Goal: Communication & Community: Share content

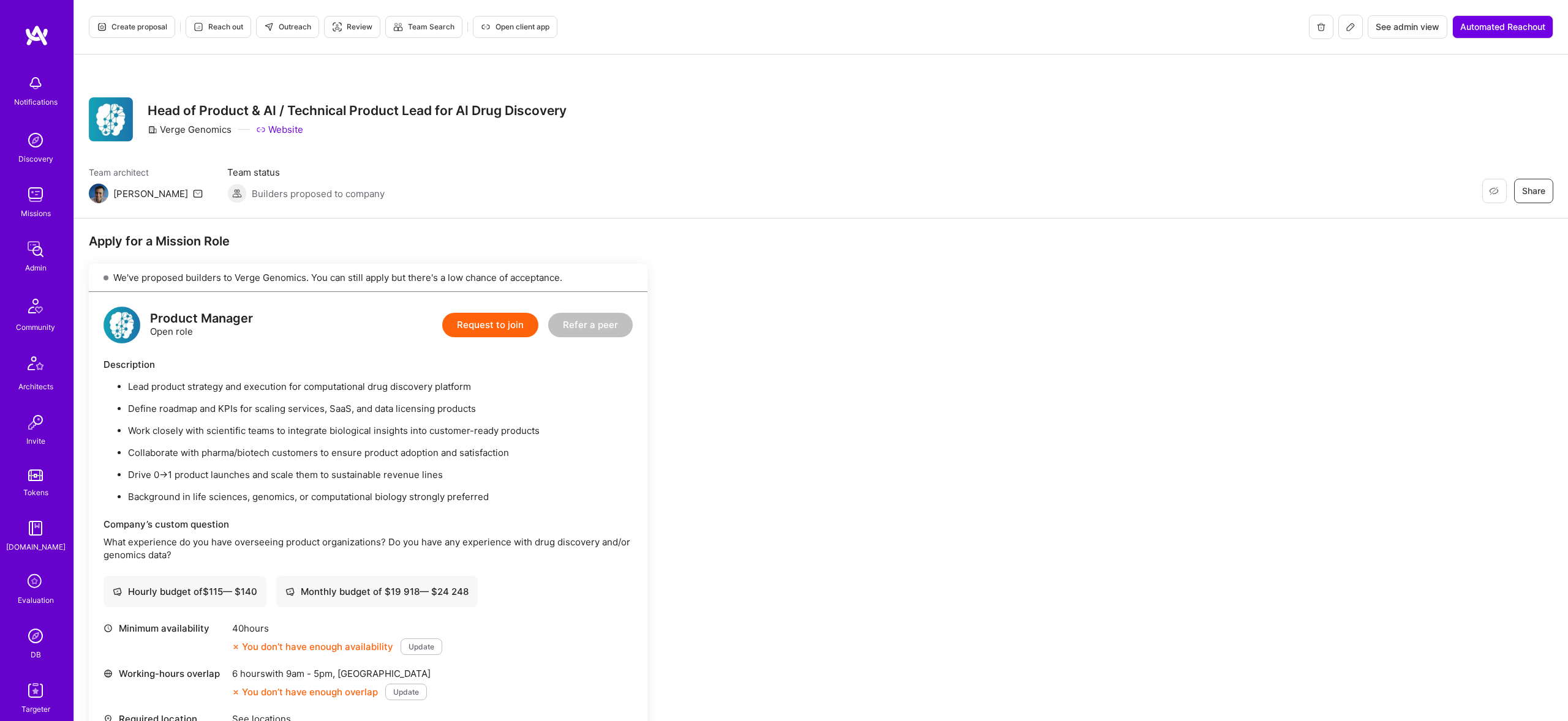
click at [35, 260] on img at bounding box center [35, 249] width 24 height 24
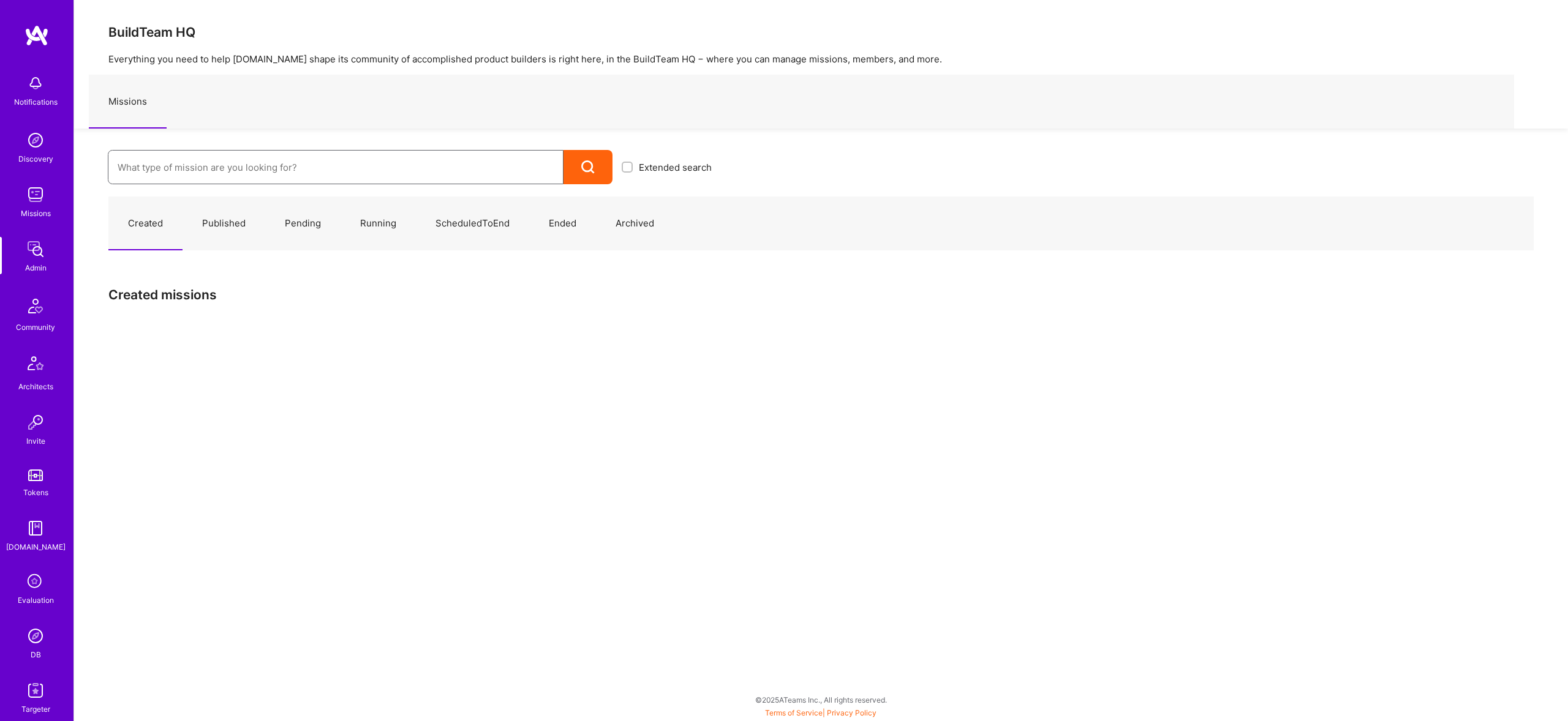
click at [297, 162] on input at bounding box center [335, 167] width 436 height 31
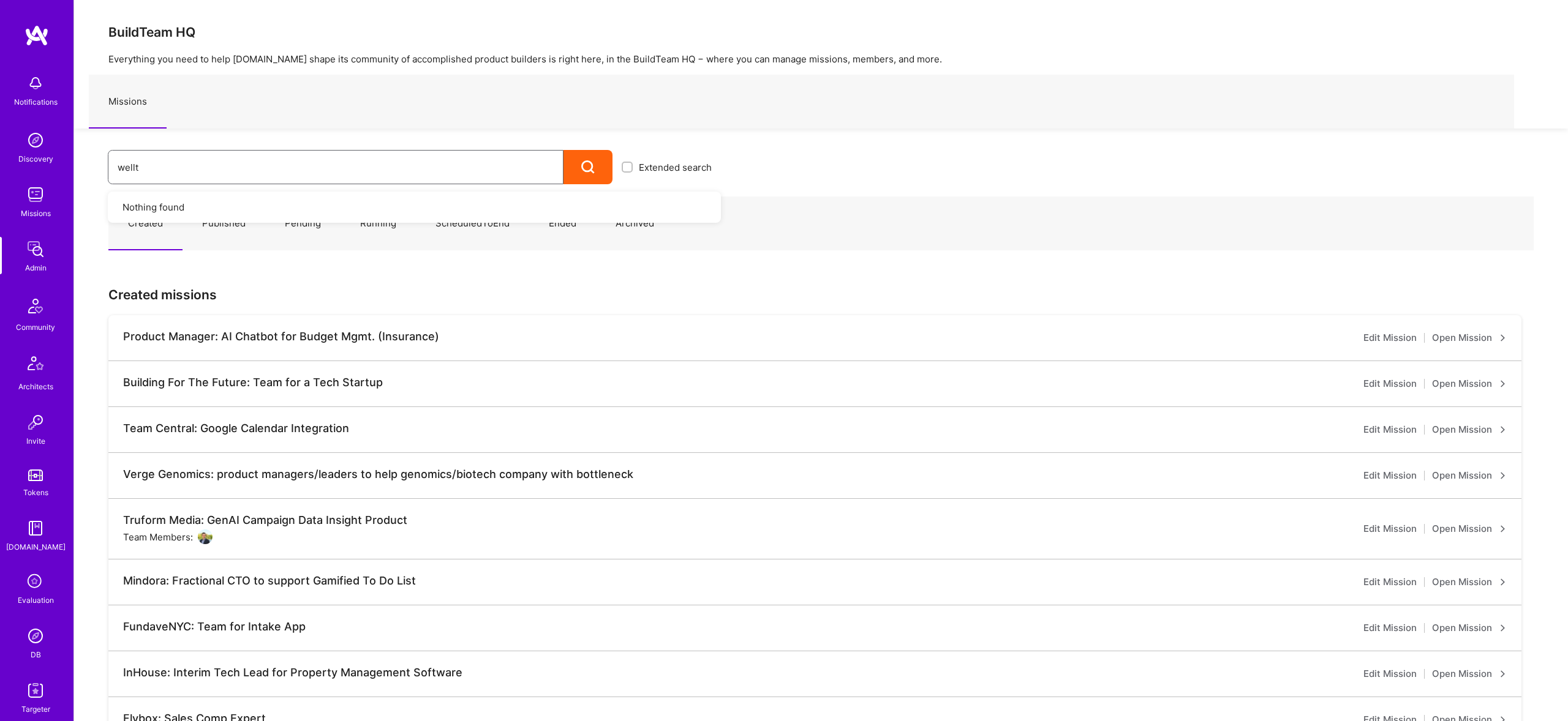
type input "wellth"
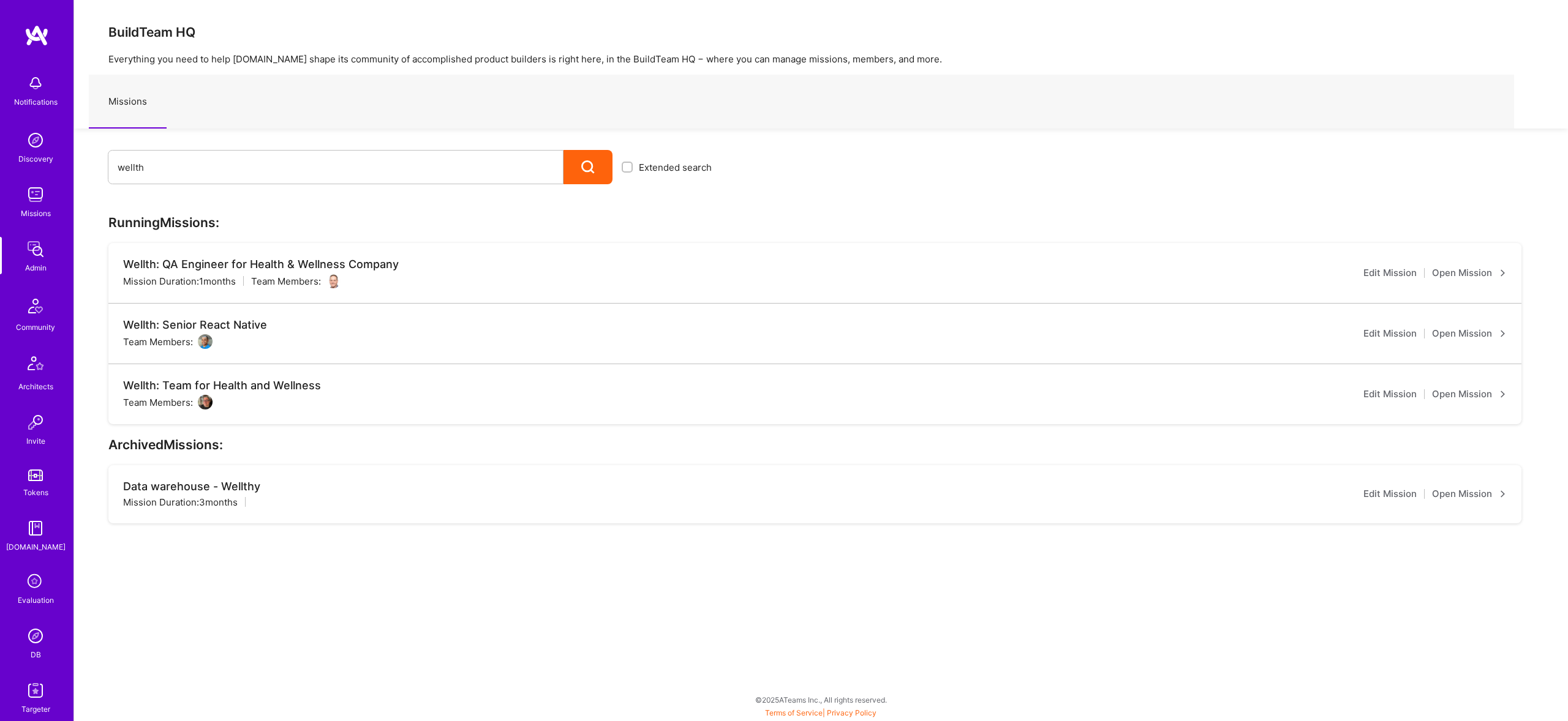
click at [200, 340] on img at bounding box center [205, 341] width 15 height 15
click at [1489, 333] on link "Open Mission" at bounding box center [1469, 334] width 75 height 15
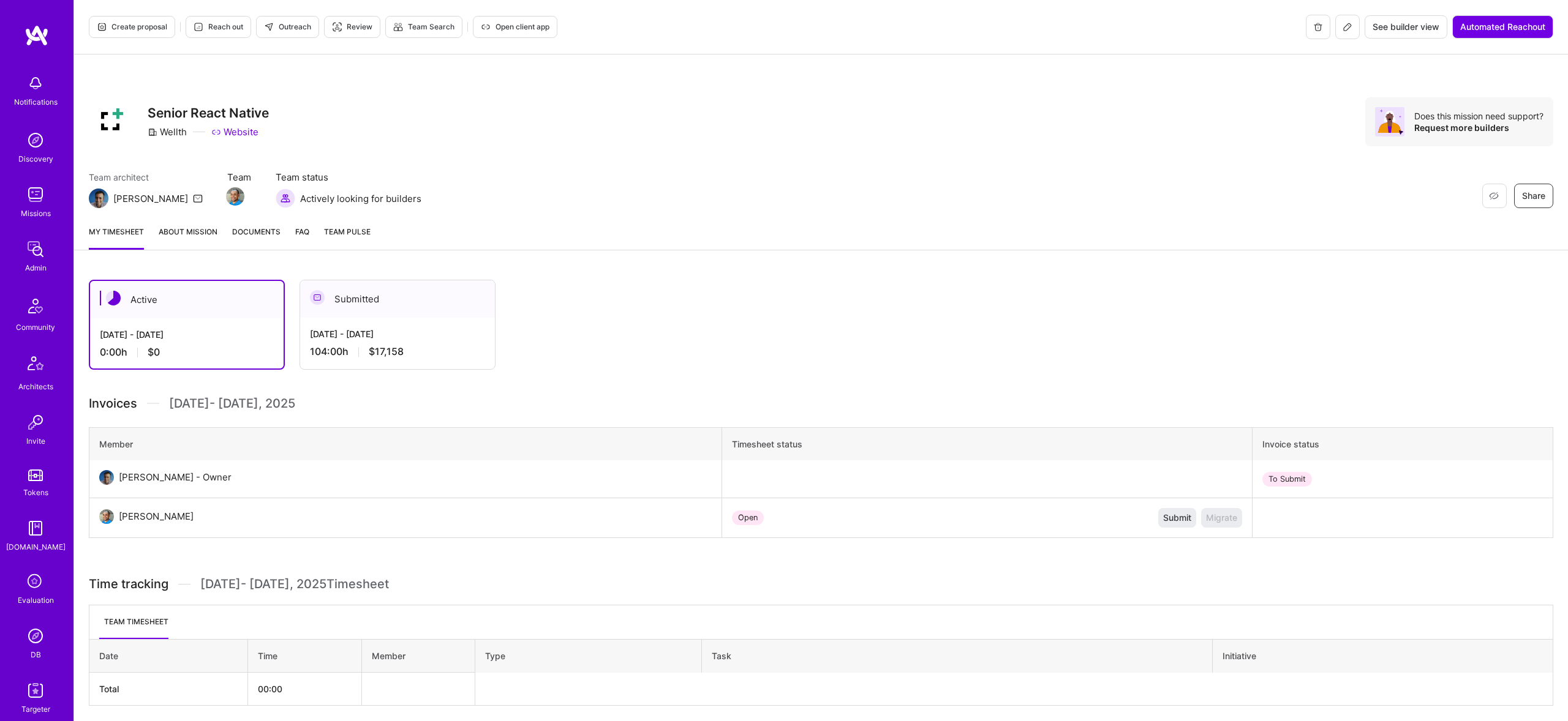
click at [175, 229] on link "About Mission" at bounding box center [188, 237] width 59 height 24
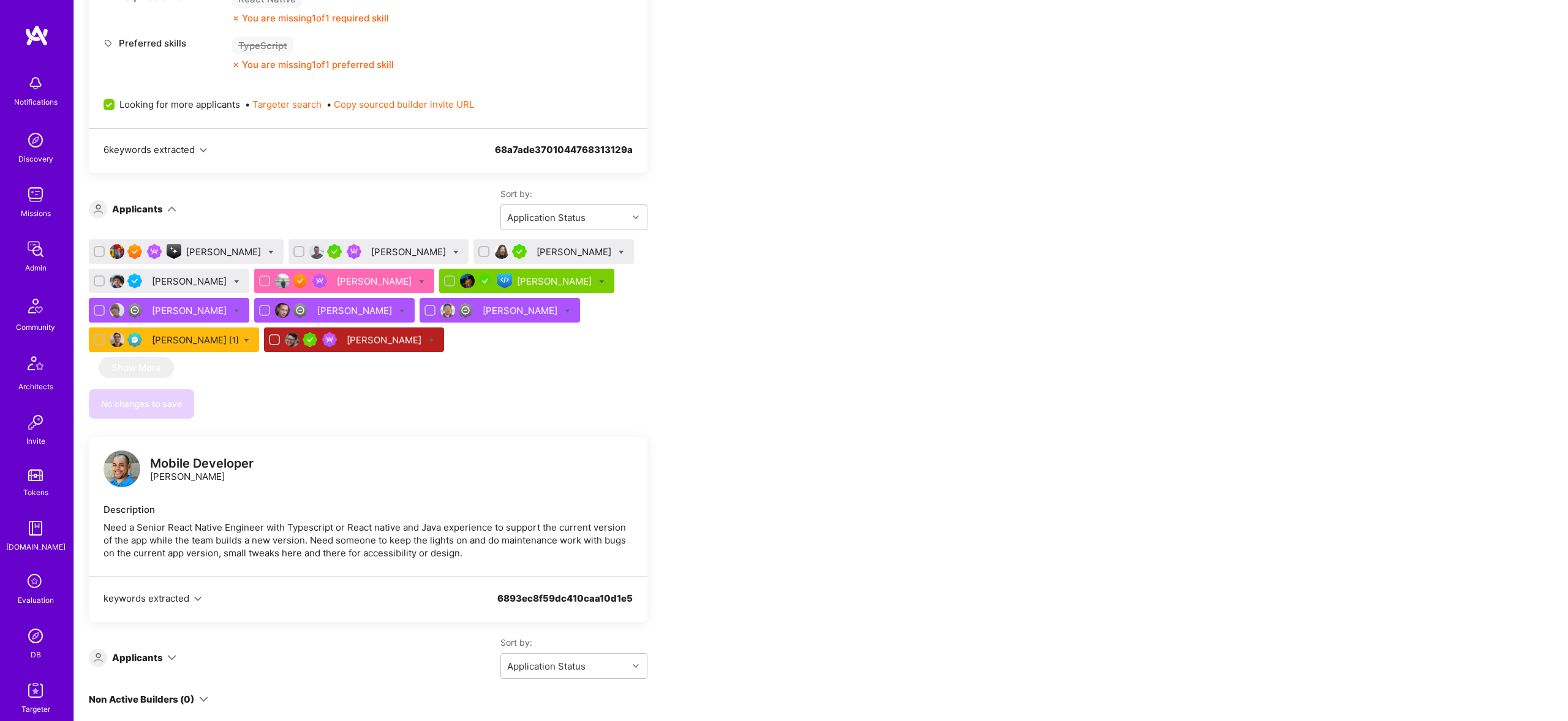
scroll to position [605, 0]
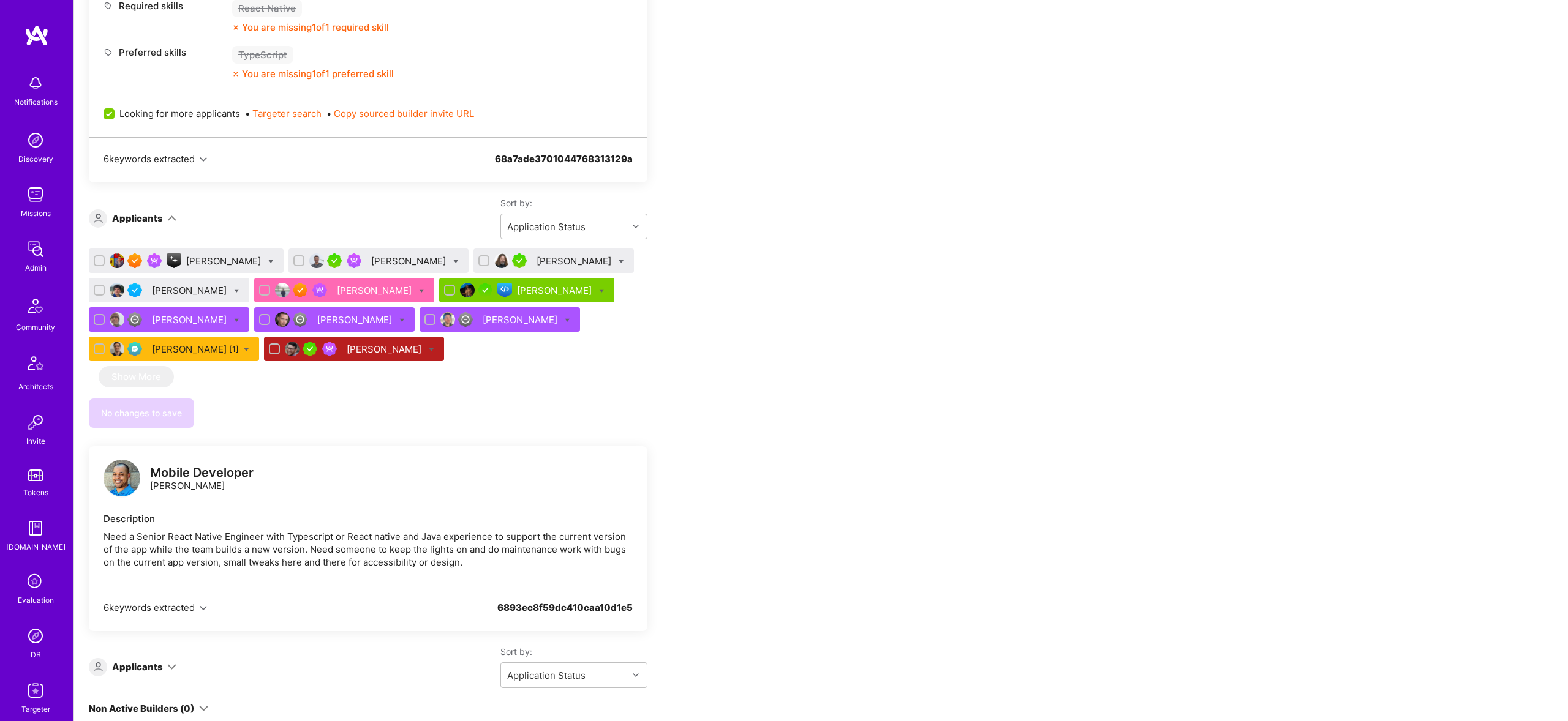
click at [419, 290] on icon at bounding box center [422, 291] width 6 height 6
checkbox input "true"
click at [320, 289] on div "Vikram Polusani" at bounding box center [343, 290] width 180 height 24
click at [337, 289] on div "Vikram Polusani" at bounding box center [375, 290] width 77 height 13
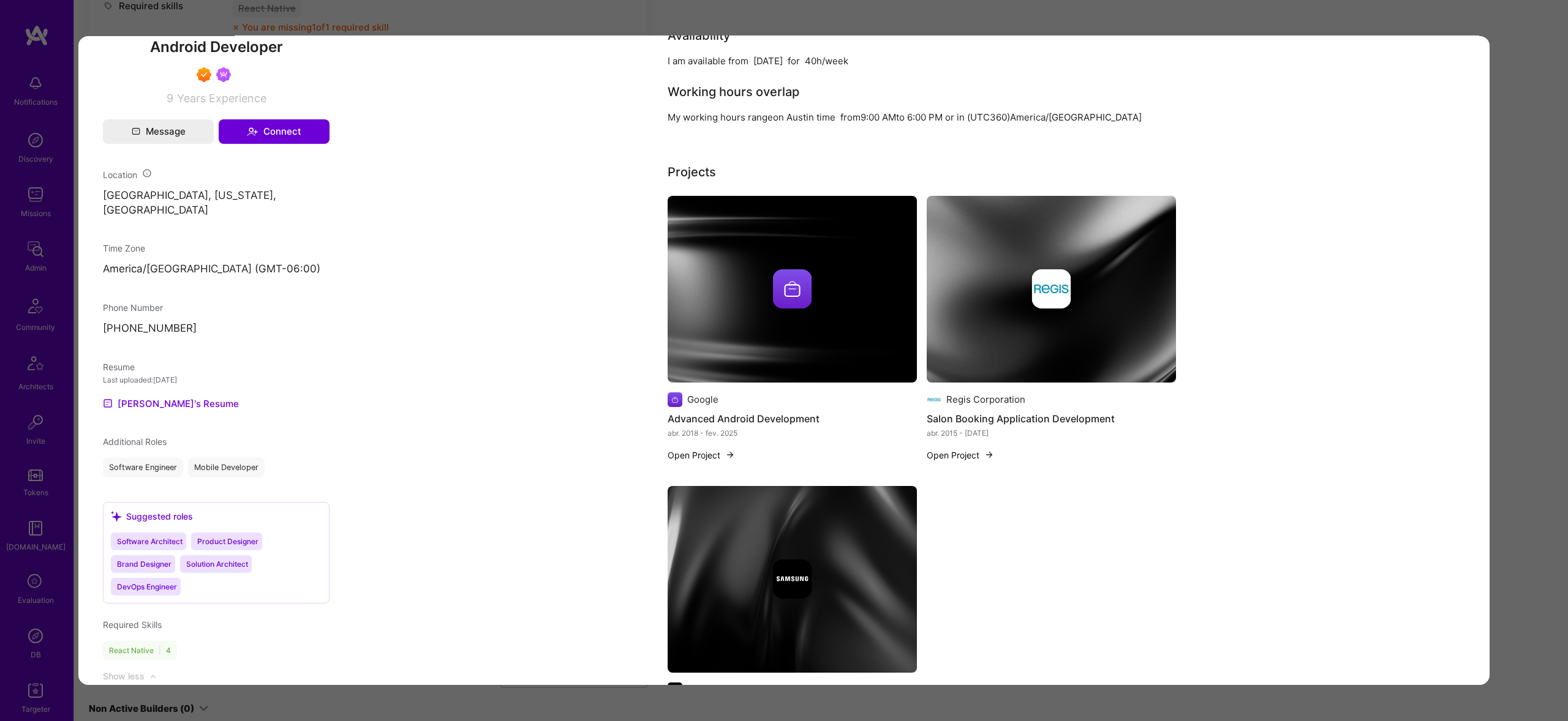
scroll to position [894, 0]
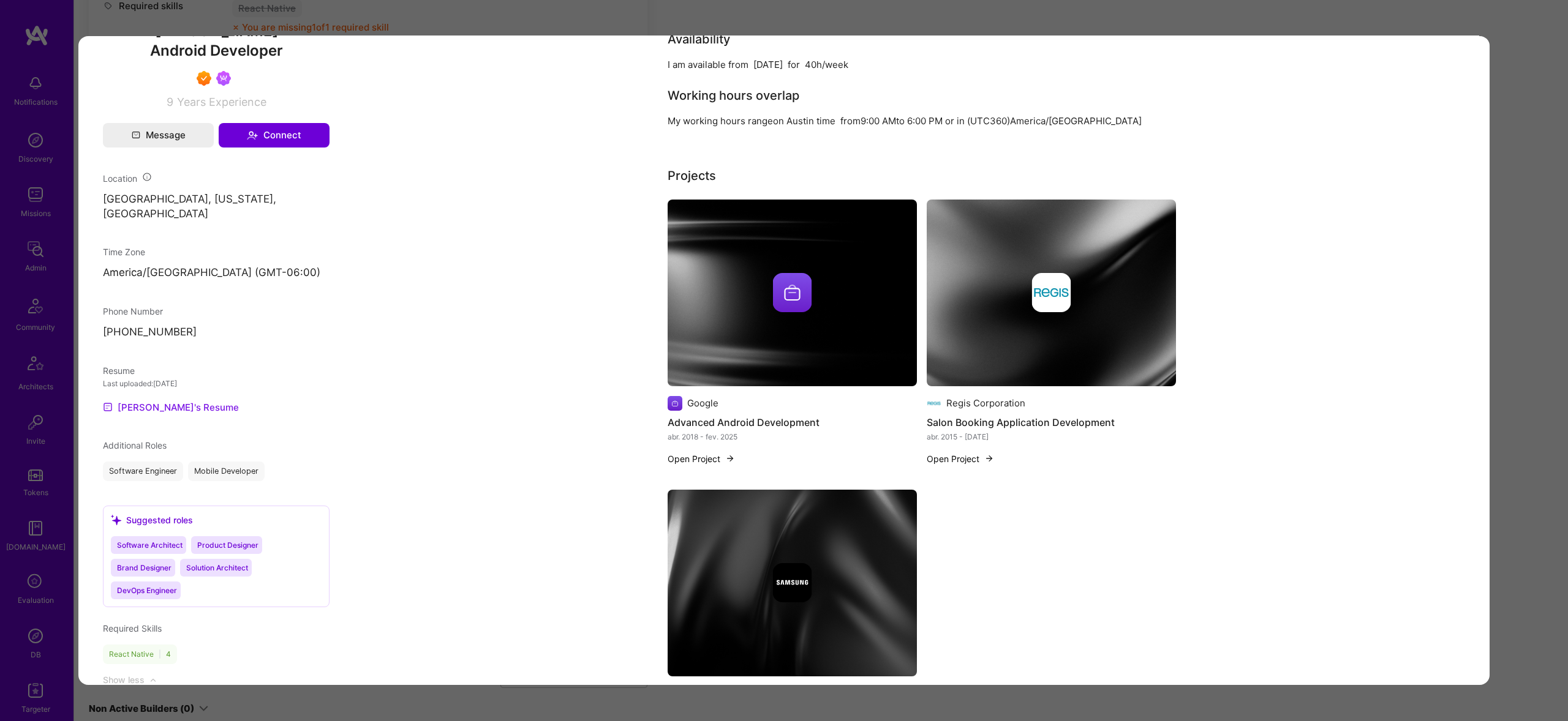
click at [175, 414] on link "Vikram's Resume" at bounding box center [171, 407] width 136 height 15
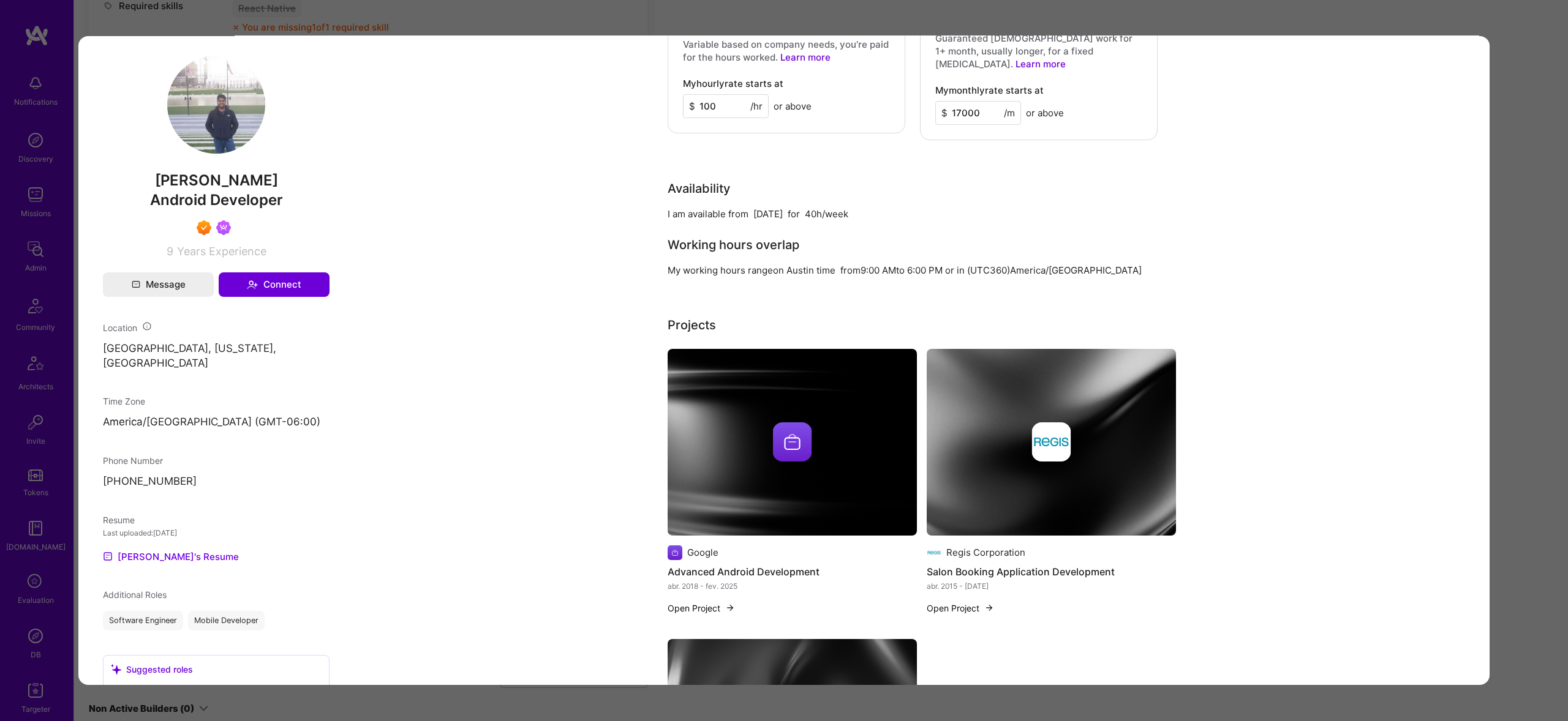
scroll to position [672, 0]
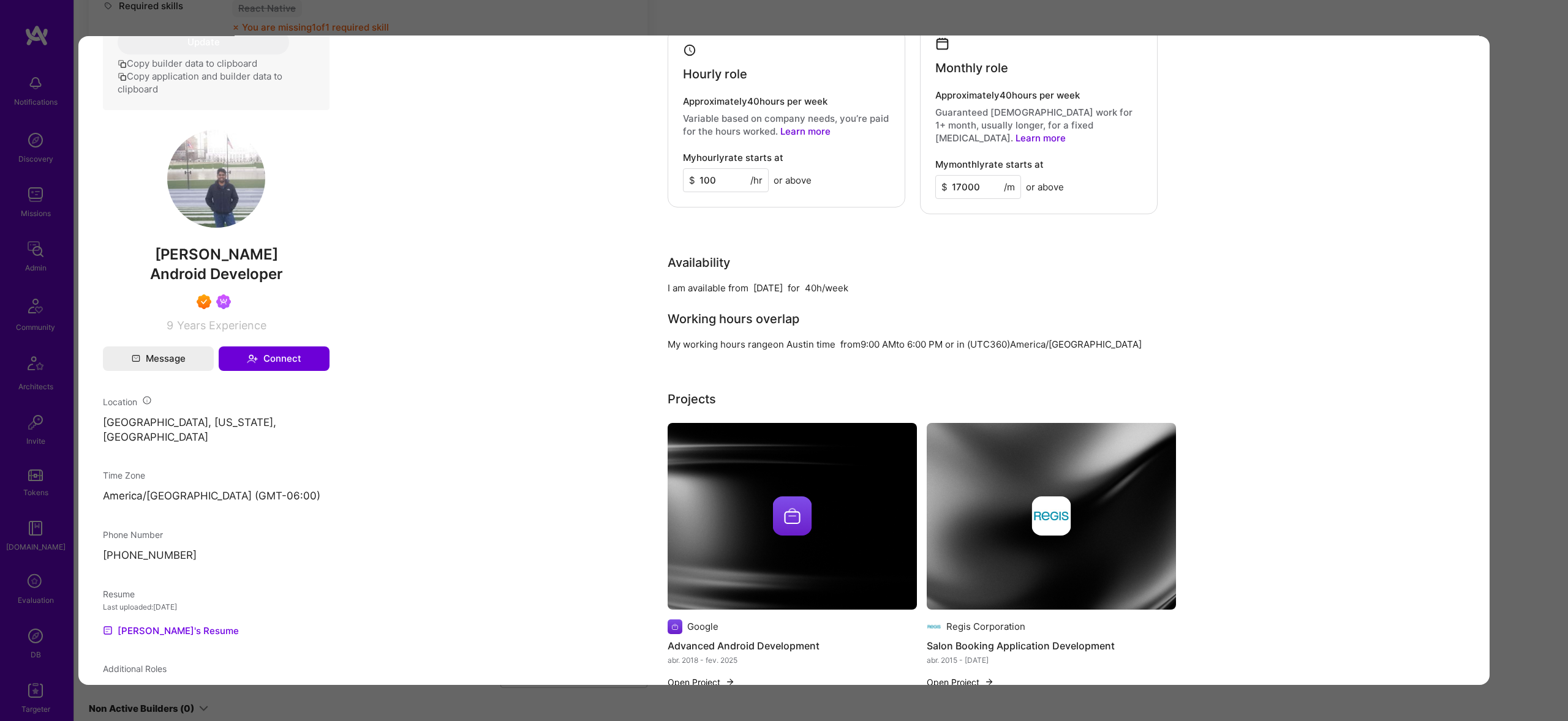
click at [1561, 312] on div "Application 5 of 11 Evaluation scores Expertise level Superstar Interpersonal s…" at bounding box center [784, 360] width 1568 height 721
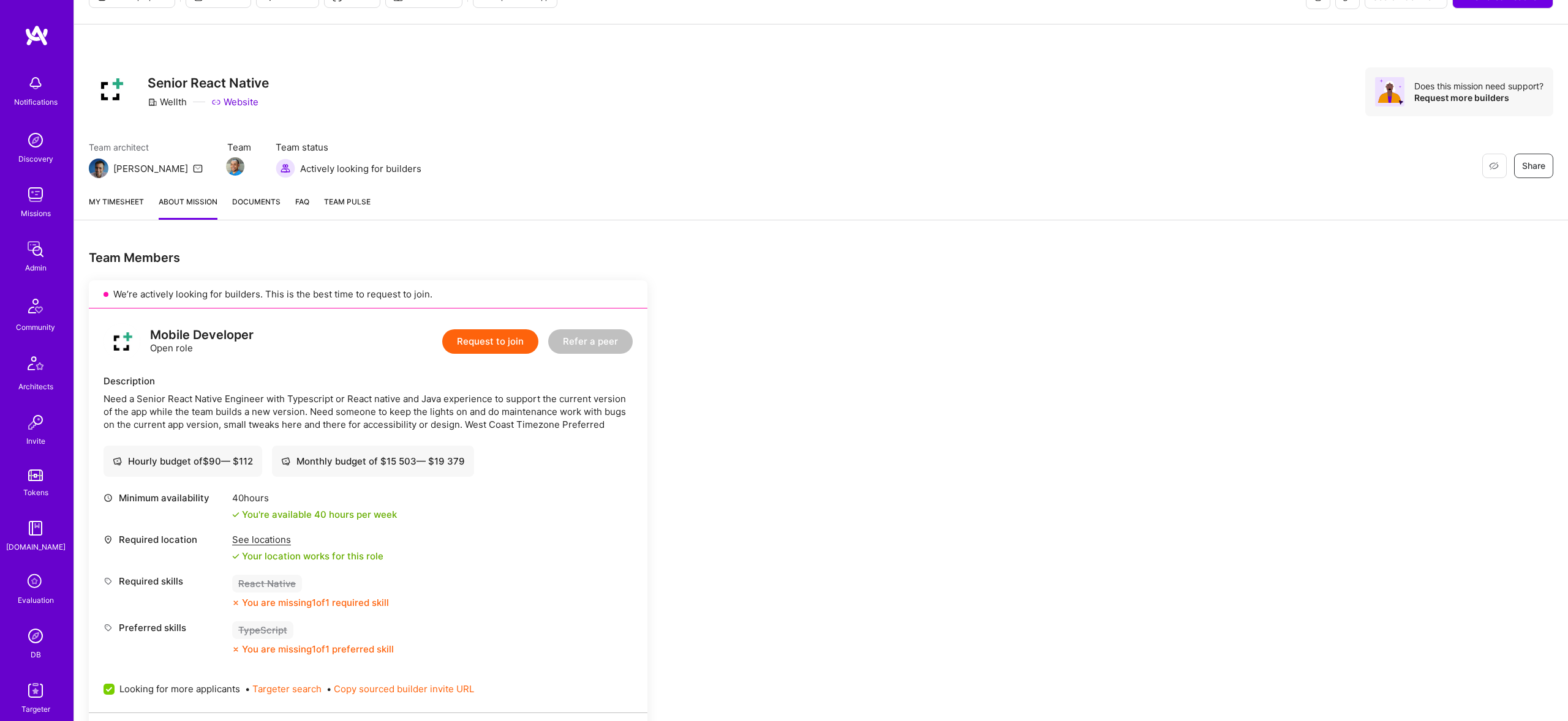
scroll to position [42, 0]
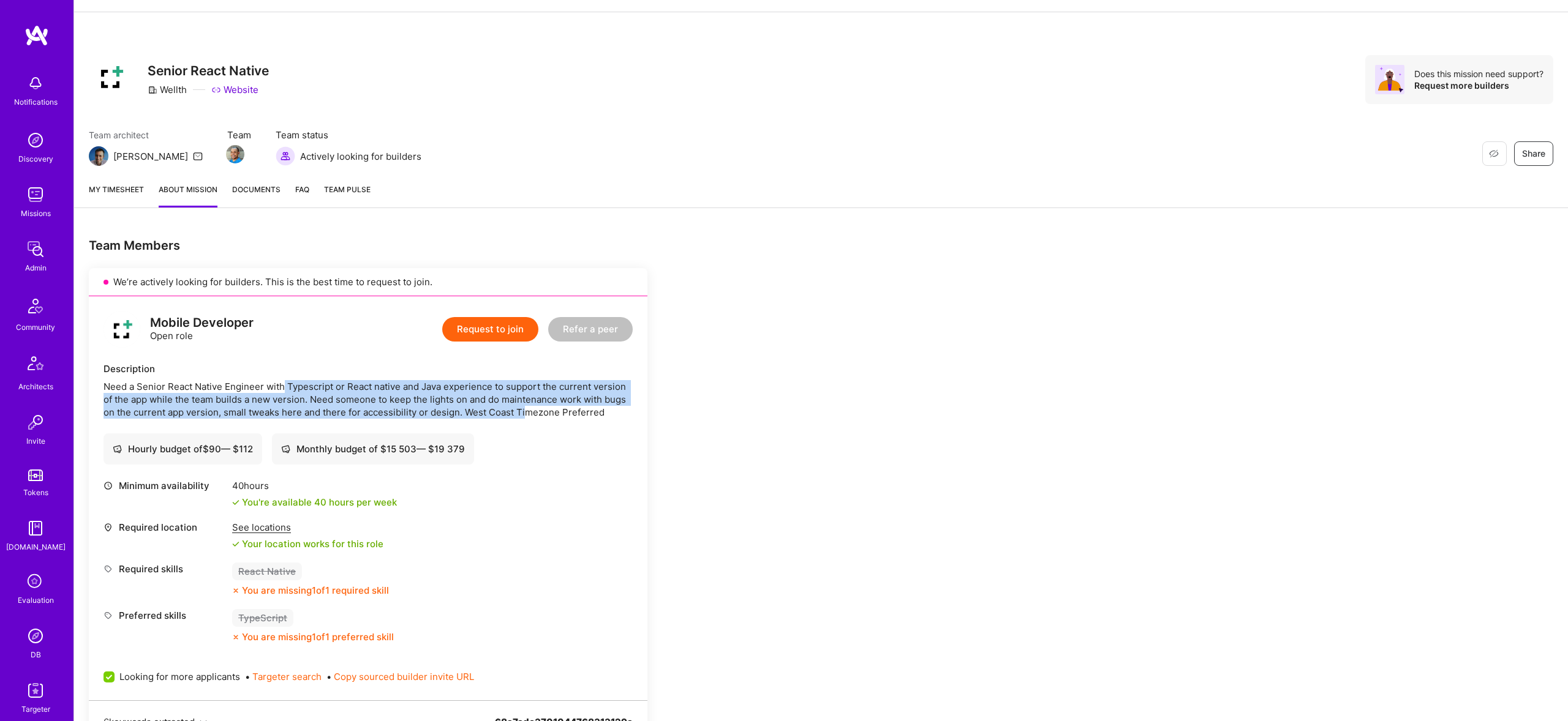
drag, startPoint x: 282, startPoint y: 387, endPoint x: 527, endPoint y: 416, distance: 246.7
click at [527, 416] on div "Need a Senior React Native Engineer with Typescript or React native and Java ex…" at bounding box center [368, 398] width 529 height 38
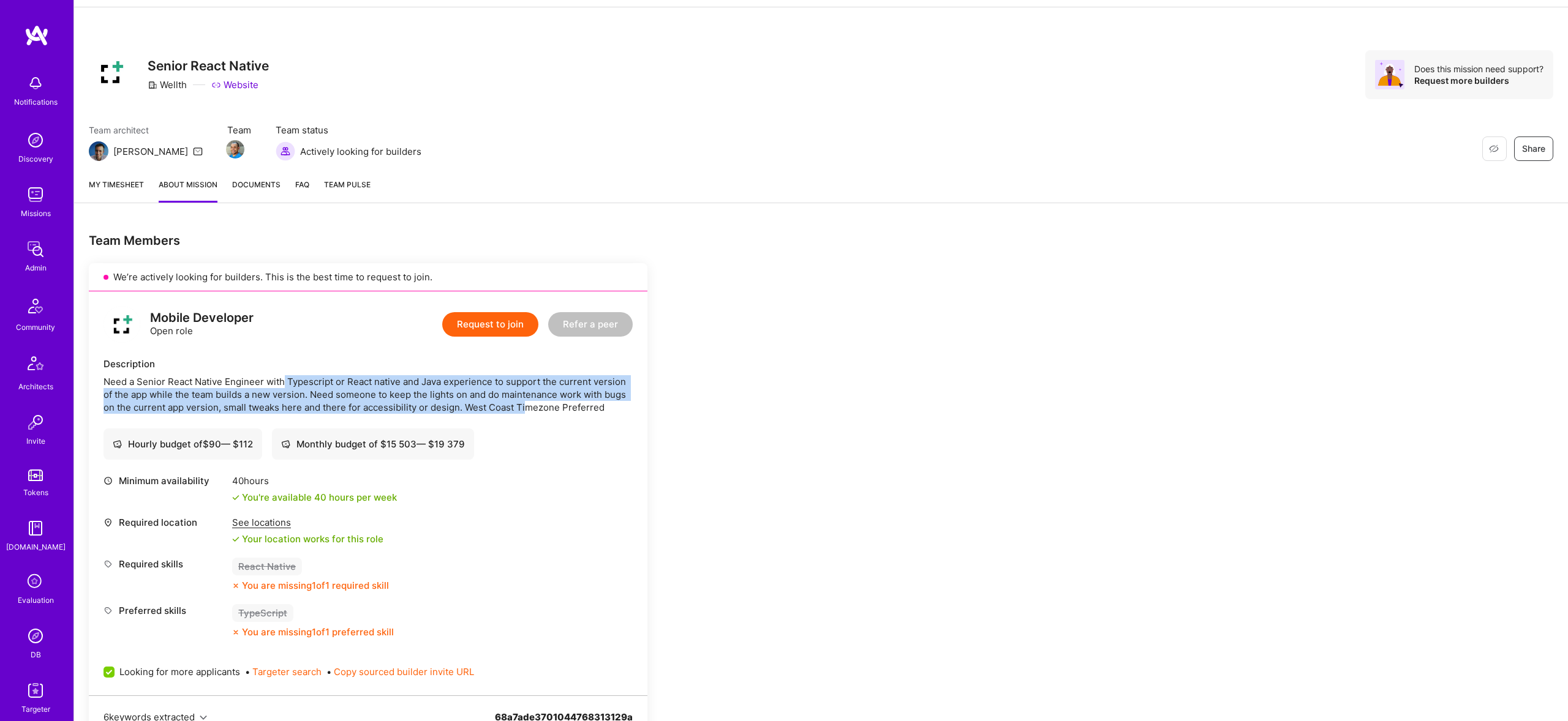
scroll to position [0, 0]
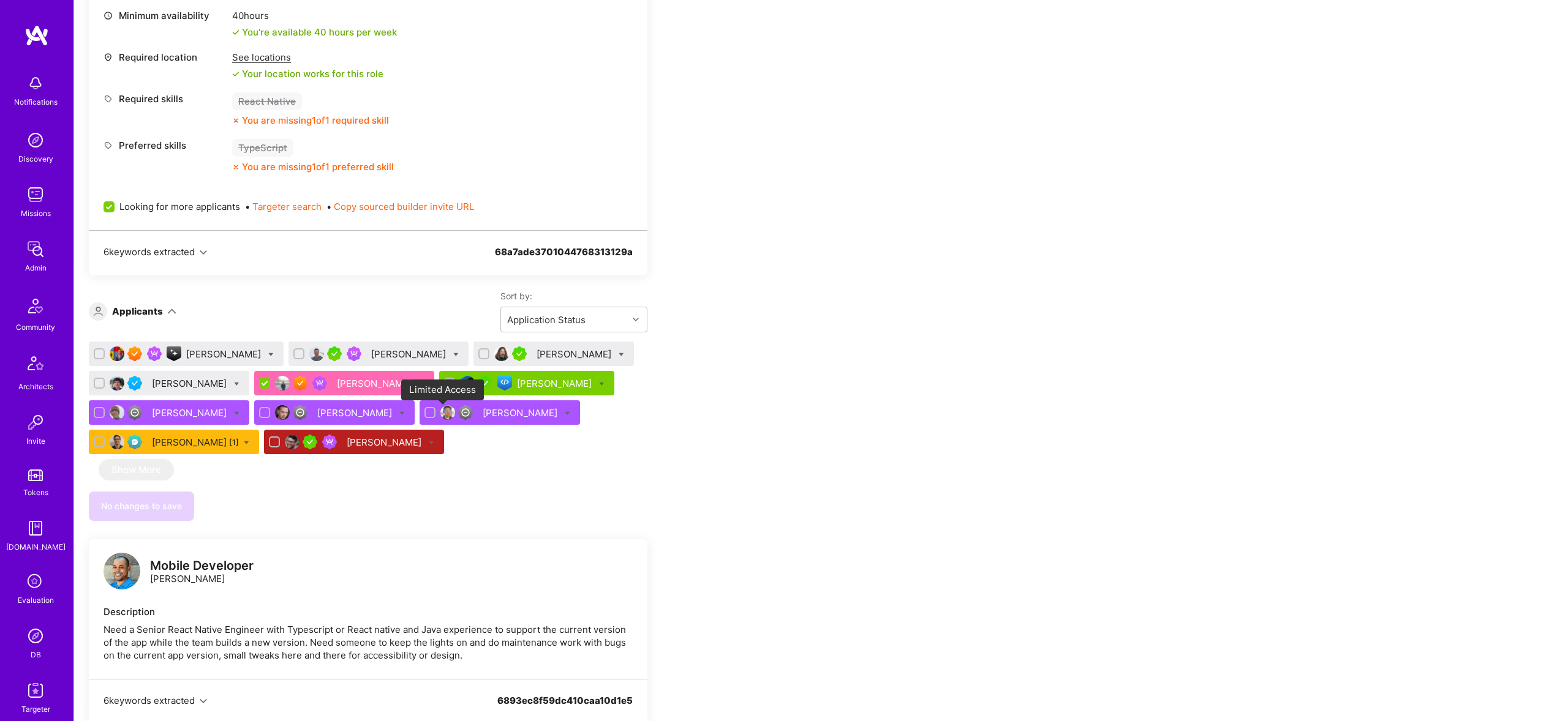
scroll to position [520, 0]
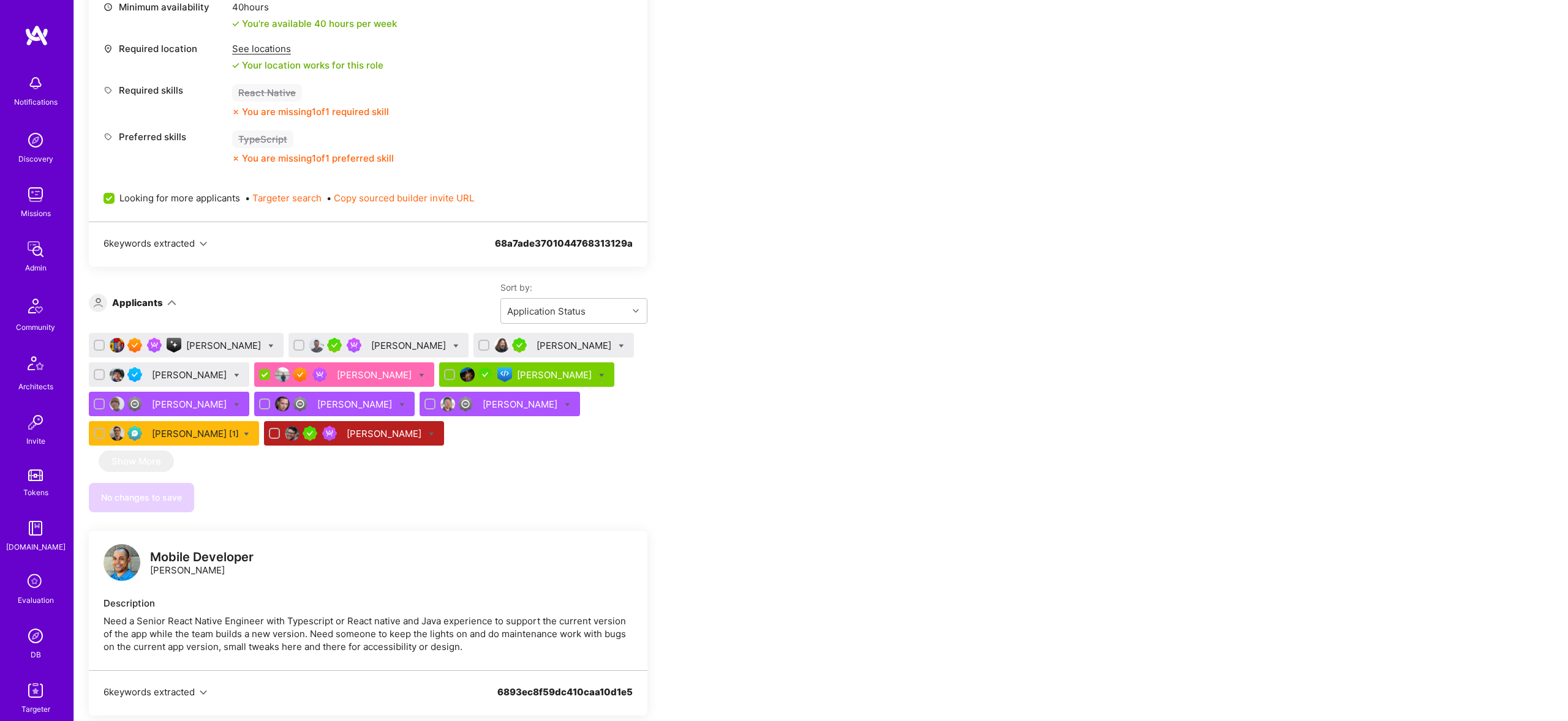
click at [419, 373] on icon at bounding box center [422, 376] width 6 height 6
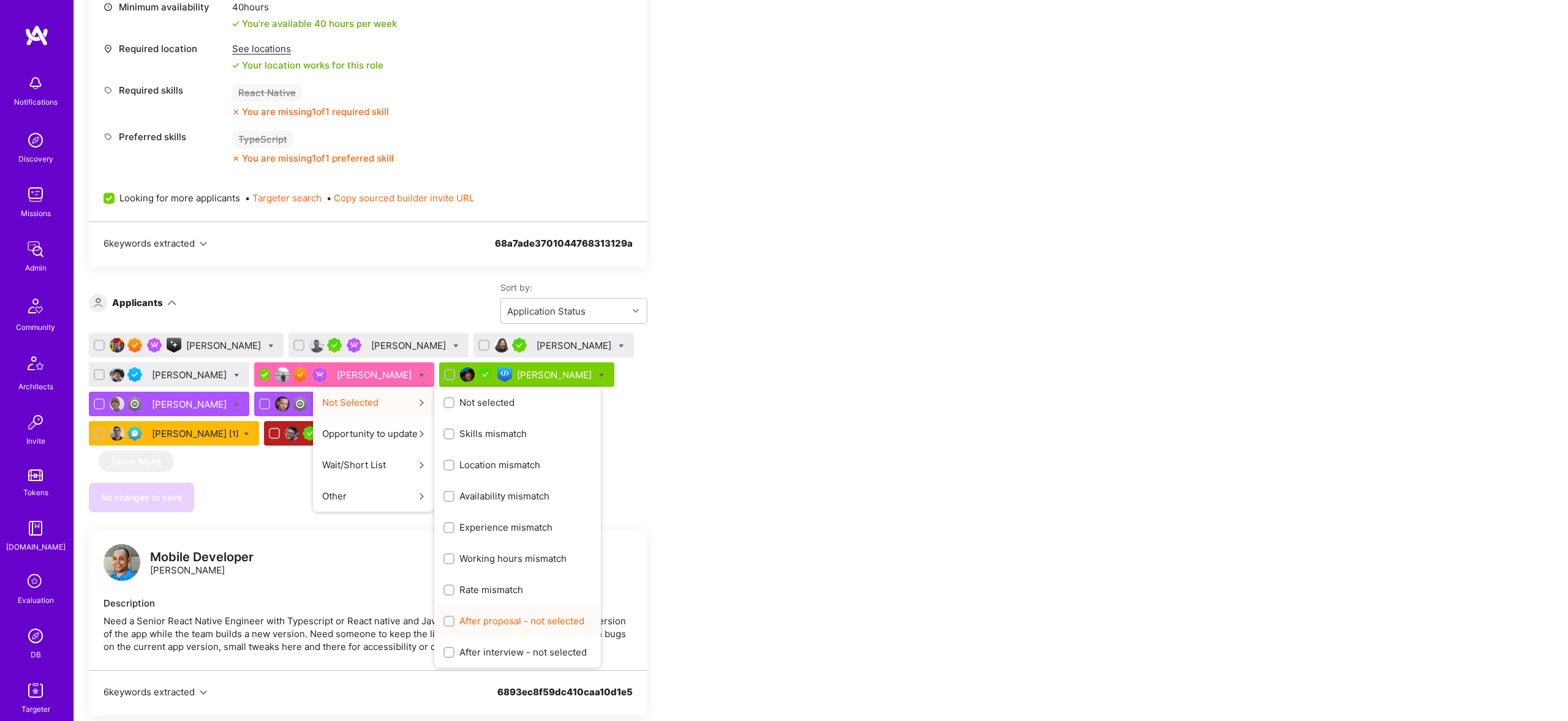
click at [519, 634] on div "After proposal - not selected" at bounding box center [517, 620] width 166 height 31
click at [514, 627] on span "After proposal - not selected" at bounding box center [522, 621] width 125 height 13
click at [455, 626] on input "After proposal - not selected" at bounding box center [450, 621] width 8 height 8
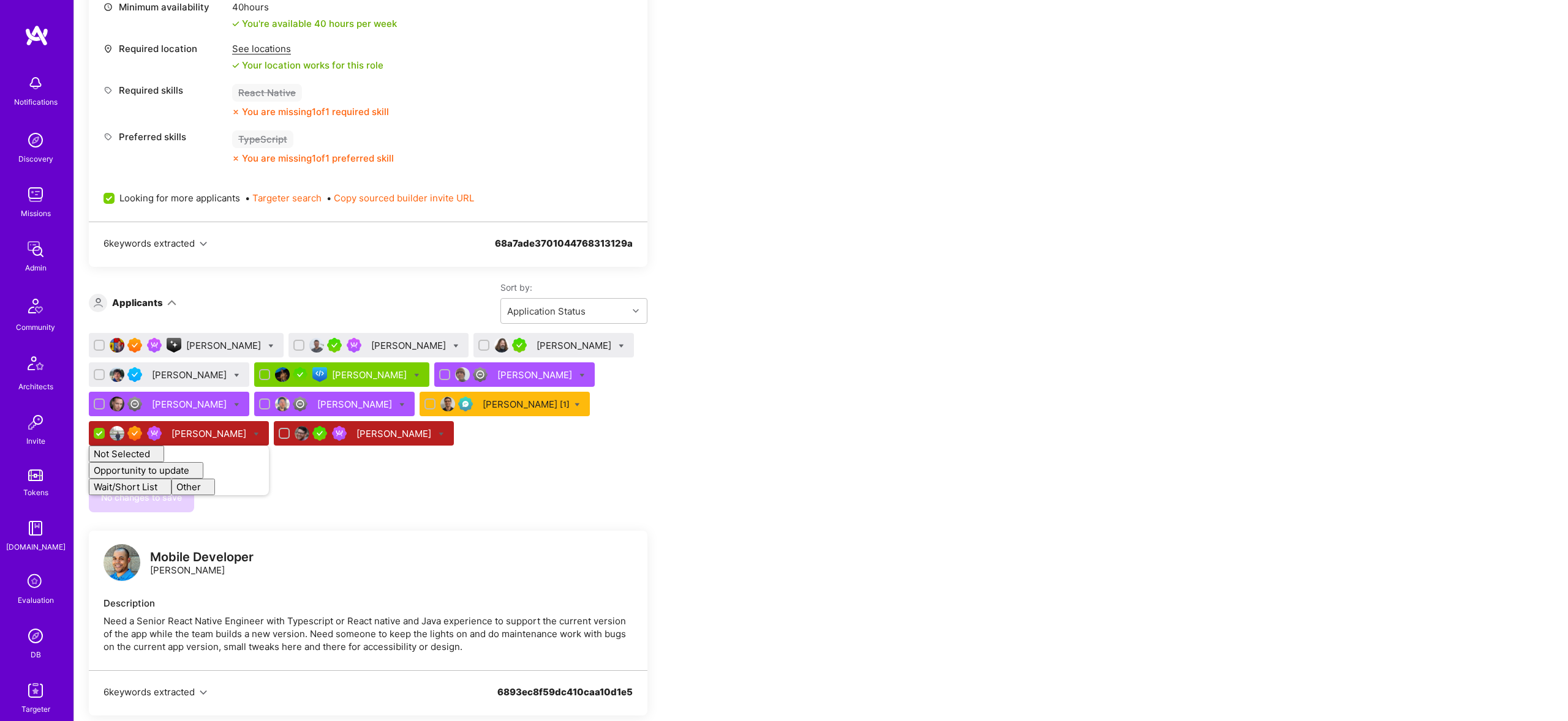
checkbox input "false"
click at [430, 506] on div "No changes to save" at bounding box center [368, 497] width 558 height 29
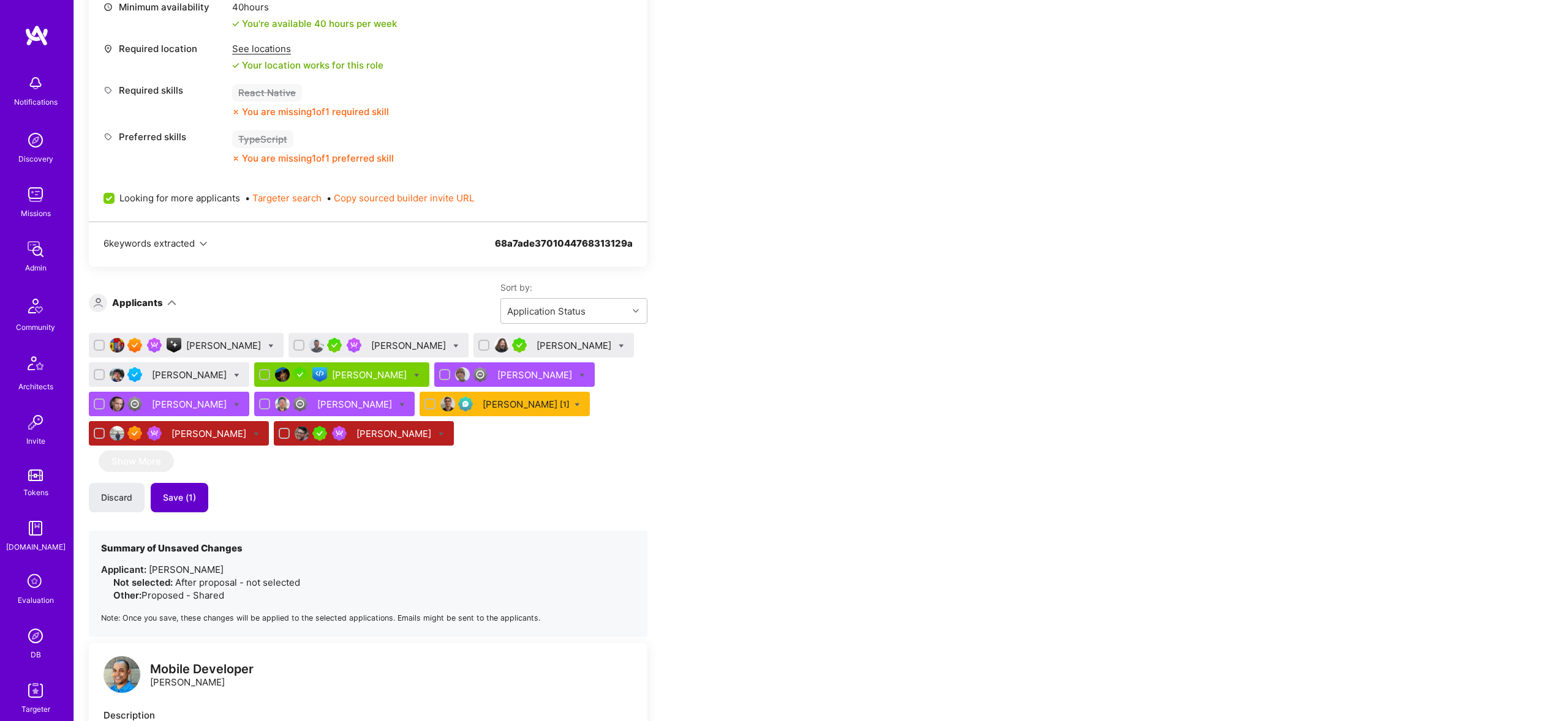
click at [150, 506] on button "Save (1)" at bounding box center [179, 497] width 58 height 29
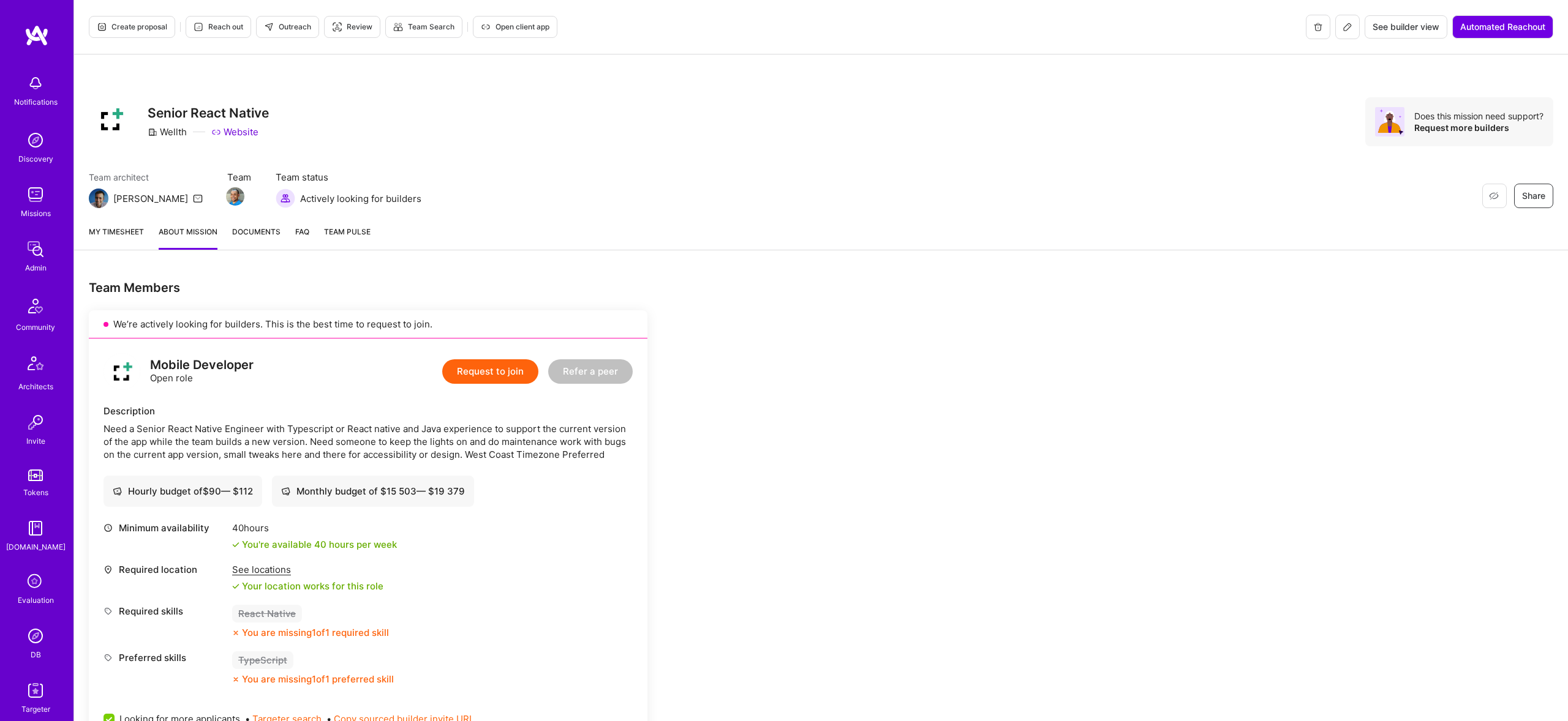
click at [168, 130] on div "Wellth" at bounding box center [167, 132] width 39 height 13
copy div "Wellth"
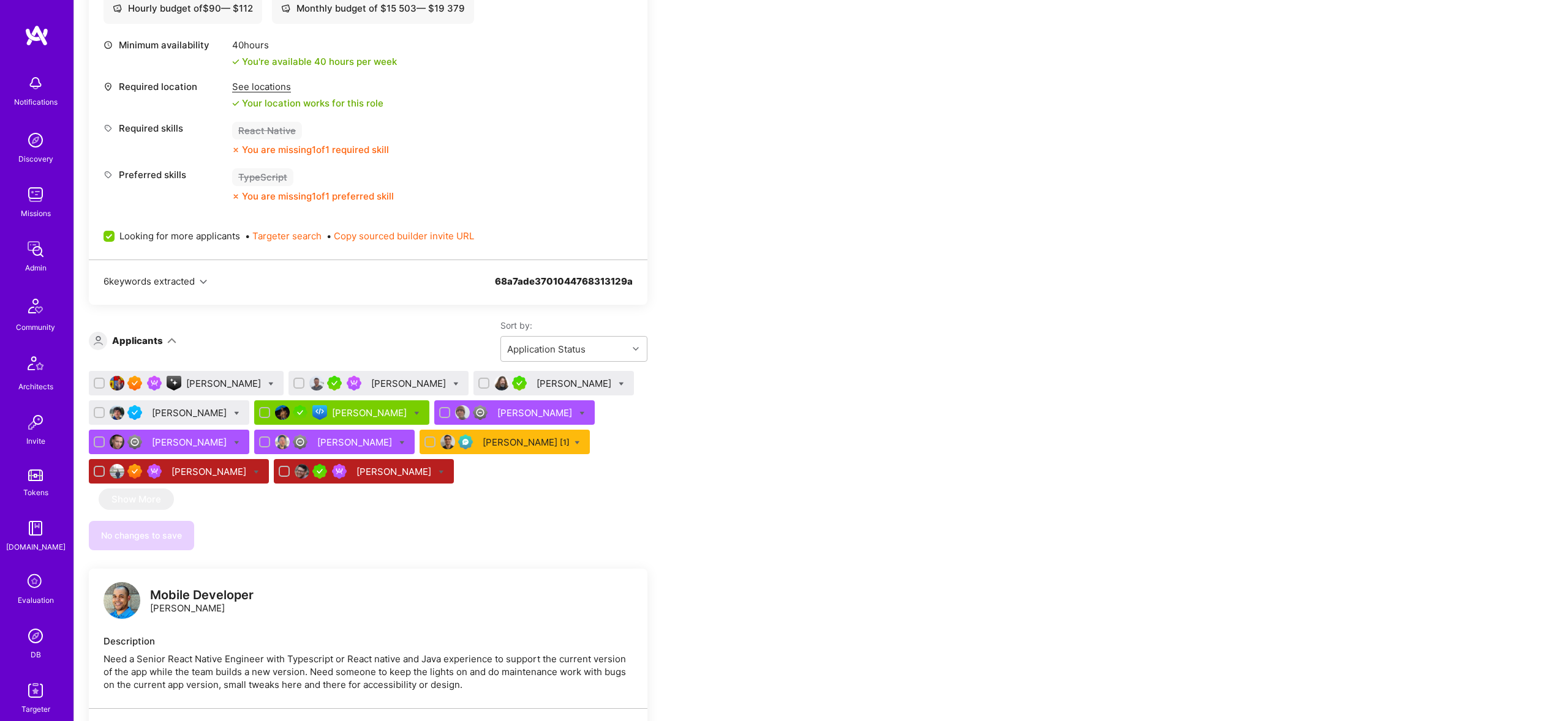
scroll to position [495, 0]
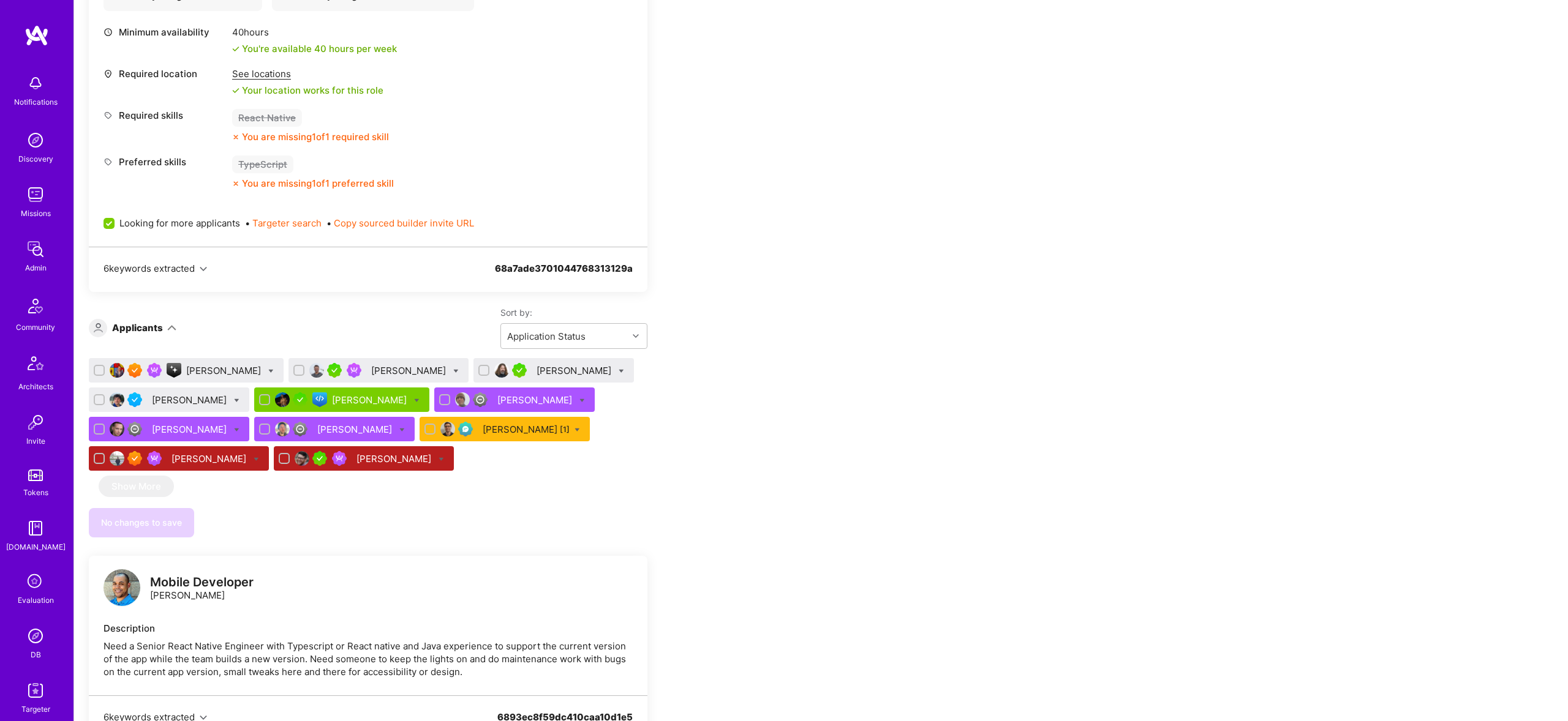
click at [217, 461] on div "Vikram Polusani" at bounding box center [210, 459] width 77 height 13
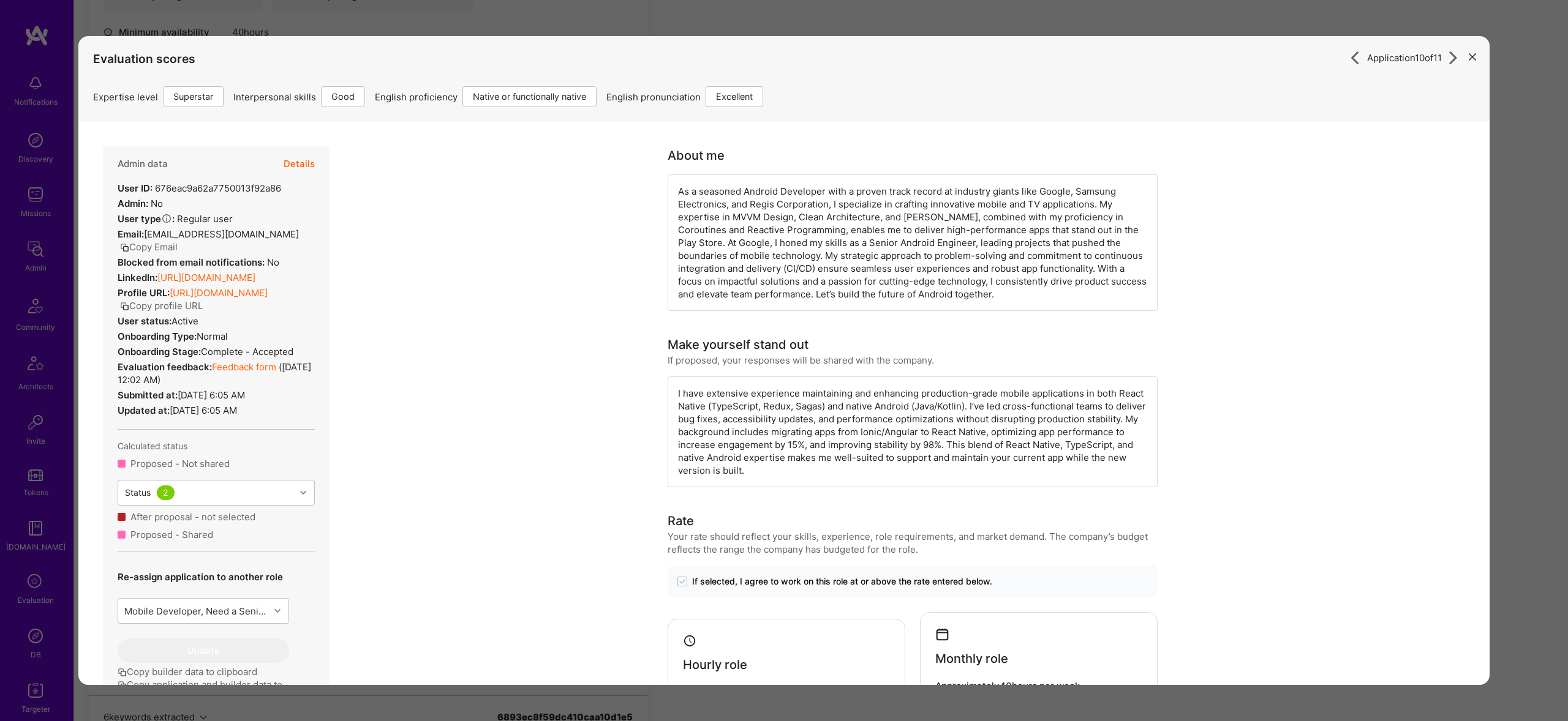
click at [302, 160] on button "Details" at bounding box center [299, 164] width 31 height 35
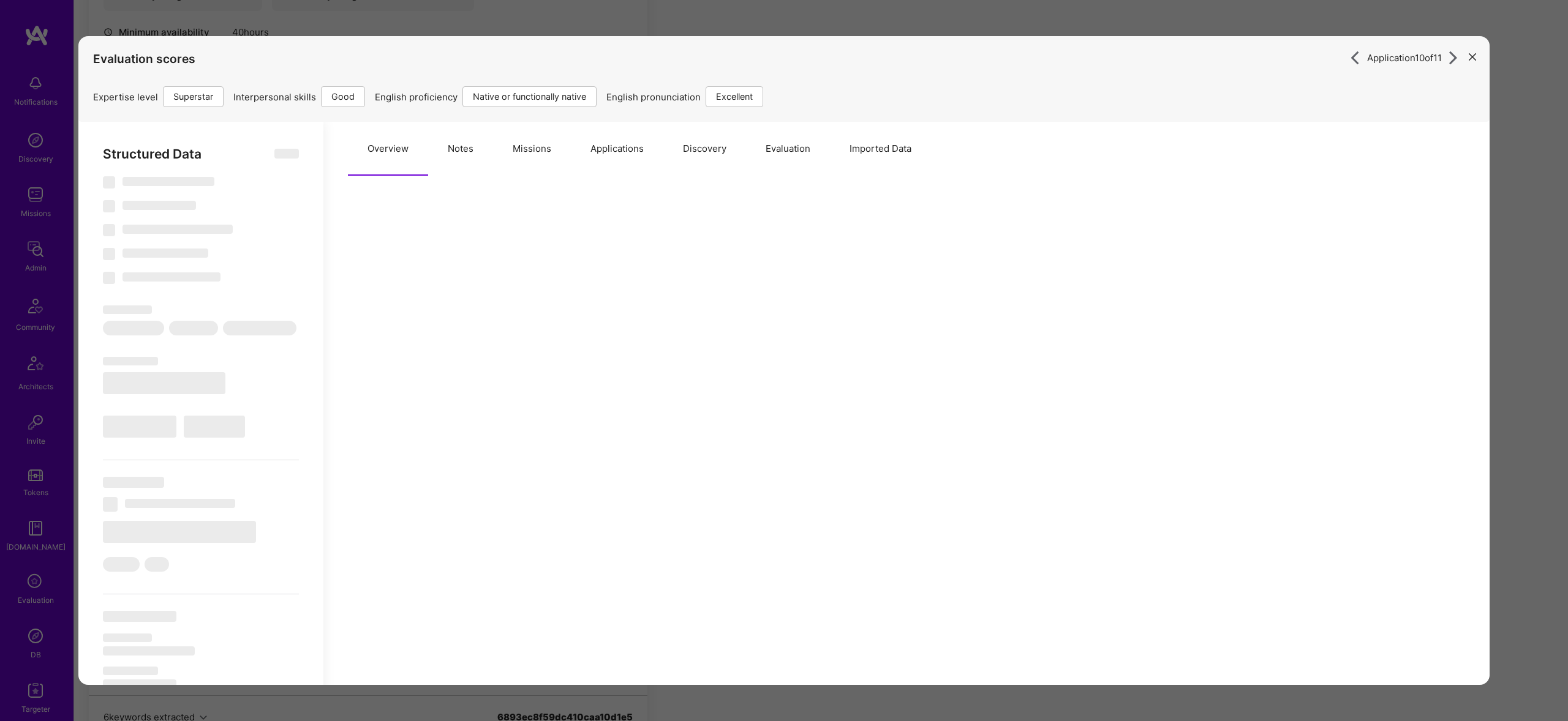
click at [515, 143] on button "Missions" at bounding box center [531, 149] width 77 height 54
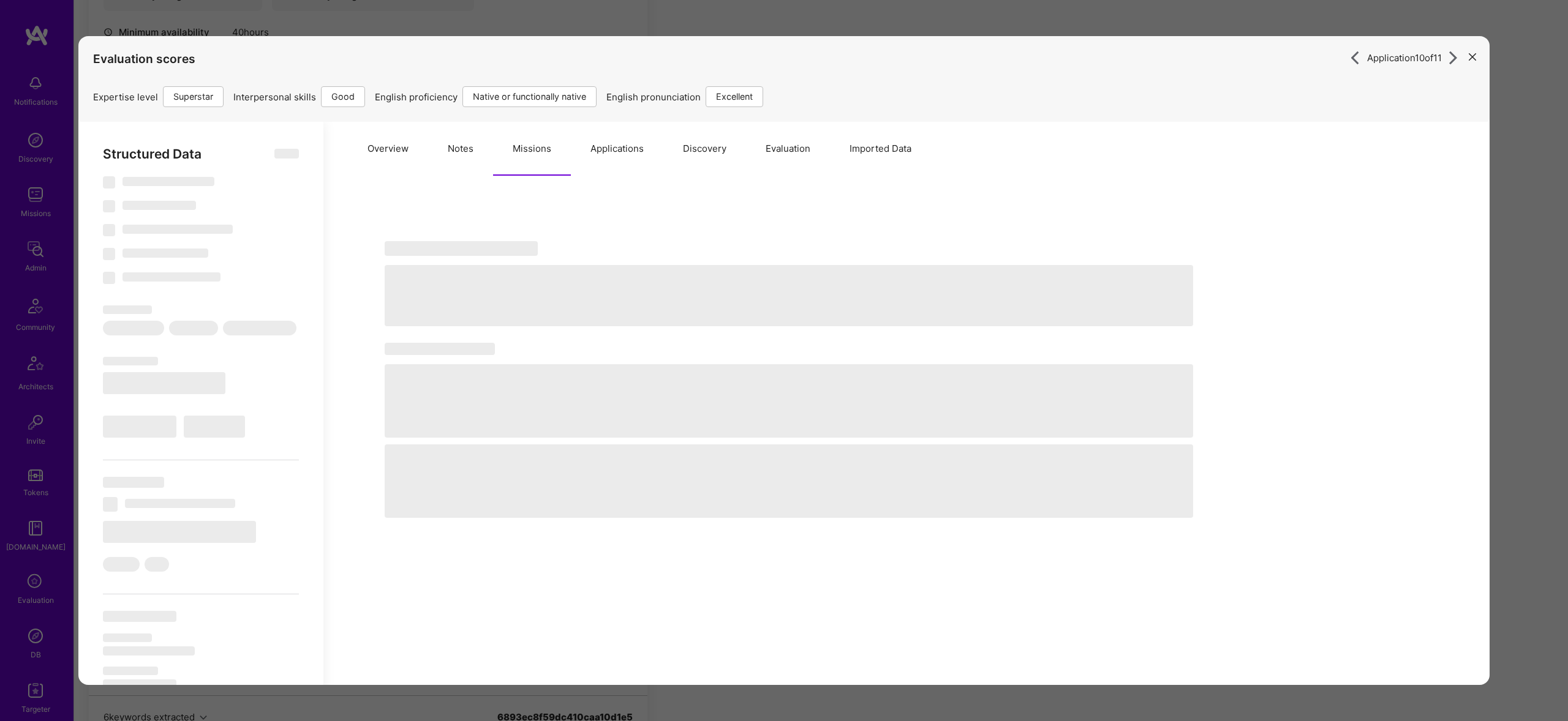
select select "Right Now"
select select "7"
select select "4"
select select "7"
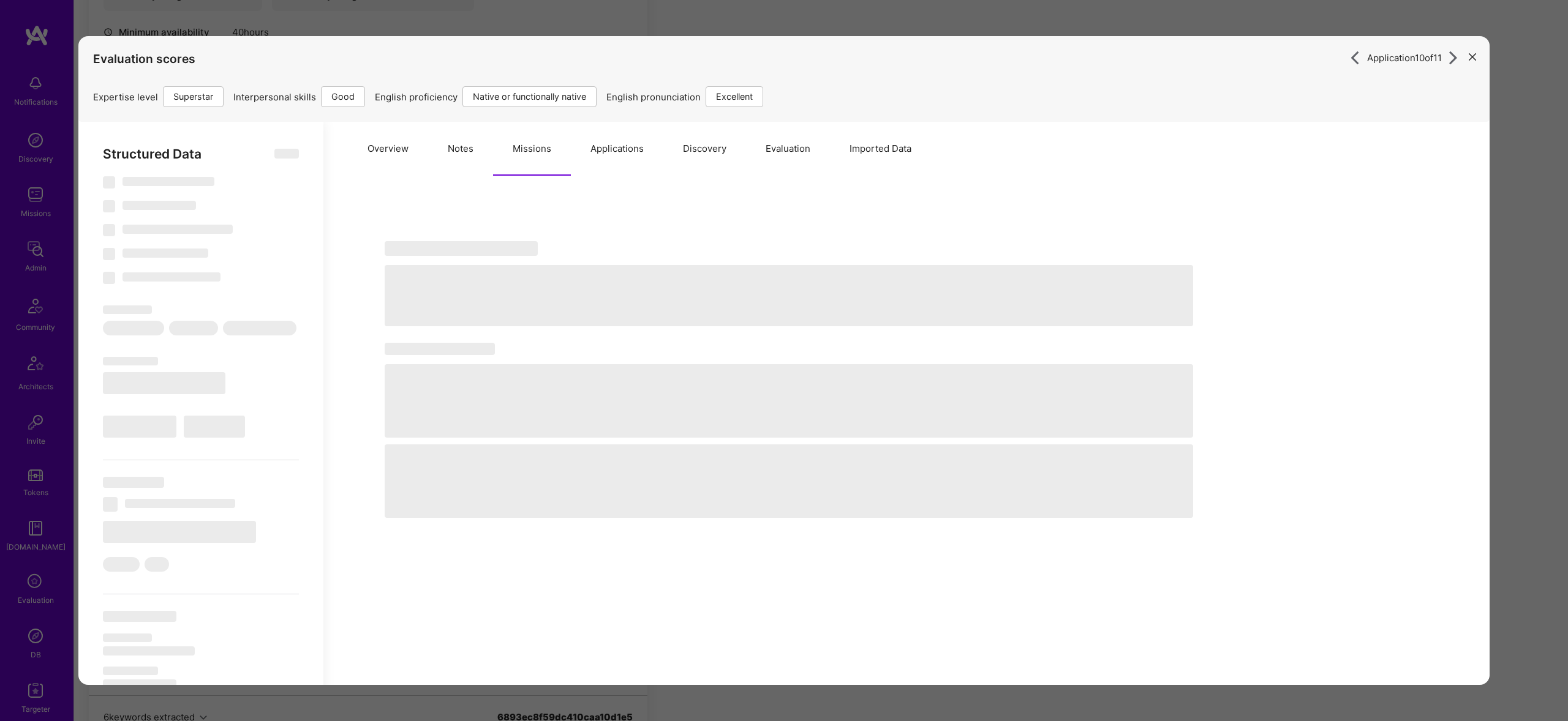
select select "US"
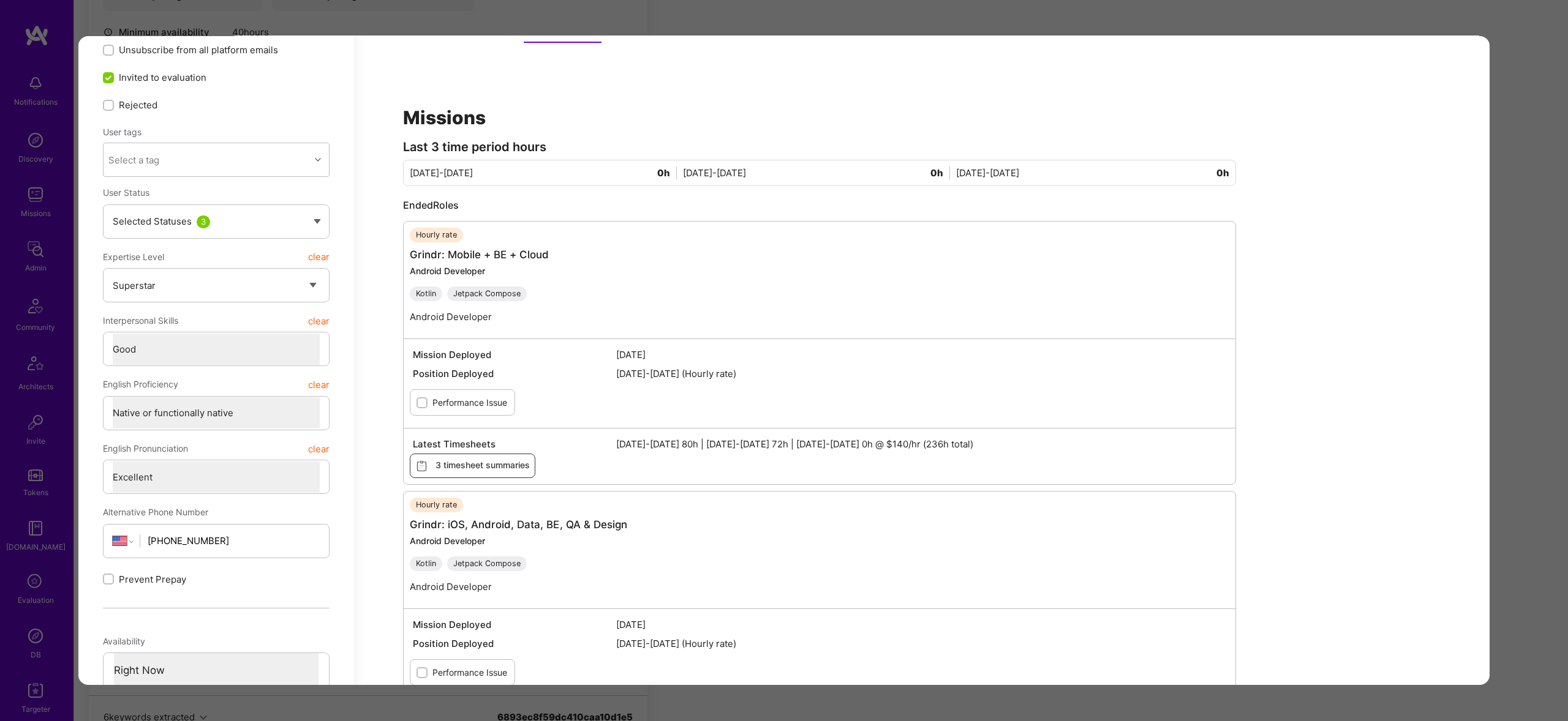
scroll to position [142, 0]
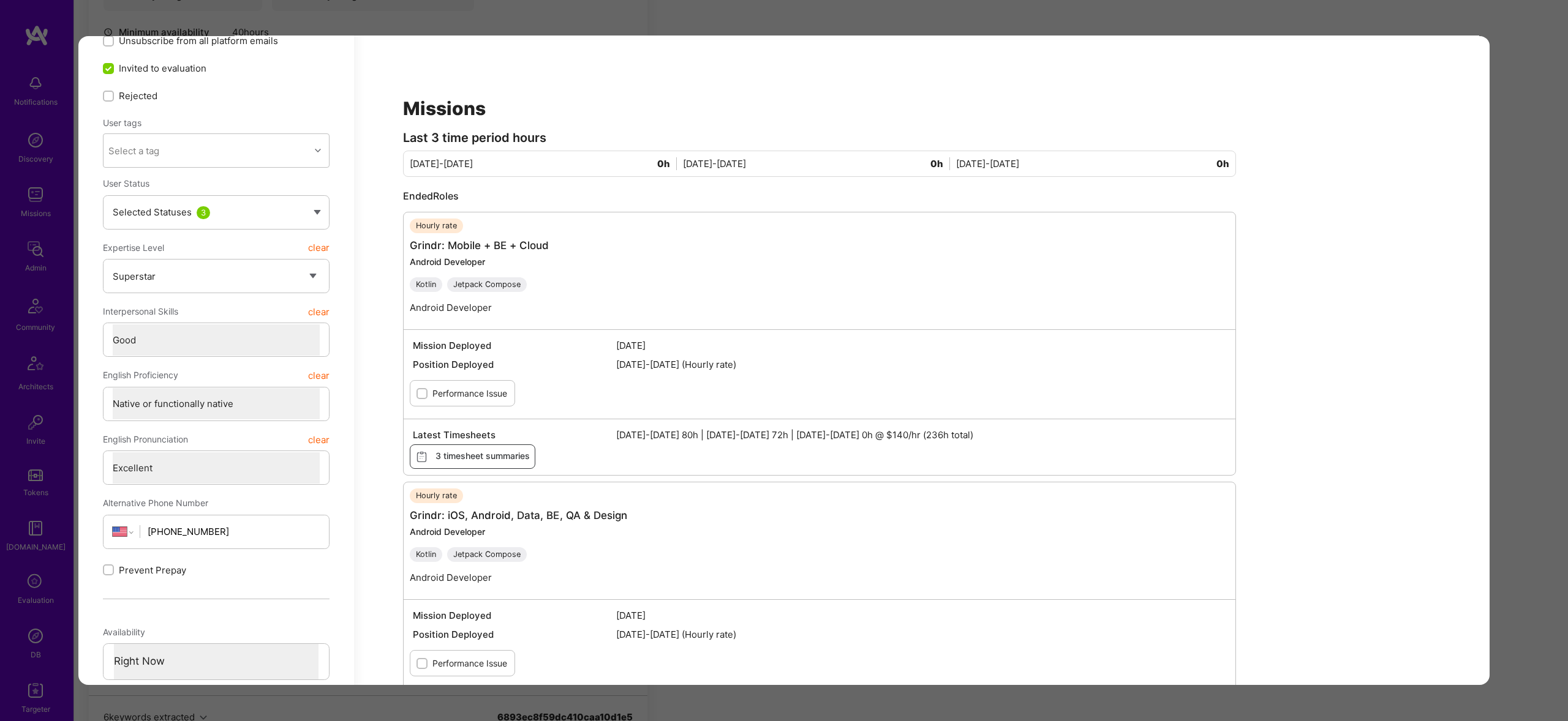
click at [482, 146] on div "Missions Last 3 time period hours Jul 16-31 0h Aug 1-15 0h Aug 16-31 0h Ended R…" at bounding box center [819, 425] width 882 height 706
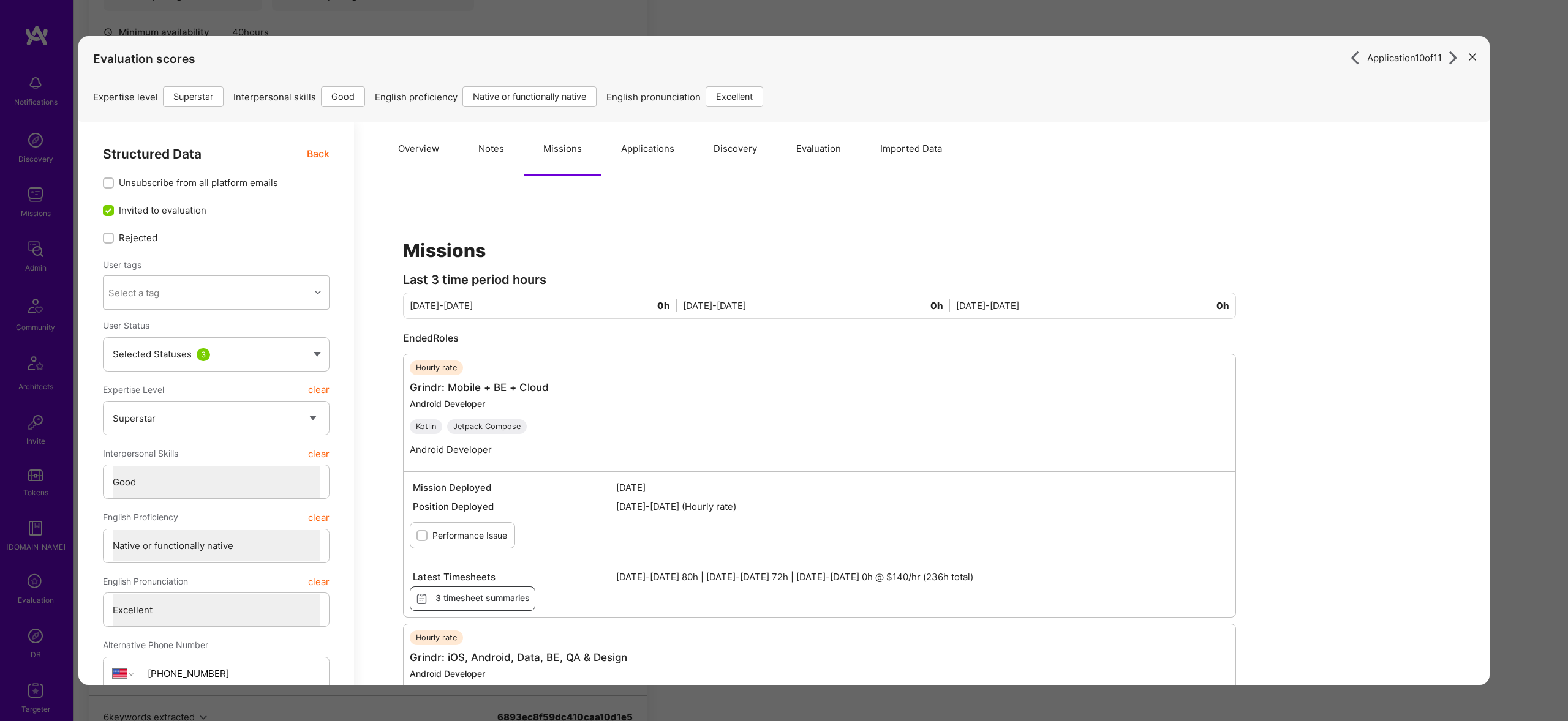
click at [477, 146] on button "Notes" at bounding box center [491, 149] width 65 height 54
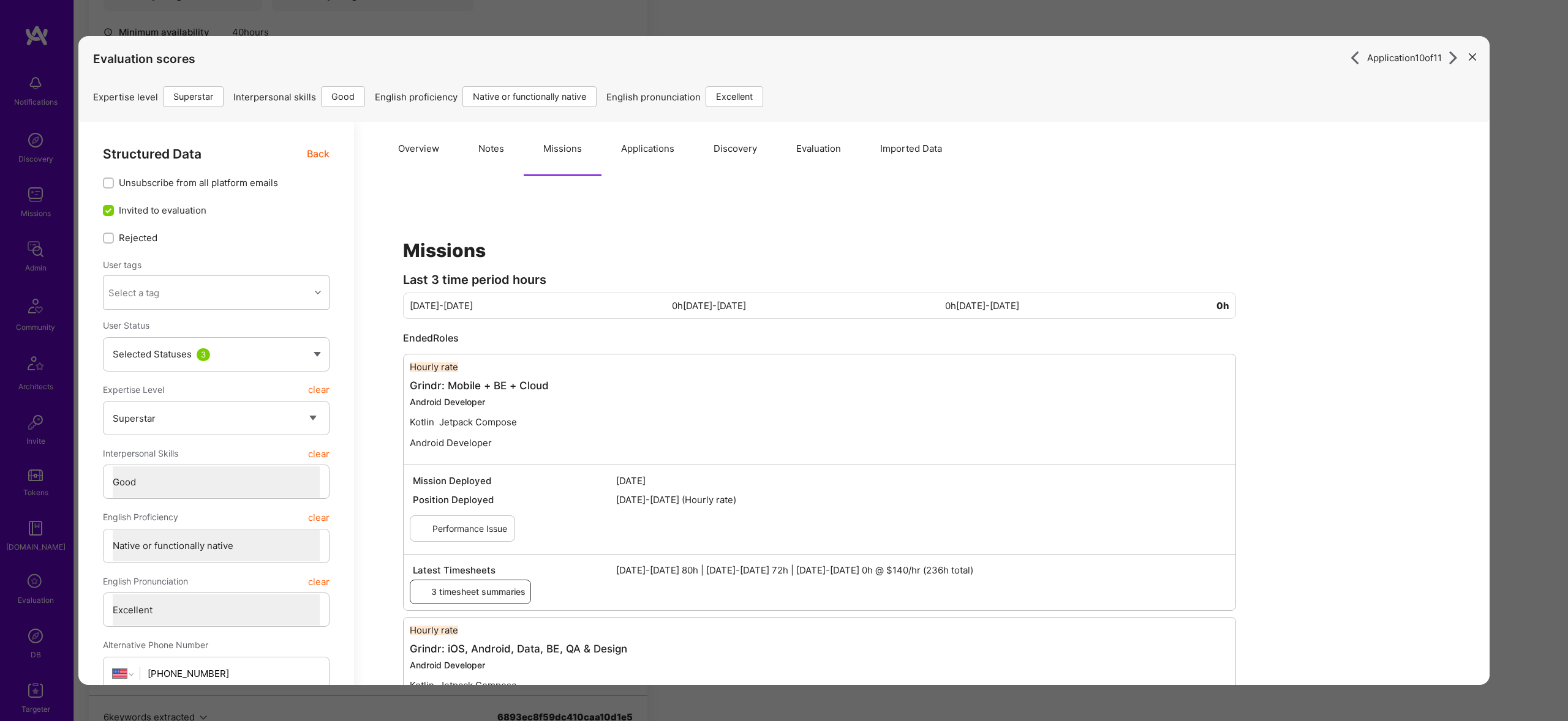
type textarea "x"
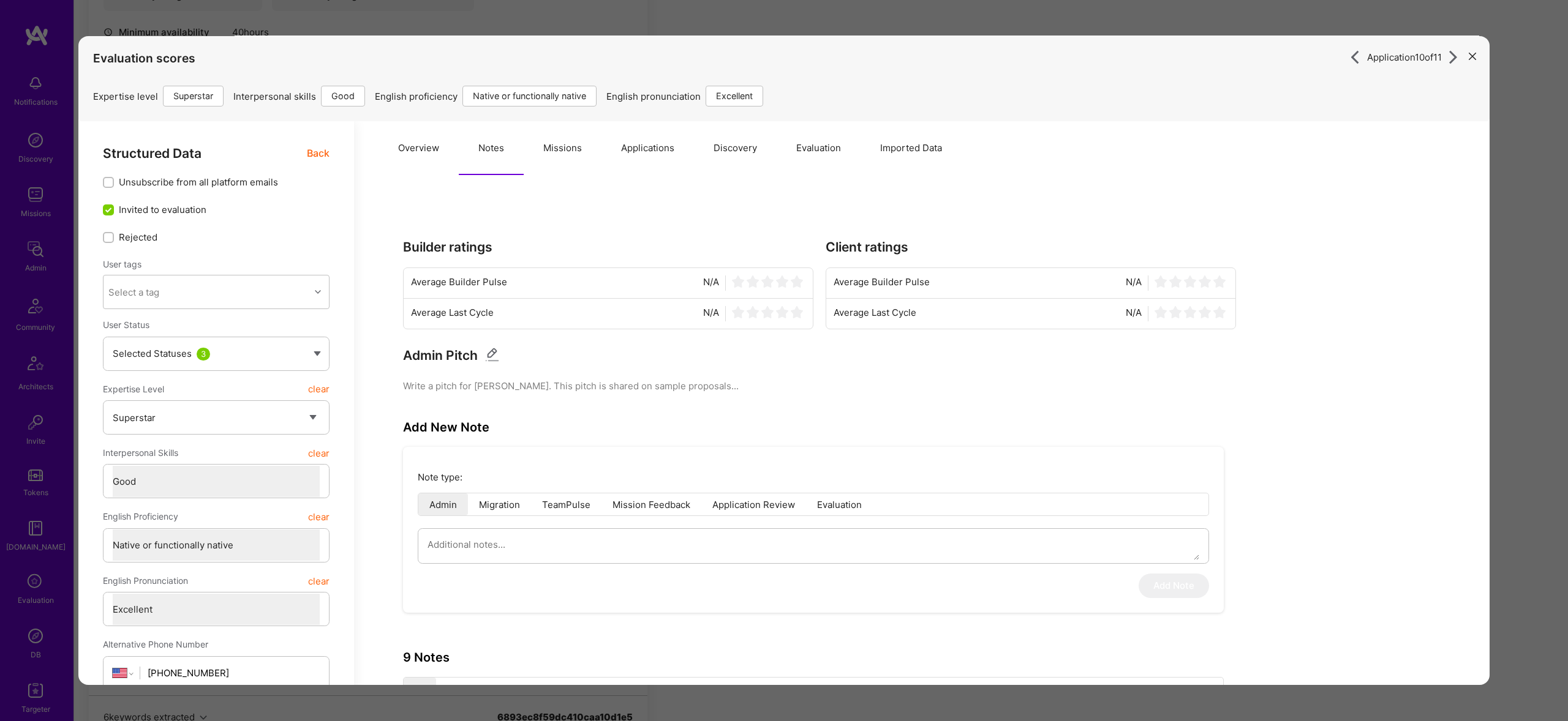
click at [1542, 301] on div "Application 10 of 11 Evaluation scores Expertise level Superstar Interpersonal …" at bounding box center [784, 360] width 1568 height 721
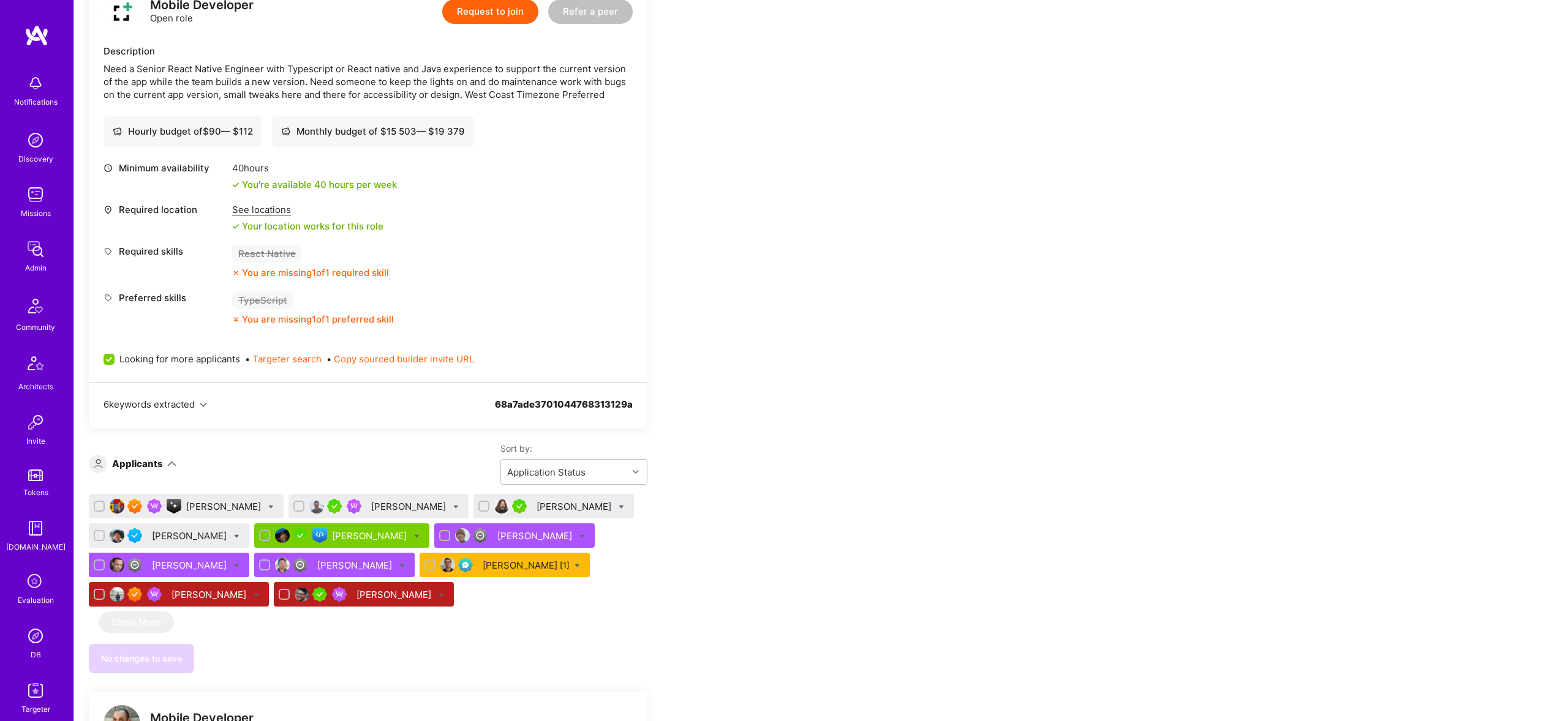
scroll to position [350, 0]
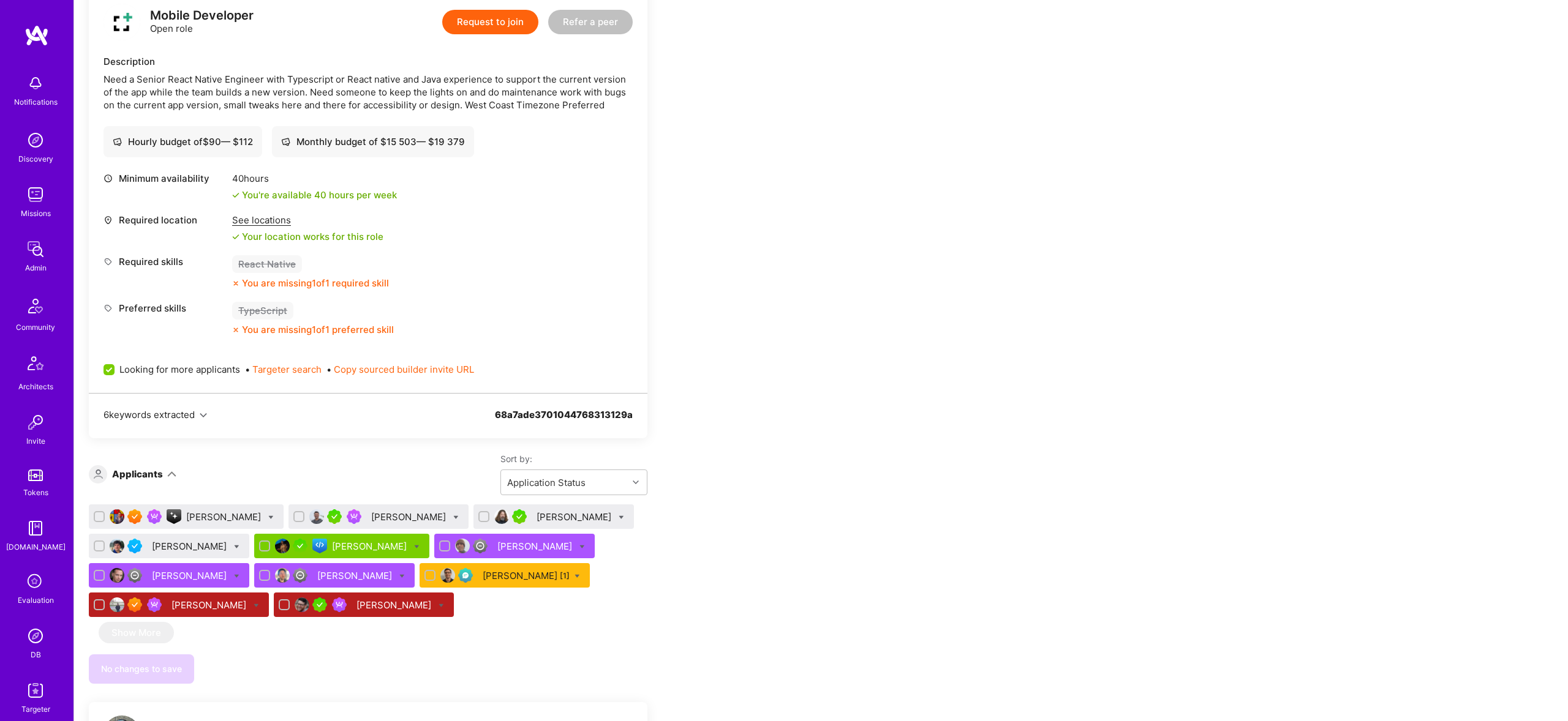
click at [317, 577] on div "Lee Irvine" at bounding box center [356, 575] width 77 height 13
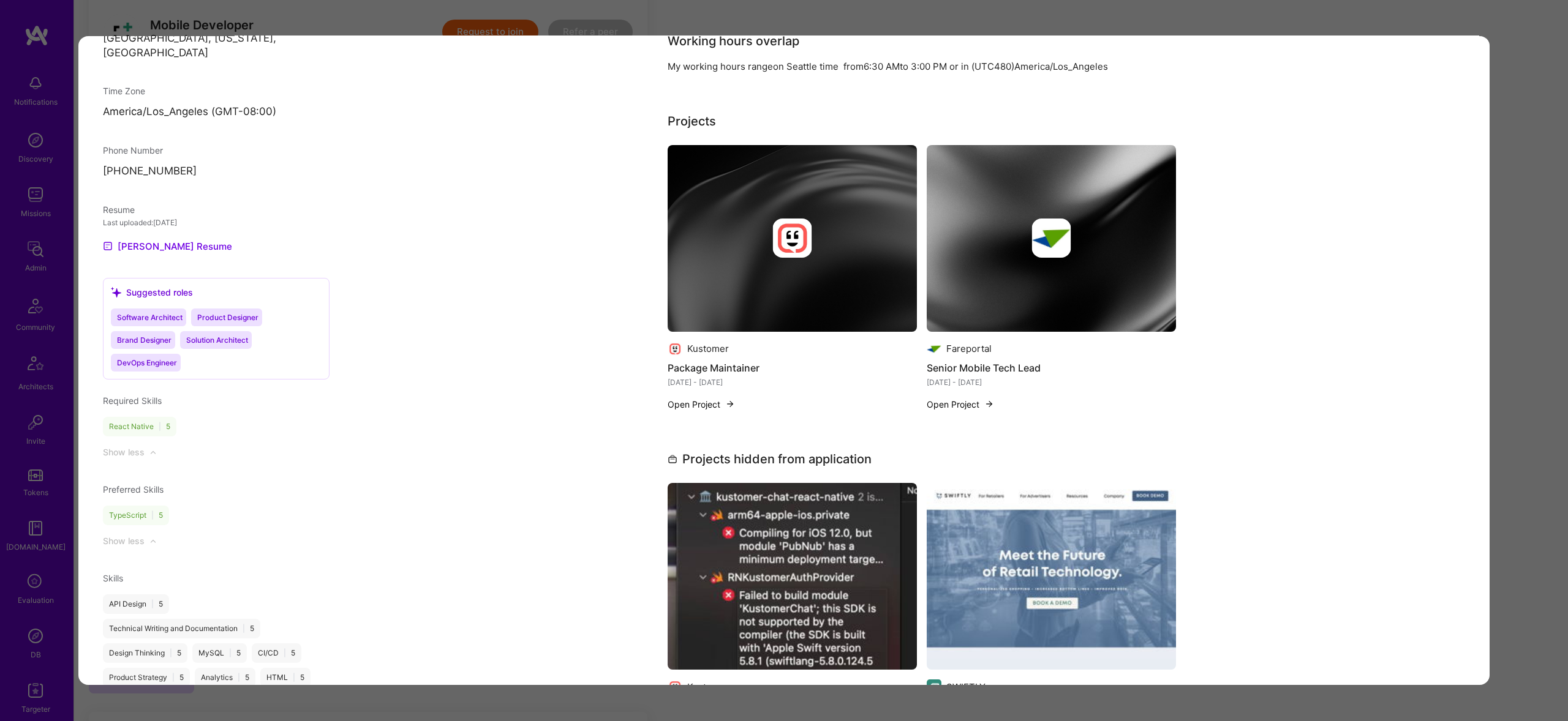
scroll to position [900, 0]
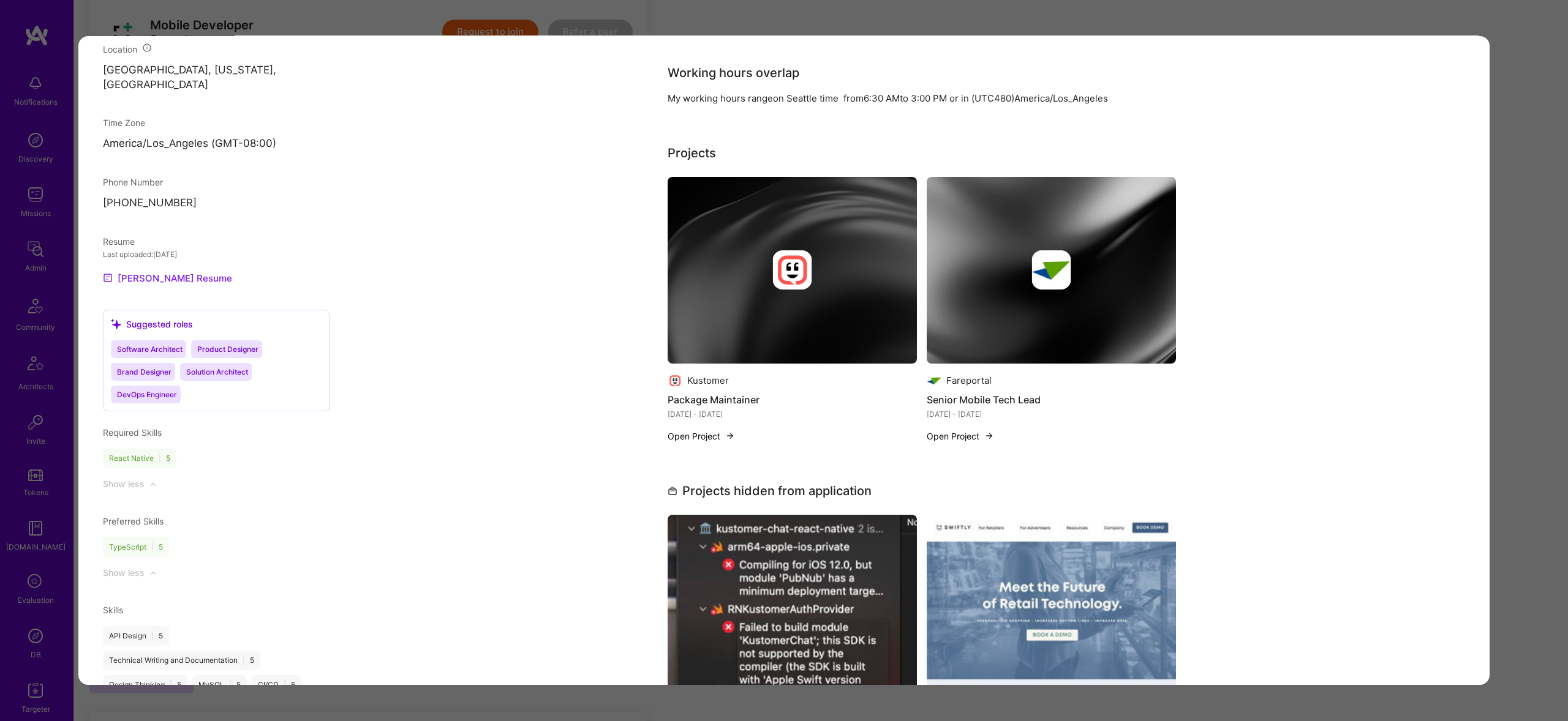
click at [144, 270] on link "Lee's Resume" at bounding box center [167, 278] width 129 height 15
click at [542, 19] on div "Application 8 of 11 Evaluation scores Expertise level Good Interpersonal skills…" at bounding box center [784, 360] width 1568 height 721
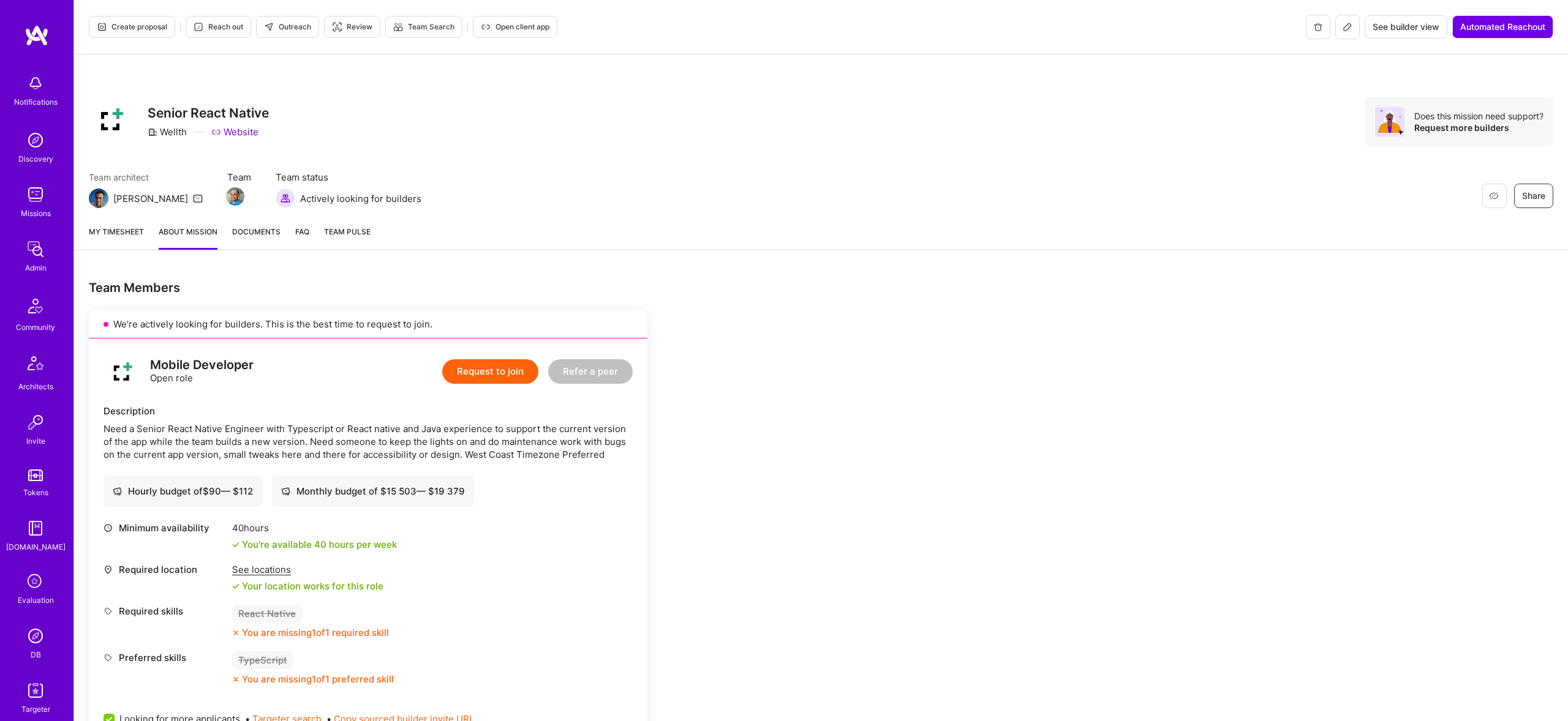
click at [134, 33] on button "Create proposal" at bounding box center [132, 27] width 87 height 22
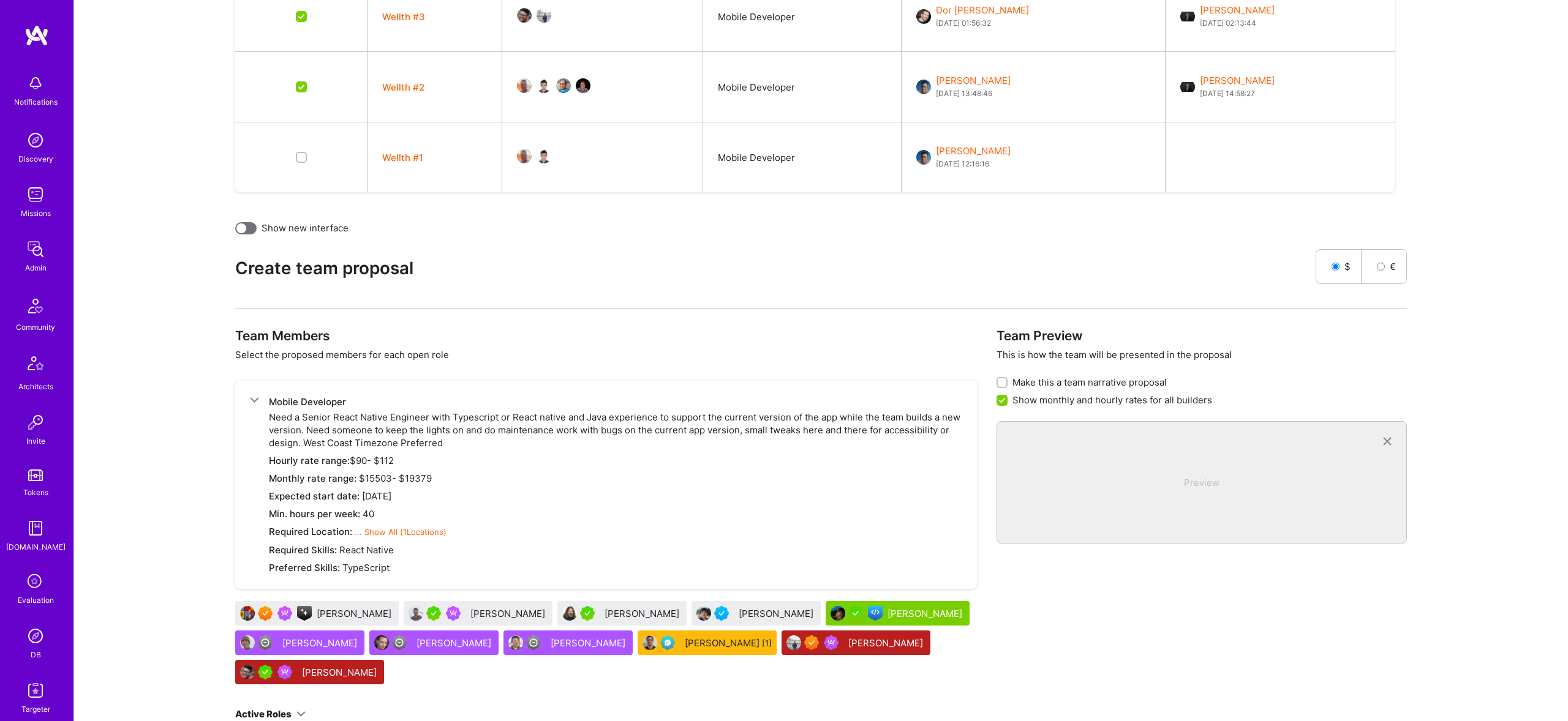
scroll to position [507, 0]
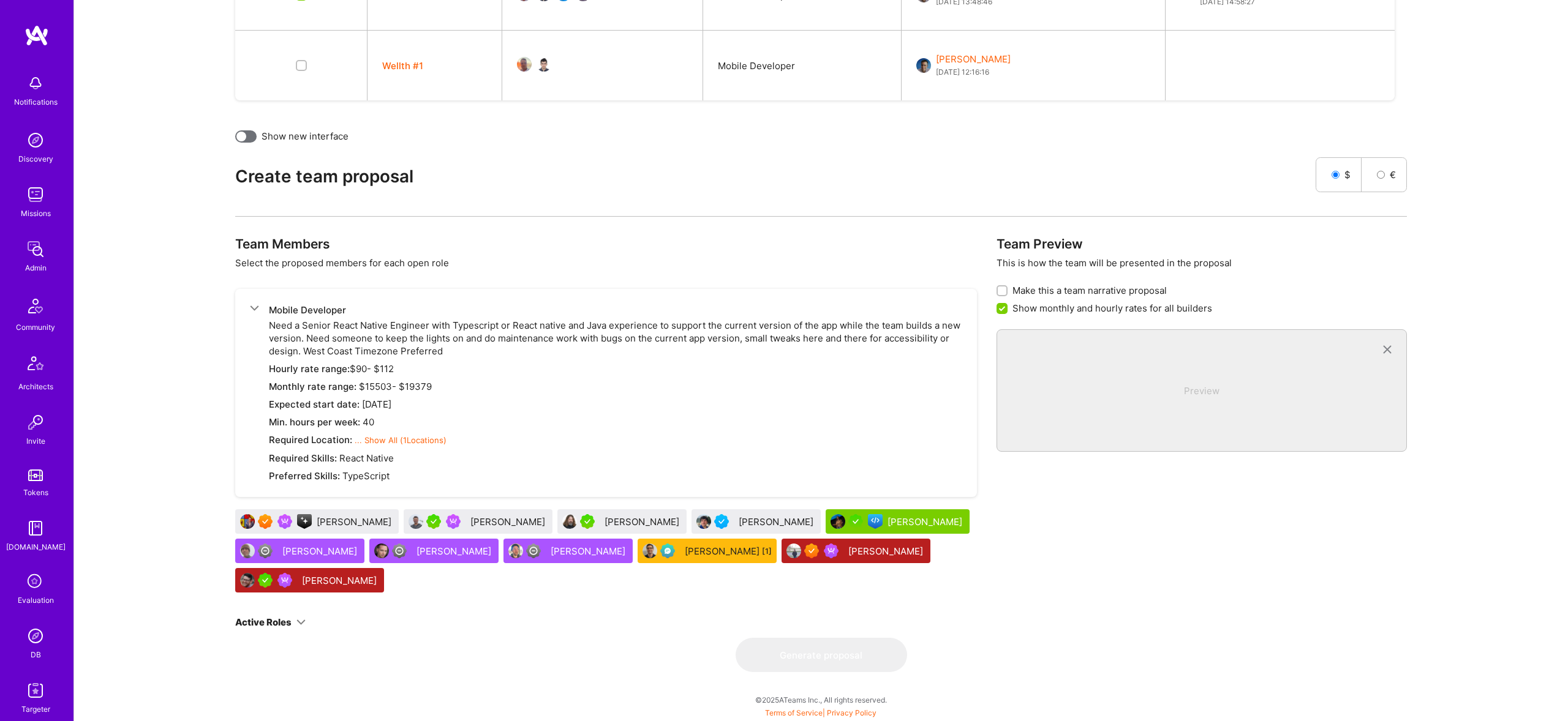
click at [476, 522] on div "Ahmed Bekhit" at bounding box center [509, 521] width 77 height 13
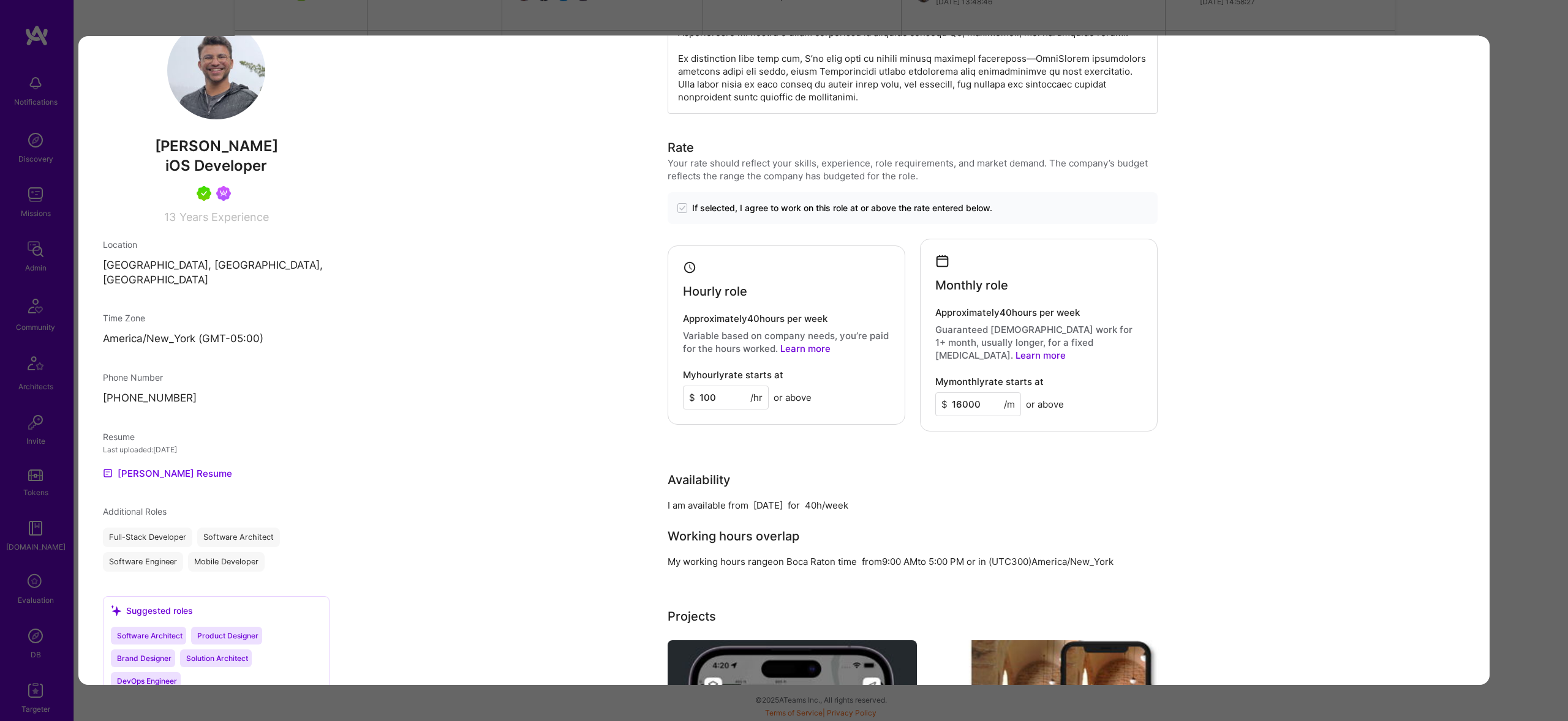
scroll to position [604, 0]
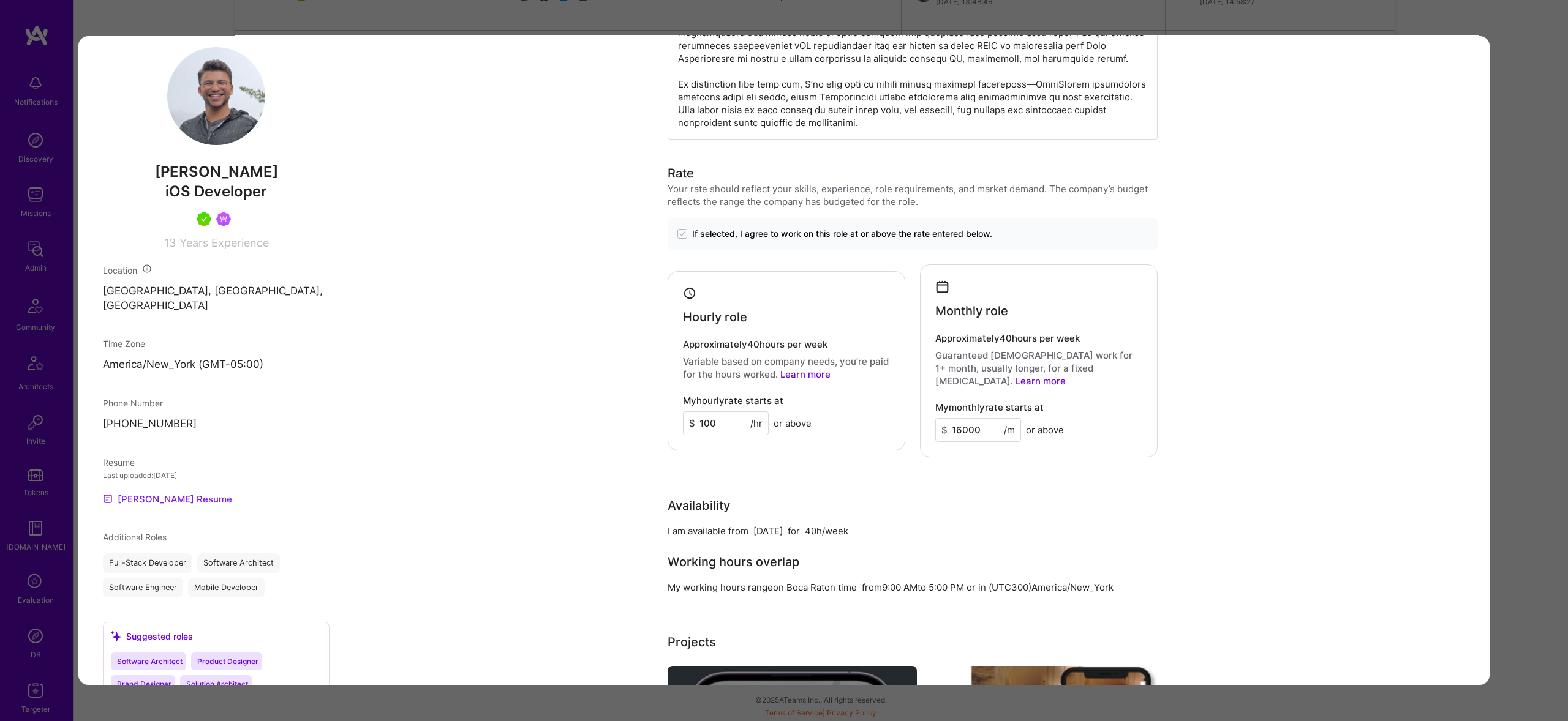
click at [164, 492] on link "Ahmed's Resume" at bounding box center [167, 499] width 129 height 15
click at [1563, 147] on div "Application 2 of 11 Evaluation scores Expertise level Very good Interpersonal s…" at bounding box center [784, 360] width 1568 height 721
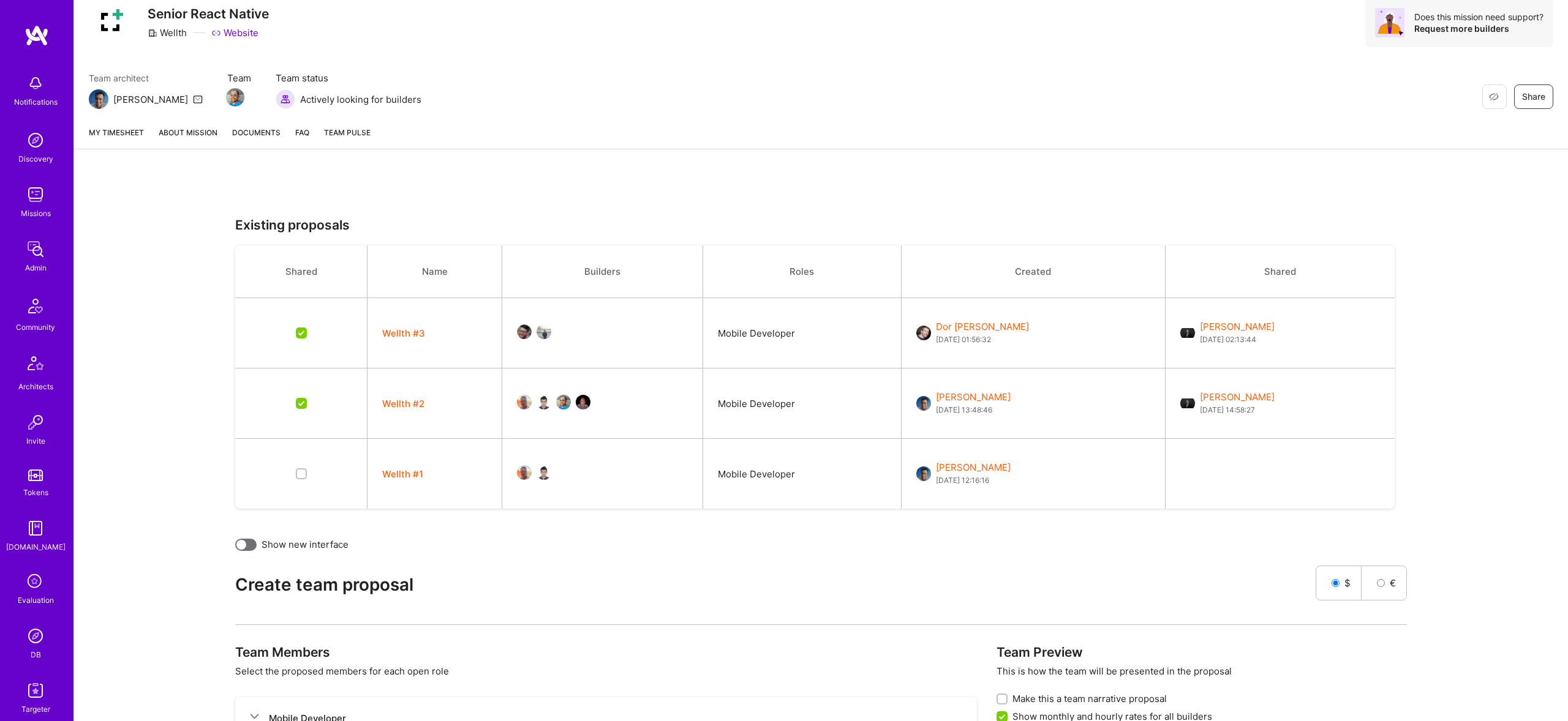
scroll to position [0, 0]
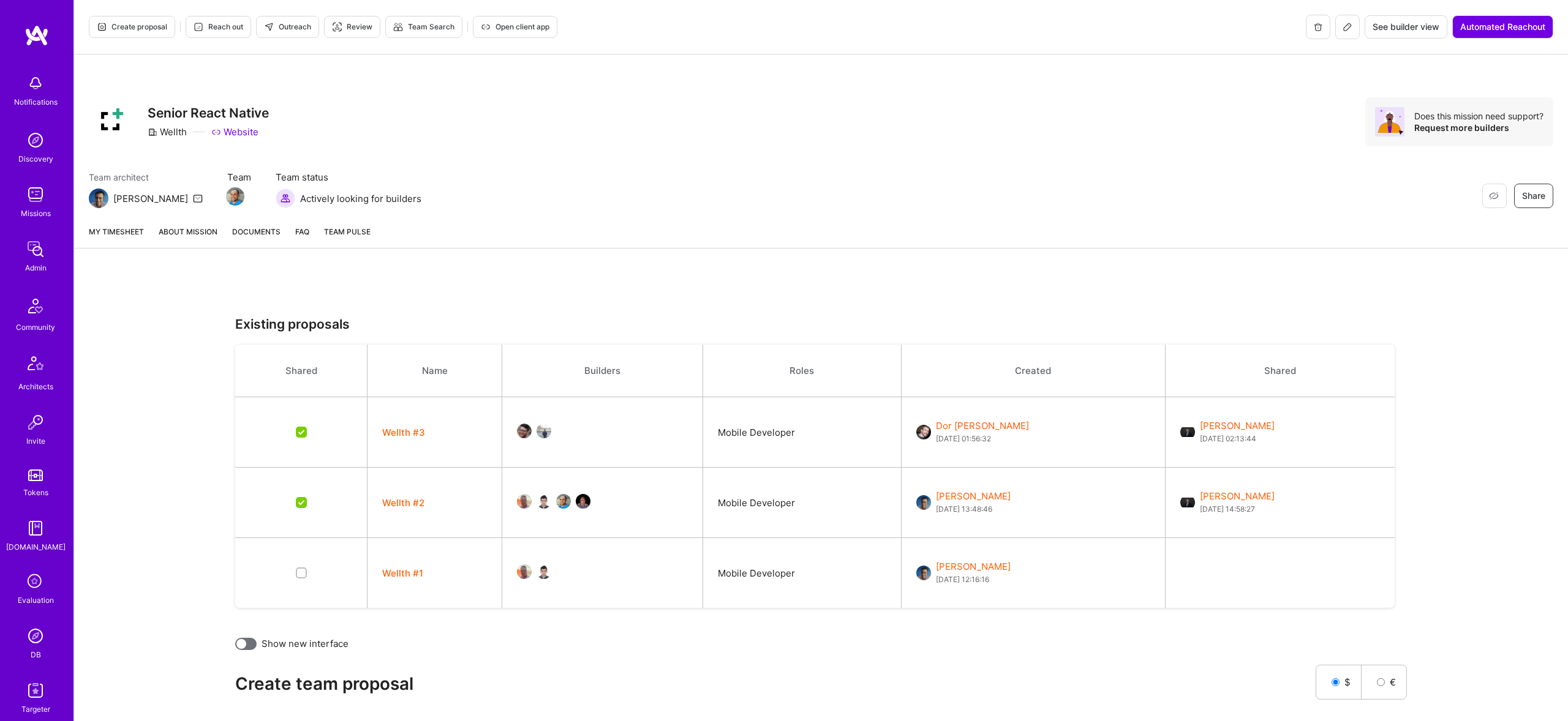
click at [199, 232] on link "About Mission" at bounding box center [188, 236] width 59 height 22
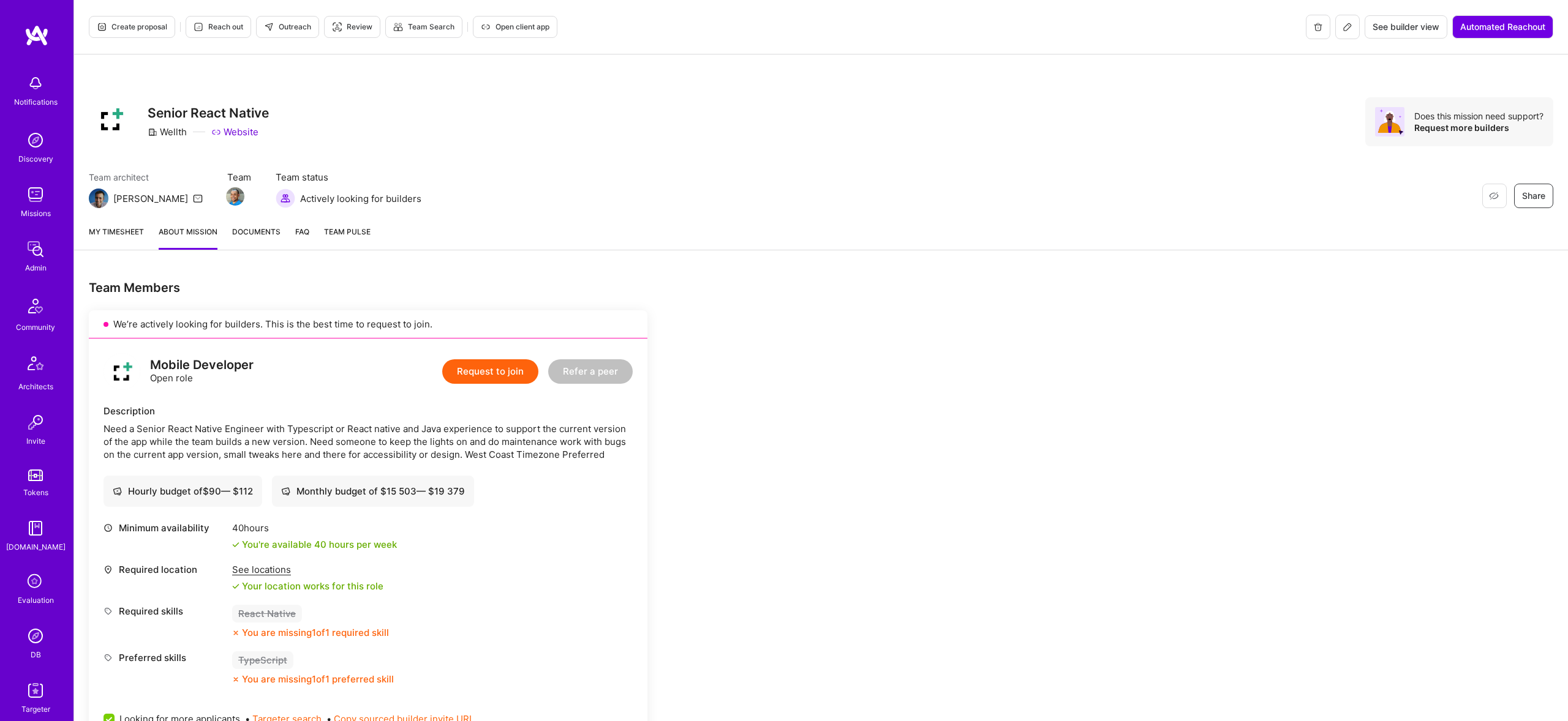
click at [127, 224] on div "My timesheet About Mission Documents FAQ Team Pulse" at bounding box center [820, 232] width 1493 height 35
click at [158, 29] on span "Create proposal" at bounding box center [132, 27] width 70 height 11
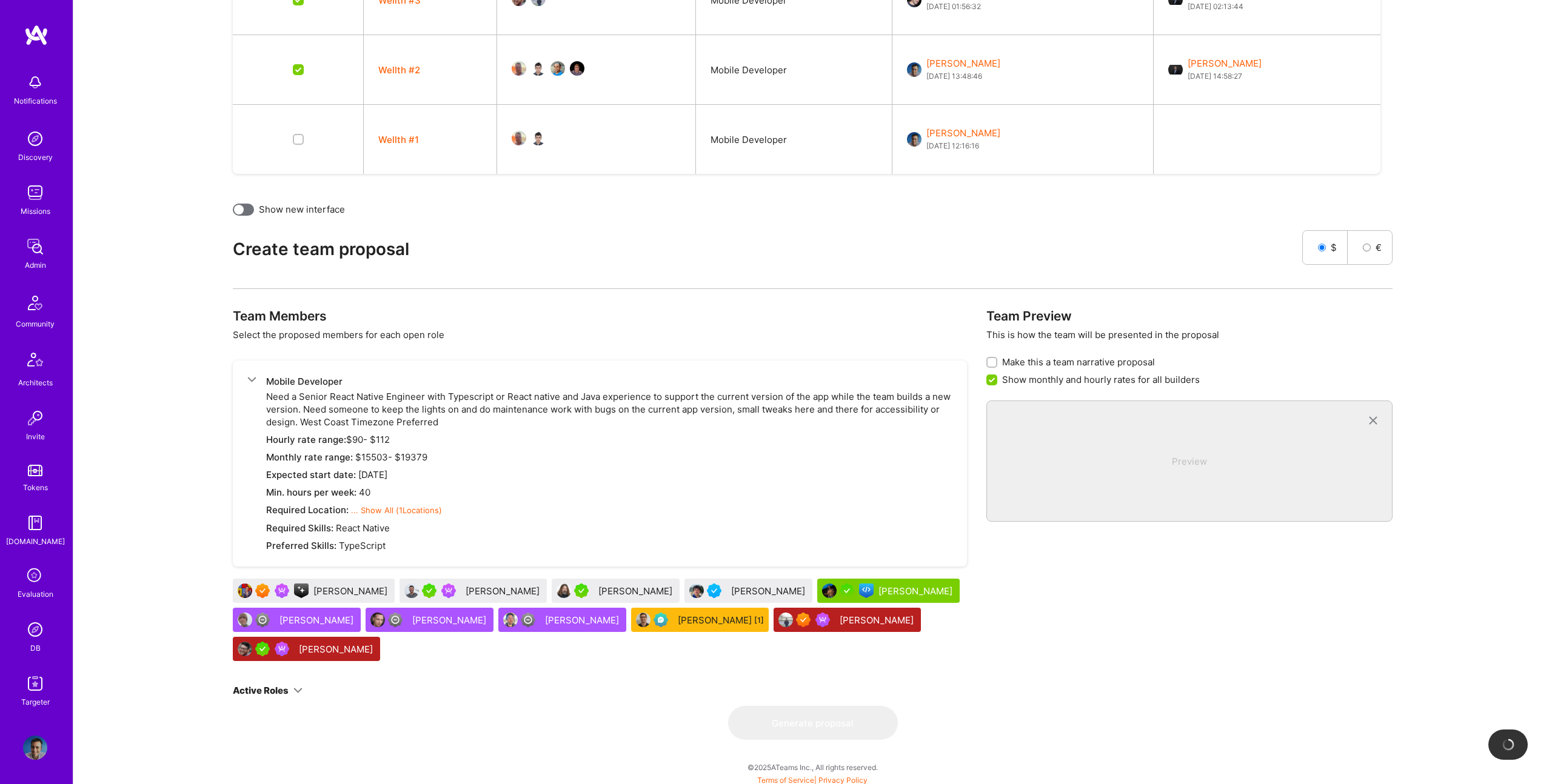
scroll to position [426, 0]
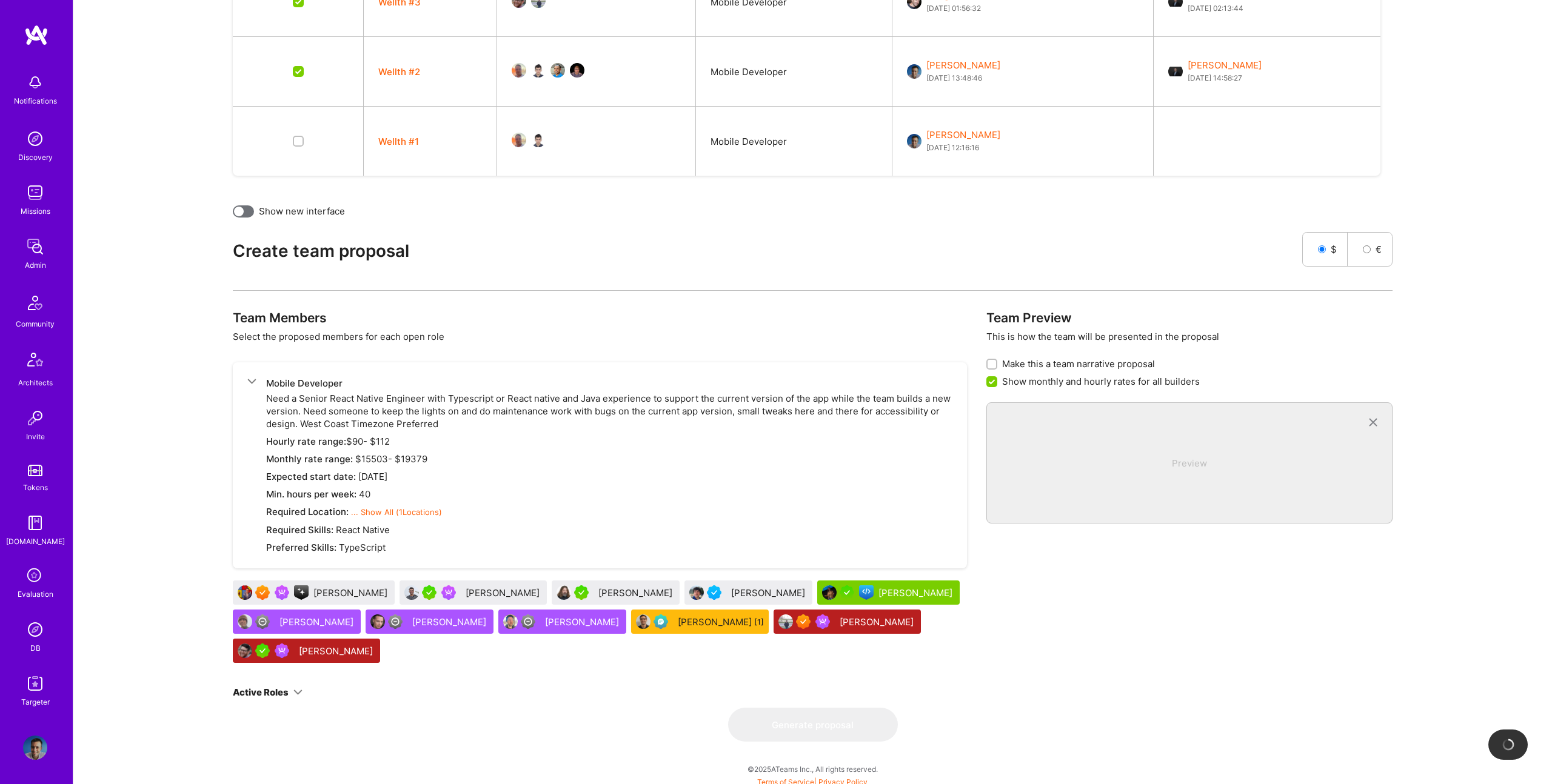
checkbox input "false"
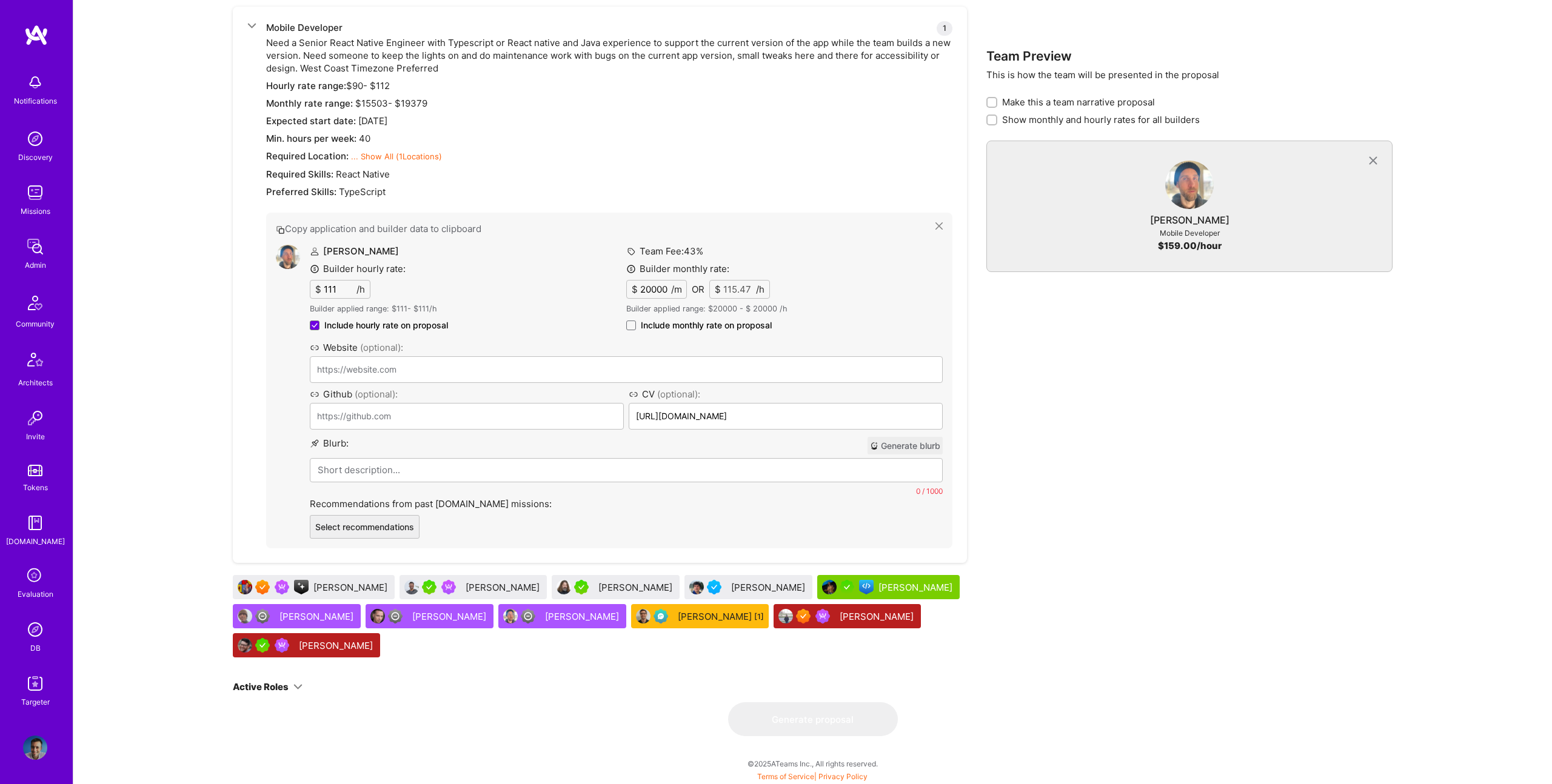
scroll to position [782, 0]
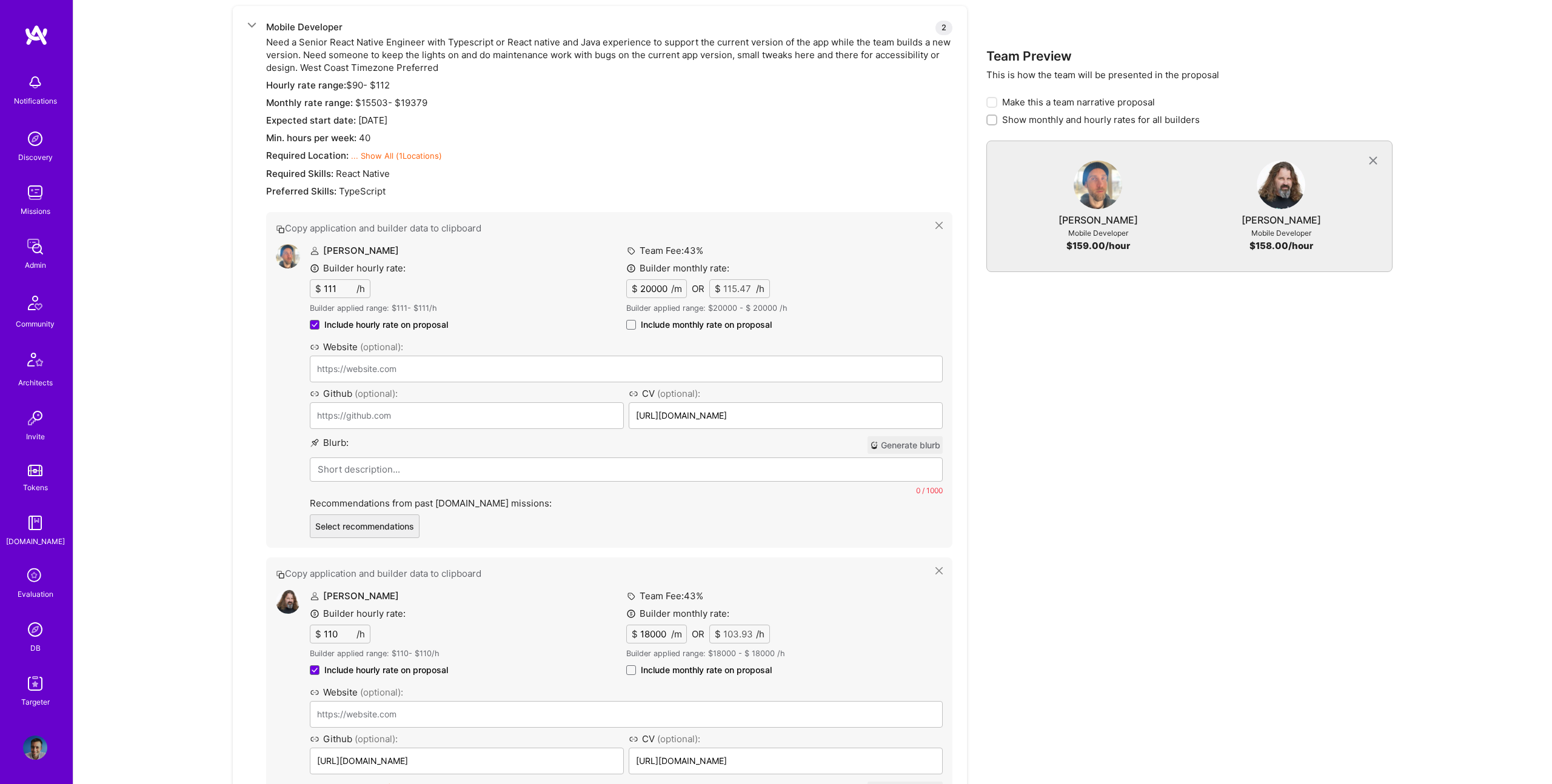
click at [675, 334] on div "Team Fee: 43 % Builder monthly rate: $ 20000 /m OR $ 115.47 /h Builder applied …" at bounding box center [784, 289] width 317 height 91
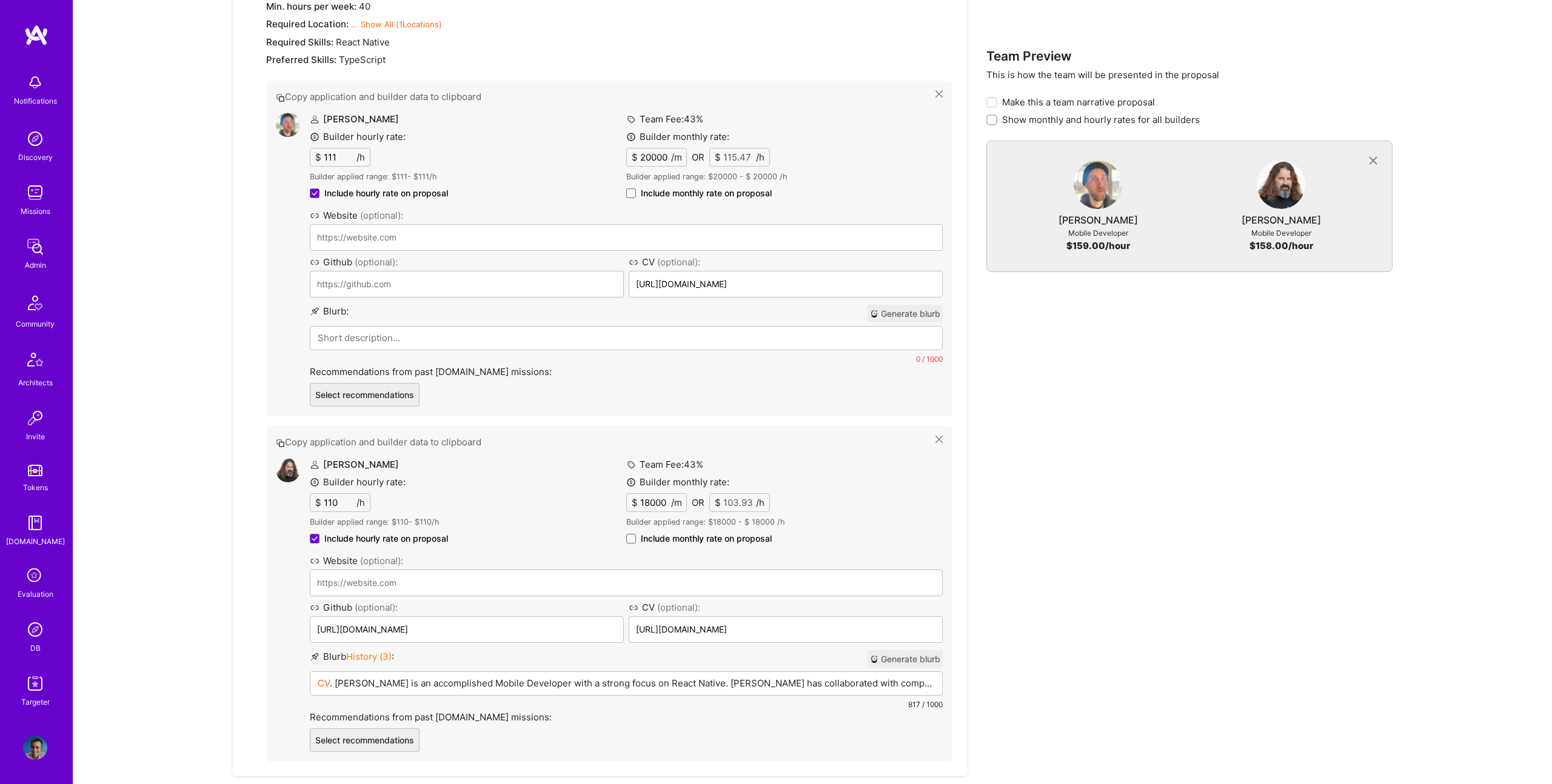
scroll to position [913, 0]
click at [533, 343] on p at bounding box center [626, 339] width 617 height 13
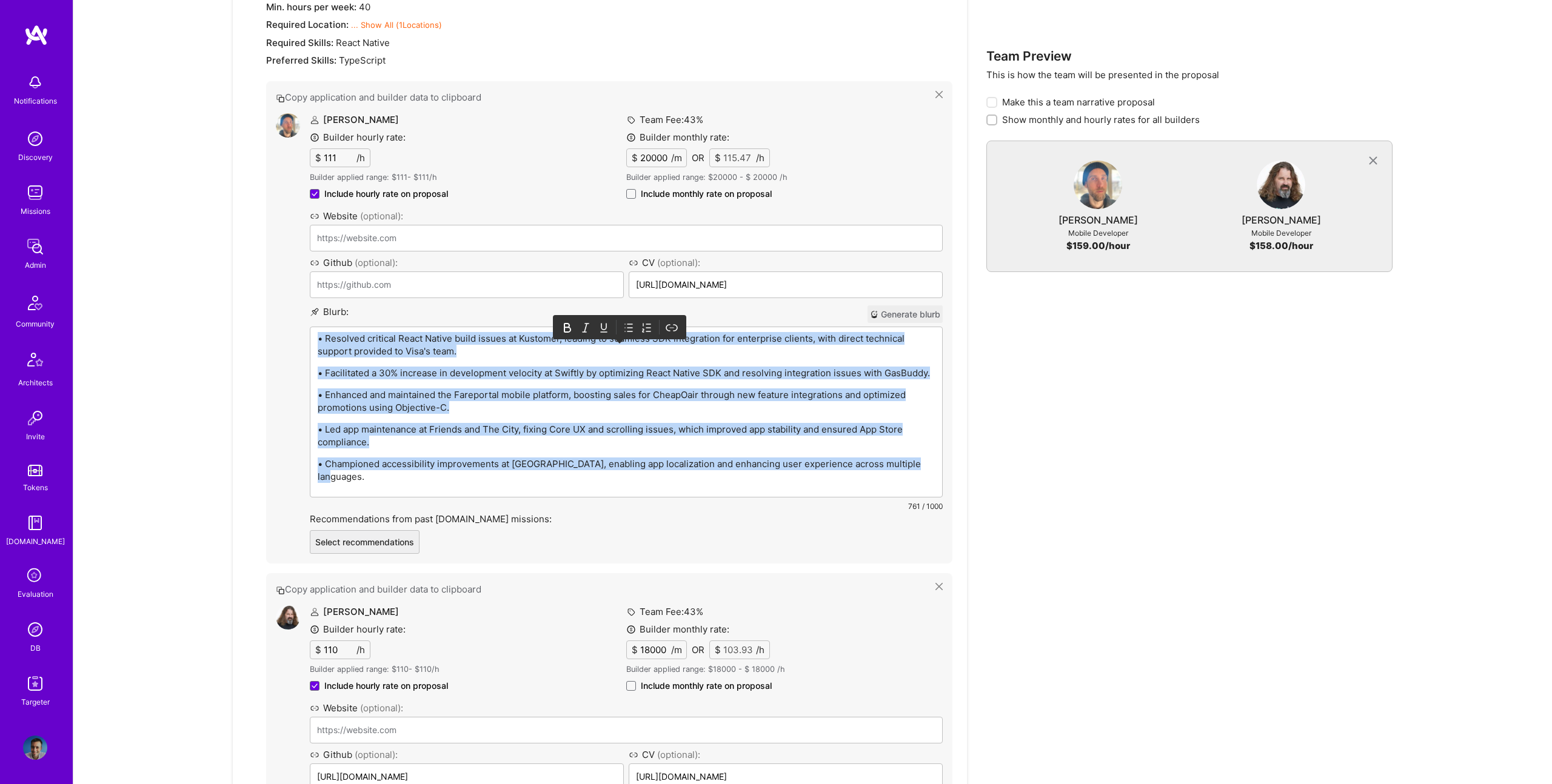
click at [630, 324] on icon at bounding box center [629, 328] width 5 height 7
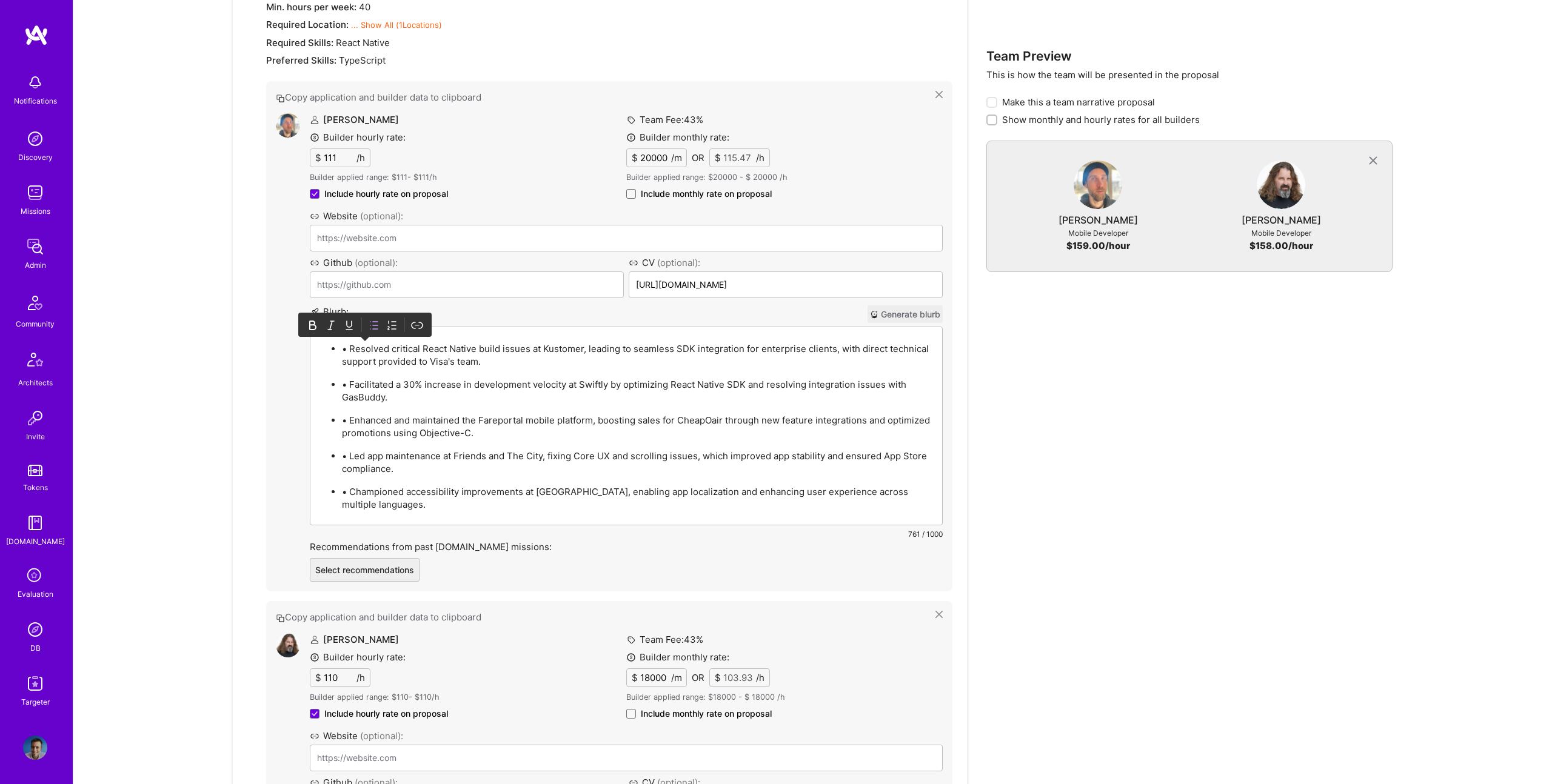
click at [358, 354] on p "• Resolved critical React Native build issues at Kustomer, leading to seamless …" at bounding box center [638, 356] width 593 height 26
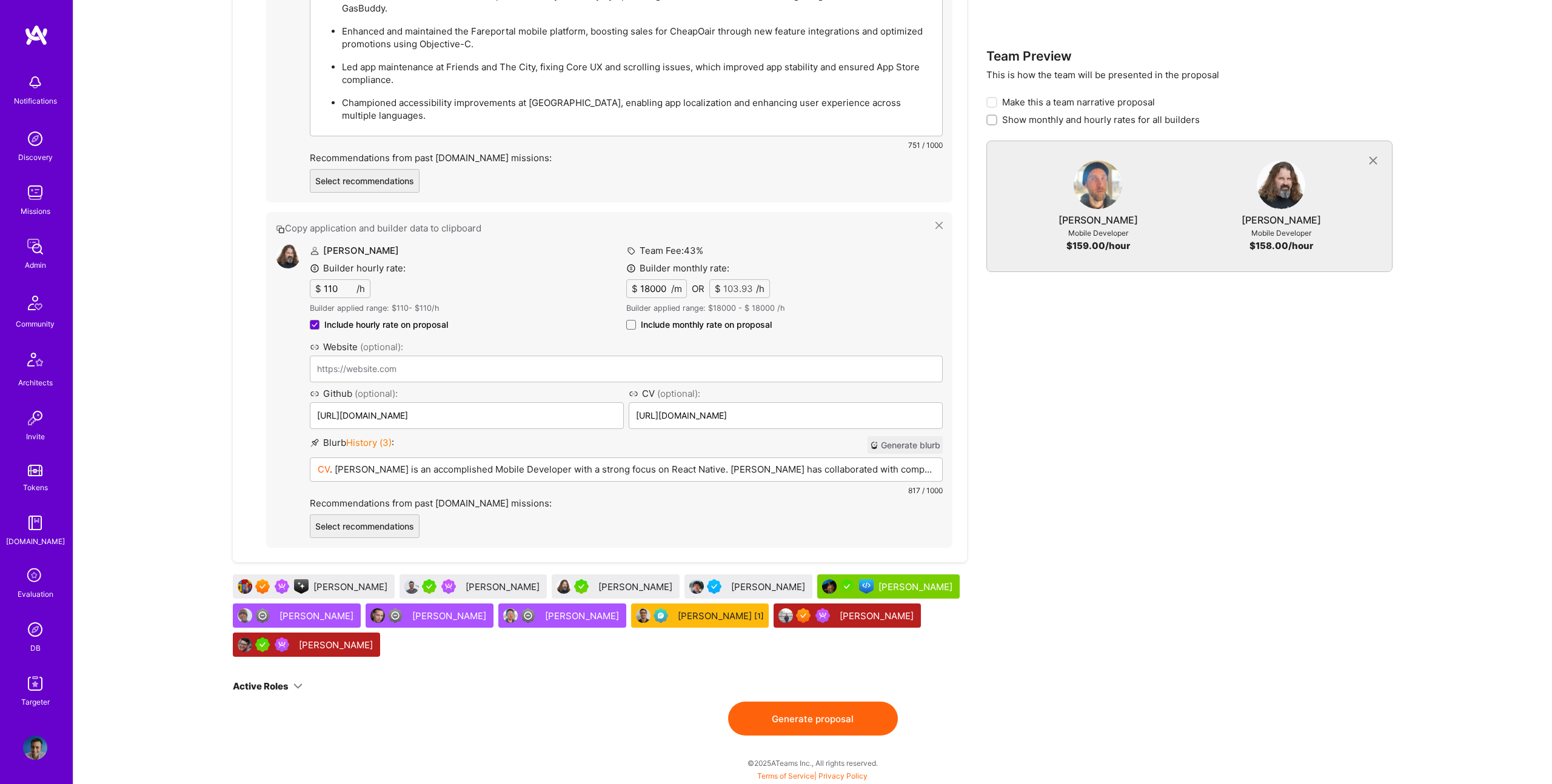
scroll to position [1128, 0]
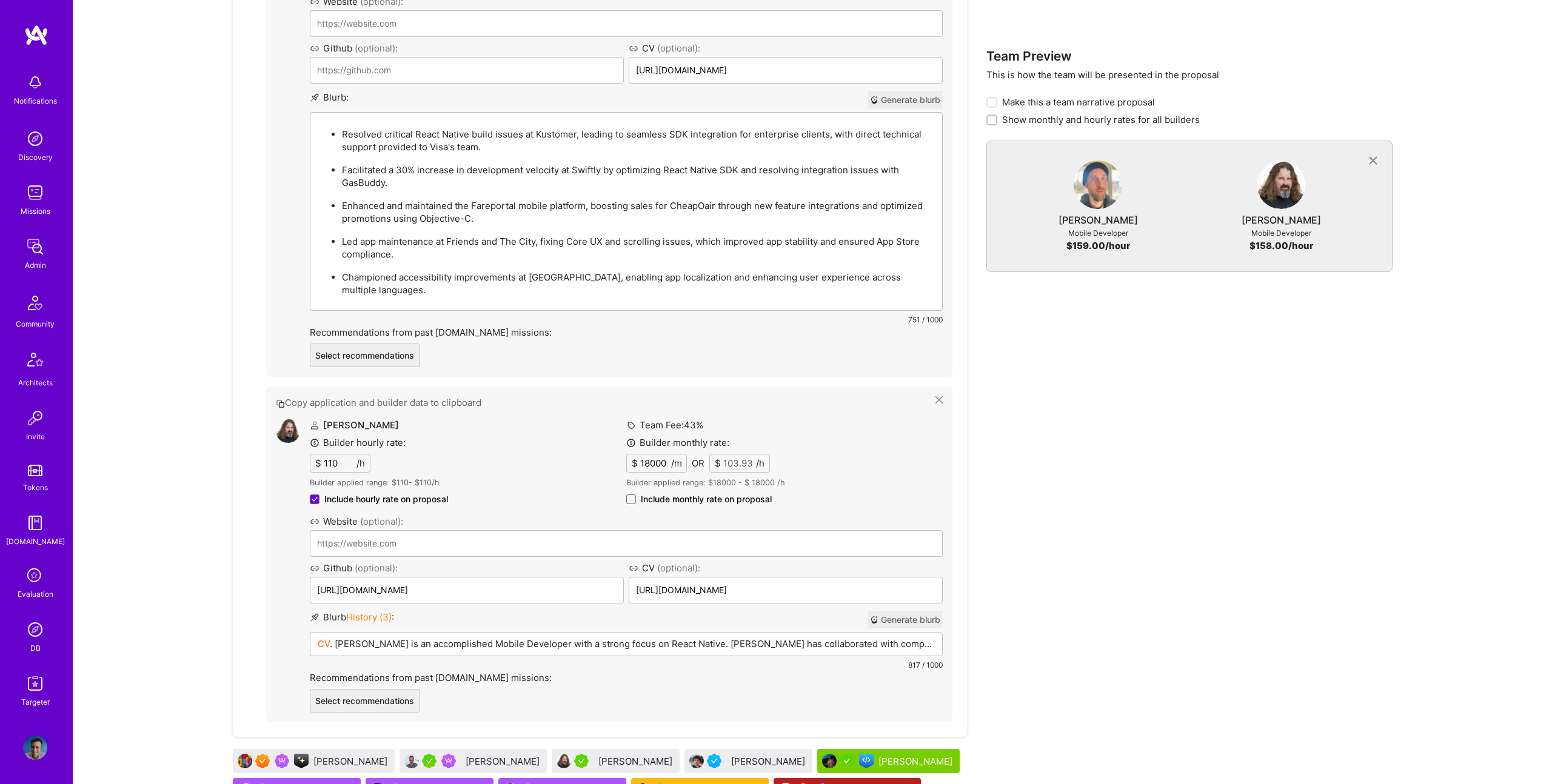
click at [580, 461] on div "Allen Hujsak Builder hourly rate: $ 110 /h Builder applied range: $ 110 - $ 110…" at bounding box center [625, 565] width 633 height 294
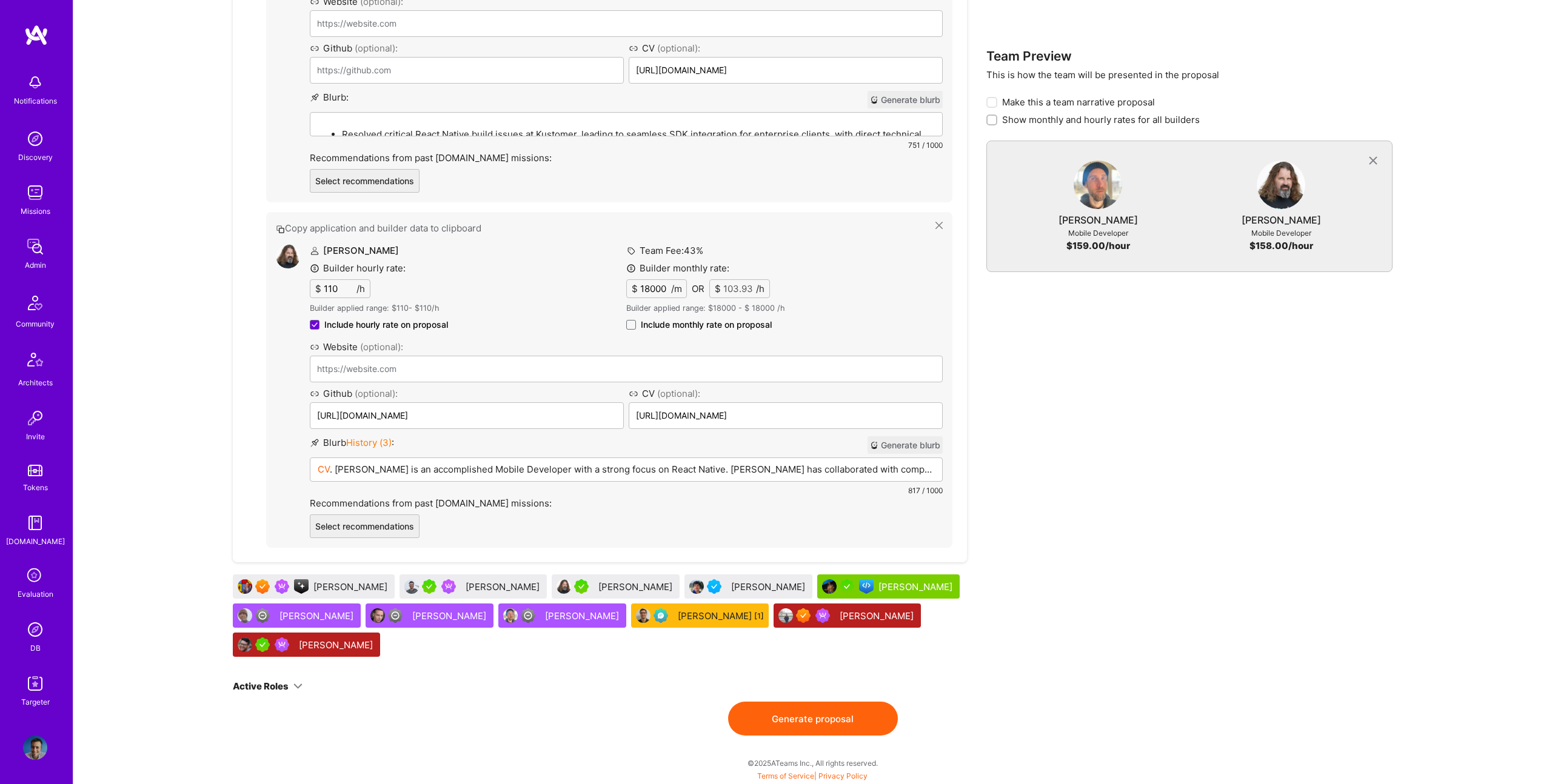
click at [578, 464] on p "CV . Allen is an accomplished Mobile Developer with a strong focus on React Nat…" at bounding box center [626, 469] width 617 height 13
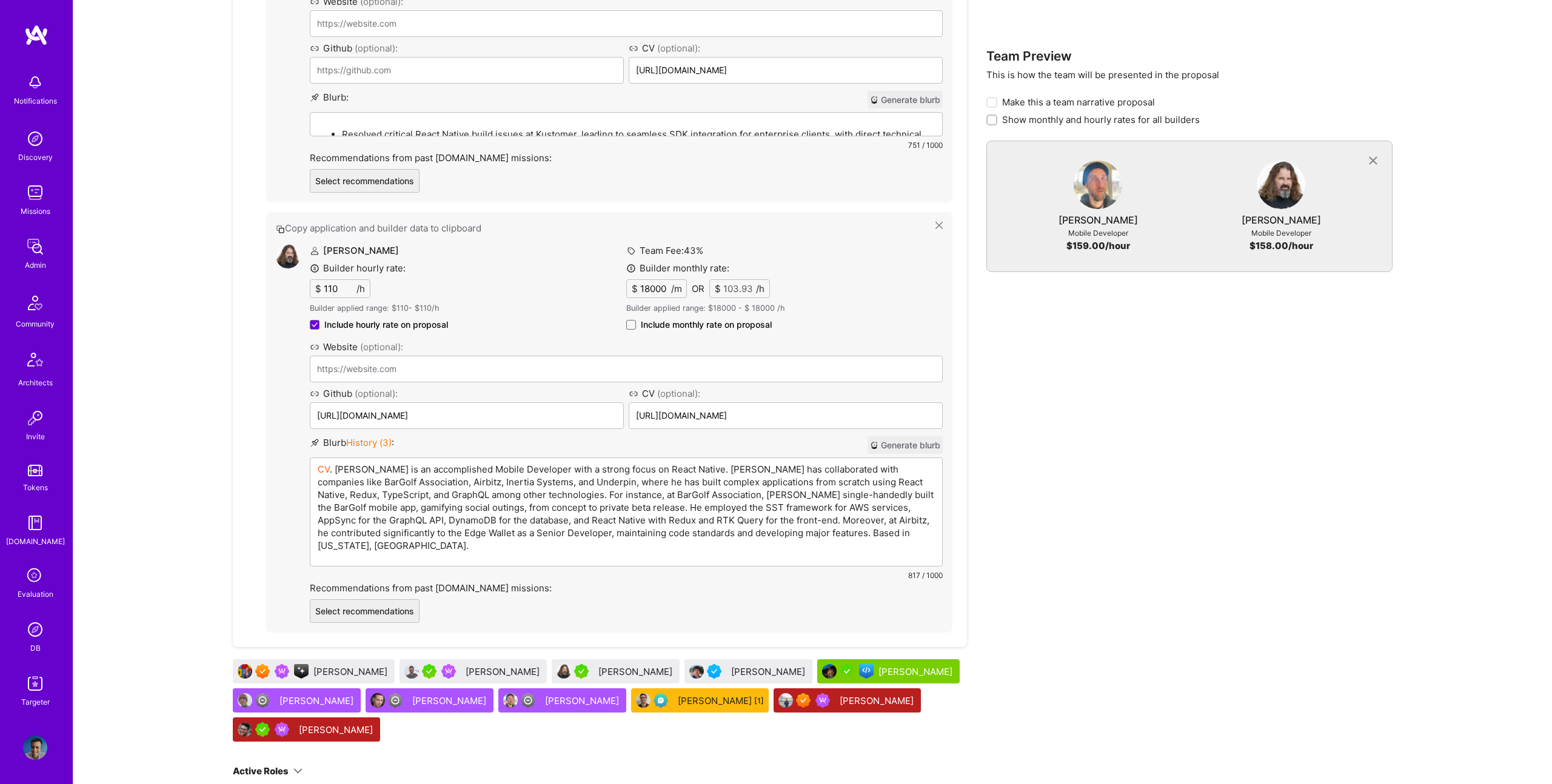
click at [604, 487] on p "CV . Allen is an accomplished Mobile Developer with a strong focus on React Nat…" at bounding box center [626, 507] width 617 height 89
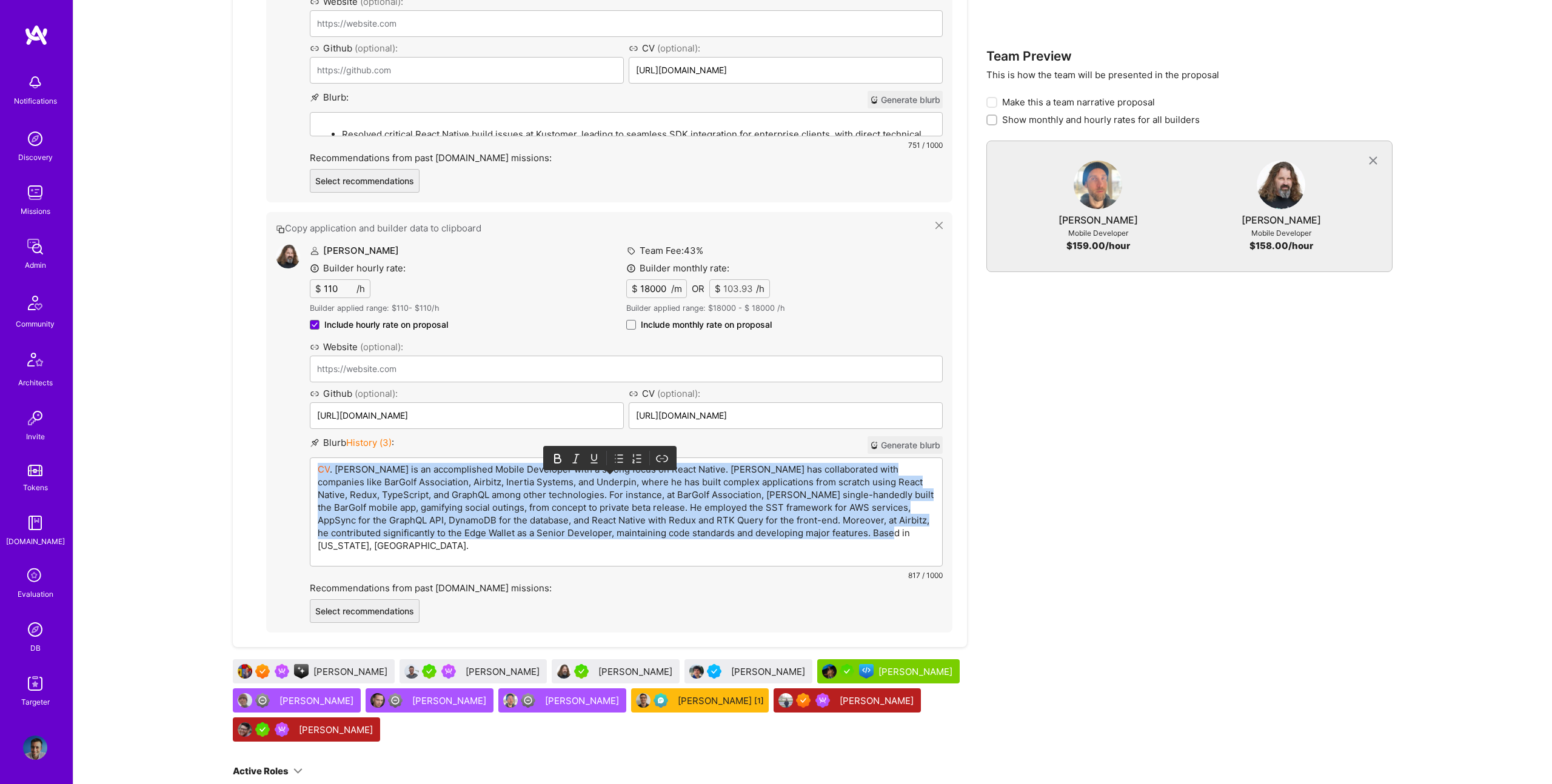
click at [604, 488] on p "CV . Allen is an accomplished Mobile Developer with a strong focus on React Nat…" at bounding box center [626, 507] width 617 height 89
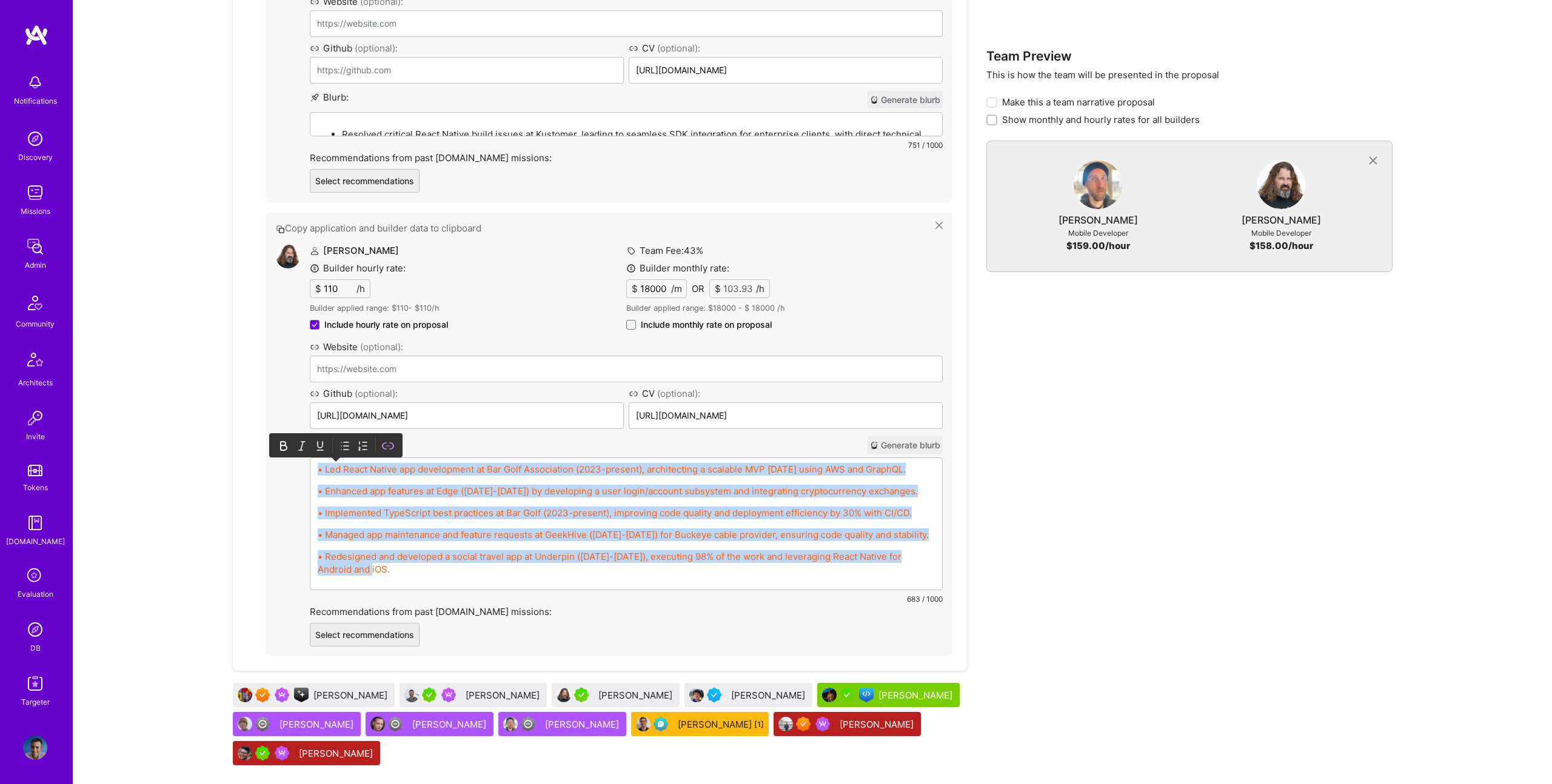
click at [347, 442] on icon at bounding box center [346, 446] width 5 height 7
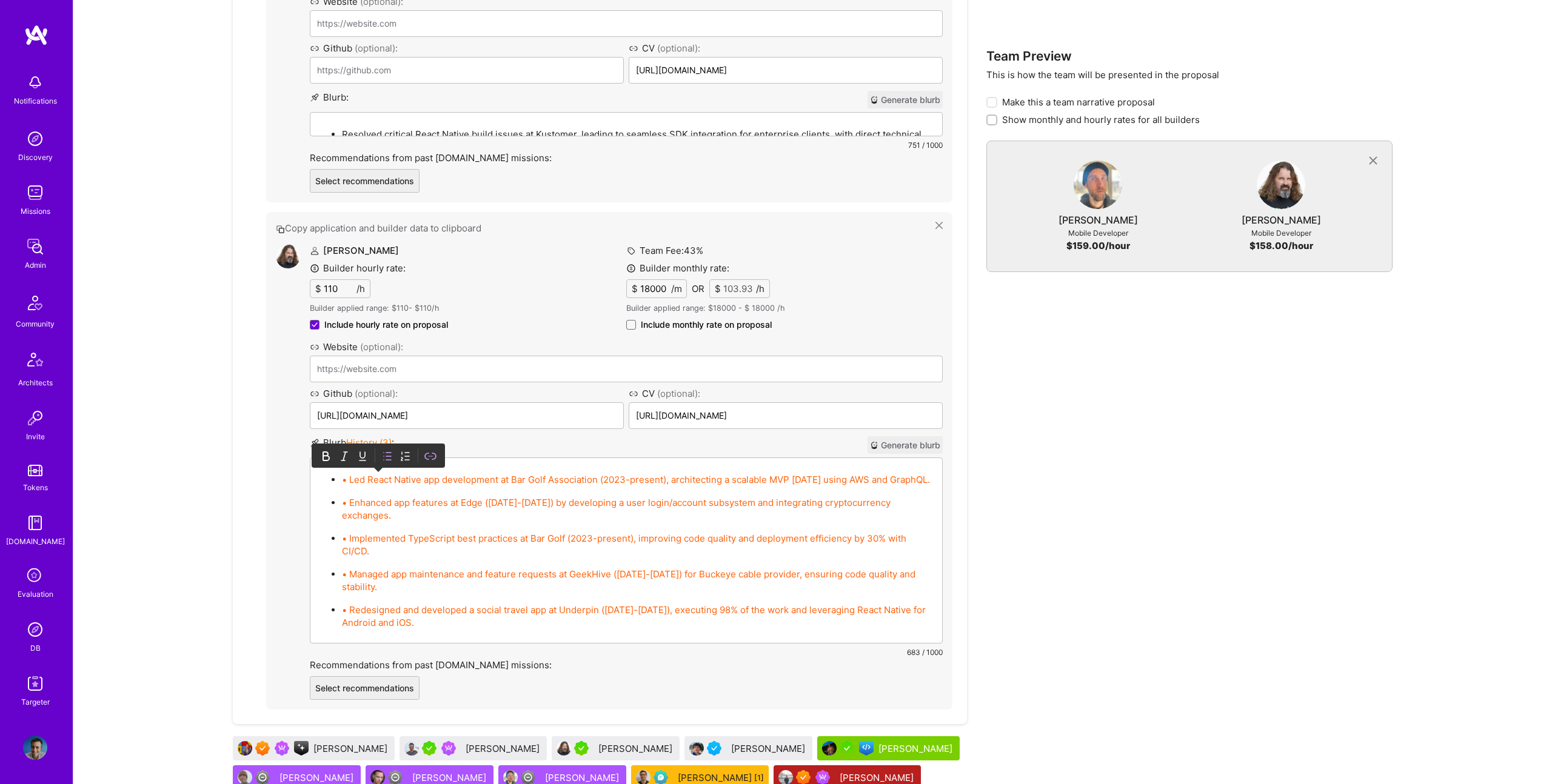
click at [348, 476] on link "• Led React Native app development at Bar Golf Association (2023-present), arch…" at bounding box center [636, 479] width 588 height 11
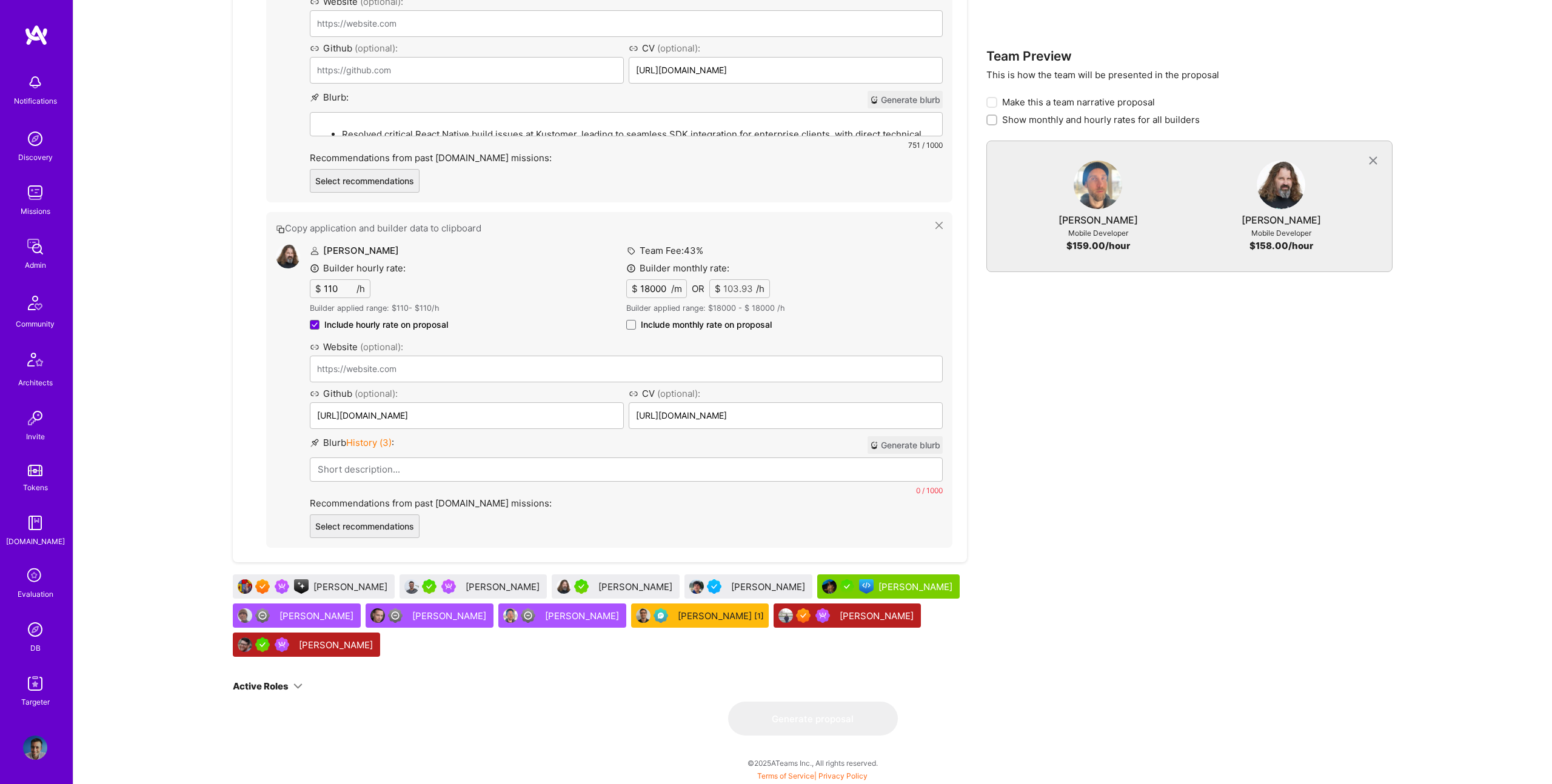
click at [348, 445] on span "History ( 3 )" at bounding box center [369, 442] width 45 height 11
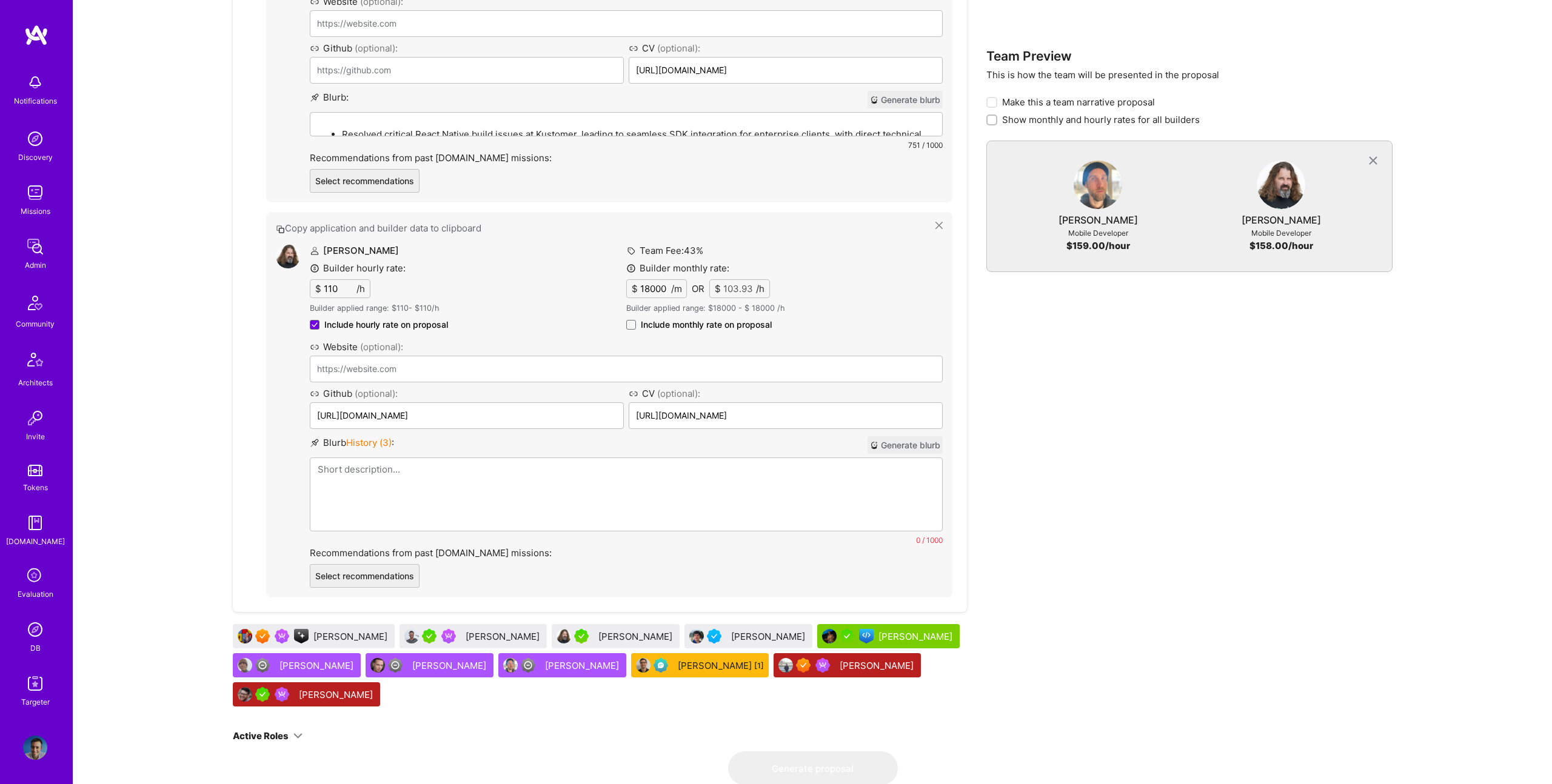
click at [389, 473] on p at bounding box center [626, 469] width 617 height 13
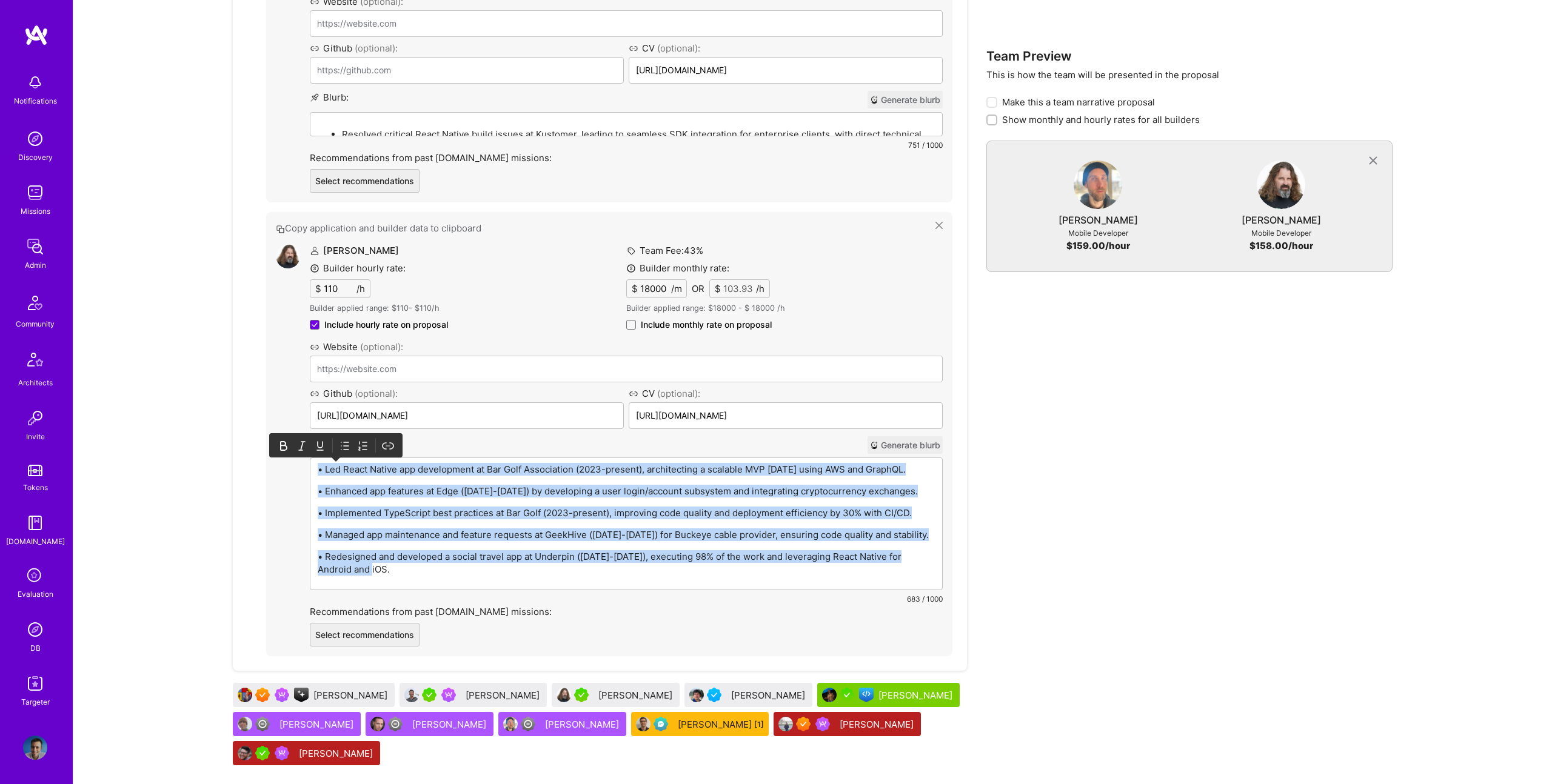
click at [340, 444] on icon at bounding box center [345, 445] width 12 height 12
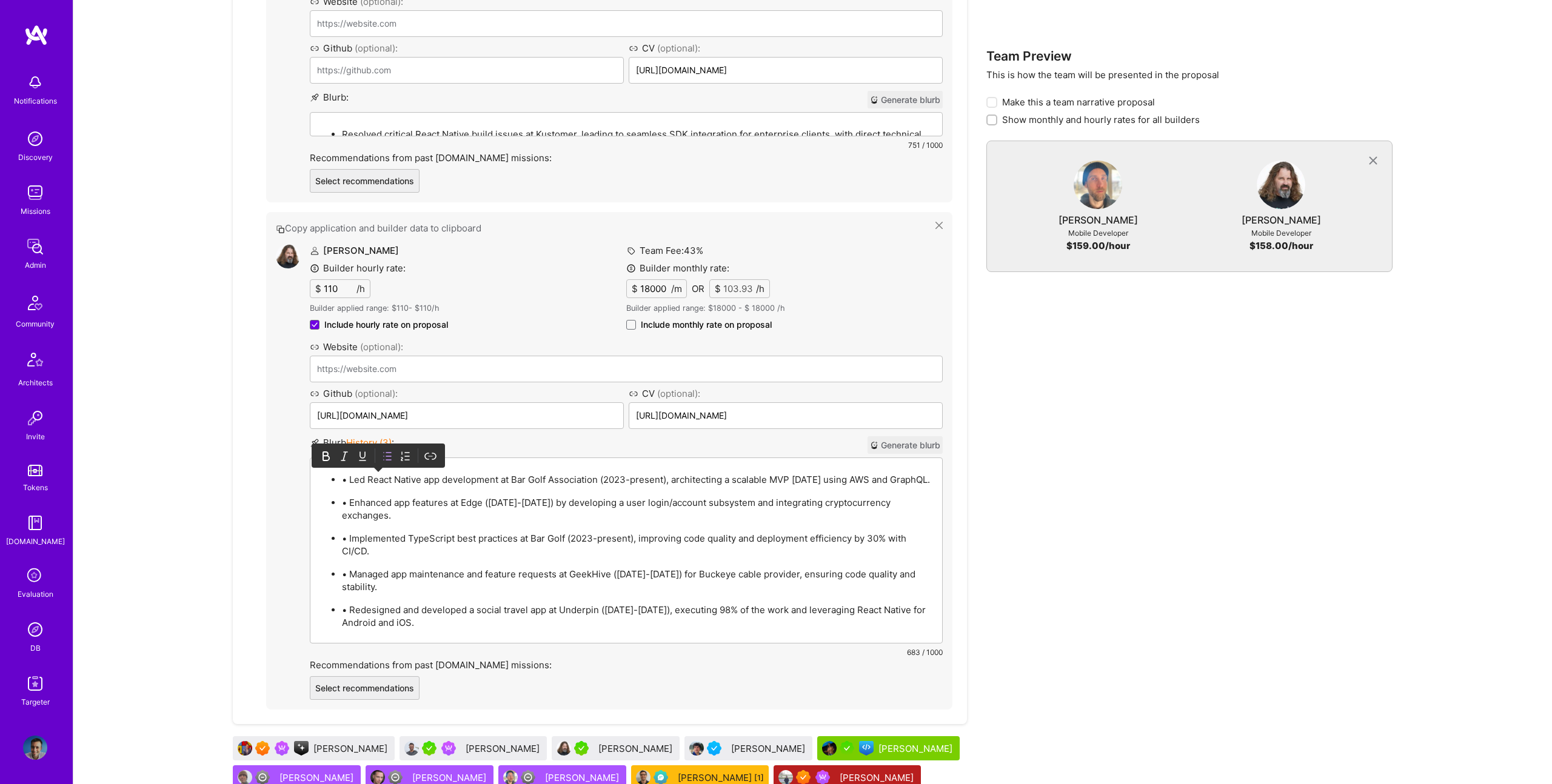
click at [342, 486] on p "• Led React Native app development at Bar Golf Association (2023-present), arch…" at bounding box center [638, 479] width 593 height 13
click at [348, 482] on p "• Led React Native app development at Bar Golf Association (2023-present), arch…" at bounding box center [638, 479] width 593 height 13
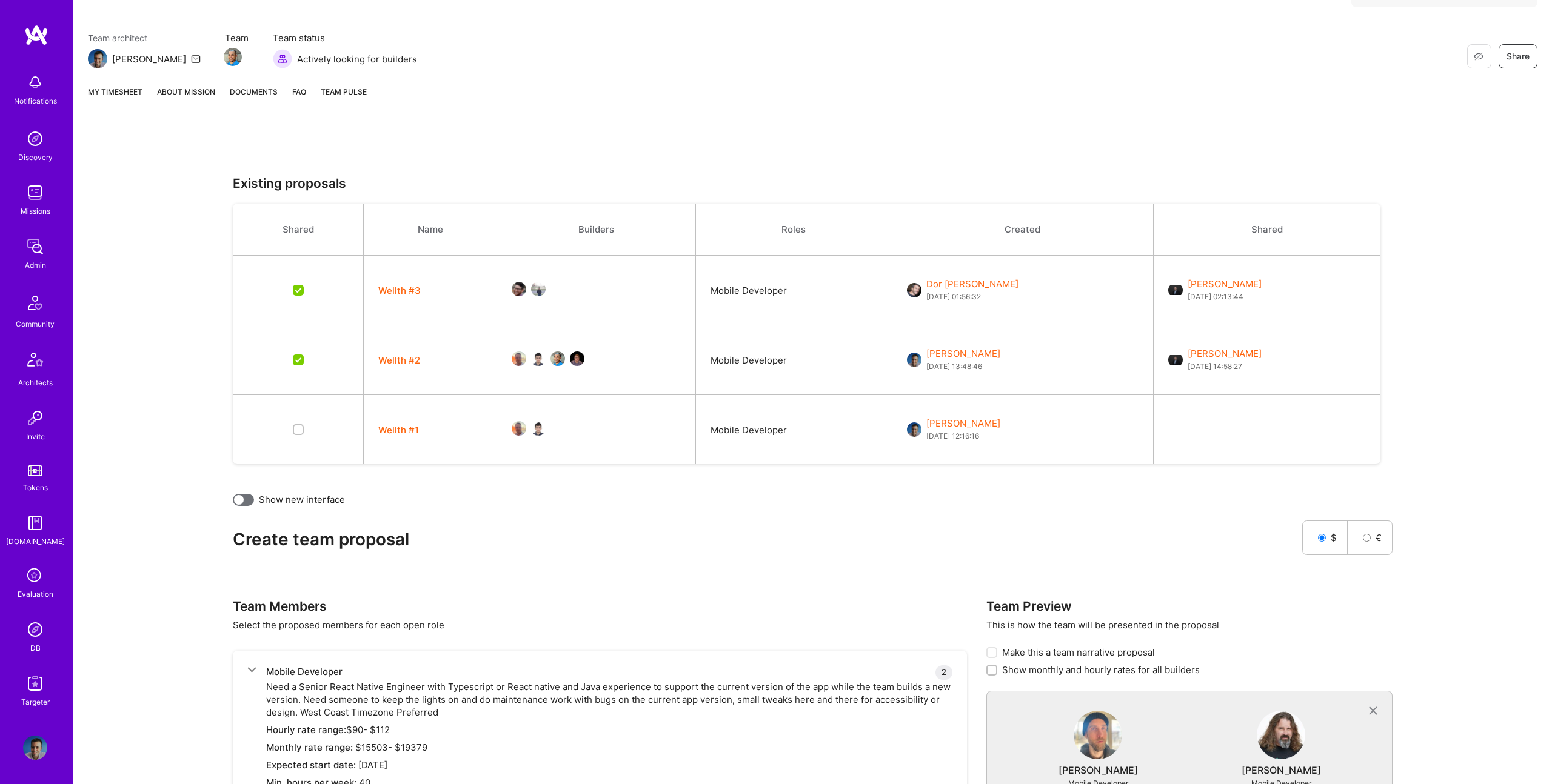
scroll to position [0, 0]
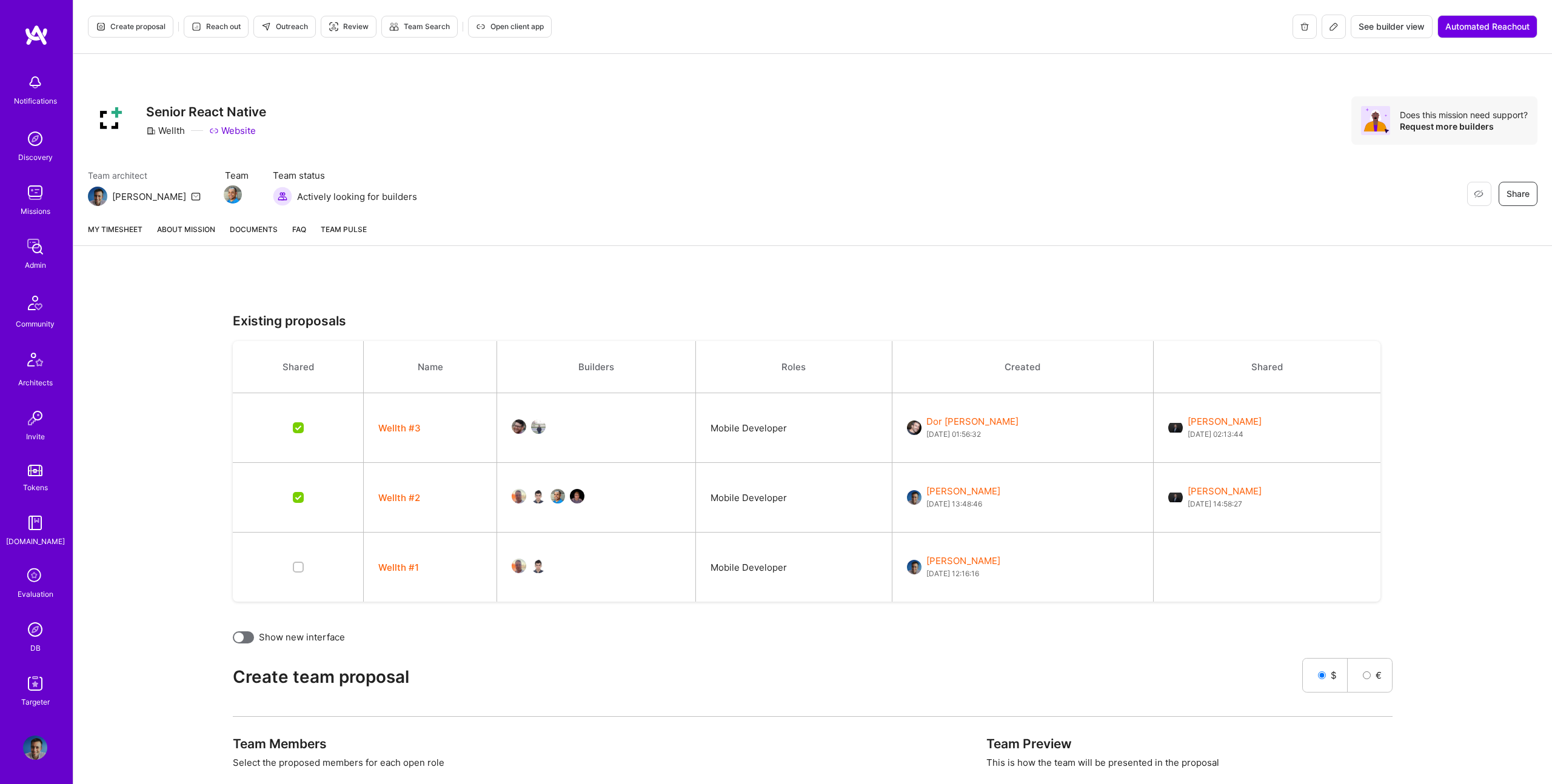
click at [198, 230] on link "About Mission" at bounding box center [186, 234] width 58 height 22
click at [224, 192] on img at bounding box center [233, 195] width 18 height 18
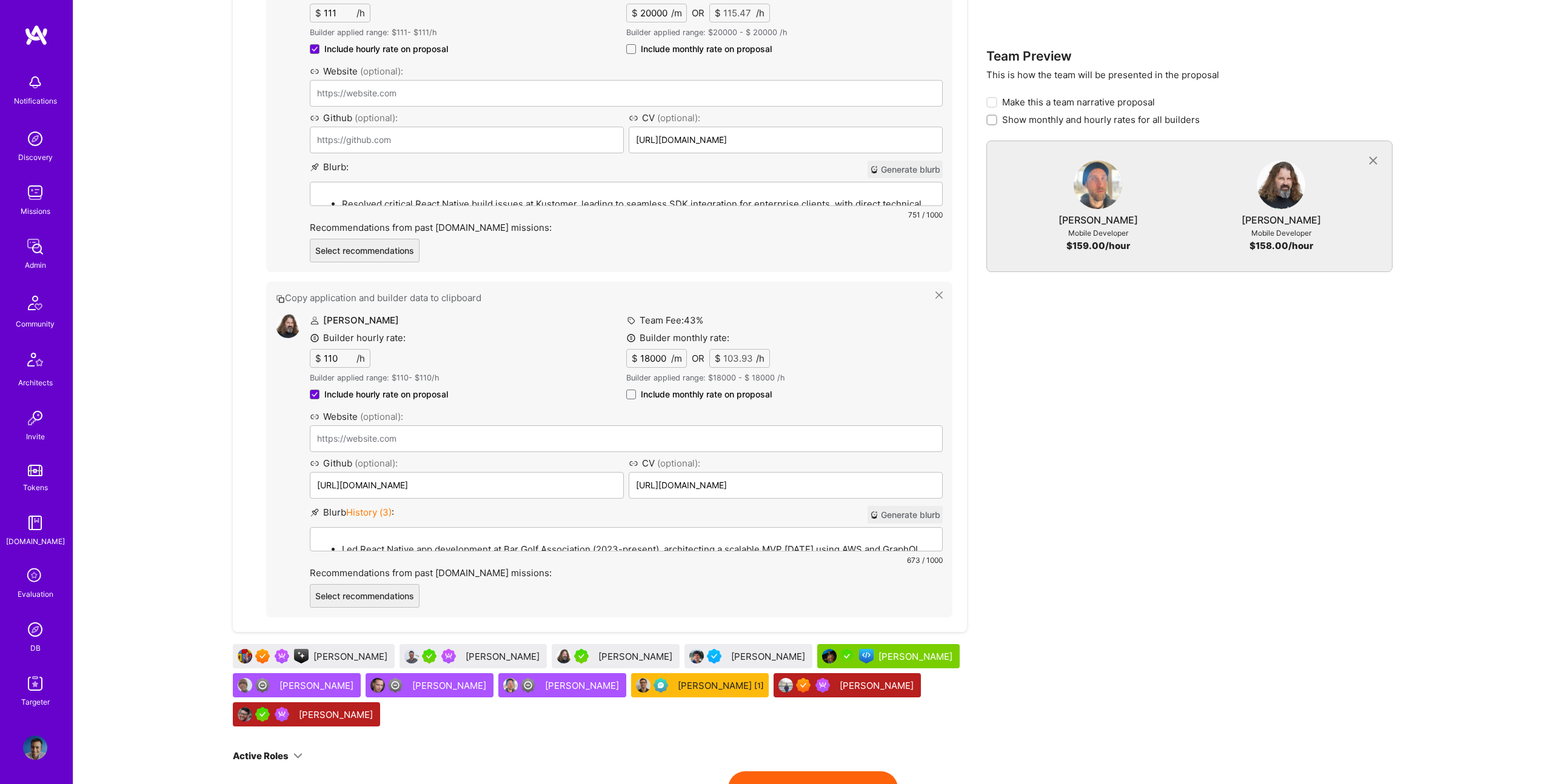
scroll to position [1128, 0]
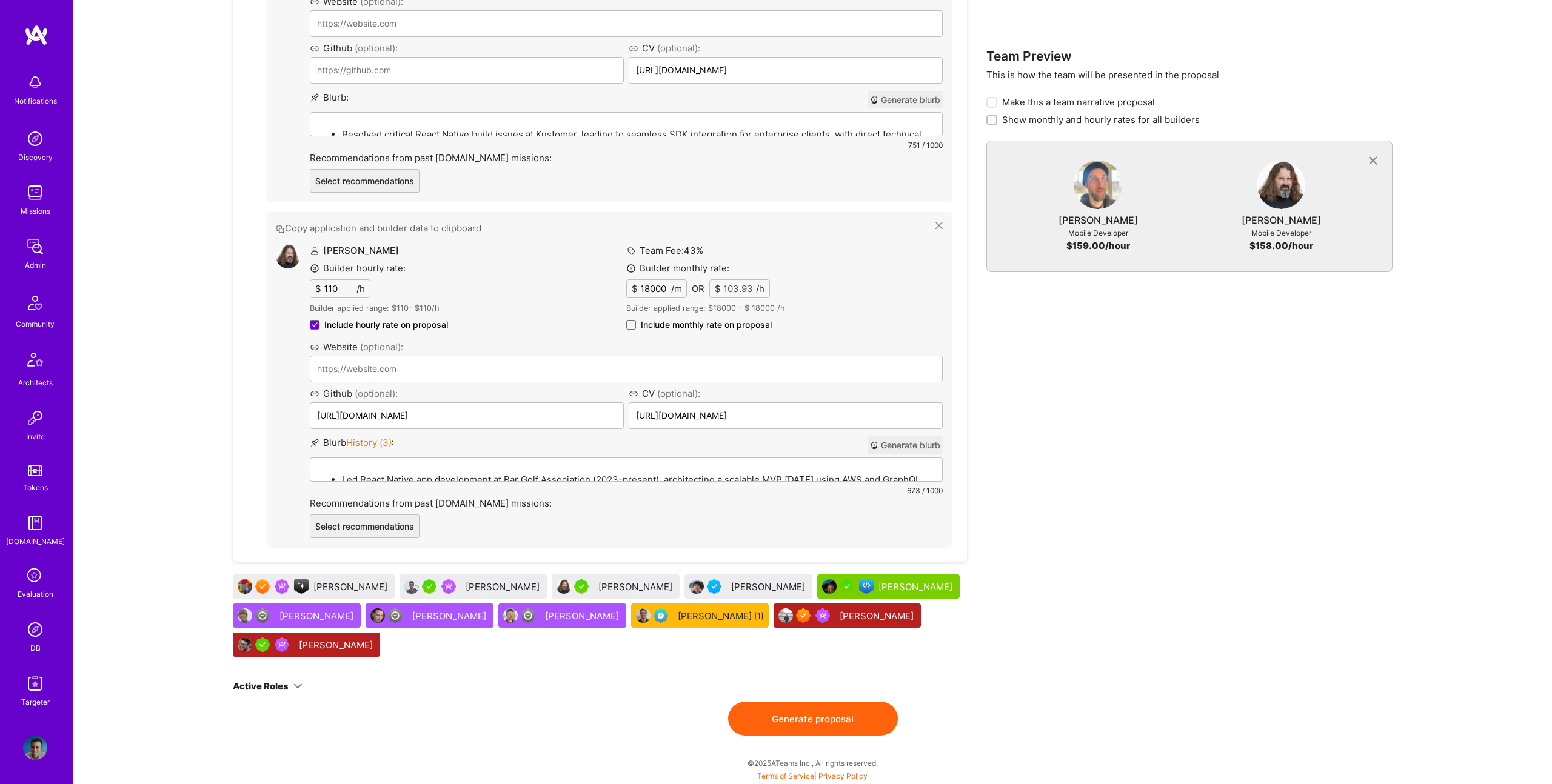
click at [824, 713] on button "Generate proposal" at bounding box center [813, 718] width 170 height 34
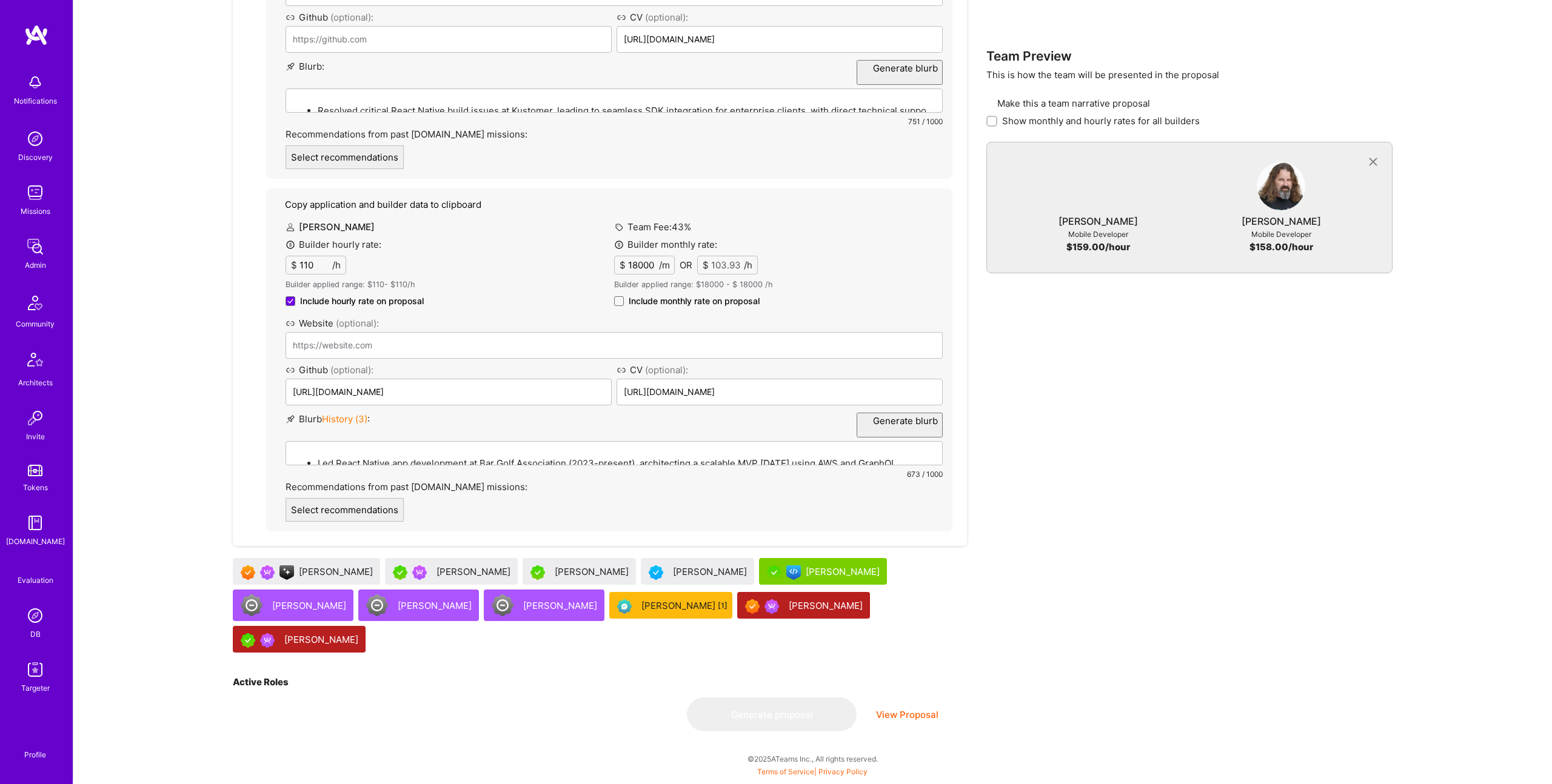
scroll to position [0, 0]
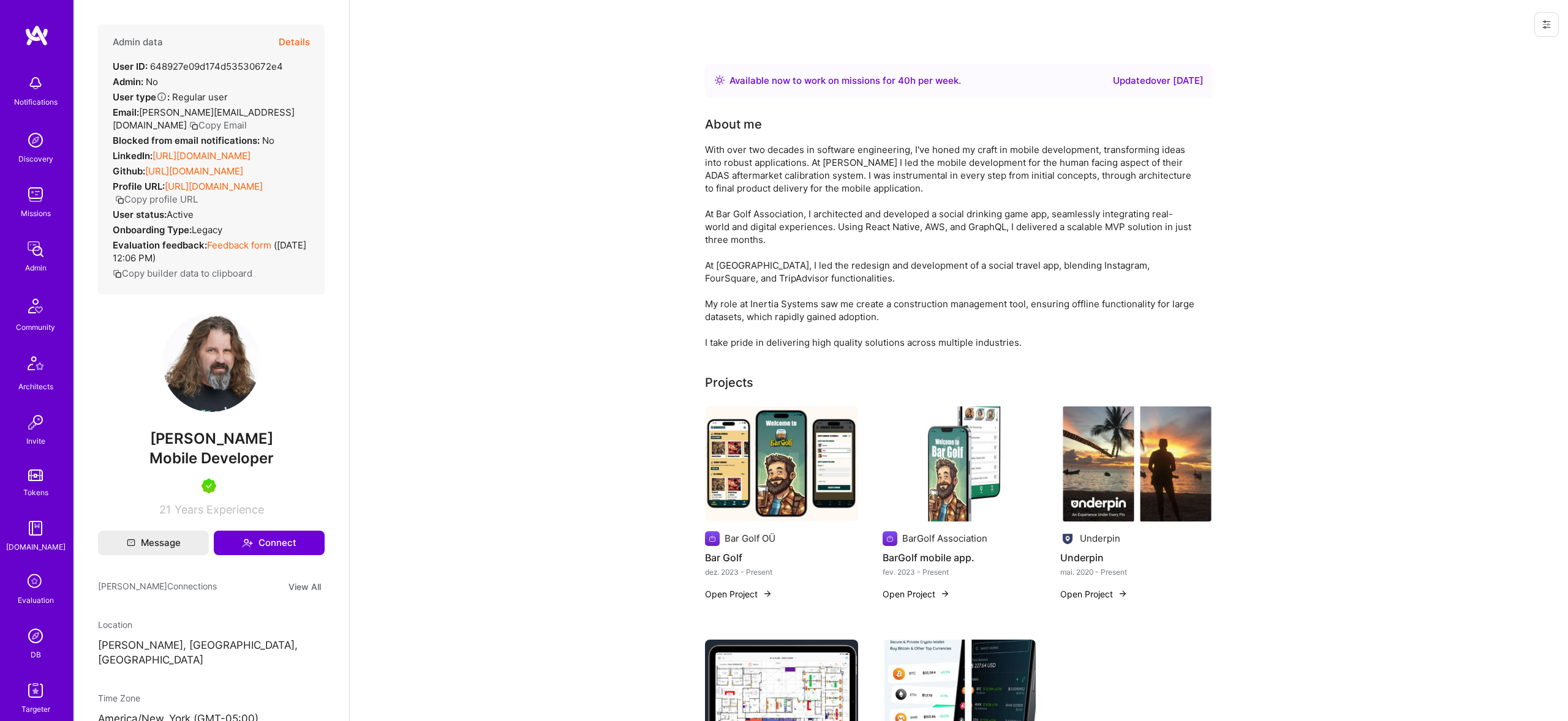
click at [157, 451] on div "Admin data Details User ID: 648927e09d174d53530672e4 Admin: No User type Regula…" at bounding box center [211, 360] width 275 height 721
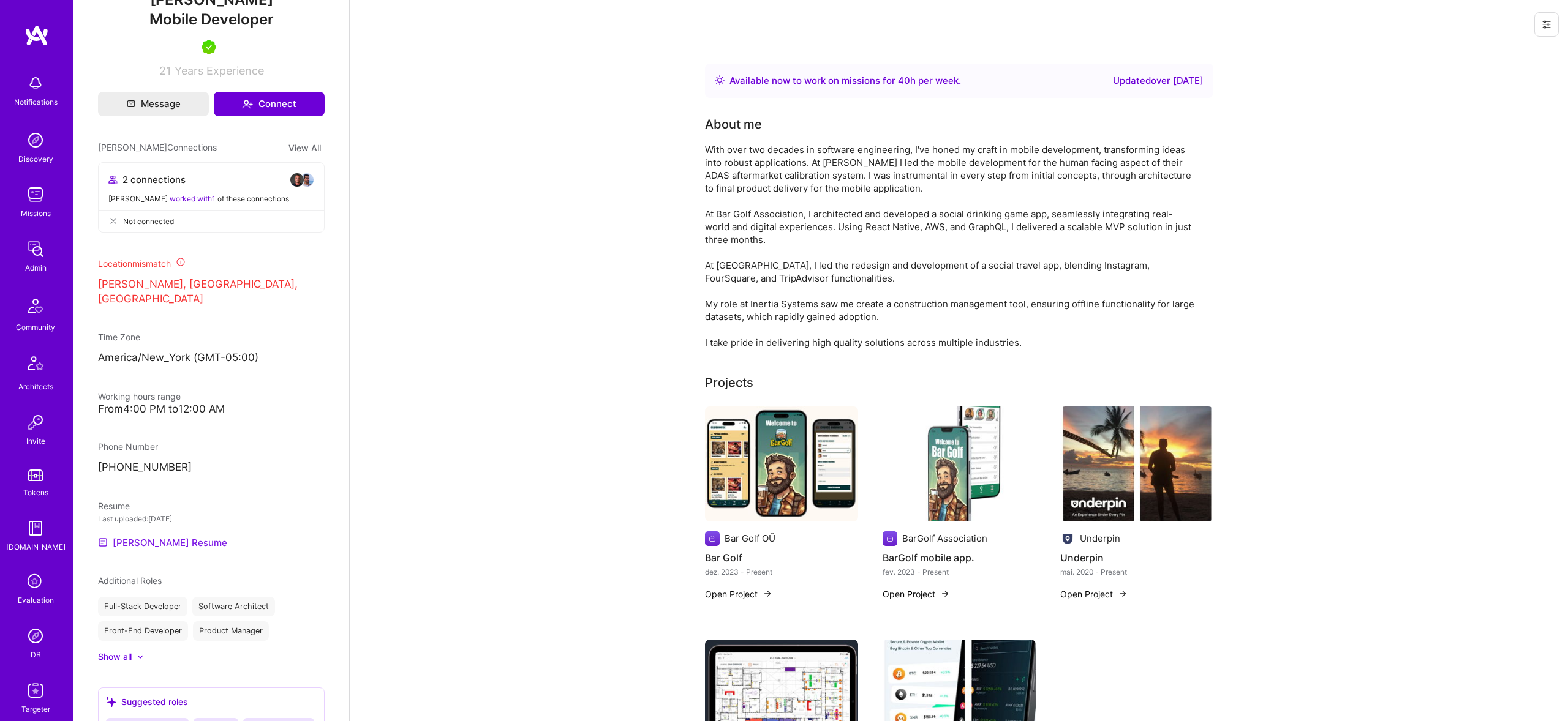
click at [156, 534] on link "Allen's Resume" at bounding box center [162, 542] width 129 height 15
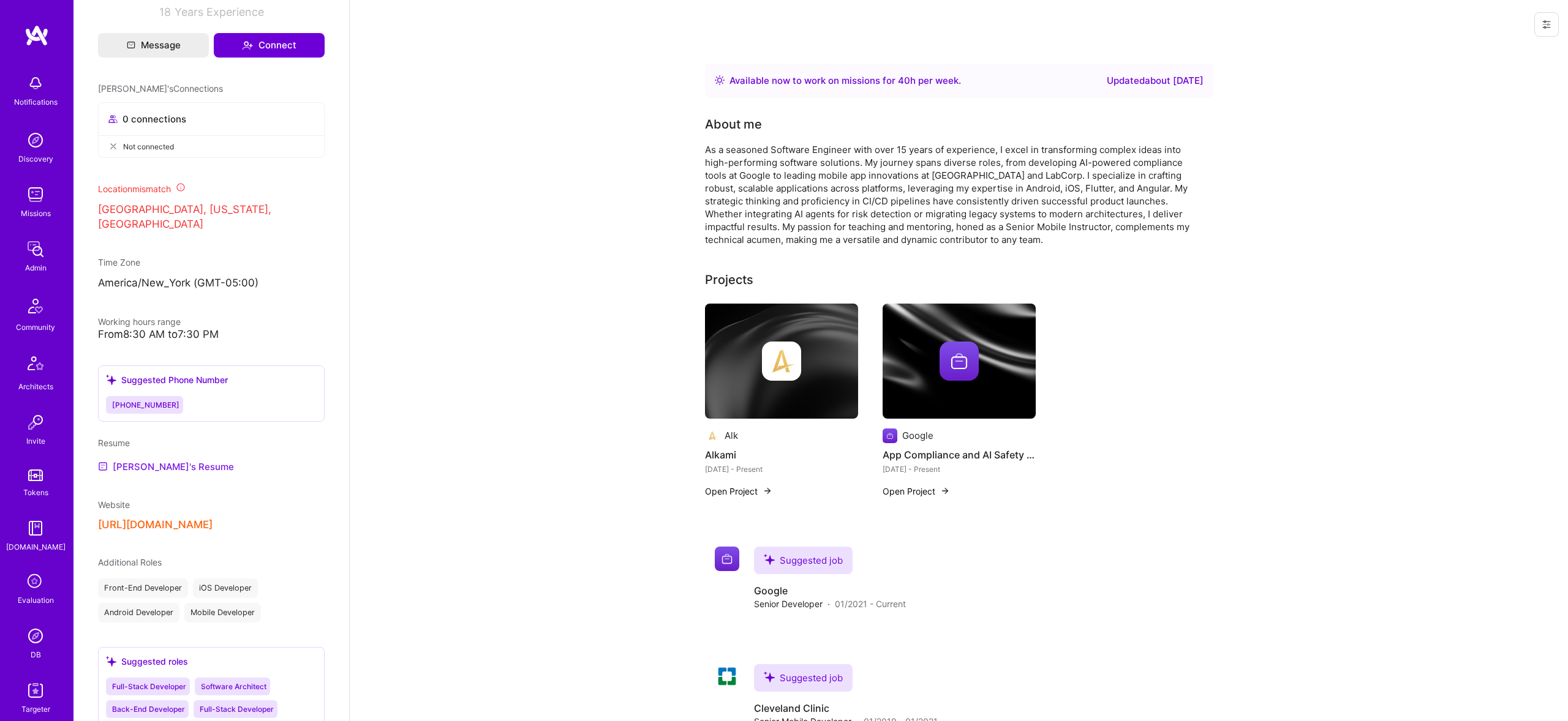
scroll to position [556, 0]
click at [160, 464] on link "[PERSON_NAME]'s Resume" at bounding box center [166, 469] width 136 height 15
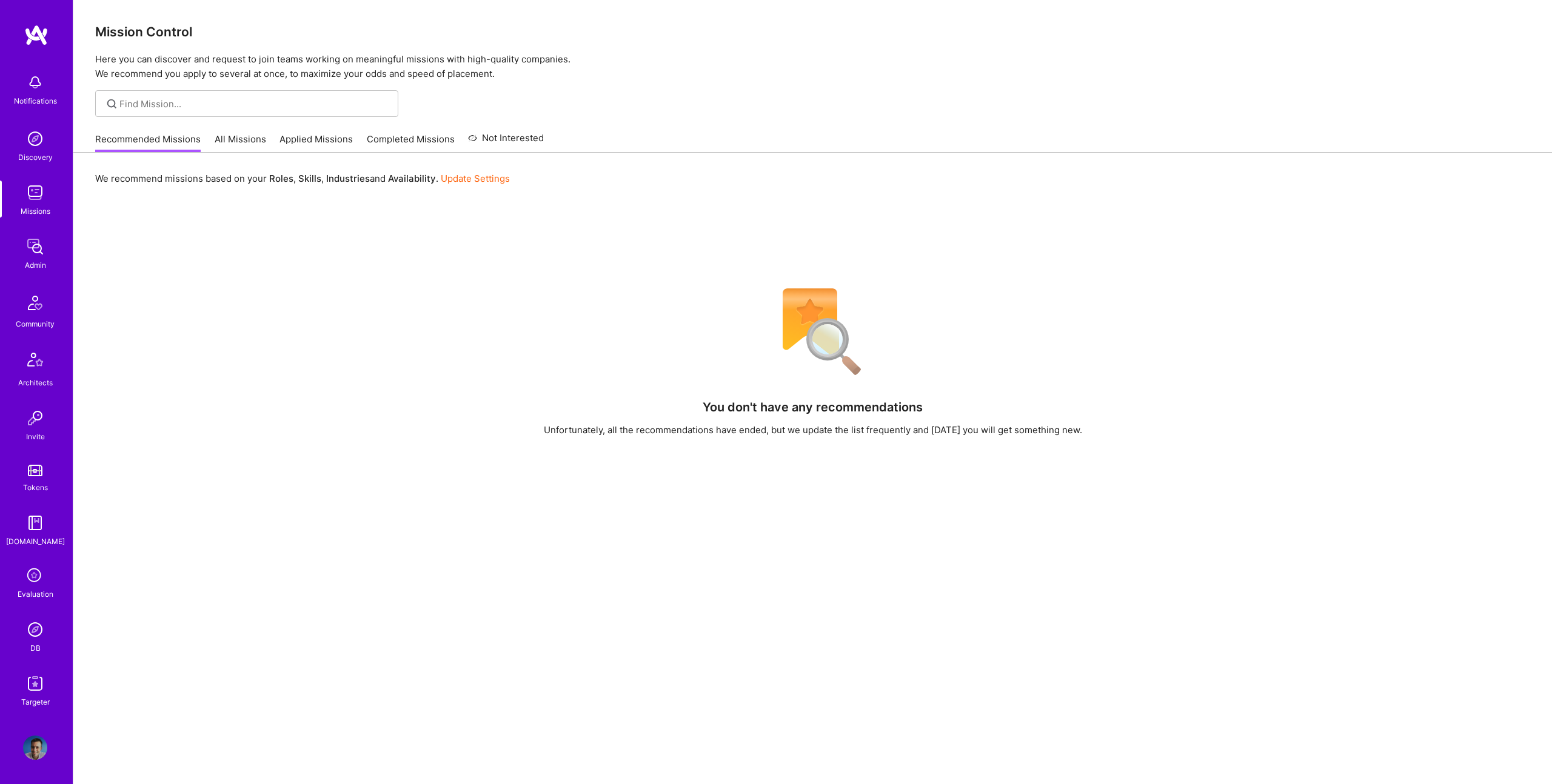
click at [42, 246] on img at bounding box center [35, 247] width 24 height 24
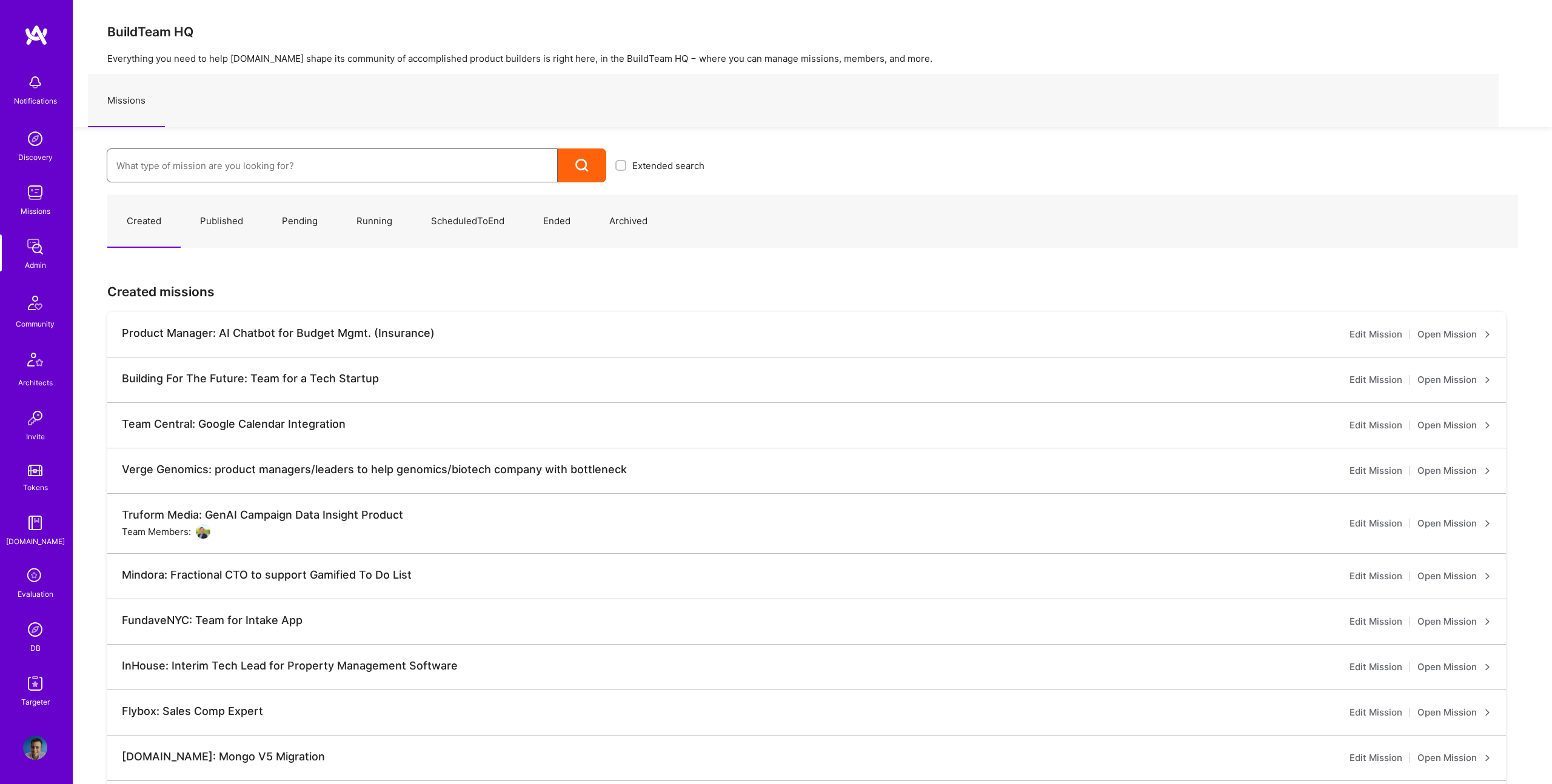
click at [321, 153] on input at bounding box center [332, 165] width 431 height 30
type input "[PERSON_NAME]"
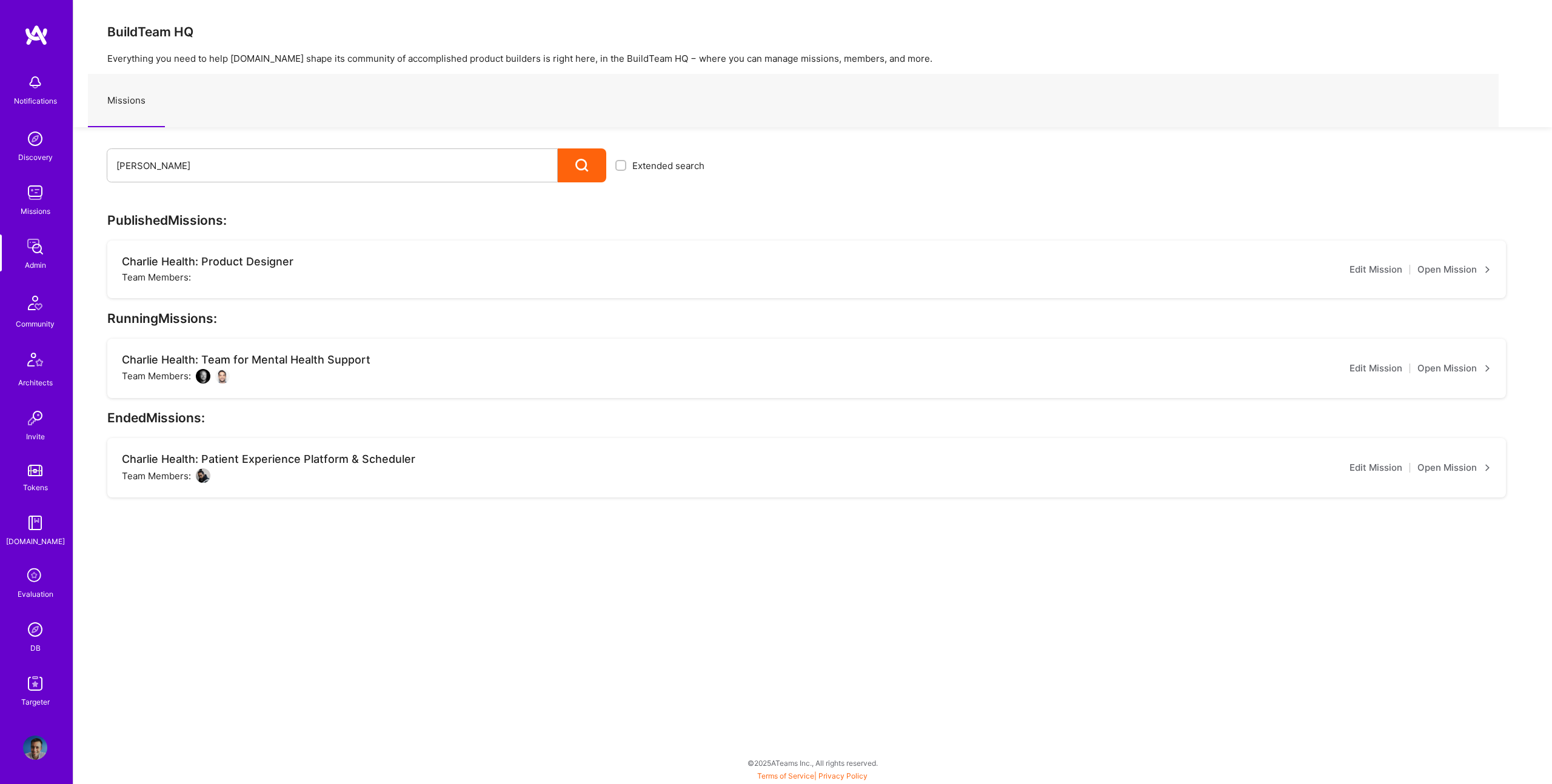
click at [1432, 269] on link "Open Mission" at bounding box center [1454, 270] width 74 height 15
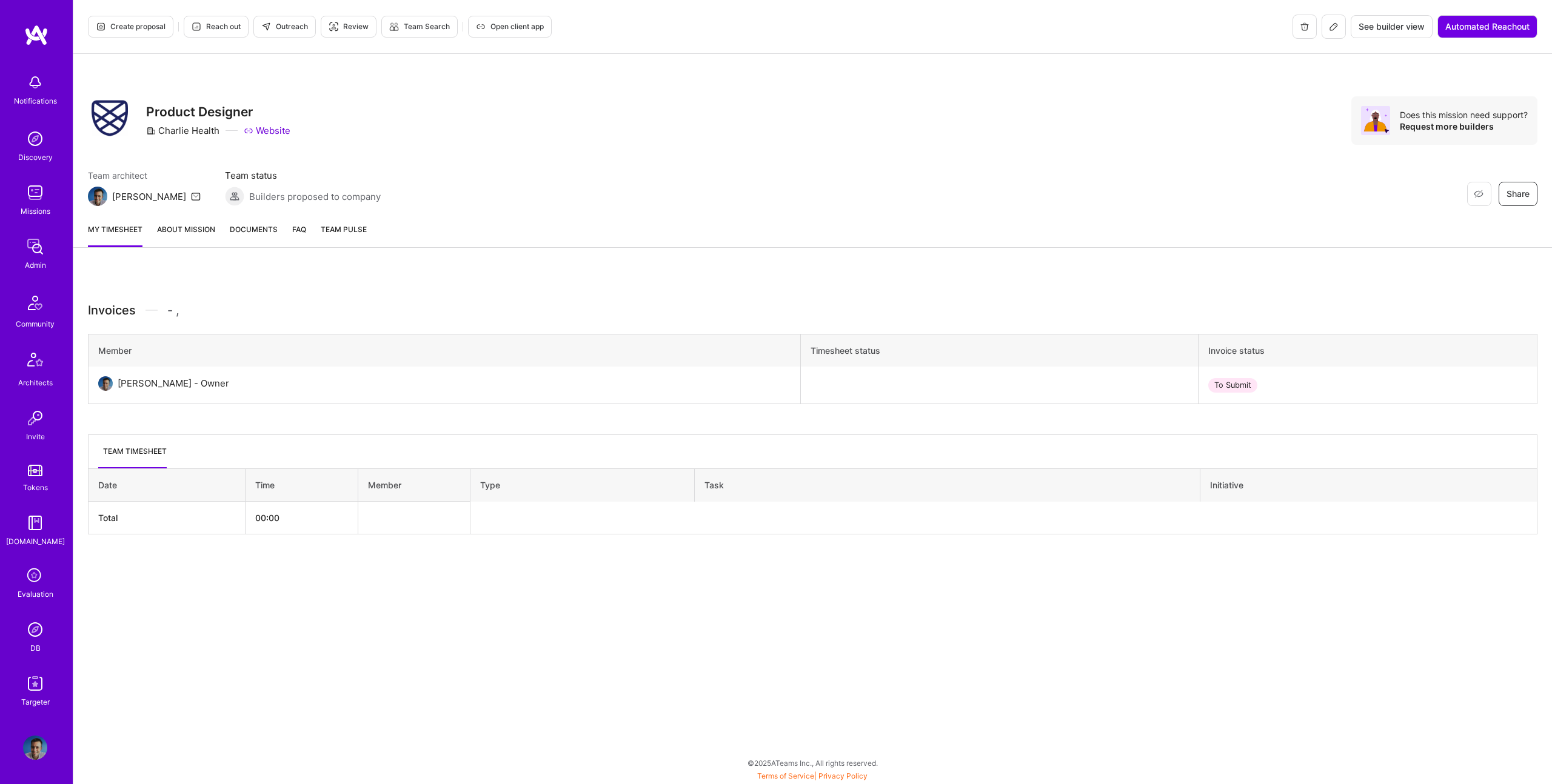
click at [195, 226] on link "About Mission" at bounding box center [186, 235] width 58 height 24
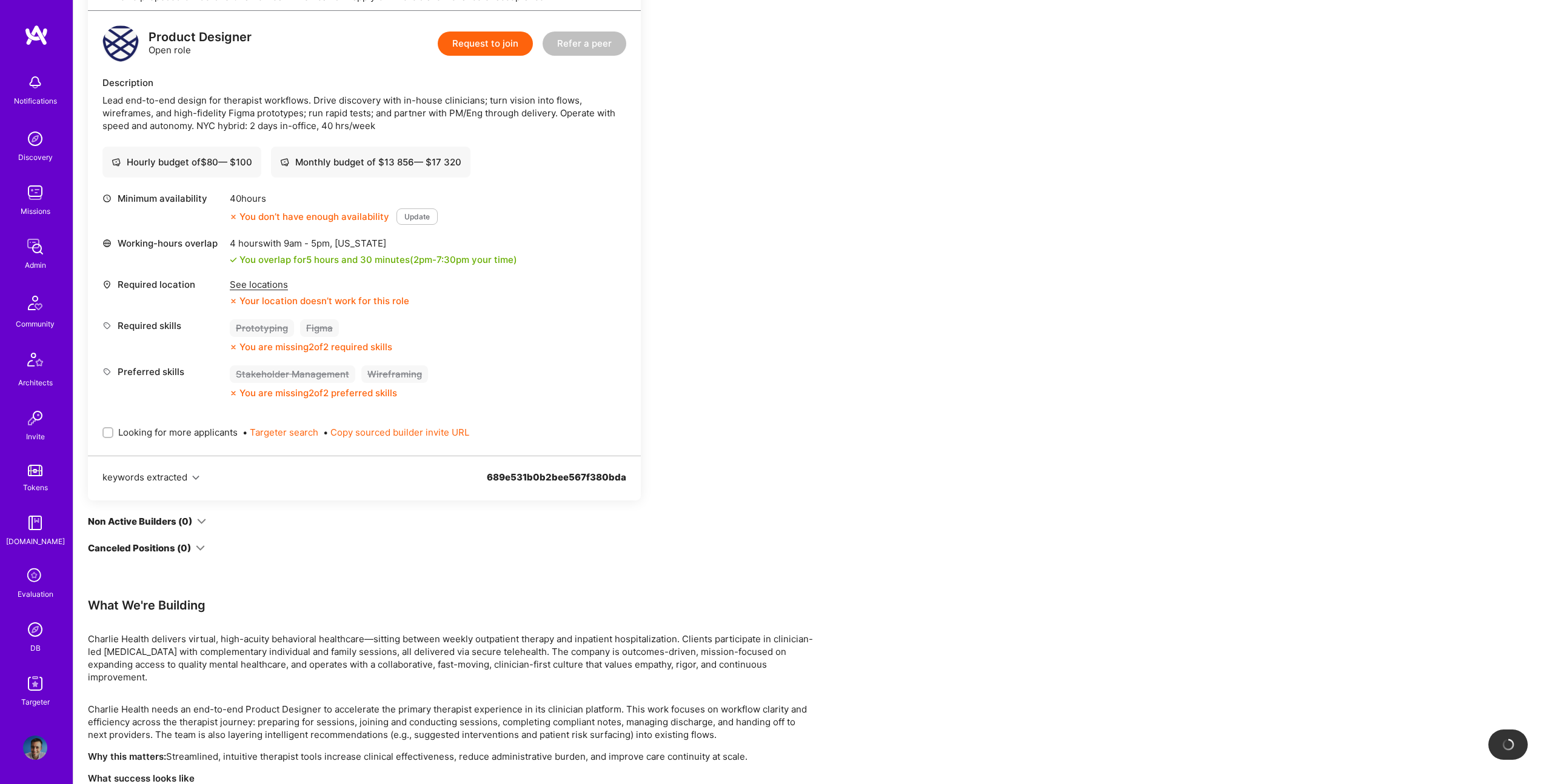
scroll to position [327, 0]
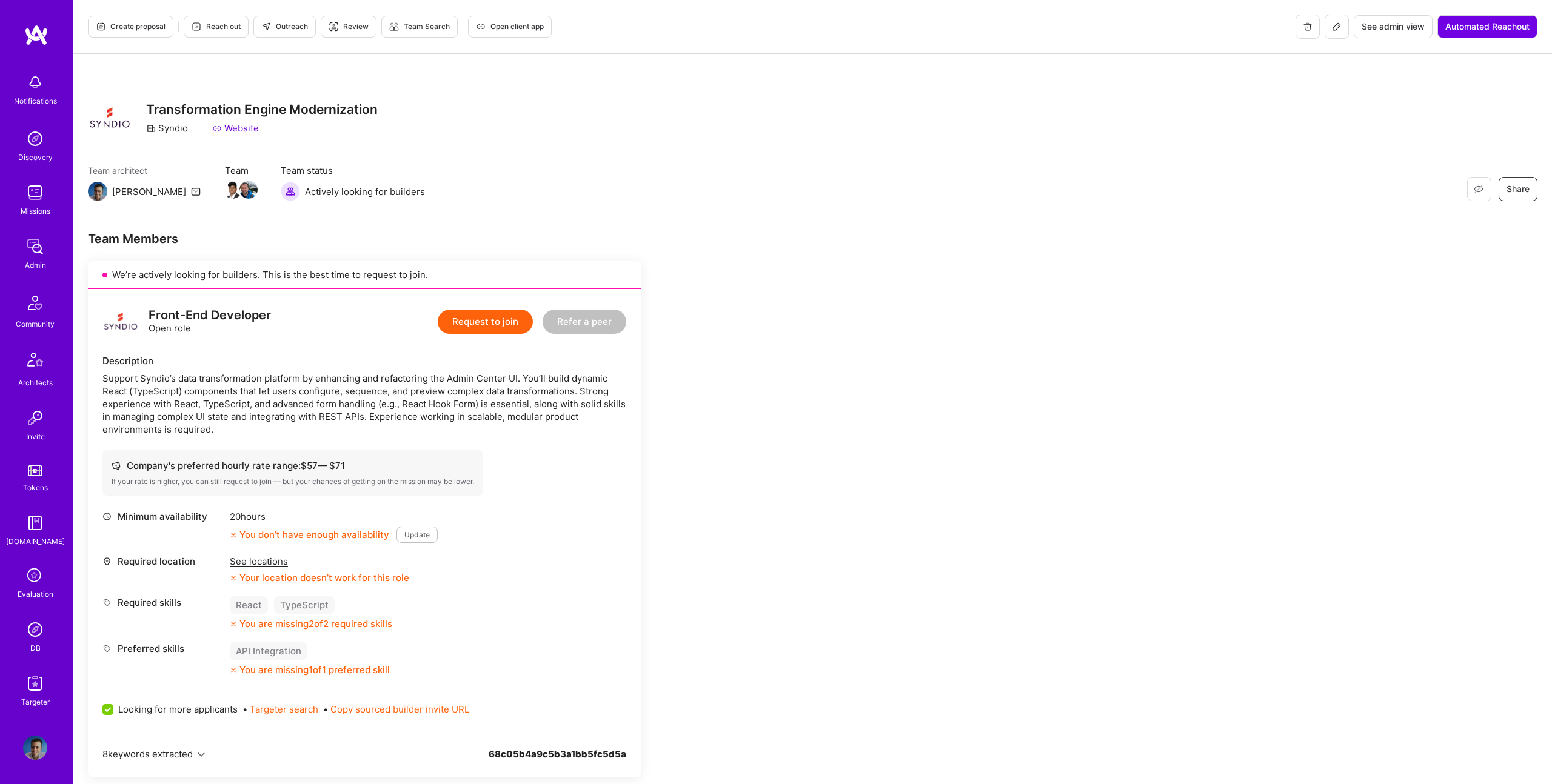
click at [134, 31] on span "Create proposal" at bounding box center [130, 27] width 69 height 11
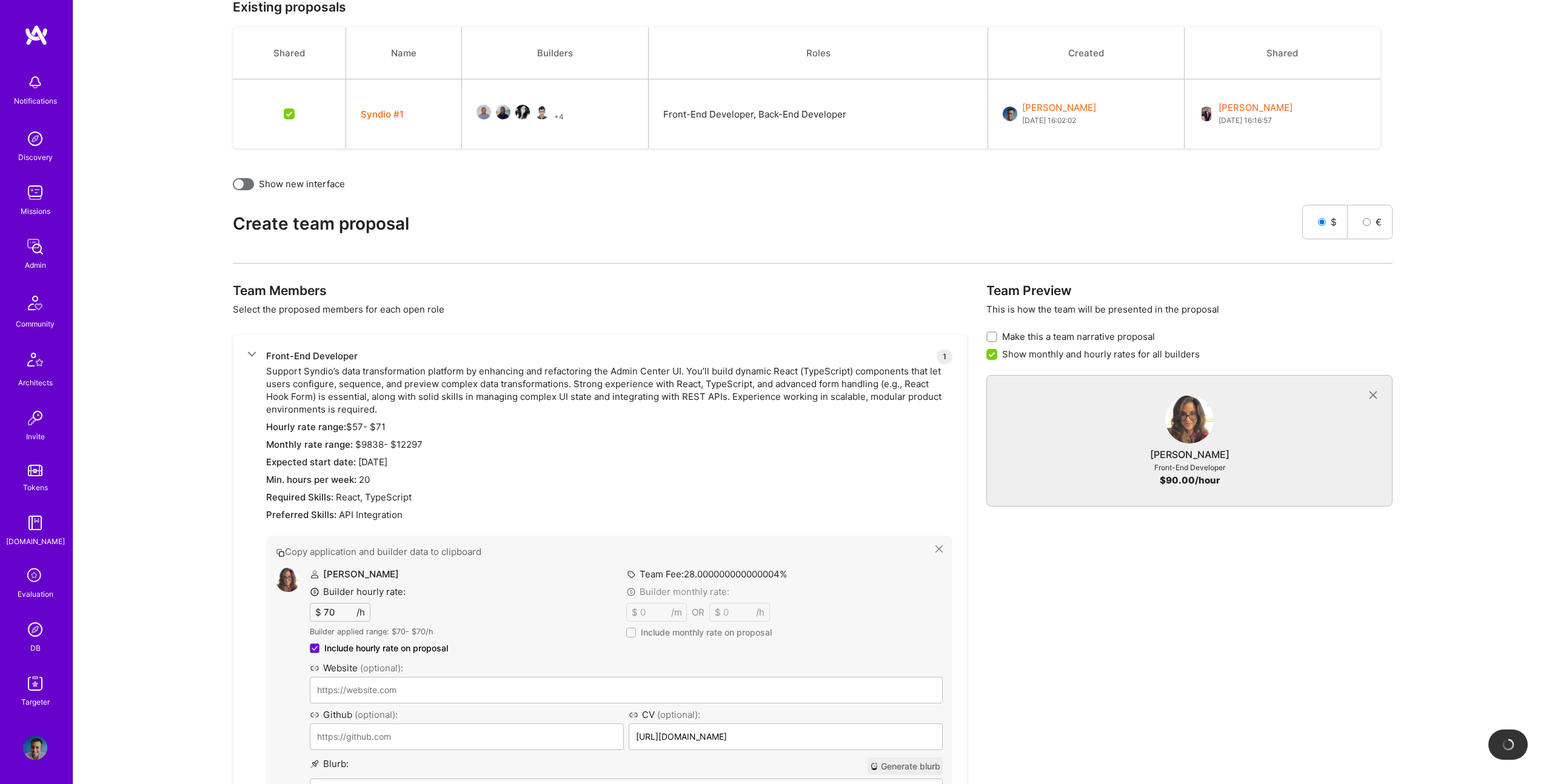
scroll to position [662, 0]
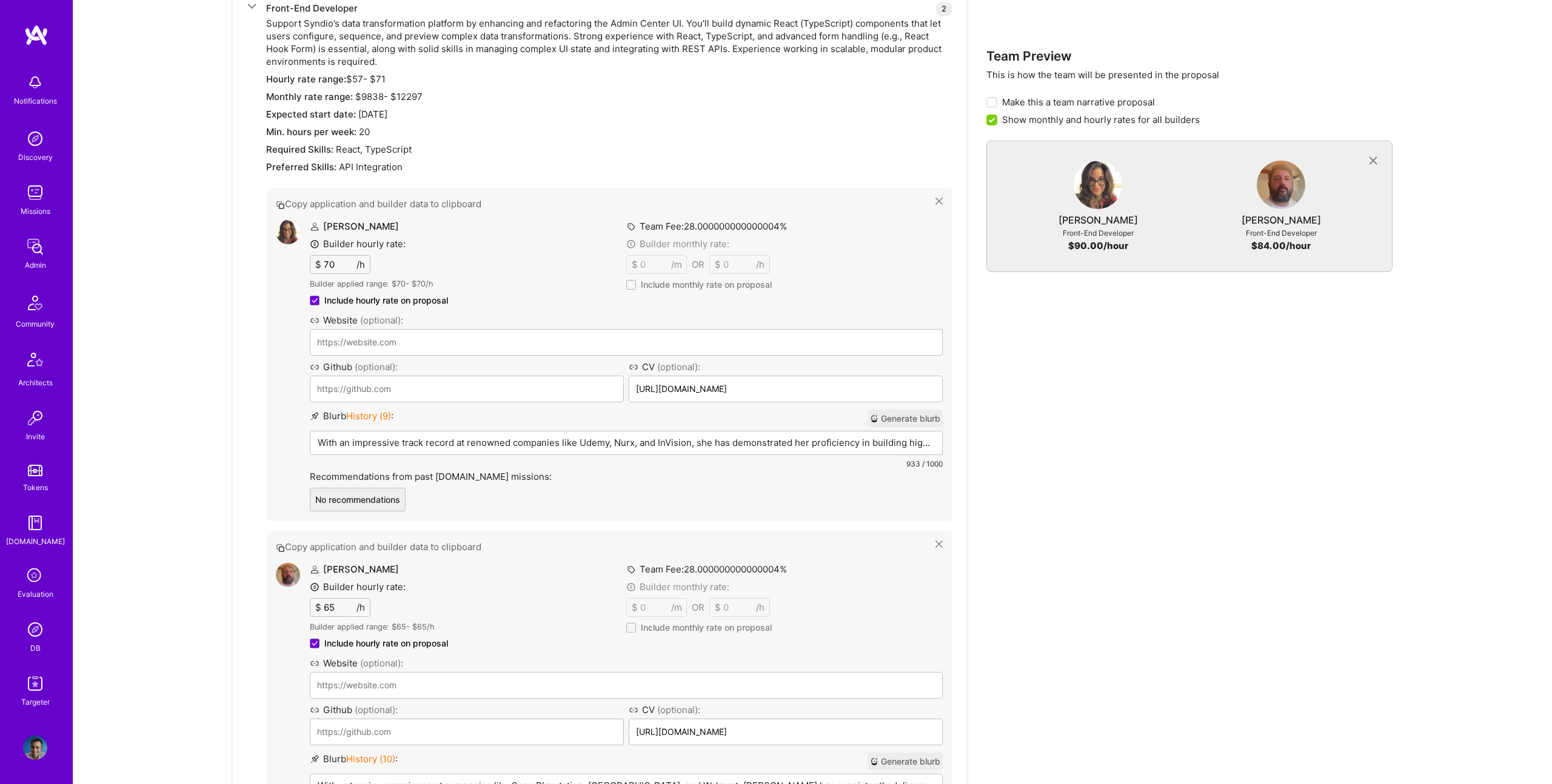
click at [284, 221] on img at bounding box center [288, 232] width 24 height 24
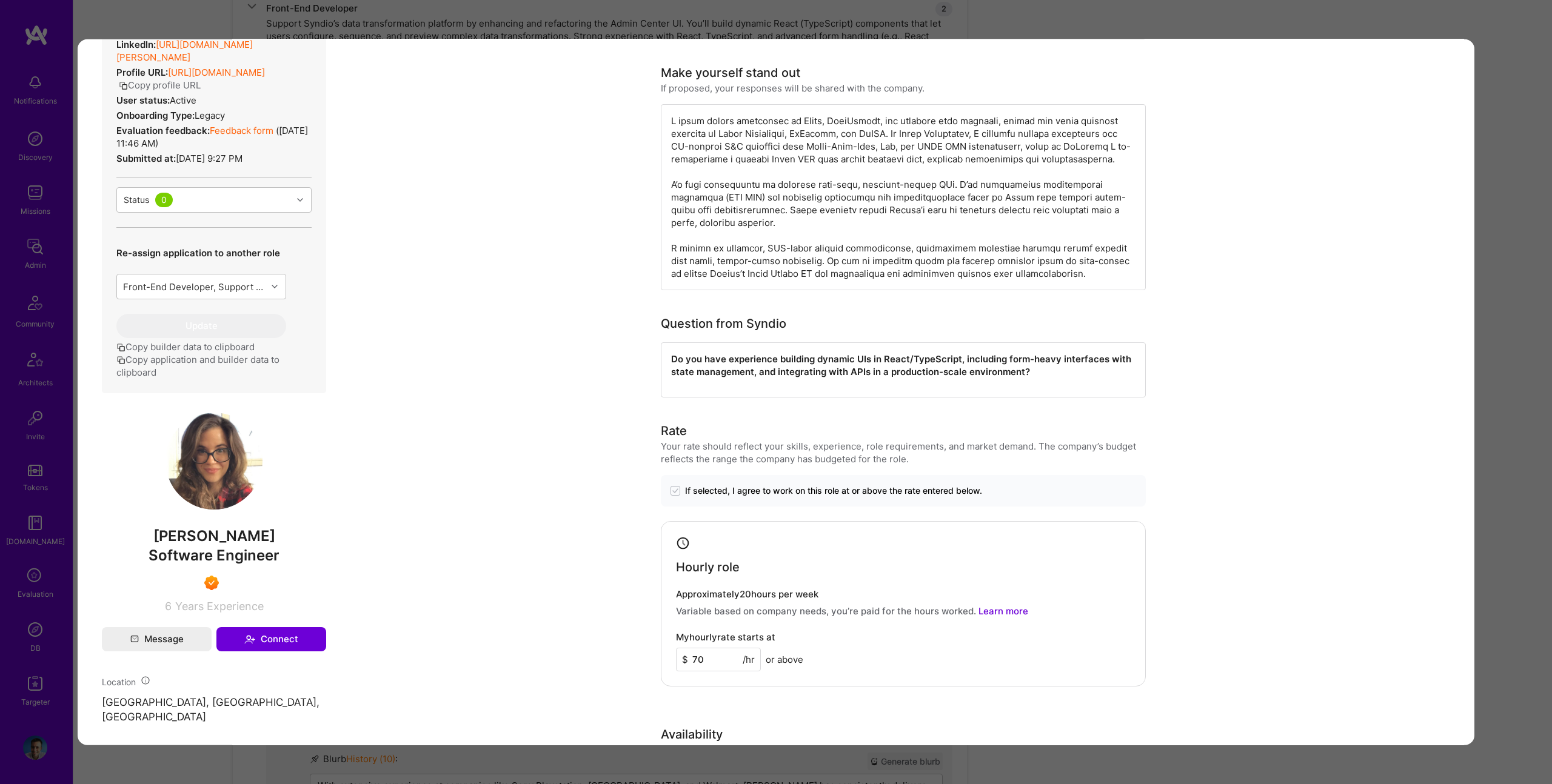
scroll to position [245, 0]
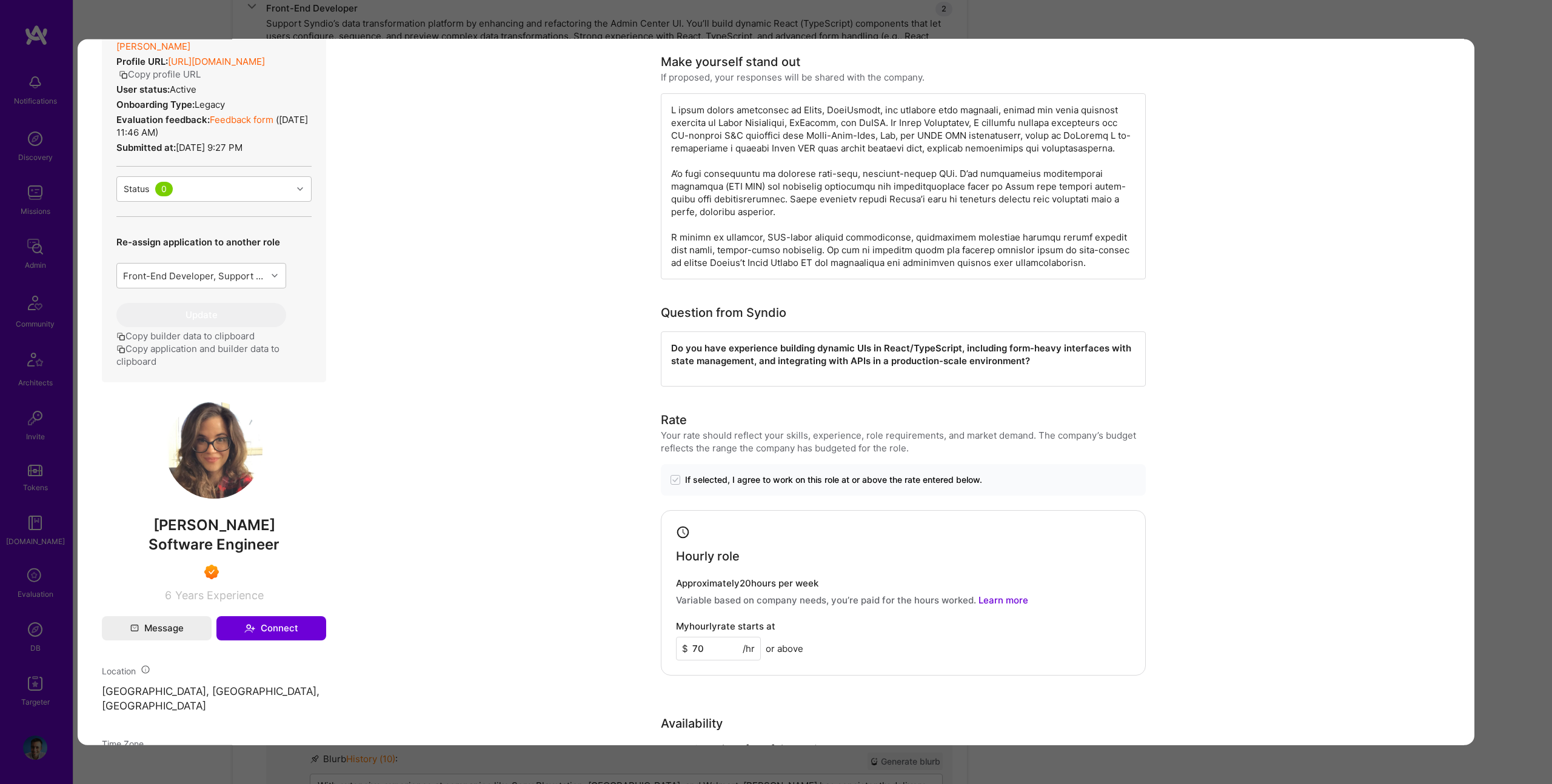
drag, startPoint x: 1289, startPoint y: 28, endPoint x: 1263, endPoint y: 28, distance: 26.0
click at [1289, 28] on div "Evaluation scores Expertise level Superstar Interpersonal skills Excellent Engl…" at bounding box center [776, 392] width 1552 height 784
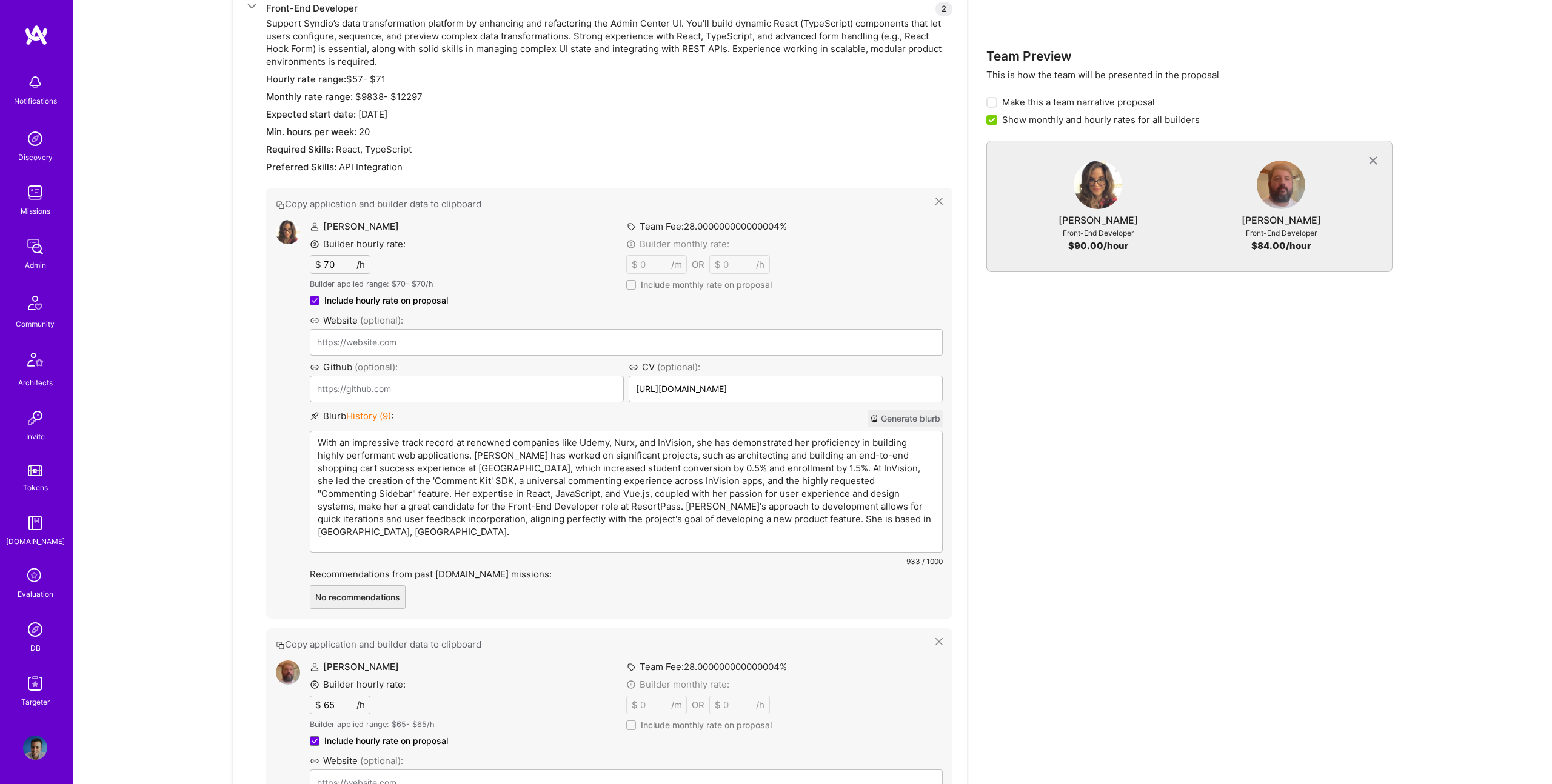
click at [494, 444] on p "With an impressive track record at renowned companies like Udemy, Nurx, and InV…" at bounding box center [626, 487] width 617 height 102
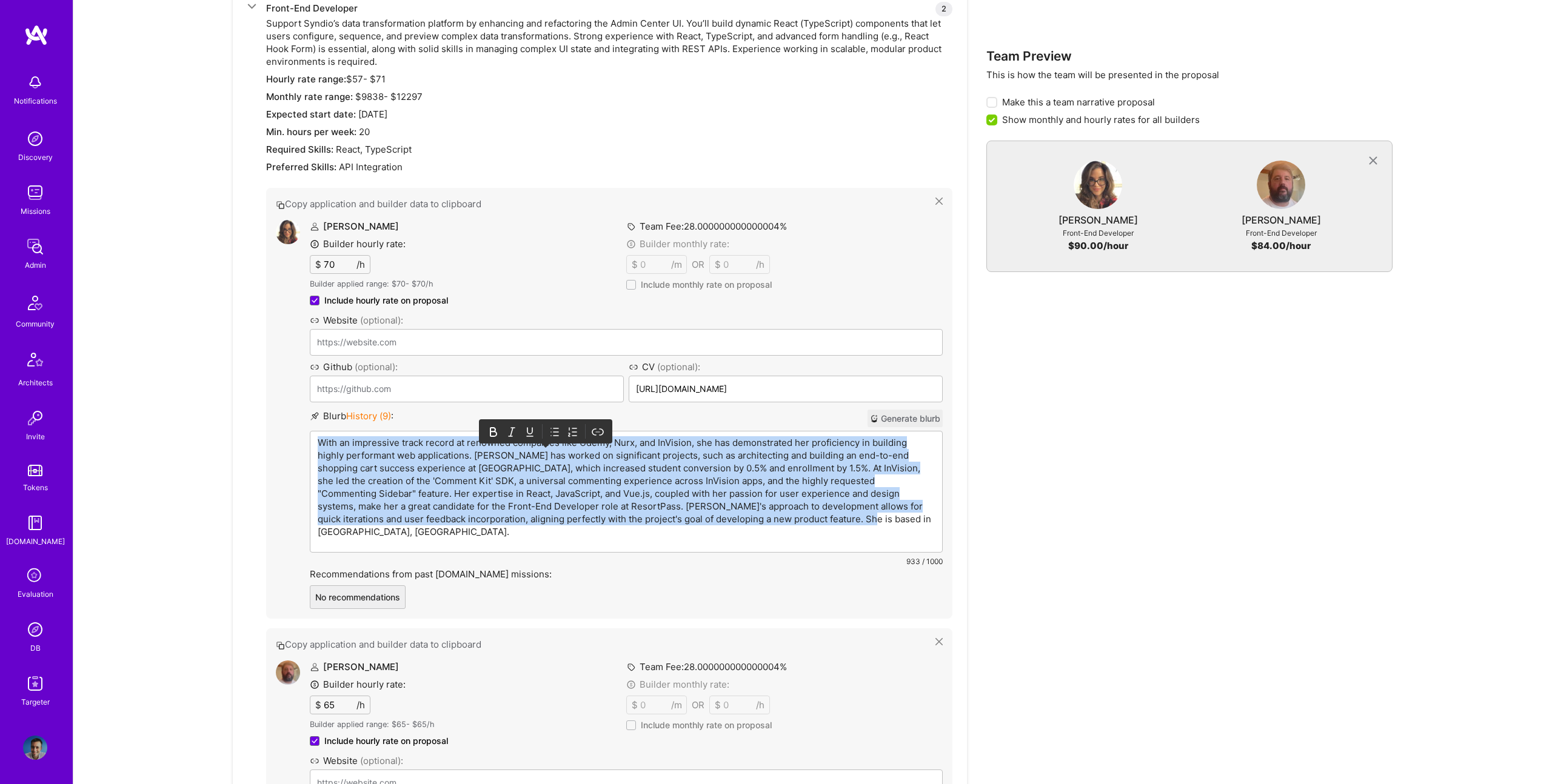
click at [494, 444] on p "With an impressive track record at renowned companies like Udemy, Nurx, and InV…" at bounding box center [626, 487] width 617 height 102
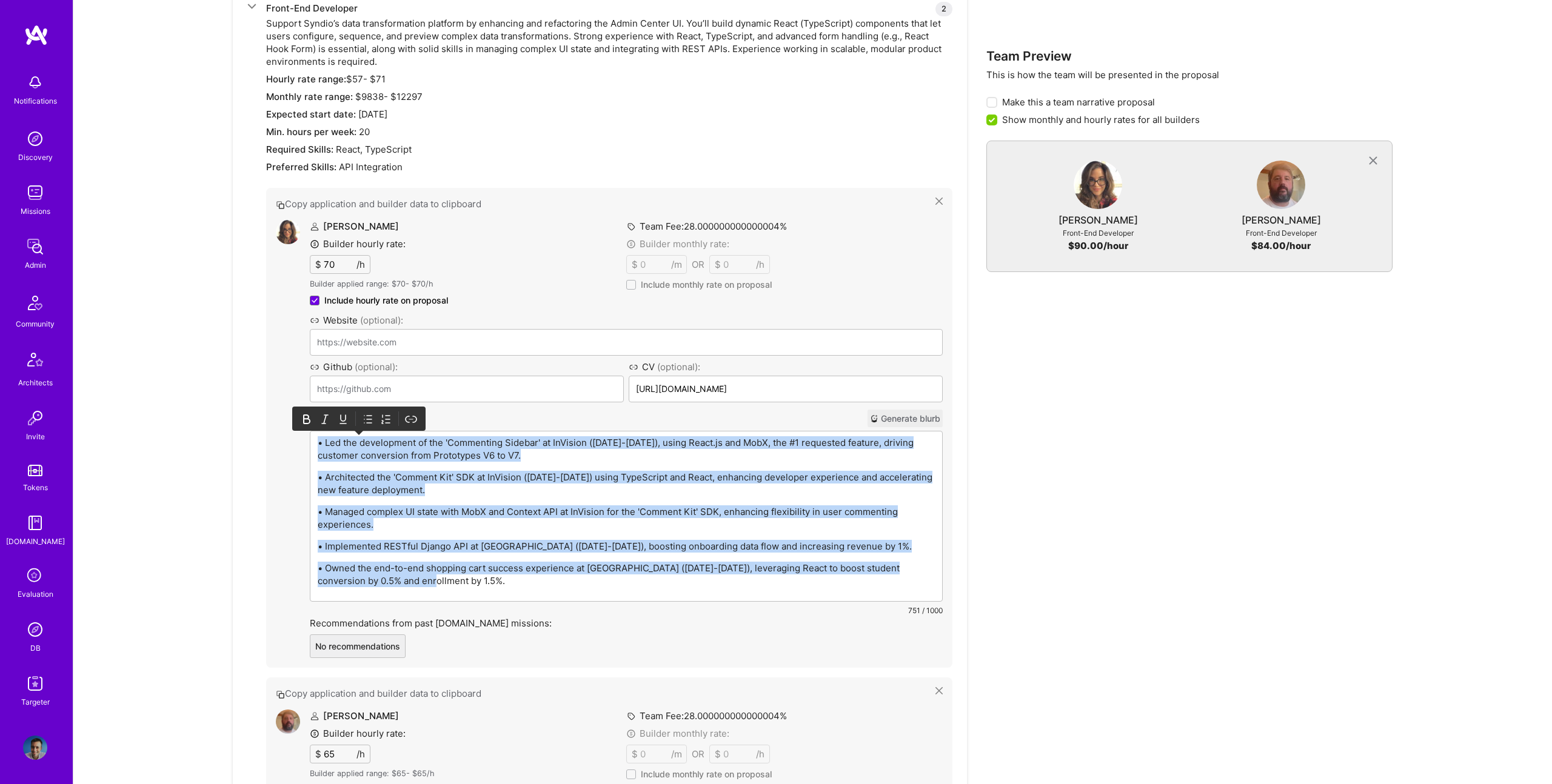
click at [368, 422] on icon at bounding box center [368, 418] width 12 height 12
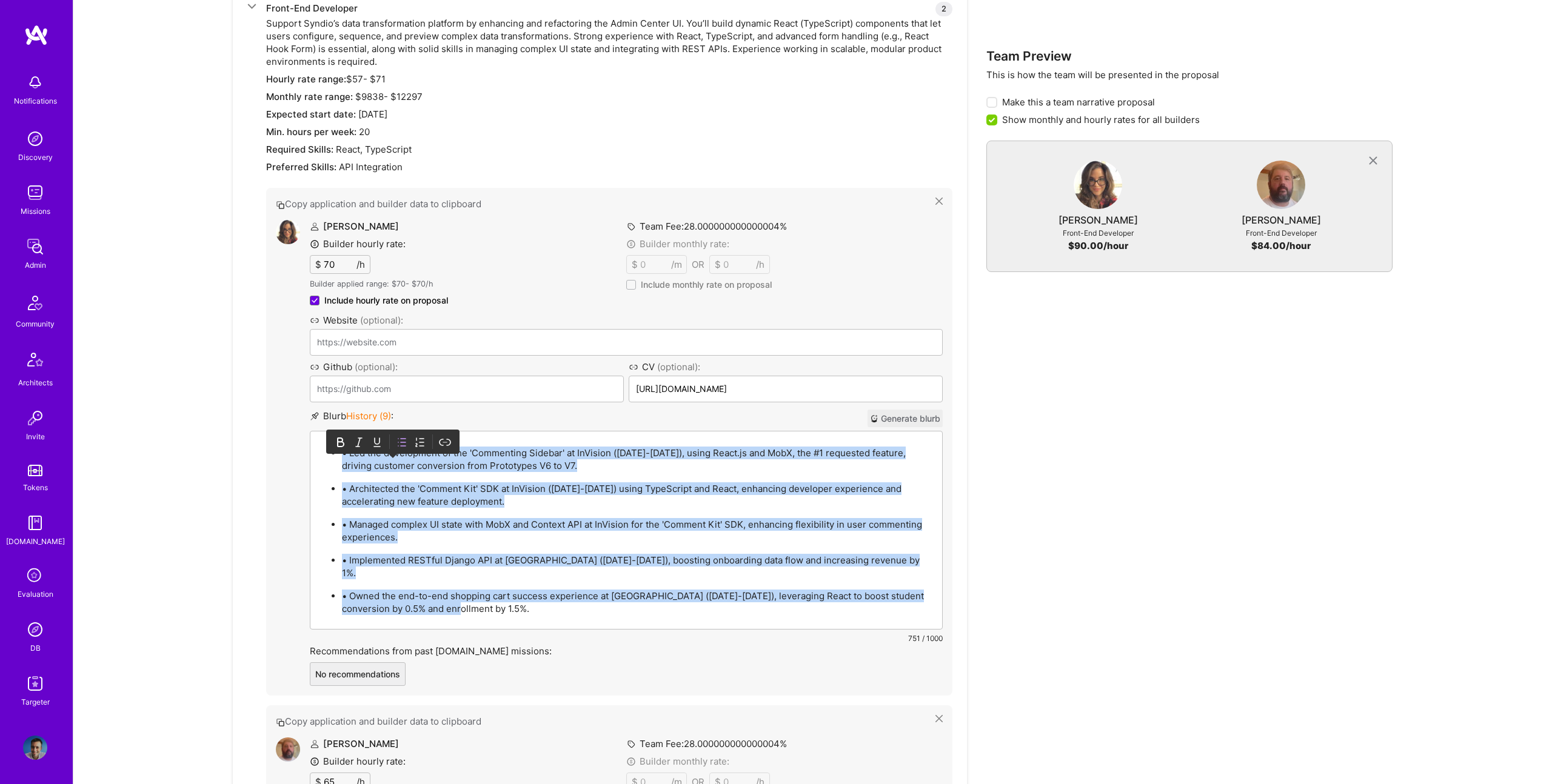
click at [350, 457] on p "• Led the development of the 'Commenting Sidebar' at InVision (2020-2023), usin…" at bounding box center [638, 460] width 593 height 26
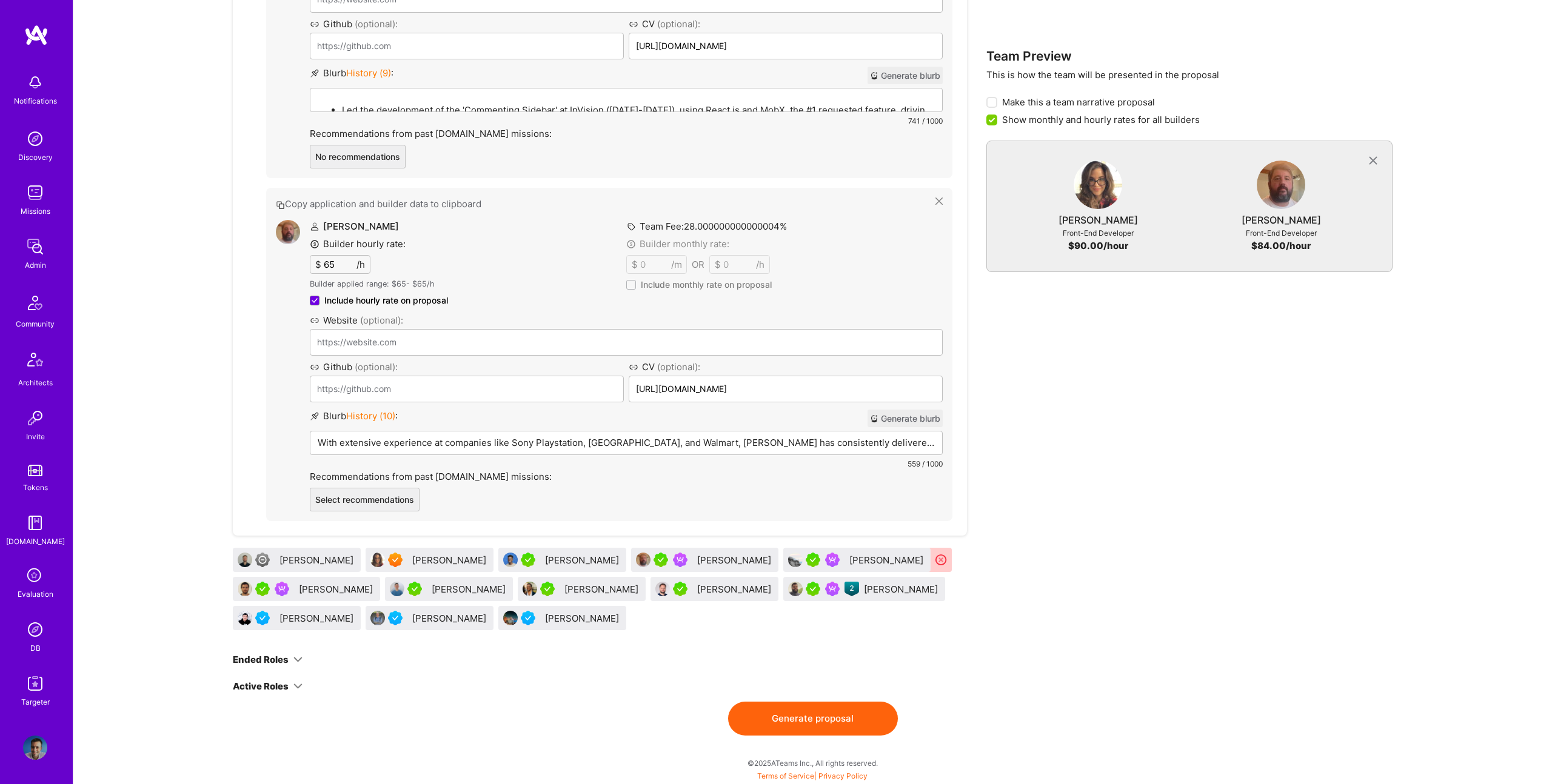
scroll to position [1005, 0]
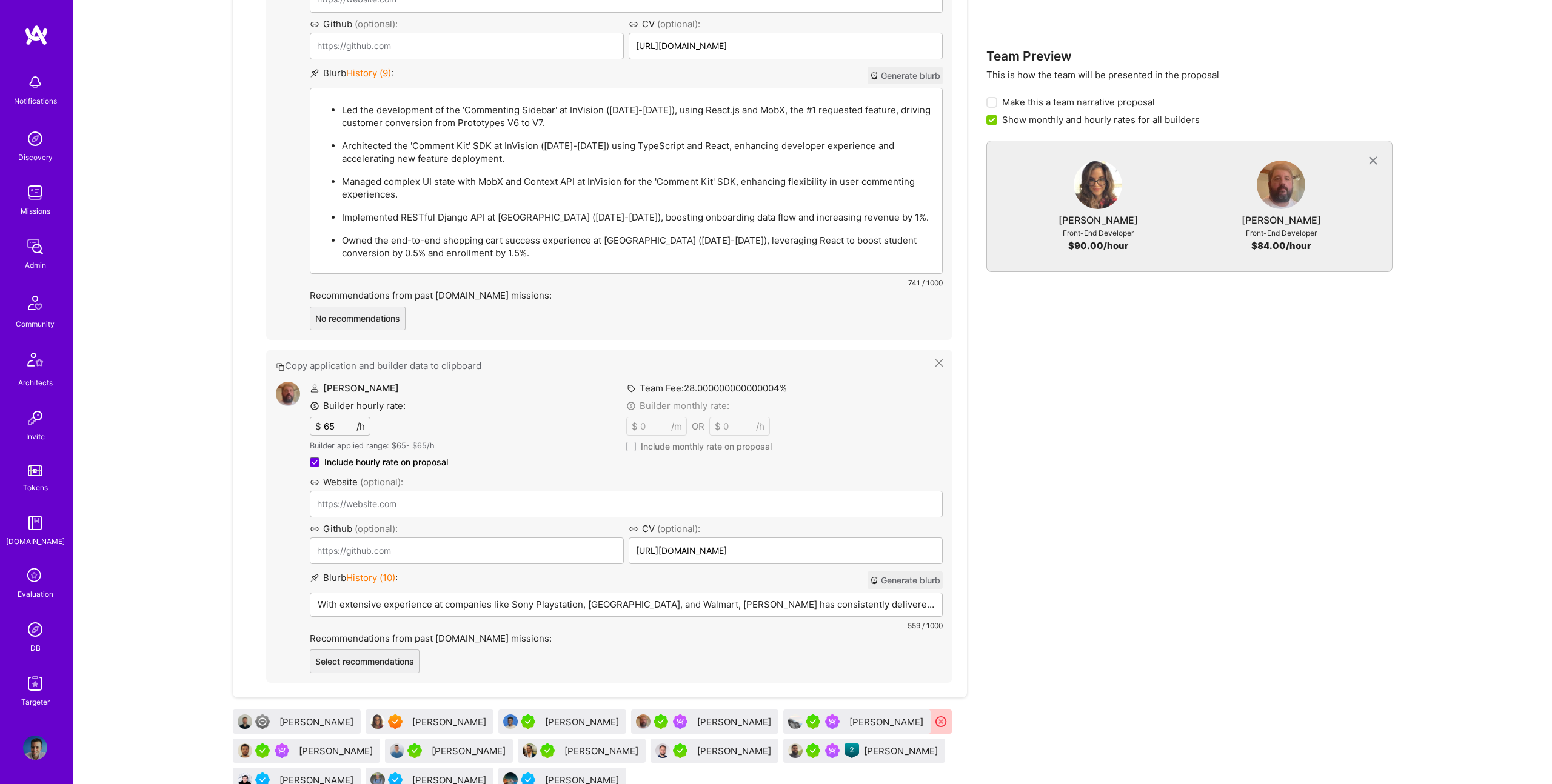
click at [539, 441] on div "James Donaghue Builder hourly rate: $ 65 /h Builder applied range: $ 65 - $ 65 …" at bounding box center [625, 527] width 633 height 292
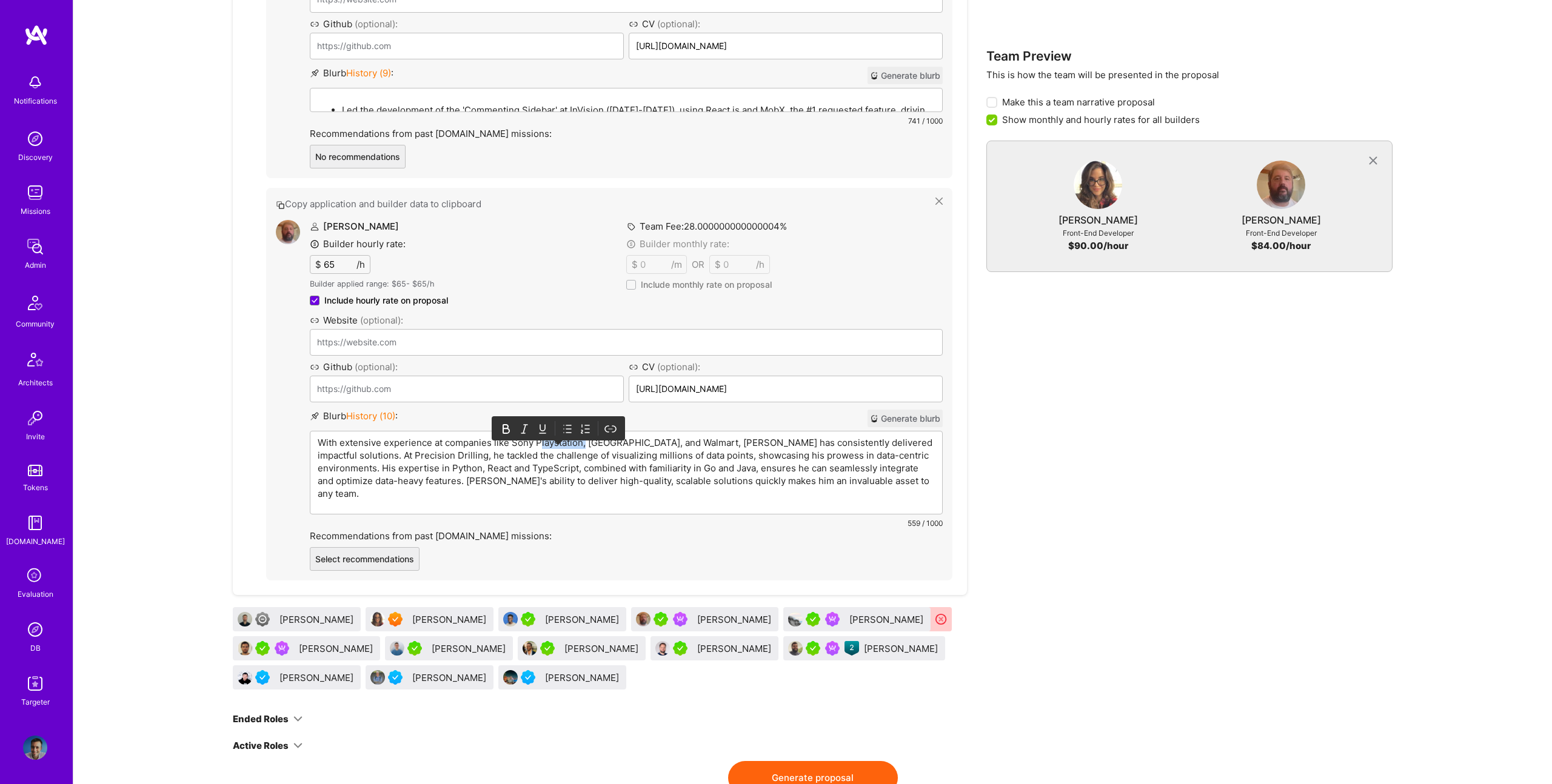
click at [539, 441] on p "With extensive experience at companies like Sony Playstation, Saks Fifth Avenue…" at bounding box center [626, 467] width 617 height 64
click at [556, 453] on p "With extensive experience at companies like Sony Playstation, Saks Fifth Avenue…" at bounding box center [626, 467] width 617 height 64
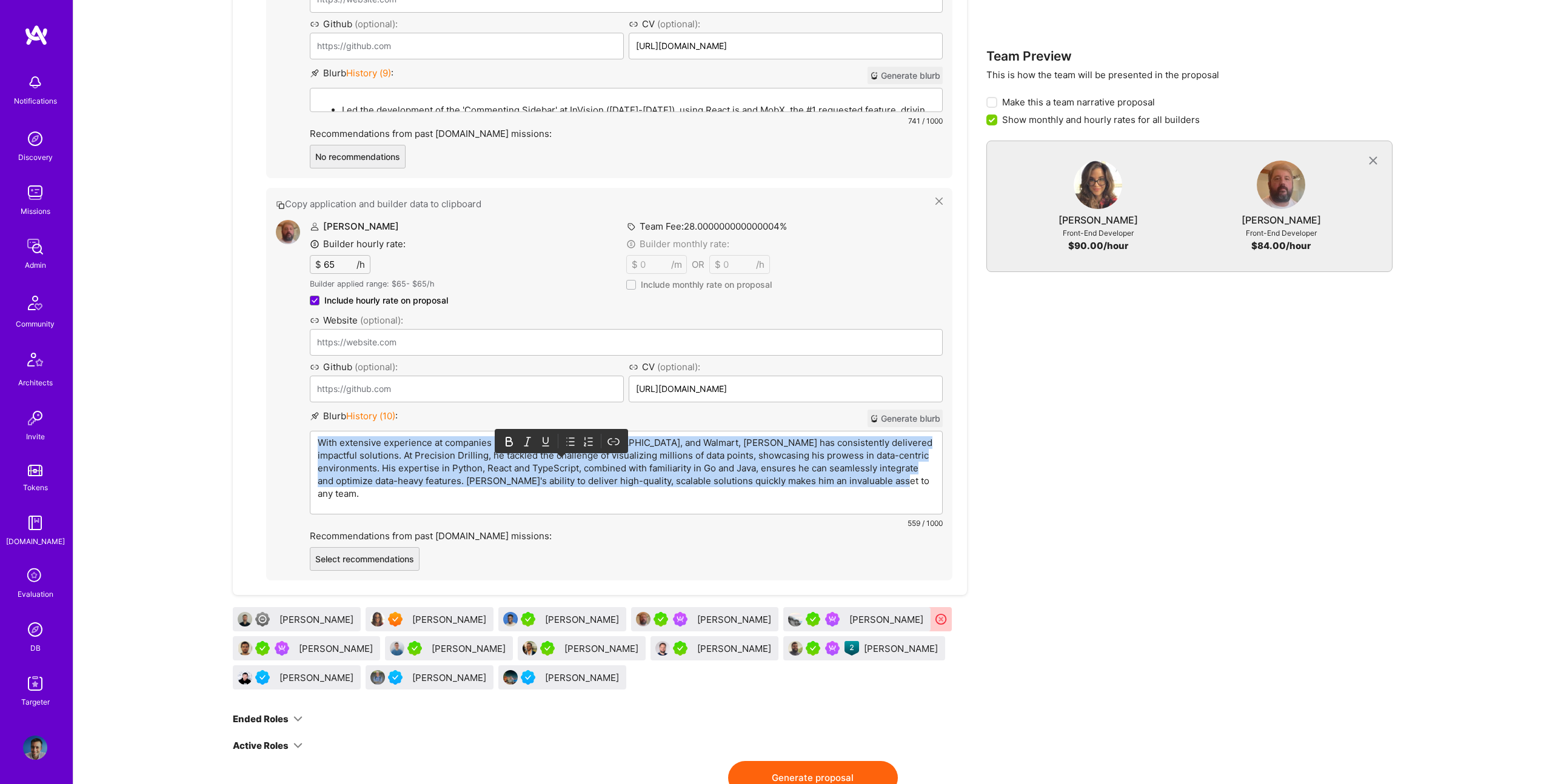
click at [556, 453] on p "With extensive experience at companies like Sony Playstation, Saks Fifth Avenue…" at bounding box center [626, 467] width 617 height 64
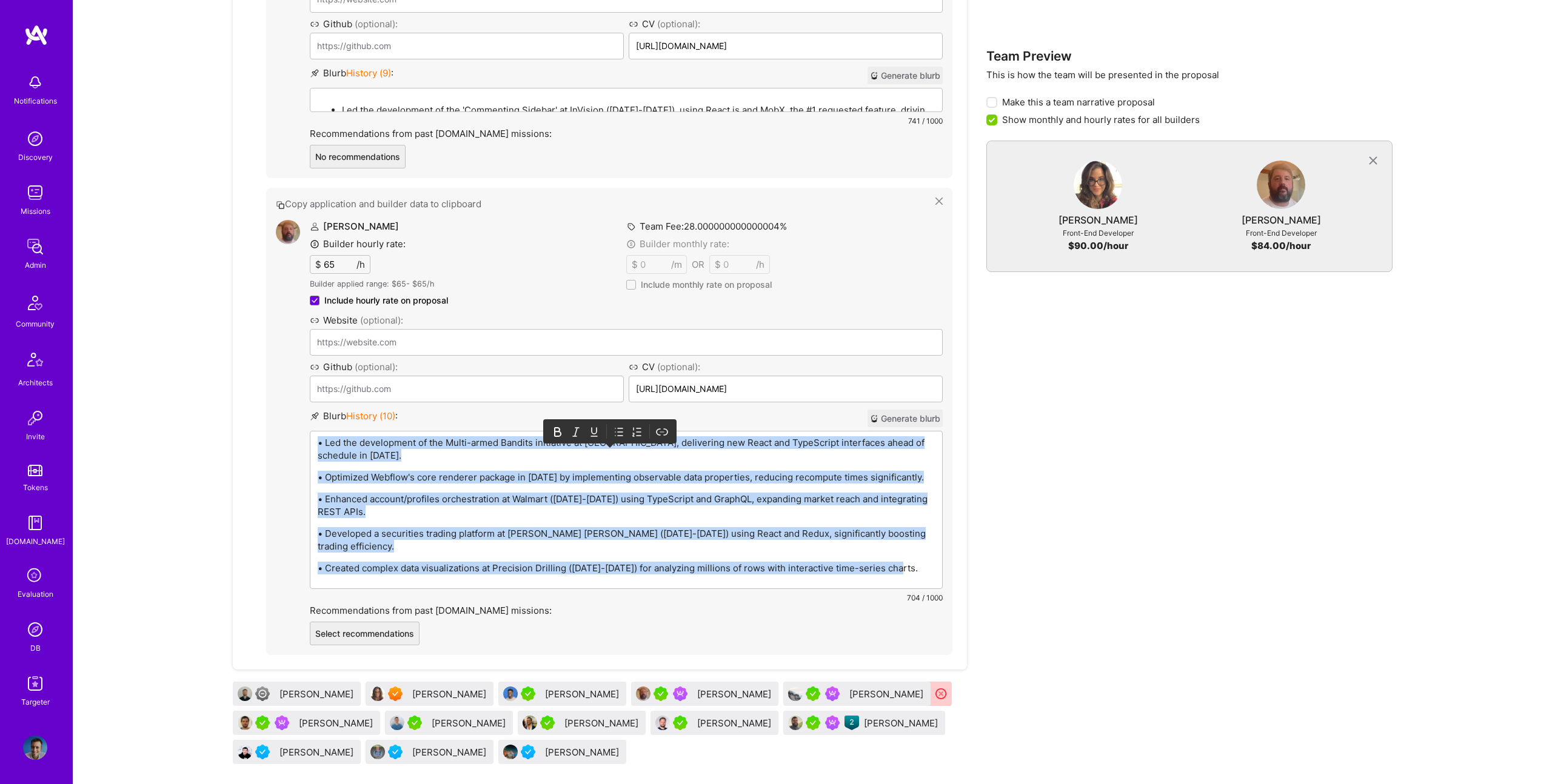
click at [615, 428] on icon at bounding box center [615, 432] width 0 height 7
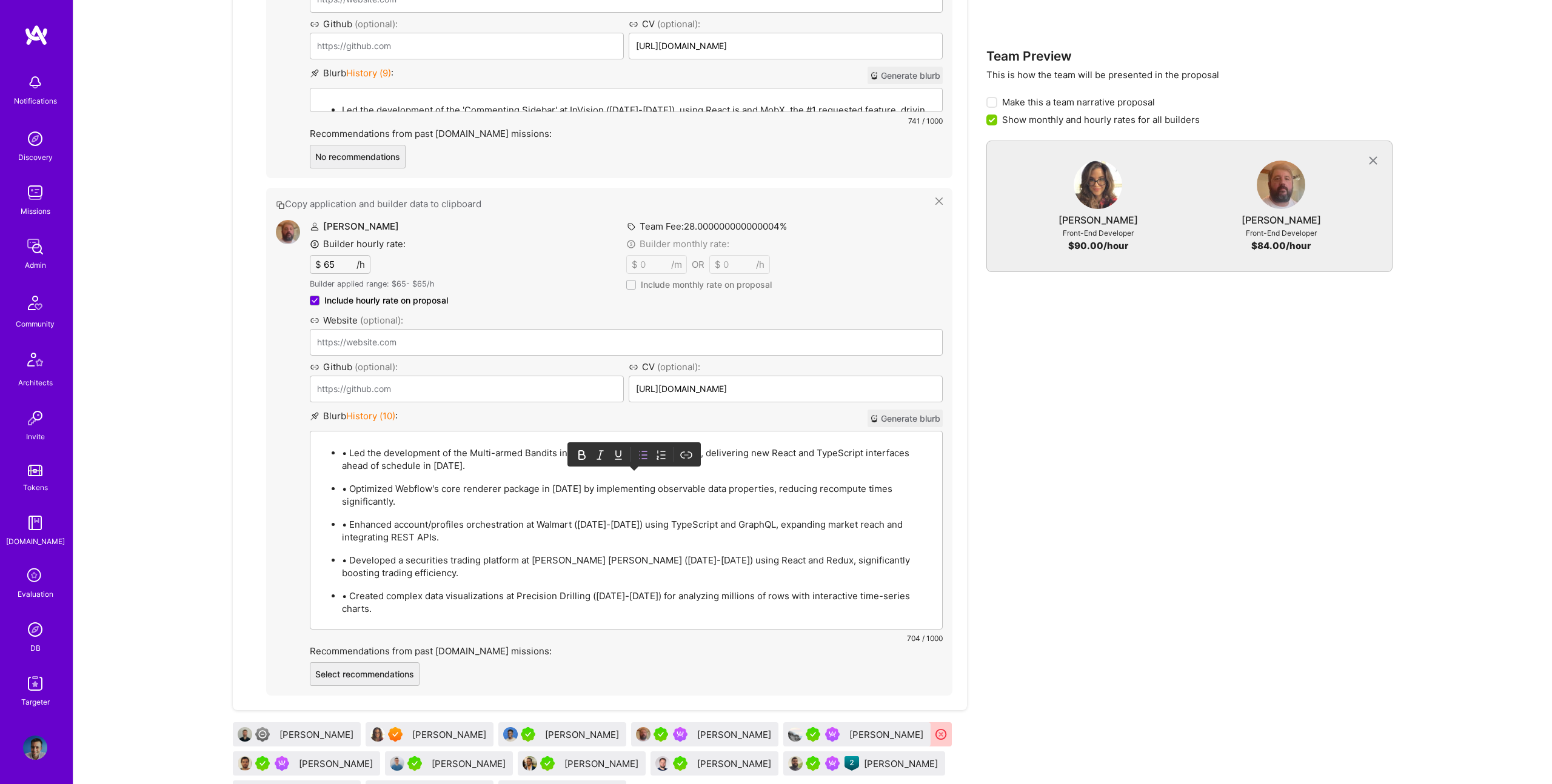
click at [352, 455] on p "• Led the development of the Multi-armed Bandits initiative at LaunchDarkly, de…" at bounding box center [638, 460] width 593 height 26
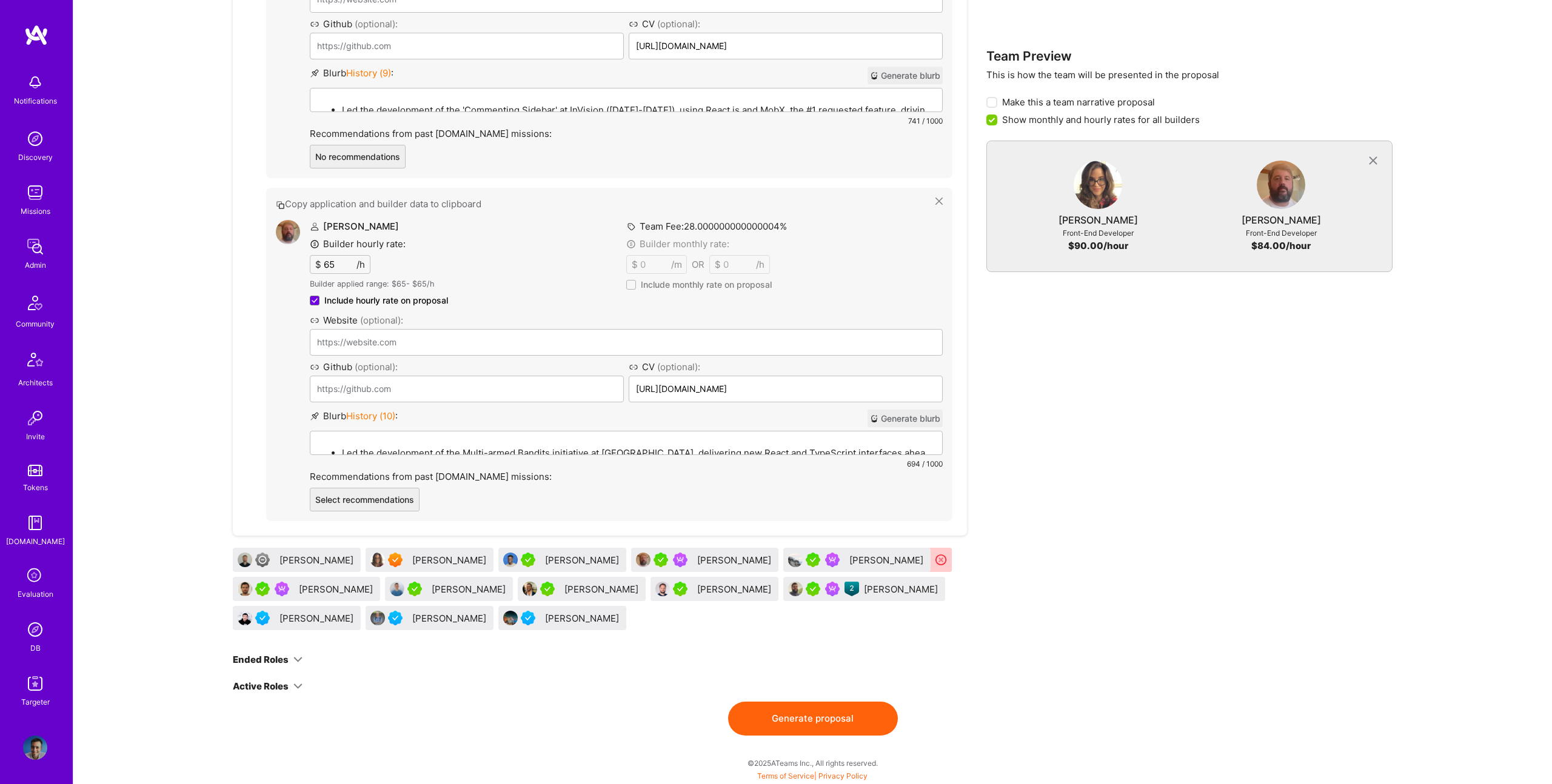
click at [279, 230] on img at bounding box center [288, 232] width 24 height 24
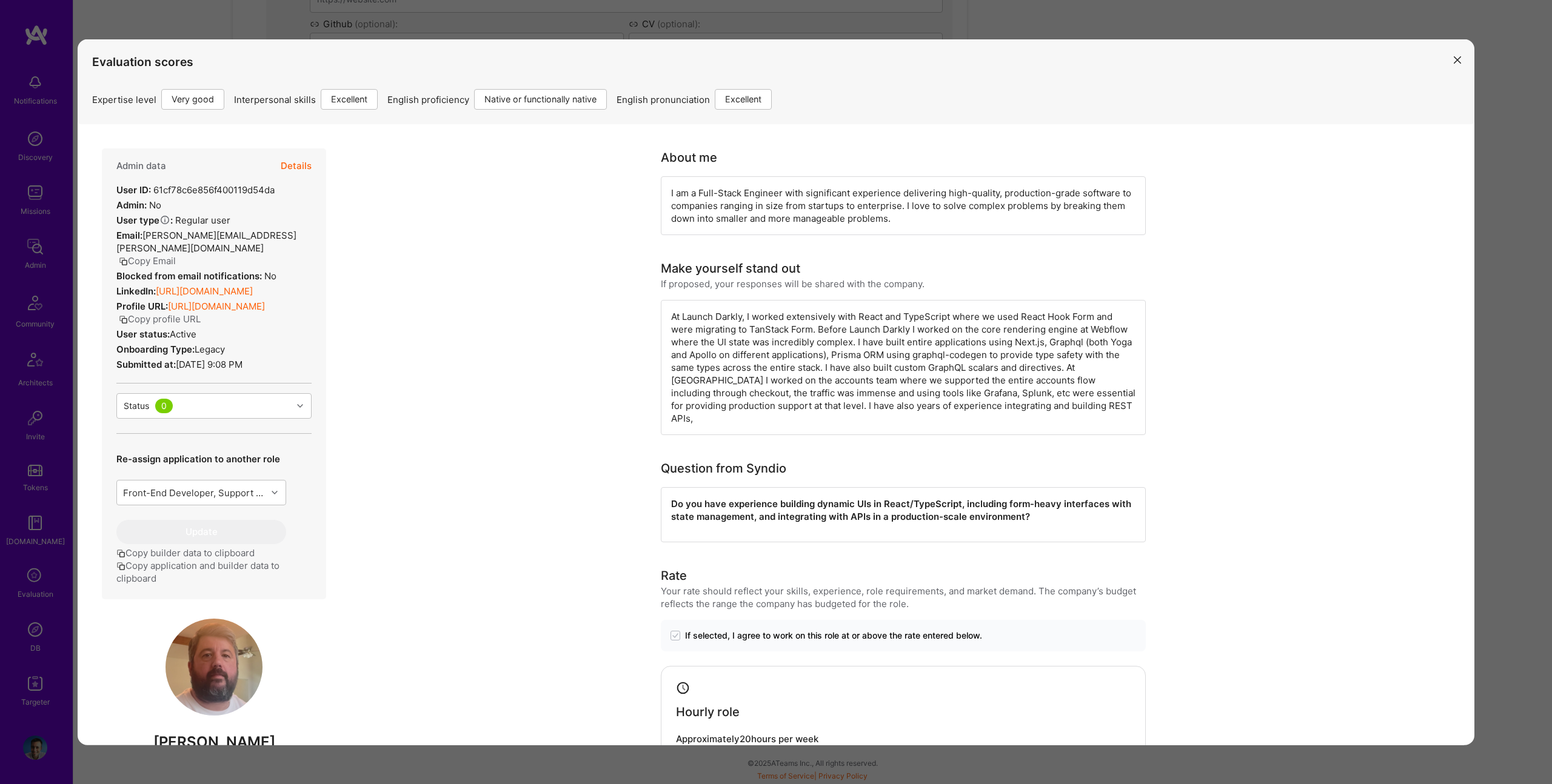
click at [232, 270] on div "Blocked from email notifications: No" at bounding box center [196, 276] width 160 height 13
click at [238, 285] on link "https://linkedin.com/in/jdonaghue" at bounding box center [204, 291] width 97 height 11
drag, startPoint x: 1504, startPoint y: 272, endPoint x: 1459, endPoint y: 290, distance: 48.5
click at [1504, 272] on div "Evaluation scores Expertise level Very good Interpersonal skills Excellent Engl…" at bounding box center [776, 392] width 1552 height 784
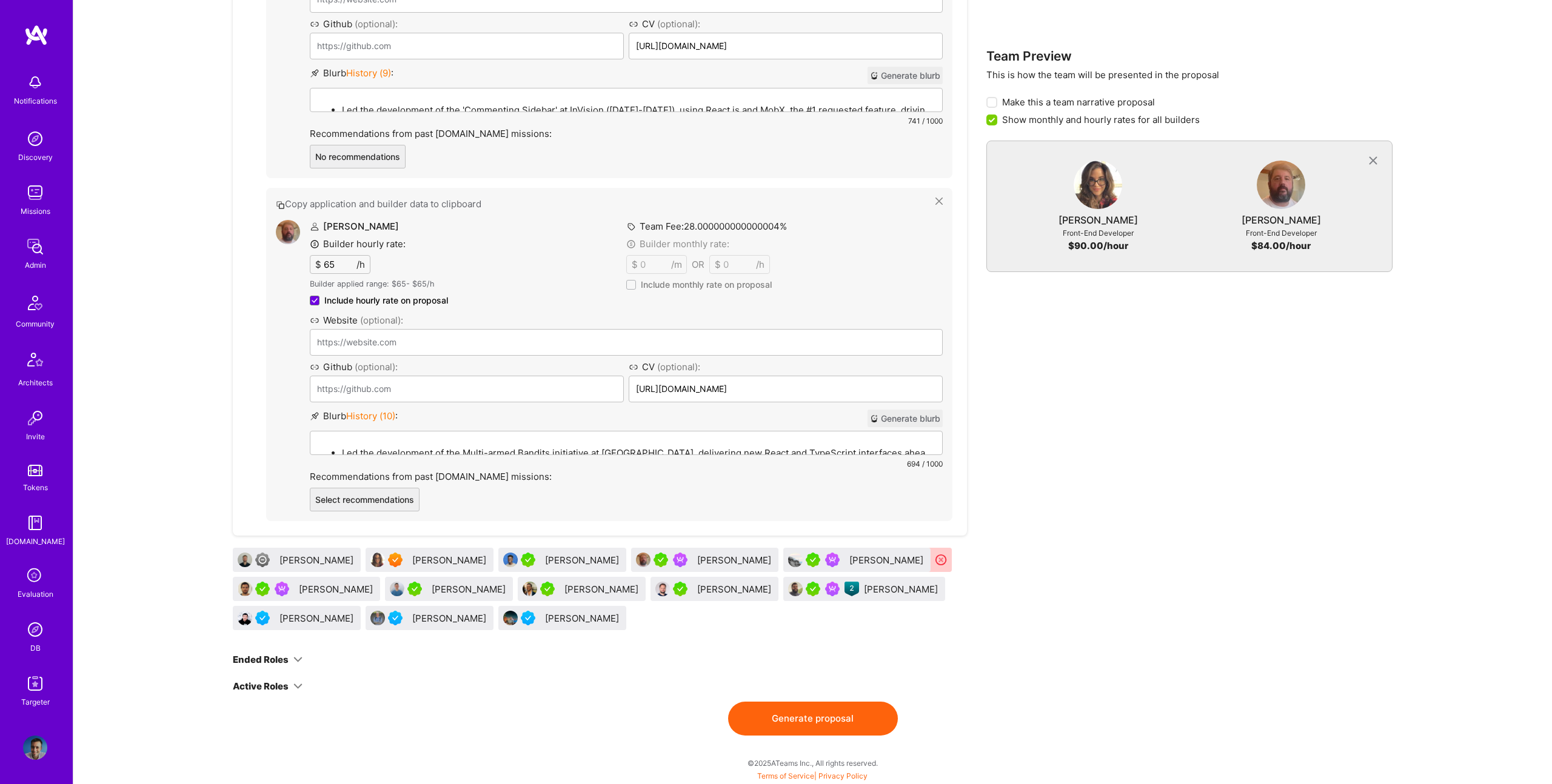
drag, startPoint x: 807, startPoint y: 702, endPoint x: 820, endPoint y: 715, distance: 18.4
click at [808, 702] on button "Generate proposal" at bounding box center [813, 718] width 170 height 34
click at [820, 715] on button "Generate proposal" at bounding box center [813, 718] width 170 height 34
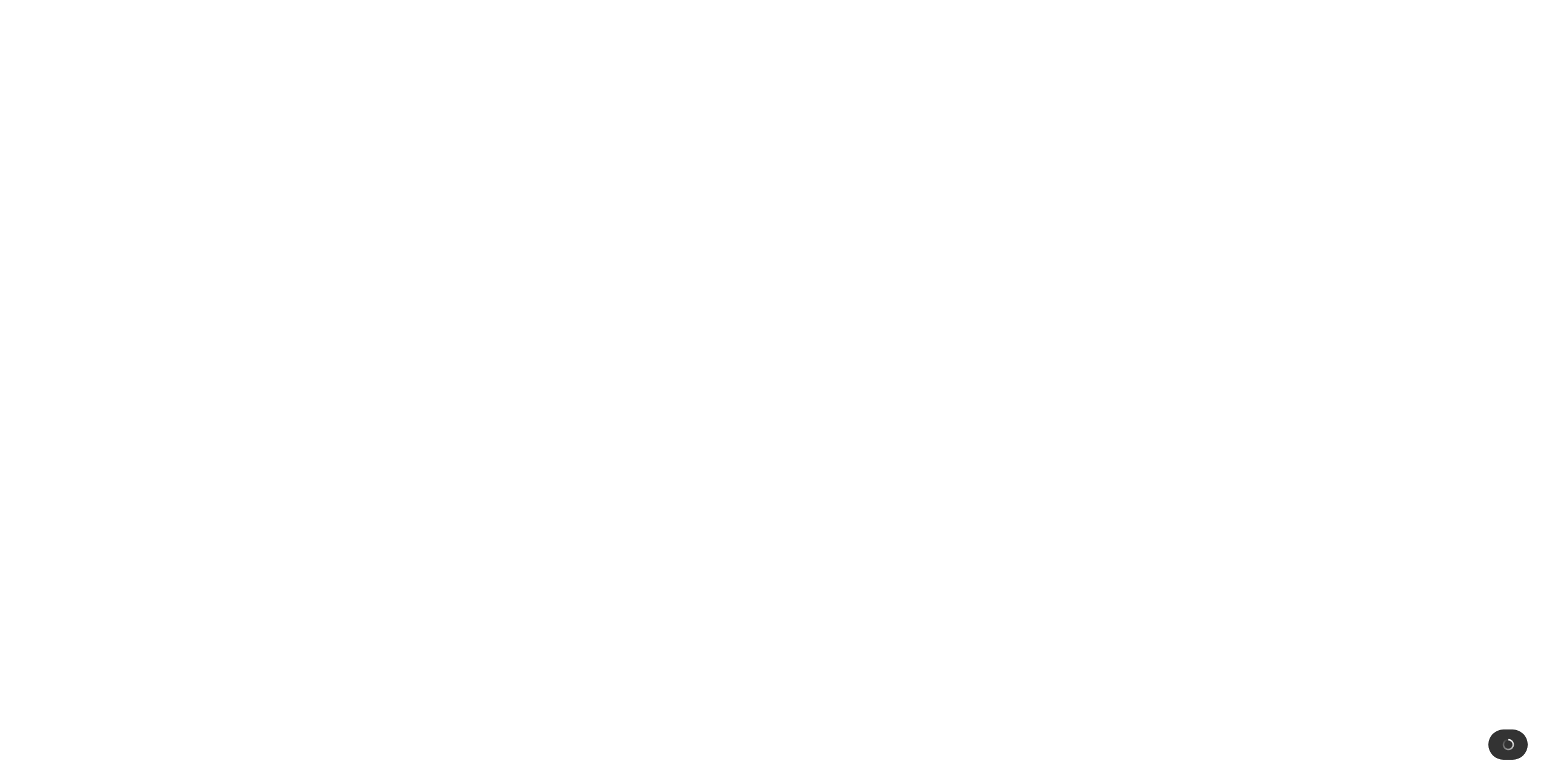
scroll to position [0, 0]
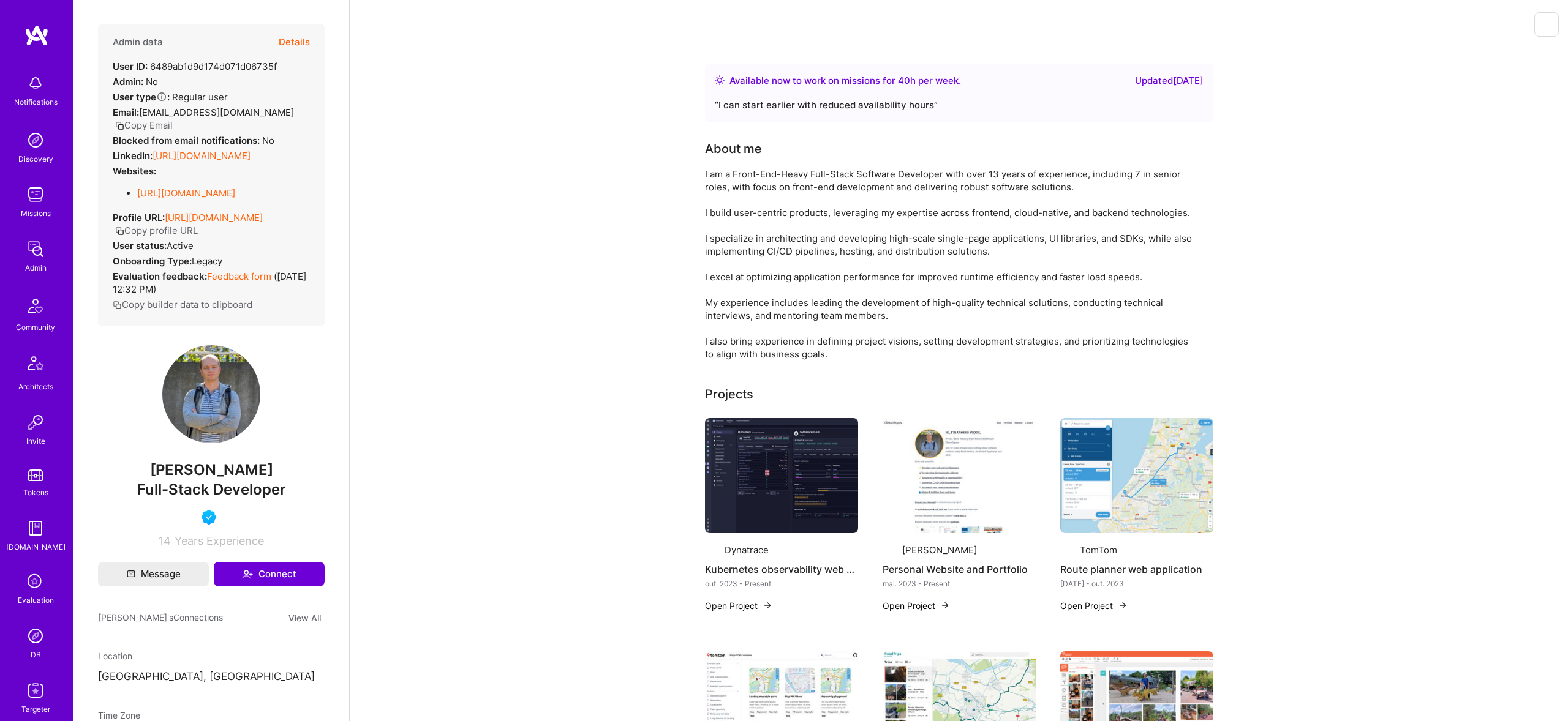
scroll to position [215, 0]
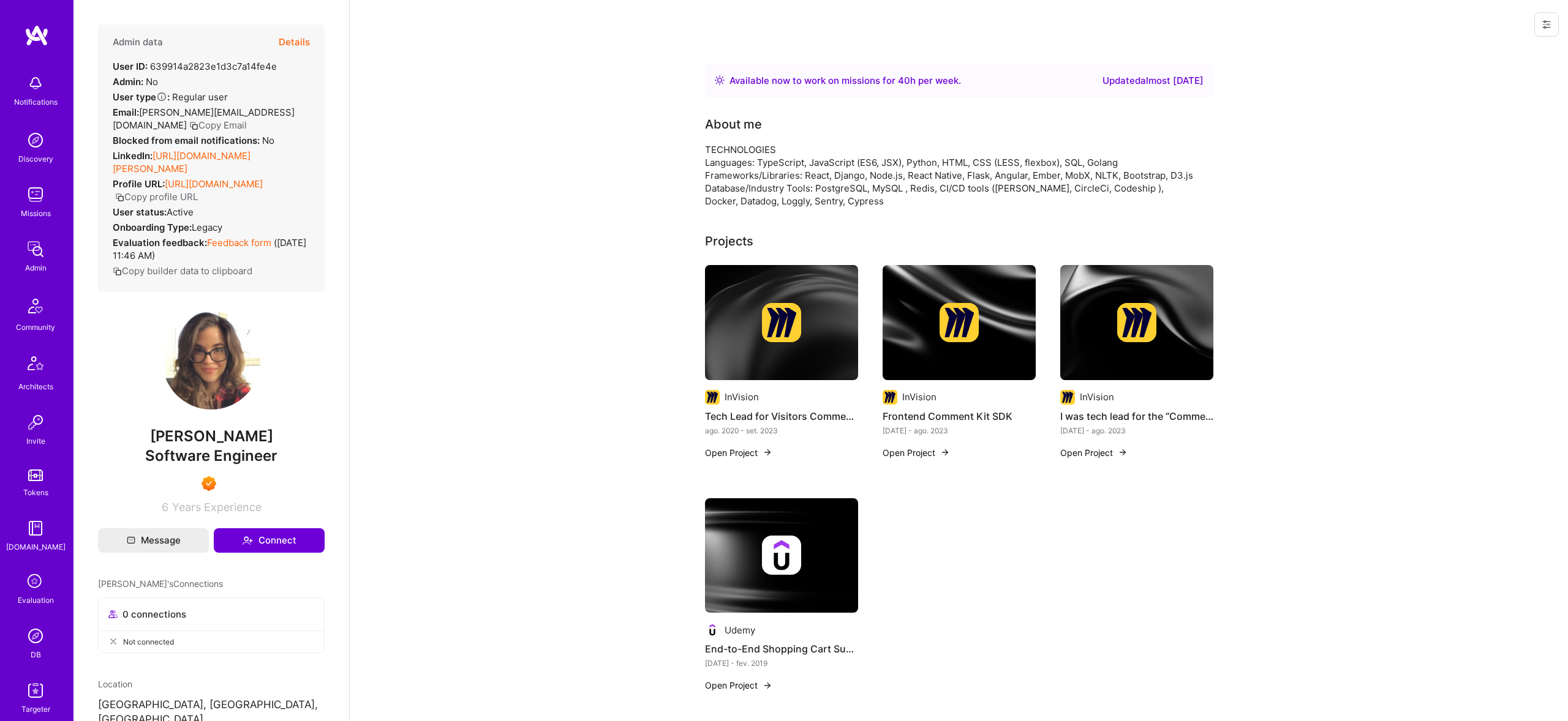
scroll to position [175, 0]
click at [196, 152] on link "[URL][DOMAIN_NAME][PERSON_NAME]" at bounding box center [182, 162] width 138 height 24
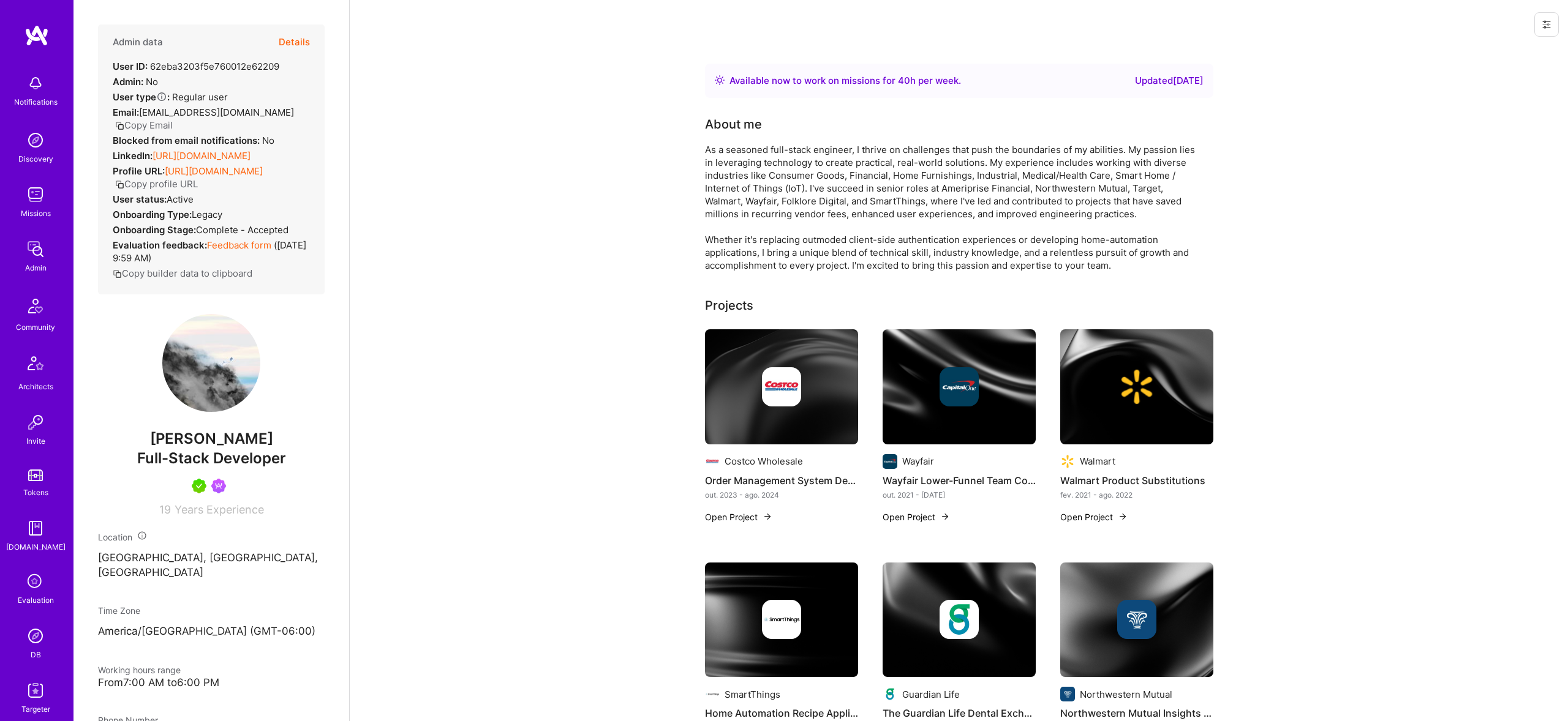
click at [305, 42] on button "Details" at bounding box center [294, 42] width 31 height 35
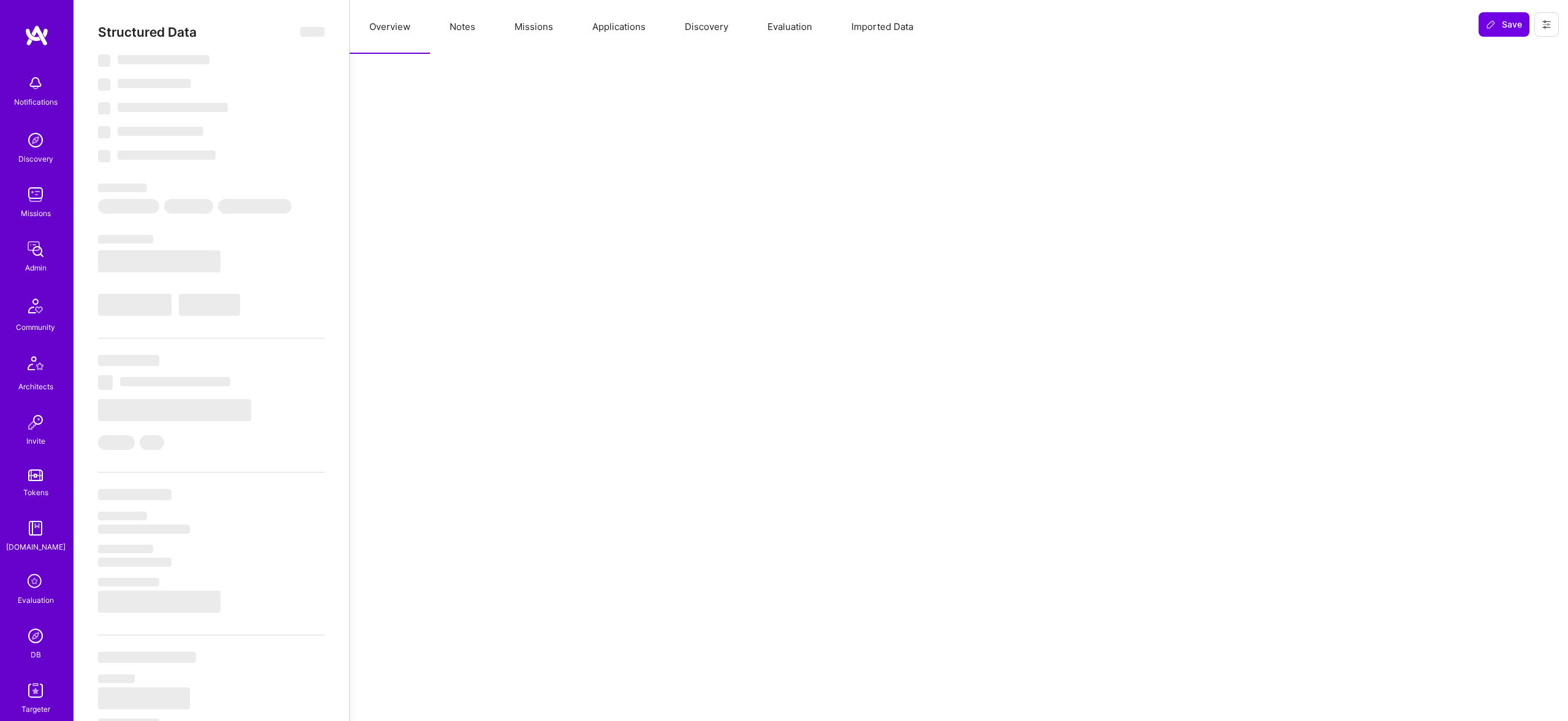
click at [478, 26] on button "Notes" at bounding box center [463, 27] width 65 height 54
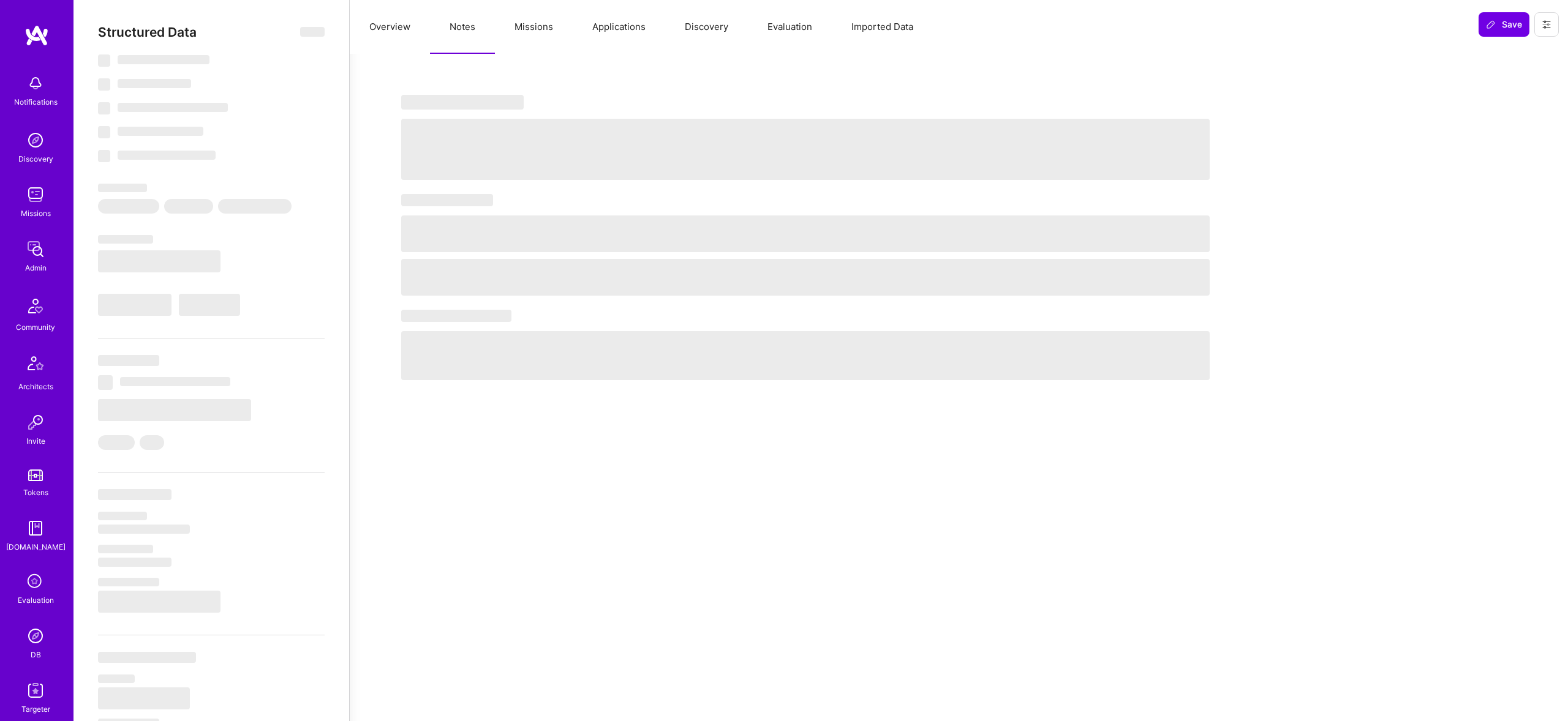
select select "Right Now"
select select "5"
select select "4"
select select "7"
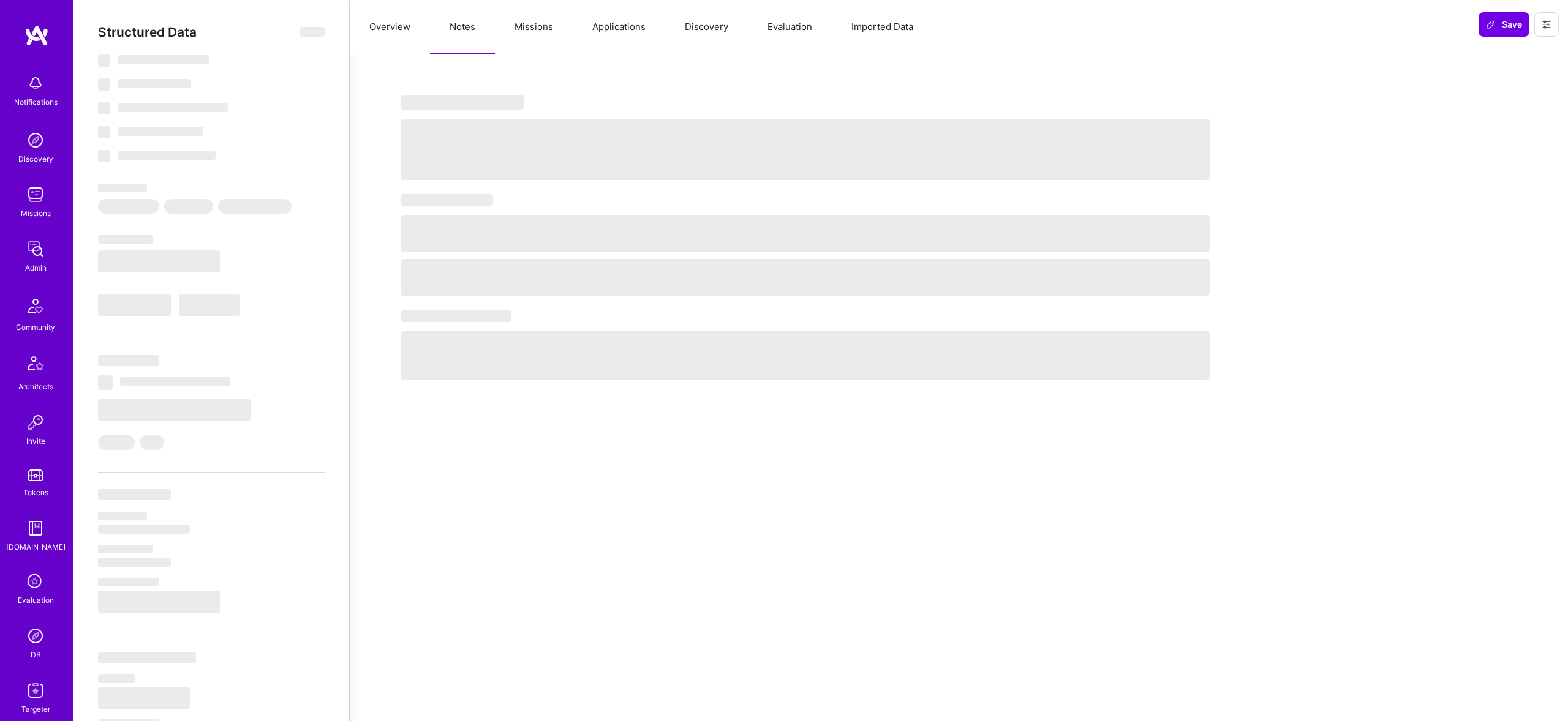
select select "US"
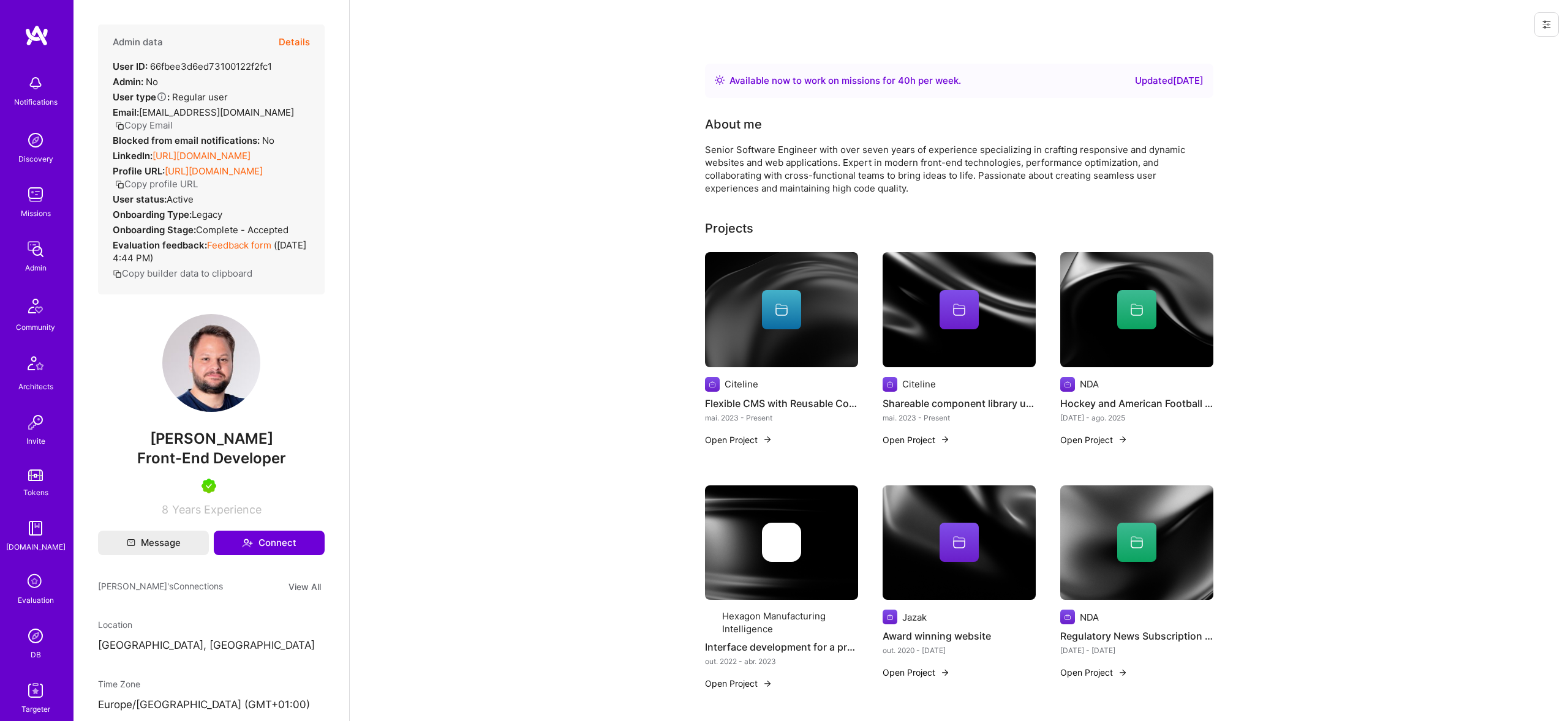
scroll to position [229, 0]
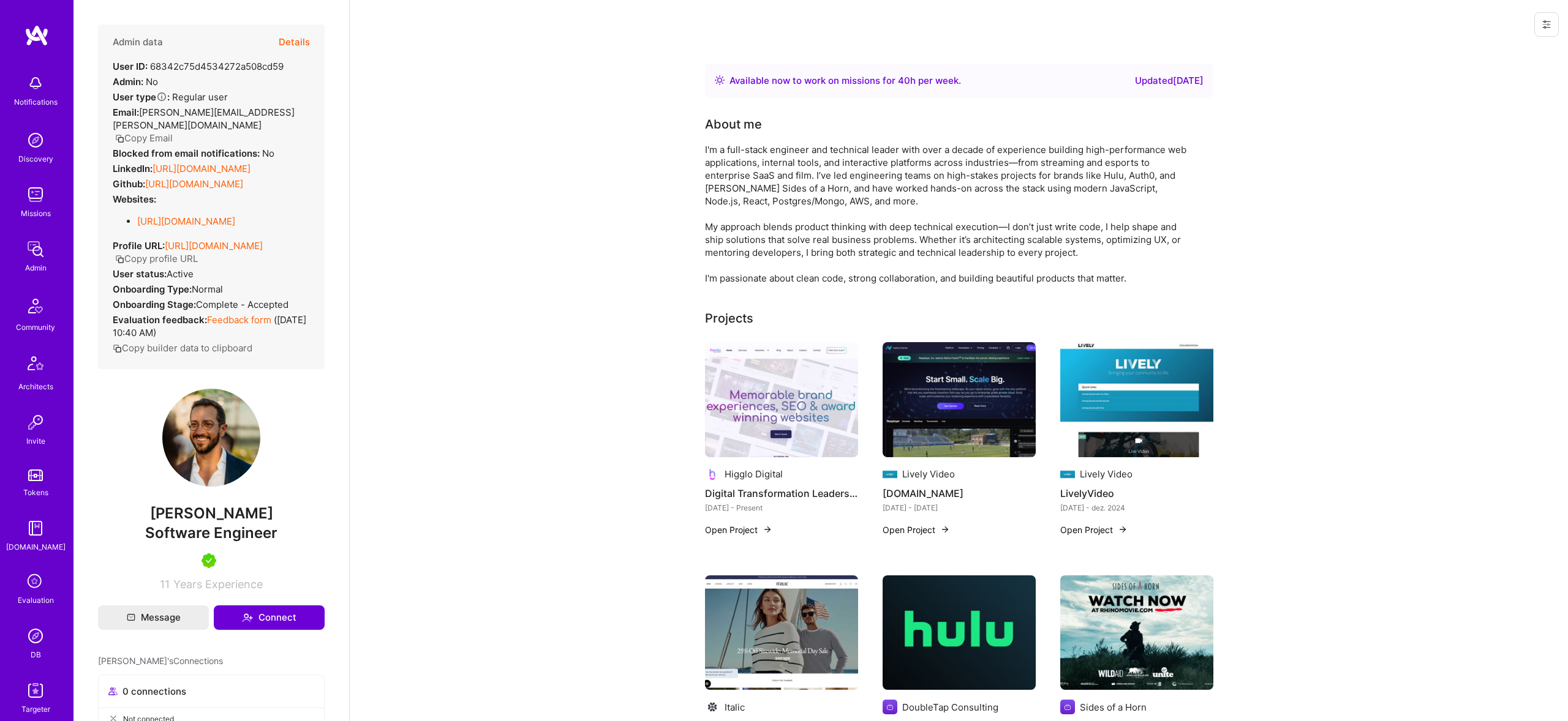
scroll to position [2, 0]
click at [197, 161] on link "https://linkedin.com/in/mitrakos" at bounding box center [201, 167] width 98 height 11
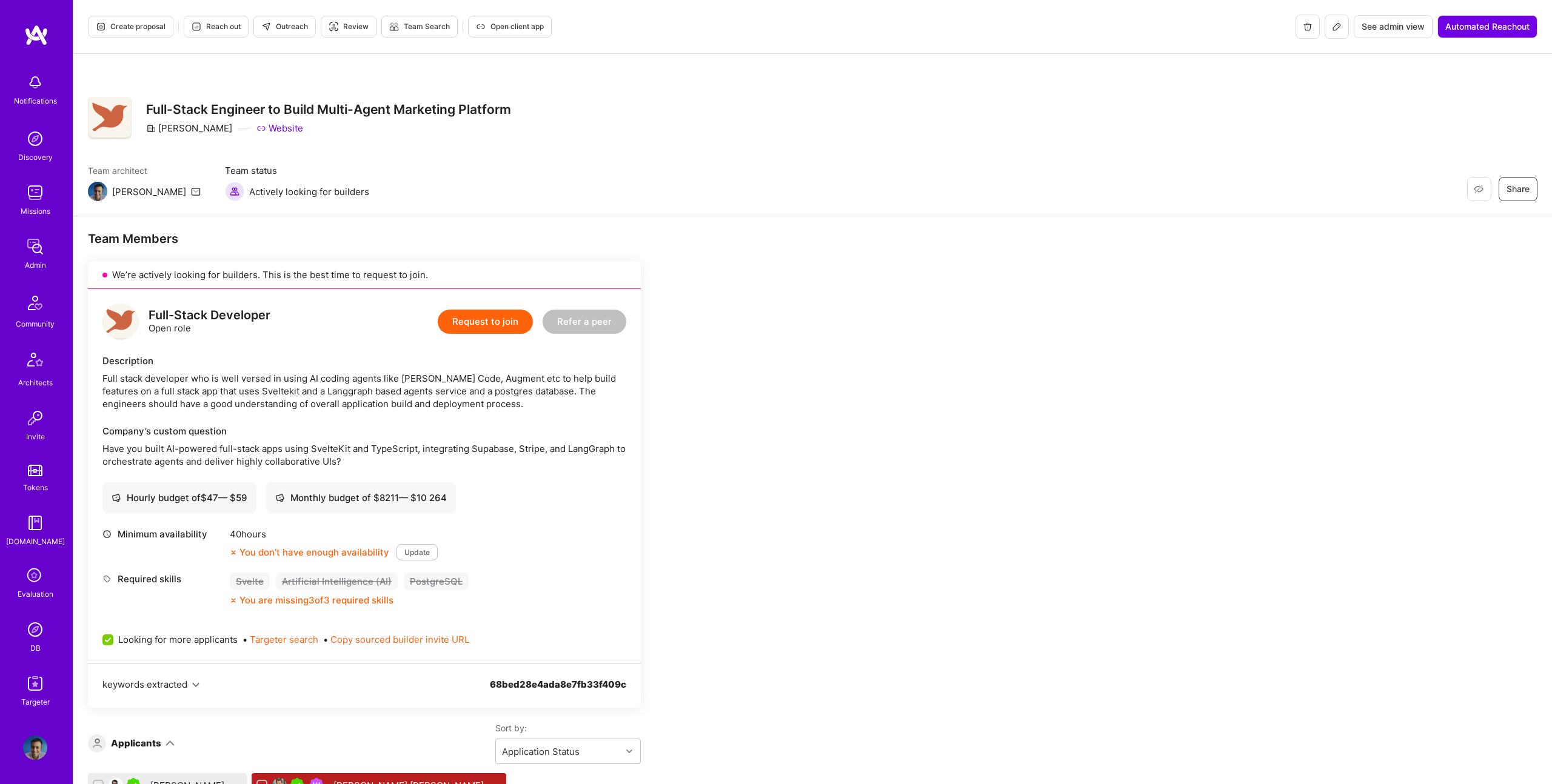
scroll to position [349, 0]
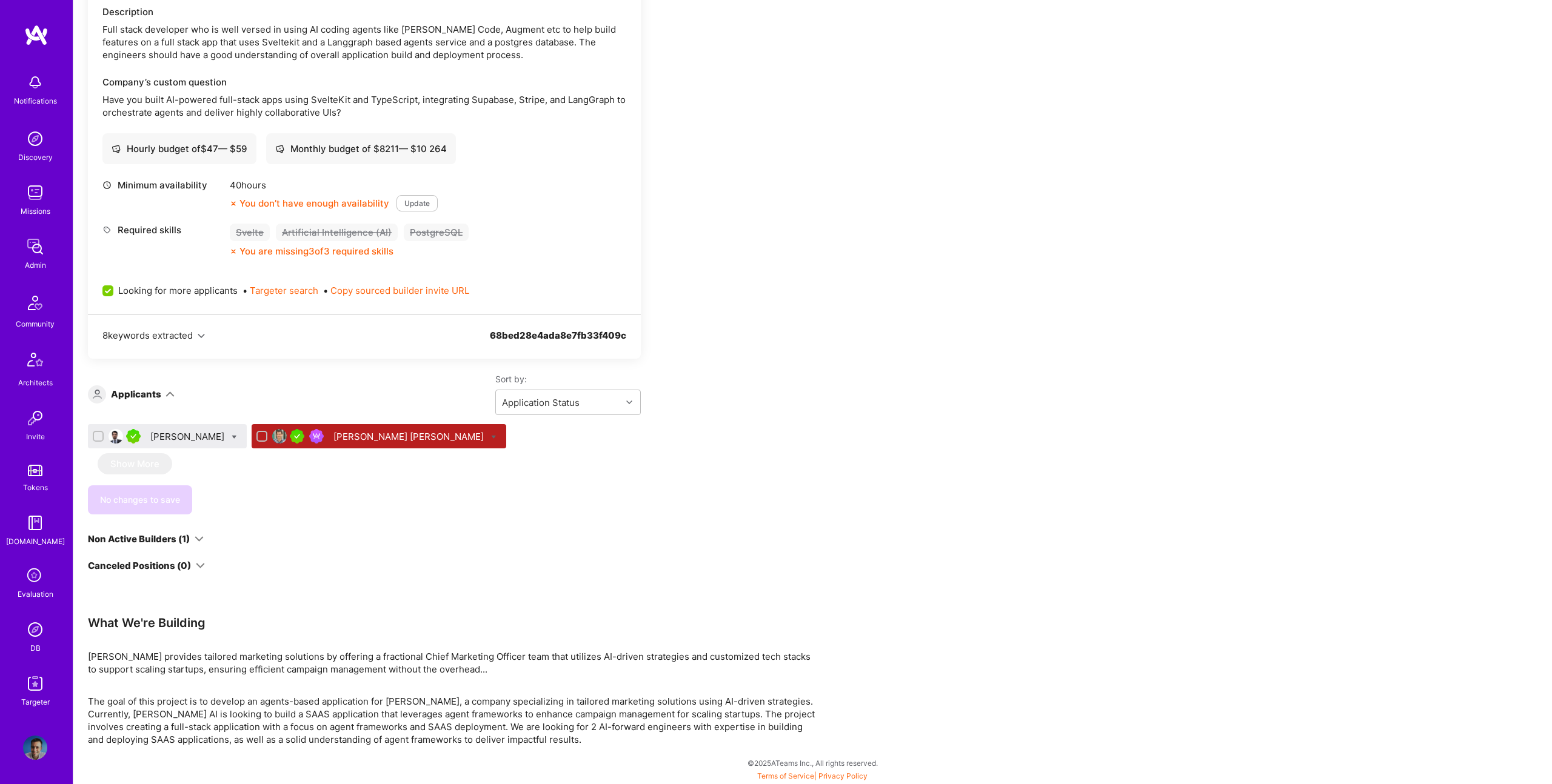
click at [179, 437] on div "[PERSON_NAME]" at bounding box center [188, 437] width 77 height 13
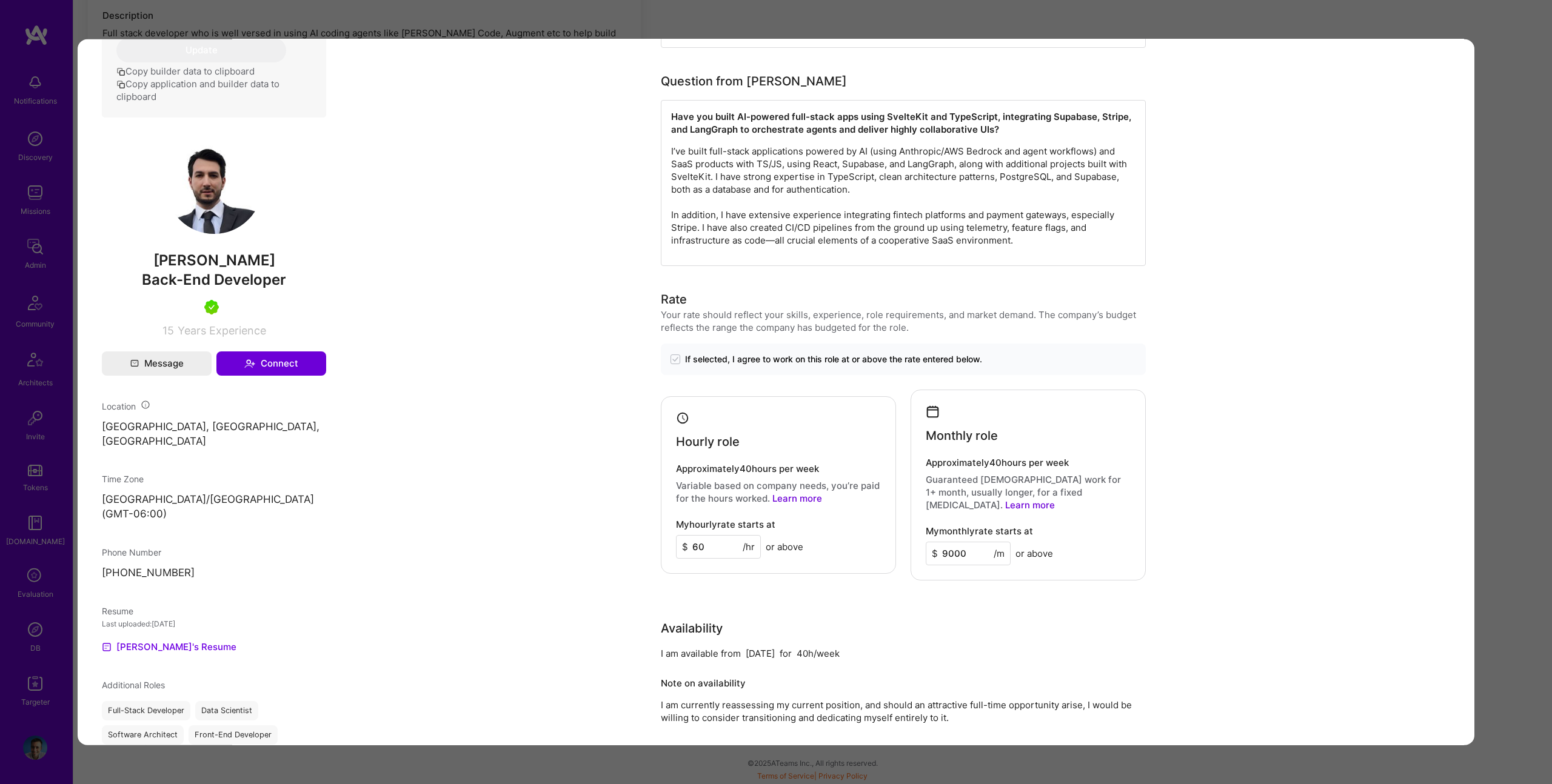
scroll to position [534, 0]
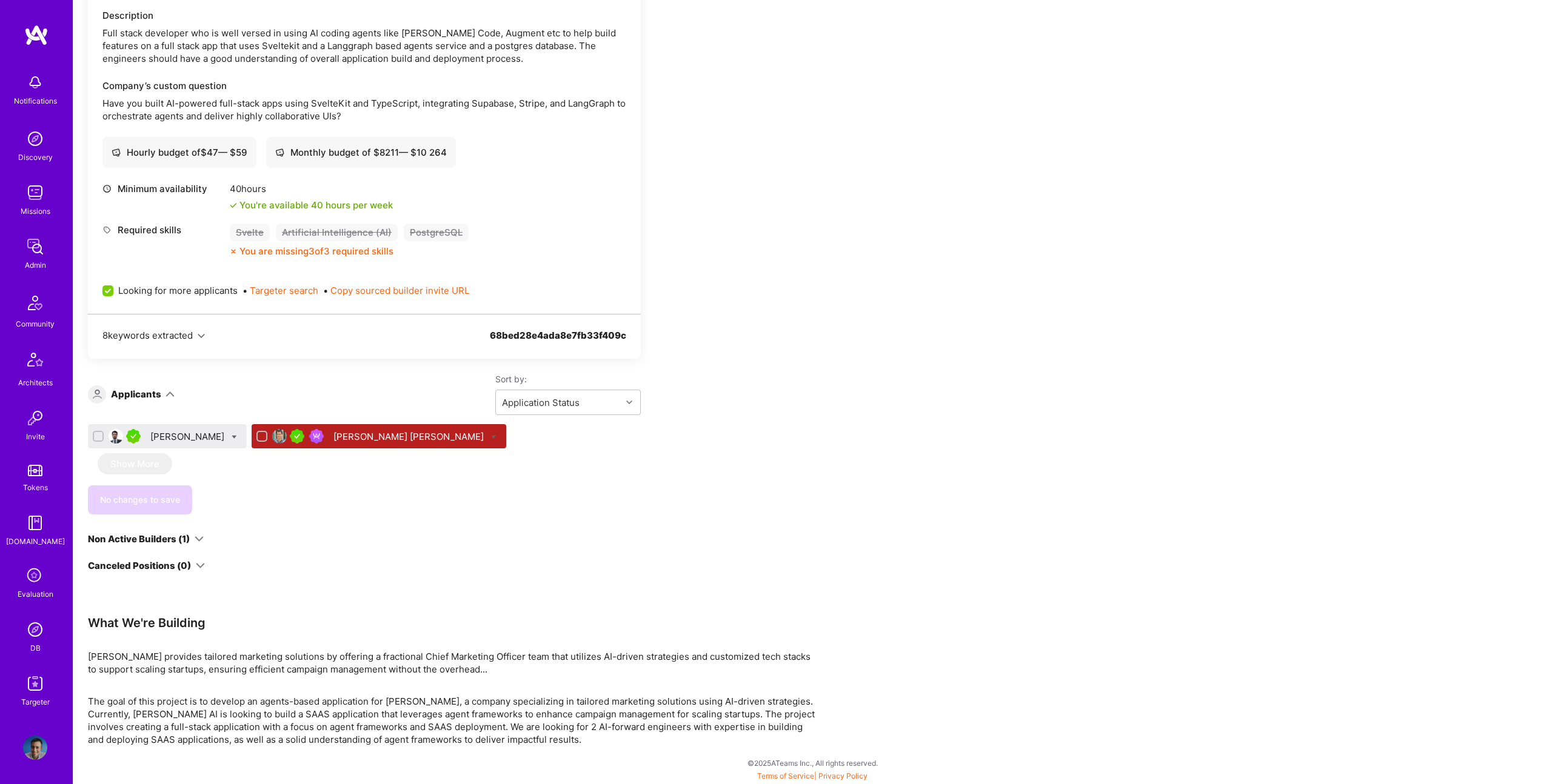
drag, startPoint x: 591, startPoint y: 771, endPoint x: 587, endPoint y: 760, distance: 11.7
click at [588, 765] on div "Team Members We’re actively looking for builders. This is the best time to requ…" at bounding box center [812, 327] width 1478 height 913
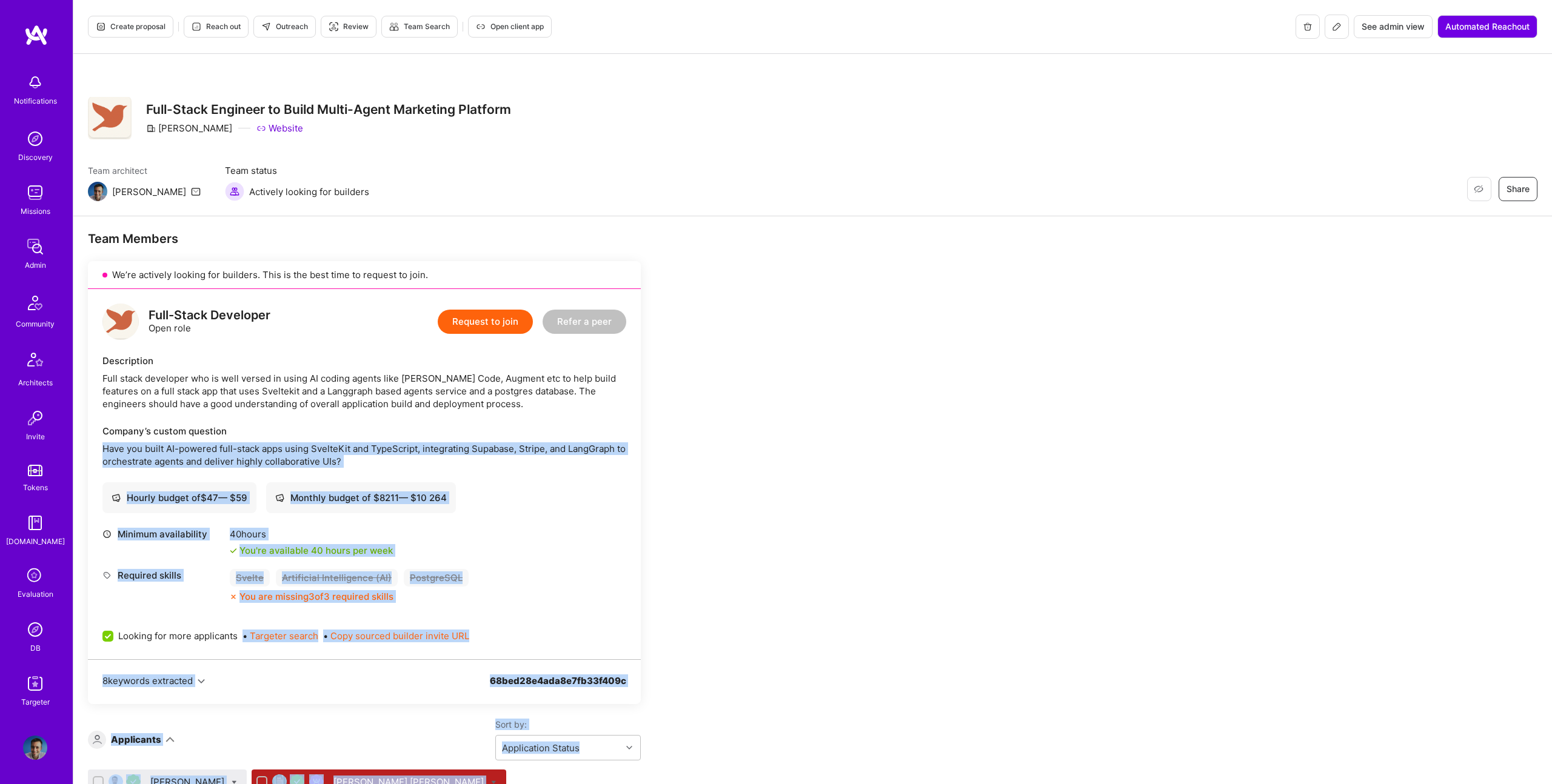
drag, startPoint x: 583, startPoint y: 750, endPoint x: 254, endPoint y: 428, distance: 460.4
click at [255, 432] on div "Team Members We’re actively looking for builders. This is the best time to requ…" at bounding box center [812, 672] width 1478 height 913
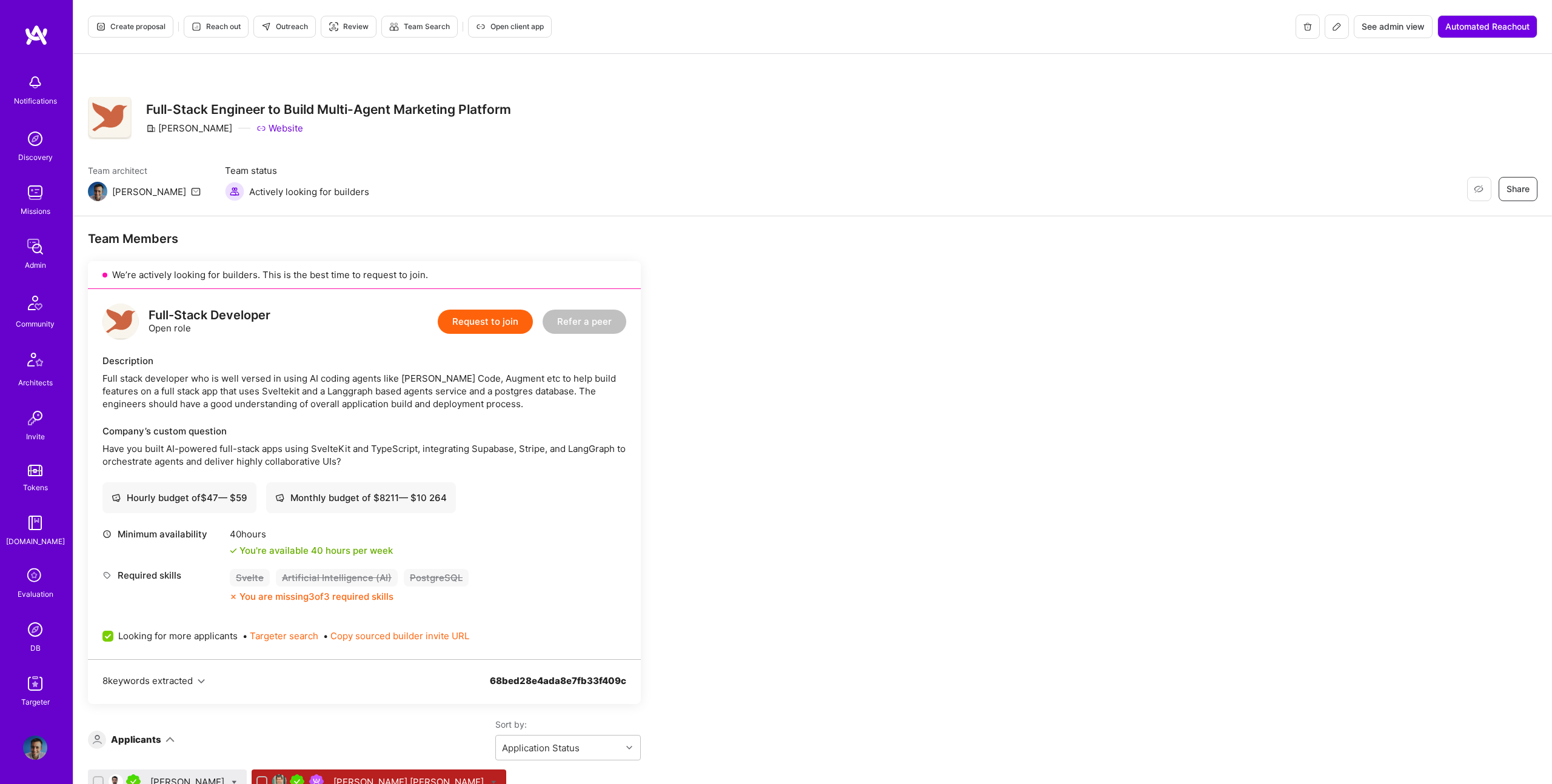
click at [258, 381] on div "Full stack developer who is well versed in using AI coding agents like [PERSON_…" at bounding box center [364, 391] width 524 height 38
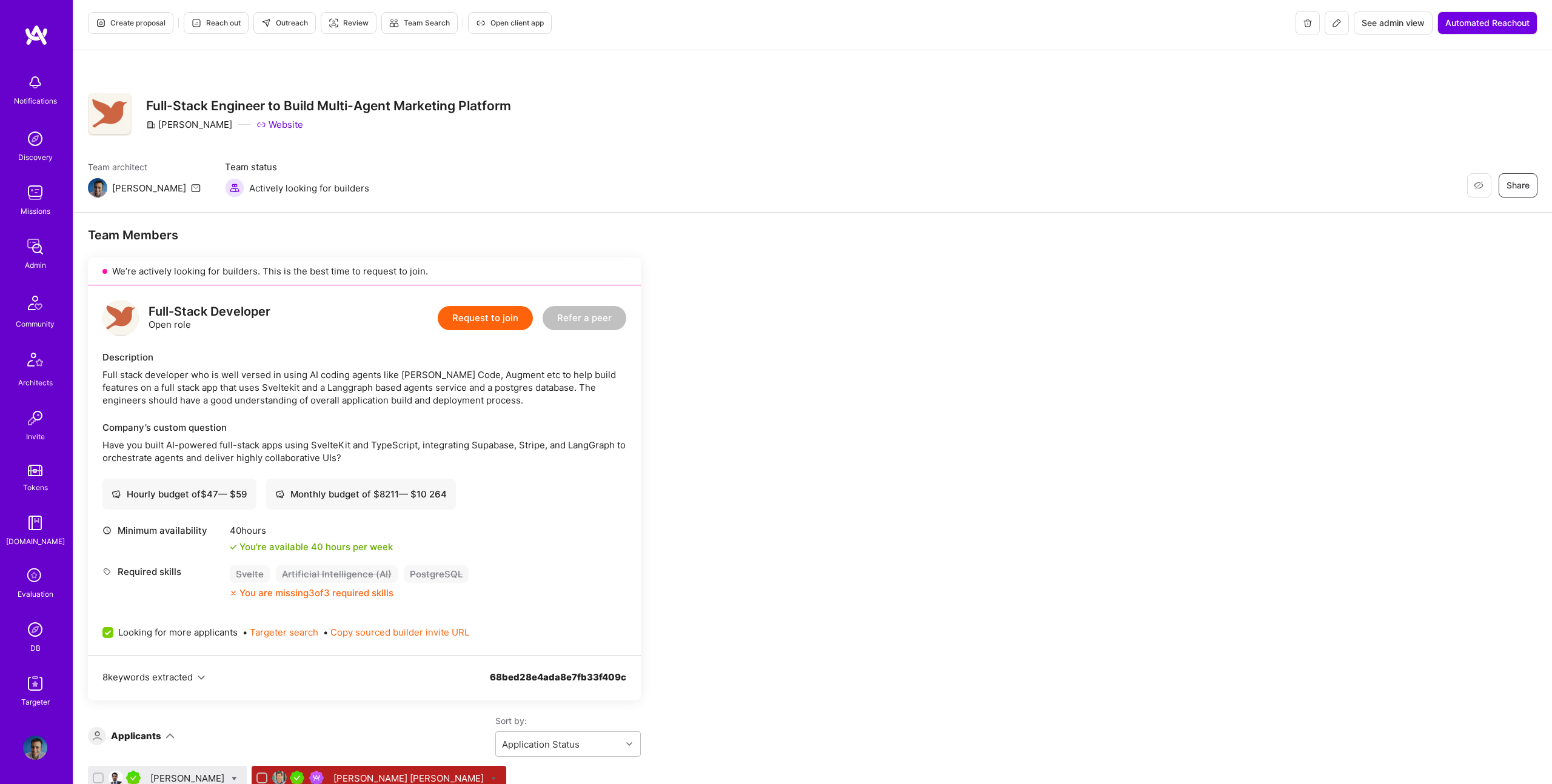
click at [1338, 25] on icon at bounding box center [1337, 23] width 9 height 9
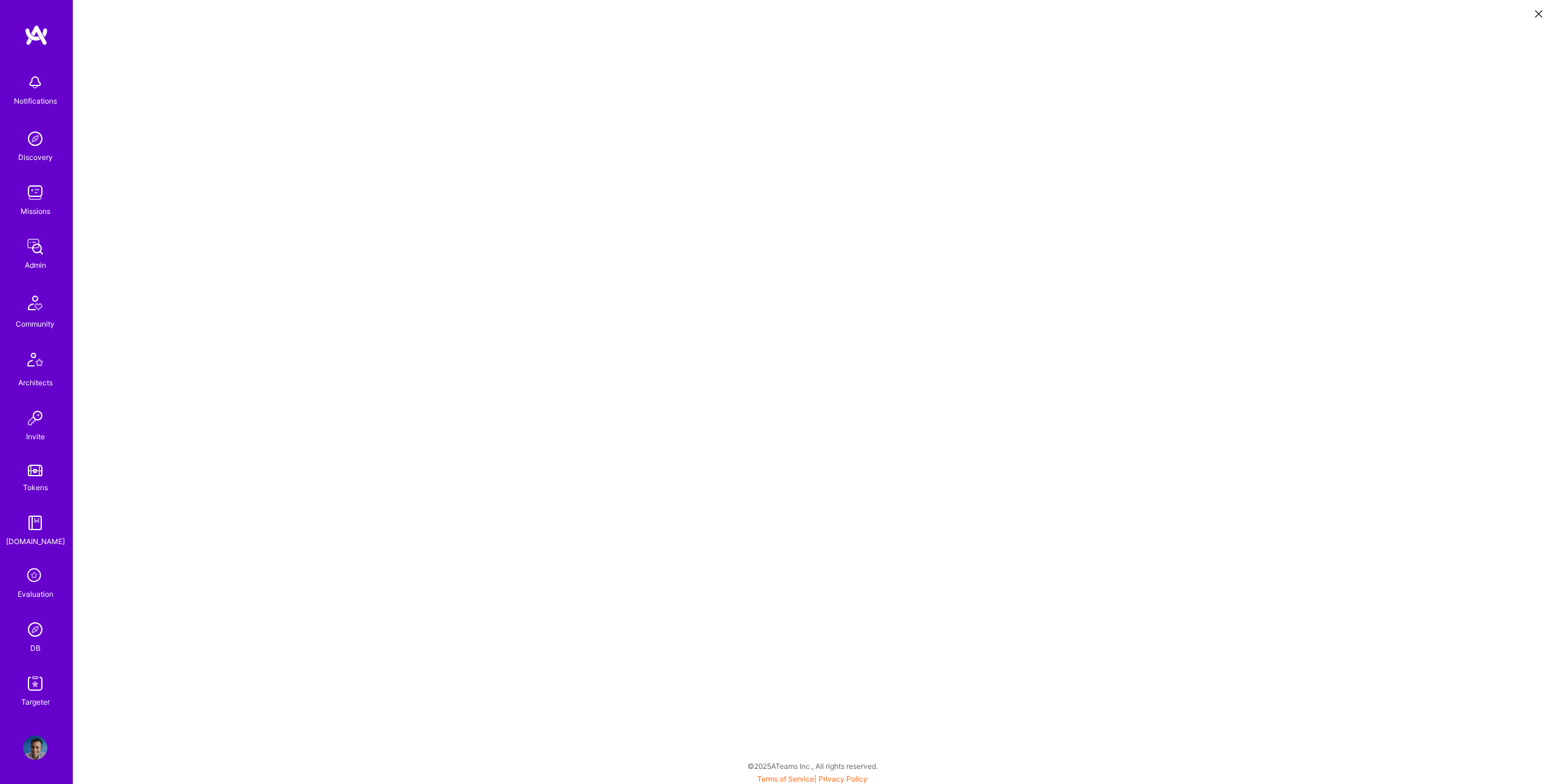
click at [1537, 13] on icon at bounding box center [1538, 14] width 7 height 7
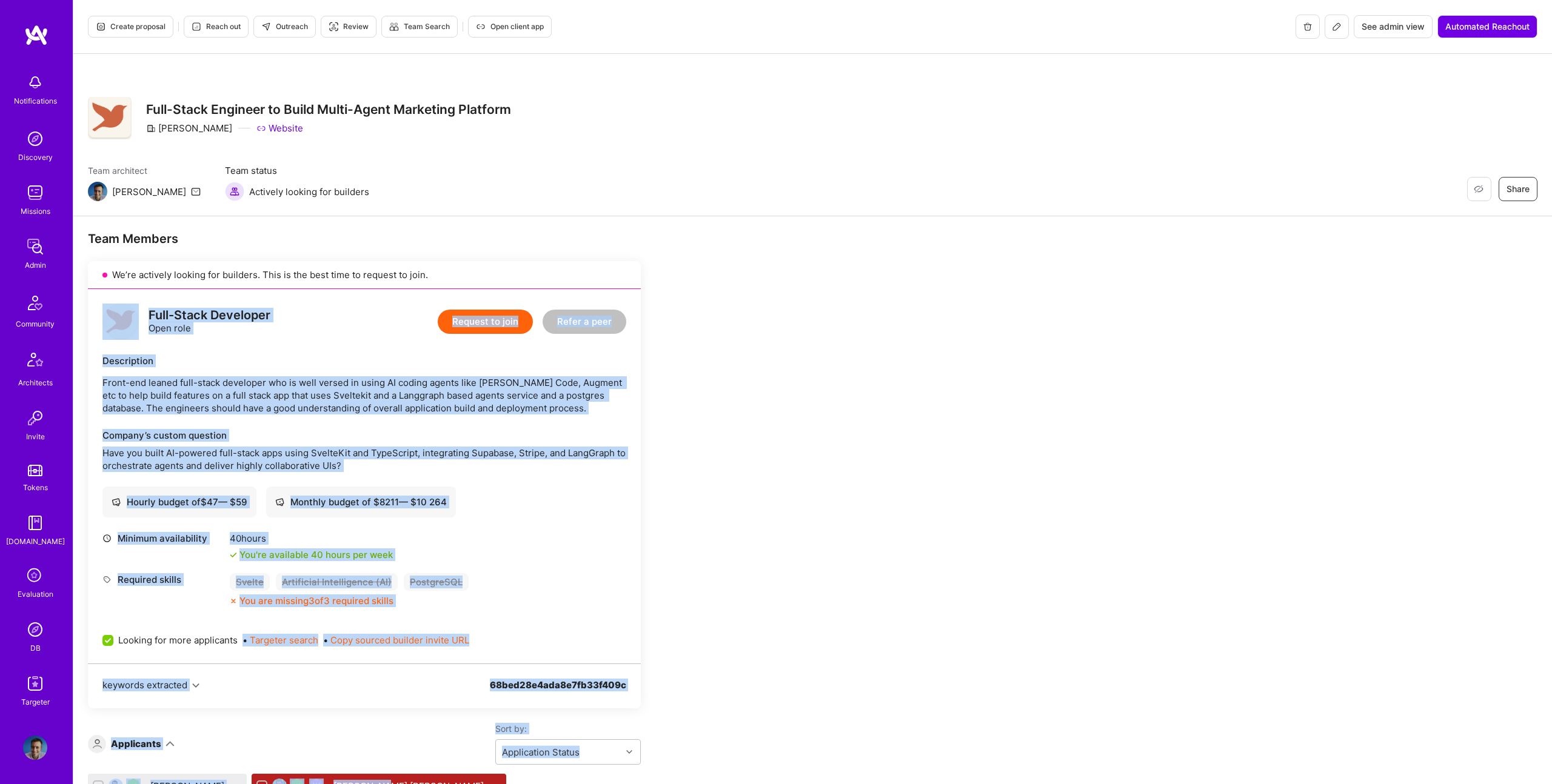
scroll to position [350, 0]
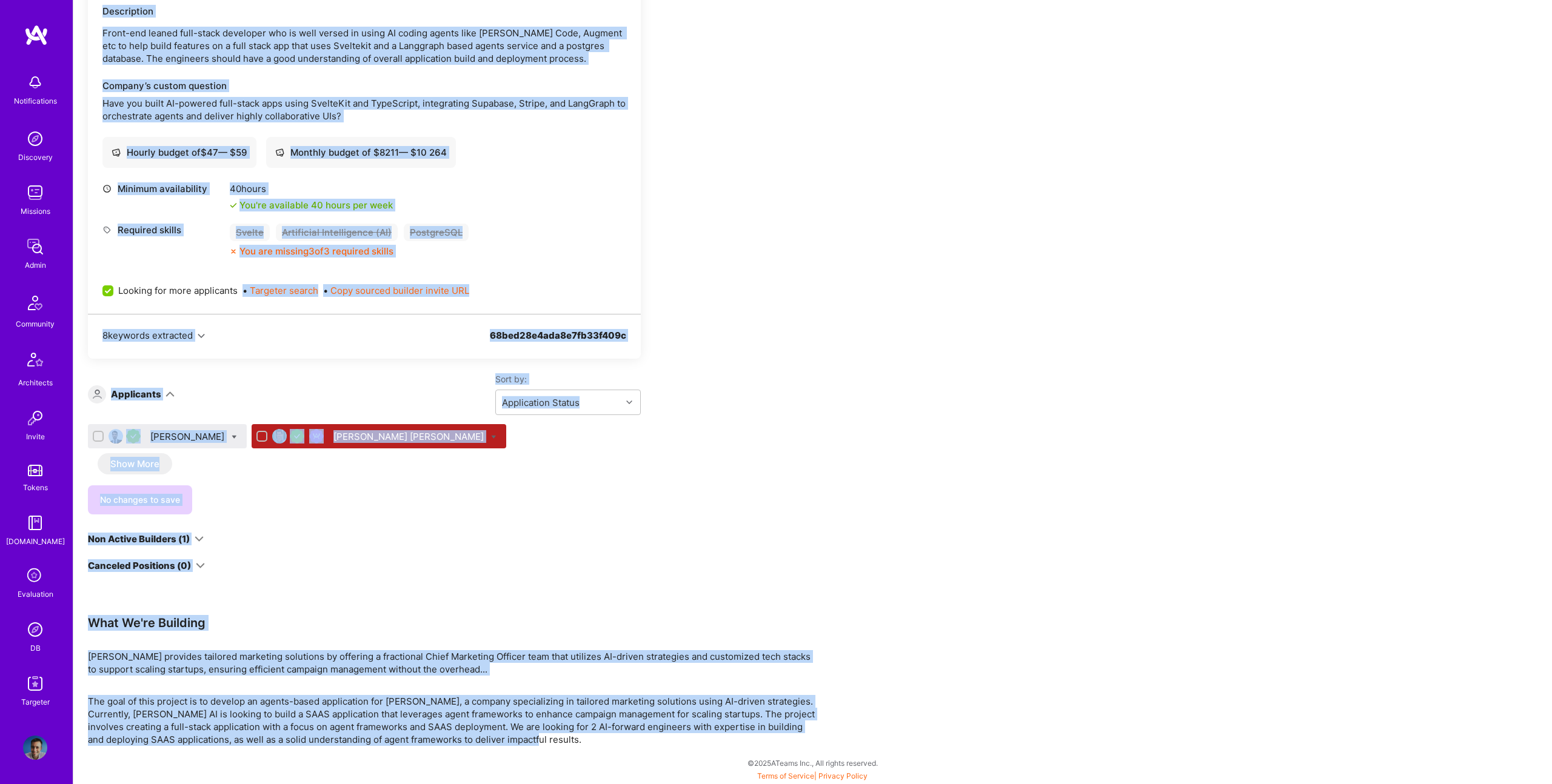
drag, startPoint x: 108, startPoint y: 306, endPoint x: 677, endPoint y: 749, distance: 721.1
click at [677, 749] on div "Team Members We’re actively looking for builders. This is the best time to requ…" at bounding box center [812, 325] width 1478 height 917
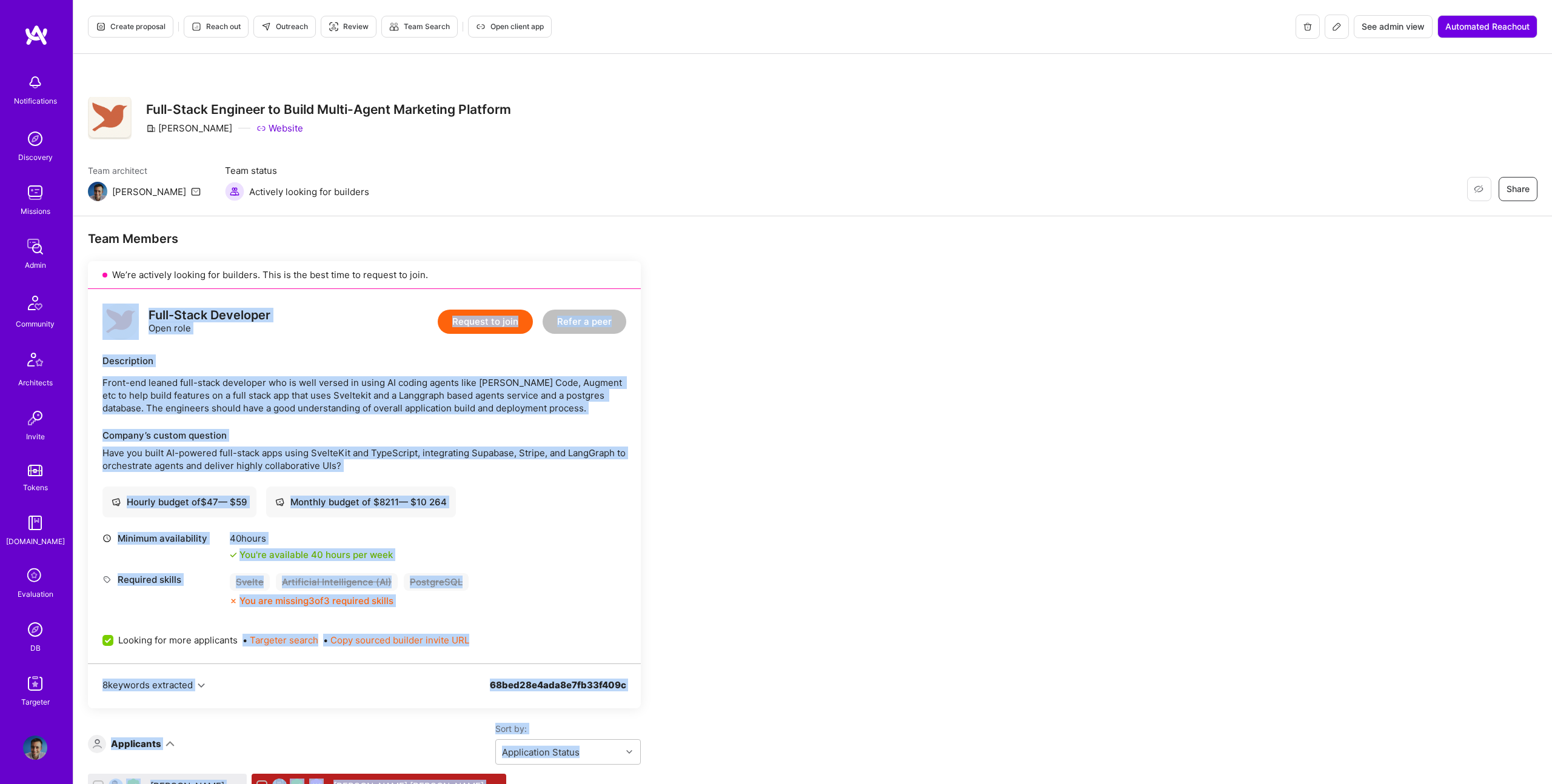
click at [285, 30] on span "Outreach" at bounding box center [285, 27] width 47 height 11
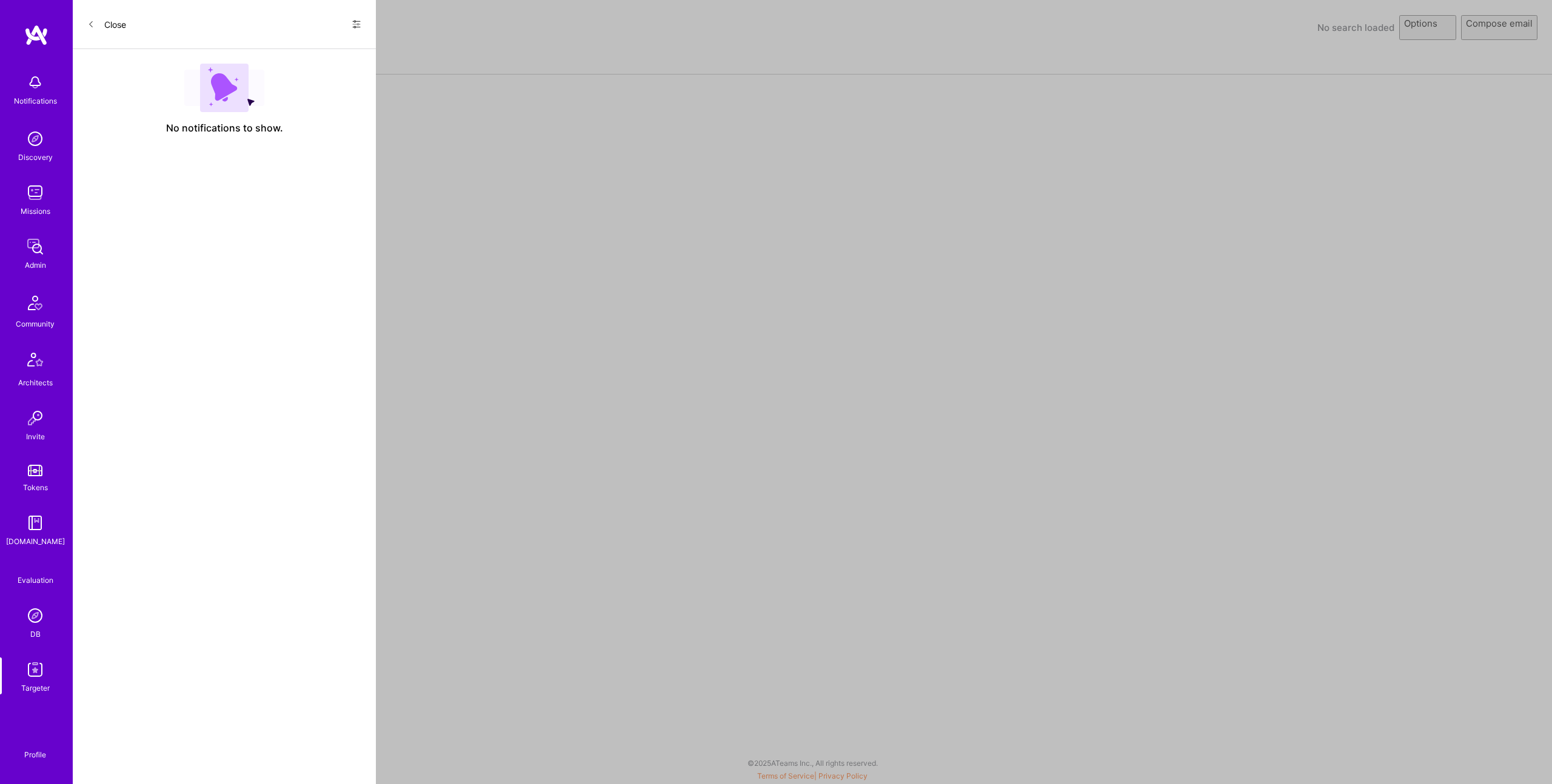
select select "rich-reachout"
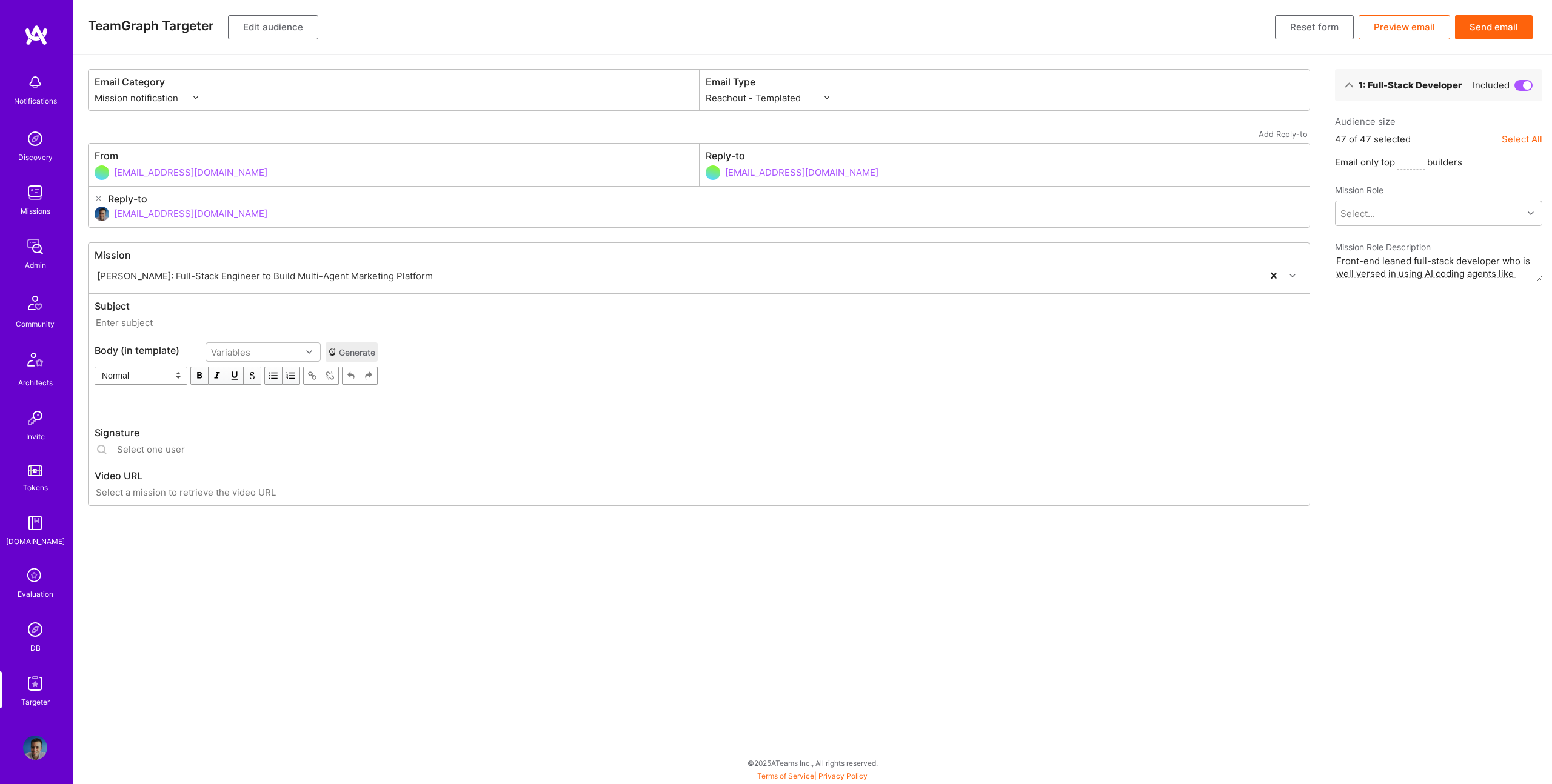
type input "A.Team // Robynn AI: Full-Stack Engineer to Build Multi-Agent Marketing Platform"
type input "luisteofilo@a.team"
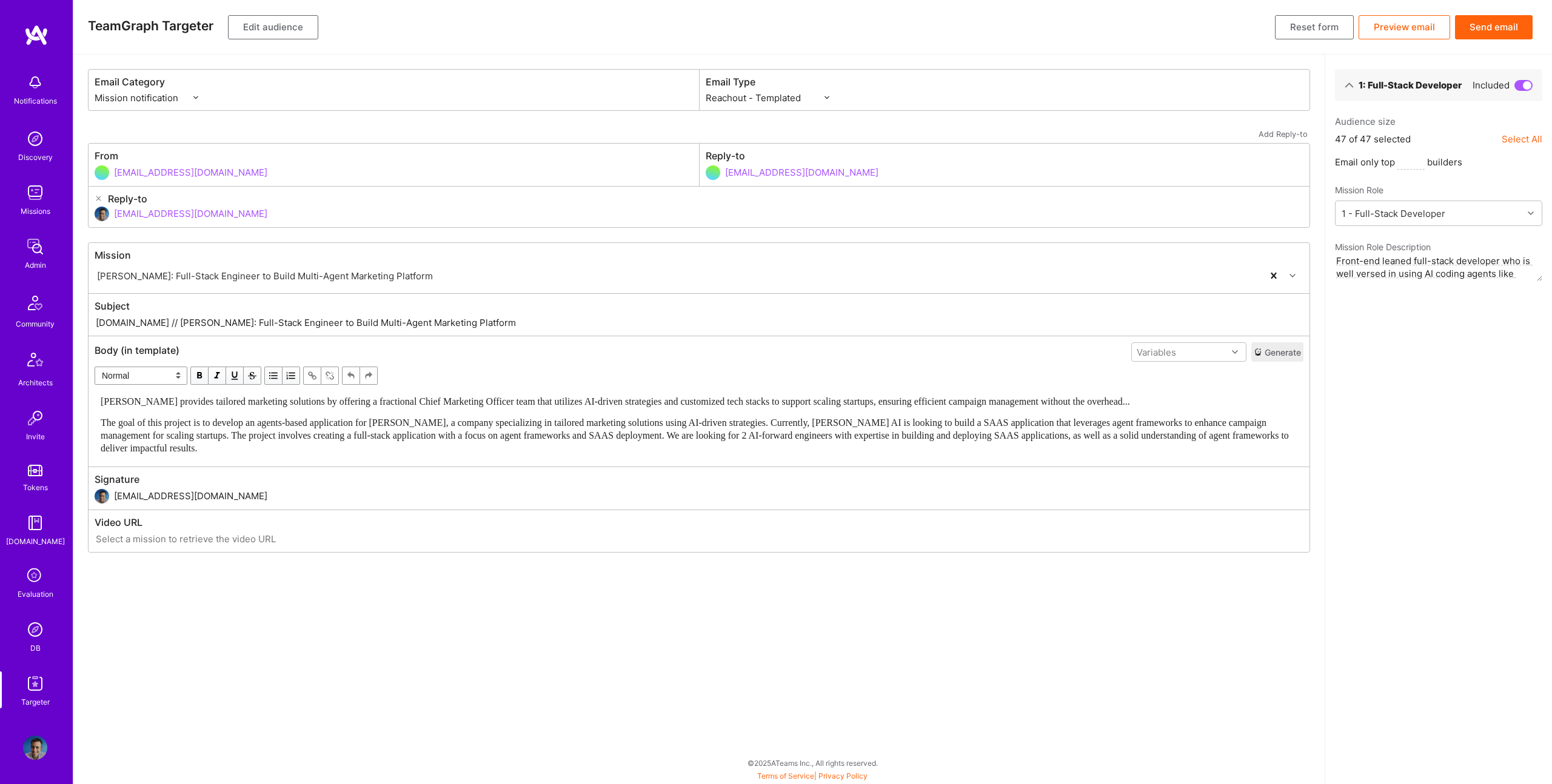
click at [193, 325] on input "A.Team // Robynn AI: Full-Stack Engineer to Build Multi-Agent Marketing Platform" at bounding box center [698, 322] width 1208 height 14
drag, startPoint x: 140, startPoint y: 321, endPoint x: 602, endPoint y: 332, distance: 462.1
click at [602, 332] on div "Subject A.Team // Robynn AI: Full-Stack Engineer to Build Multi-Agent Marketing…" at bounding box center [698, 314] width 1220 height 42
paste input "New Front-End Leaning Full-Stack Developer Role on A.Tea"
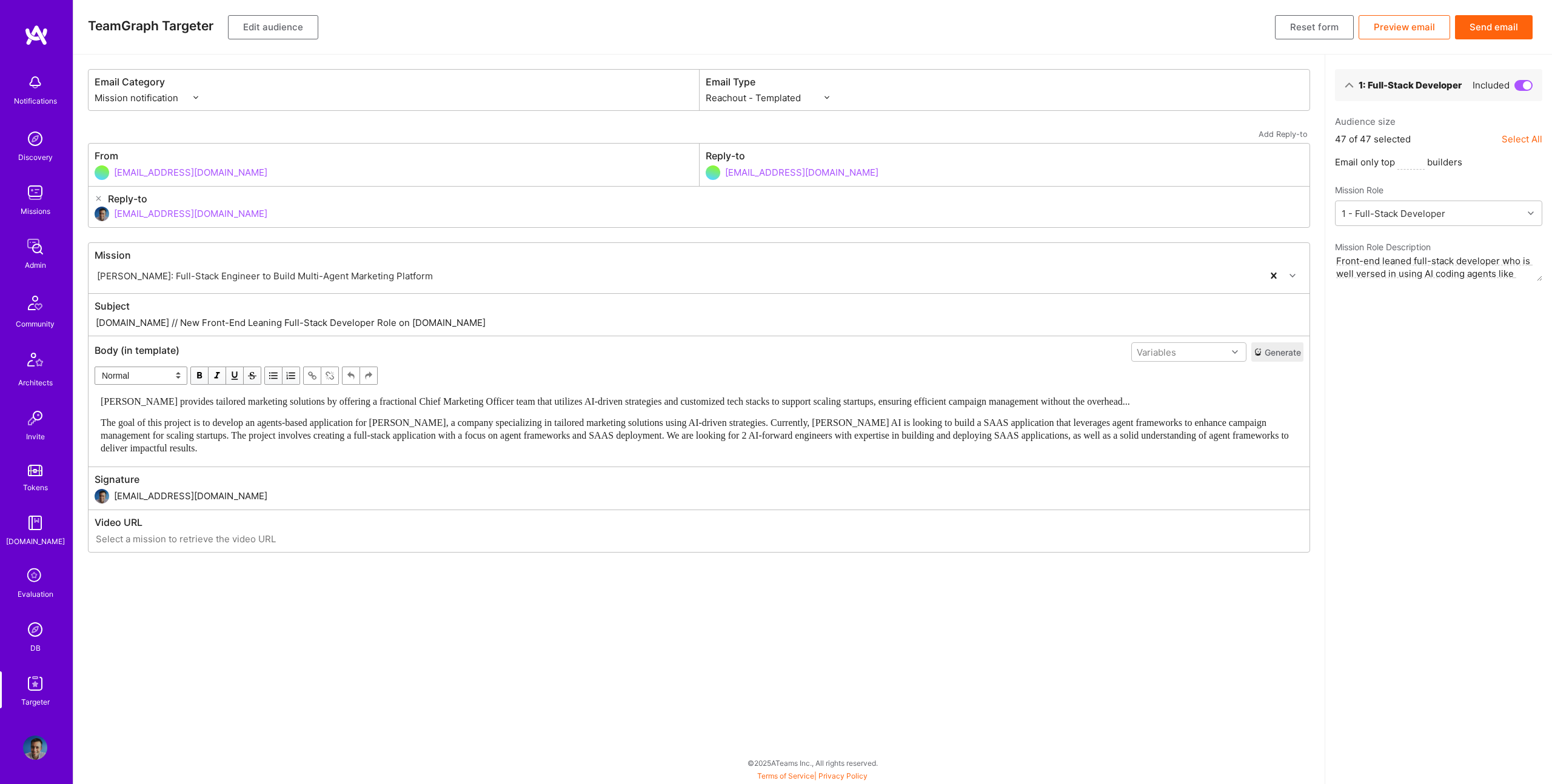
type input "A.Team // New Front-End Leaning Full-Stack Developer Role on A.Team"
click at [321, 415] on div "Robynn AI provides tailored marketing solutions by offering a fractional Chief …" at bounding box center [698, 425] width 1196 height 59
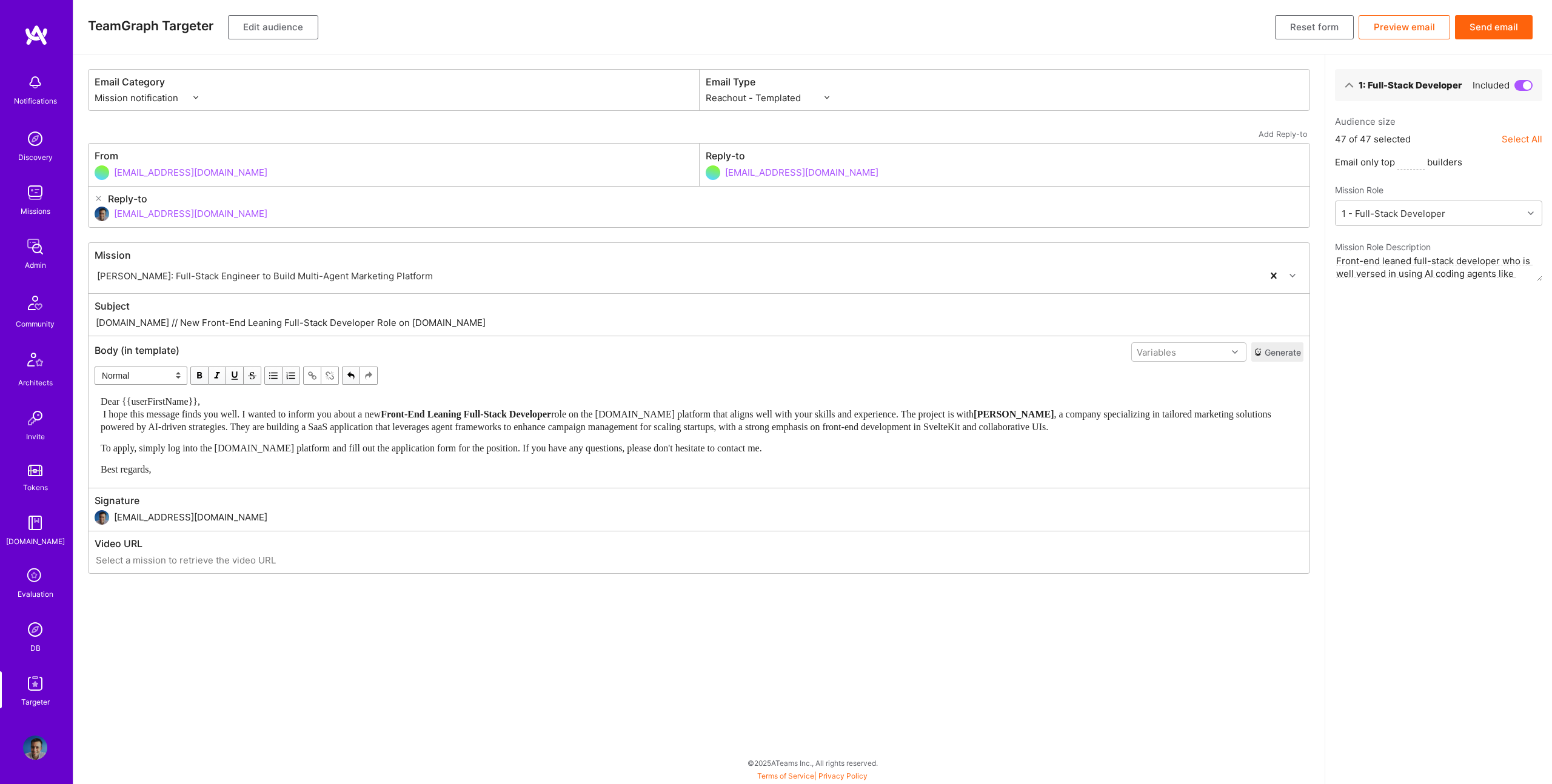
click at [242, 403] on div "Dear {{userFirstName}}, I hope this message finds you well. I wanted to inform …" at bounding box center [698, 414] width 1196 height 38
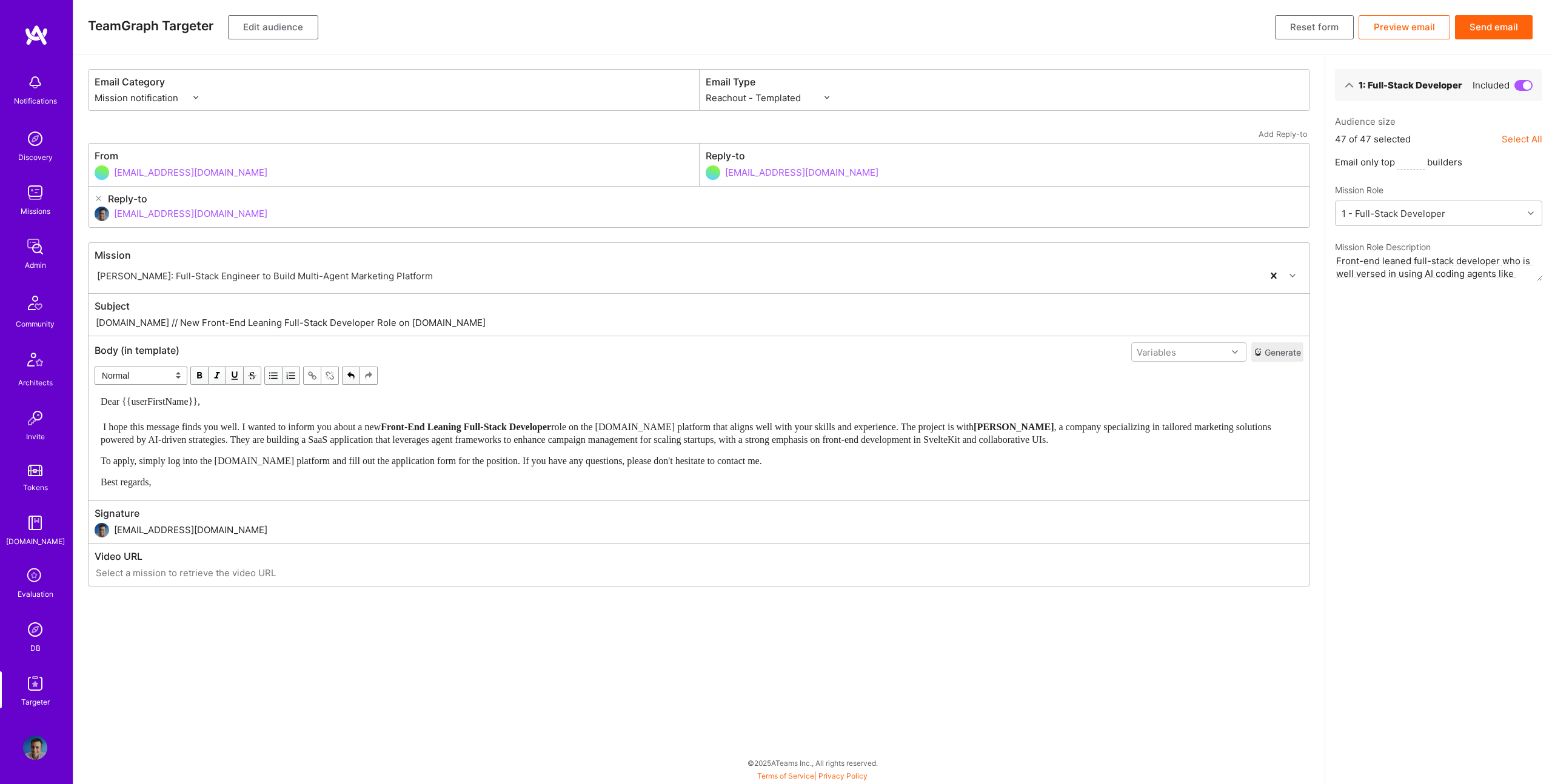
click at [477, 468] on div "Dear {{userFirstName}}, I hope this message finds you well. I wanted to inform …" at bounding box center [698, 441] width 1196 height 93
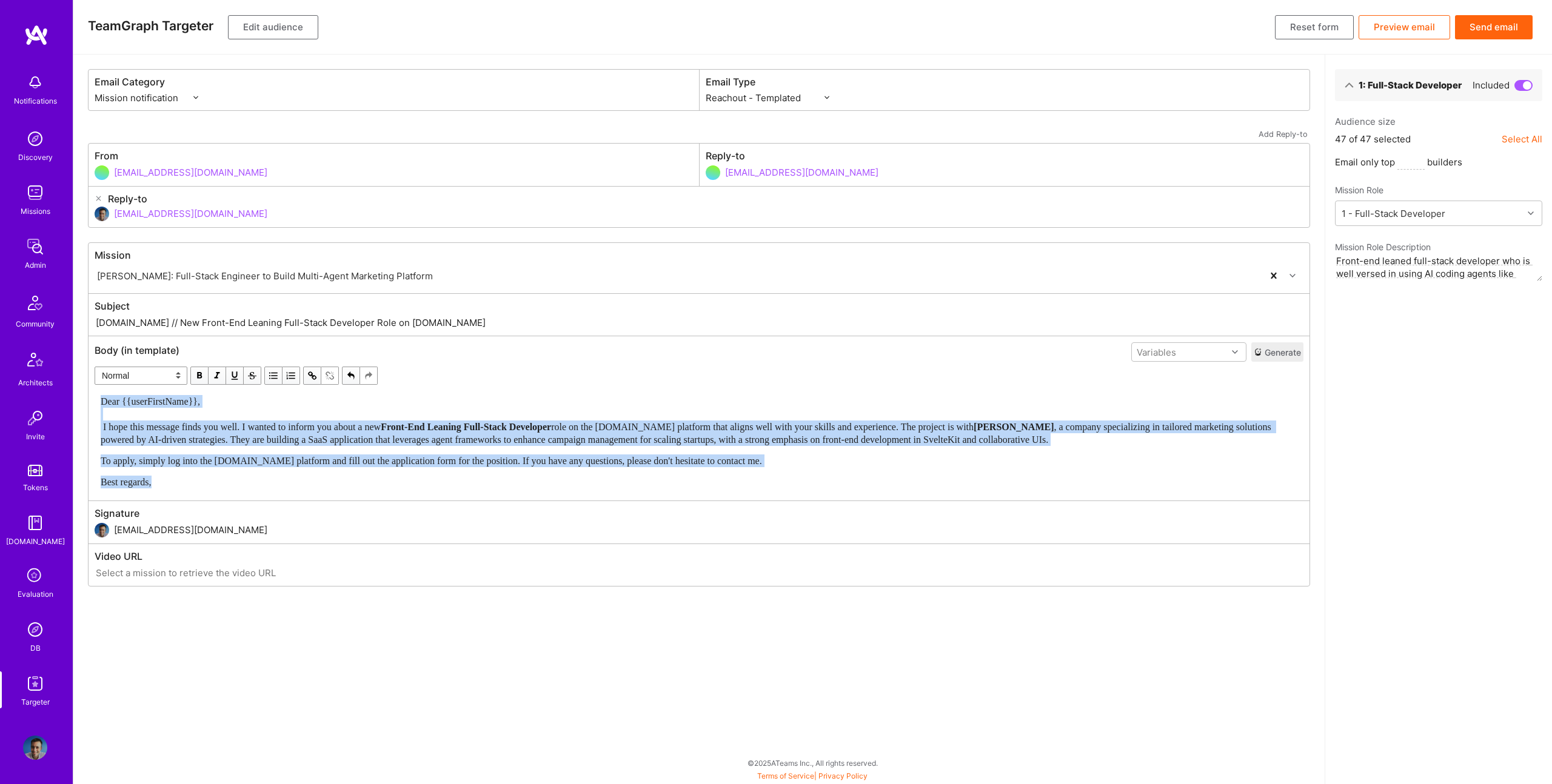
click at [197, 371] on span "button" at bounding box center [200, 376] width 13 height 13
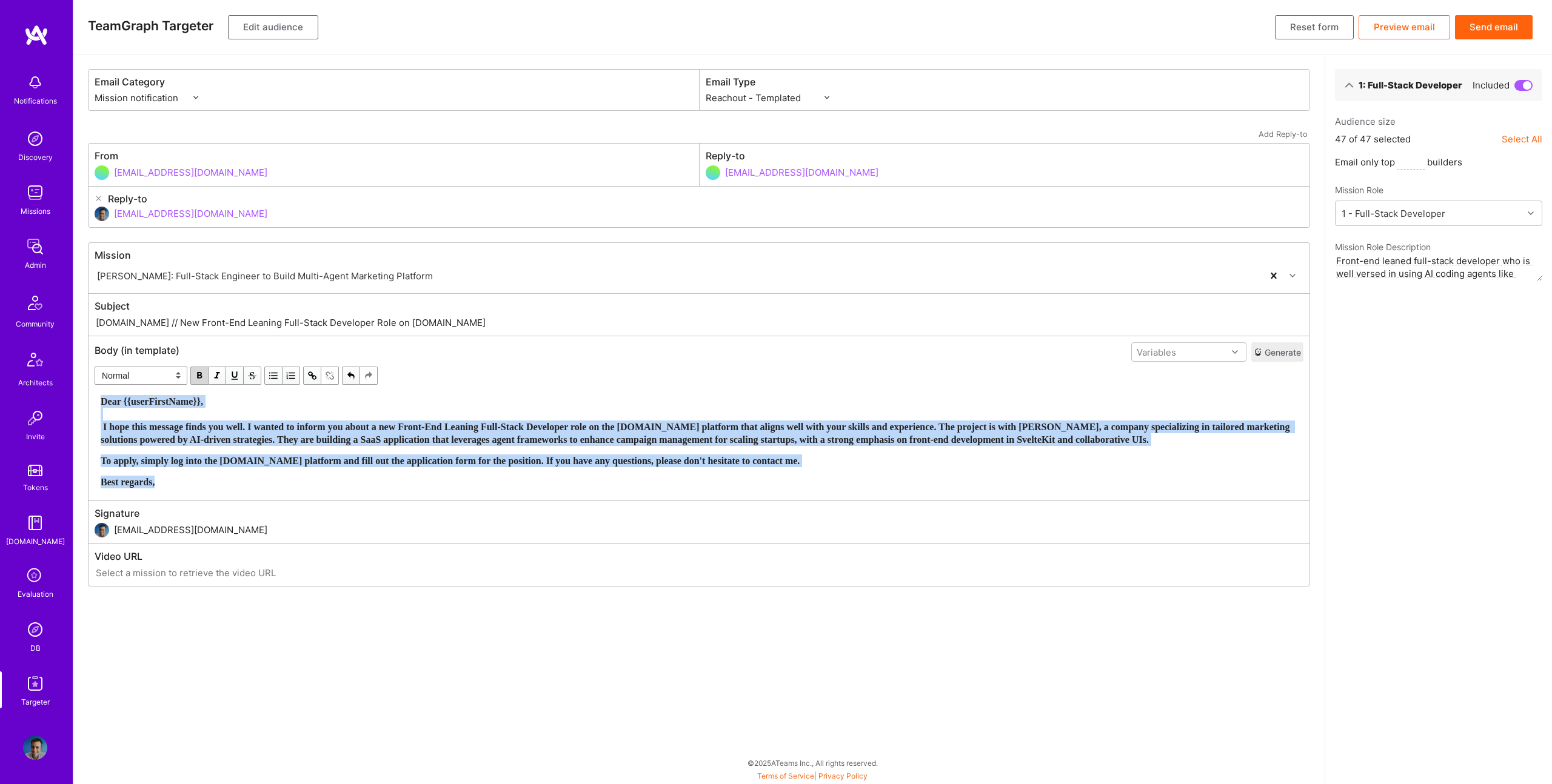
click at [197, 371] on span "button" at bounding box center [200, 376] width 13 height 13
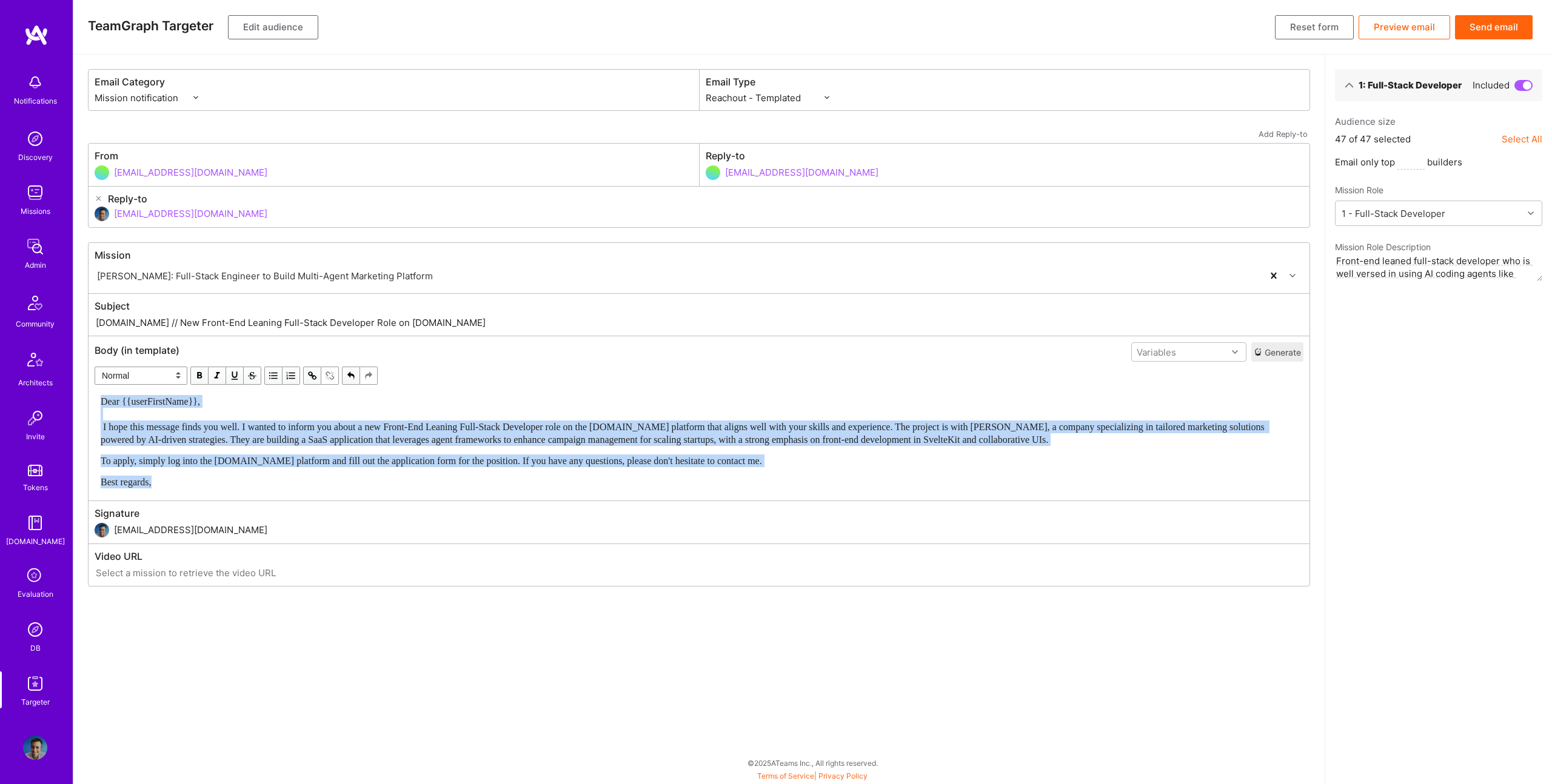
click at [813, 436] on span "Dear {{userFirstName}}, I hope this message finds you well. I wanted to inform …" at bounding box center [684, 420] width 1166 height 48
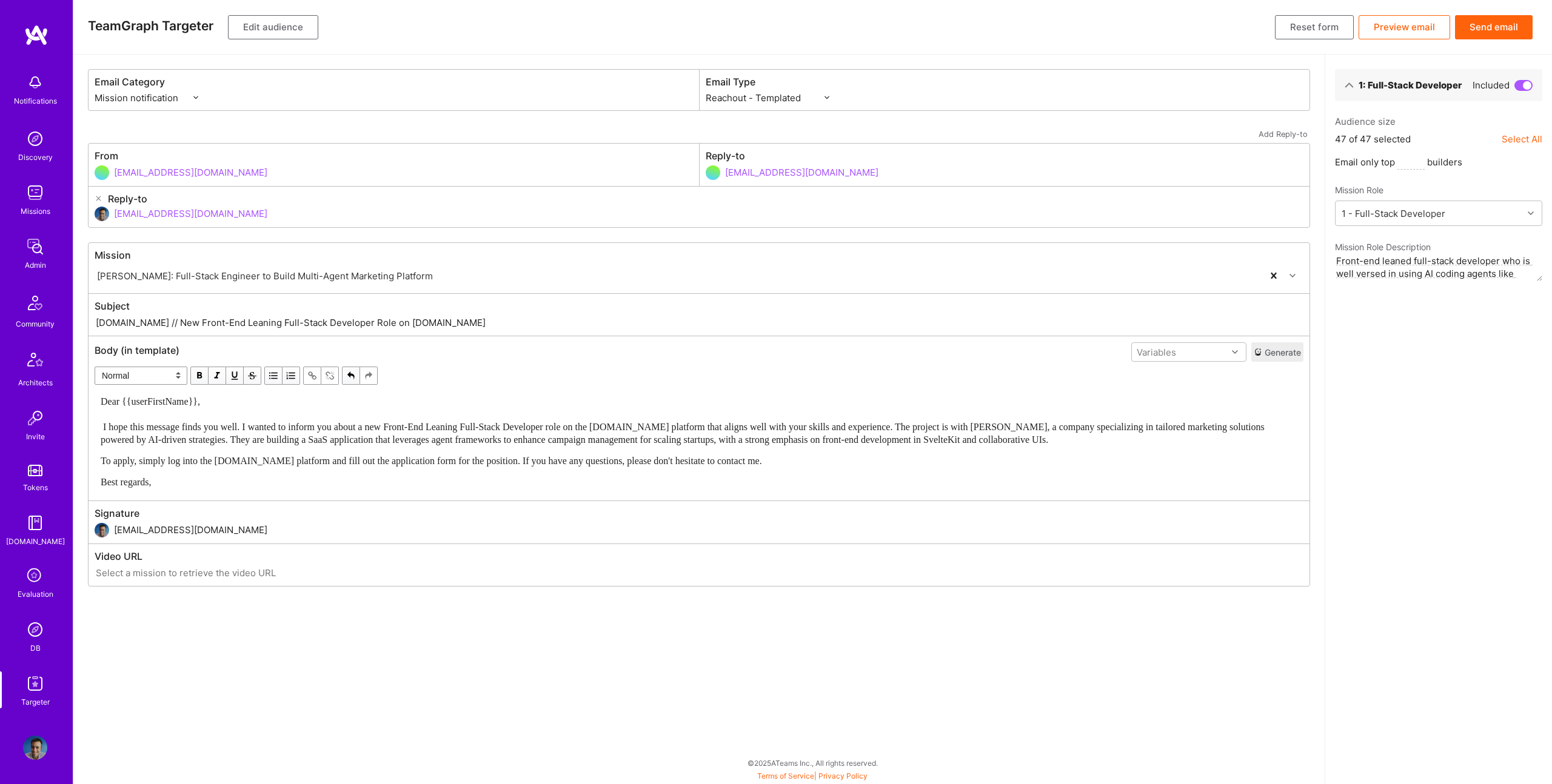
click at [263, 28] on button "Edit audience" at bounding box center [273, 27] width 91 height 24
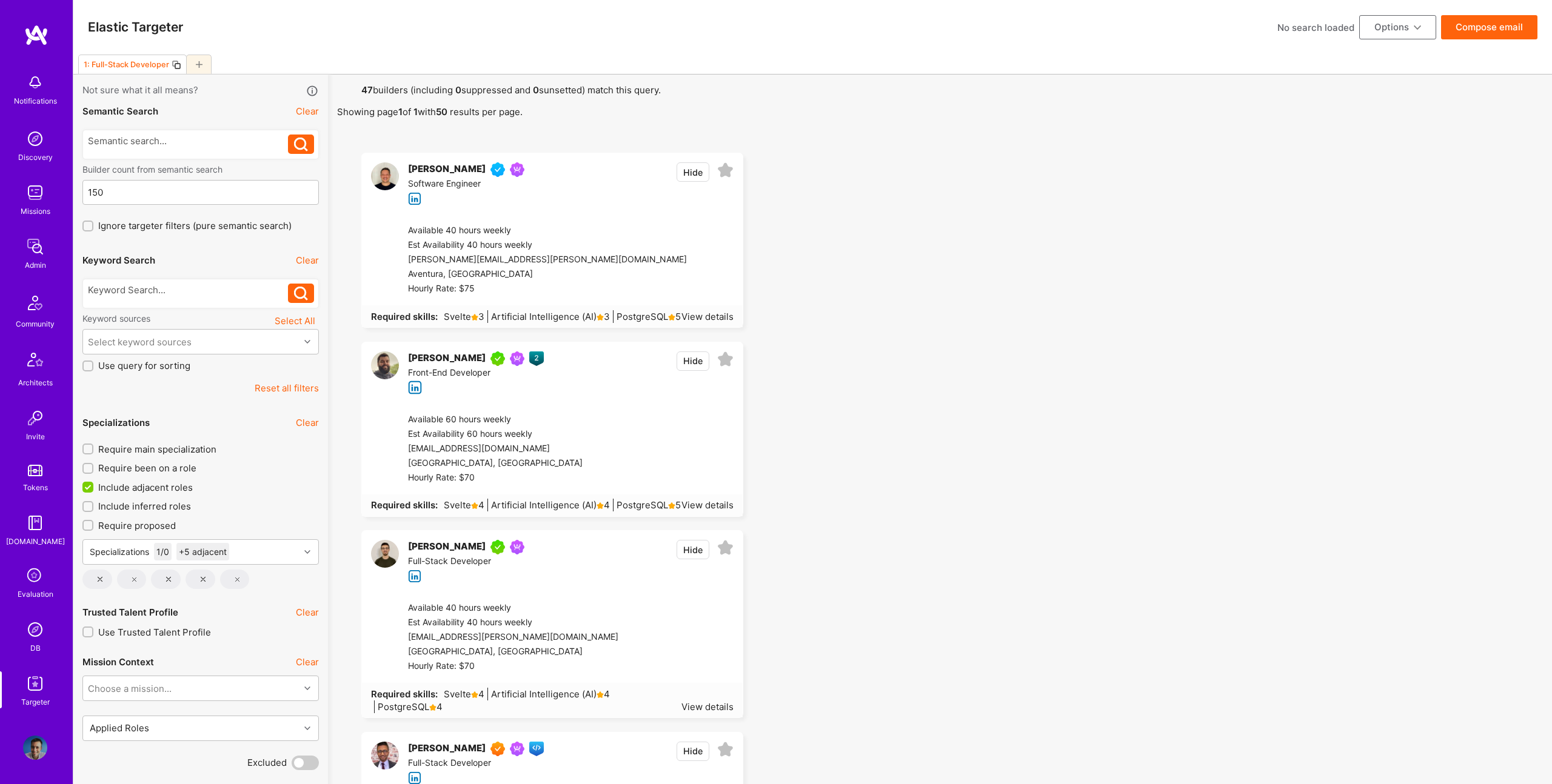
scroll to position [1, 0]
click at [201, 578] on icon at bounding box center [202, 578] width 5 height 5
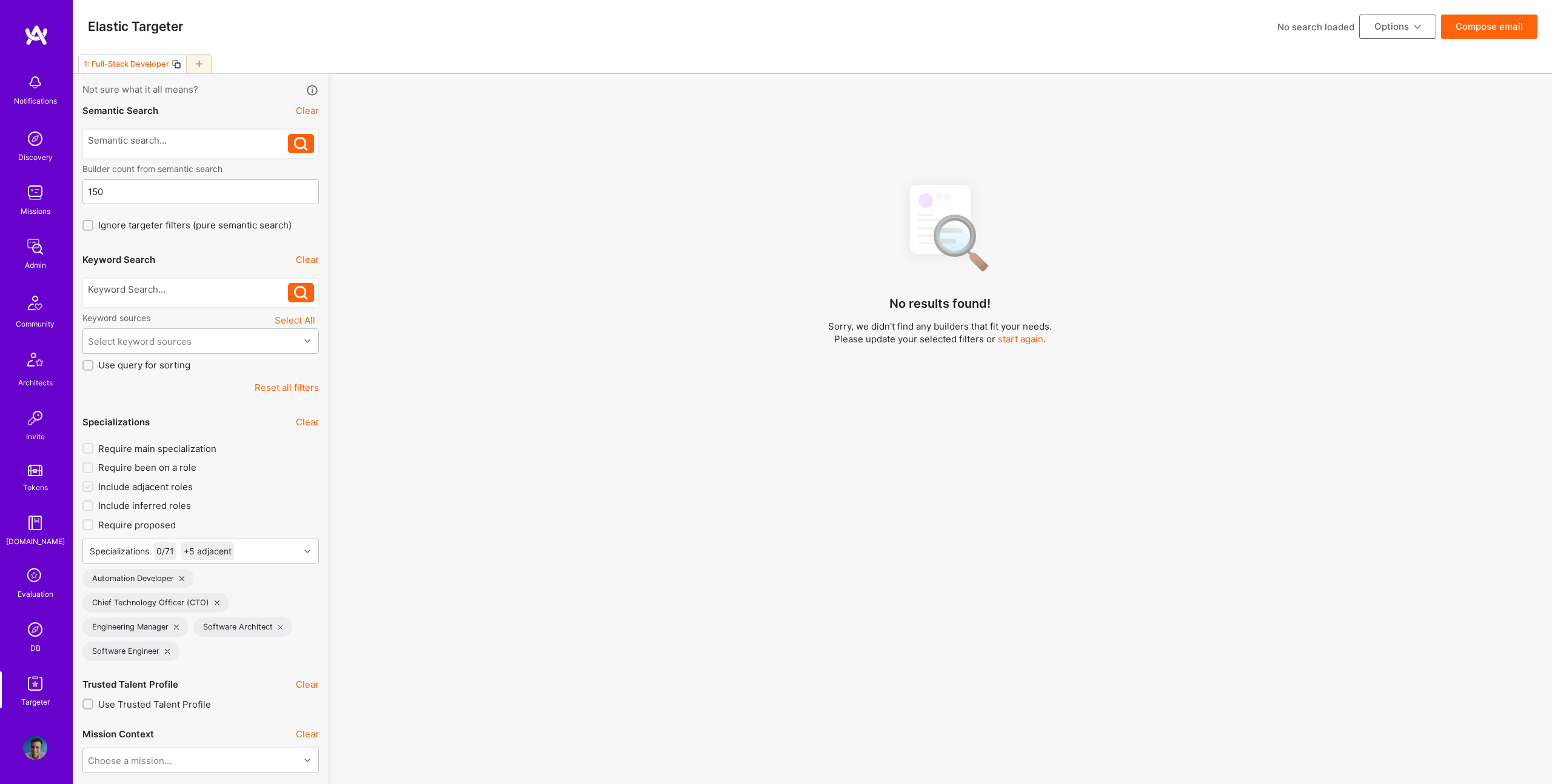
click at [182, 577] on icon at bounding box center [181, 578] width 5 height 5
checkbox input "false"
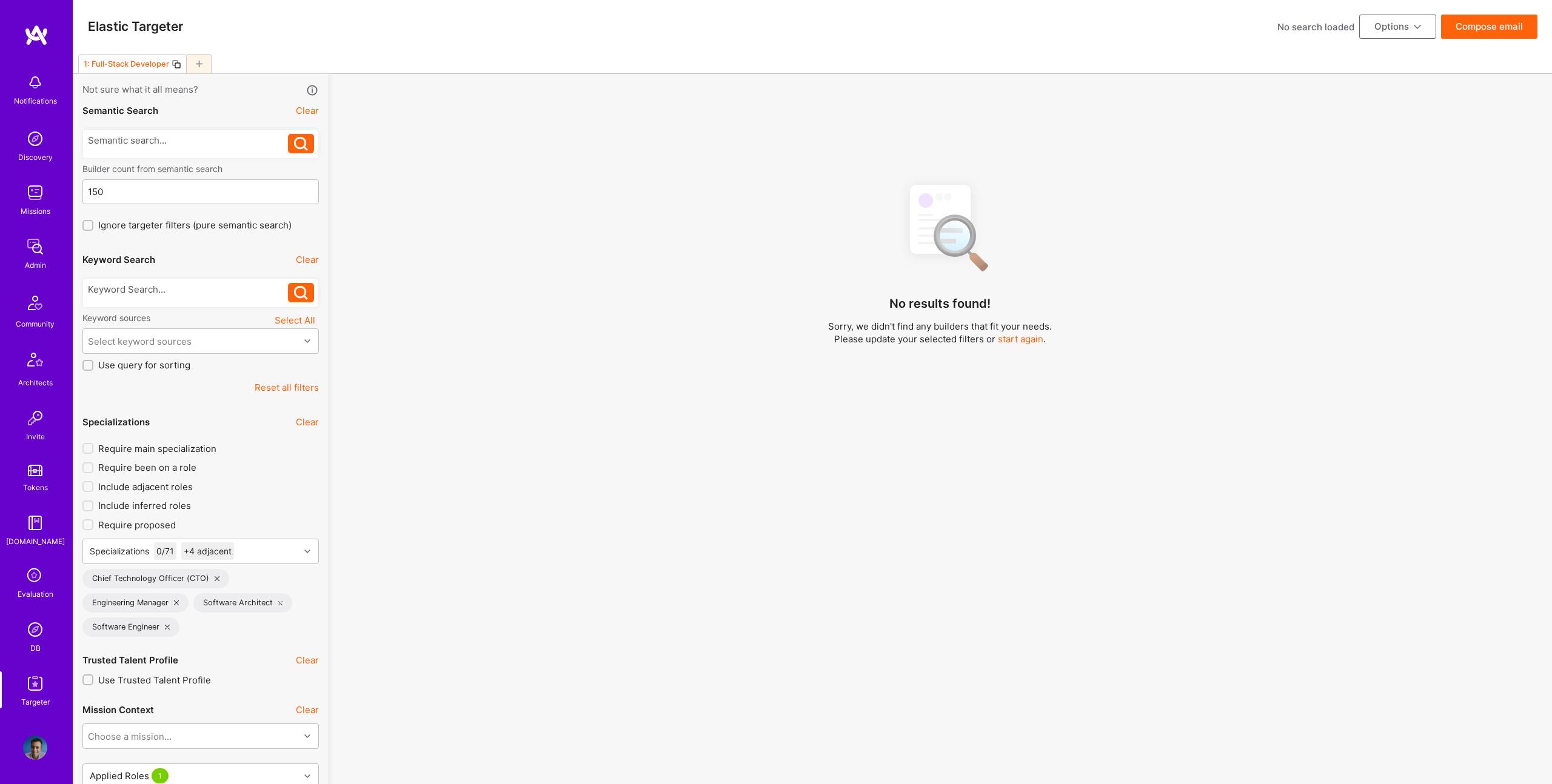
click at [214, 576] on icon at bounding box center [216, 578] width 5 height 5
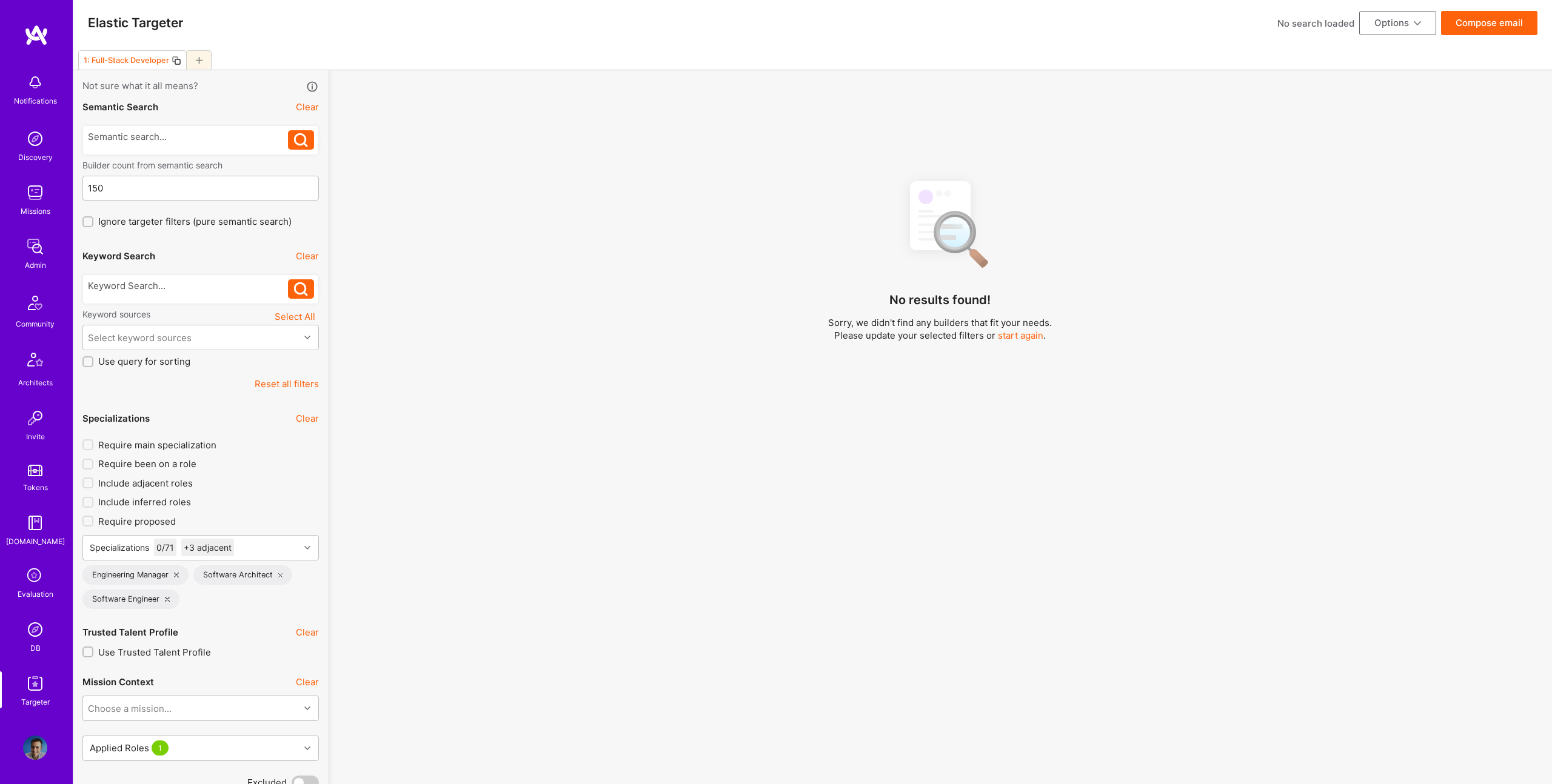
click at [174, 578] on div "Engineering Manager" at bounding box center [135, 574] width 106 height 19
click at [176, 573] on icon at bounding box center [176, 572] width 5 height 5
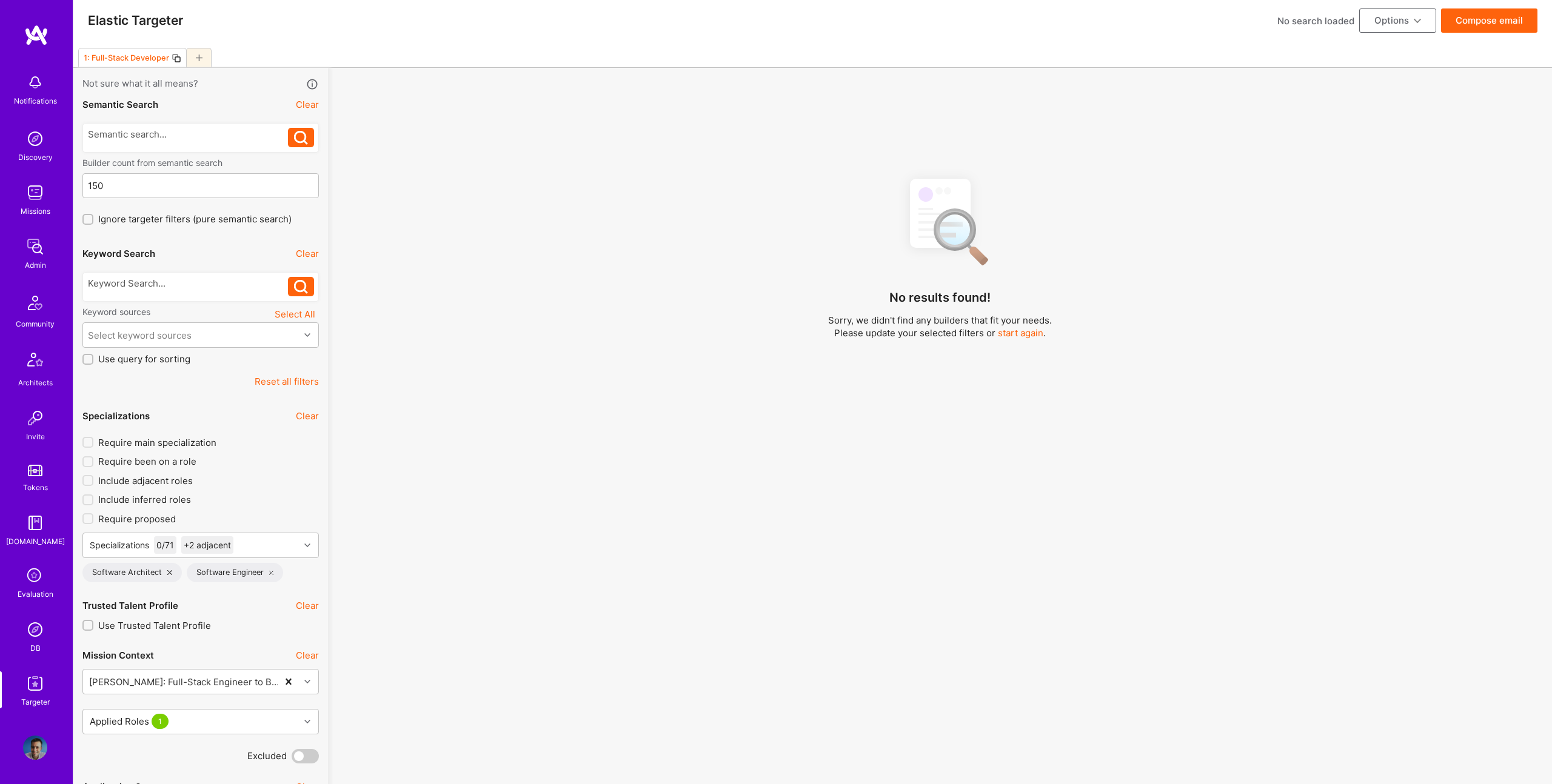
click at [170, 572] on icon at bounding box center [169, 572] width 5 height 5
drag, startPoint x: 166, startPoint y: 569, endPoint x: 220, endPoint y: 554, distance: 56.0
click at [166, 569] on icon at bounding box center [166, 570] width 5 height 5
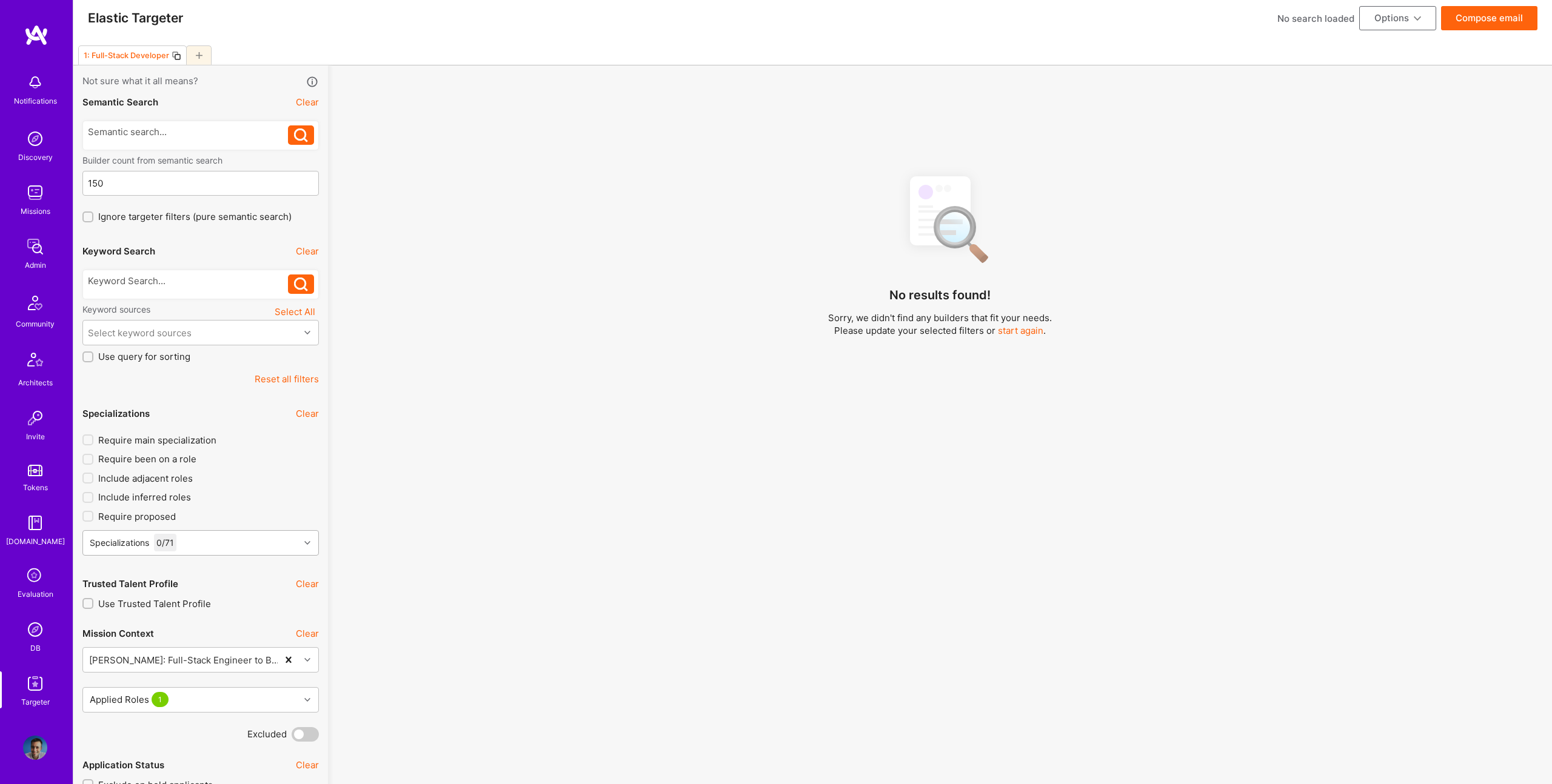
click at [269, 534] on div "Specializations 0 / 71" at bounding box center [191, 543] width 216 height 24
type input "front-end"
click at [211, 580] on div "Software Engineering" at bounding box center [166, 580] width 120 height 13
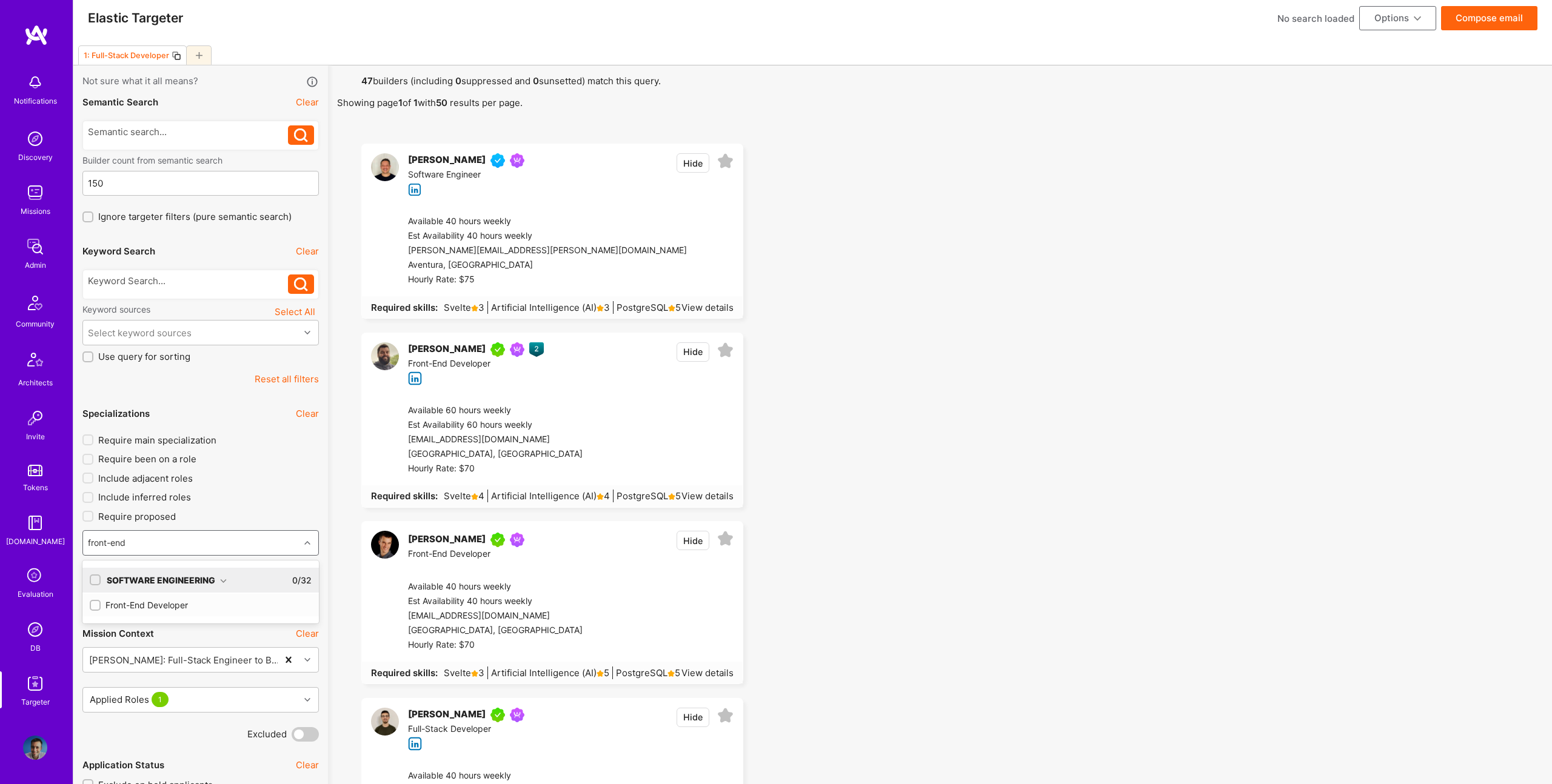
click at [139, 609] on div "Front-End Developer" at bounding box center [200, 605] width 222 height 13
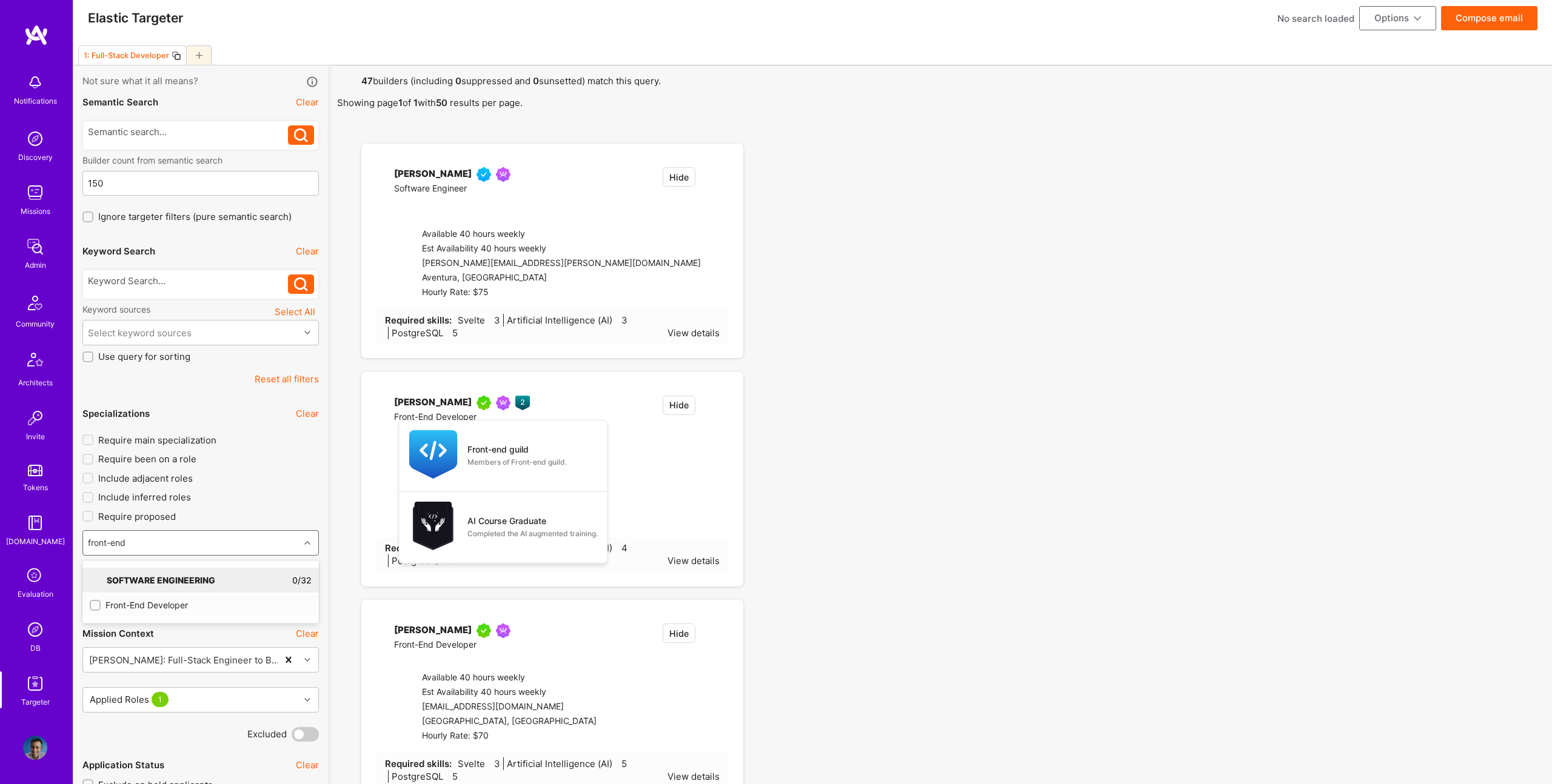
checkbox input "true"
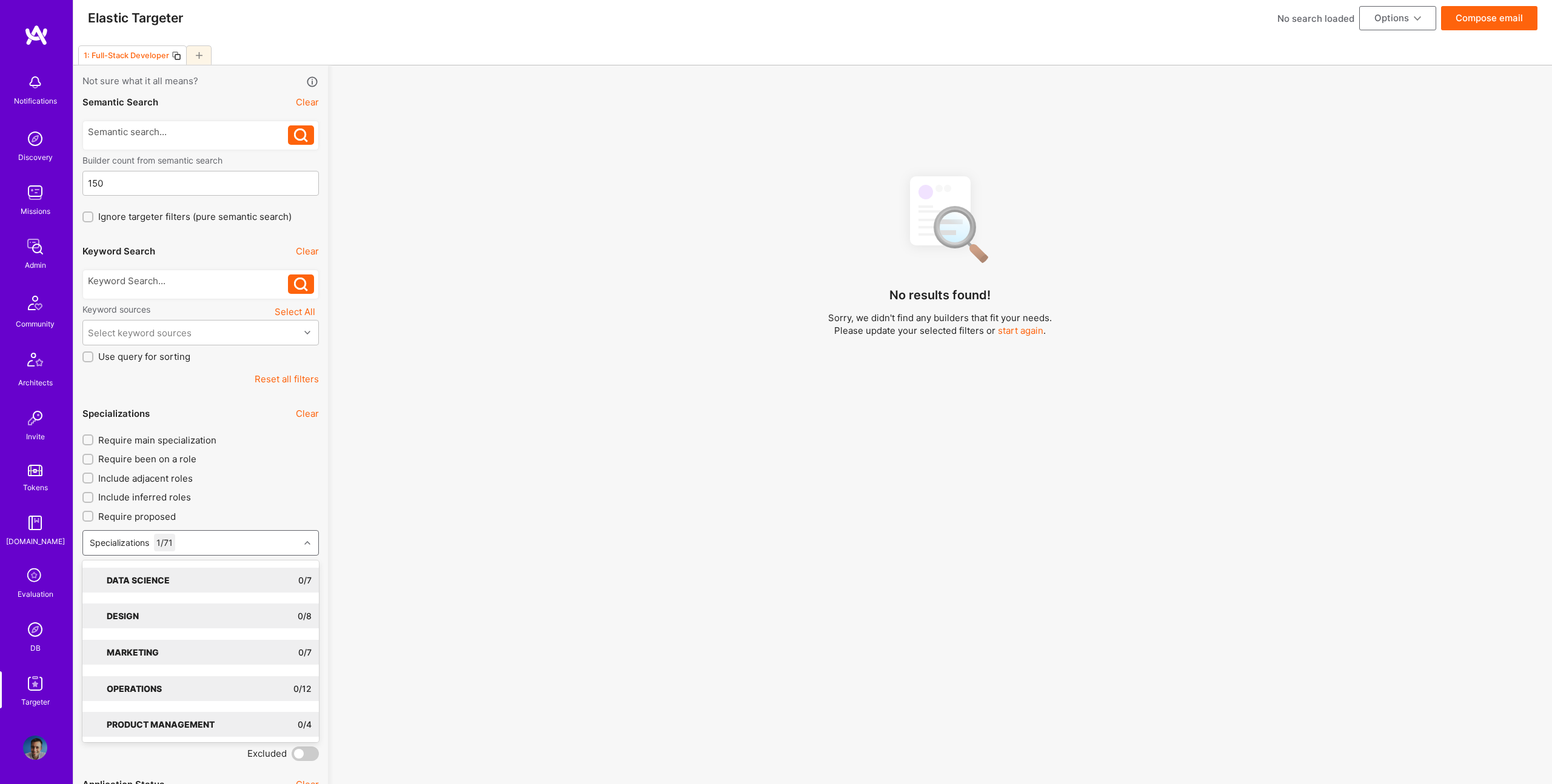
click at [373, 529] on div "No results found! Sorry, we didn't find any builders that fit your needs. Pleas…" at bounding box center [940, 478] width 1206 height 627
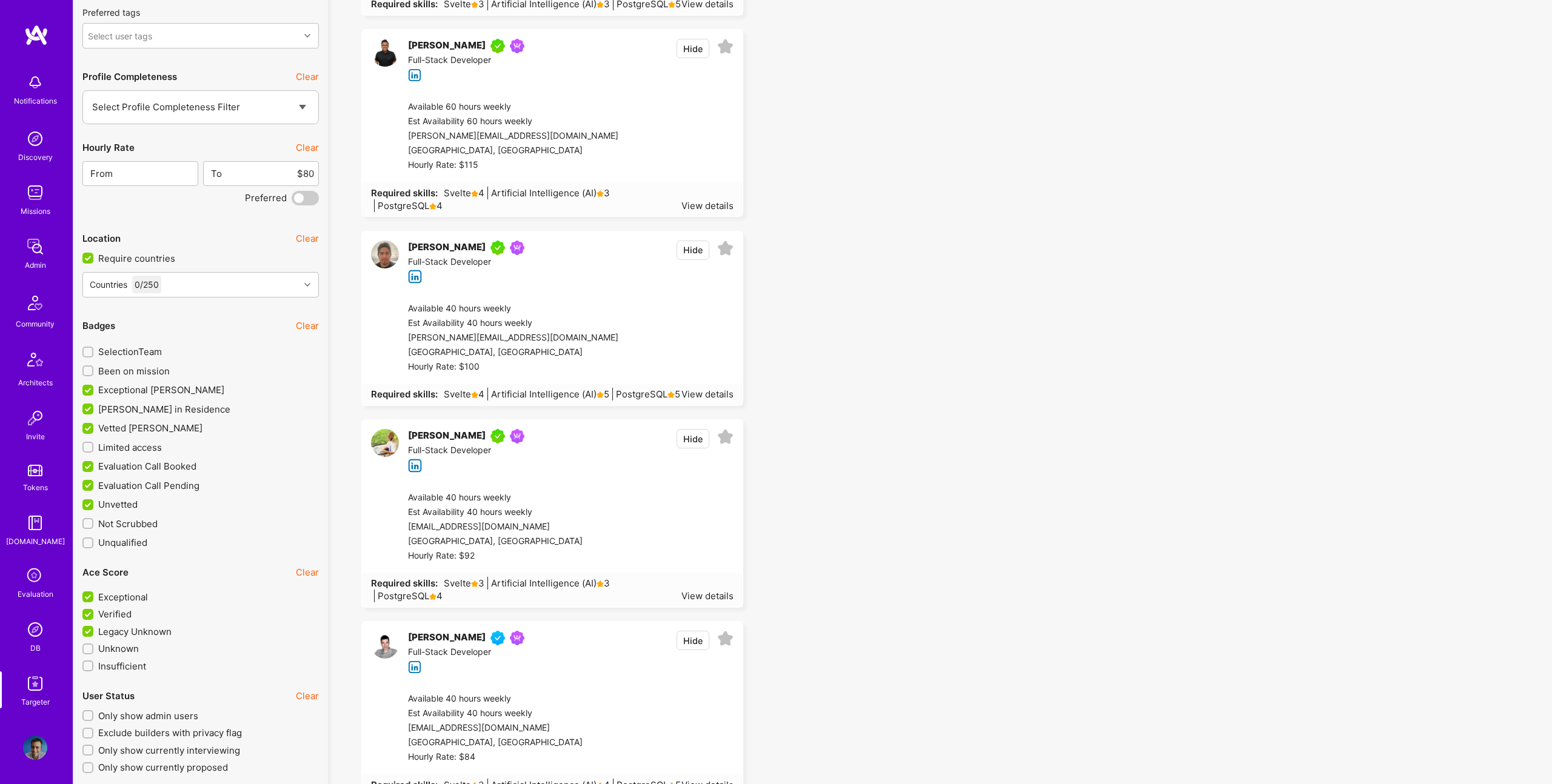
scroll to position [2176, 0]
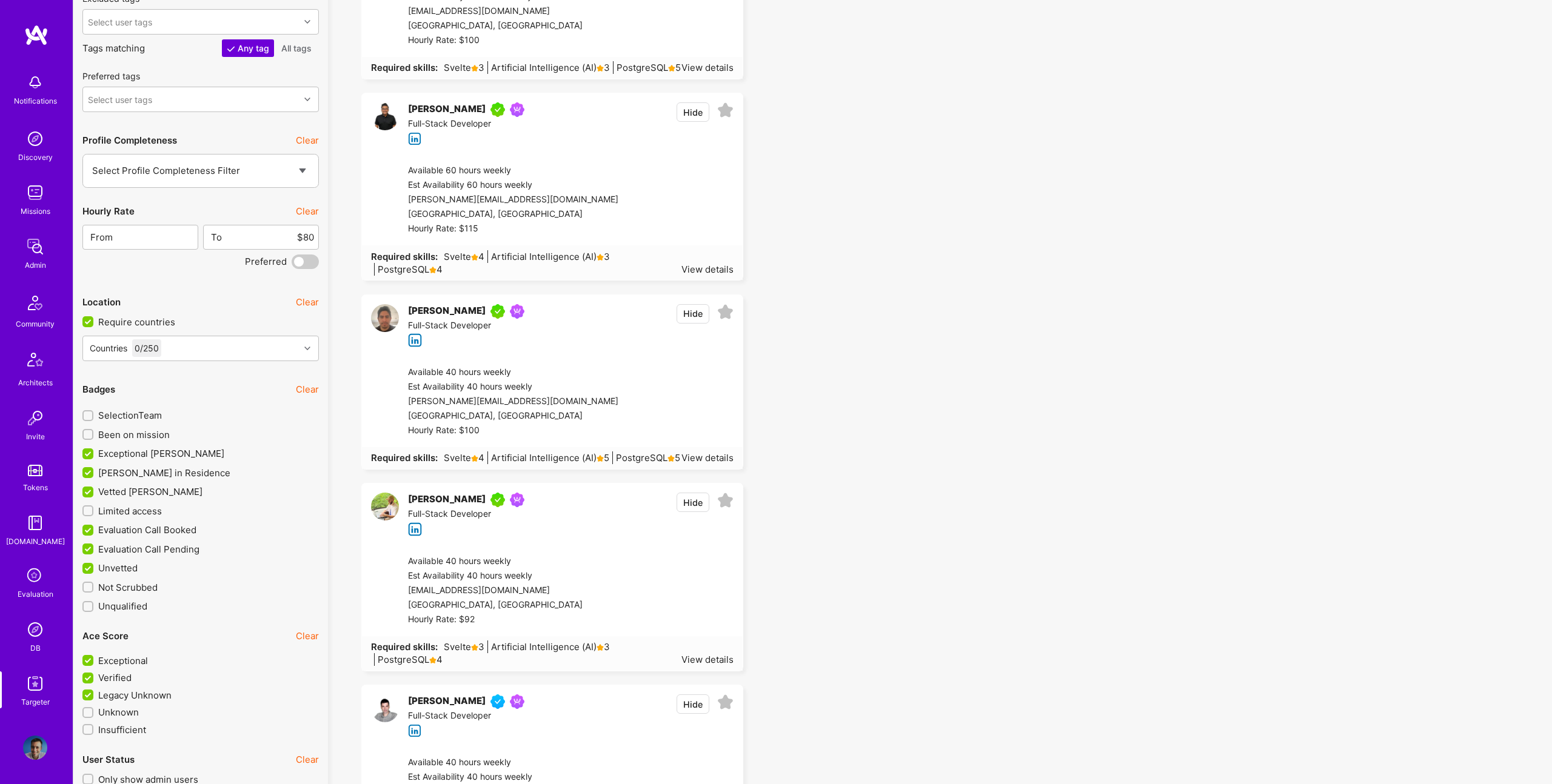
click at [121, 513] on span "Limited access" at bounding box center [129, 512] width 64 height 13
click at [93, 513] on input "Limited access" at bounding box center [89, 511] width 8 height 8
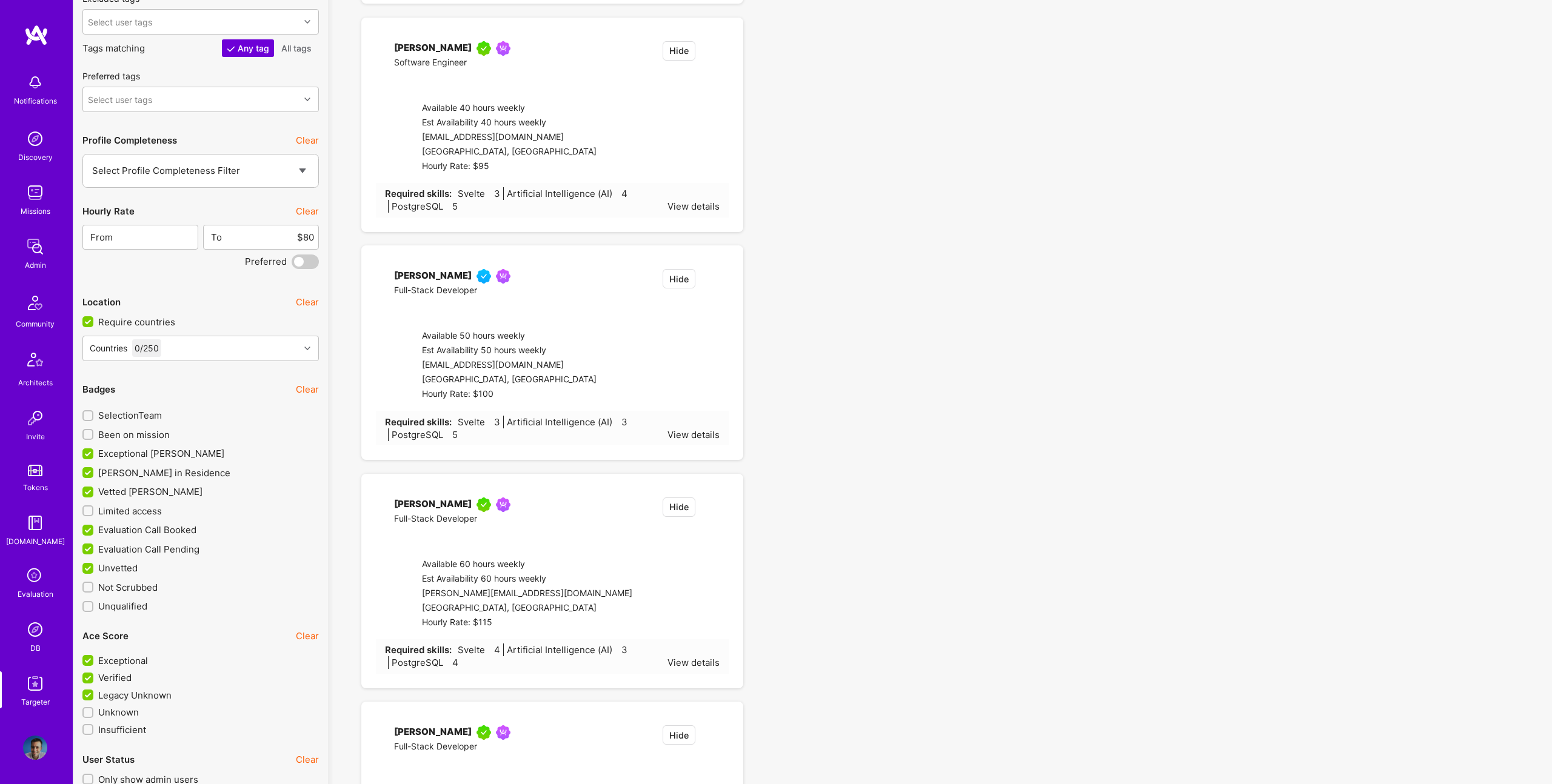
checkbox input "true"
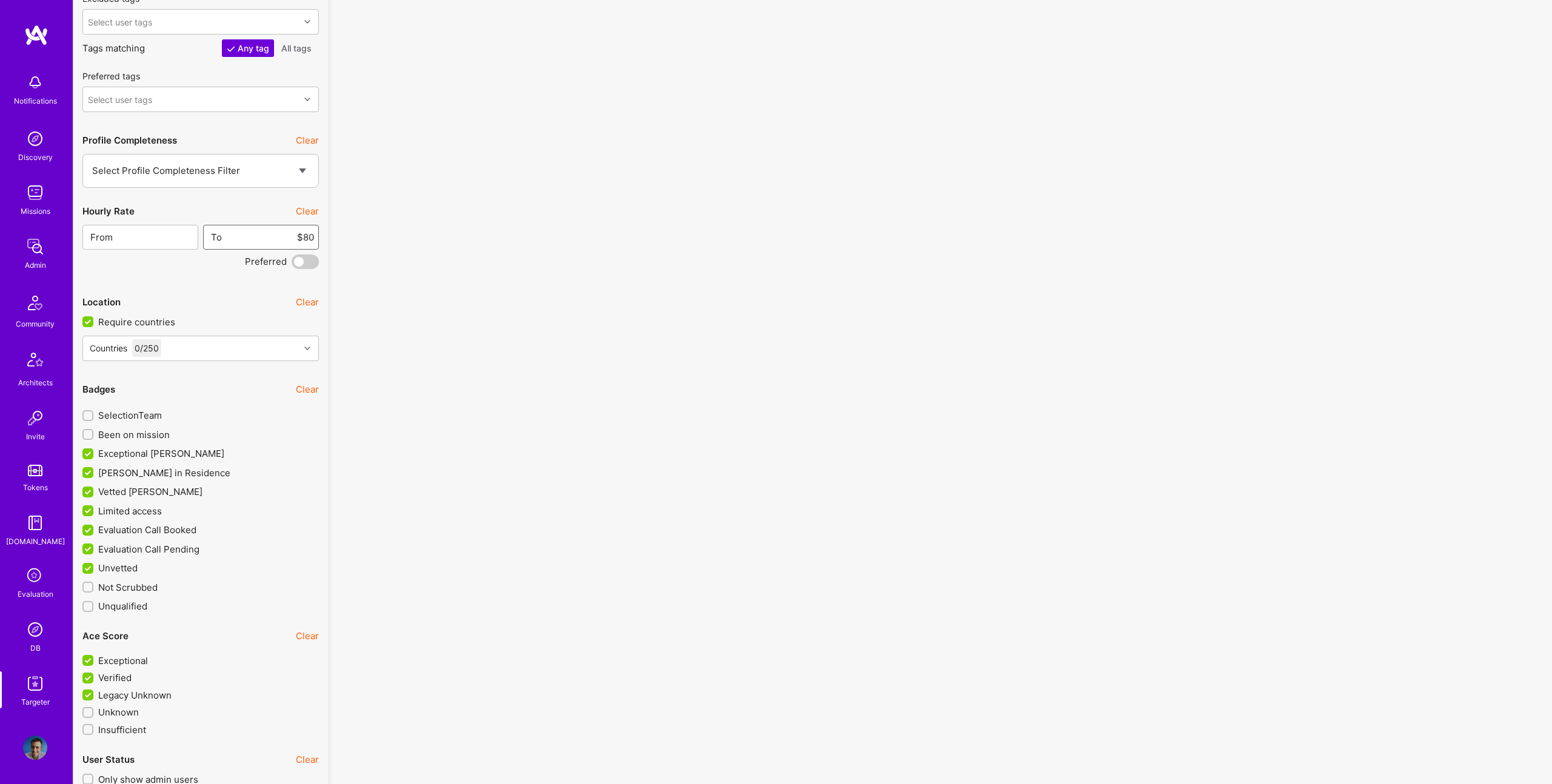
click at [302, 236] on input "$80" at bounding box center [268, 236] width 91 height 30
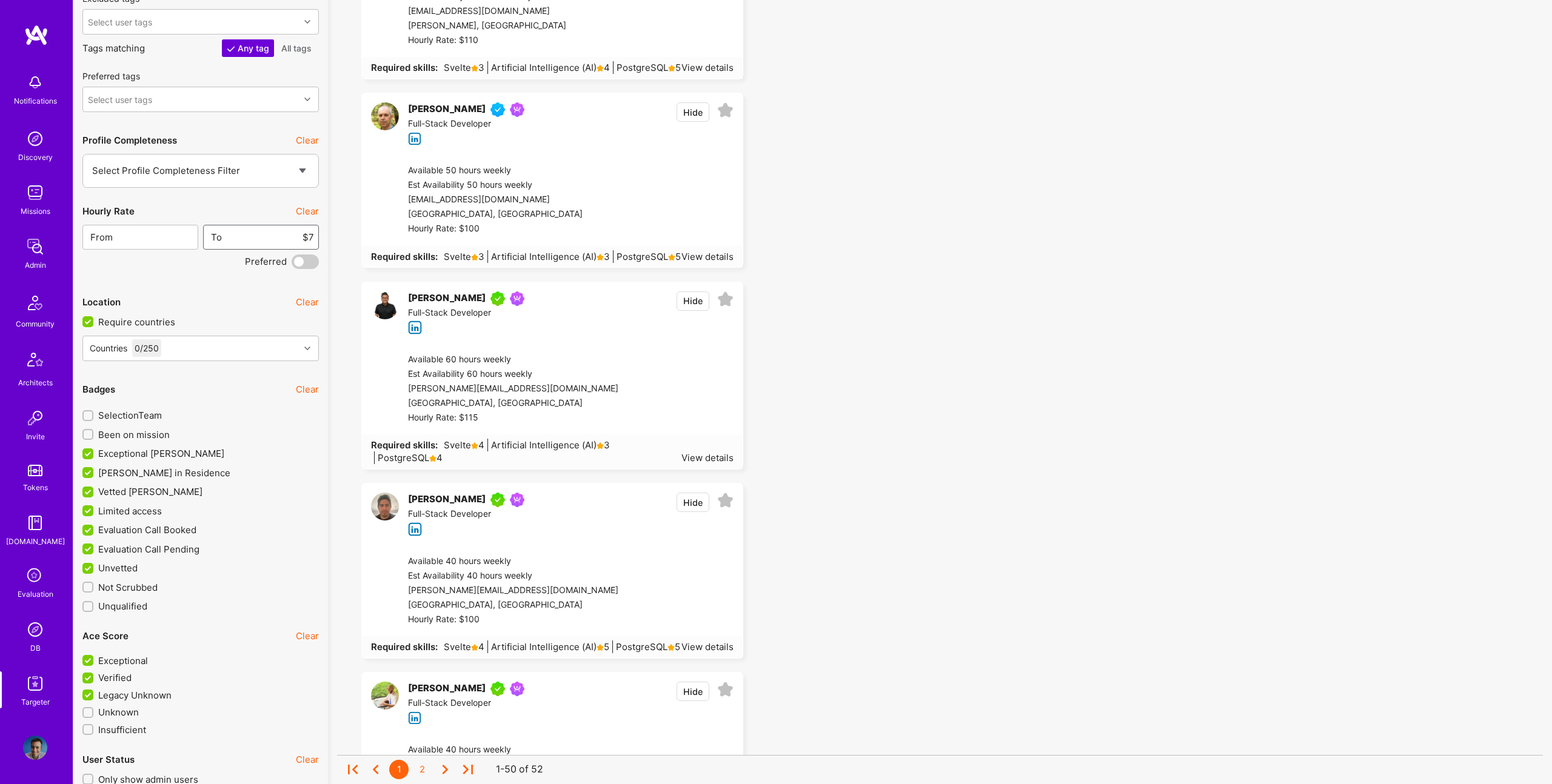
type input "$70"
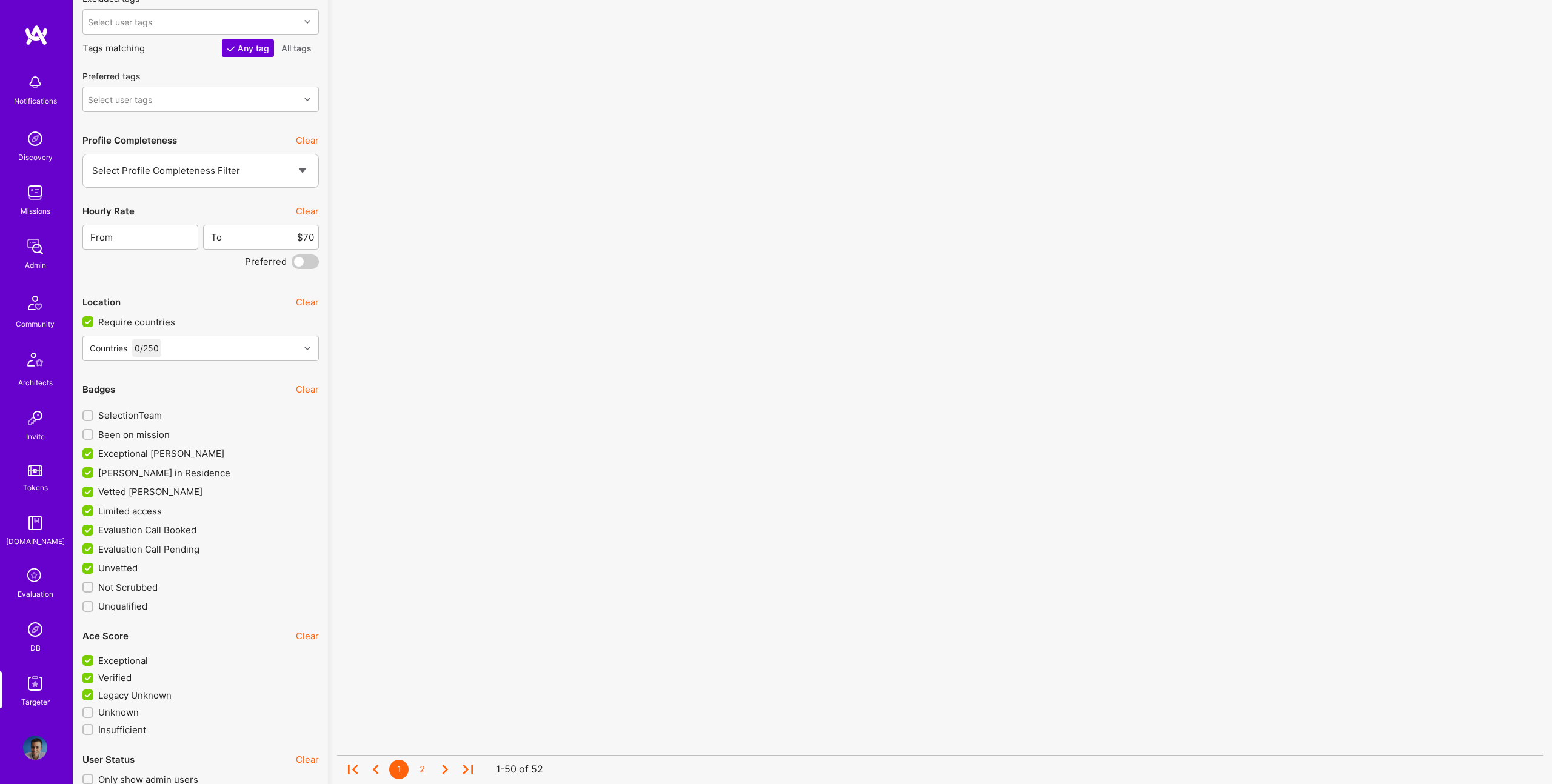
click at [307, 267] on span at bounding box center [306, 262] width 28 height 15
click at [294, 264] on input "checkbox" at bounding box center [294, 264] width 0 height 0
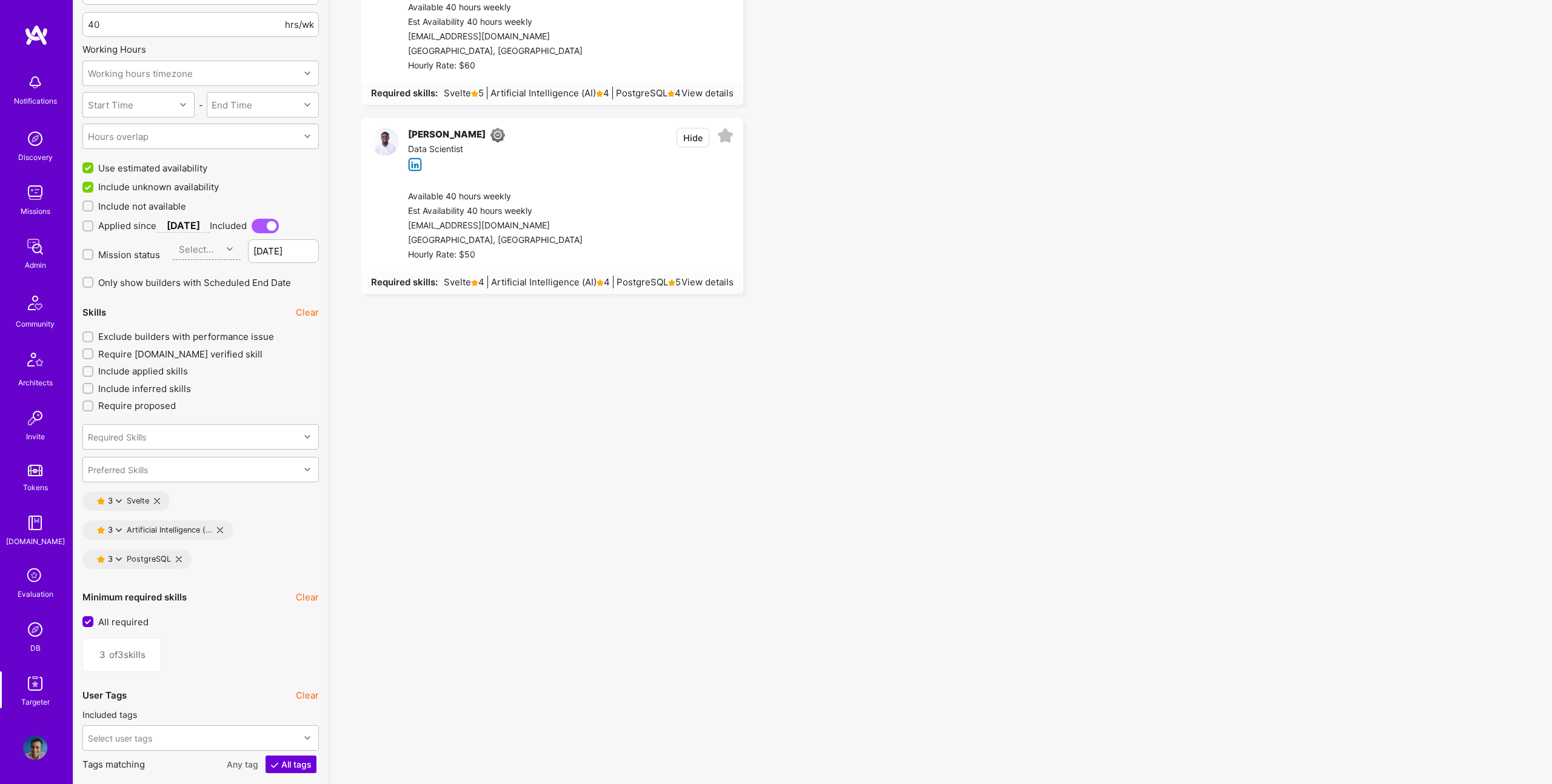
scroll to position [1385, 0]
click at [223, 522] on div "3 Artificial Intelligence (…" at bounding box center [157, 526] width 151 height 19
click at [222, 527] on icon at bounding box center [220, 527] width 6 height 6
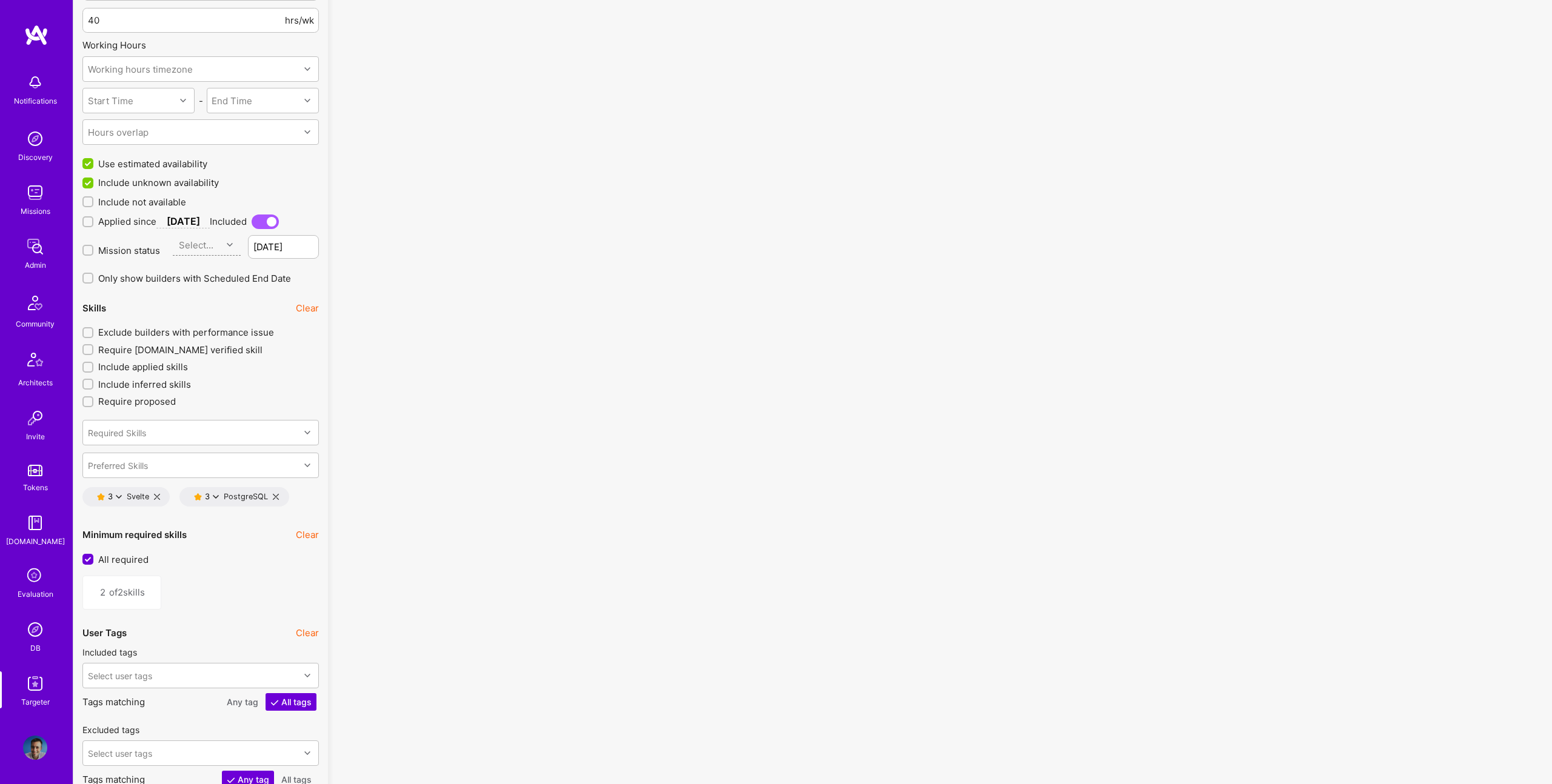
scroll to position [1385, 0]
click at [274, 498] on icon at bounding box center [275, 498] width 6 height 6
type input "1"
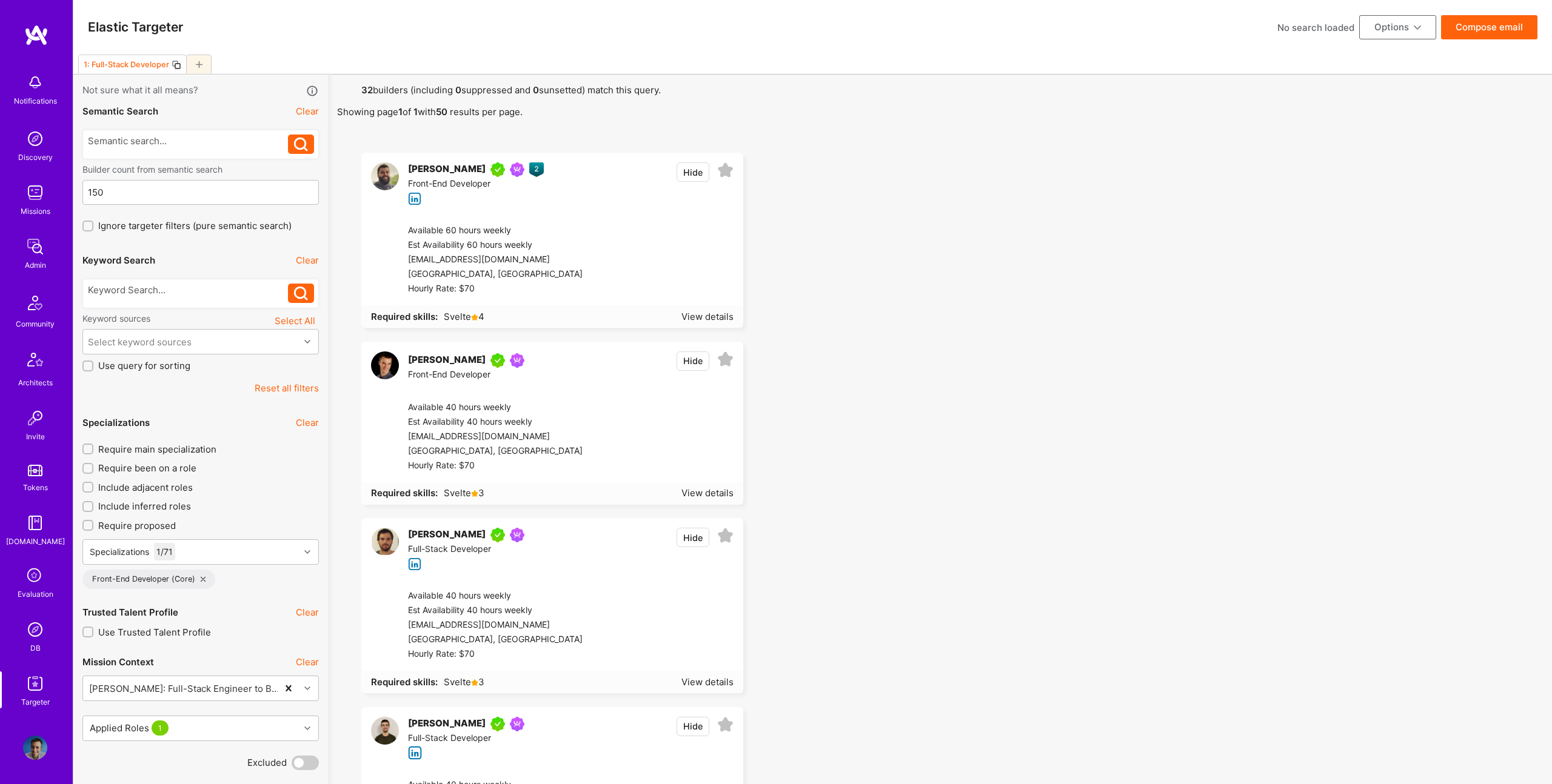
click at [1482, 20] on button "Compose email" at bounding box center [1489, 27] width 96 height 24
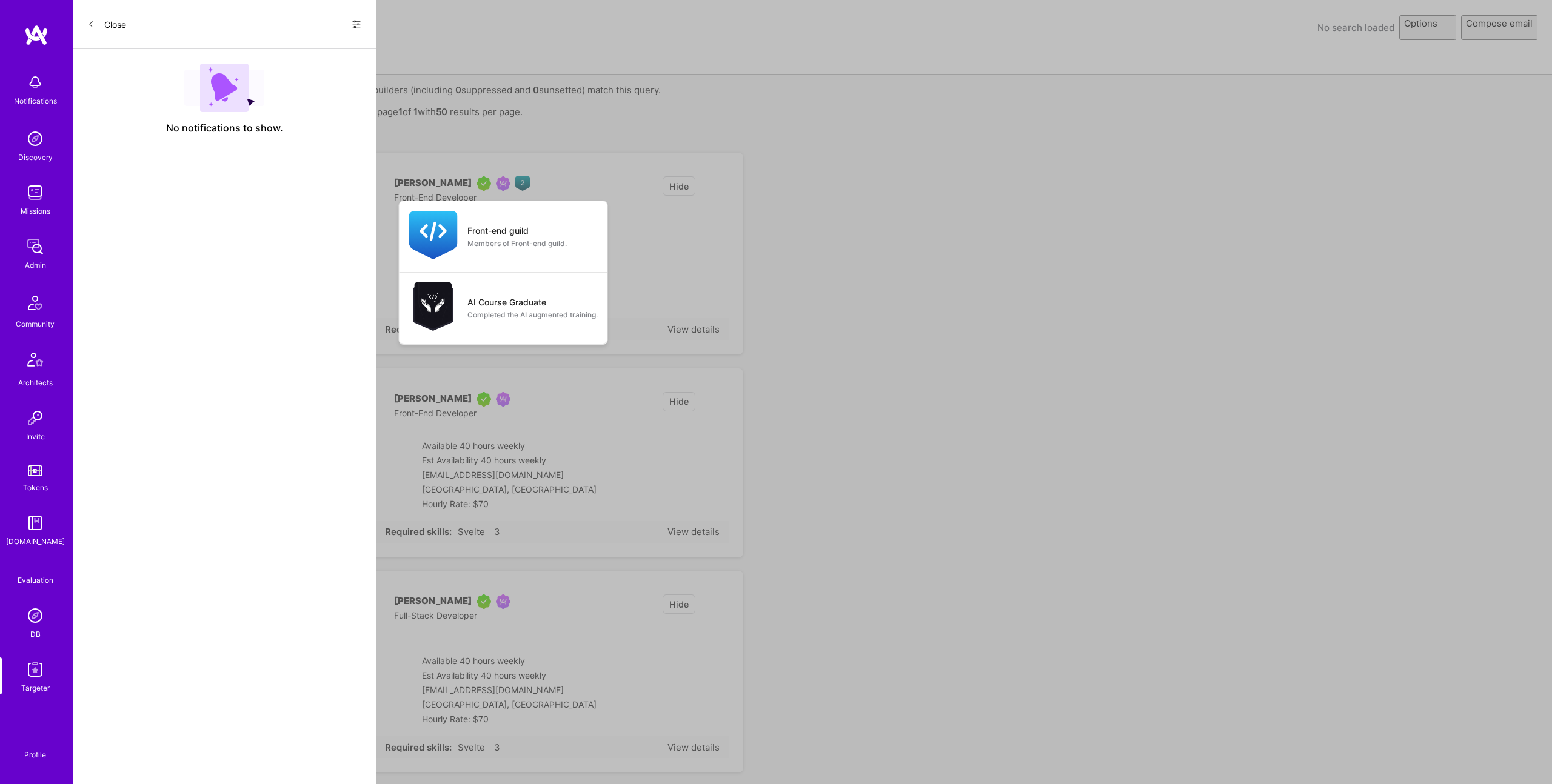
select select "rich-reachout"
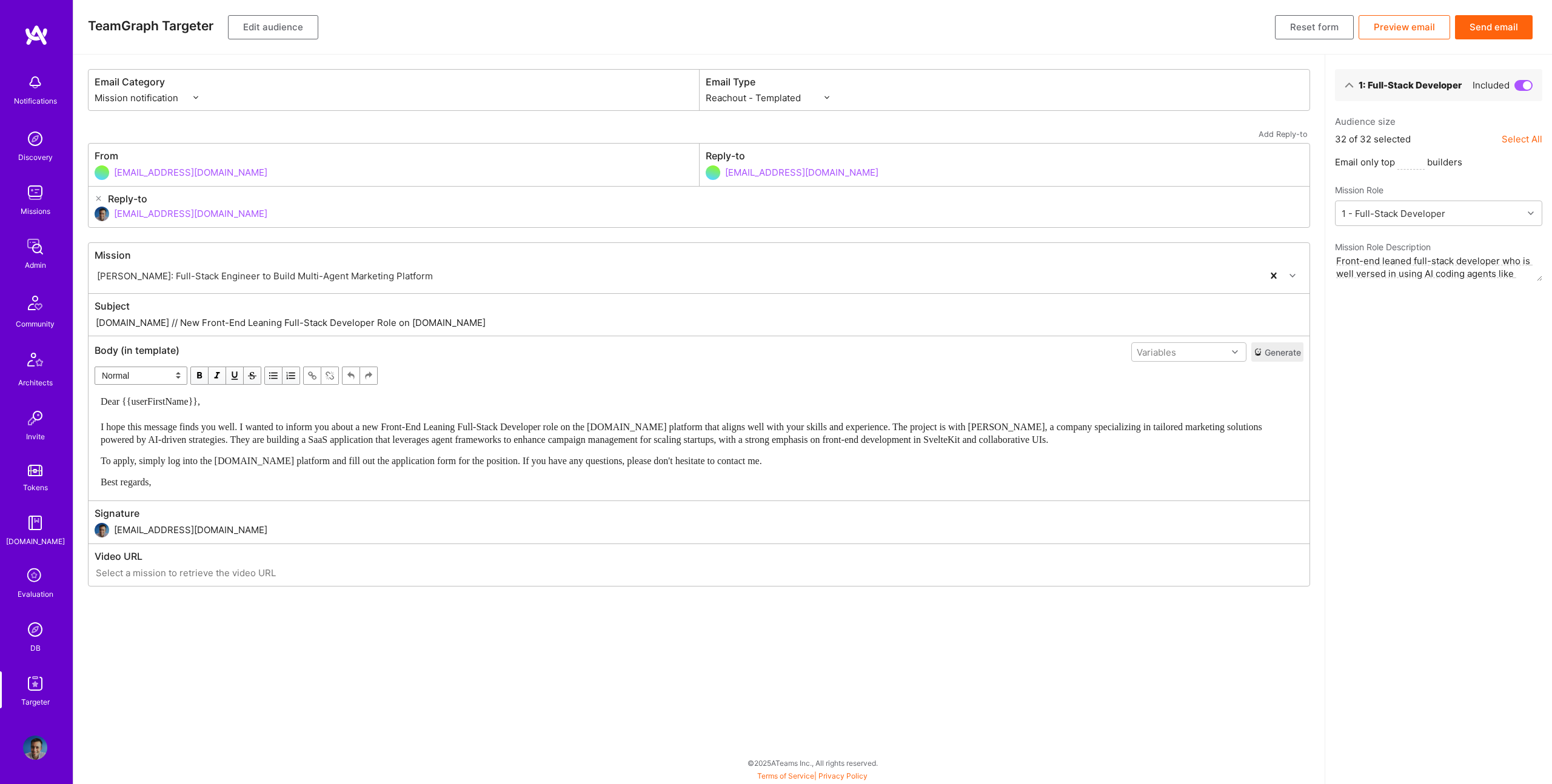
click at [1495, 22] on button "Send email" at bounding box center [1494, 27] width 78 height 24
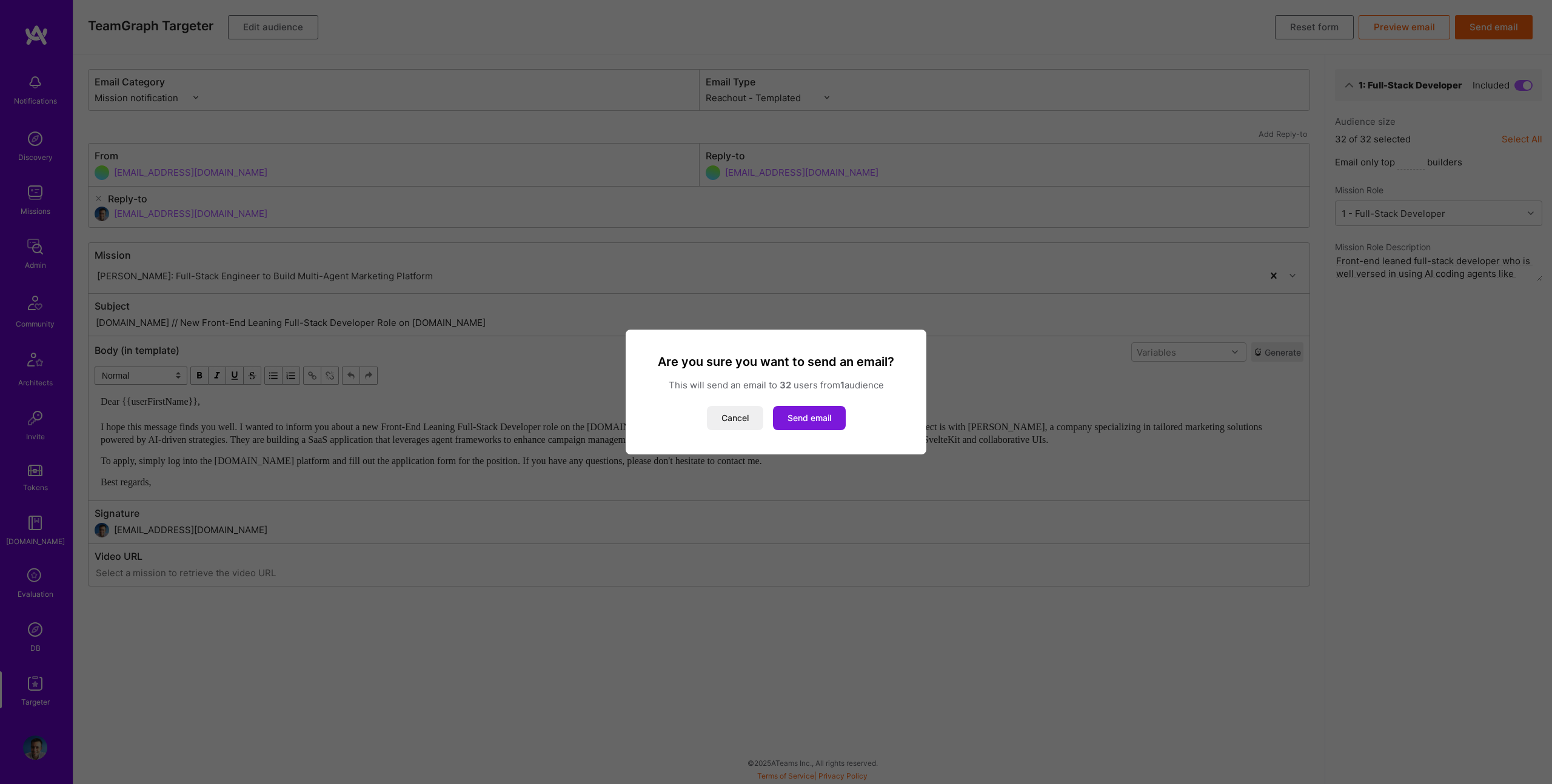
click at [827, 420] on button "Send email" at bounding box center [809, 418] width 73 height 24
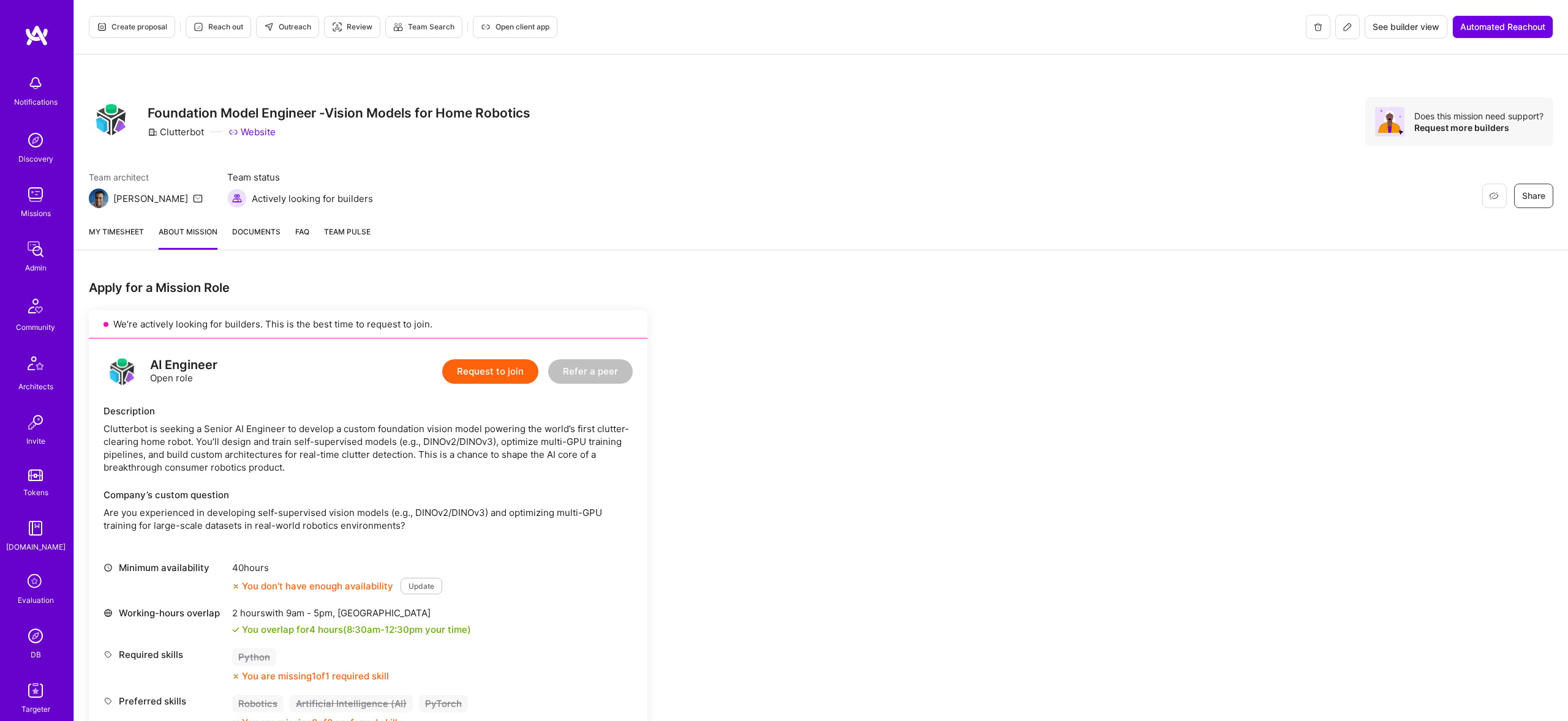
click at [175, 131] on div "Clutterbot" at bounding box center [175, 132] width 56 height 13
click at [253, 112] on h3 "Foundation Model Engineer -Vision Models for Home Robotics" at bounding box center [339, 113] width 383 height 15
drag, startPoint x: 253, startPoint y: 112, endPoint x: 28, endPoint y: 234, distance: 255.9
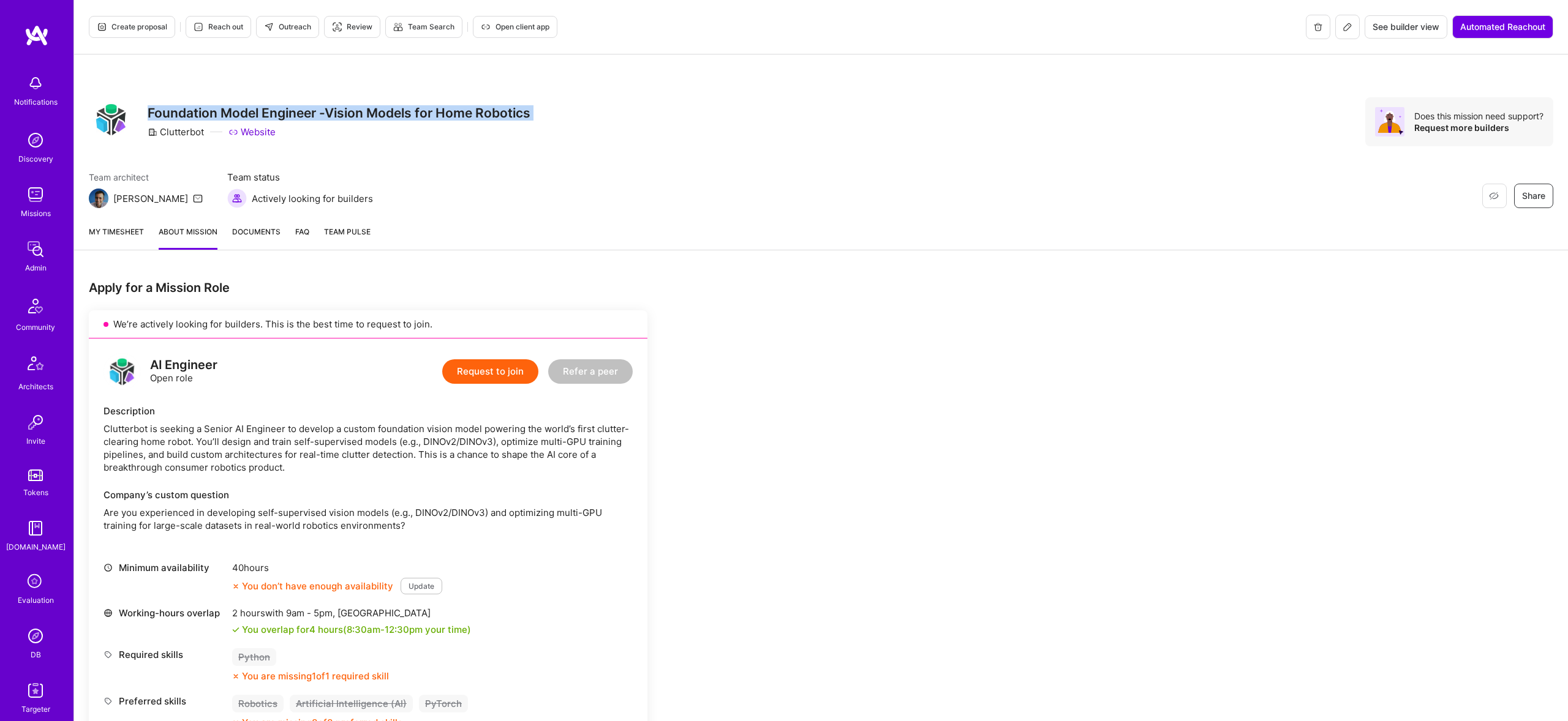
click at [252, 113] on h3 "Foundation Model Engineer -Vision Models for Home Robotics" at bounding box center [339, 113] width 383 height 15
copy h3 "Foundation Model Engineer -Vision Models for Home Robotics"
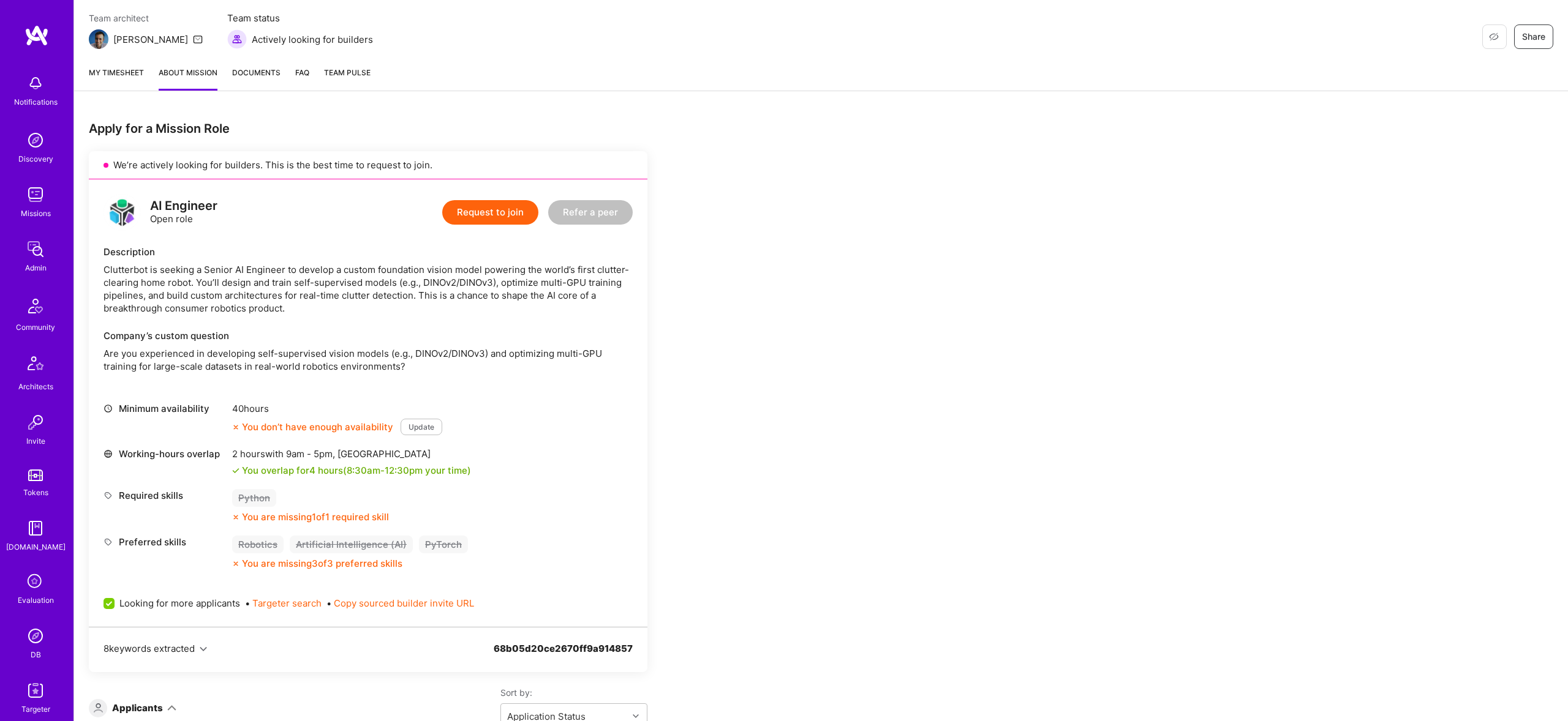
scroll to position [141, 0]
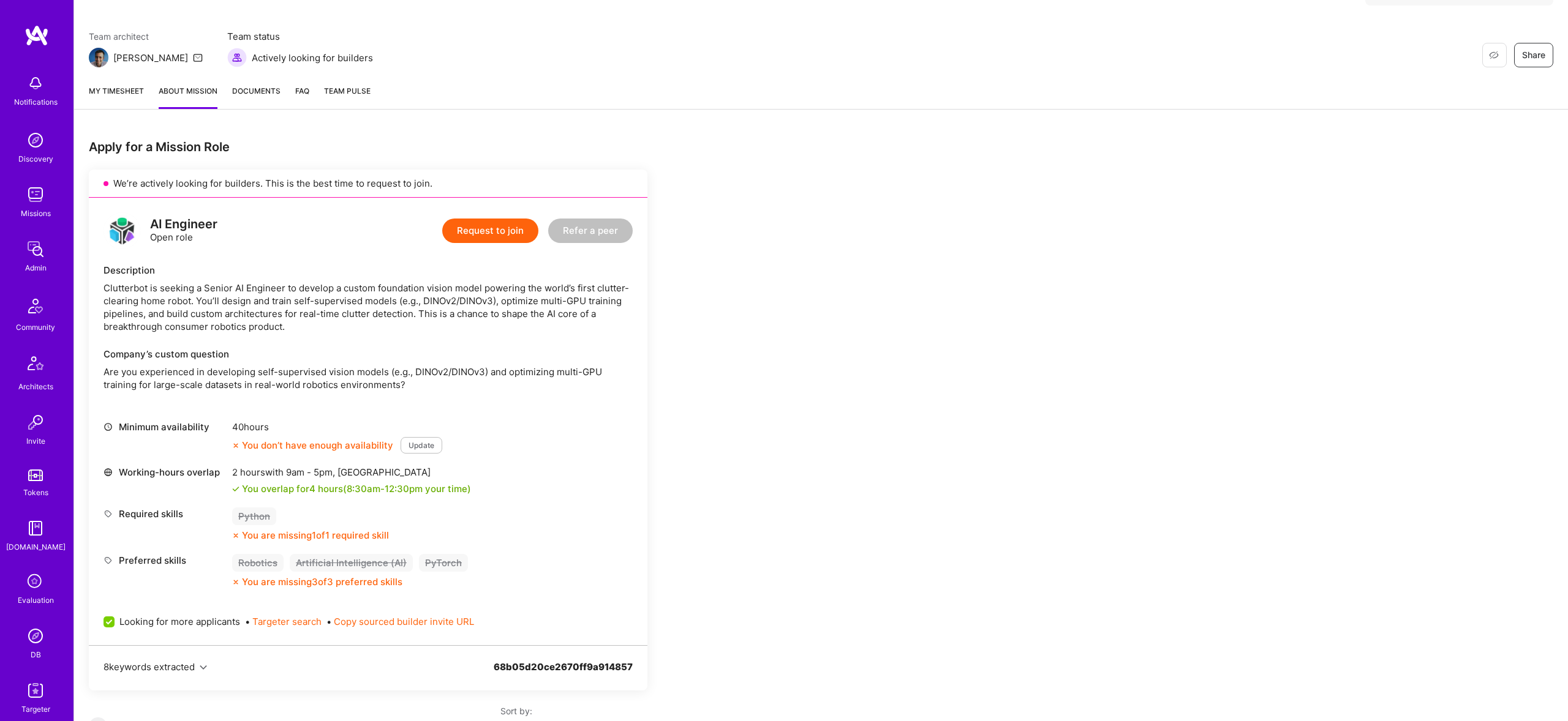
click at [337, 294] on div "Clutterbot is seeking a Senior AI Engineer to develop a custom foundation visio…" at bounding box center [368, 307] width 529 height 51
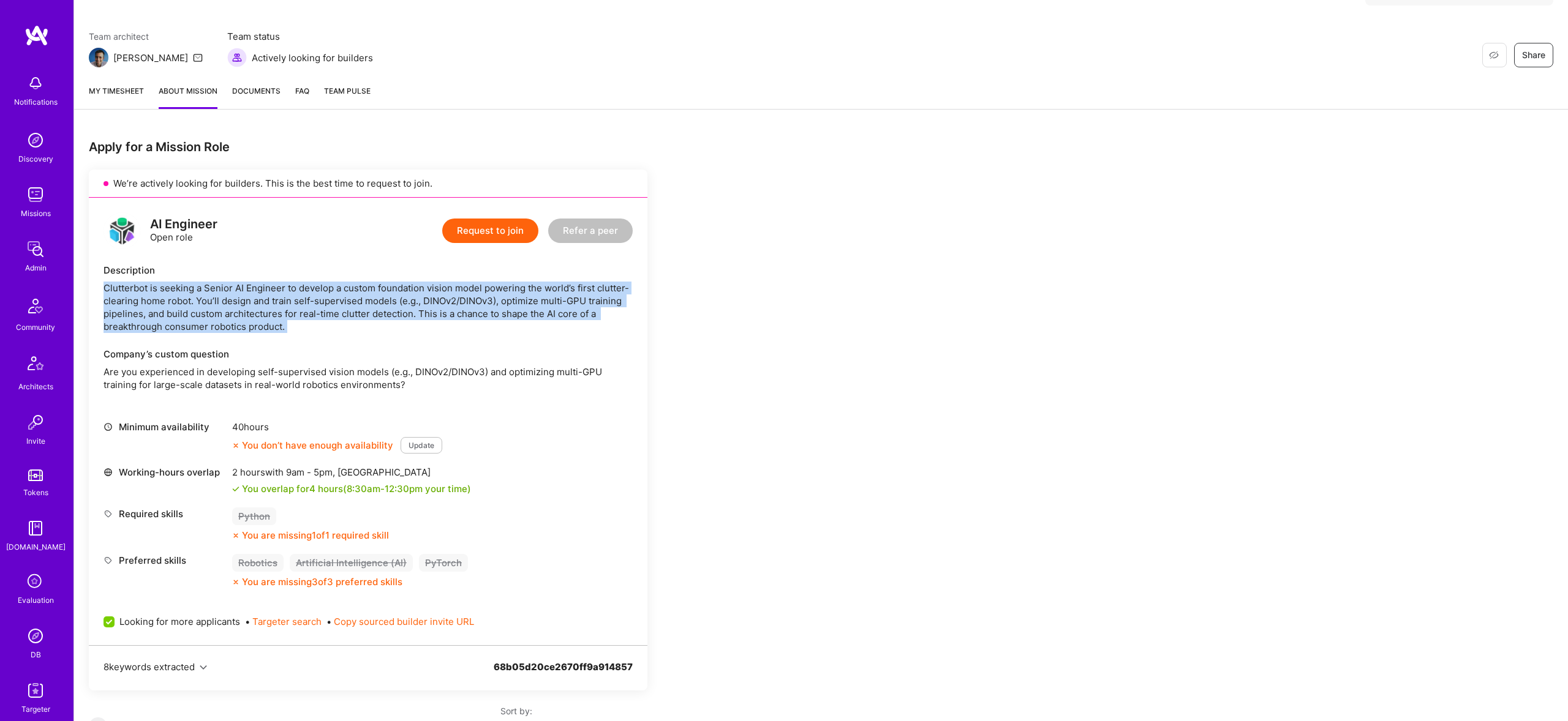
click at [337, 294] on div "Clutterbot is seeking a Senior AI Engineer to develop a custom foundation visio…" at bounding box center [368, 307] width 529 height 51
click at [434, 302] on div "Clutterbot is seeking a Senior AI Engineer to develop a custom foundation visio…" at bounding box center [368, 307] width 529 height 51
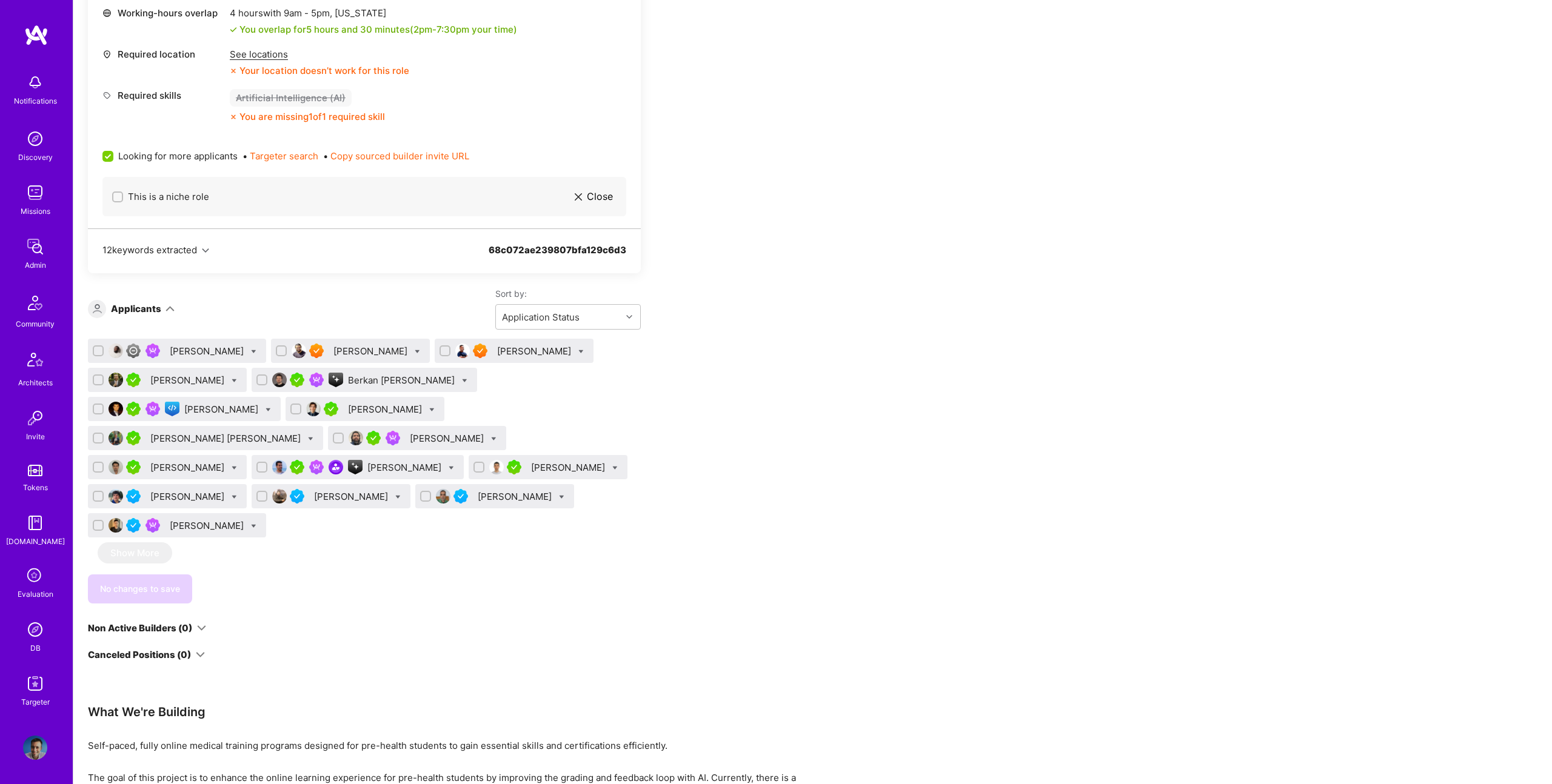
scroll to position [537, 0]
click at [348, 378] on div "Berkan [PERSON_NAME]" at bounding box center [403, 381] width 109 height 13
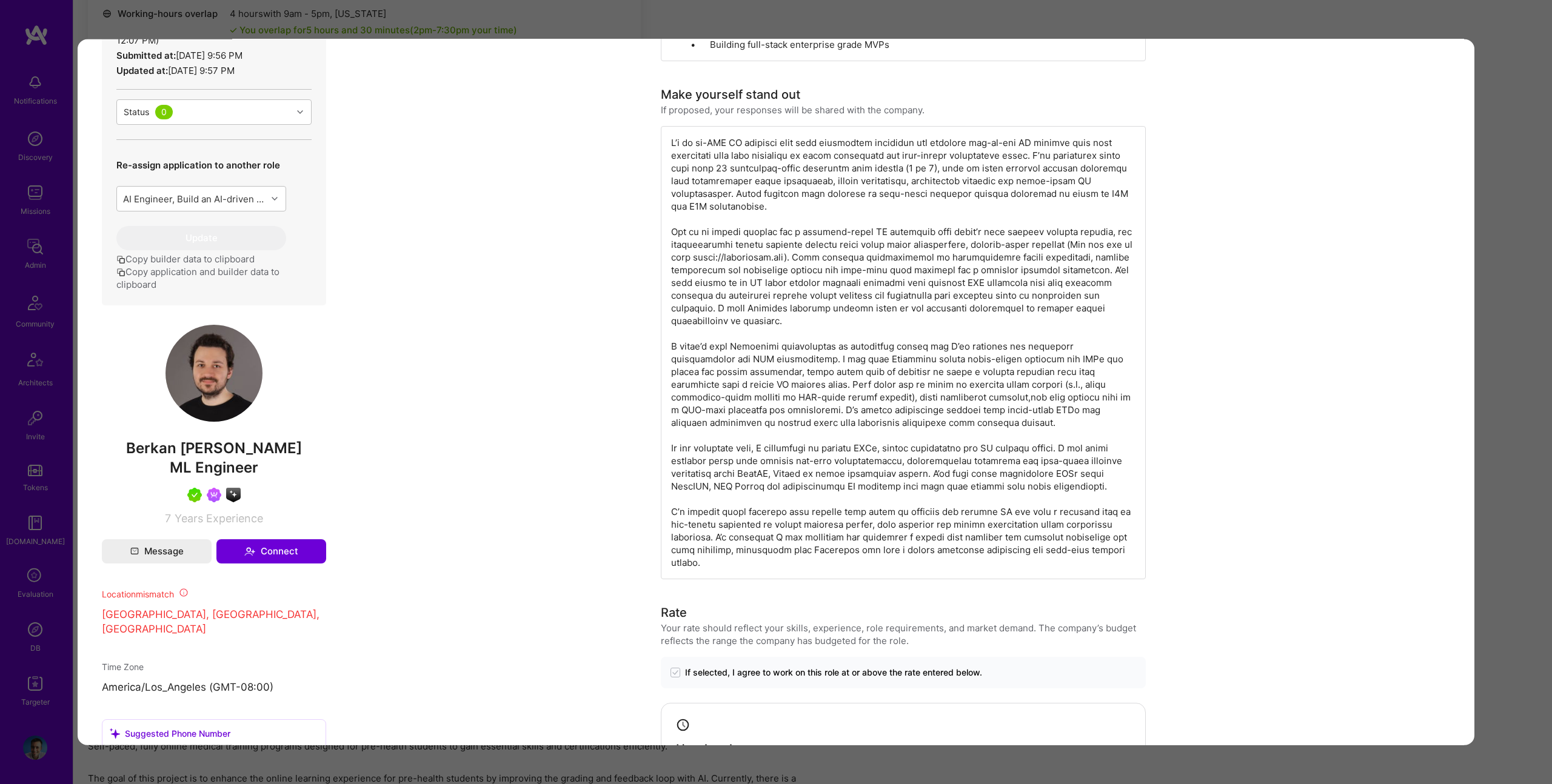
scroll to position [580, 0]
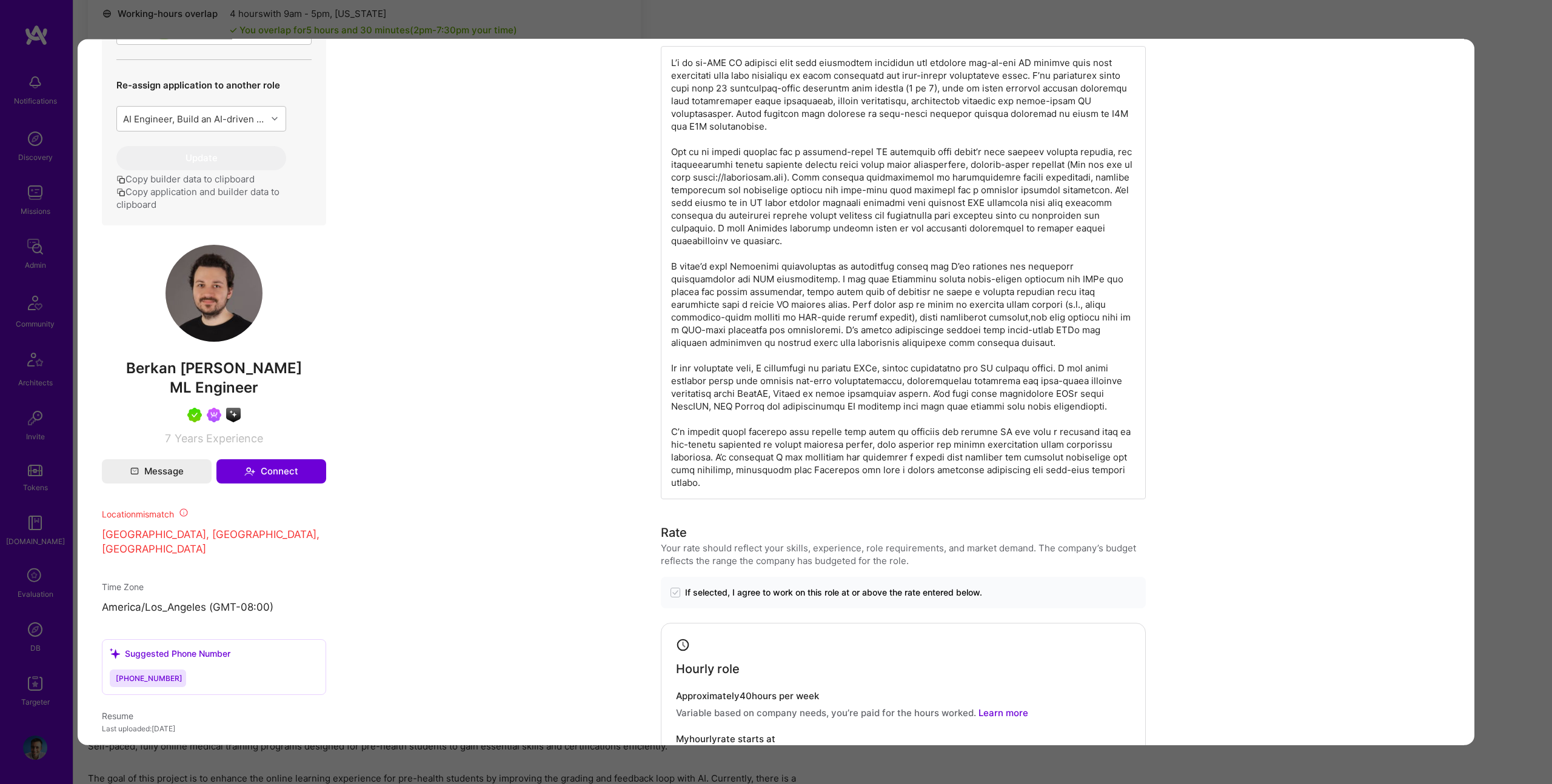
click at [181, 312] on img "modal" at bounding box center [213, 293] width 97 height 97
click at [268, 18] on div "Application 5 of 16 Builder Missing Requirements Required Location See location…" at bounding box center [776, 392] width 1552 height 784
click at [599, 15] on div "Application 5 of 16 Builder Missing Requirements Required Location See location…" at bounding box center [776, 392] width 1552 height 784
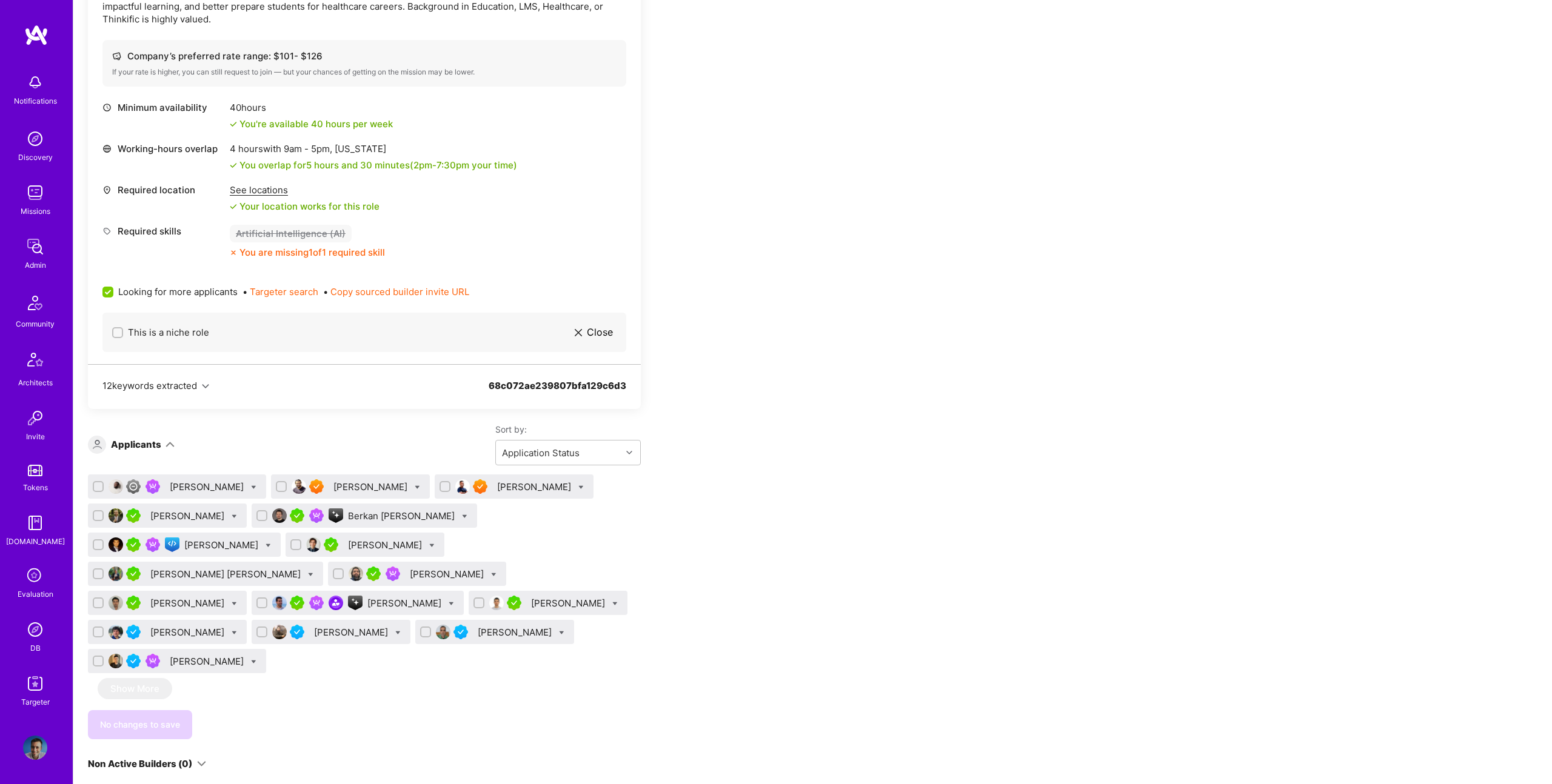
scroll to position [0, 0]
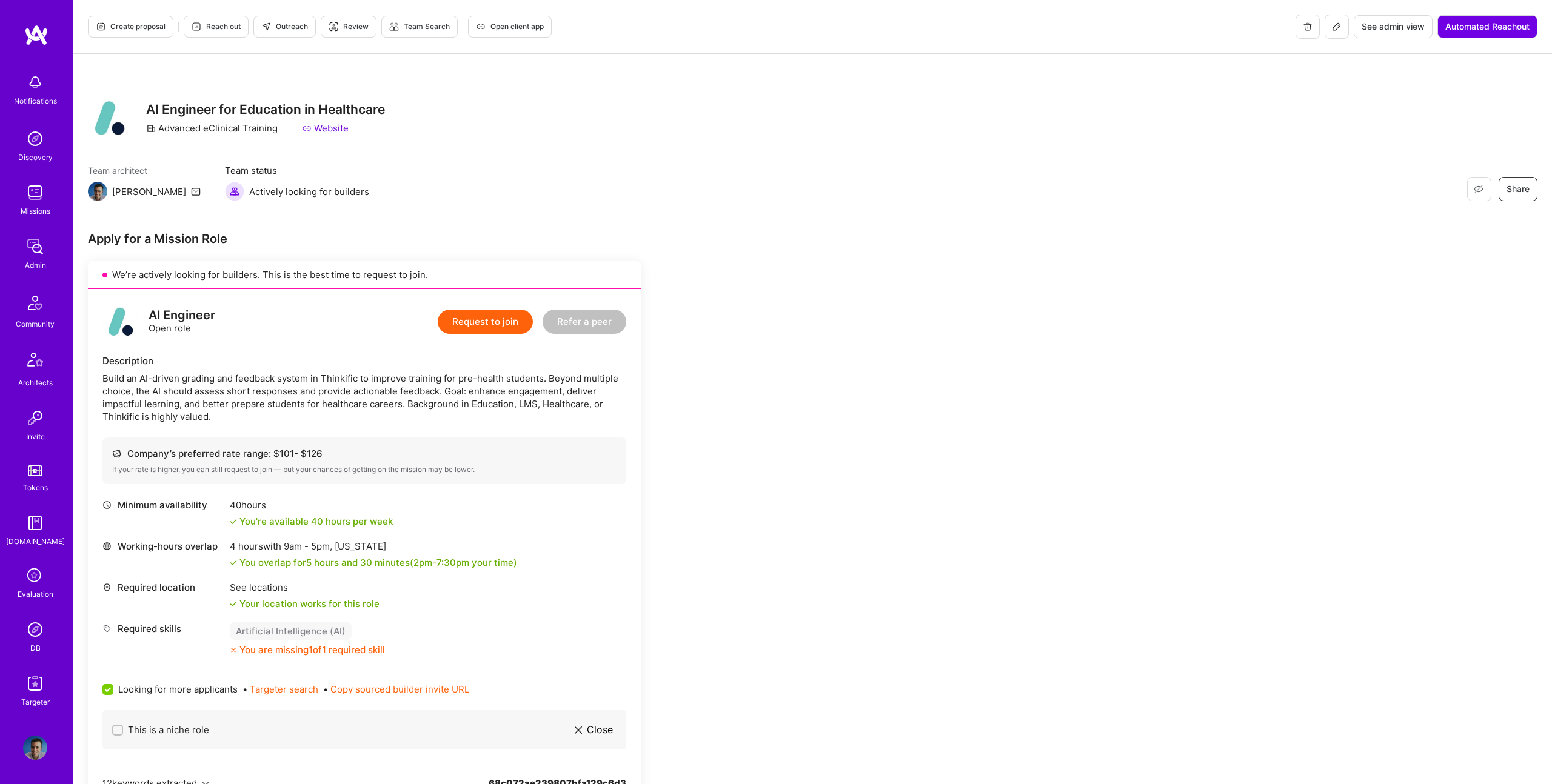
click at [137, 21] on span "Create proposal" at bounding box center [130, 27] width 69 height 11
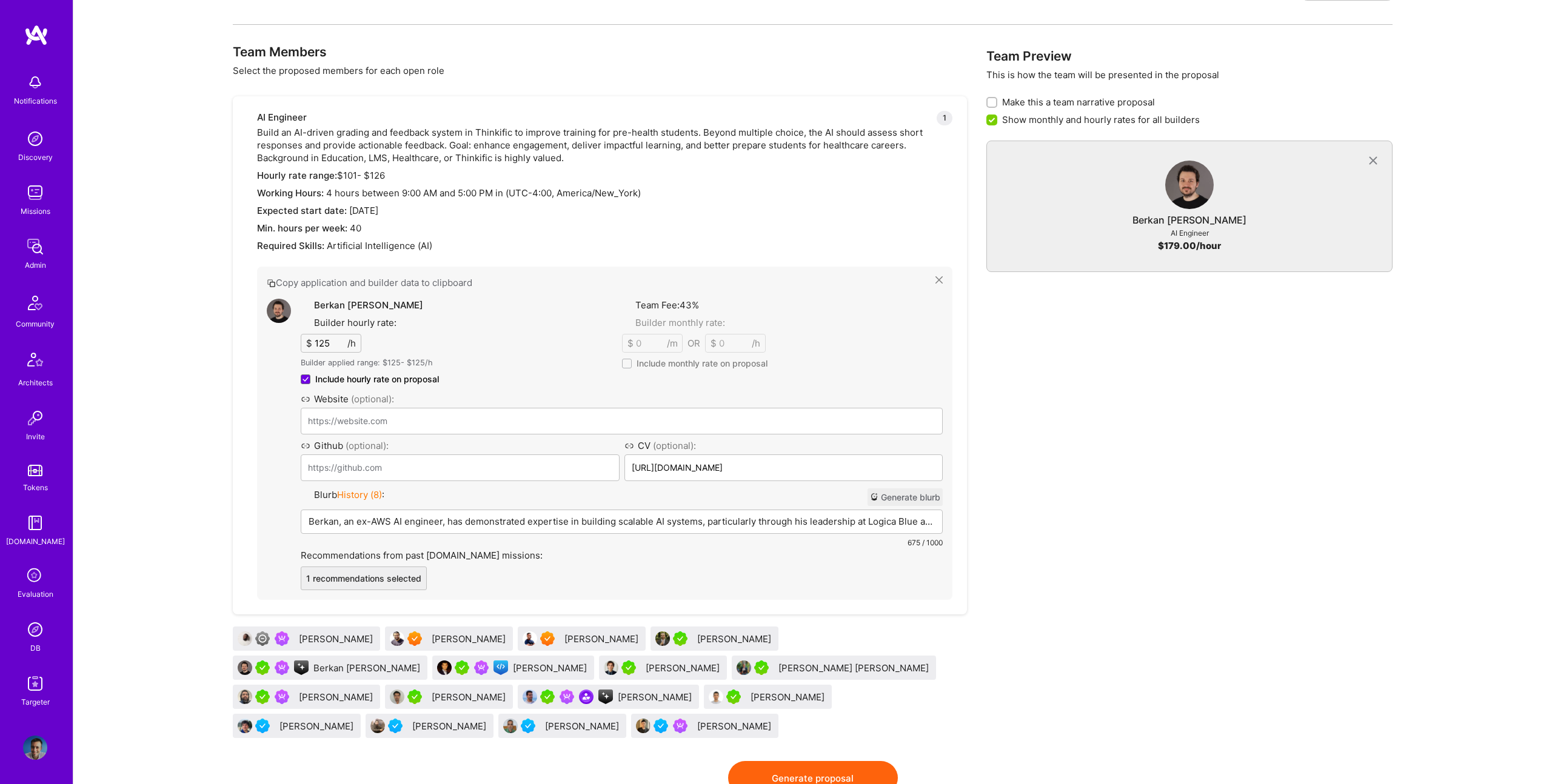
scroll to position [425, 0]
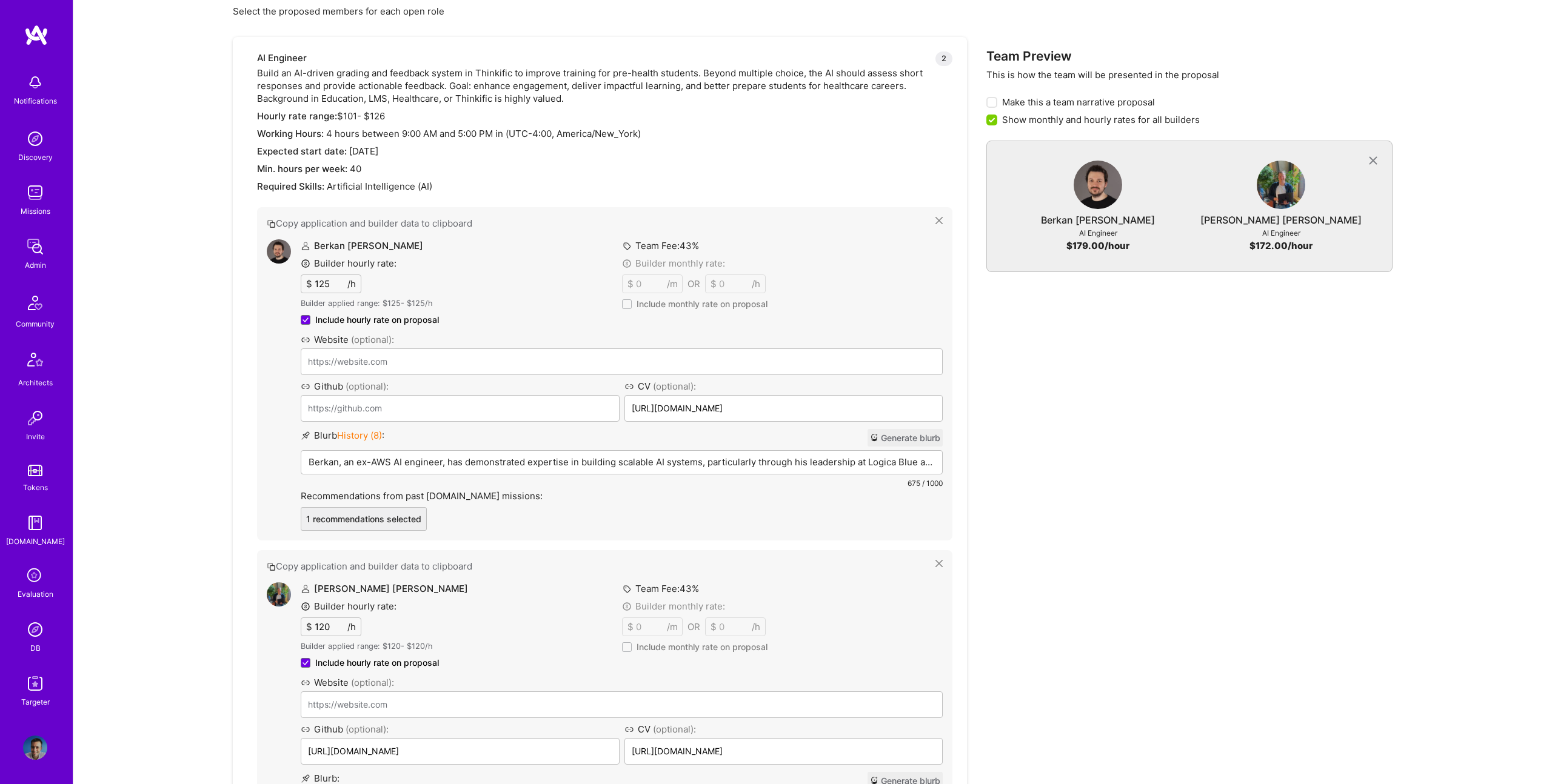
click at [394, 457] on p "Berkan, an ex-AWS AI engineer, has demonstrated expertise in building scalable …" at bounding box center [622, 462] width 626 height 13
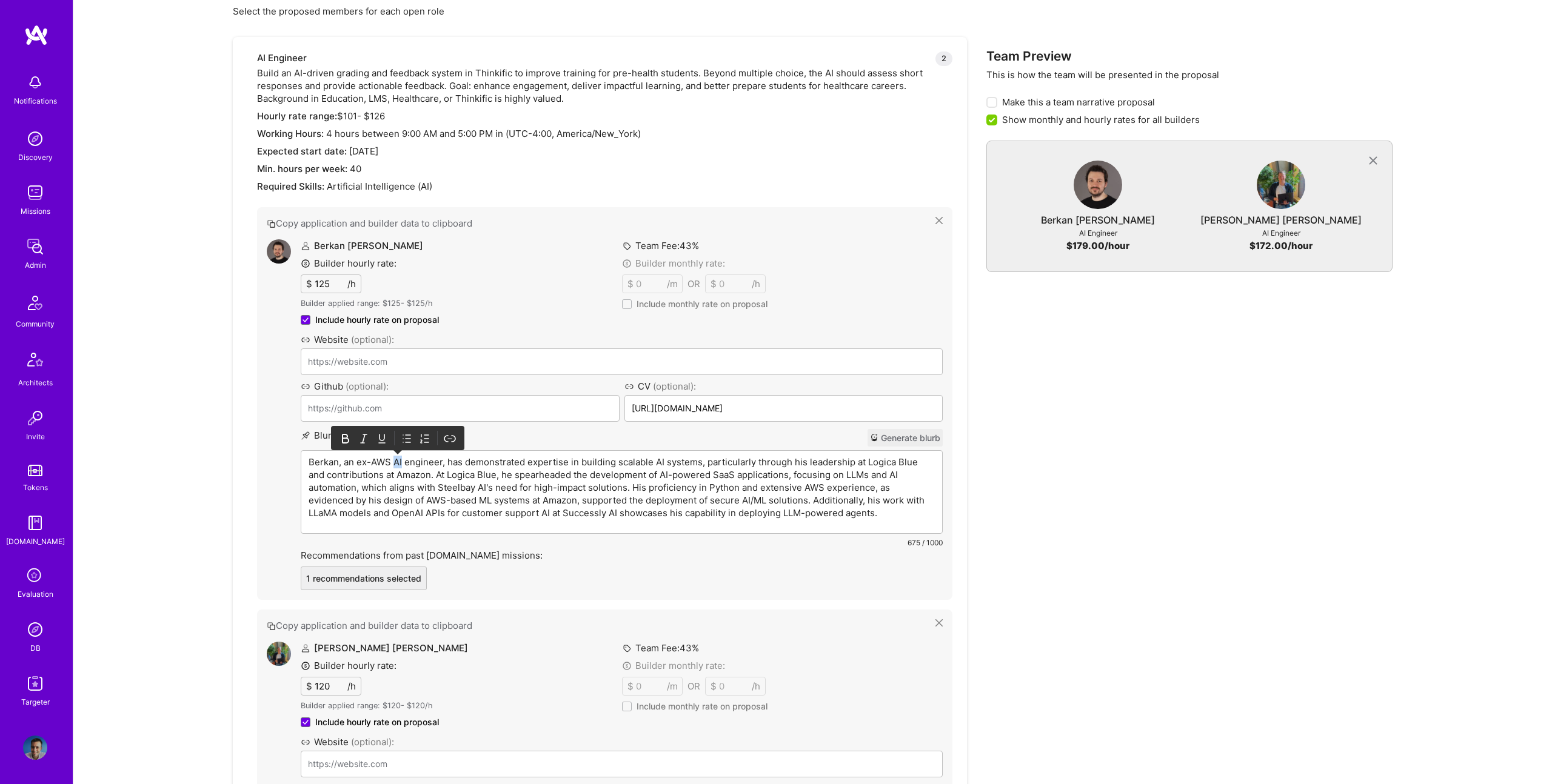
click at [394, 457] on p "Berkan, an ex-AWS AI engineer, has demonstrated expertise in building scalable …" at bounding box center [622, 487] width 626 height 64
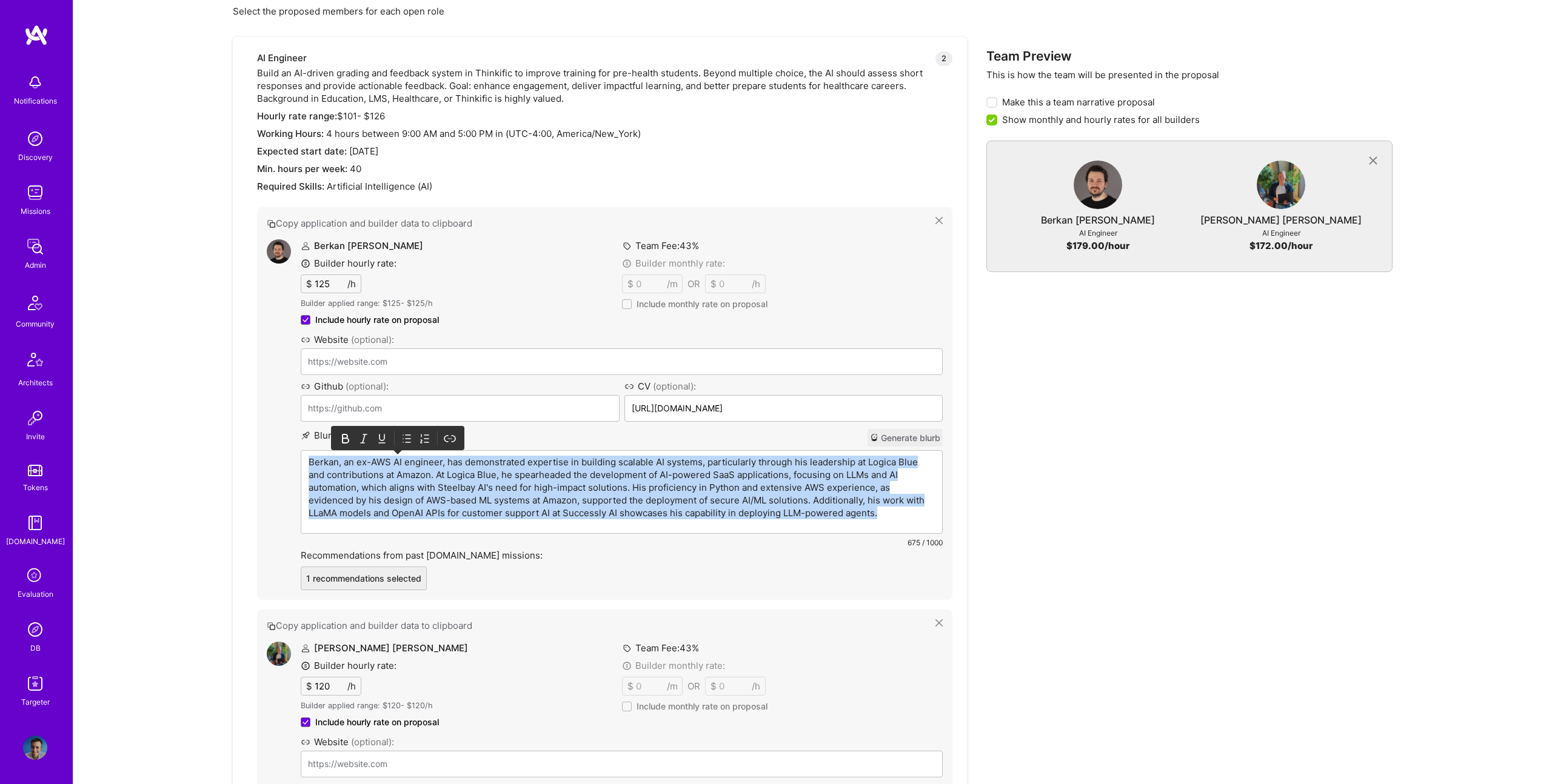
click at [394, 457] on p "Berkan, an ex-AWS AI engineer, has demonstrated expertise in building scalable …" at bounding box center [622, 487] width 626 height 64
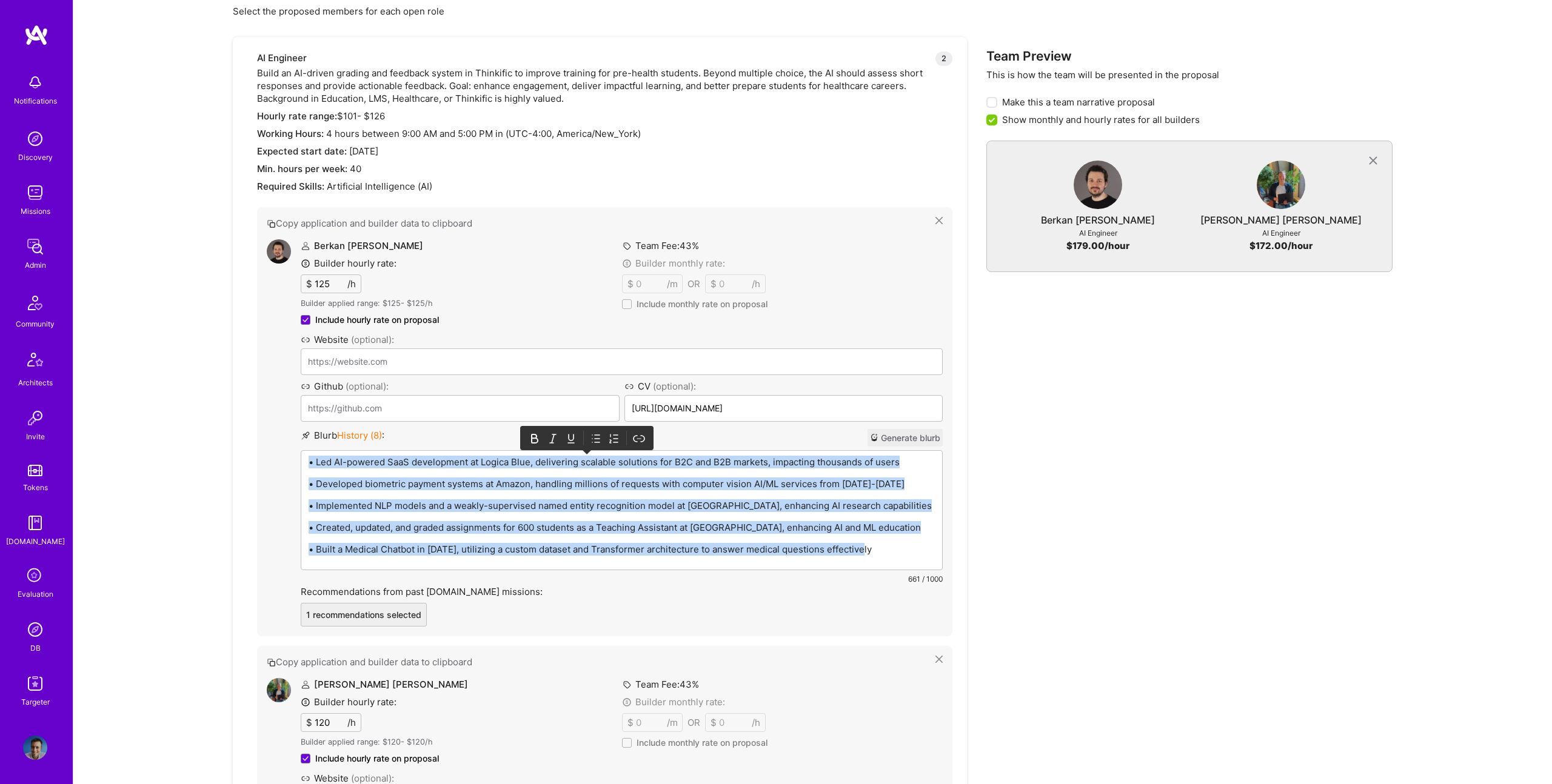
drag, startPoint x: 597, startPoint y: 439, endPoint x: 494, endPoint y: 457, distance: 104.6
click at [595, 439] on icon at bounding box center [595, 438] width 12 height 12
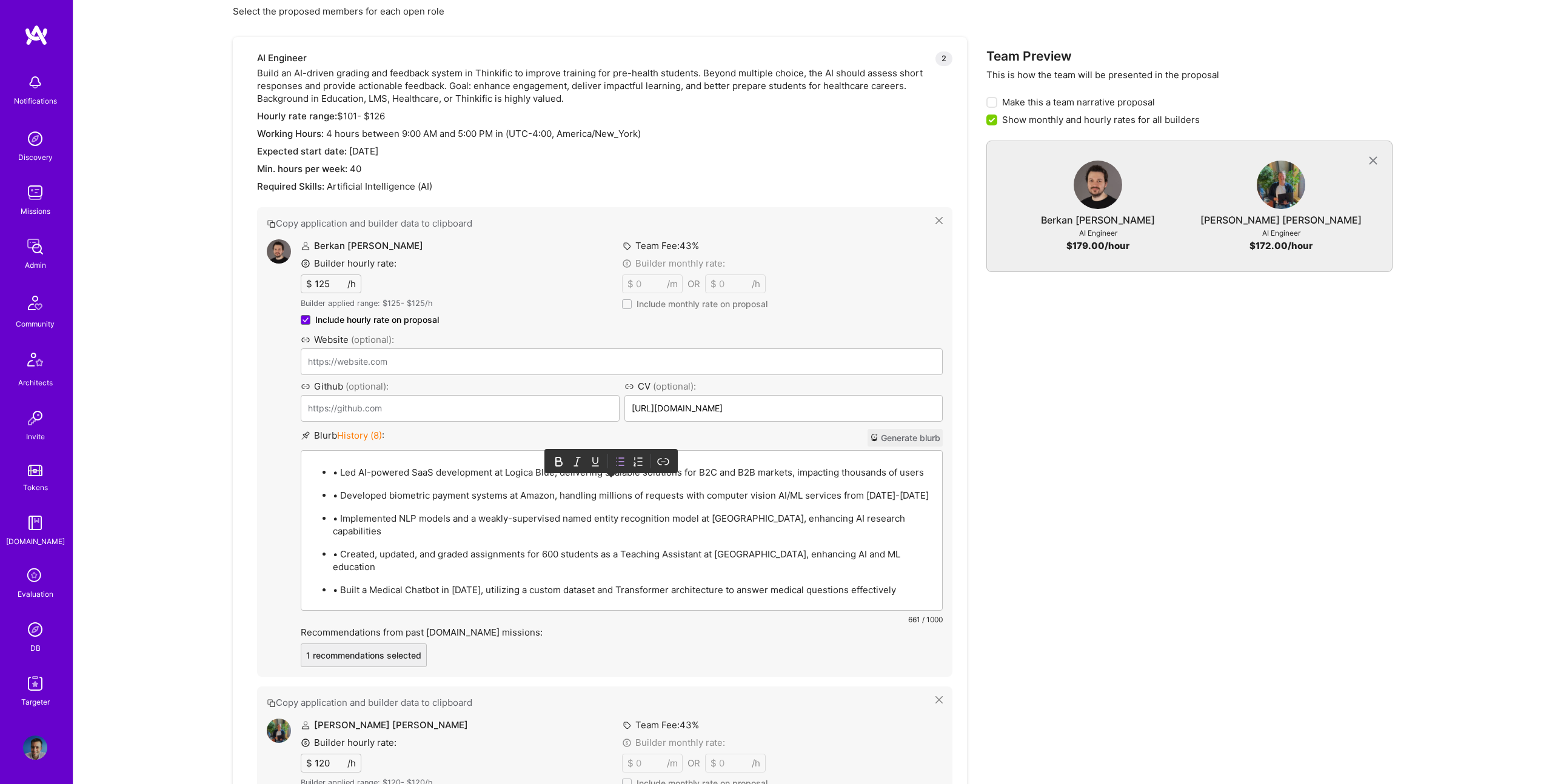
click at [333, 476] on p "• Led AI-powered SaaS development at Logica Blue, delivering scalable solutions…" at bounding box center [634, 473] width 602 height 13
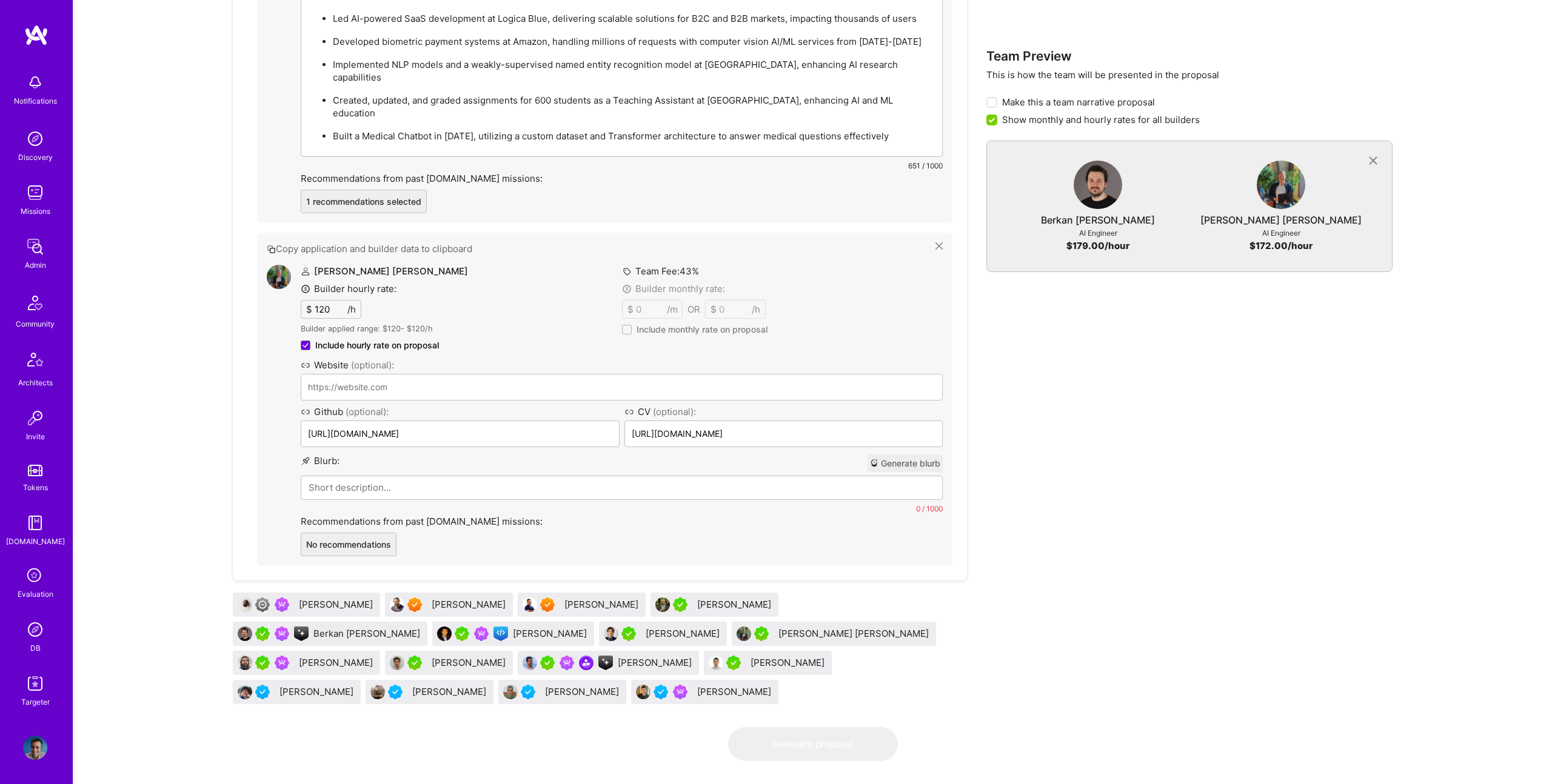
scroll to position [767, 0]
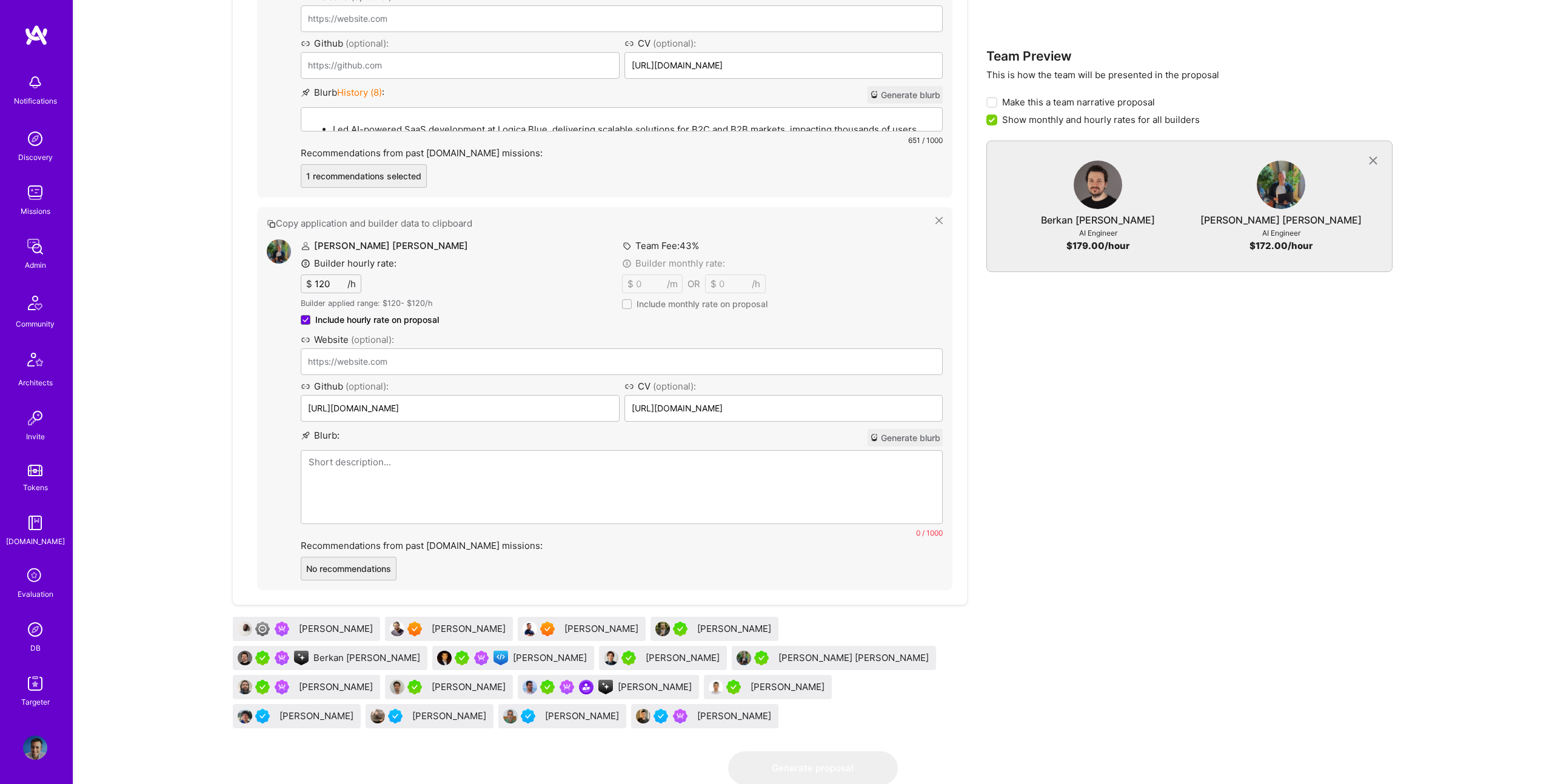
click at [428, 565] on div "Raul Blazquez Garcia Builder hourly rate: $ 120 /h Builder applied range: $ 120…" at bounding box center [621, 409] width 642 height 341
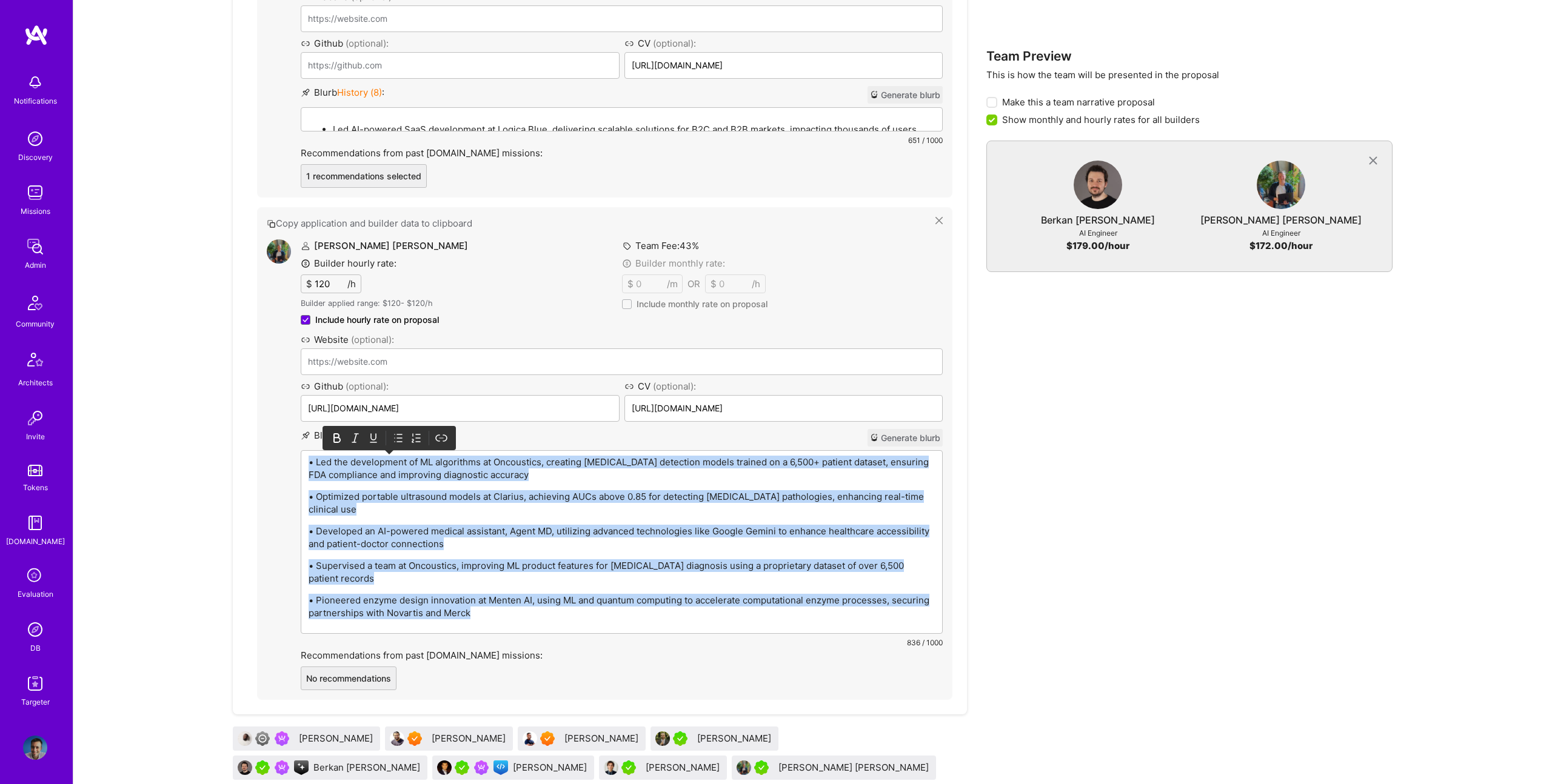
click at [399, 441] on icon at bounding box center [398, 438] width 12 height 12
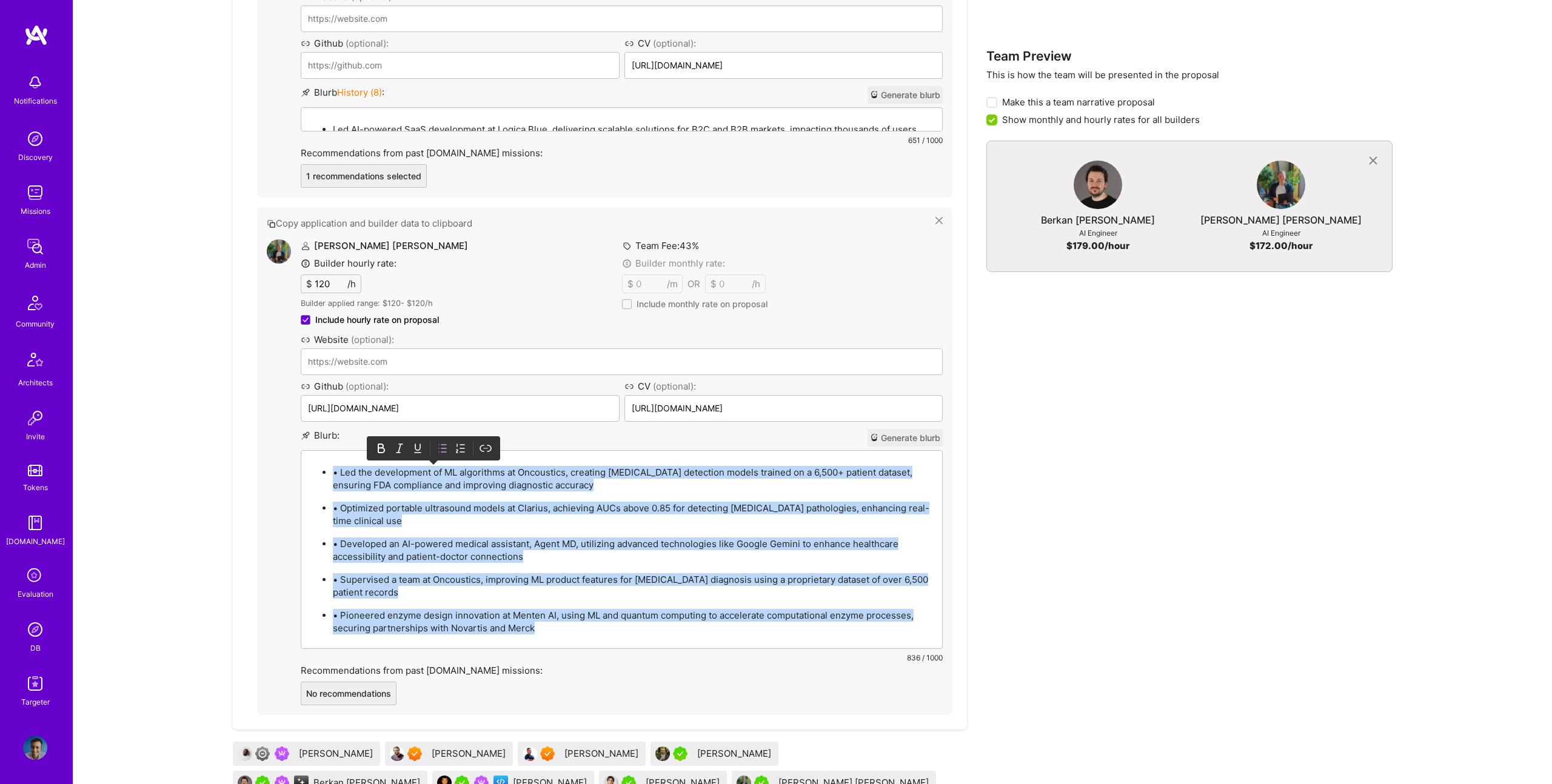
click at [333, 476] on p "• Led the development of ML algorithms at Oncoustics, creating liver fibrosis d…" at bounding box center [634, 479] width 602 height 26
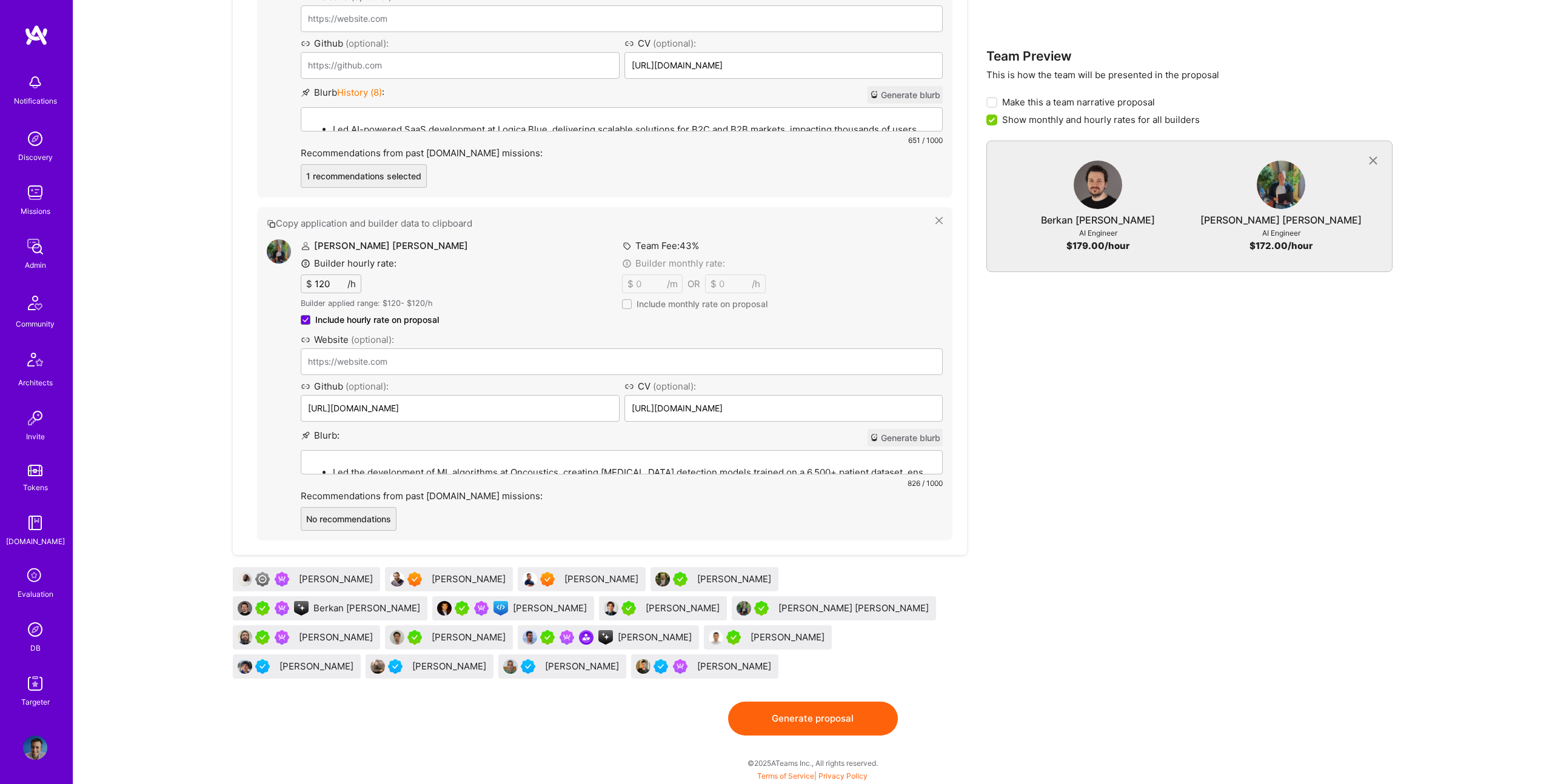
scroll to position [766, 0]
click at [834, 718] on button "Generate proposal" at bounding box center [813, 719] width 170 height 34
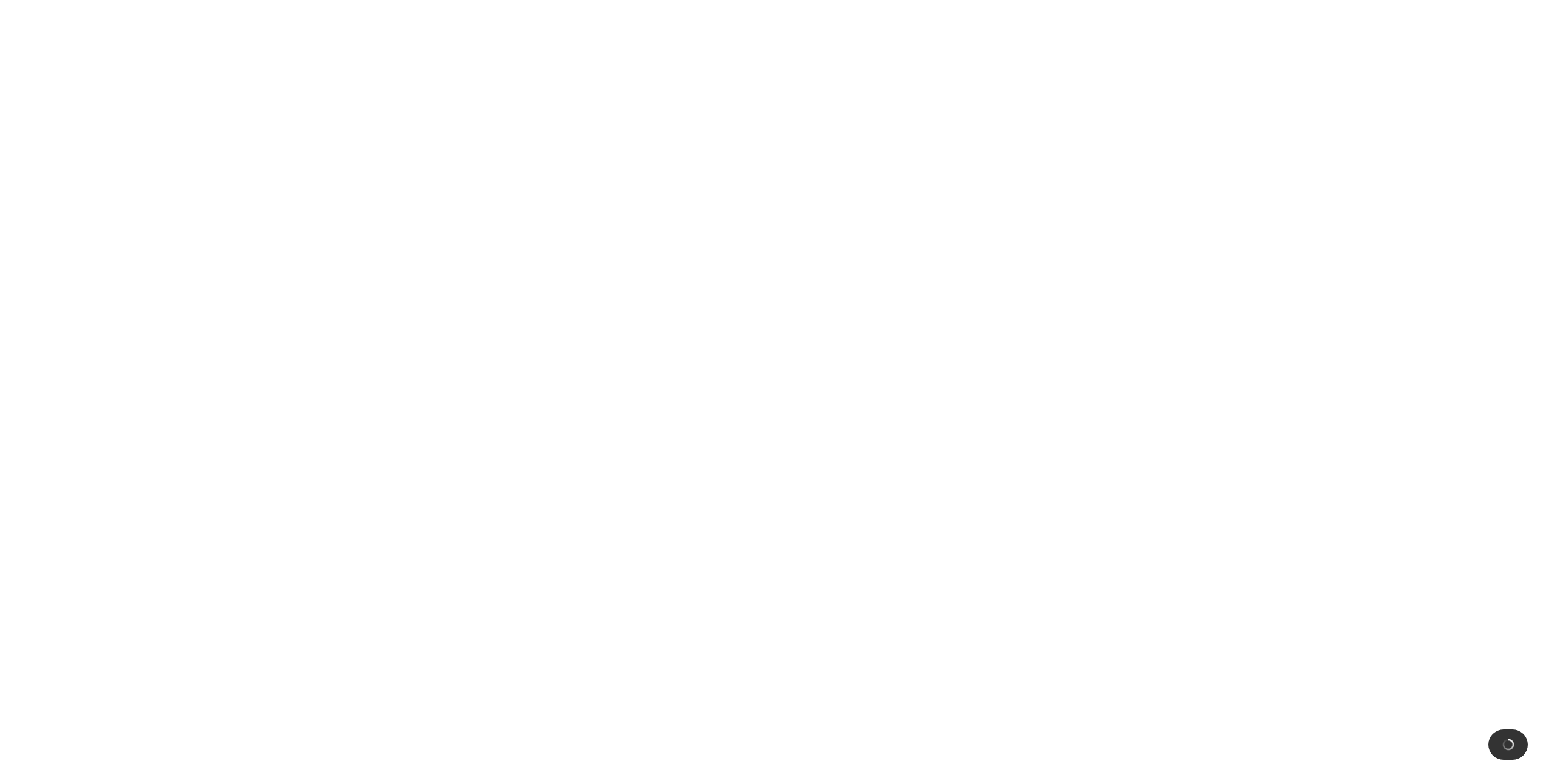
scroll to position [0, 0]
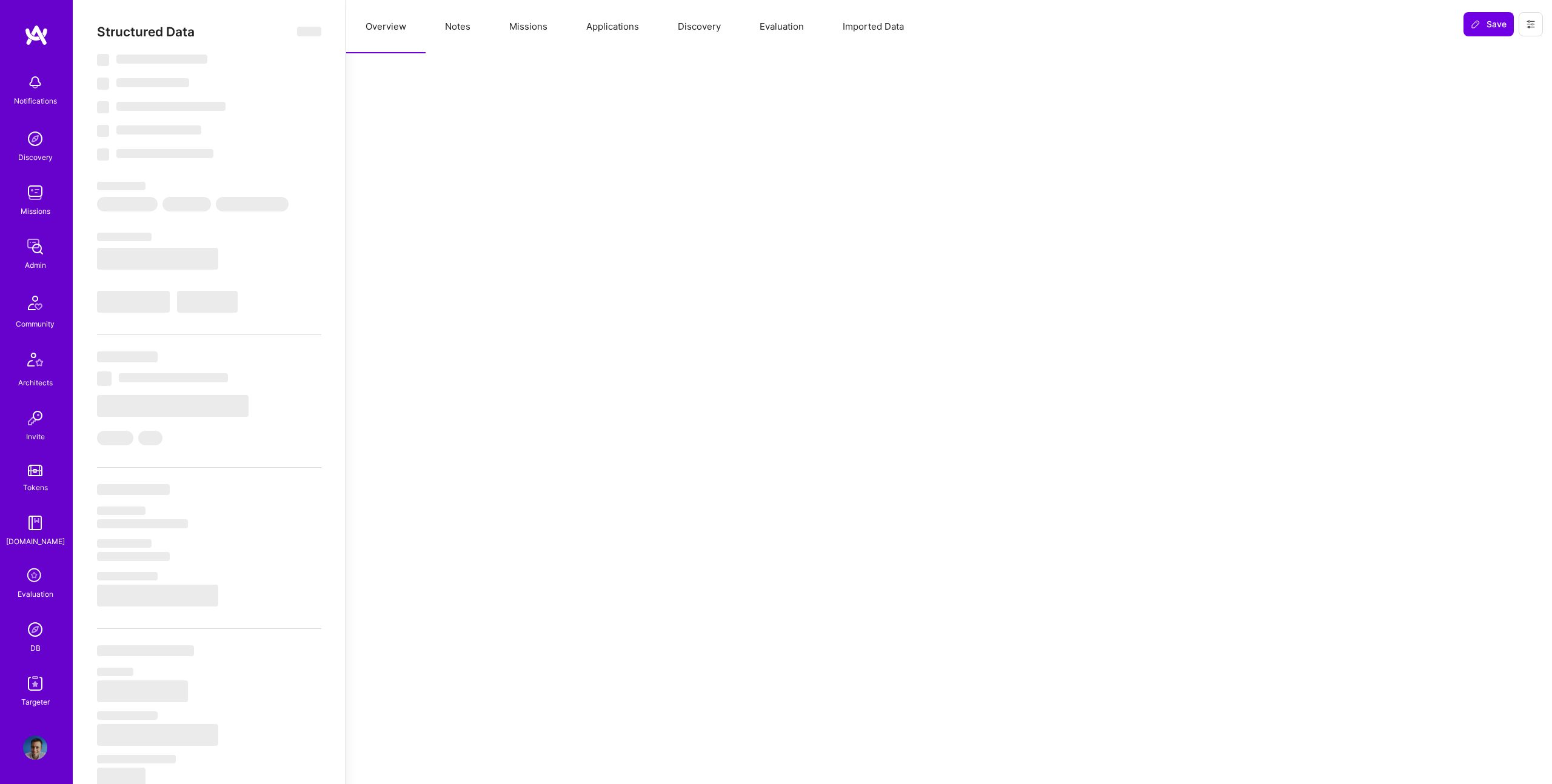
select select "Right Now"
select select "5"
select select "7"
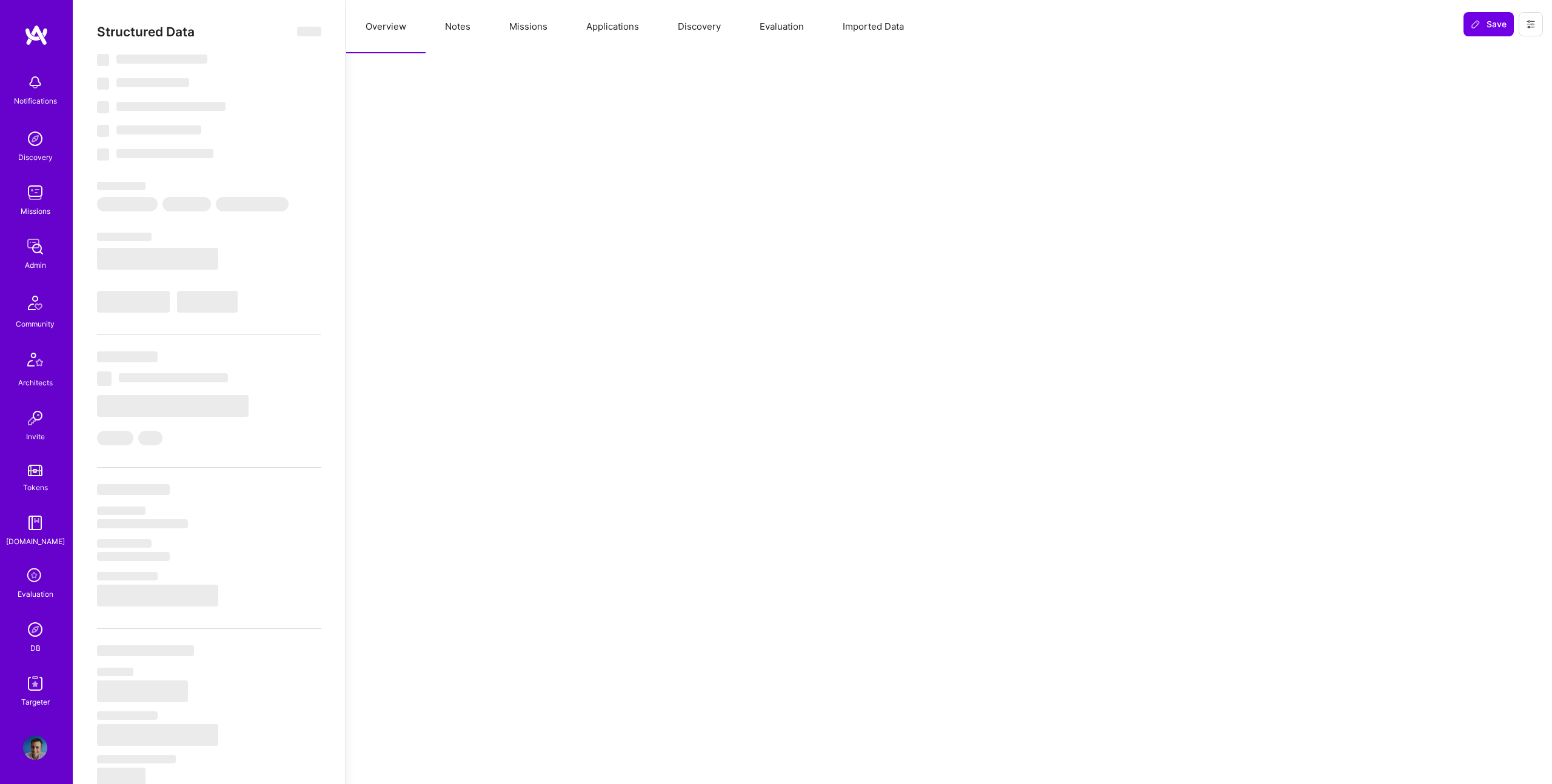
select select "US"
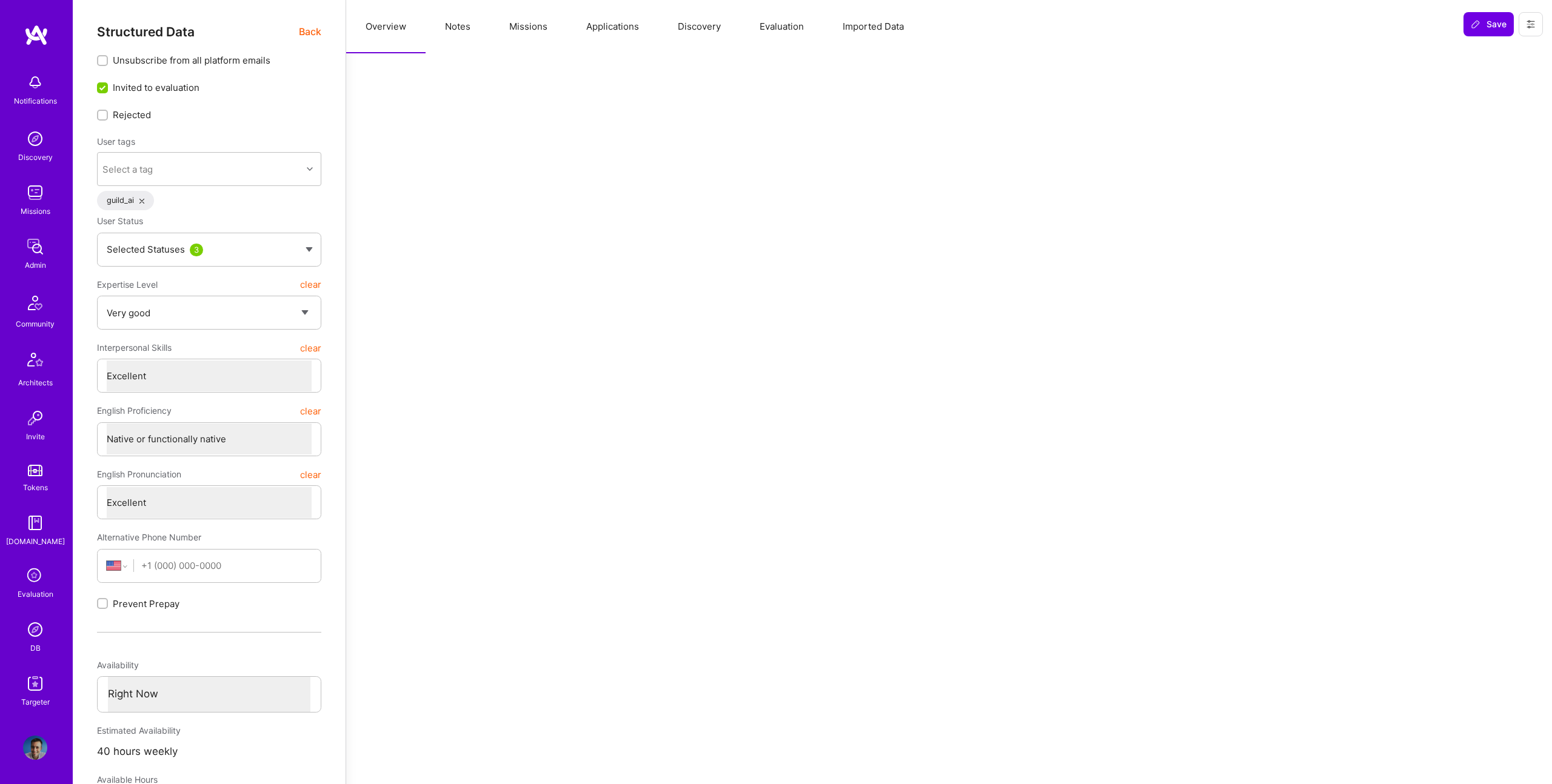
click at [474, 31] on button "Notes" at bounding box center [458, 27] width 65 height 54
type textarea "x"
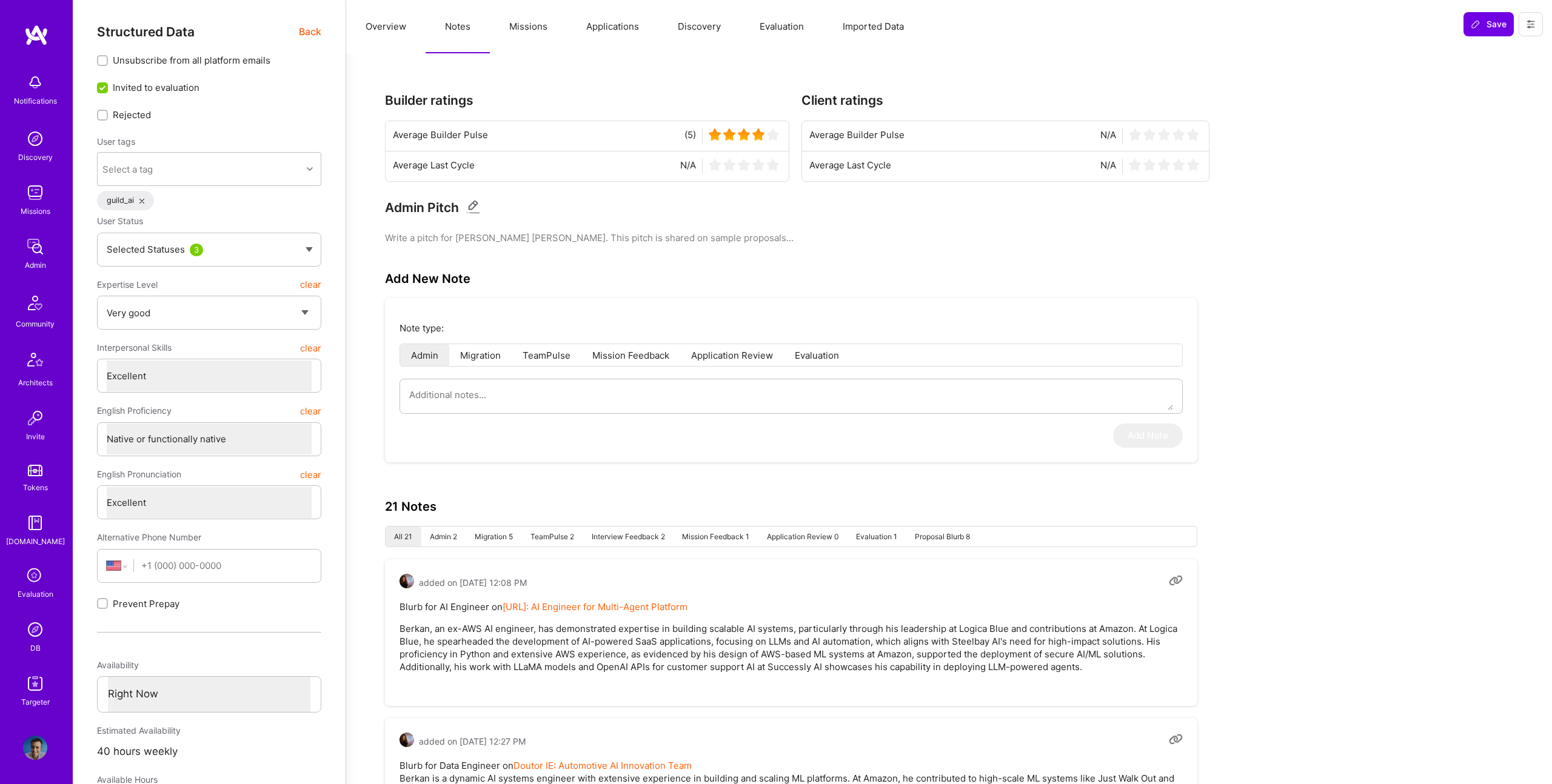
click at [529, 49] on button "Missions" at bounding box center [527, 27] width 77 height 54
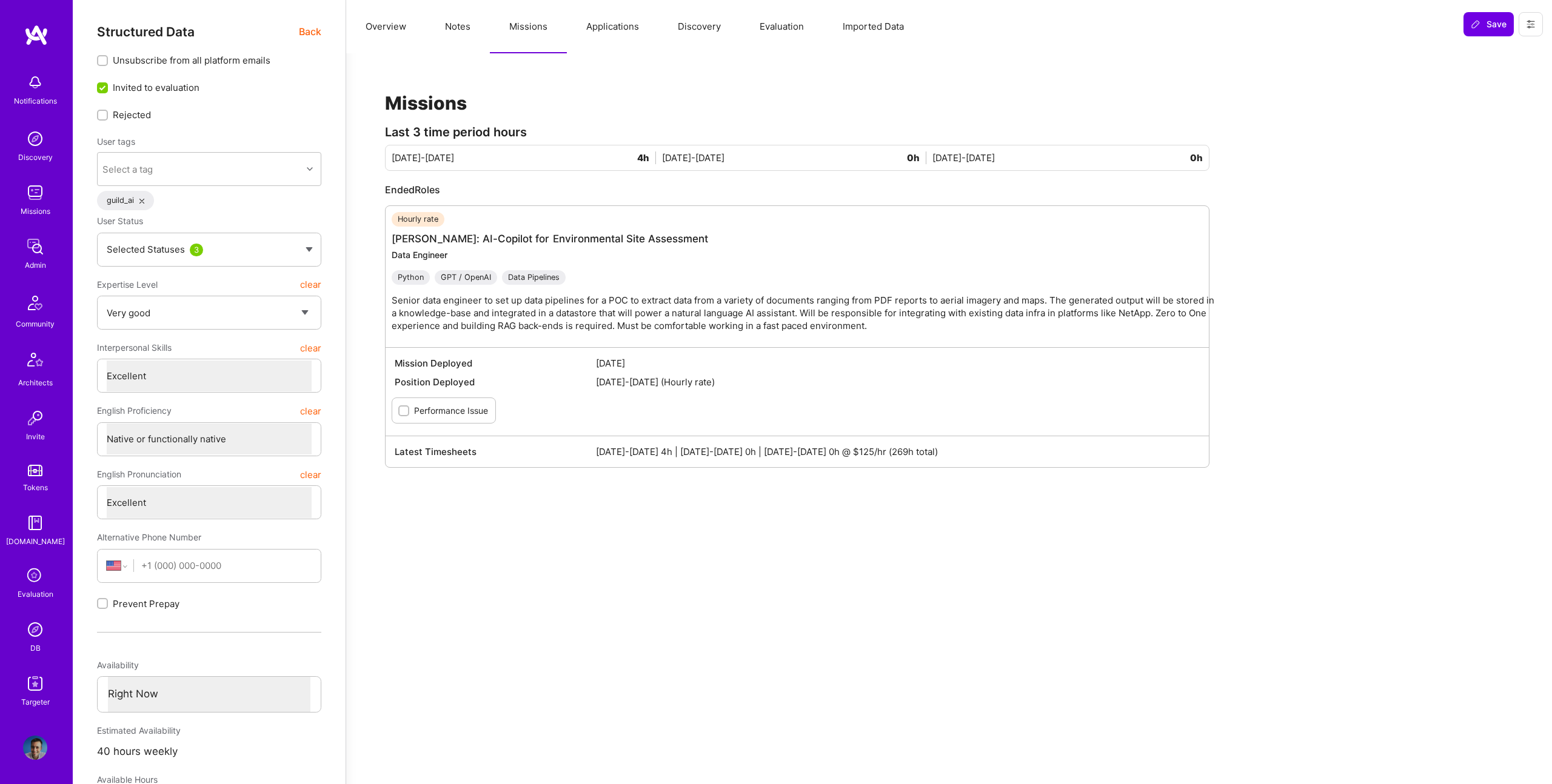
click at [306, 32] on span "Back" at bounding box center [309, 31] width 22 height 15
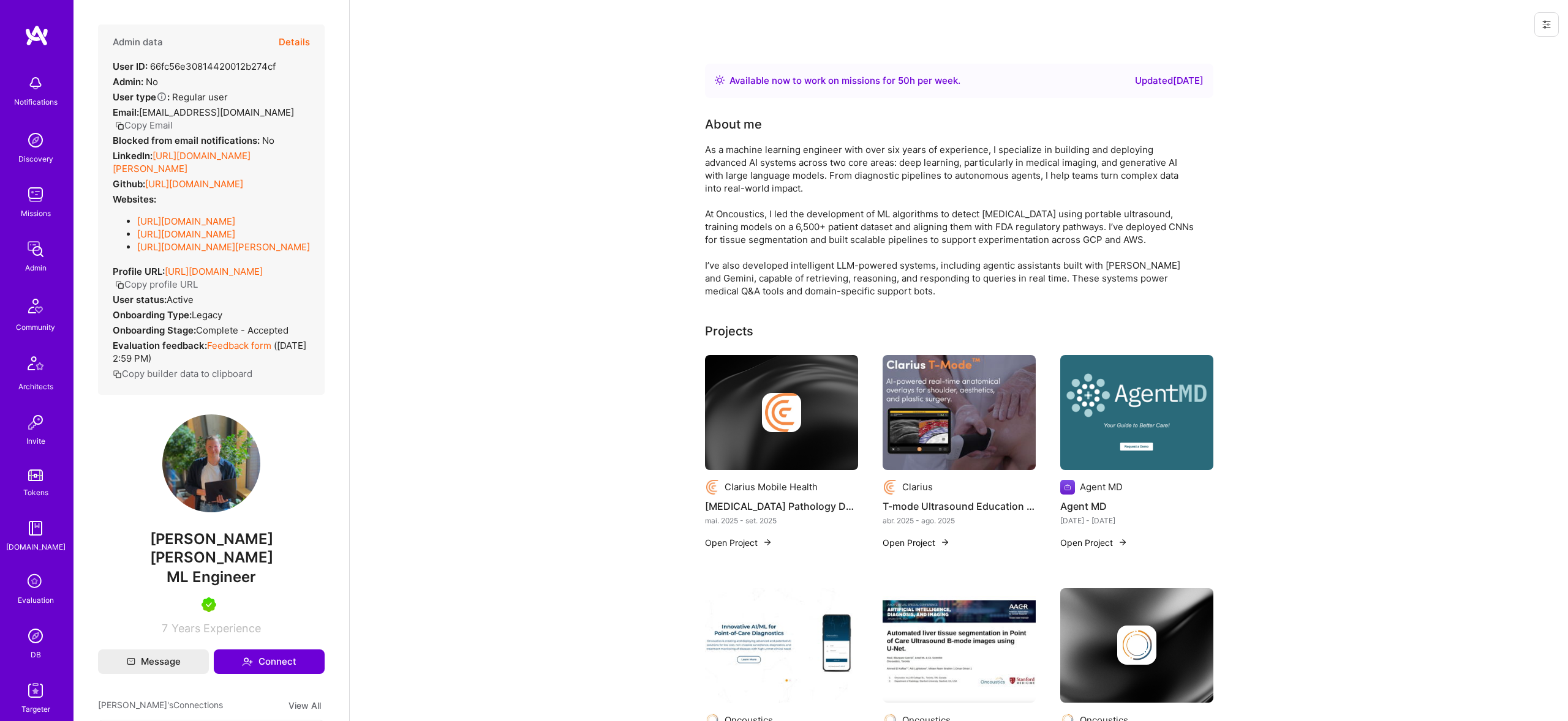
click at [299, 38] on button "Details" at bounding box center [294, 42] width 31 height 35
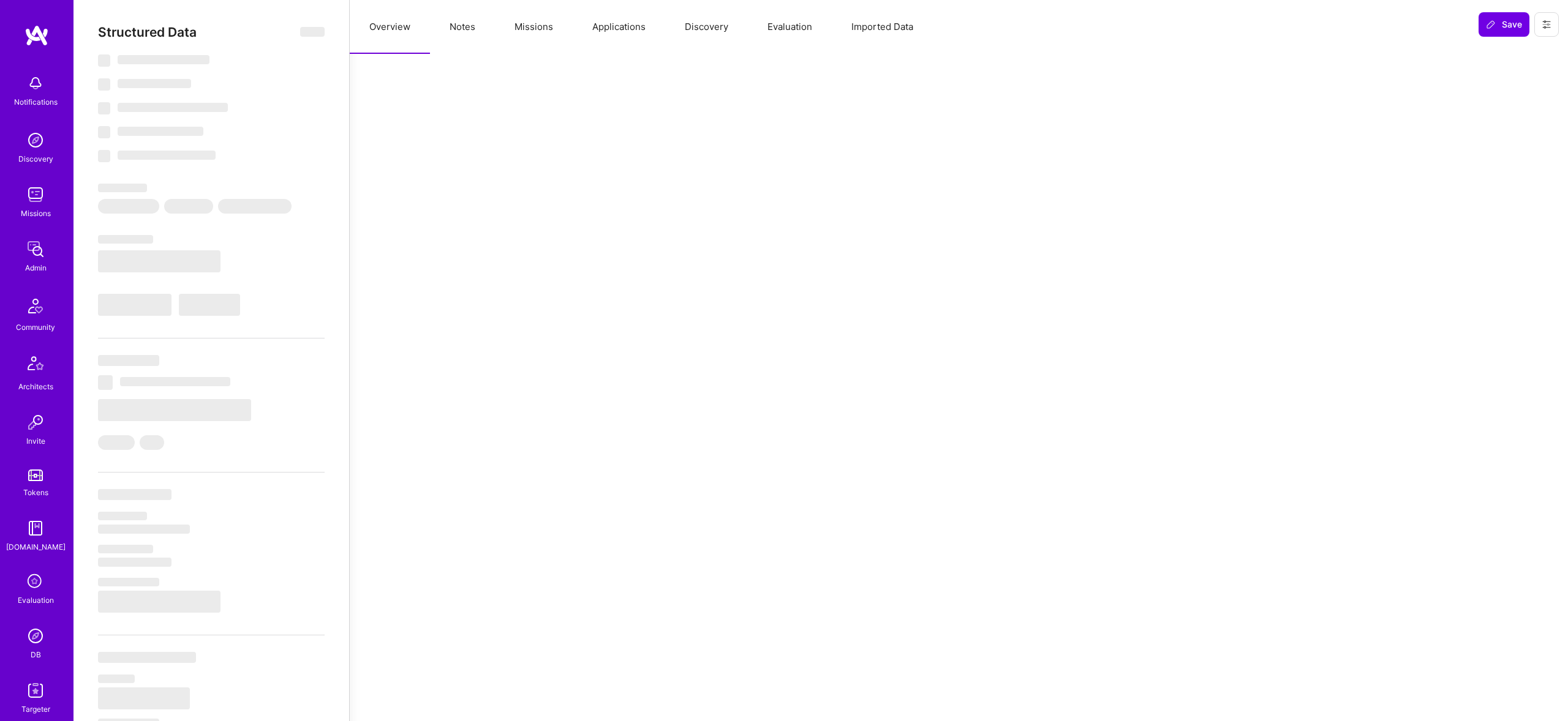
click at [434, 38] on button "Notes" at bounding box center [463, 27] width 65 height 54
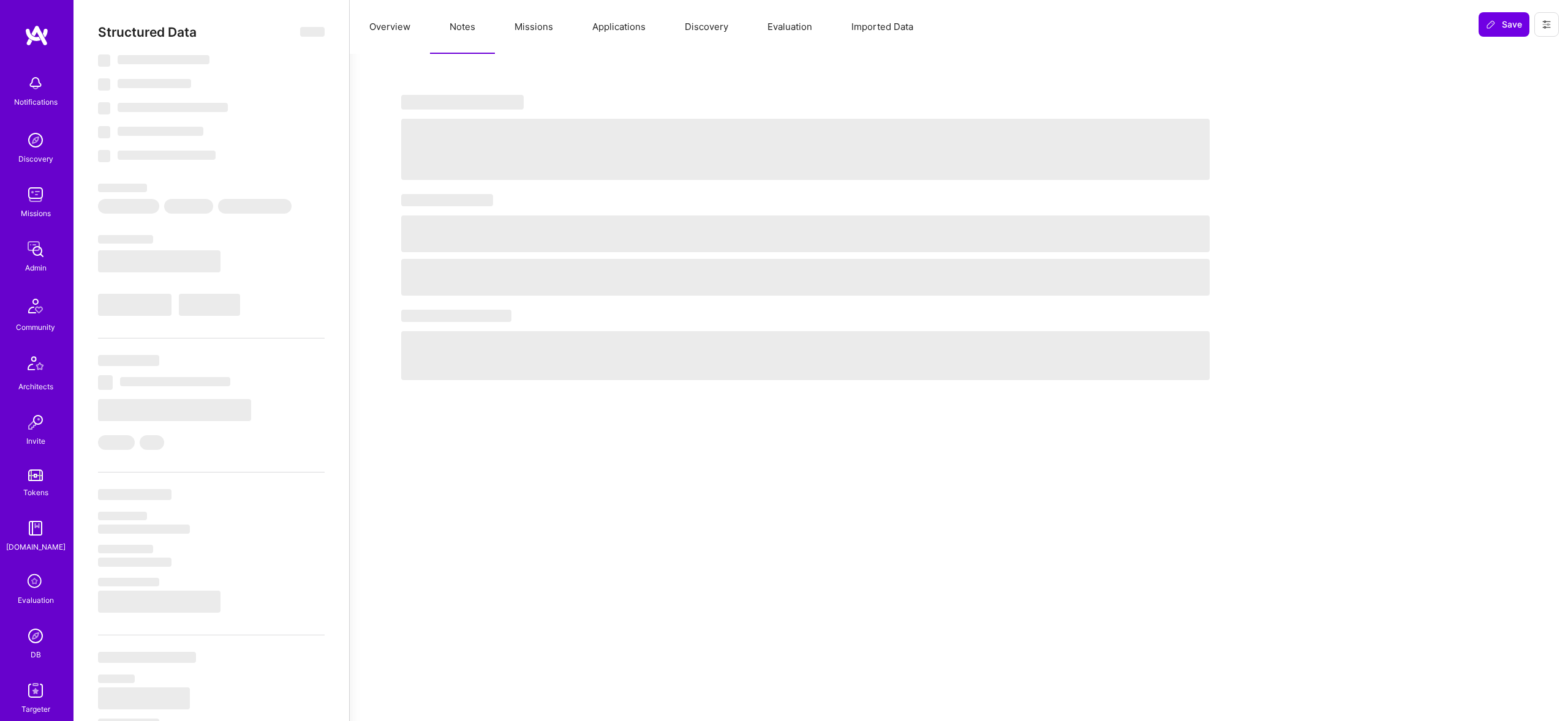
select select "Right Now"
select select "5"
select select "7"
select select "6"
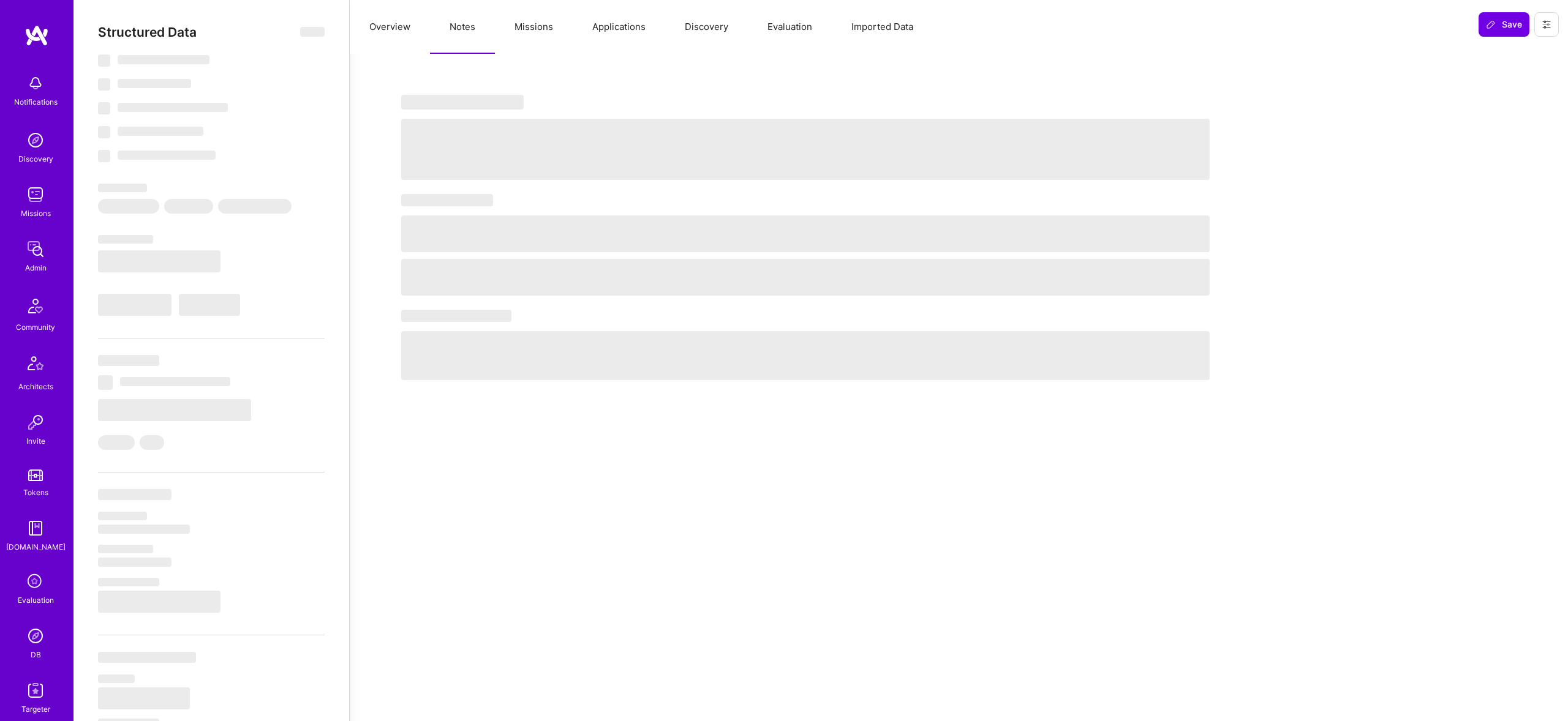
select select "CA"
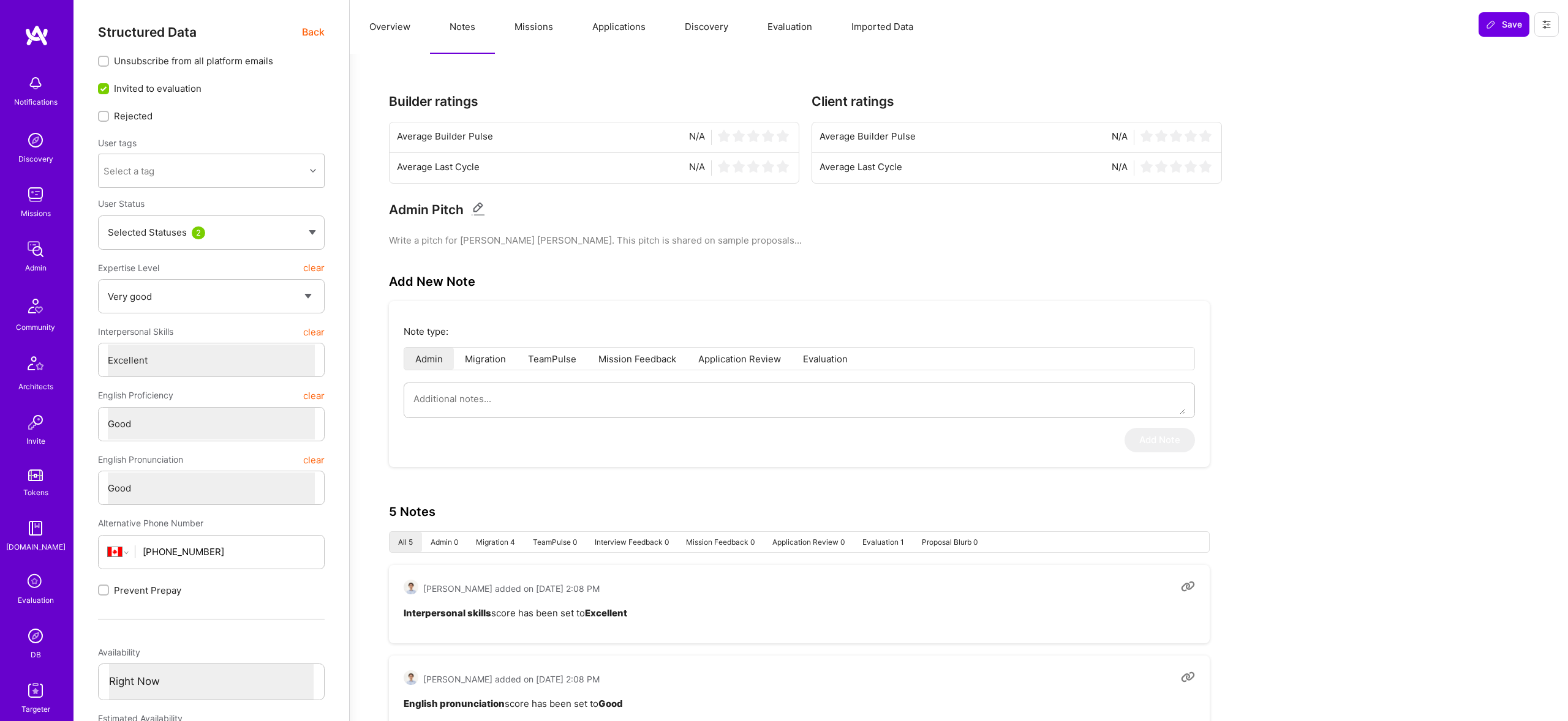
drag, startPoint x: 541, startPoint y: 25, endPoint x: 561, endPoint y: 49, distance: 31.2
click at [561, 49] on button "Missions" at bounding box center [533, 27] width 77 height 54
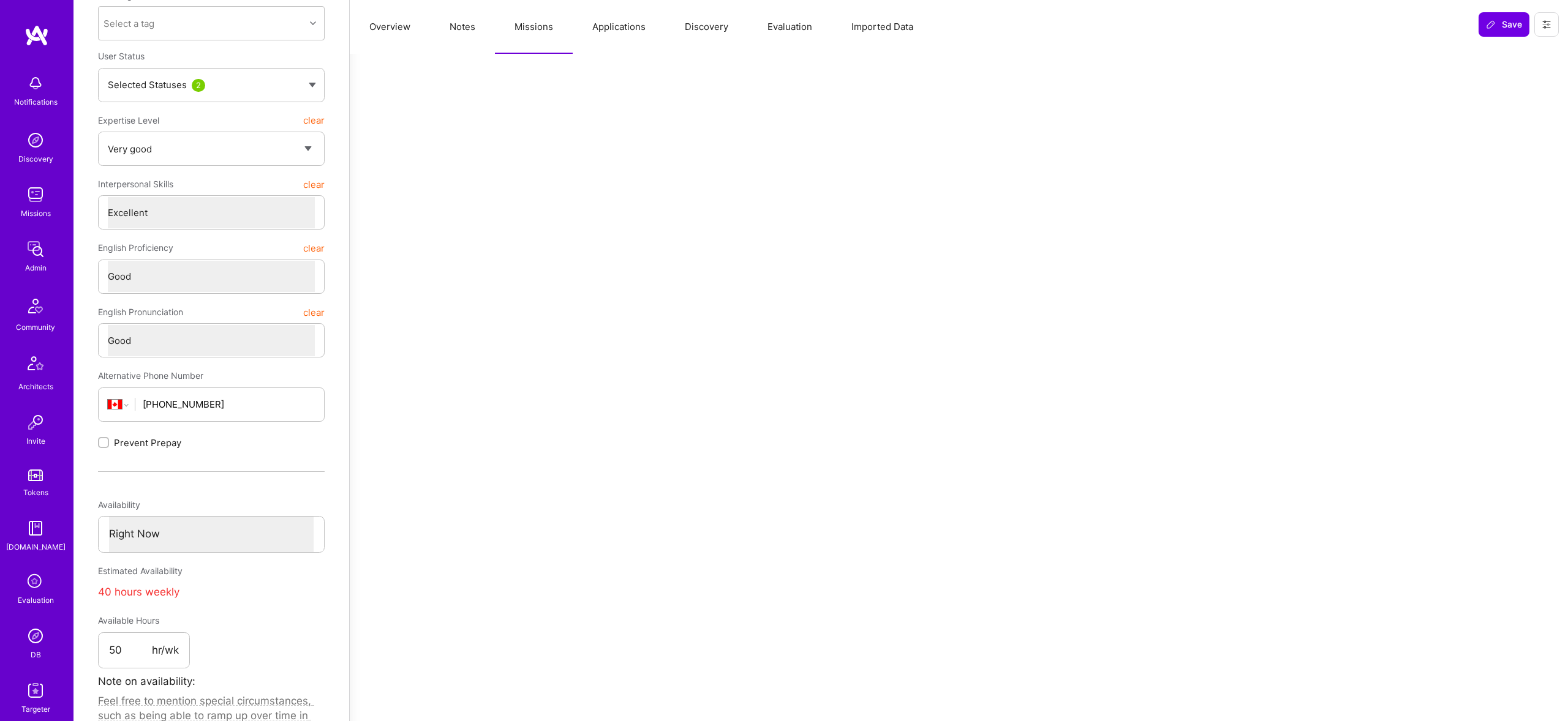
click at [464, 26] on button "Notes" at bounding box center [463, 27] width 65 height 54
type textarea "x"
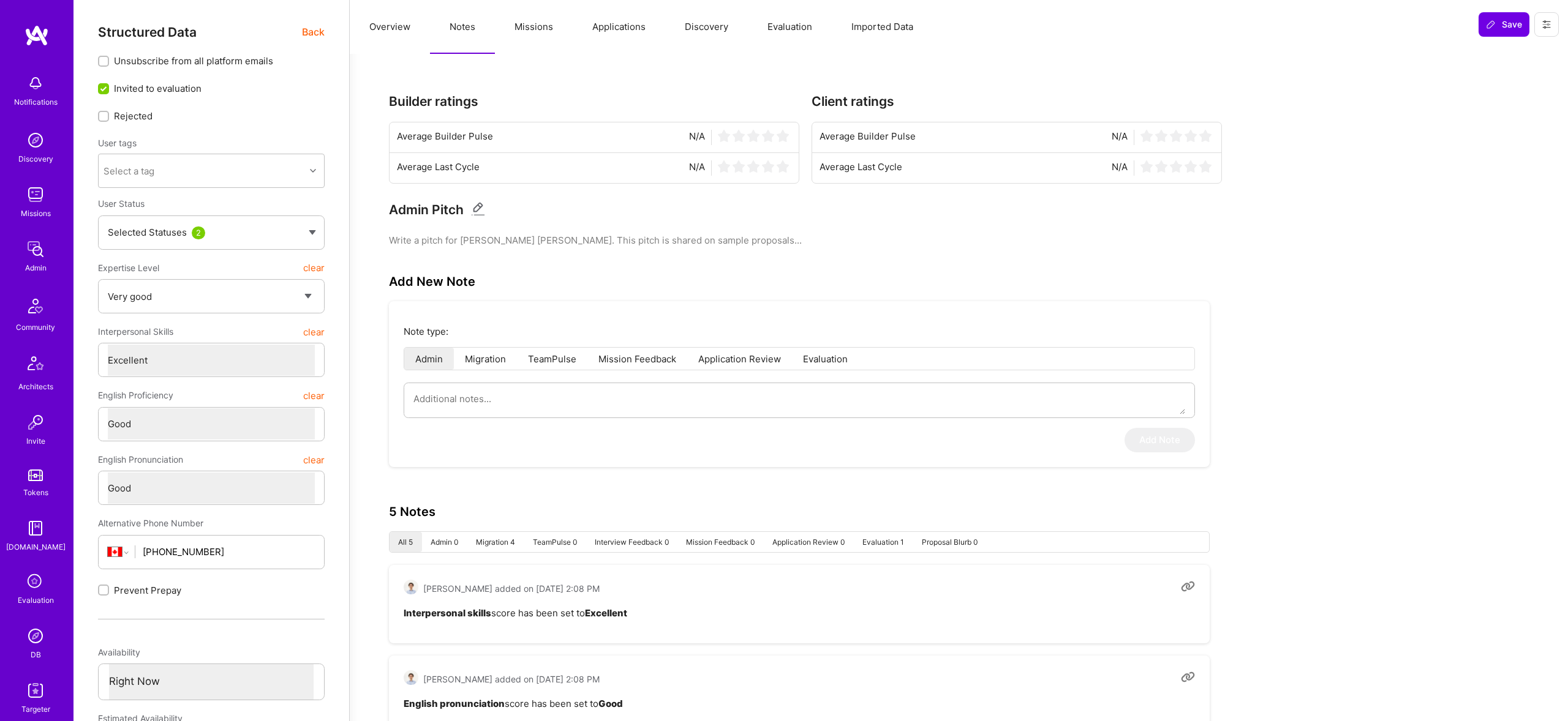
drag, startPoint x: 509, startPoint y: 29, endPoint x: 602, endPoint y: 30, distance: 93.0
click at [509, 30] on button "Missions" at bounding box center [533, 27] width 77 height 54
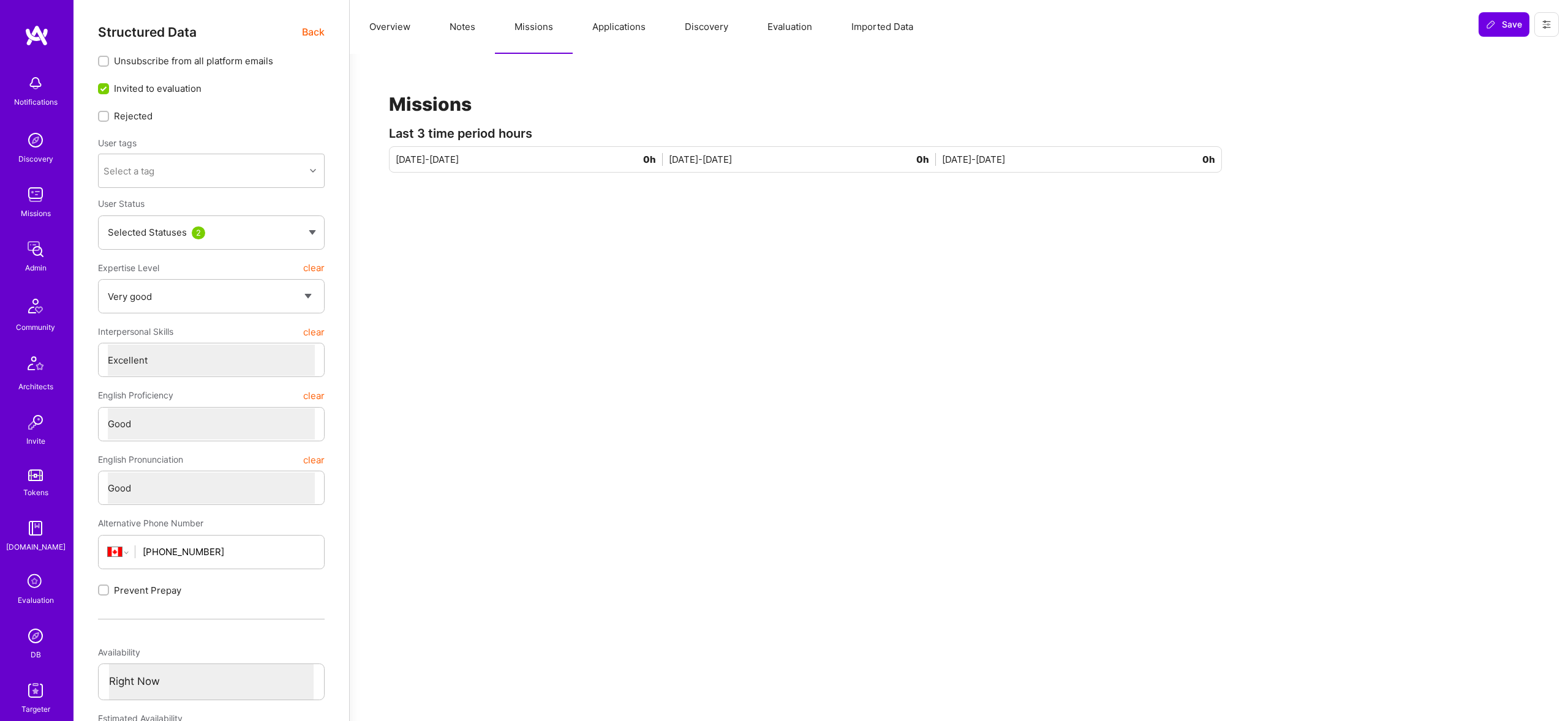
click at [874, 36] on button "Imported Data" at bounding box center [882, 27] width 101 height 54
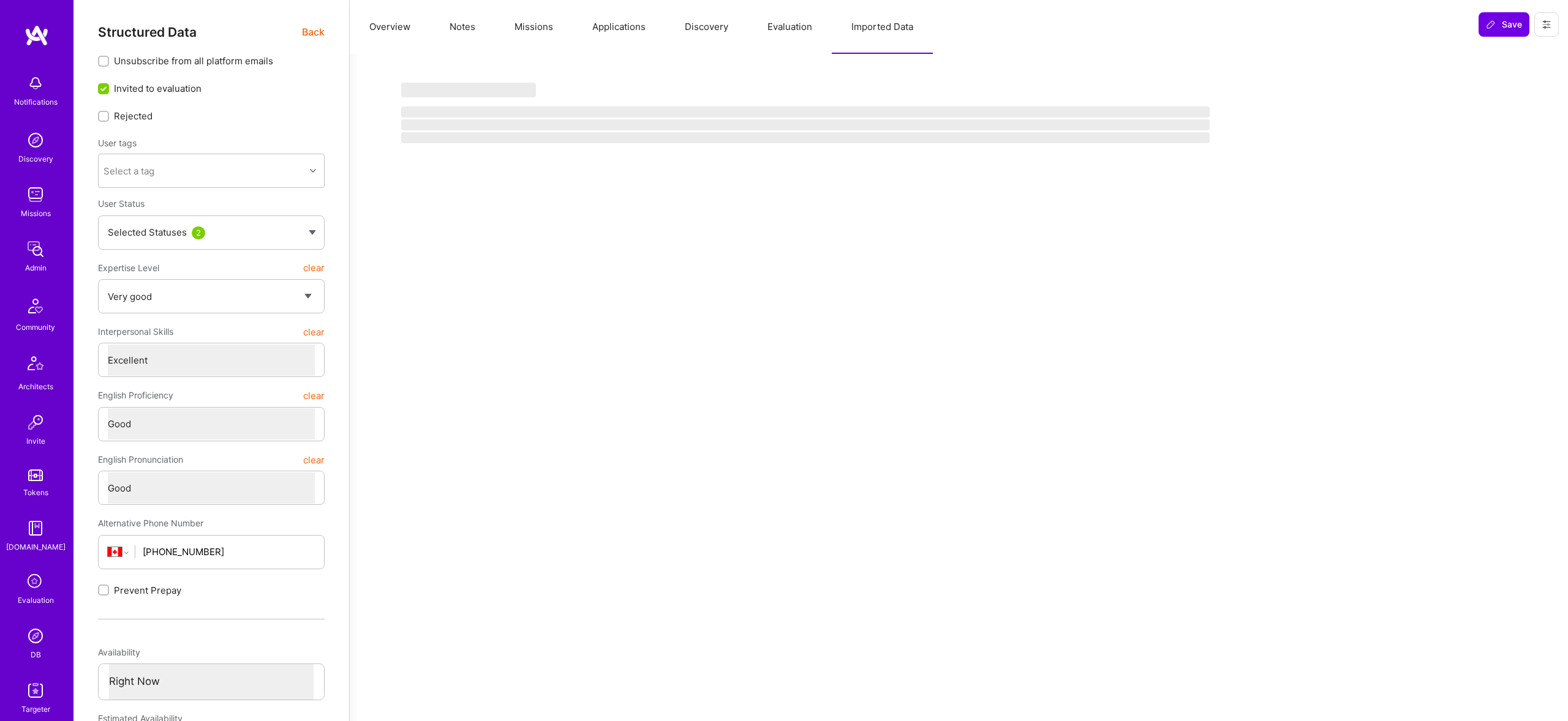
scroll to position [5, 0]
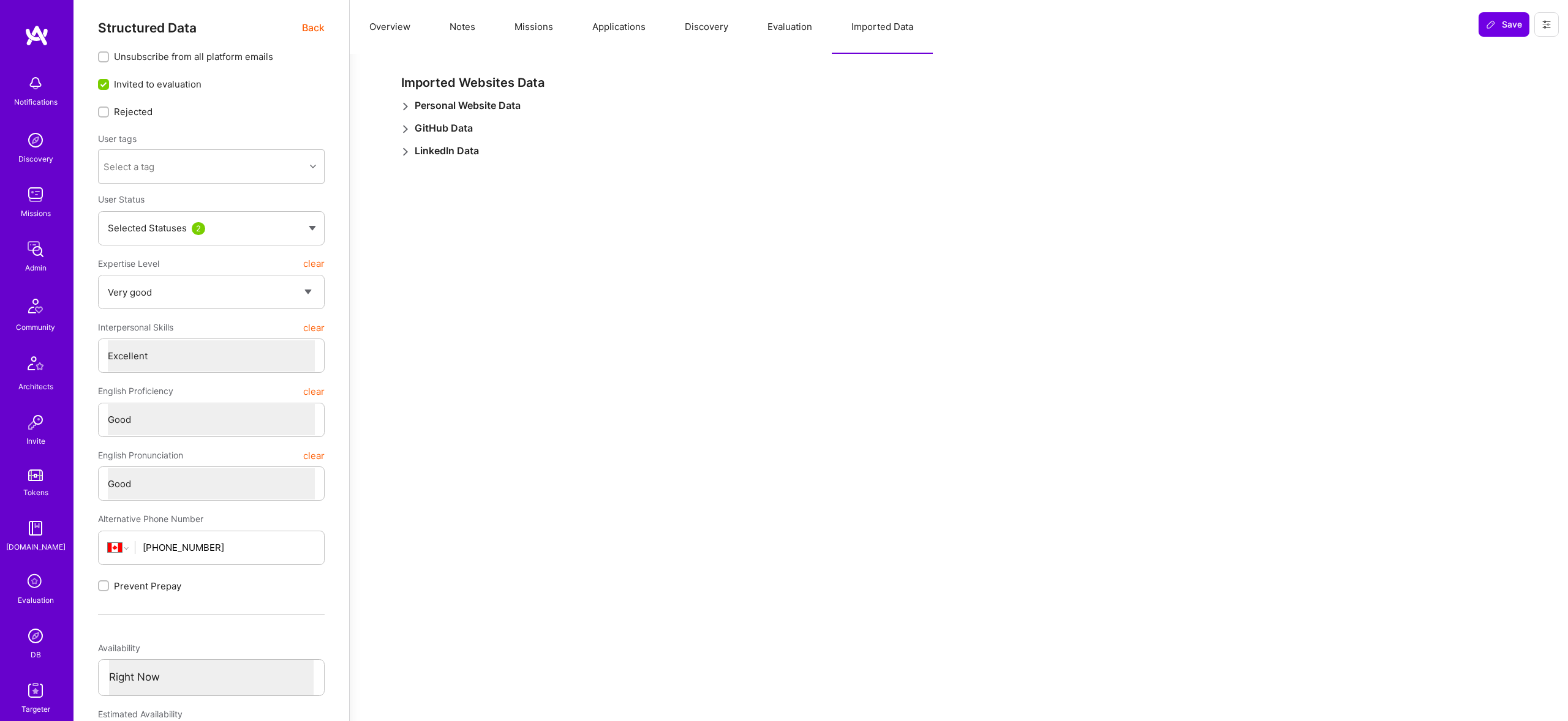
click at [405, 100] on span at bounding box center [405, 105] width 8 height 13
click at [413, 165] on div "GitHub Data" at bounding box center [805, 162] width 808 height 13
click at [414, 220] on span "LinkedIn Data" at bounding box center [446, 218] width 64 height 13
click at [398, 37] on button "Overview" at bounding box center [390, 27] width 80 height 54
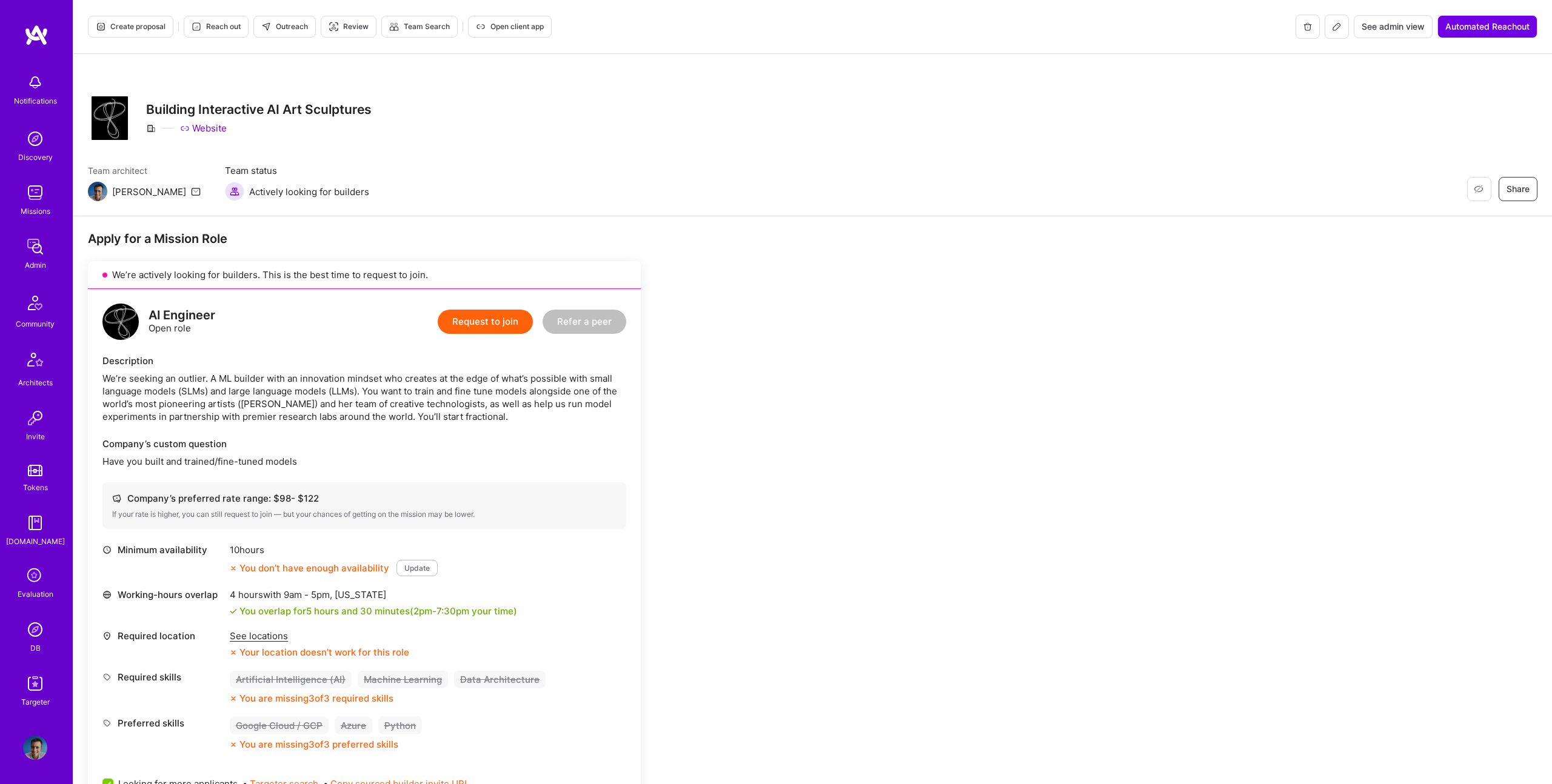
click at [137, 26] on span "Create proposal" at bounding box center [130, 27] width 69 height 11
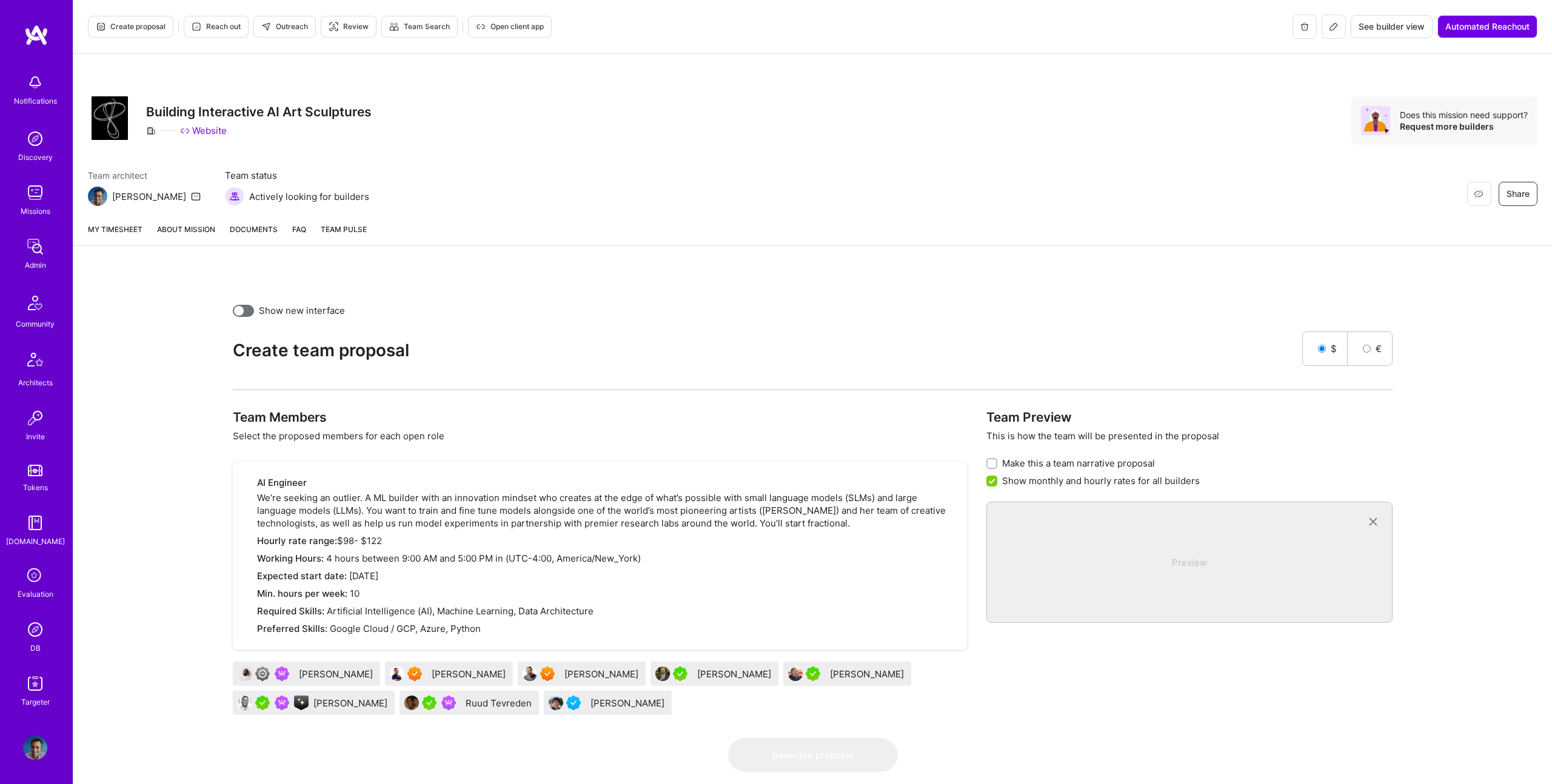
scroll to position [36, 0]
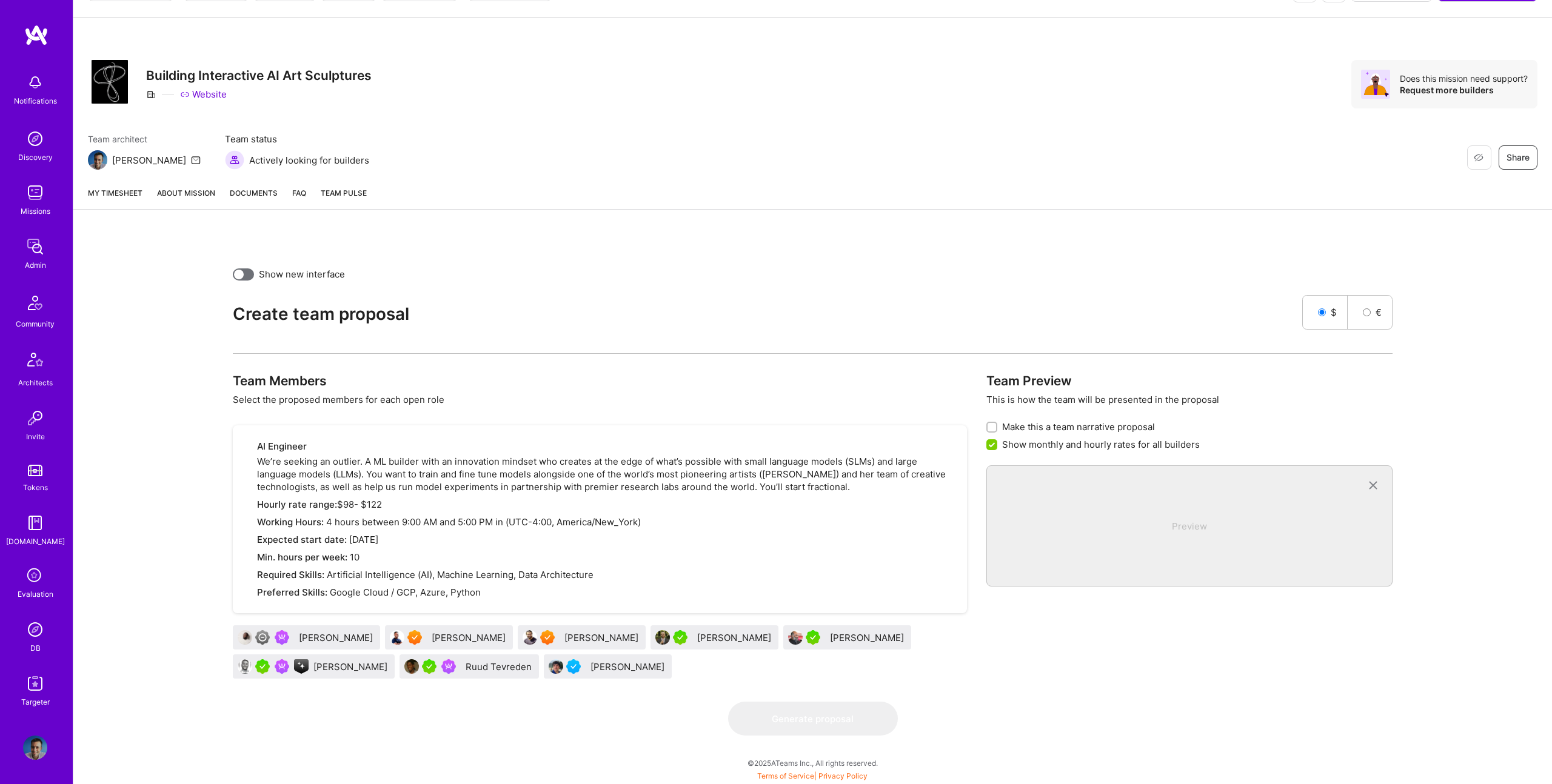
click at [324, 667] on div "[PERSON_NAME]" at bounding box center [351, 667] width 77 height 13
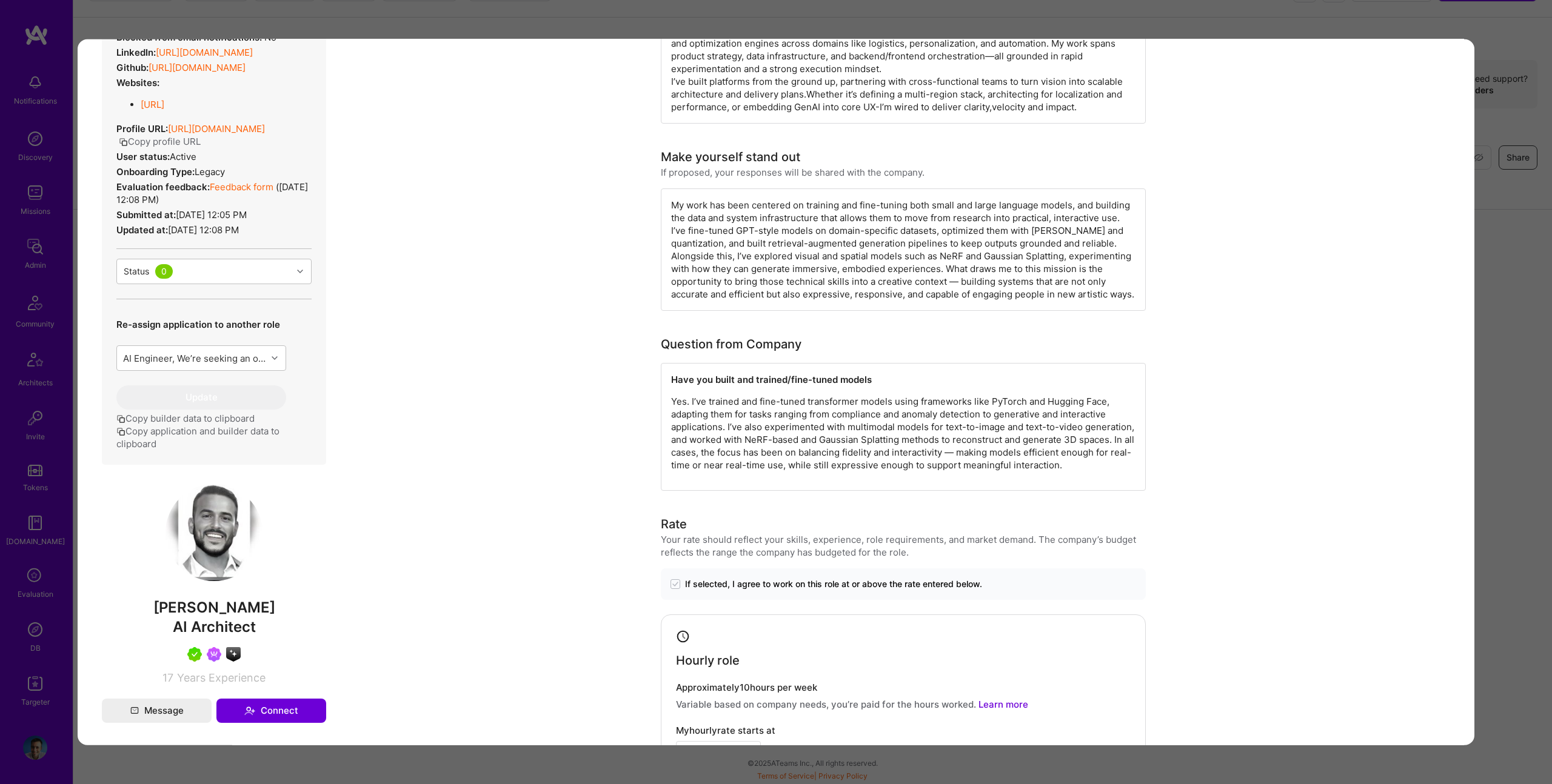
scroll to position [30, 0]
drag, startPoint x: 1470, startPoint y: 320, endPoint x: 1478, endPoint y: 320, distance: 8.0
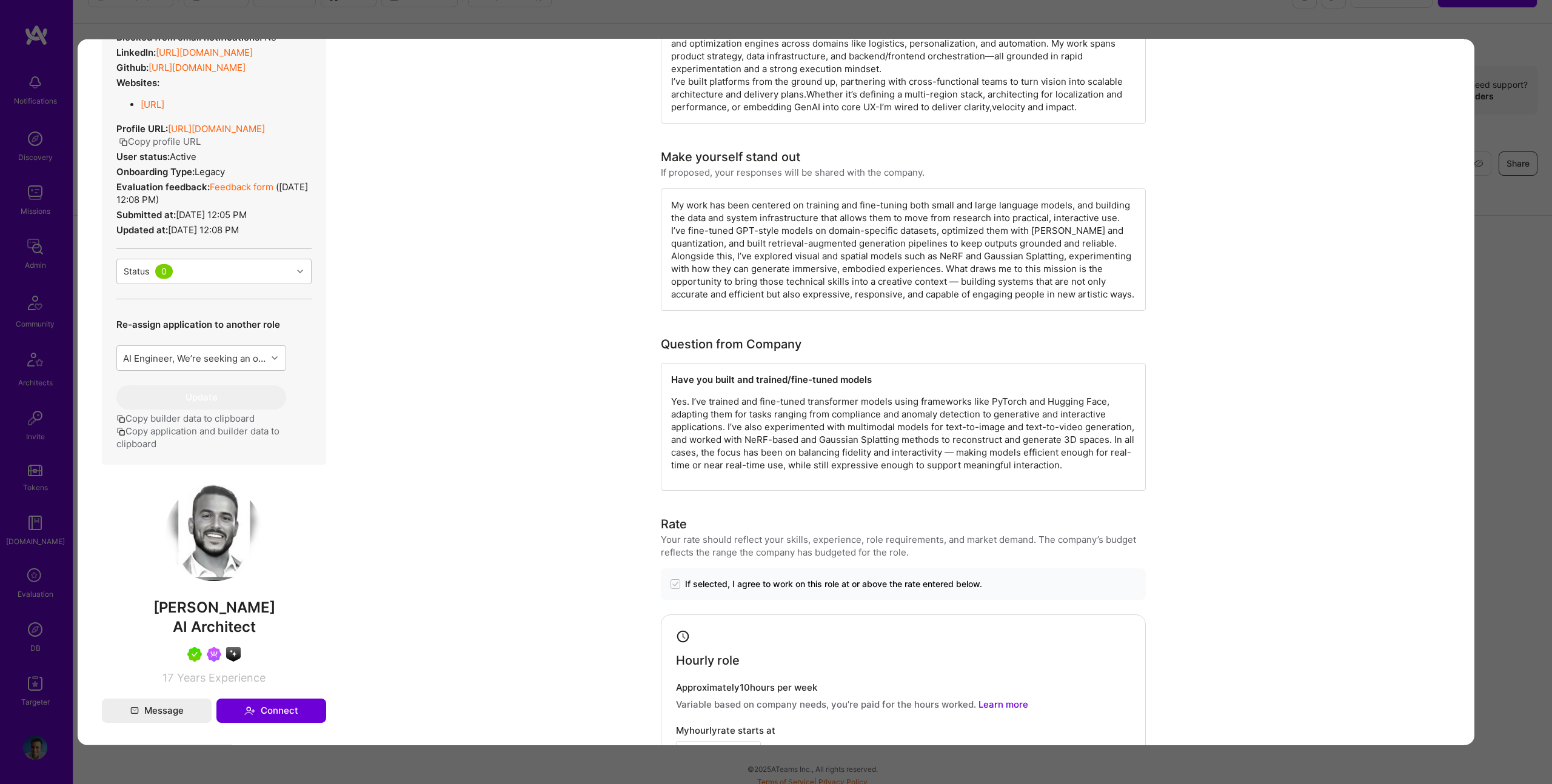
click at [1482, 320] on div "Builder Missing Requirements Required Location See locations Location doesn’t m…" at bounding box center [776, 392] width 1552 height 784
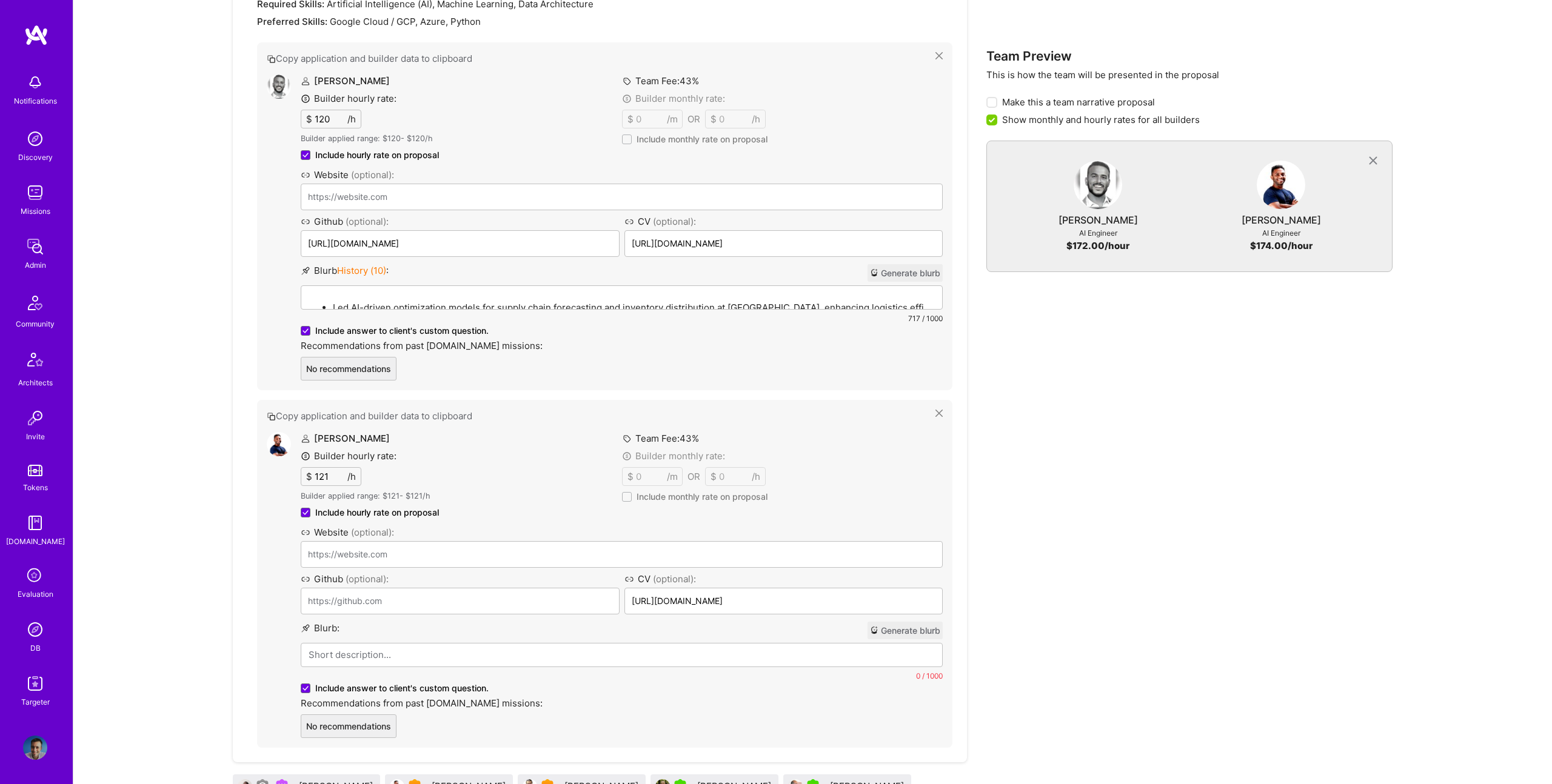
scroll to position [629, 0]
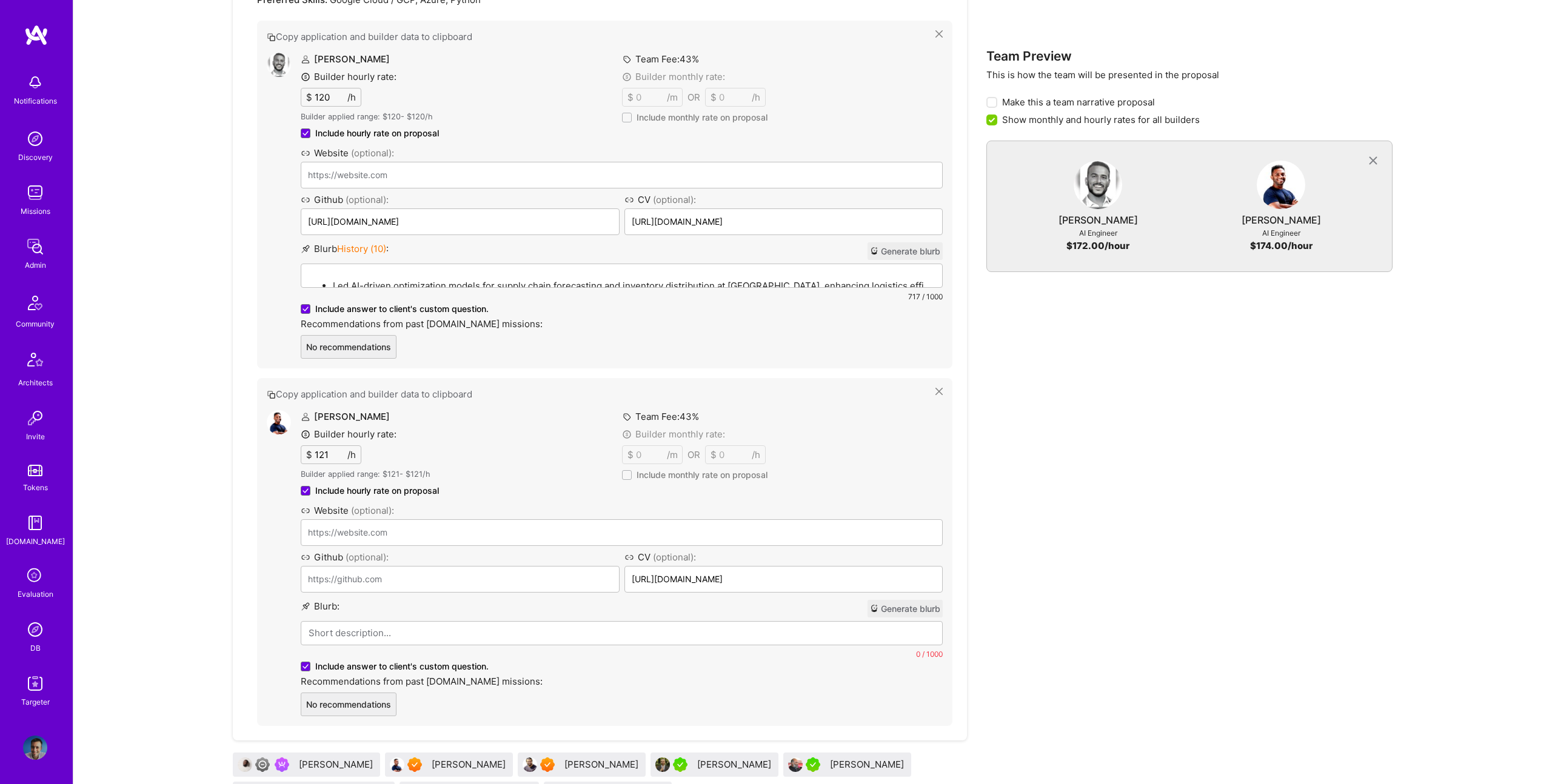
click at [690, 288] on div "Blurb History ( 10 ) : Generate blurb Led AI-driven optimization models for sup…" at bounding box center [621, 272] width 642 height 61
click at [713, 278] on li "Led AI-driven optimization models for supply chain forecasting and inventory di…" at bounding box center [634, 284] width 602 height 14
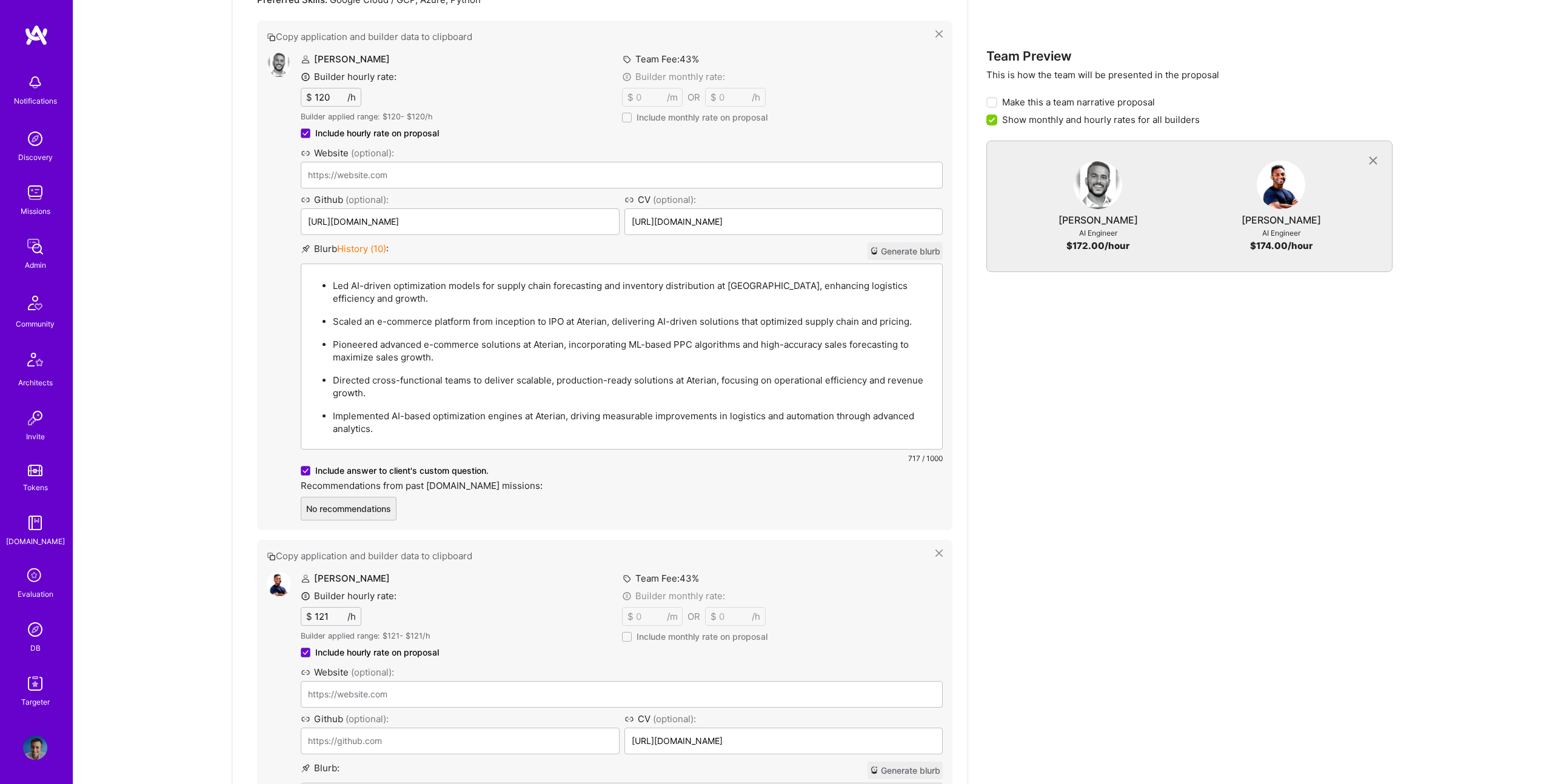
click at [467, 283] on p "Led AI-driven optimization models for supply chain forecasting and inventory di…" at bounding box center [634, 292] width 602 height 26
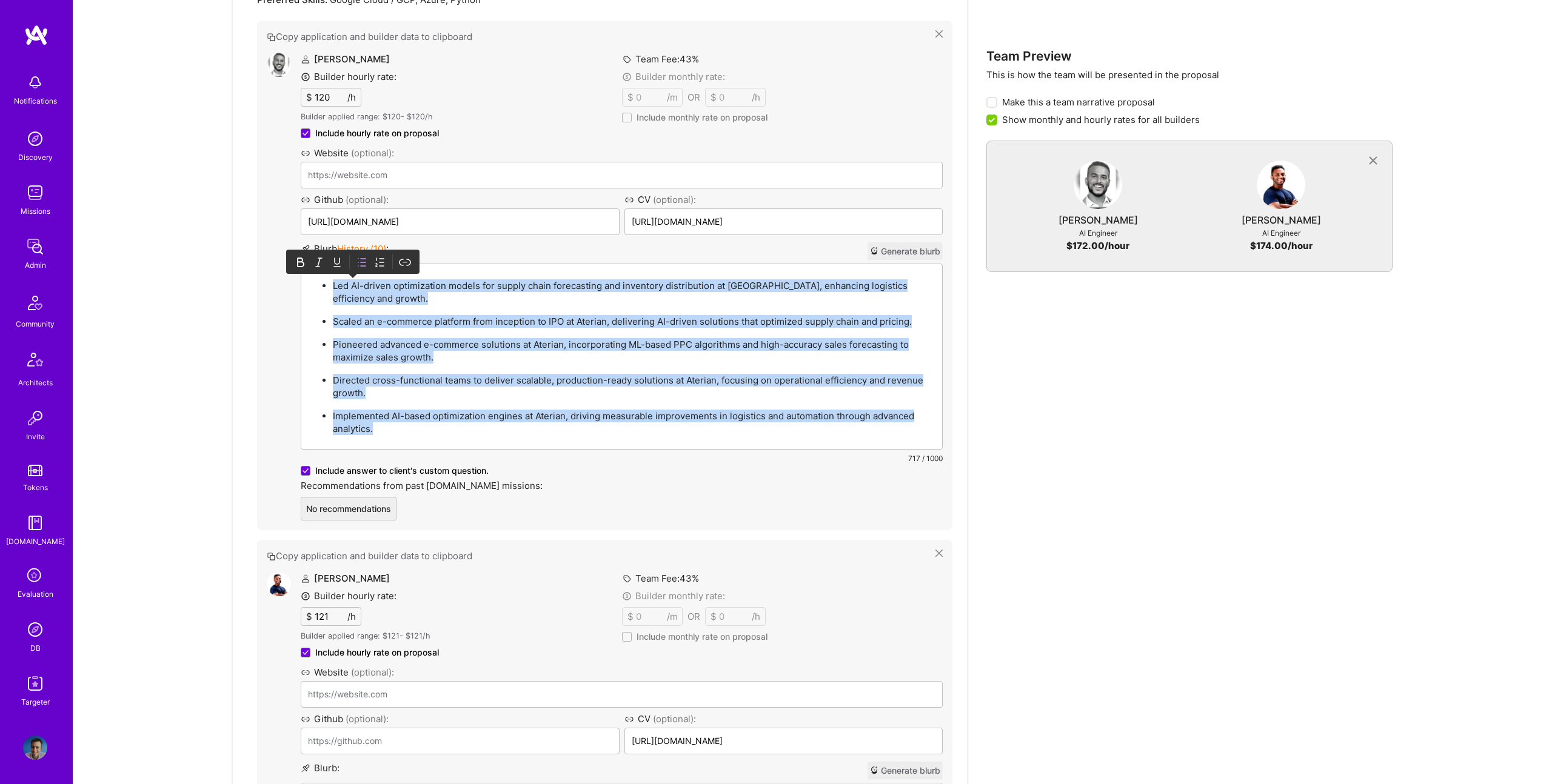
paste div
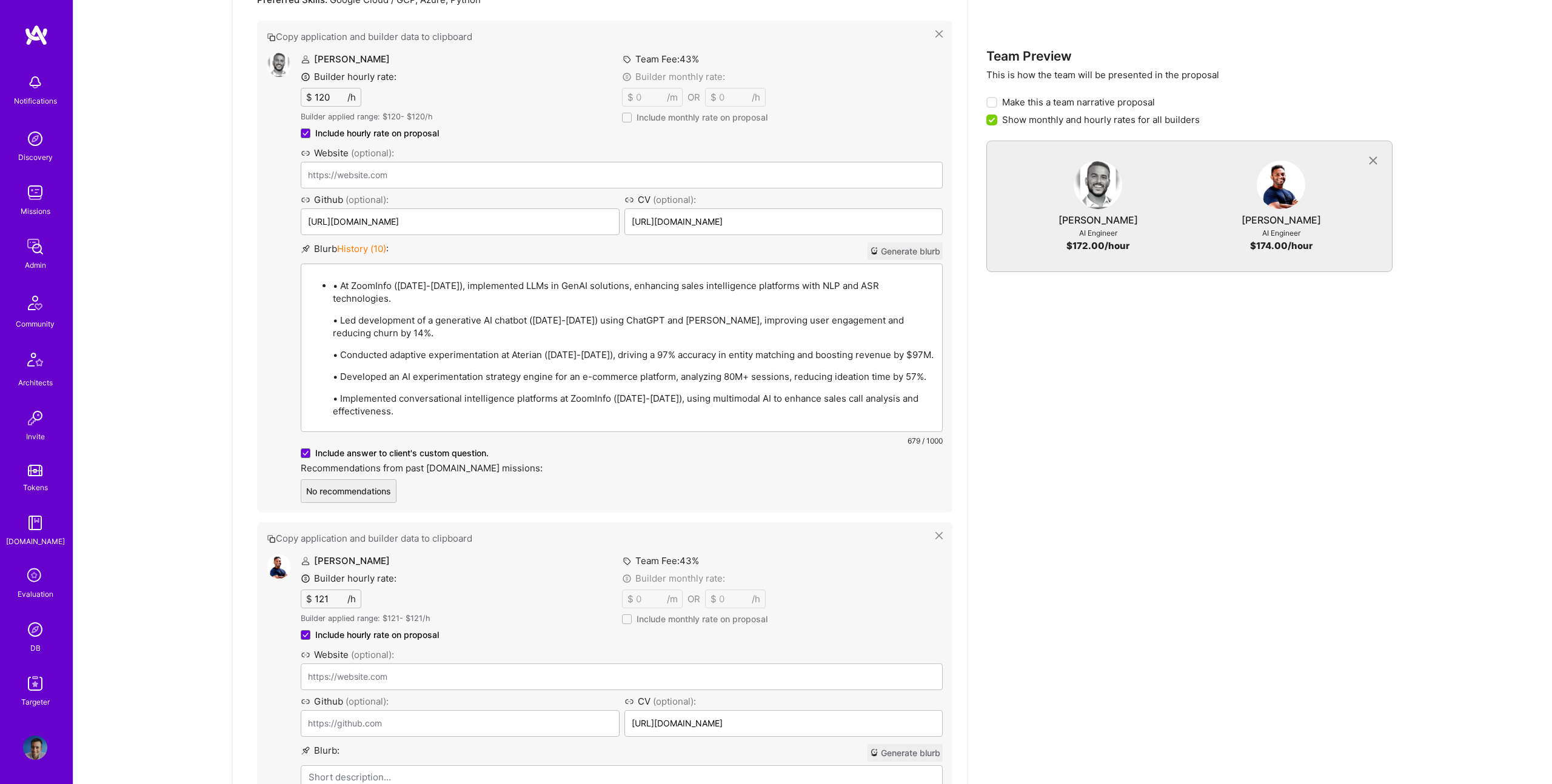
click at [341, 286] on p "• At ZoomInfo (2021-2023), implemented LLMs in GenAI solutions, enhancing sales…" at bounding box center [634, 292] width 602 height 26
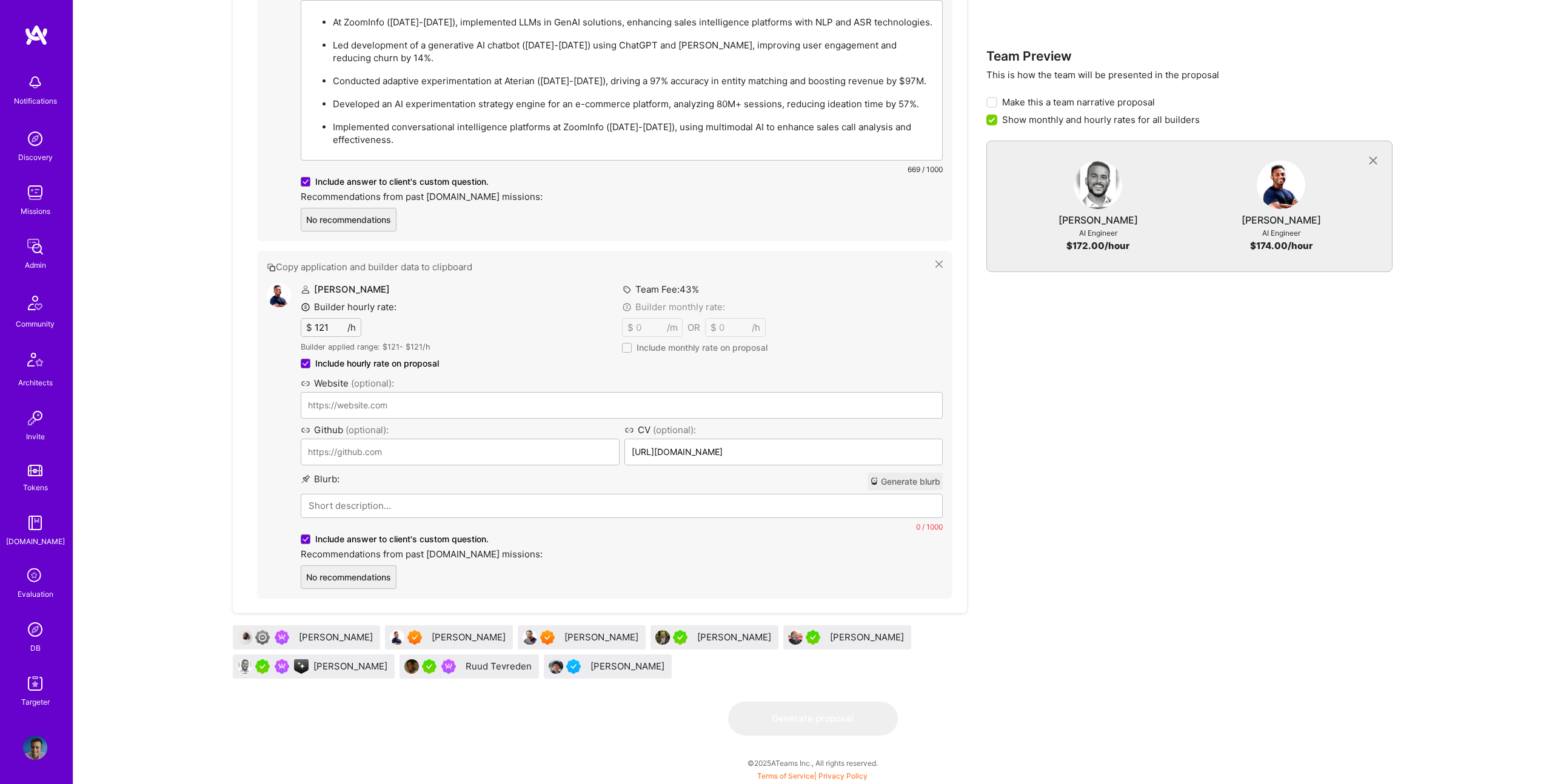
scroll to position [756, 0]
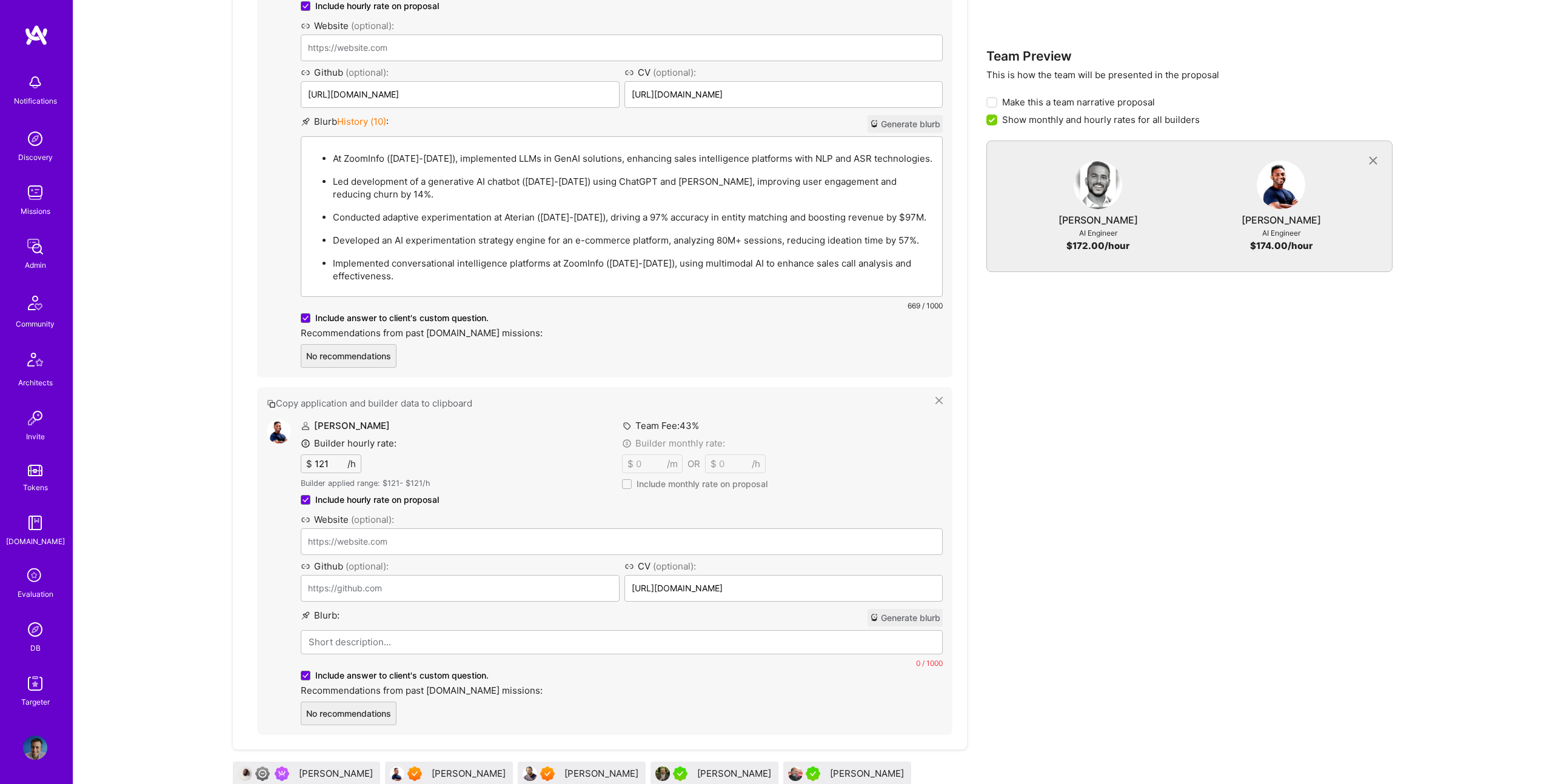
click at [385, 635] on p at bounding box center [622, 642] width 626 height 13
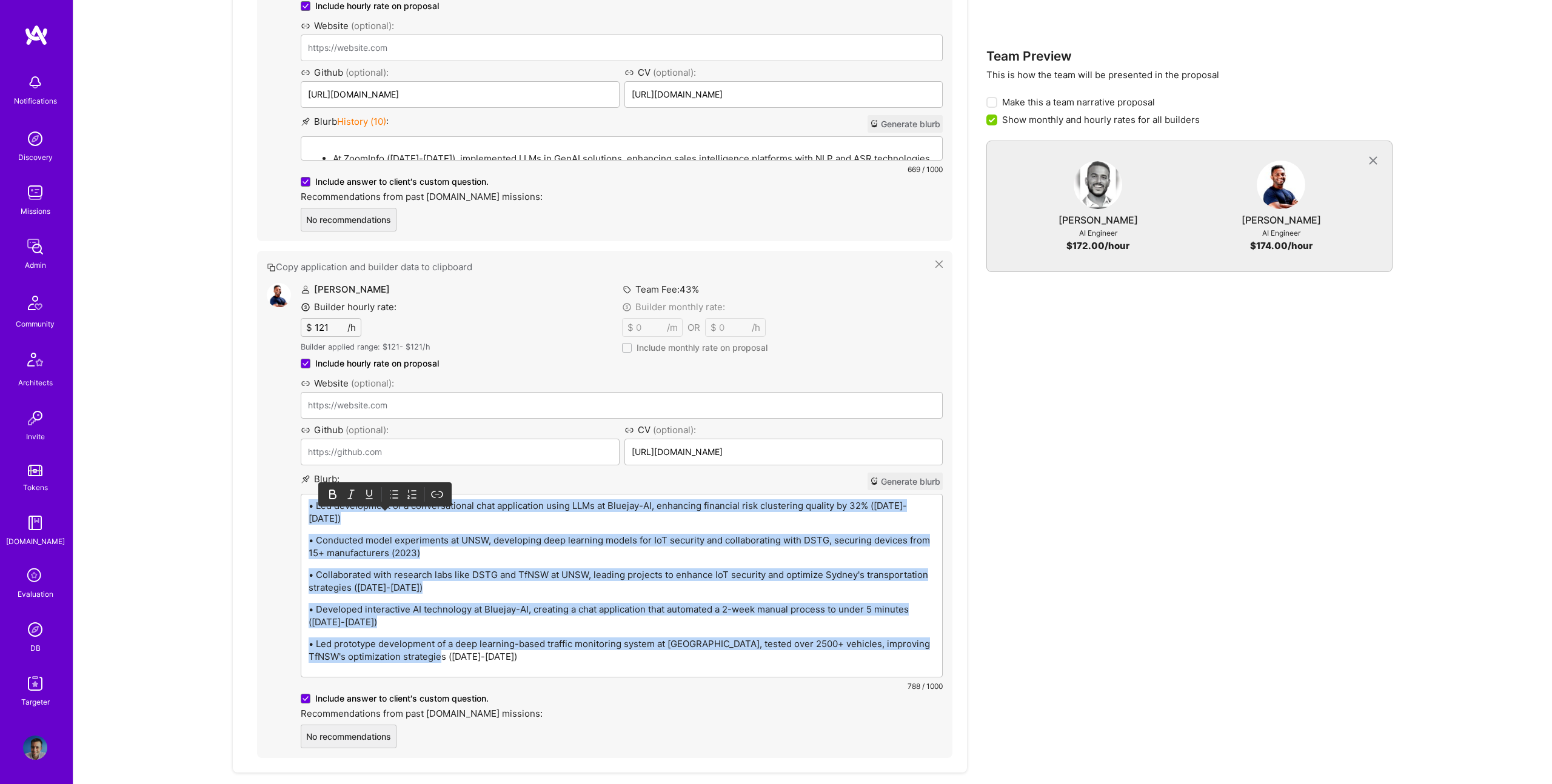
click at [389, 488] on icon at bounding box center [394, 494] width 12 height 12
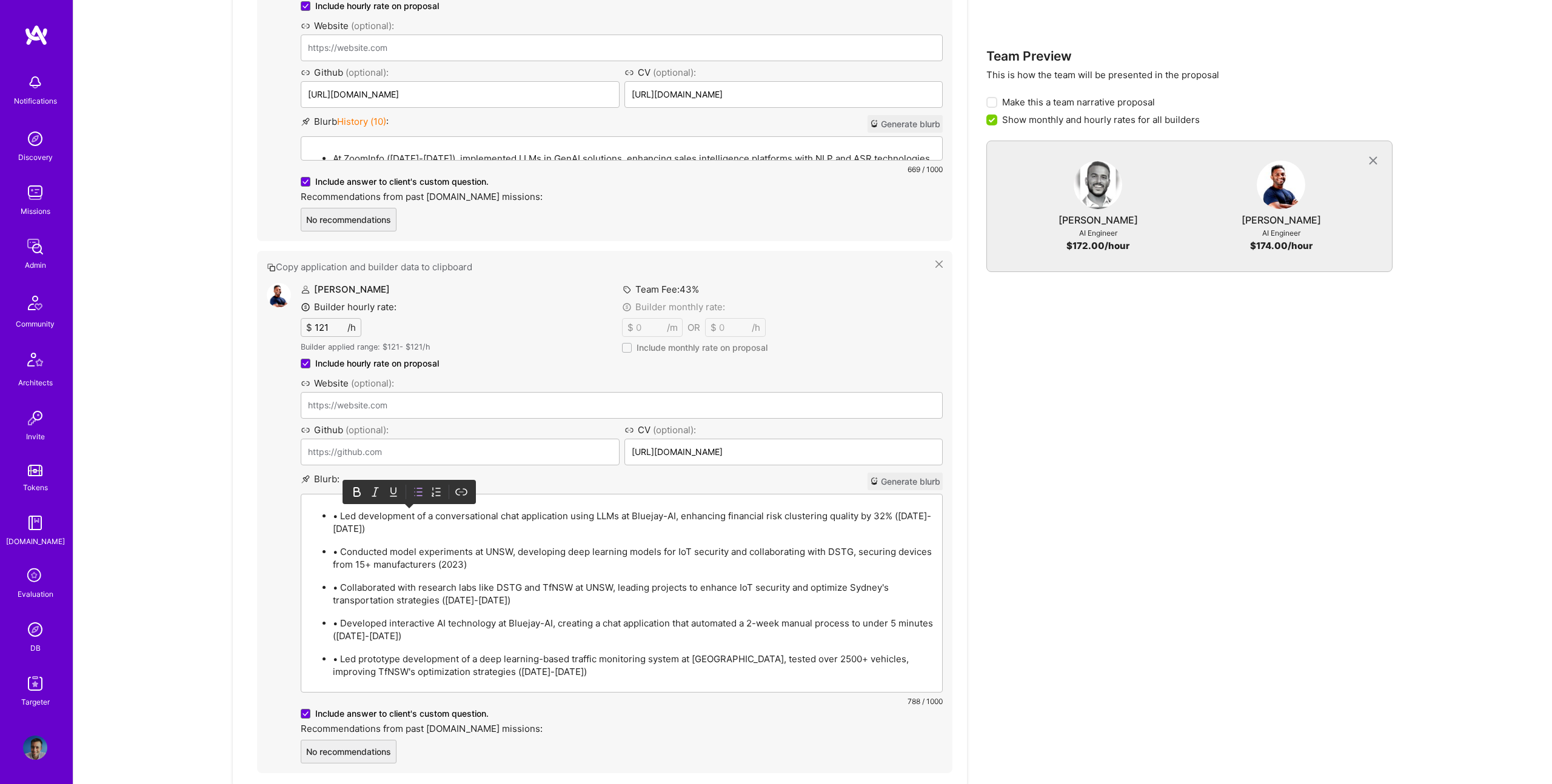
click at [343, 518] on p "• Led development of a conversational chat application using LLMs at Bluejay-AI…" at bounding box center [634, 523] width 602 height 26
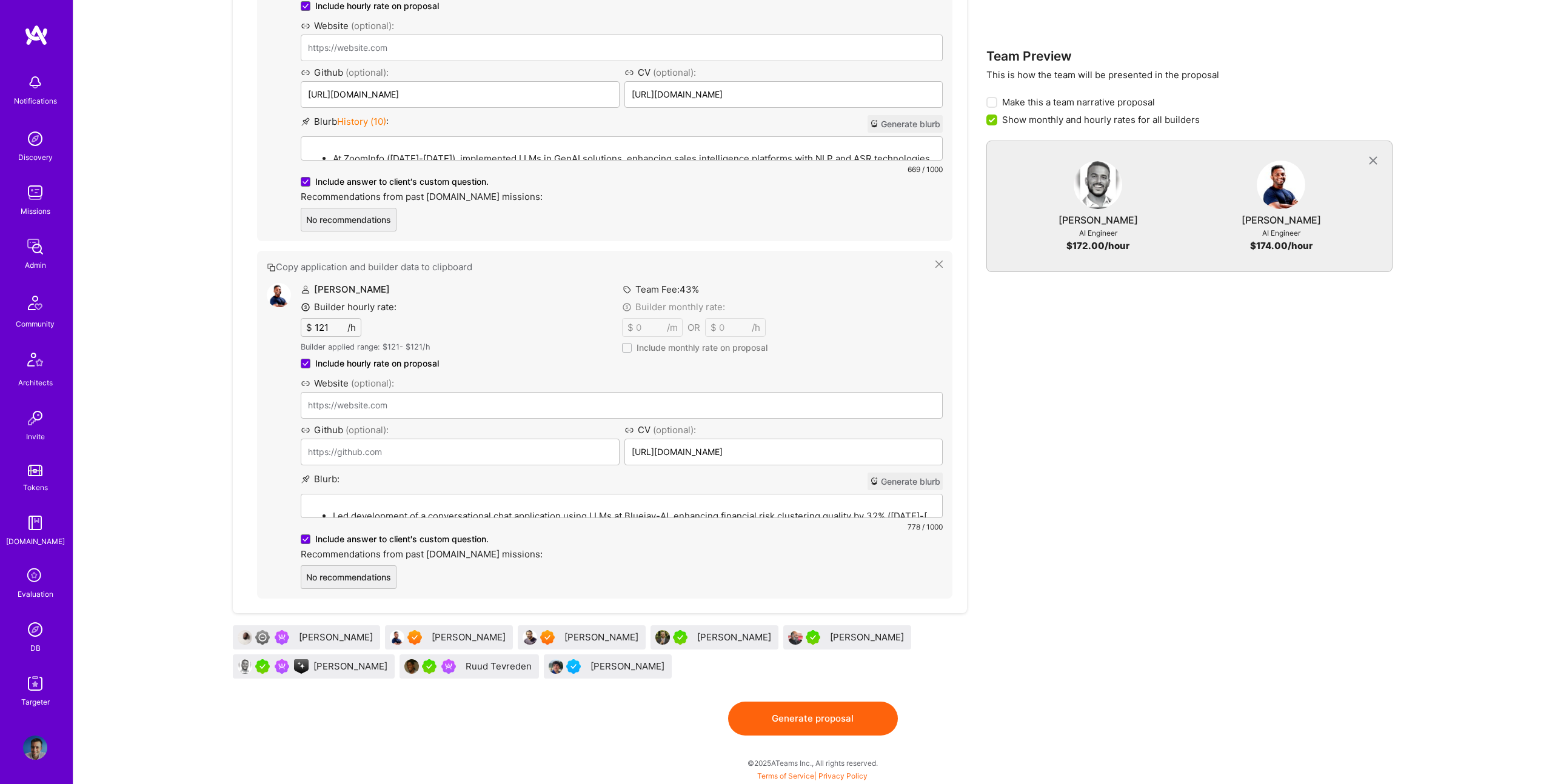
click at [801, 729] on button "Generate proposal" at bounding box center [813, 718] width 170 height 34
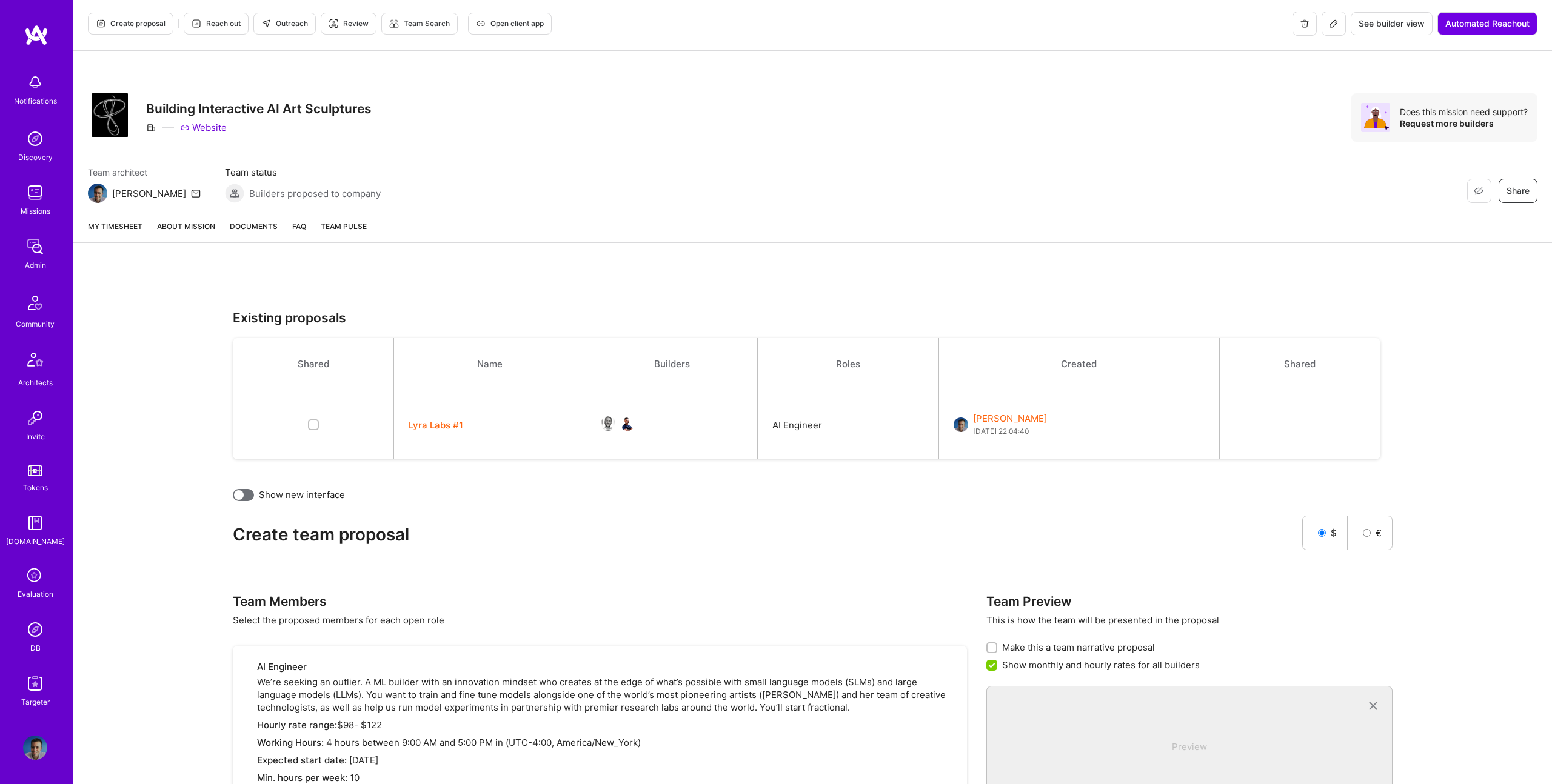
scroll to position [0, 0]
click at [178, 223] on link "About Mission" at bounding box center [186, 233] width 58 height 22
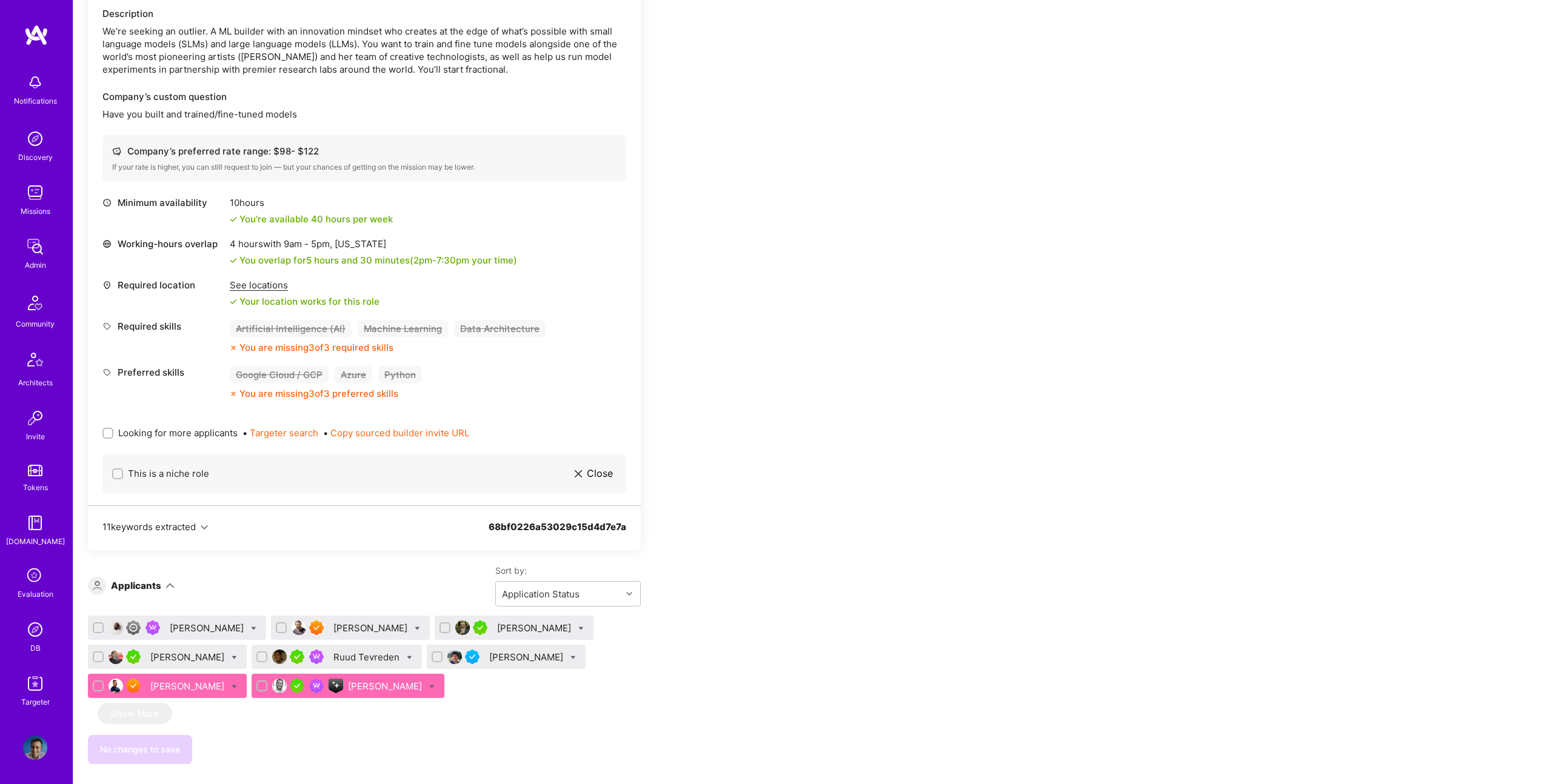
scroll to position [394, 0]
click at [179, 429] on span "Looking for more applicants" at bounding box center [177, 432] width 119 height 13
click at [114, 429] on input "Looking for more applicants" at bounding box center [109, 433] width 8 height 8
checkbox input "true"
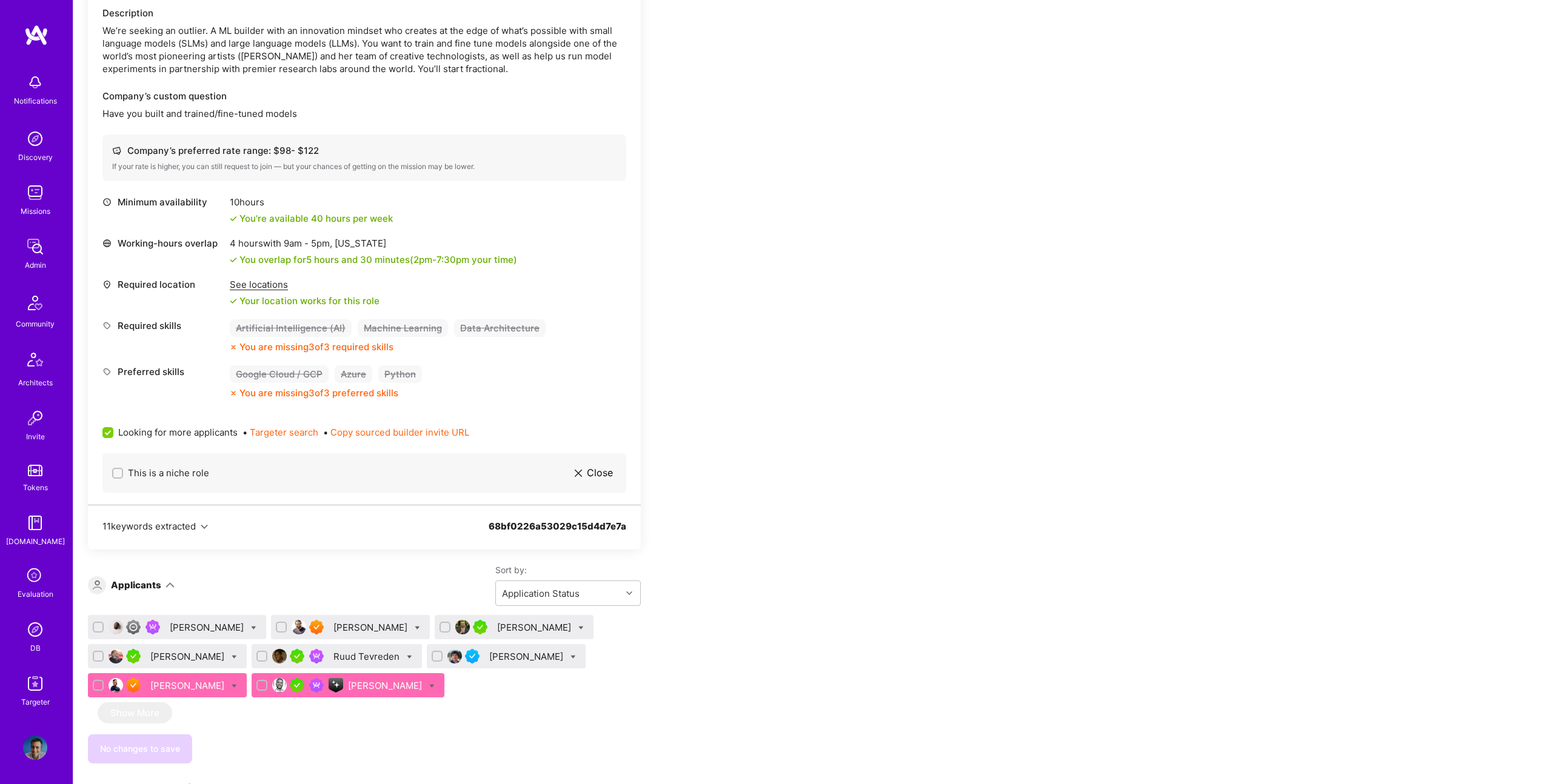
scroll to position [0, 0]
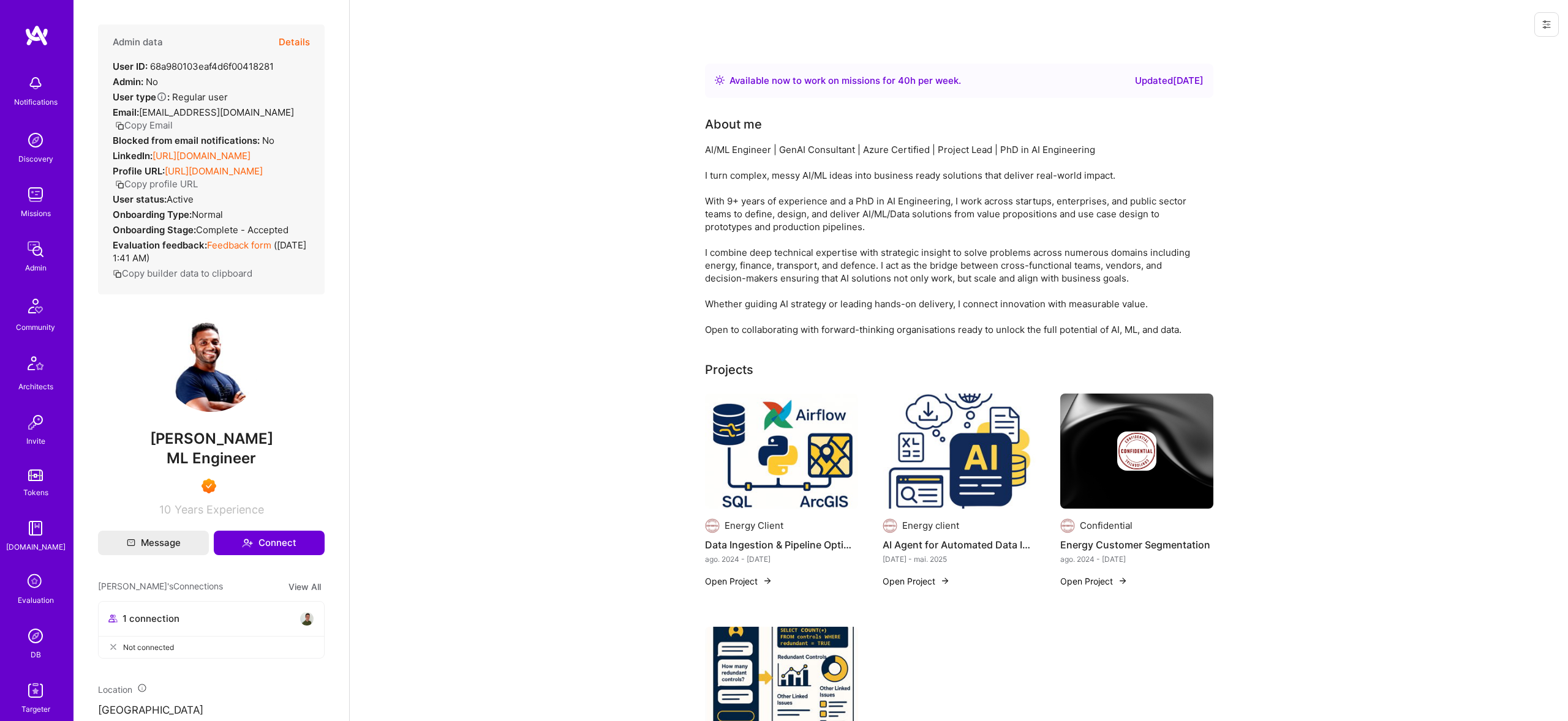
click at [250, 150] on link "https://linkedin.com/in/malith-ranaweera" at bounding box center [201, 156] width 98 height 11
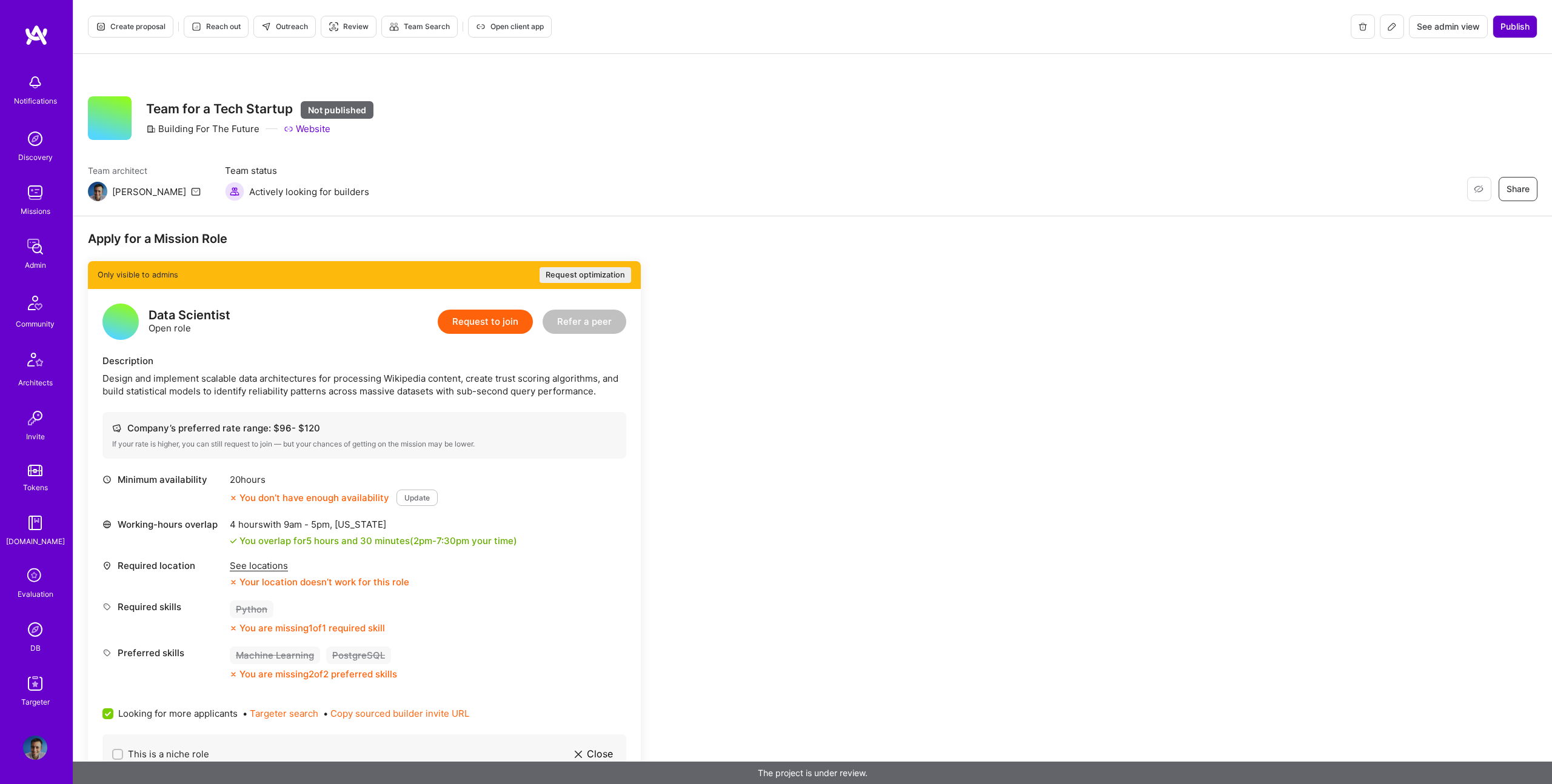
click at [1511, 30] on span "Publish" at bounding box center [1514, 26] width 29 height 12
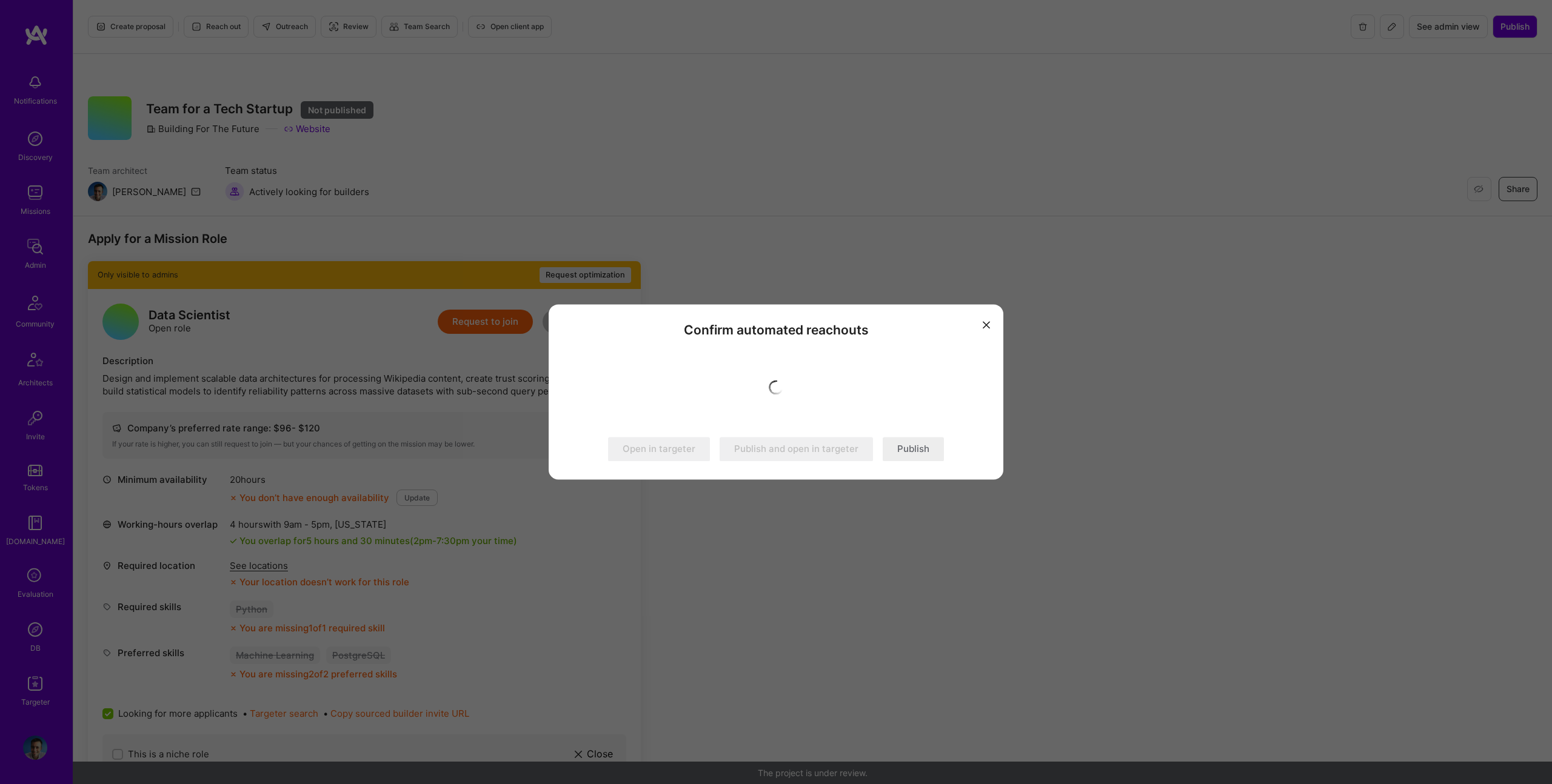
click at [930, 448] on button "Publish" at bounding box center [913, 450] width 61 height 24
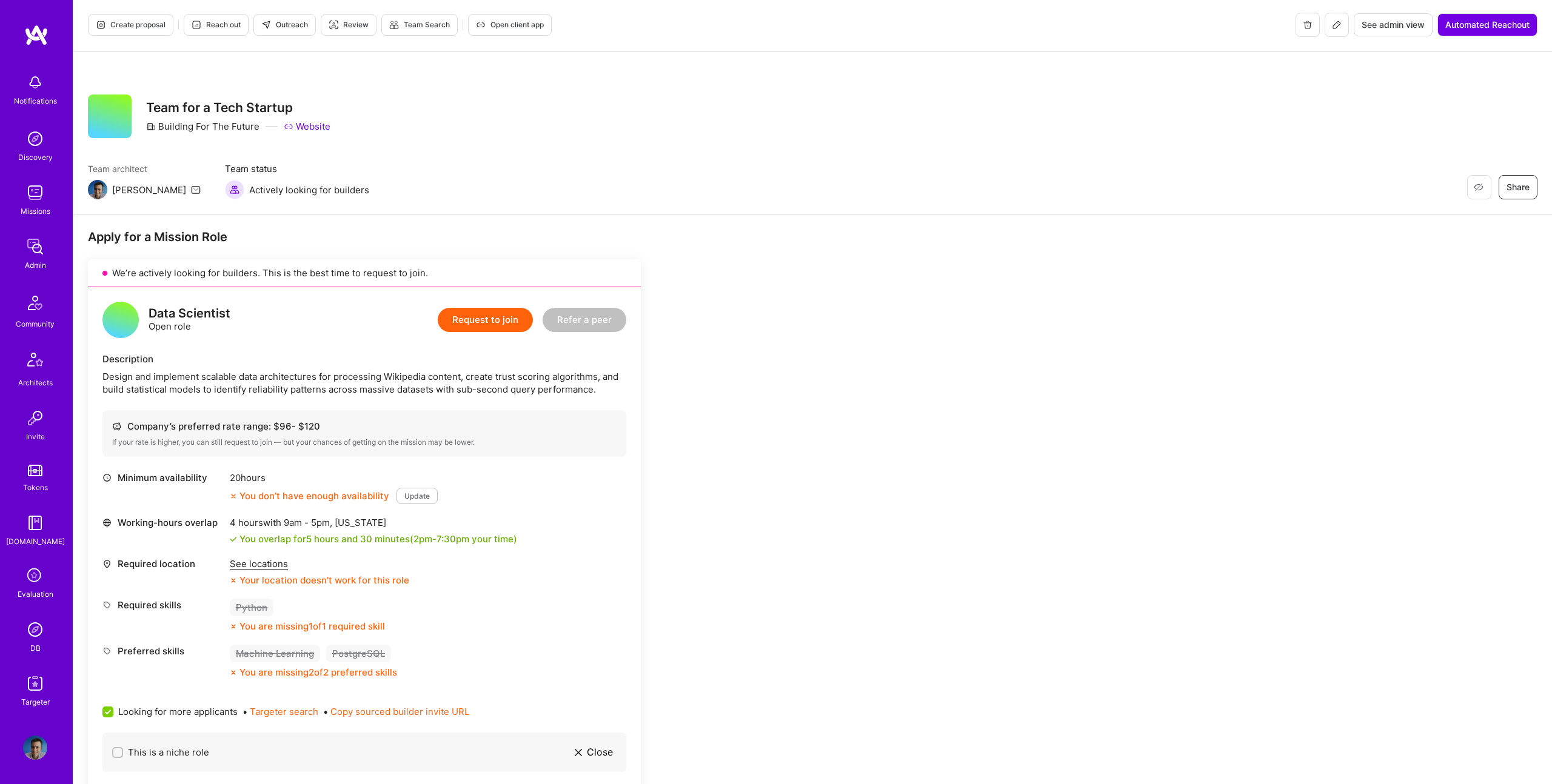
scroll to position [1, 0]
drag, startPoint x: 805, startPoint y: 712, endPoint x: 135, endPoint y: 270, distance: 802.7
copy div "Lorem ips d Sitamet Cons Ad’el seddoeiu tempori utl etdolore. Magn al eni admi …"
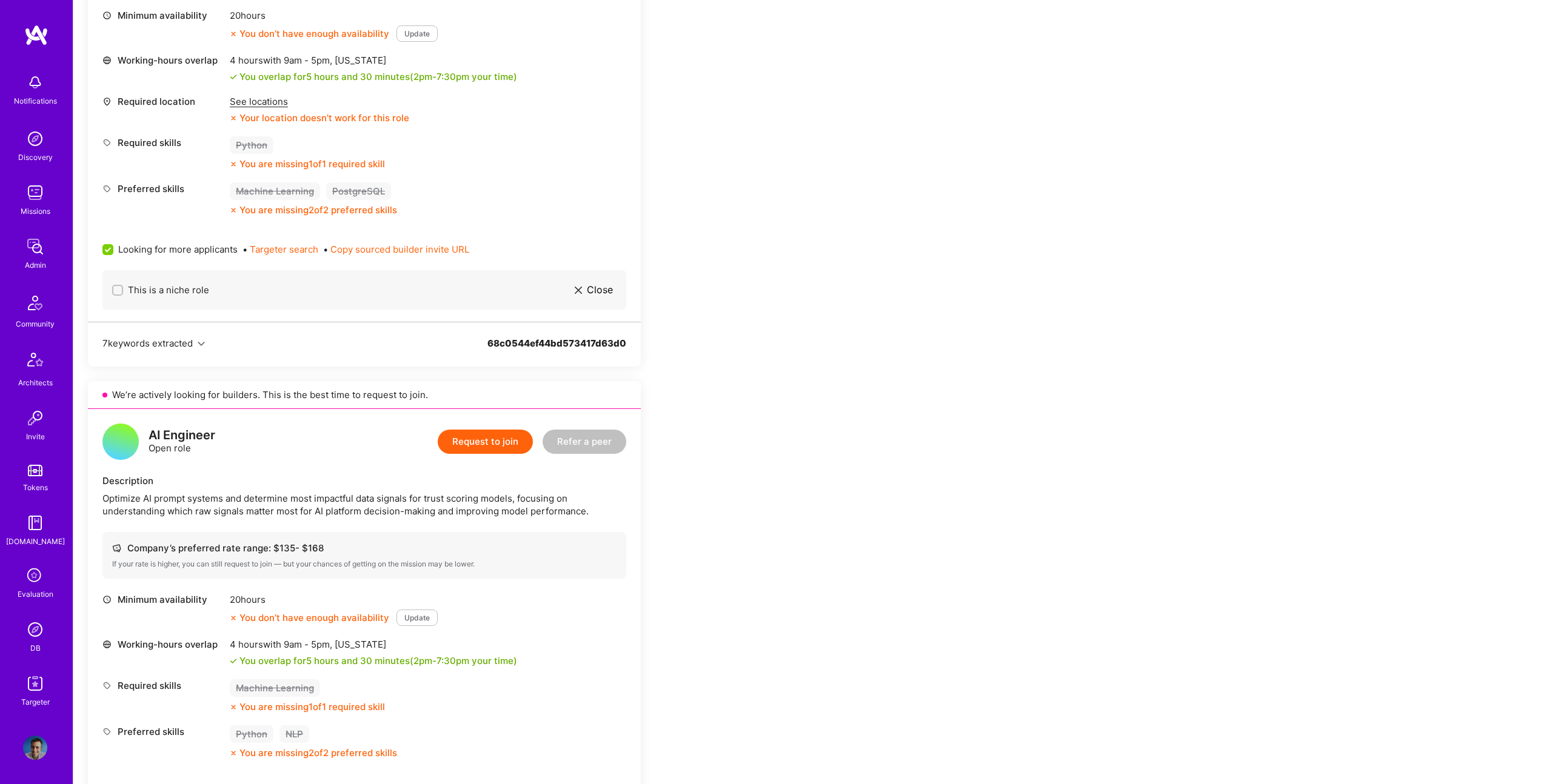
scroll to position [0, 0]
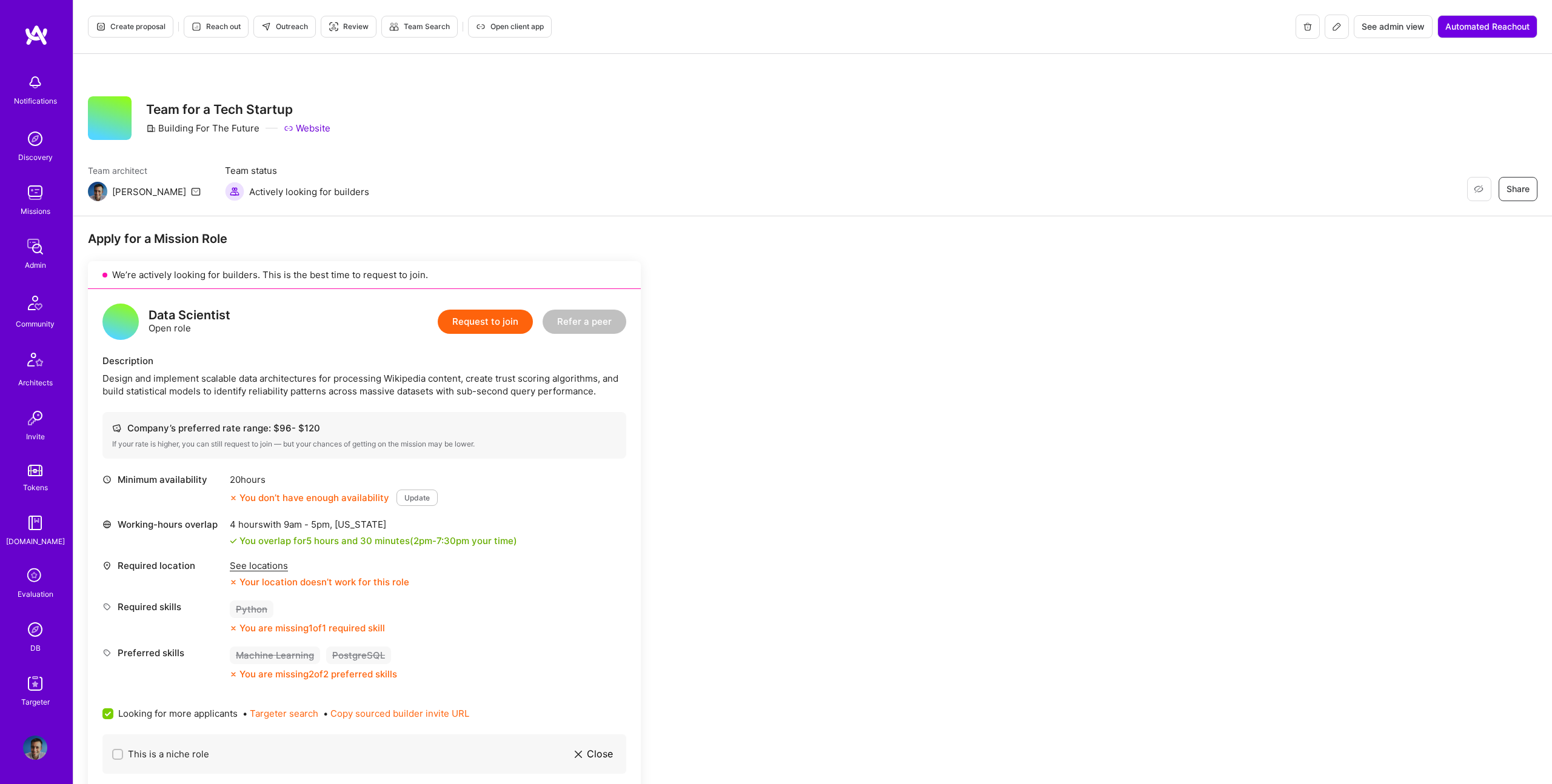
click at [279, 28] on span "Outreach" at bounding box center [285, 27] width 47 height 11
click at [152, 392] on div "Design and implement scalable data architectures for processing Wikipedia conte…" at bounding box center [364, 385] width 524 height 26
drag, startPoint x: 198, startPoint y: 391, endPoint x: 129, endPoint y: 390, distance: 69.0
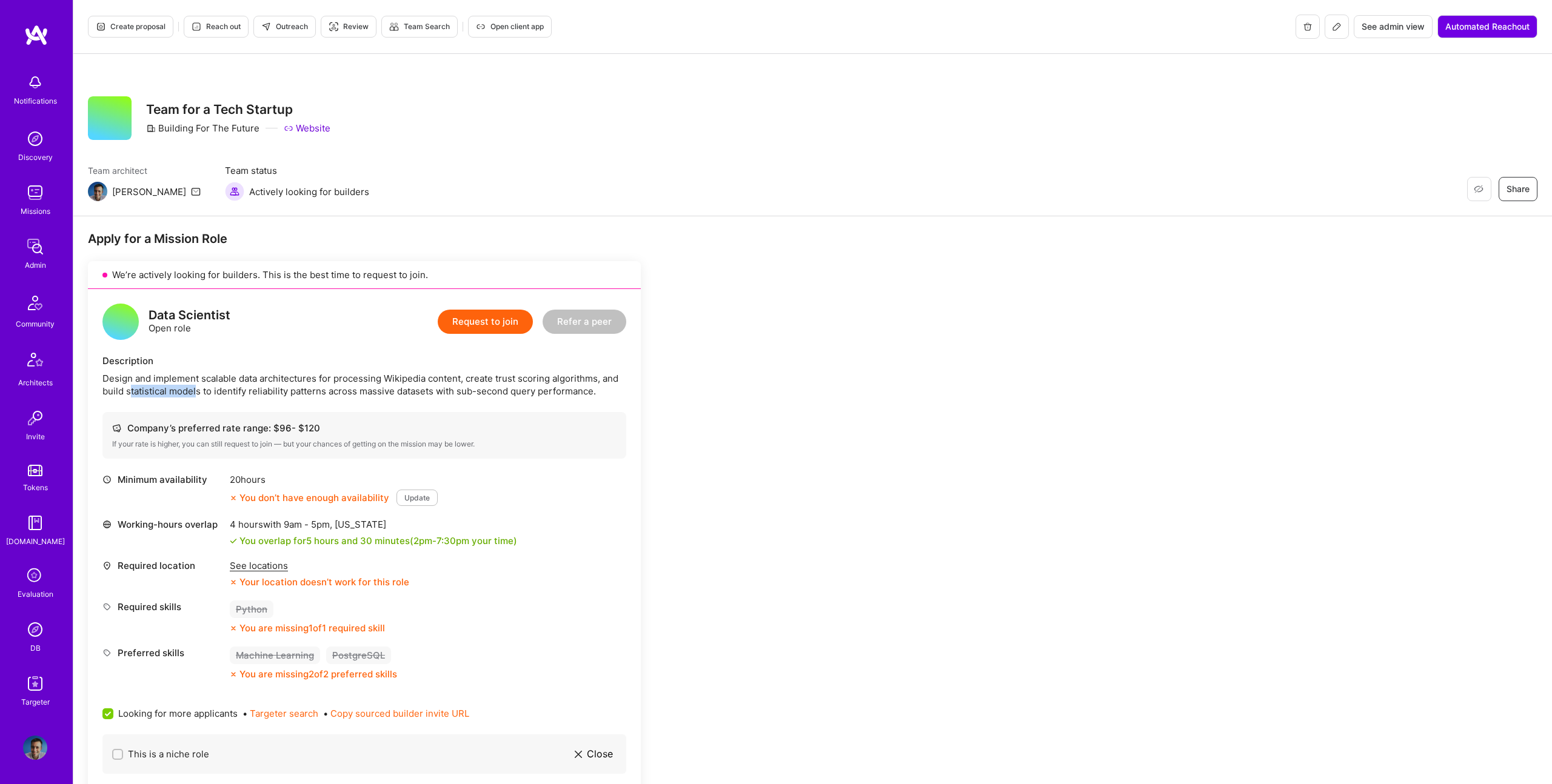
click at [129, 390] on div "Design and implement scalable data architectures for processing Wikipedia conte…" at bounding box center [364, 385] width 524 height 26
click at [126, 389] on div "Design and implement scalable data architectures for processing Wikipedia conte…" at bounding box center [364, 385] width 524 height 26
drag, startPoint x: 125, startPoint y: 391, endPoint x: 197, endPoint y: 392, distance: 72.0
click at [187, 392] on div "Design and implement scalable data architectures for processing Wikipedia conte…" at bounding box center [364, 385] width 524 height 26
drag, startPoint x: 199, startPoint y: 392, endPoint x: 119, endPoint y: 393, distance: 80.0
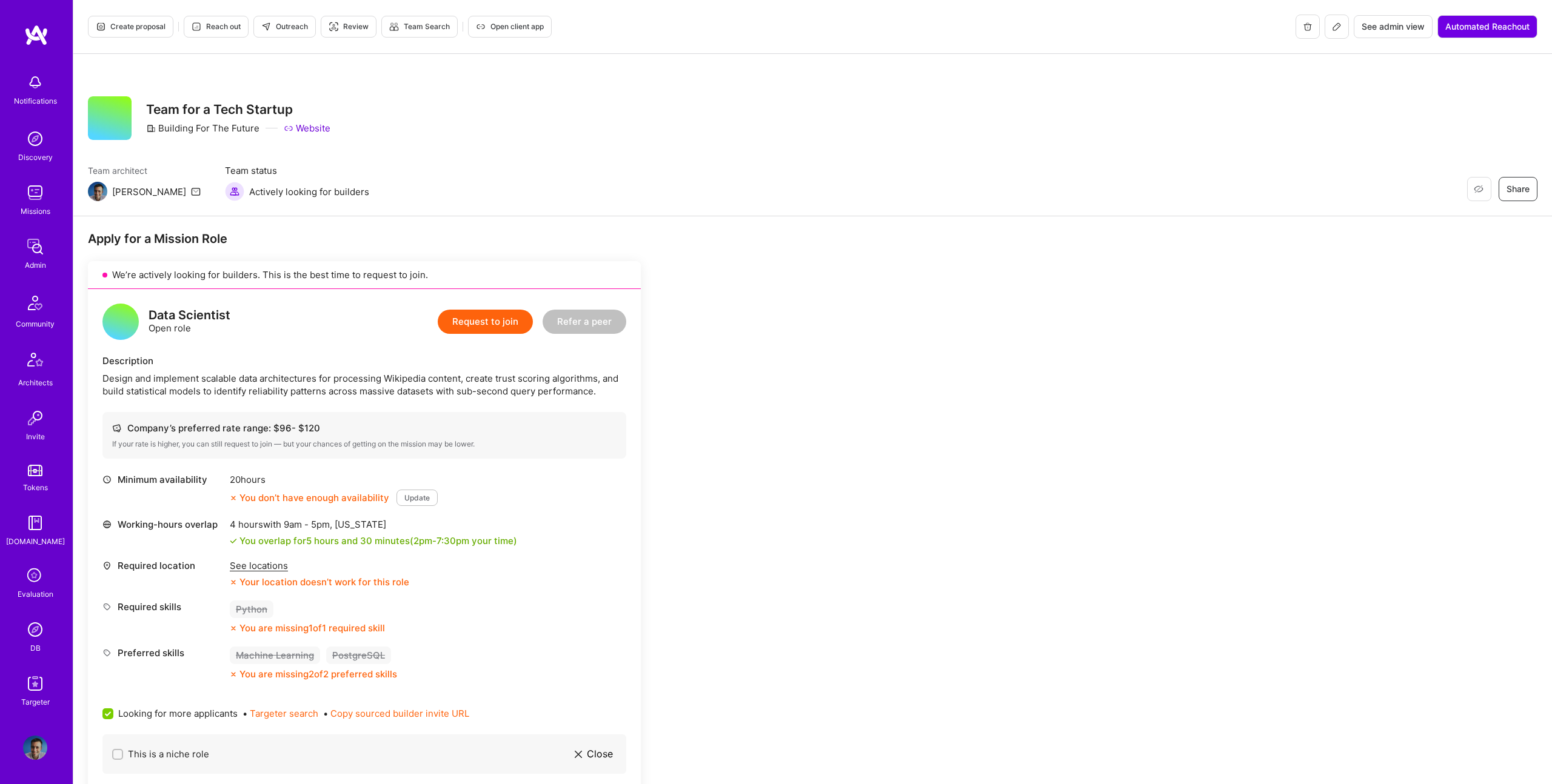
click at [119, 393] on div "Design and implement scalable data architectures for processing Wikipedia conte…" at bounding box center [364, 385] width 524 height 26
drag, startPoint x: 126, startPoint y: 392, endPoint x: 200, endPoint y: 392, distance: 74.0
click at [200, 392] on div "Design and implement scalable data architectures for processing Wikipedia conte…" at bounding box center [364, 385] width 524 height 26
copy div "statistical models"
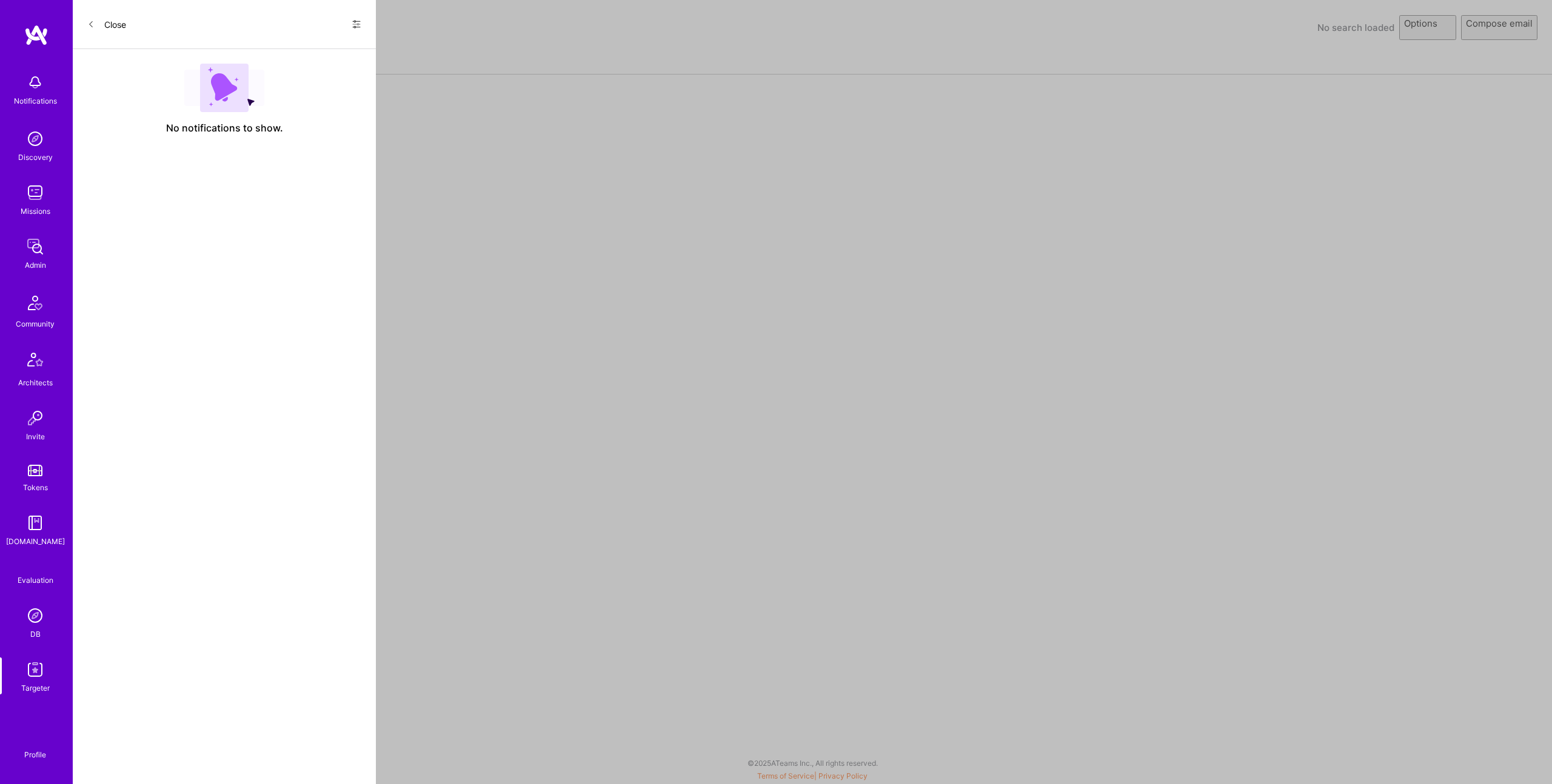
select select "rich-reachout"
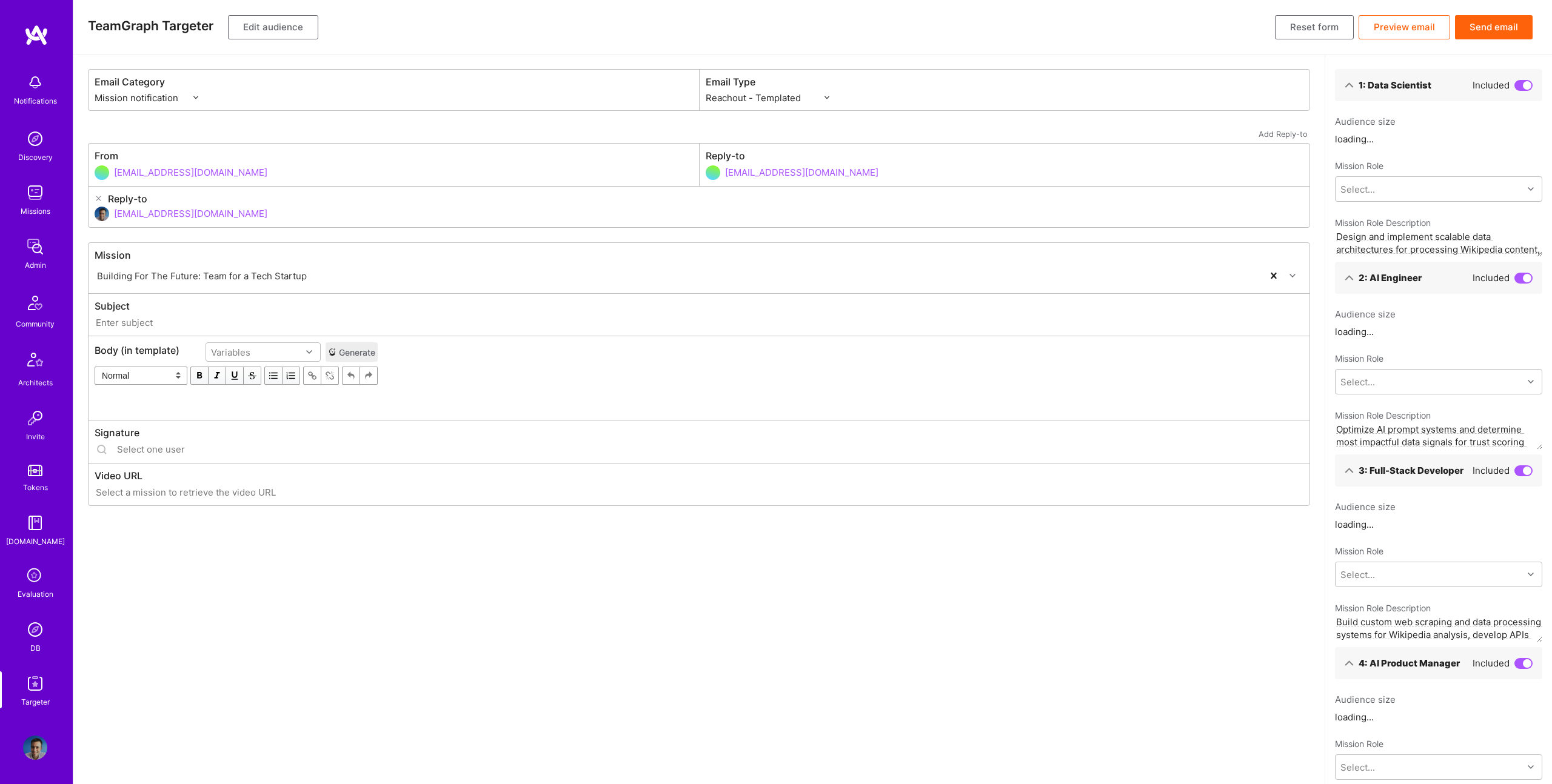
type input "[DOMAIN_NAME] // Building For The Future: Team for a Tech Startup"
type input "[EMAIL_ADDRESS][DOMAIN_NAME]"
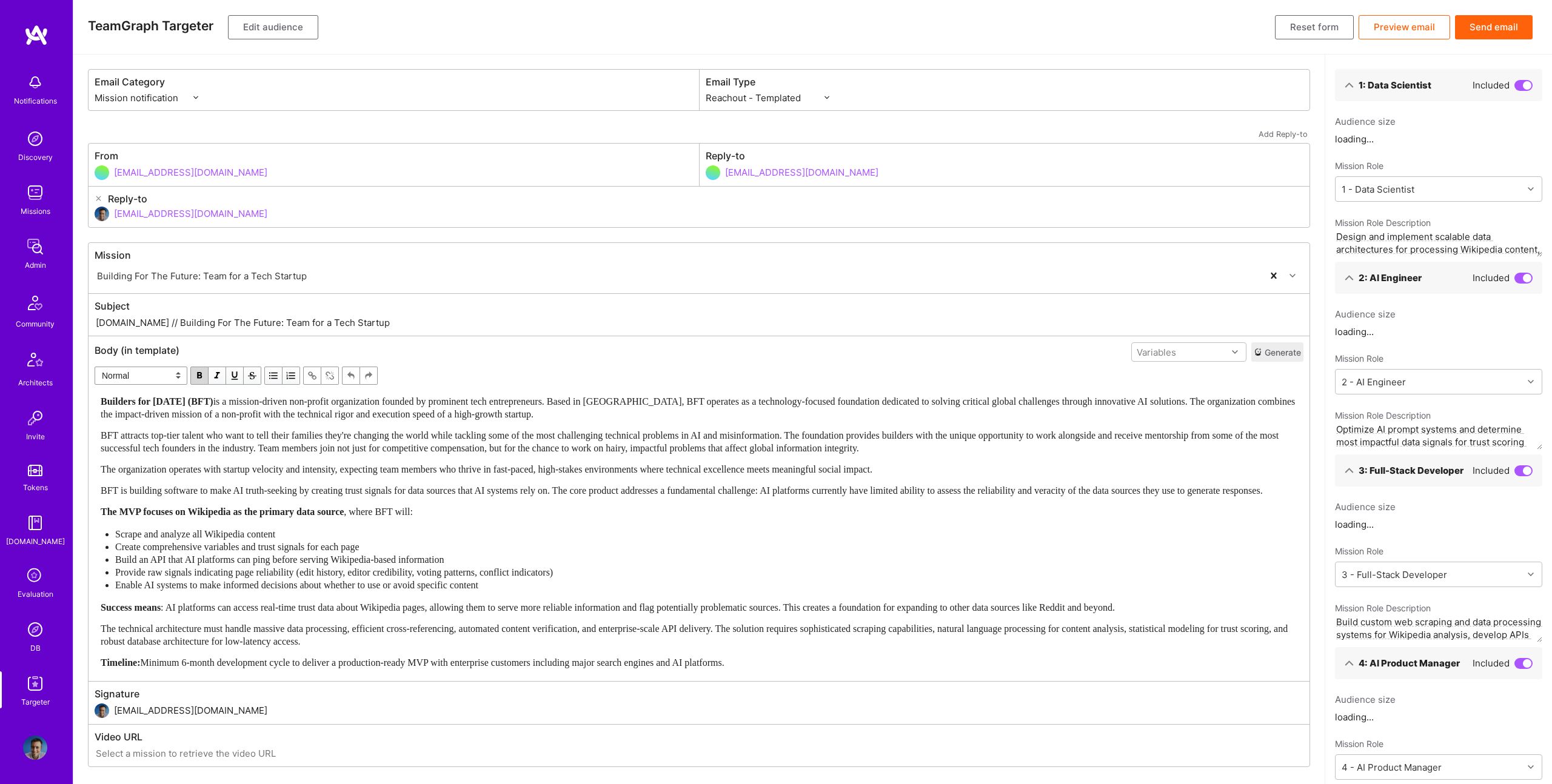
drag, startPoint x: 269, startPoint y: 488, endPoint x: 273, endPoint y: 482, distance: 7.2
click at [269, 488] on span "BFT is building software to make AI truth-seeking by creating trust signals for…" at bounding box center [682, 490] width 1162 height 10
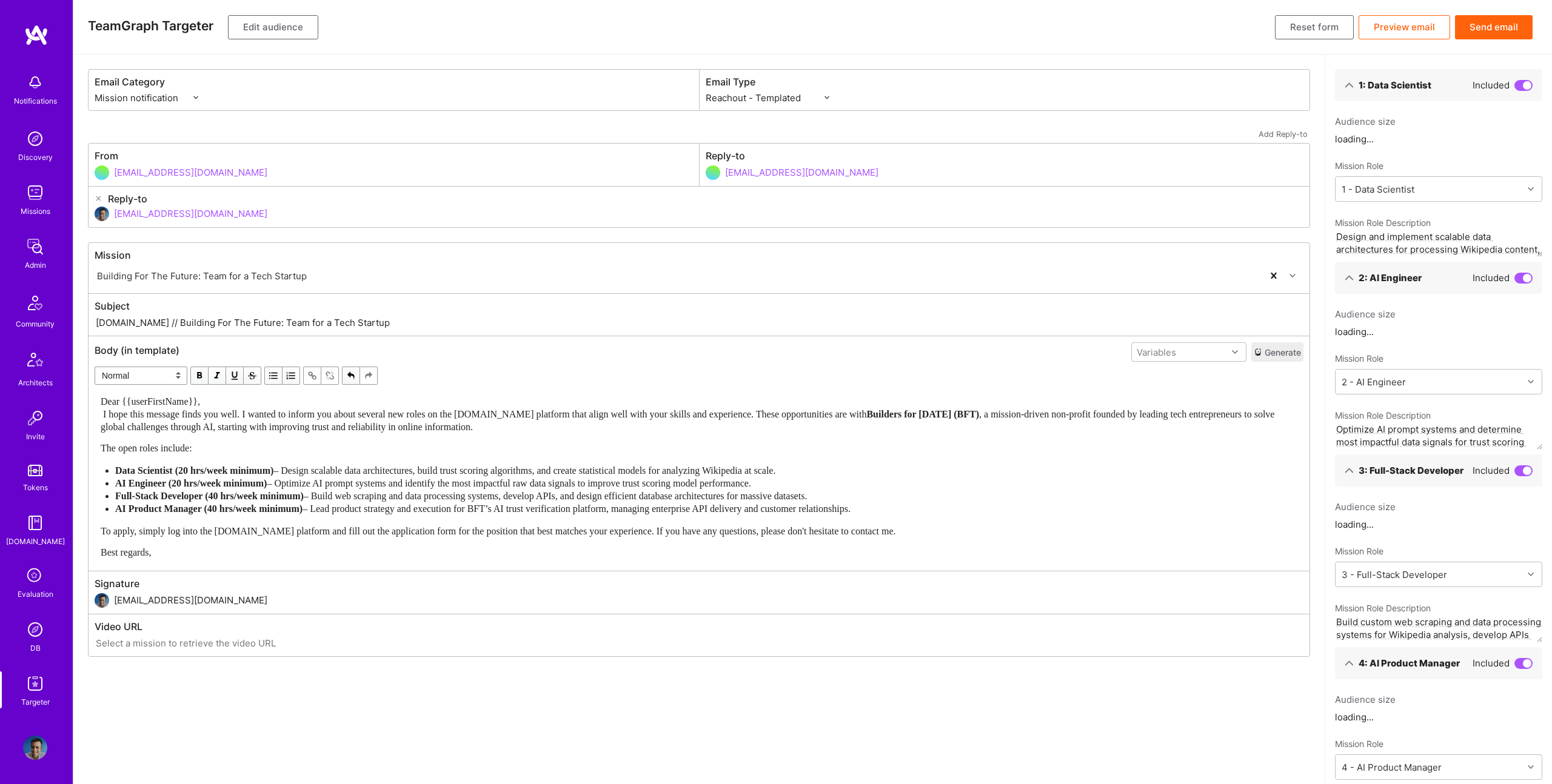
click at [227, 402] on div "Dear {{userFirstName}}, I hope this message finds you well. I wanted to inform …" at bounding box center [698, 414] width 1196 height 38
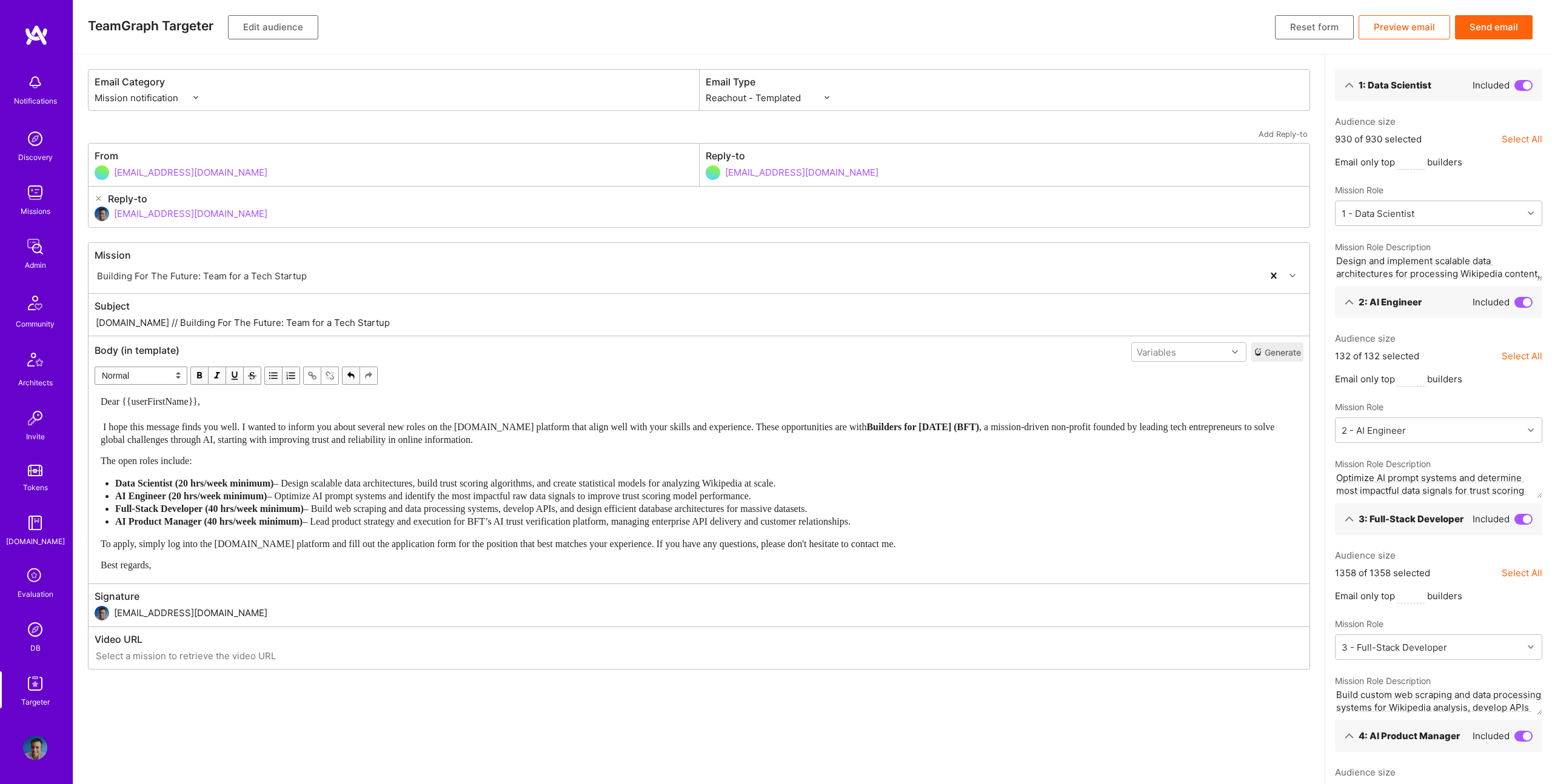
drag, startPoint x: 143, startPoint y: 320, endPoint x: 153, endPoint y: 321, distance: 10.0
click at [153, 321] on input "[DOMAIN_NAME] // Building For The Future: Team for a Tech Startup" at bounding box center [698, 322] width 1208 height 14
drag, startPoint x: 140, startPoint y: 323, endPoint x: 470, endPoint y: 329, distance: 330.1
click at [471, 331] on div "Subject [DOMAIN_NAME] // Building For The Future: Team for a Tech Startup" at bounding box center [698, 314] width 1220 height 42
paste input "New BFT Mission Roles Available: Data Science, AI, Full-Stack & Product"
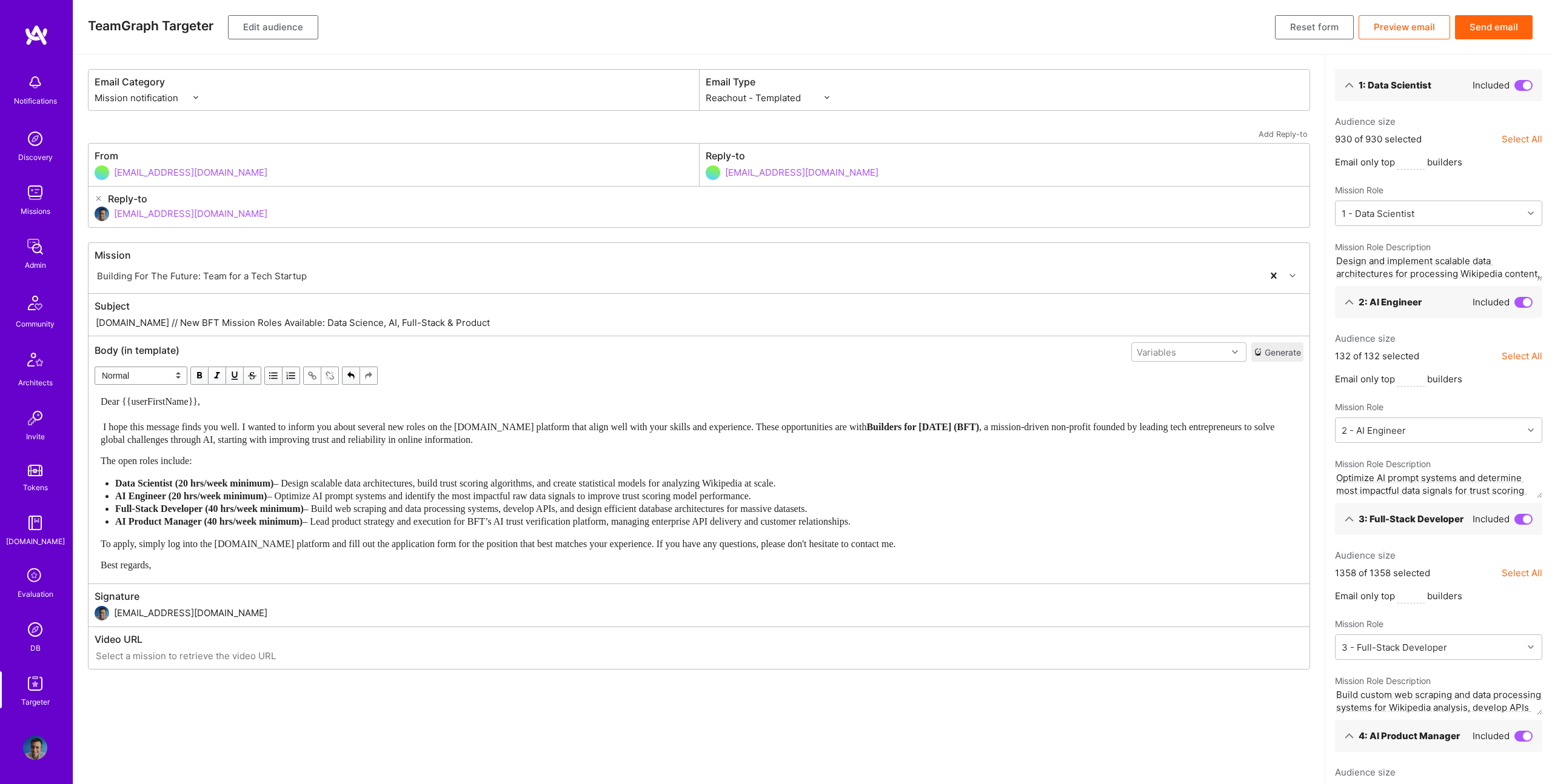
type input "[DOMAIN_NAME] // New BFT Mission Roles Available: Data Science, AI, Full-Stack …"
click at [284, 28] on button "Edit audience" at bounding box center [273, 27] width 91 height 24
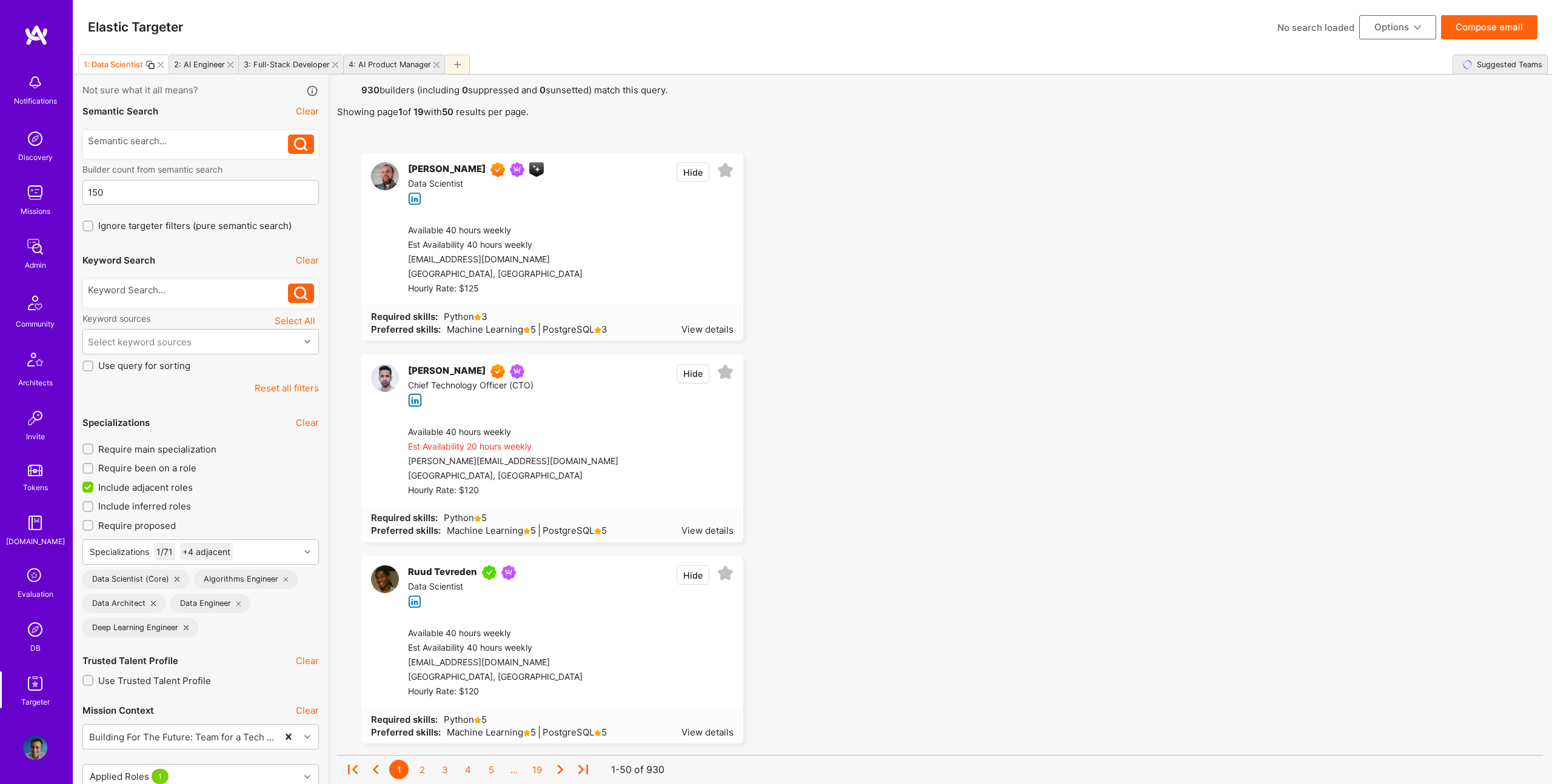
click at [178, 453] on span "Require main specialization" at bounding box center [157, 450] width 118 height 13
click at [93, 453] on input "Require main specialization" at bounding box center [89, 449] width 8 height 8
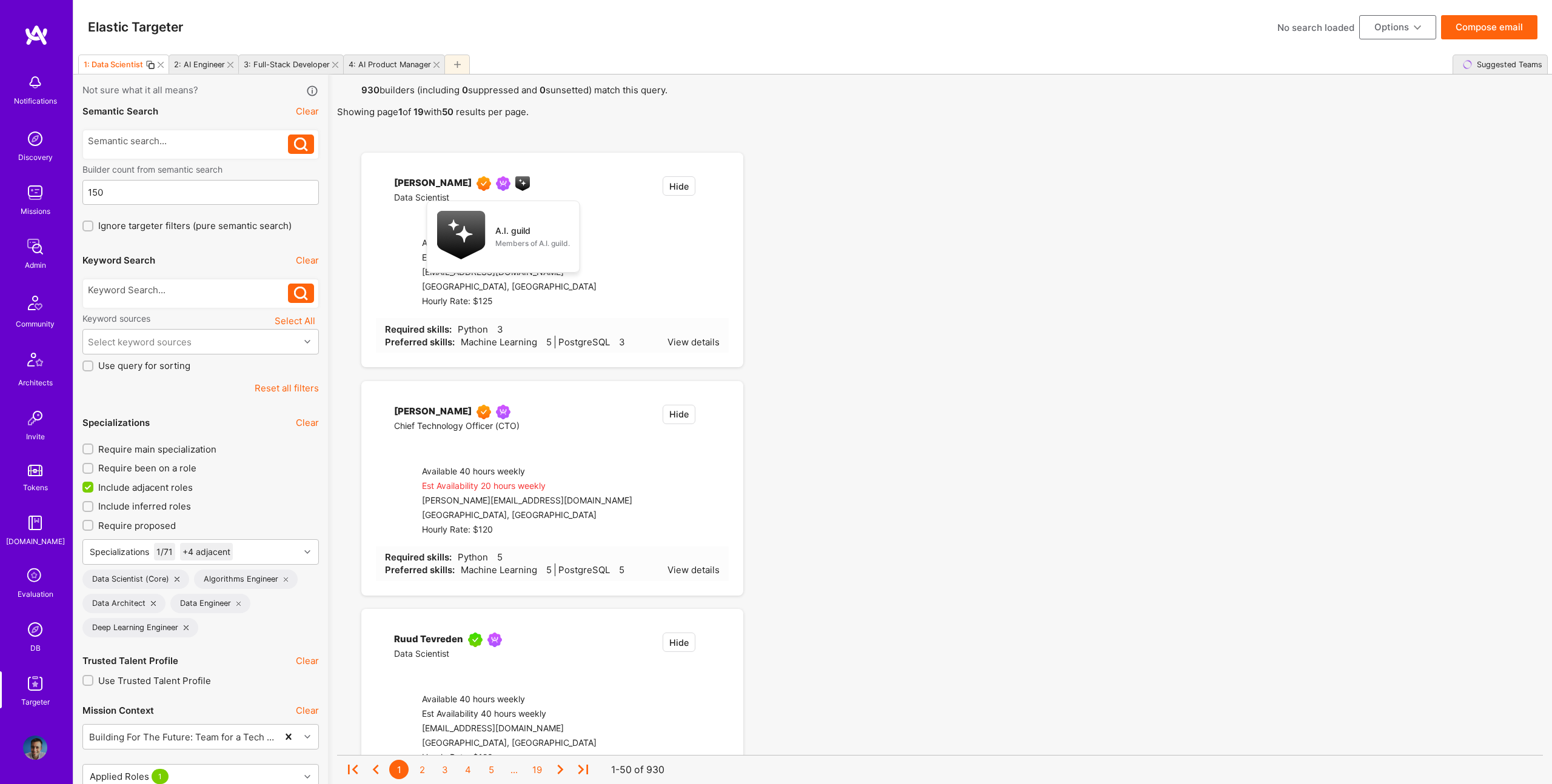
checkbox input "true"
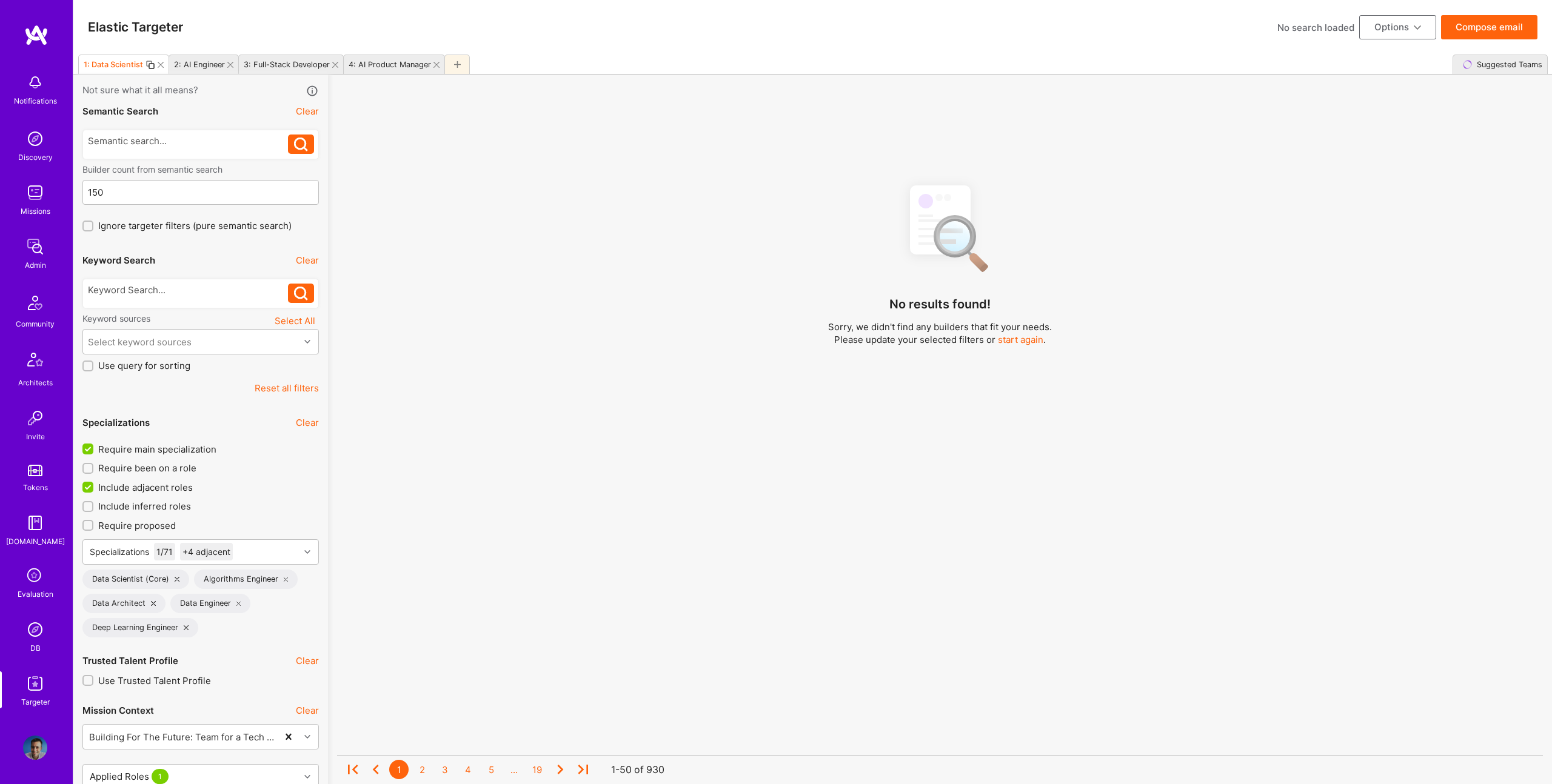
click at [161, 486] on span "Include adjacent roles" at bounding box center [145, 488] width 94 height 13
click at [94, 486] on input "Include adjacent roles" at bounding box center [90, 488] width 11 height 11
checkbox input "false"
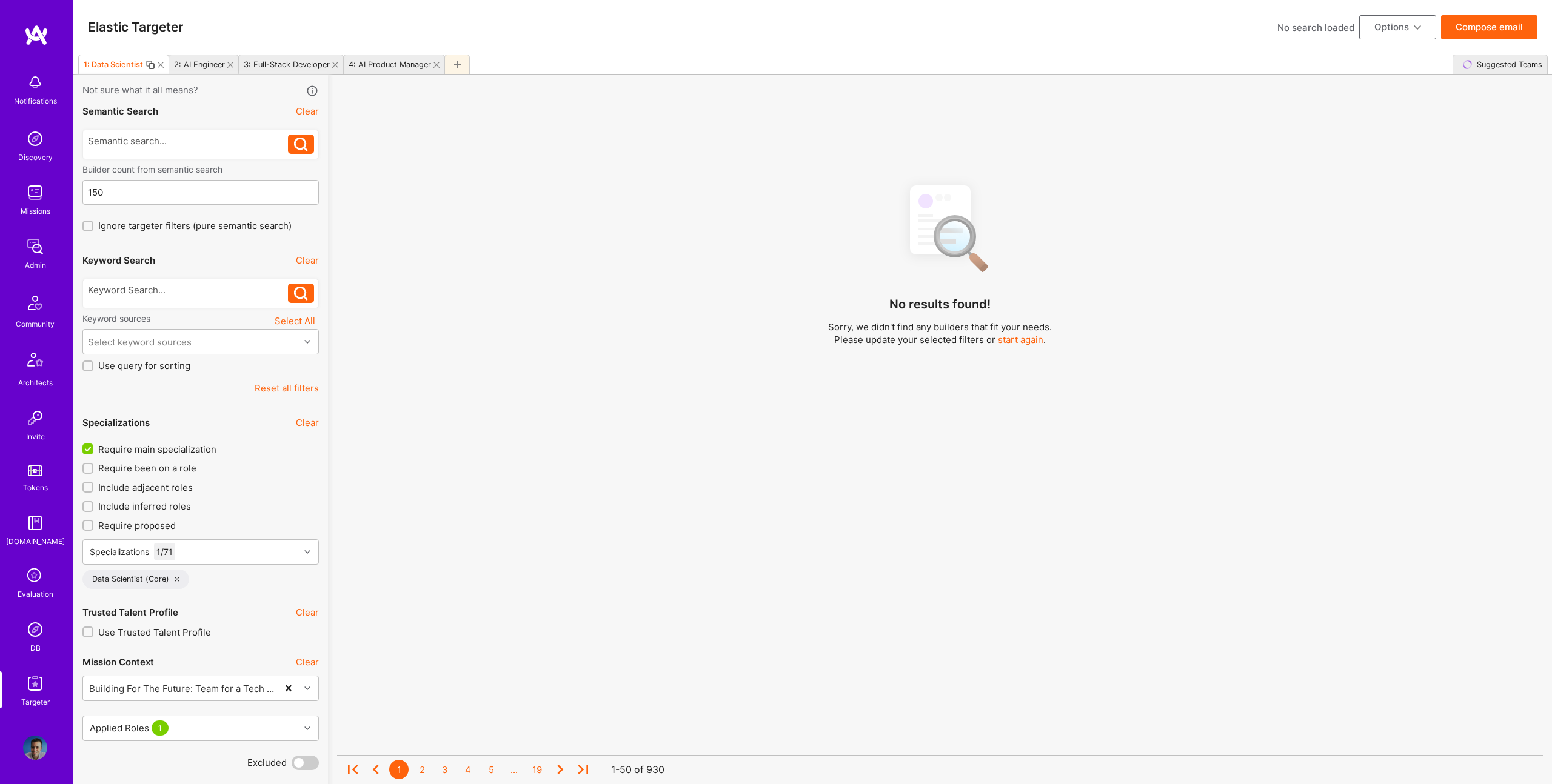
scroll to position [1, 0]
click at [200, 65] on div "2: AI Engineer" at bounding box center [199, 64] width 51 height 9
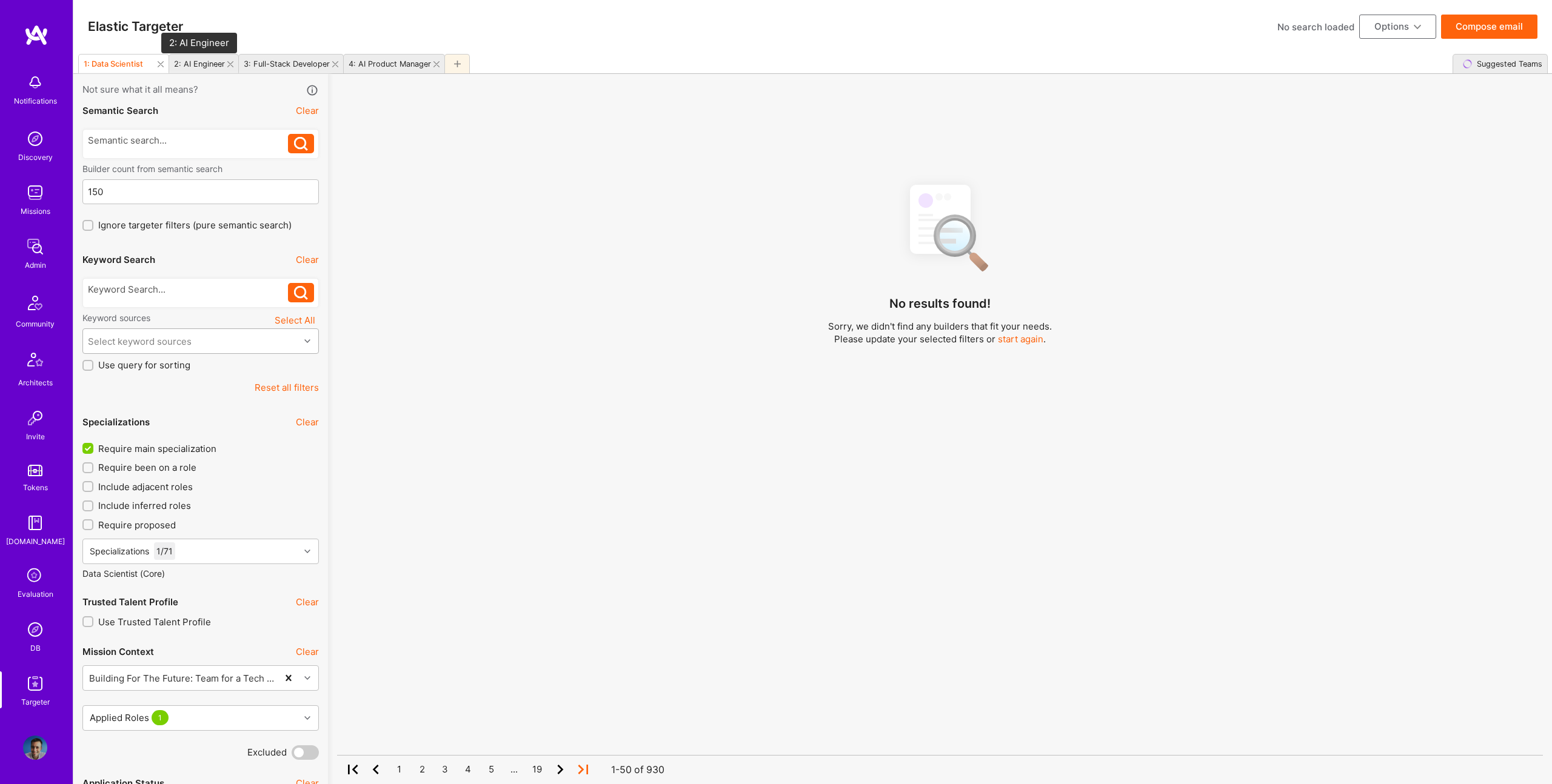
checkbox input "false"
checkbox input "true"
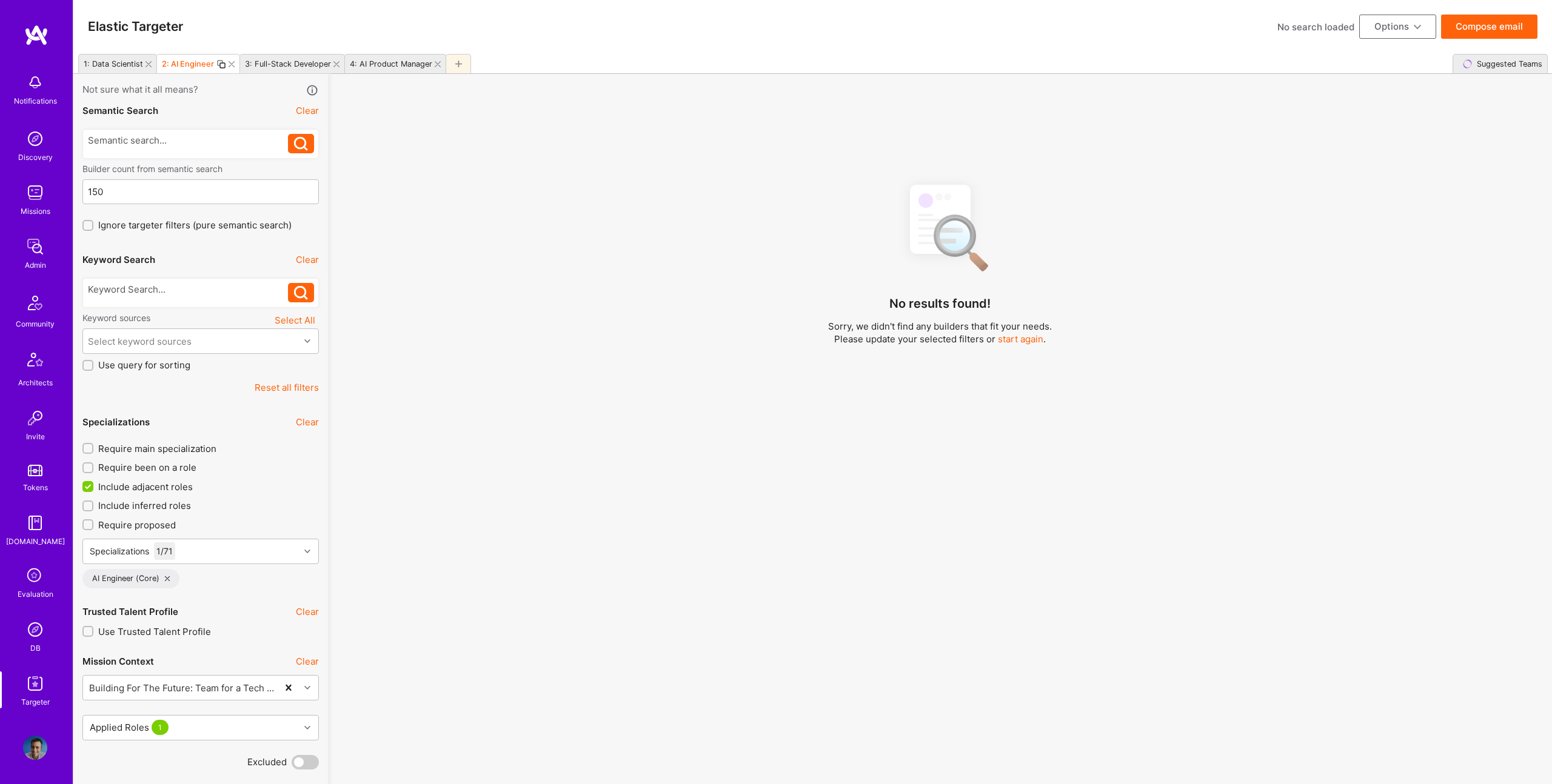
click at [147, 455] on div "Require main specialization Require been on a role Include adjacent roles Inclu…" at bounding box center [200, 515] width 236 height 146
click at [150, 449] on span "Require main specialization" at bounding box center [157, 449] width 118 height 13
click at [93, 449] on input "Require main specialization" at bounding box center [89, 449] width 8 height 8
checkbox input "true"
click at [150, 488] on span "Include adjacent roles" at bounding box center [145, 487] width 94 height 13
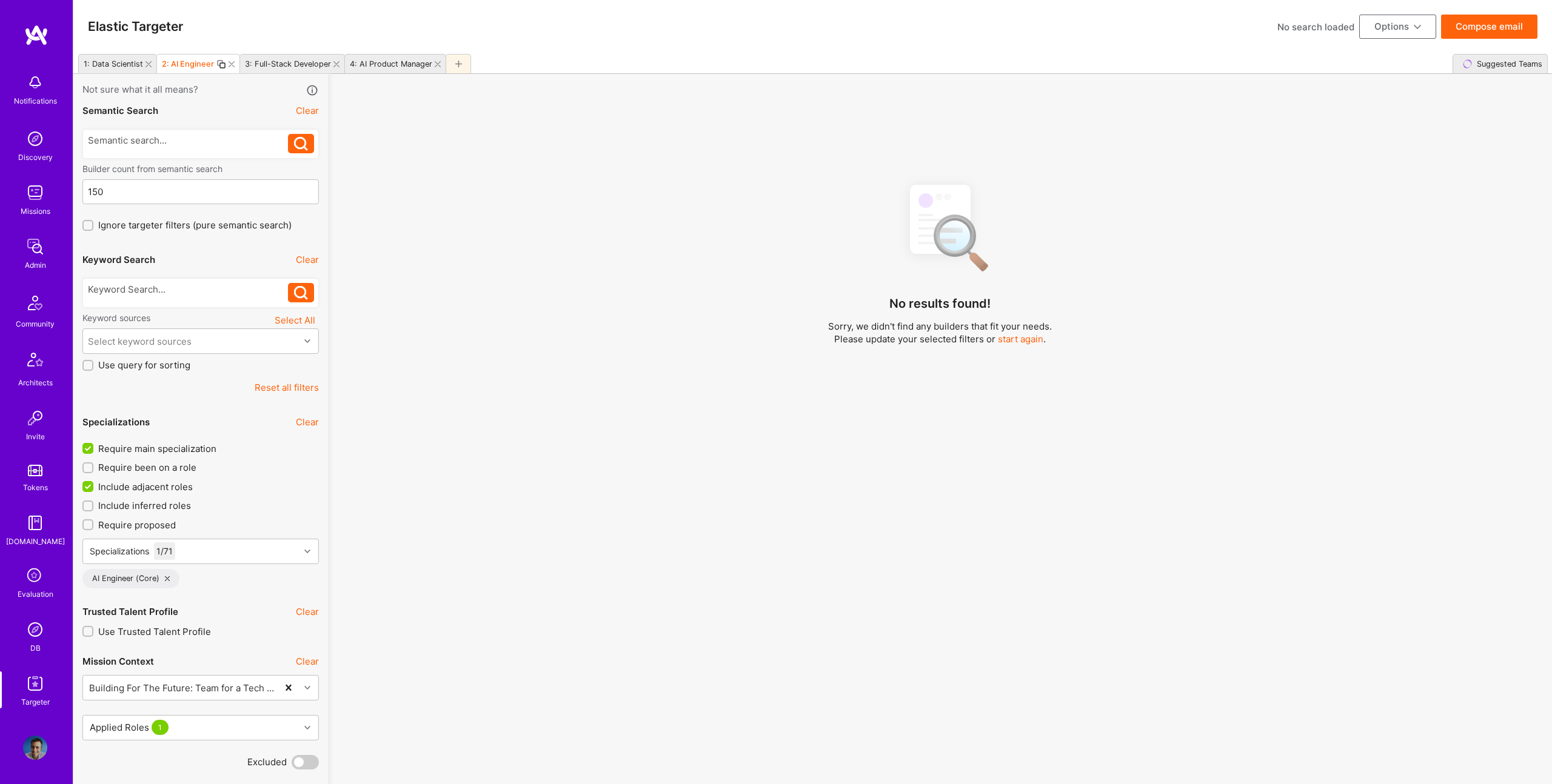
click at [94, 488] on input "Include adjacent roles" at bounding box center [90, 488] width 11 height 11
checkbox input "false"
click at [300, 63] on div "3: Full-Stack Developer" at bounding box center [287, 64] width 86 height 9
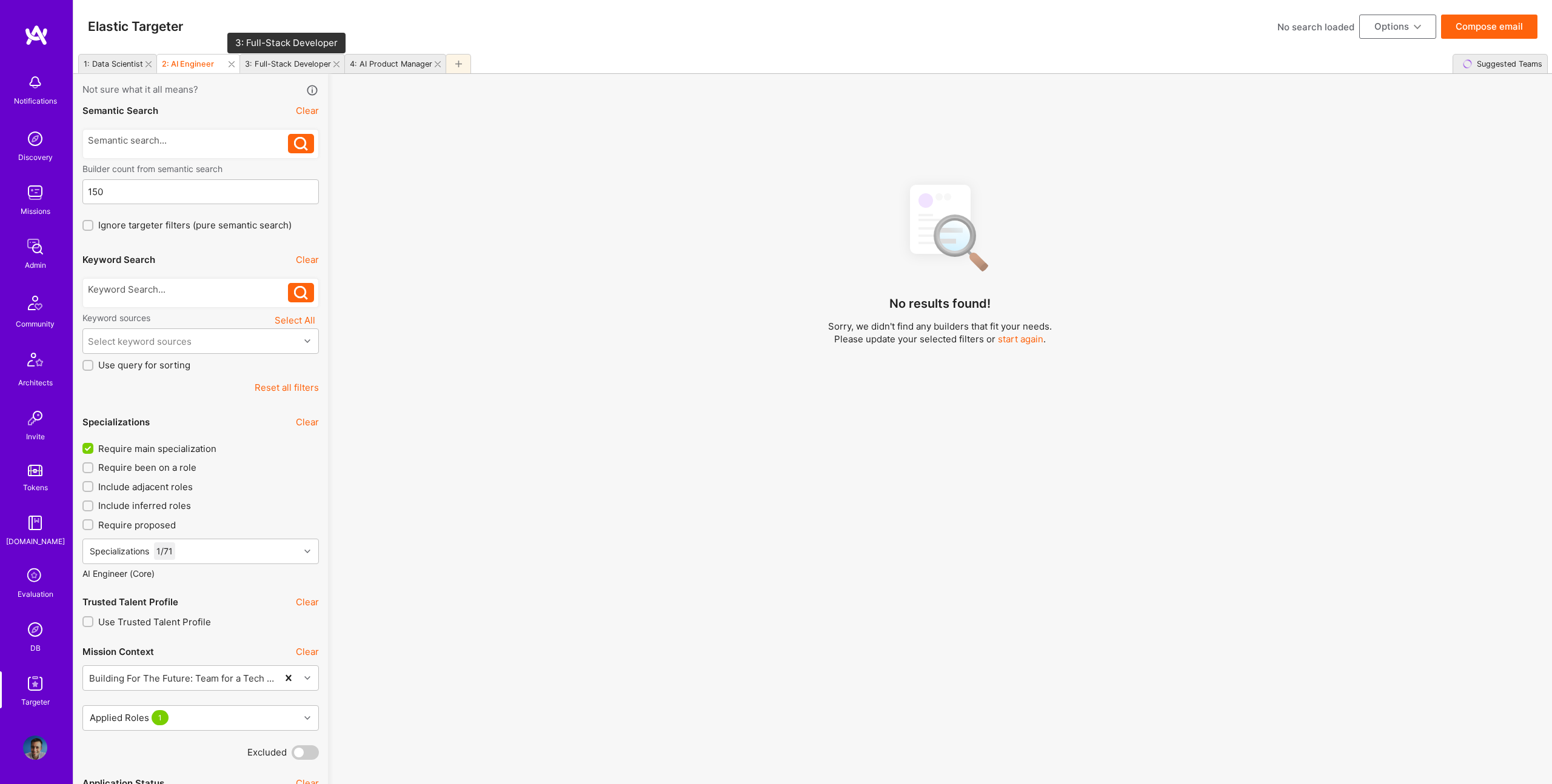
checkbox input "false"
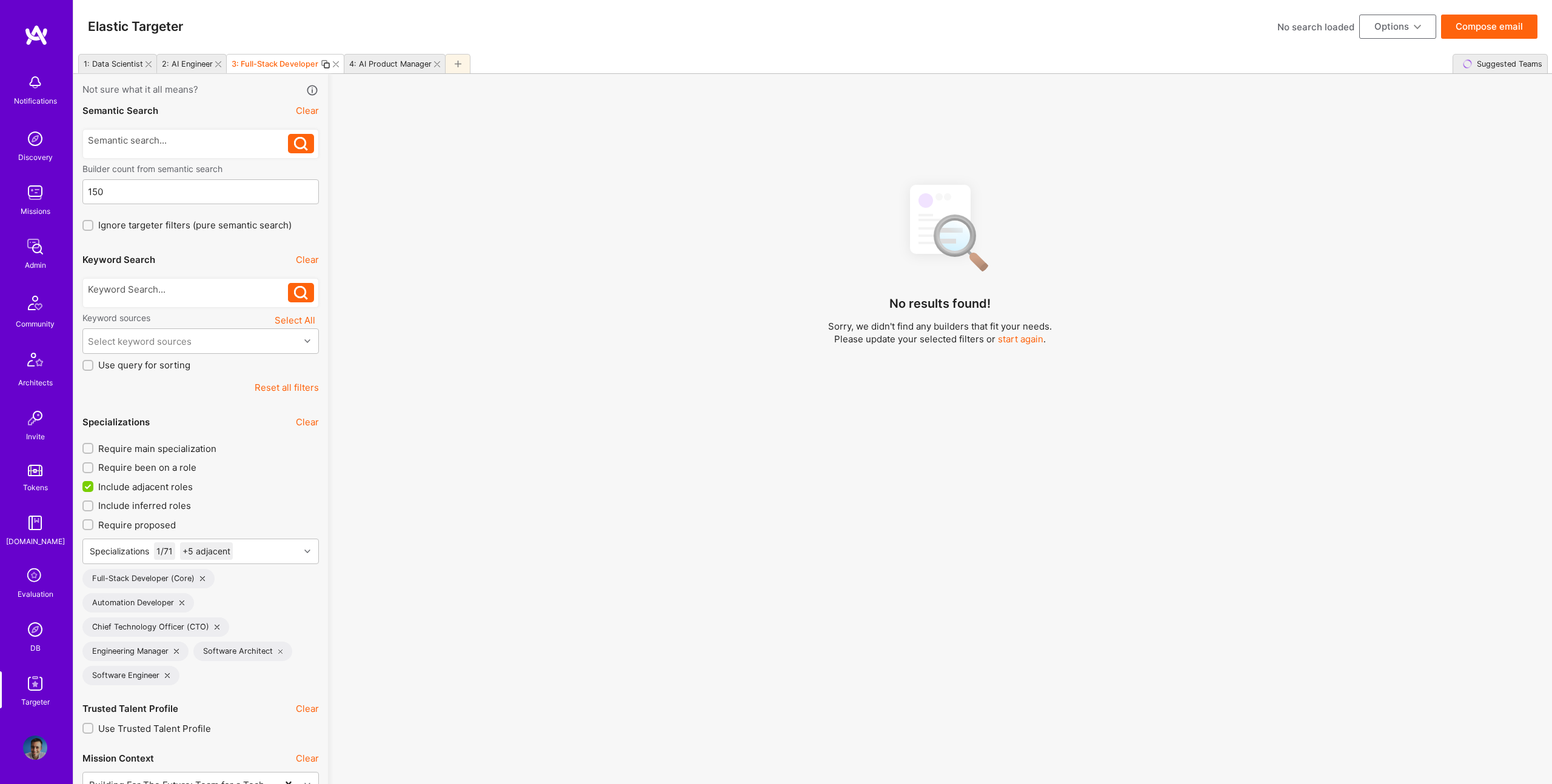
click at [154, 488] on span "Include adjacent roles" at bounding box center [145, 487] width 94 height 13
click at [94, 488] on input "Include adjacent roles" at bounding box center [90, 488] width 11 height 11
checkbox input "false"
click at [161, 442] on span "Require main specialization" at bounding box center [157, 449] width 118 height 13
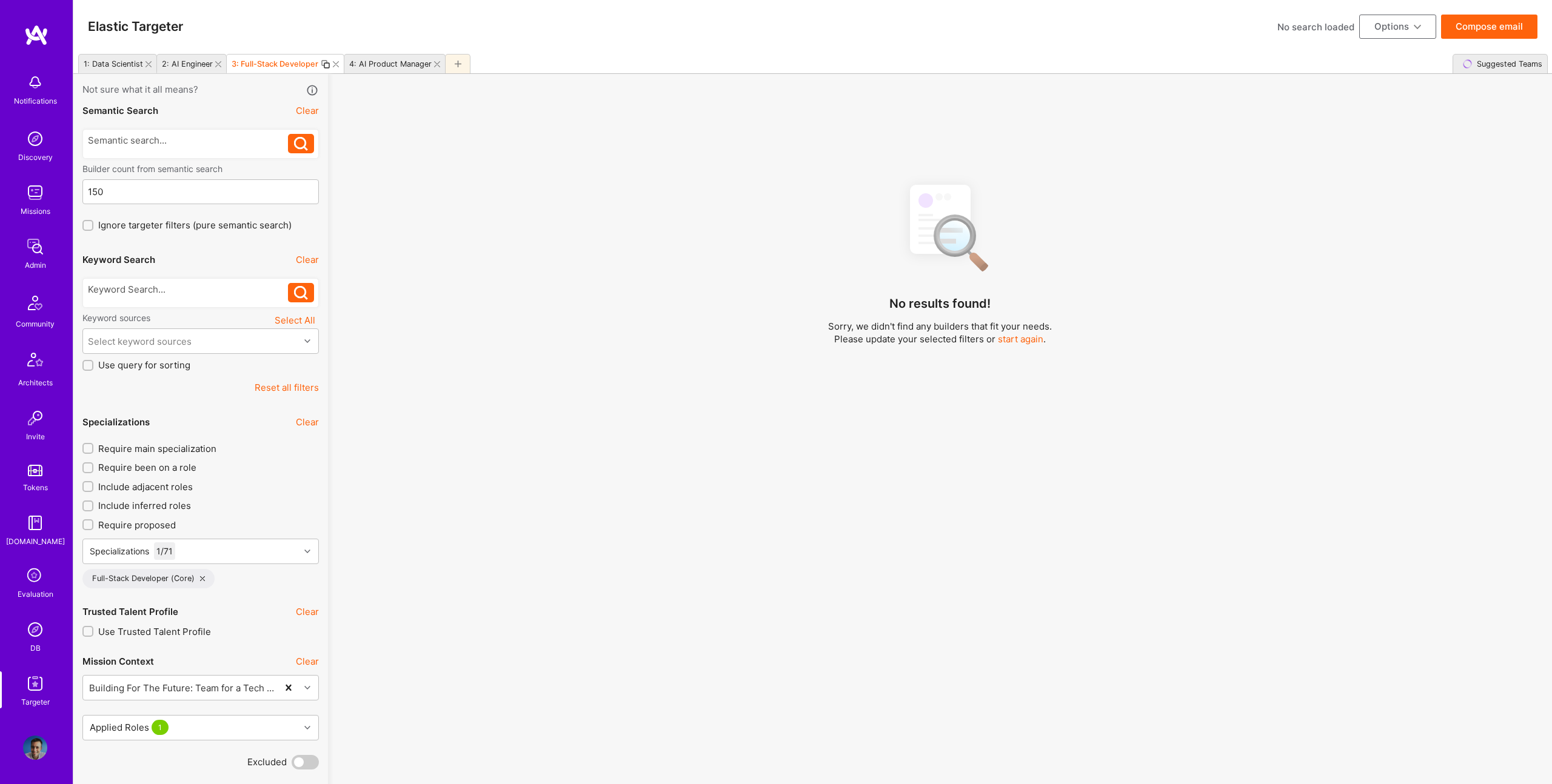
click at [93, 445] on input "Require main specialization" at bounding box center [89, 449] width 8 height 8
click at [397, 64] on div "4: AI Product Manager" at bounding box center [390, 64] width 82 height 9
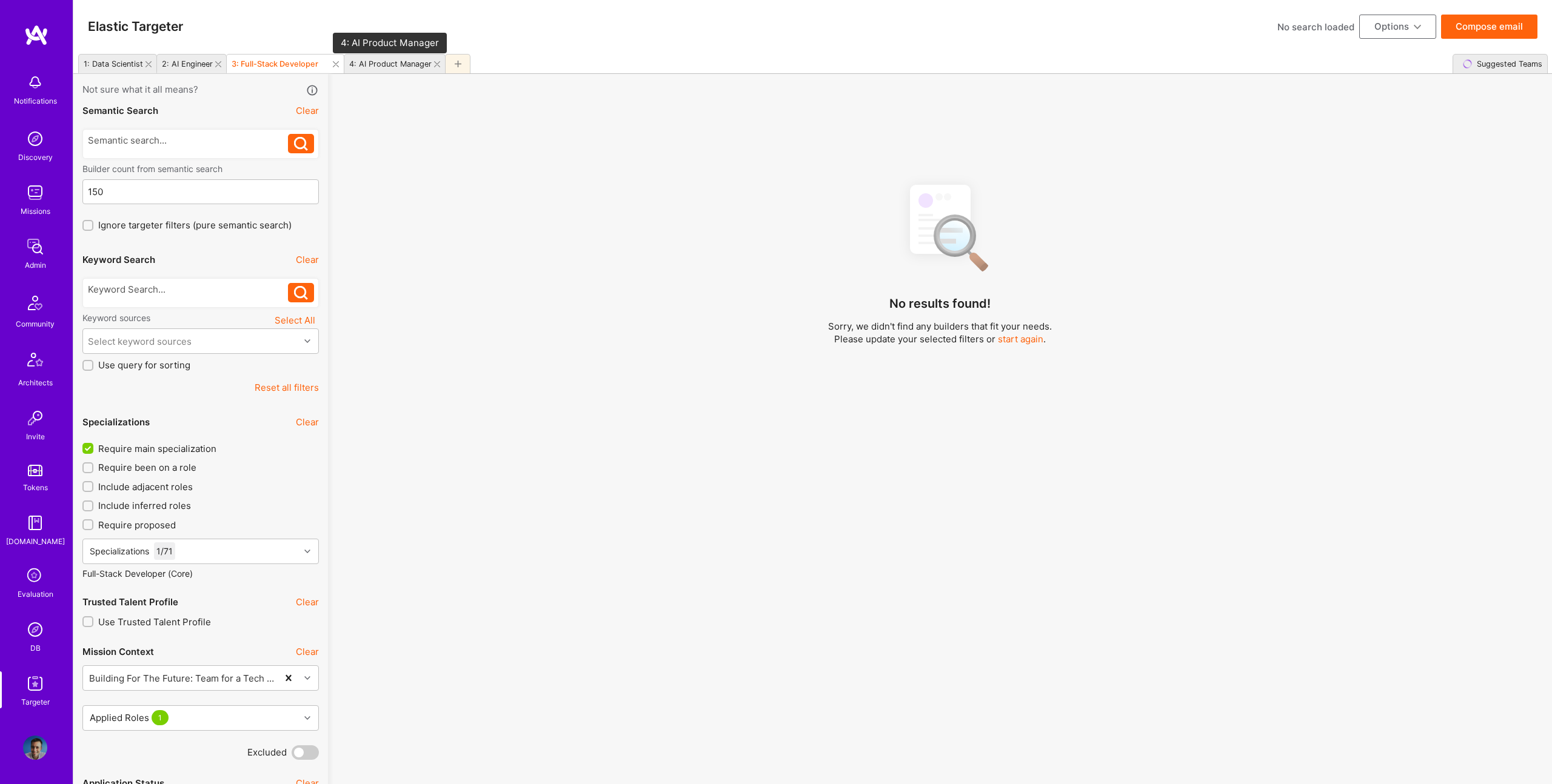
checkbox input "false"
checkbox input "true"
type input "2"
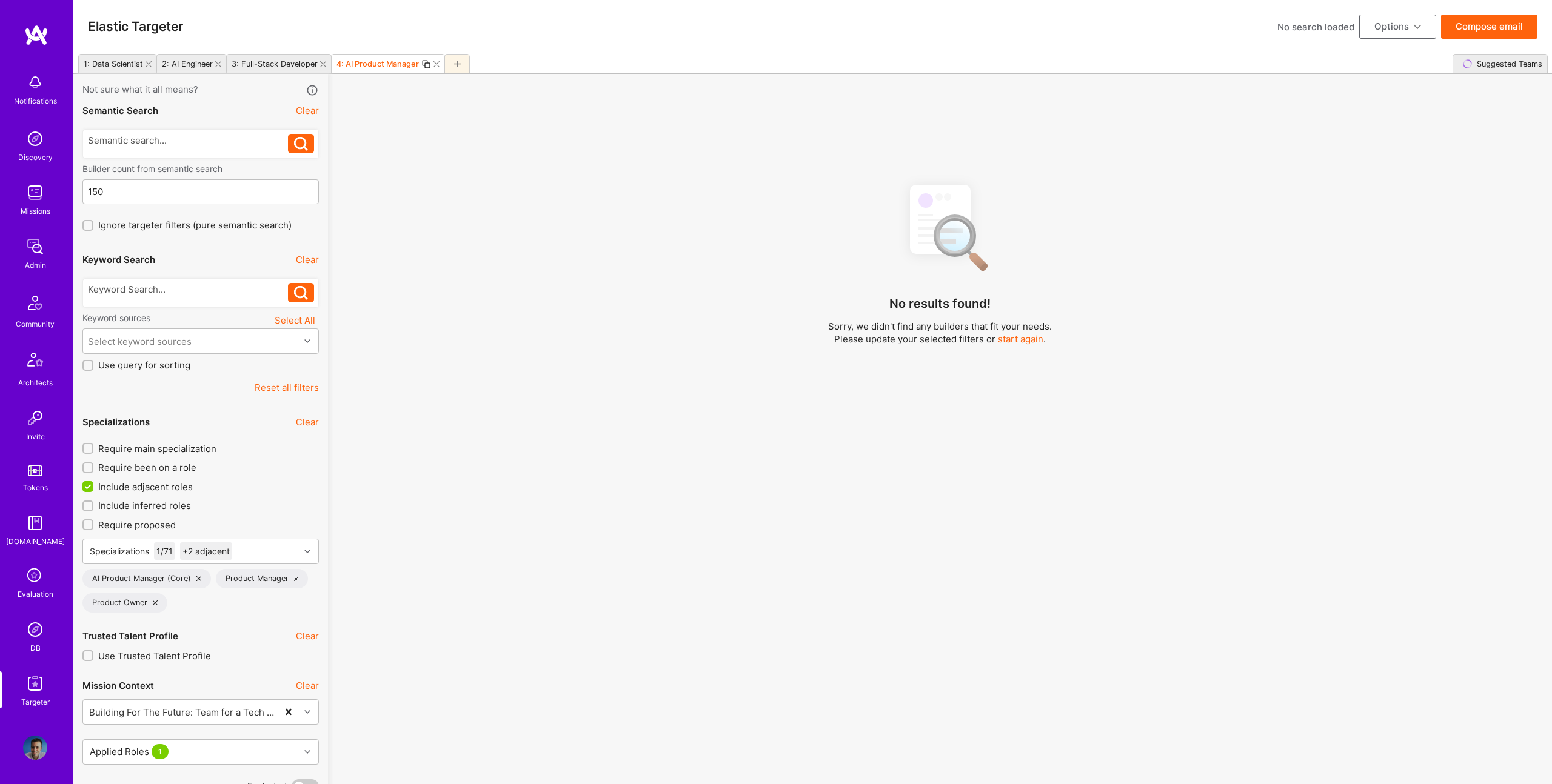
click at [157, 473] on span "Require been on a role" at bounding box center [147, 467] width 98 height 13
click at [93, 473] on input "Require been on a role" at bounding box center [89, 468] width 8 height 8
click at [161, 467] on span "Require been on a role" at bounding box center [147, 467] width 98 height 13
click at [94, 467] on input "Require been on a role" at bounding box center [90, 468] width 11 height 11
checkbox input "false"
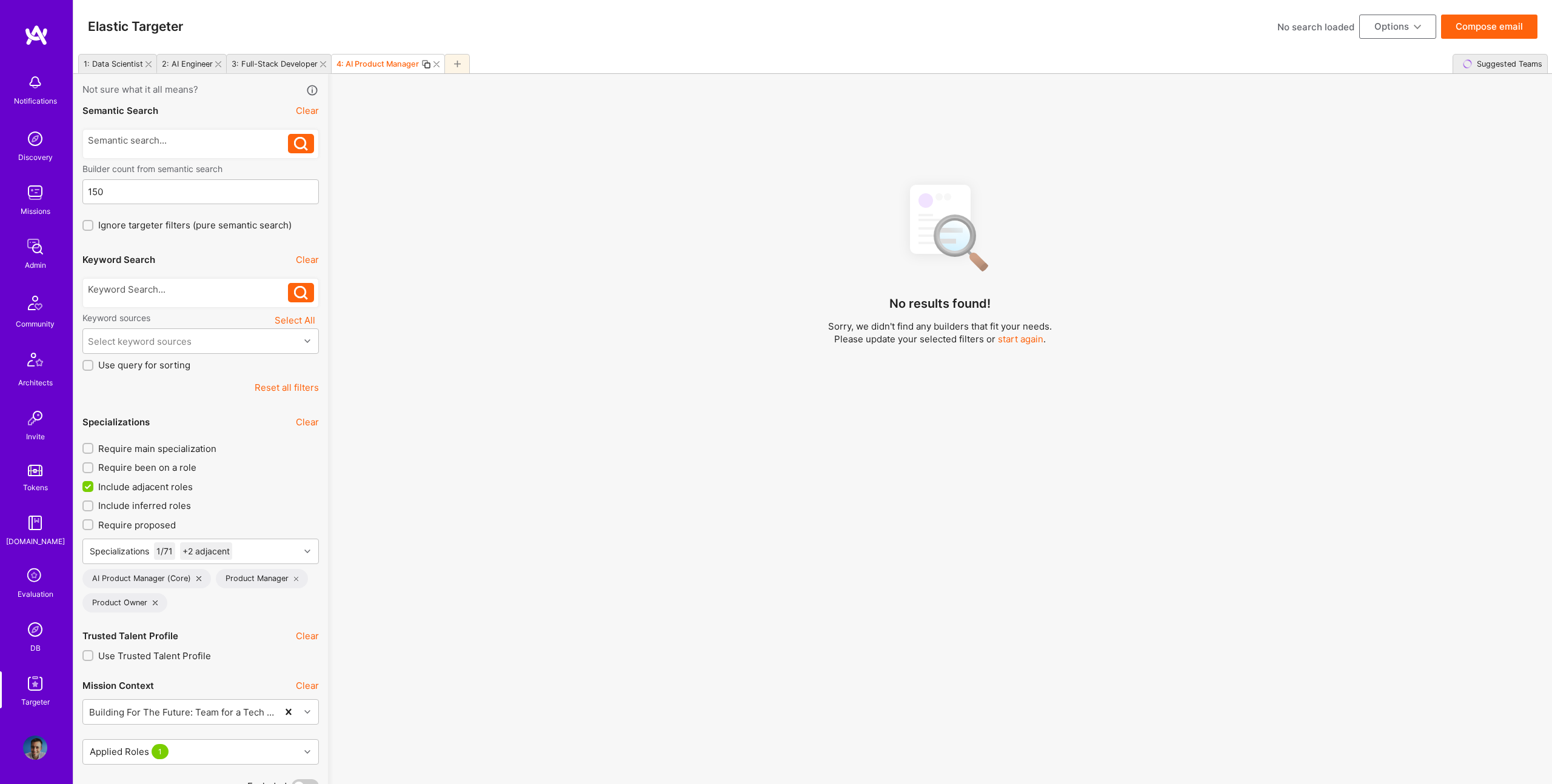
scroll to position [1, 0]
click at [160, 488] on span "Include adjacent roles" at bounding box center [145, 487] width 94 height 13
click at [94, 488] on input "Include adjacent roles" at bounding box center [90, 488] width 11 height 11
checkbox input "false"
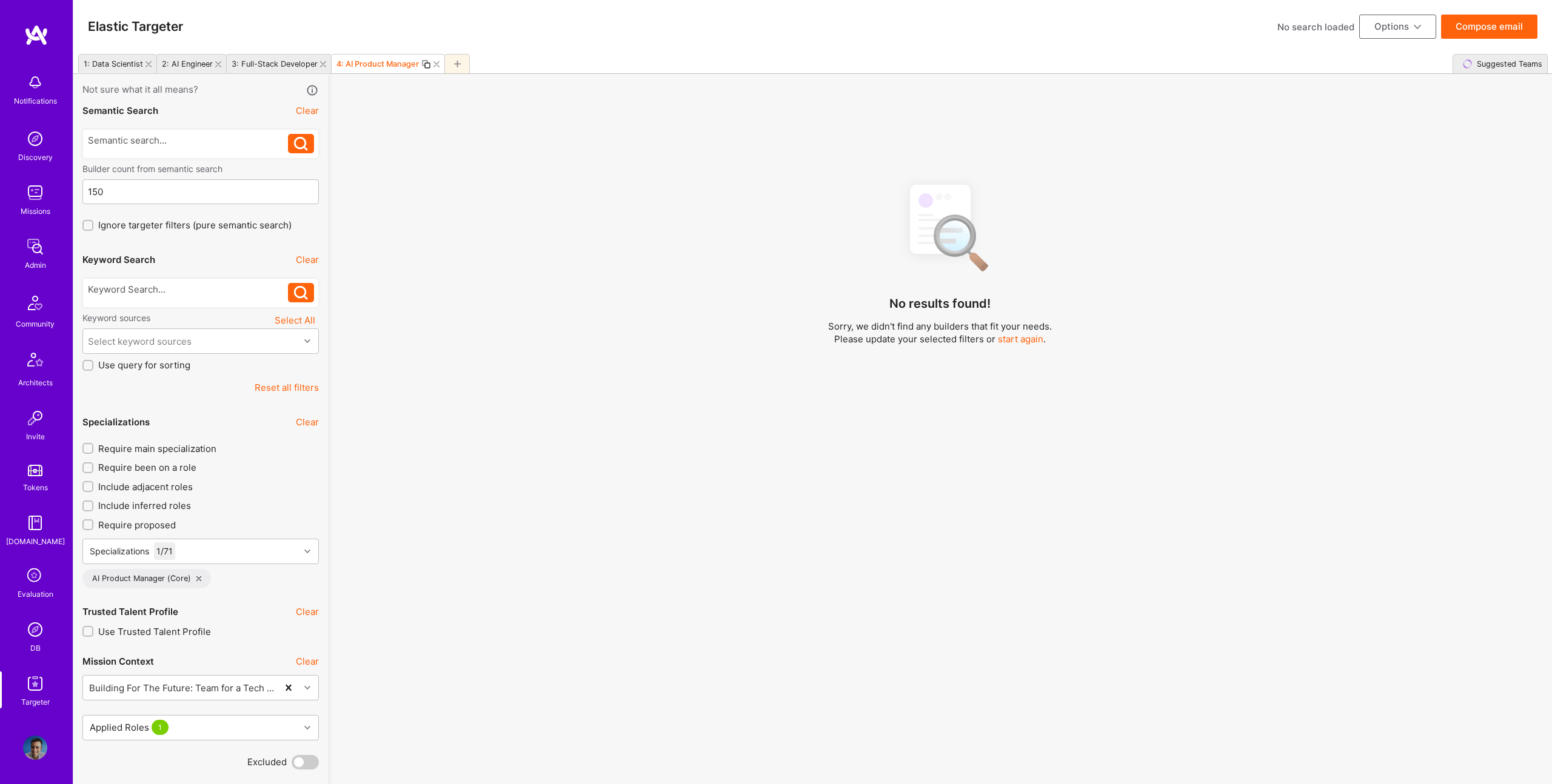
scroll to position [1, 0]
click at [166, 451] on span "Require main specialization" at bounding box center [157, 449] width 118 height 13
click at [93, 451] on input "Require main specialization" at bounding box center [89, 449] width 8 height 8
checkbox input "true"
click at [157, 489] on span "Include adjacent roles" at bounding box center [145, 487] width 94 height 13
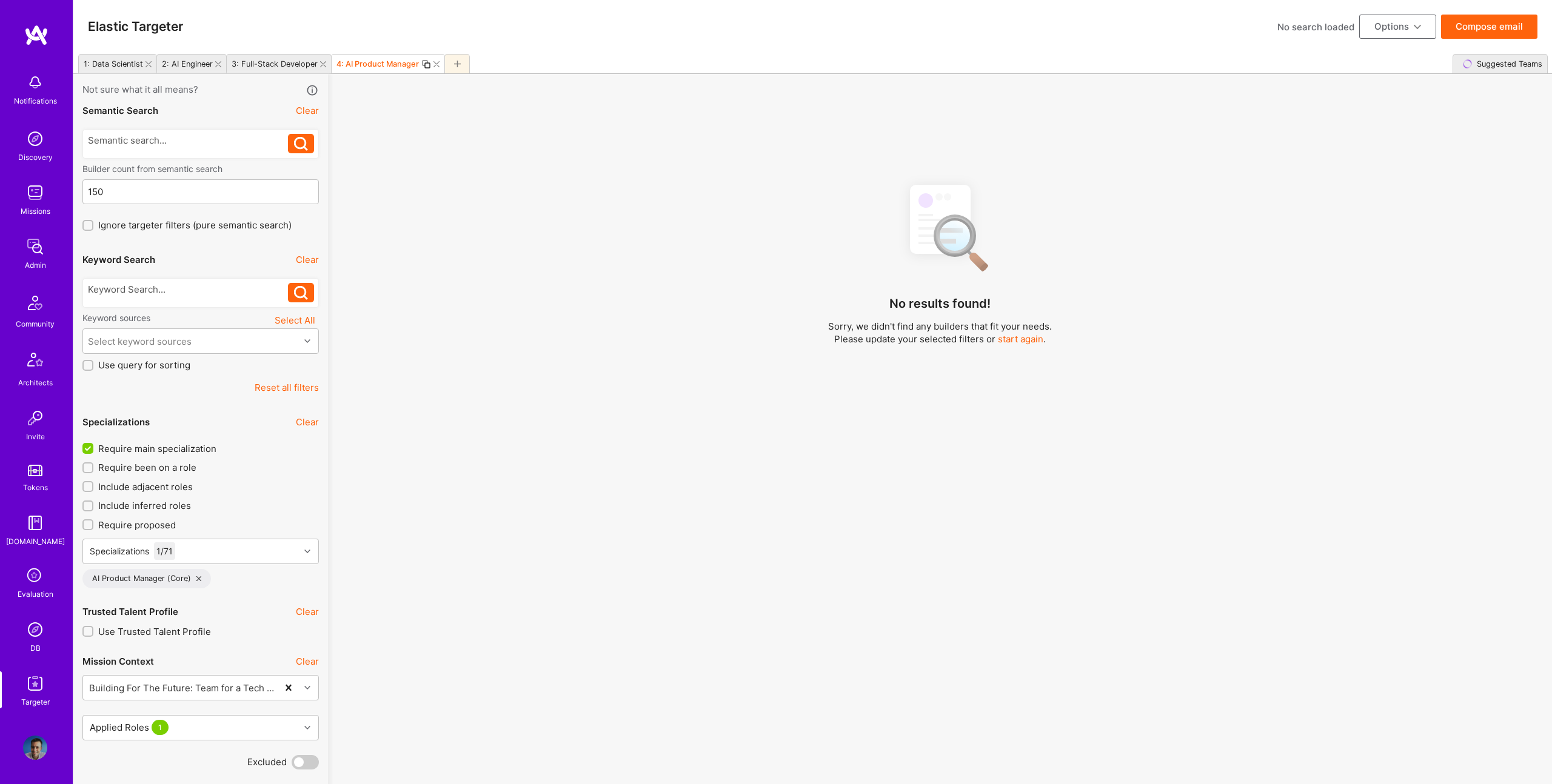
click at [93, 489] on input "Include adjacent roles" at bounding box center [89, 486] width 8 height 8
checkbox input "true"
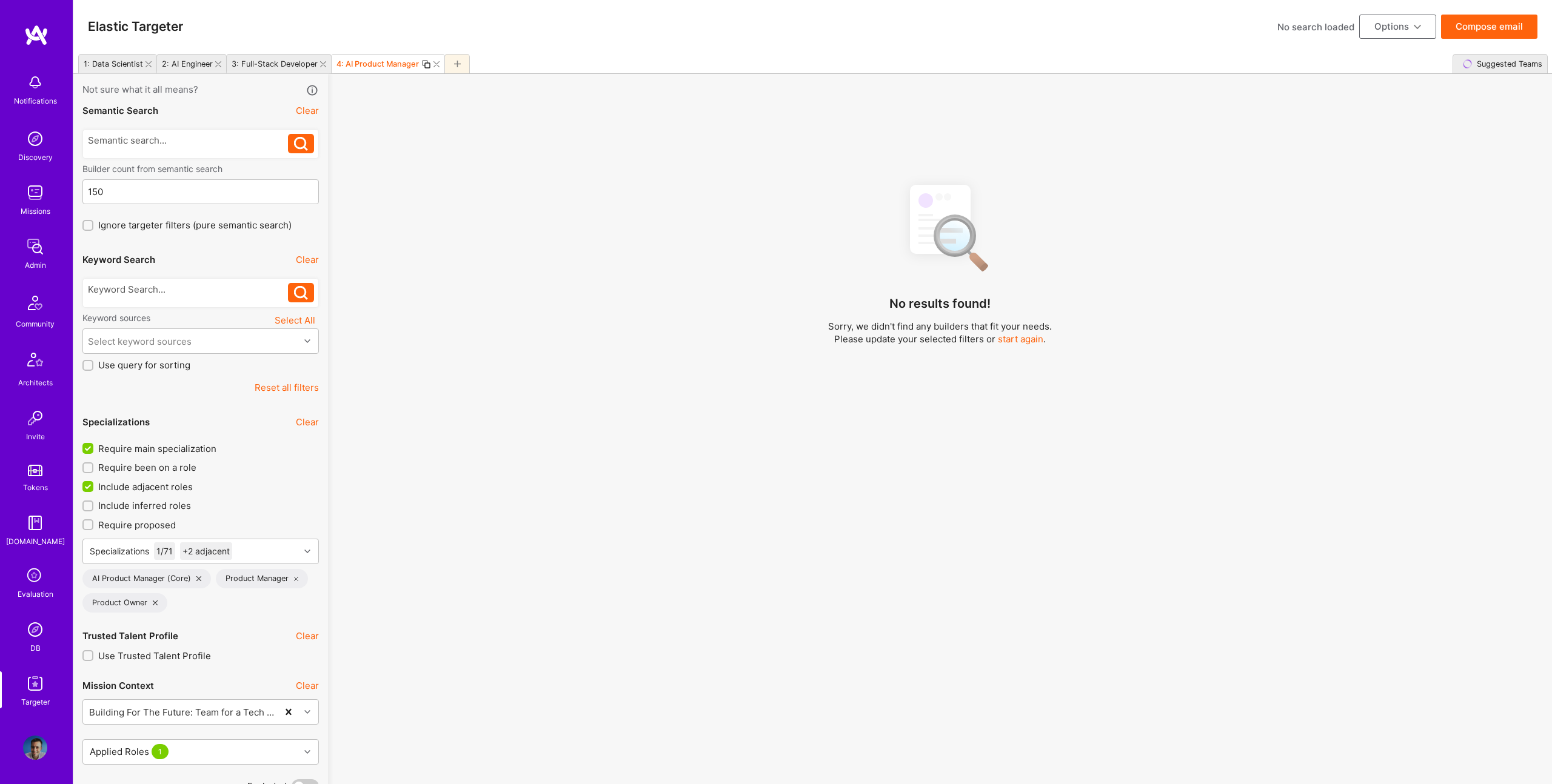
click at [161, 448] on span "Require main specialization" at bounding box center [157, 449] width 118 height 13
click at [94, 448] on input "Require main specialization" at bounding box center [90, 449] width 11 height 11
click at [109, 66] on div "1: Data Scientist" at bounding box center [114, 64] width 59 height 9
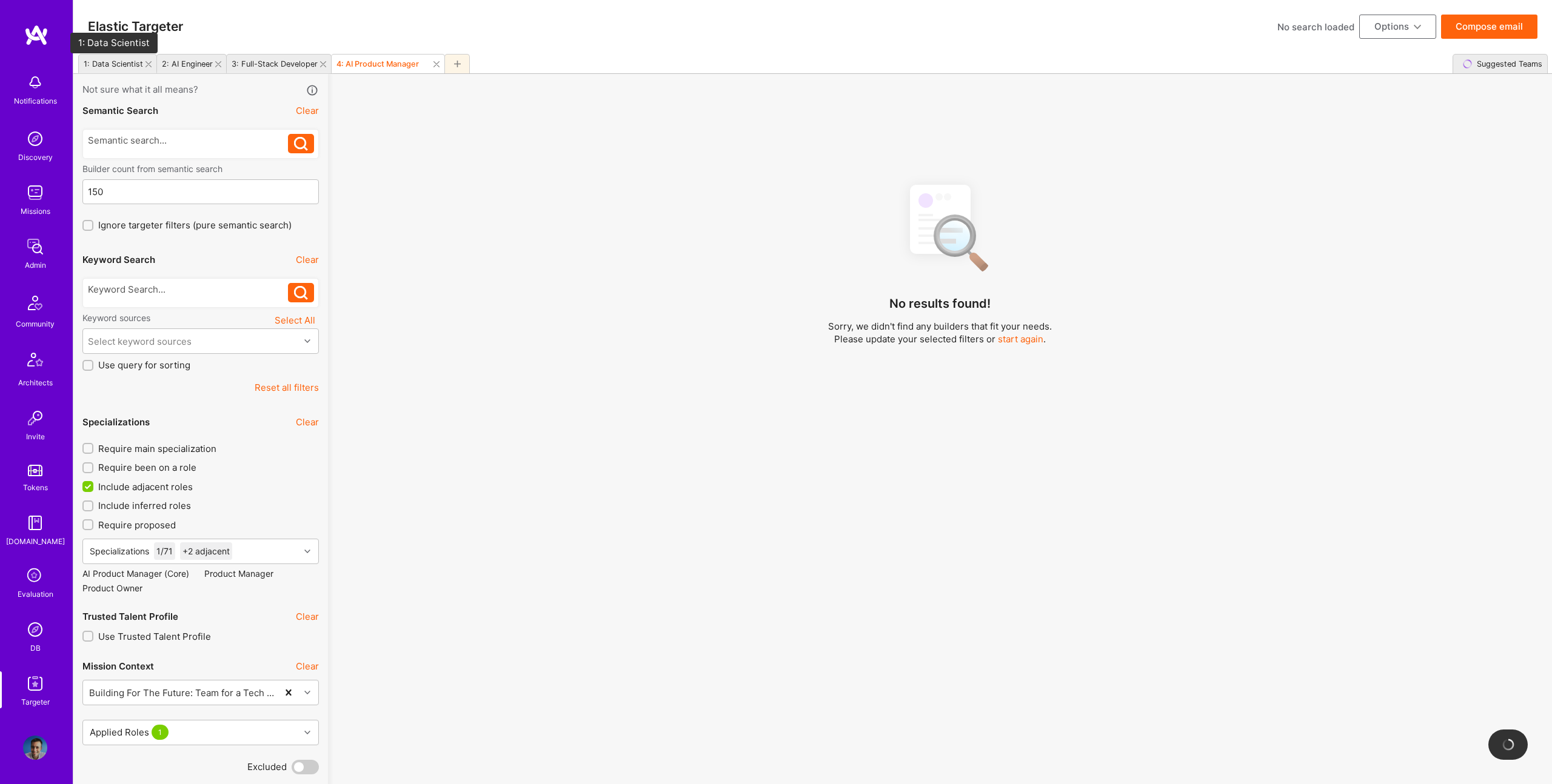
checkbox input "true"
checkbox input "false"
type input "1"
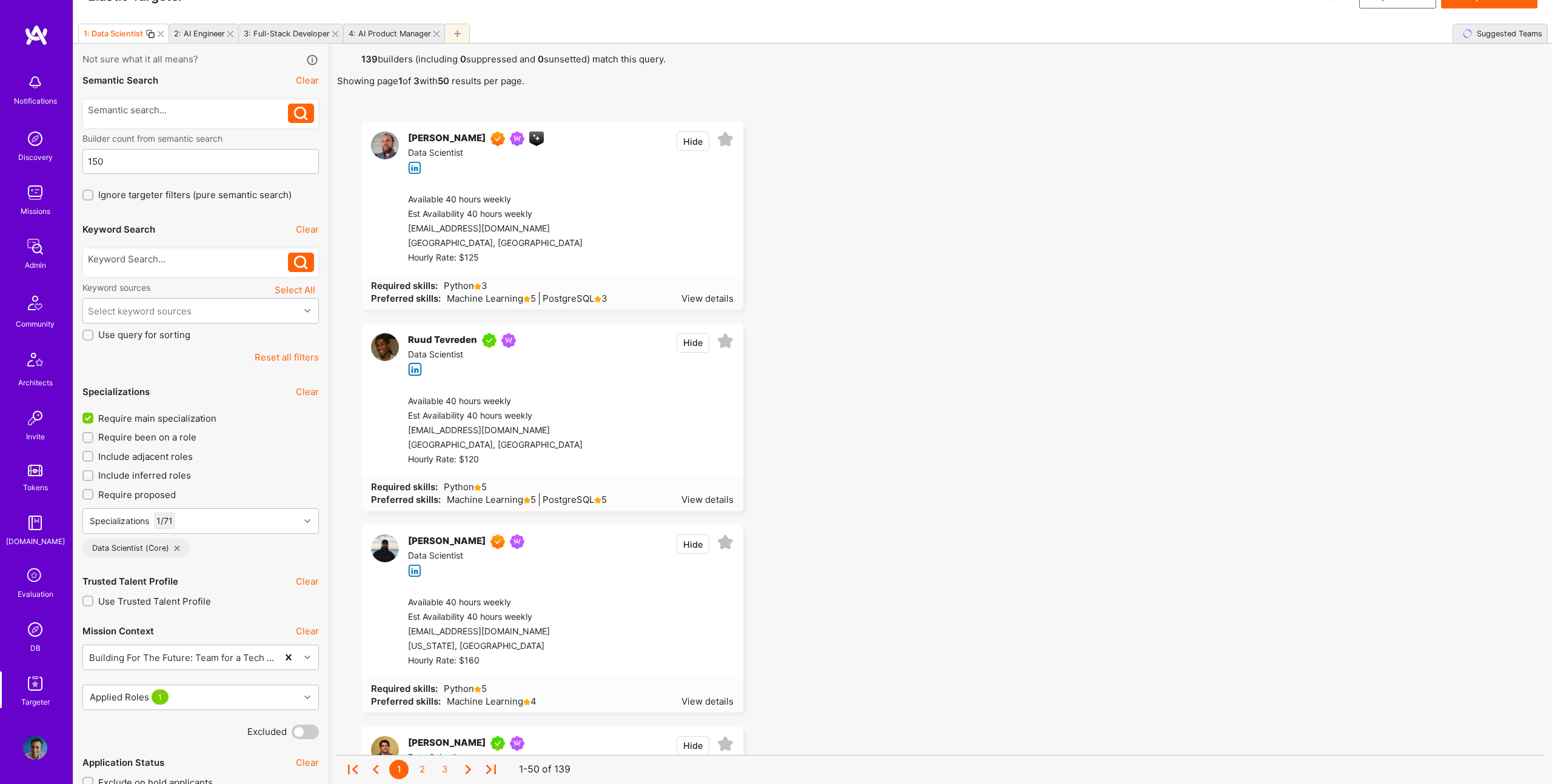
scroll to position [30, 0]
click at [154, 257] on div at bounding box center [188, 259] width 200 height 13
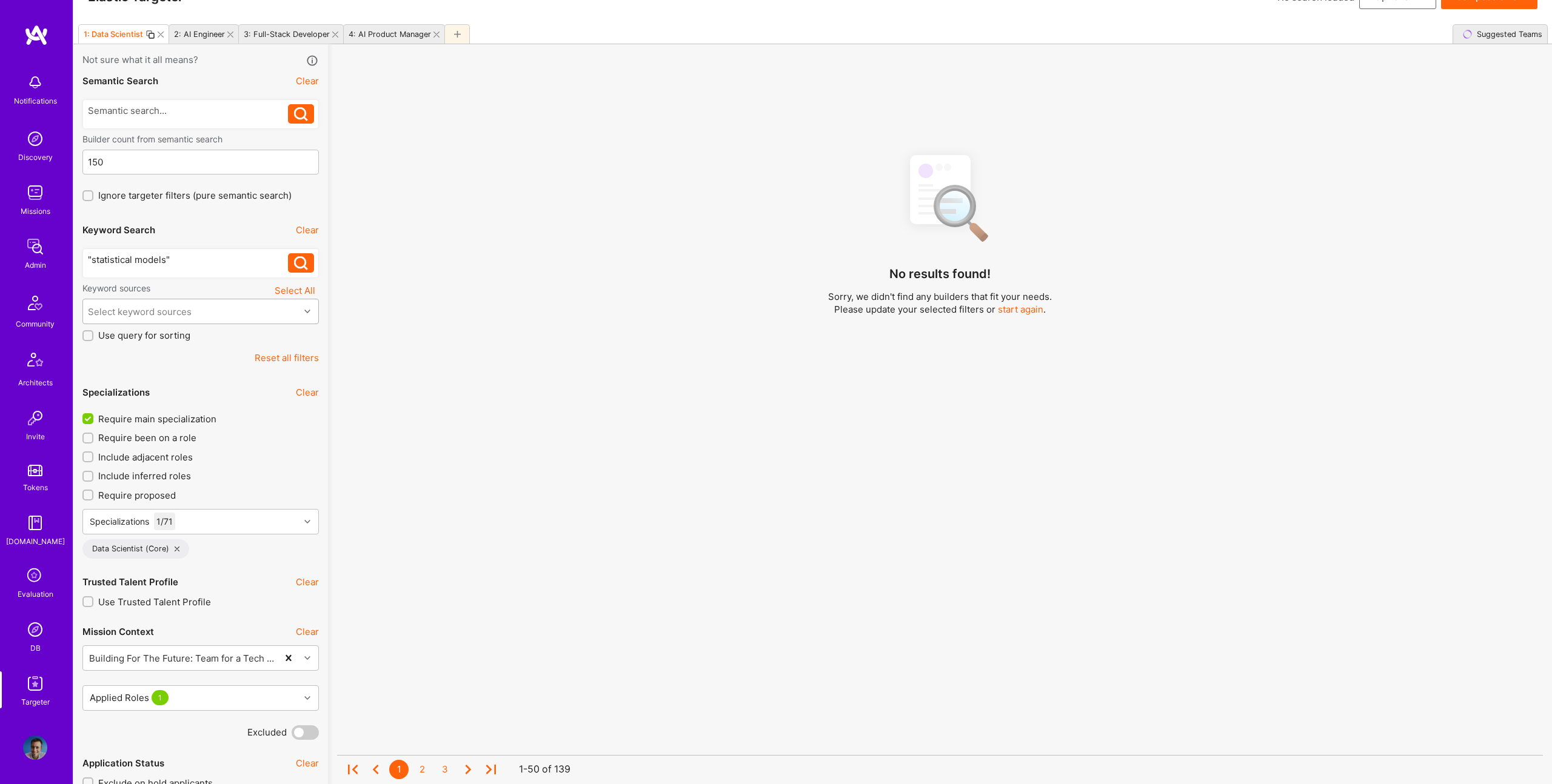
click at [225, 317] on div "Select keyword sources" at bounding box center [191, 311] width 216 height 24
click at [127, 413] on div "About Me" at bounding box center [200, 410] width 222 height 13
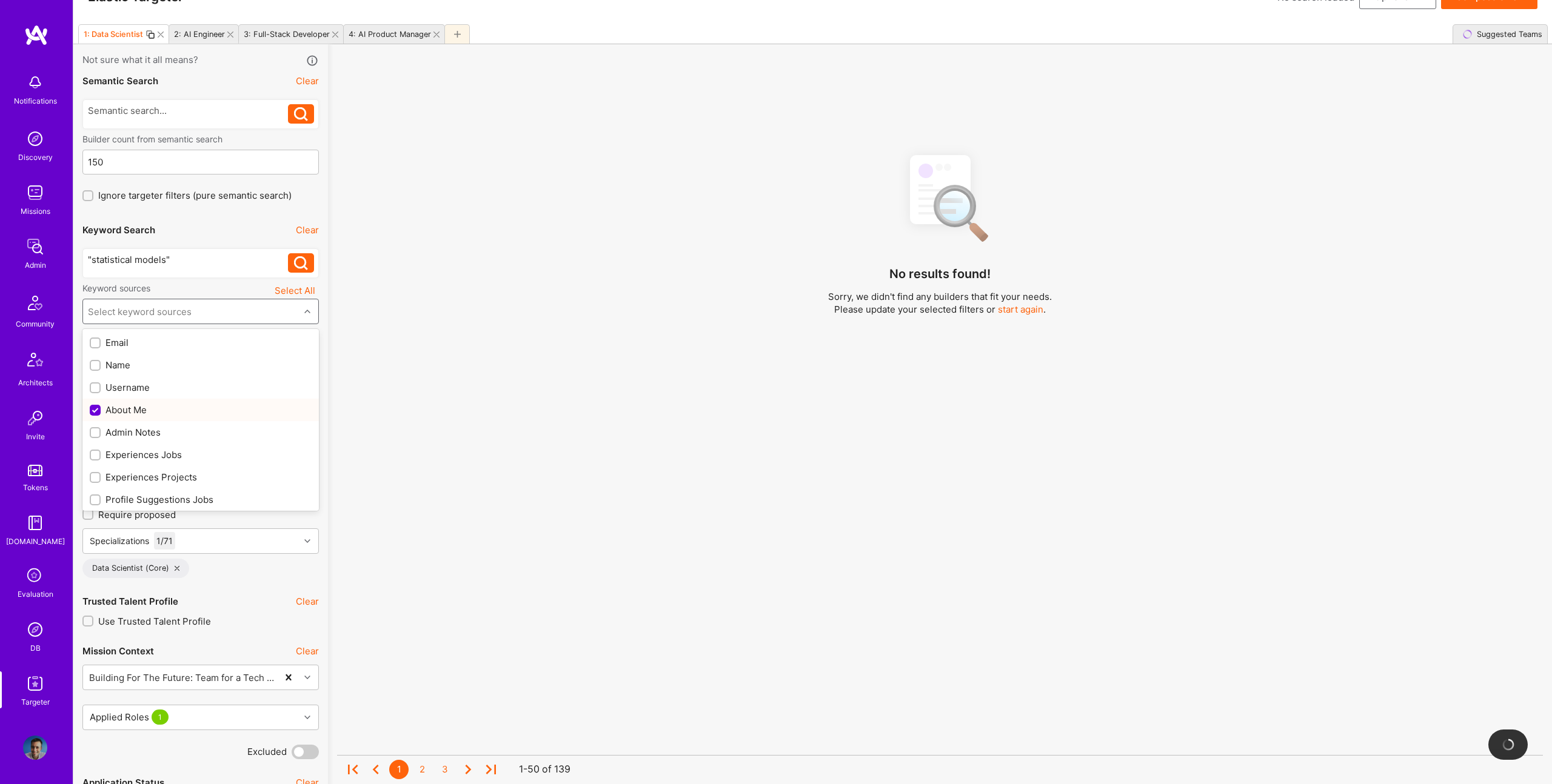
checkbox input "true"
drag, startPoint x: 152, startPoint y: 453, endPoint x: 158, endPoint y: 471, distance: 19.0
click at [152, 453] on div "Experiences Jobs" at bounding box center [200, 455] width 222 height 13
checkbox input "true"
click at [158, 471] on div "Experiences Projects" at bounding box center [200, 477] width 222 height 13
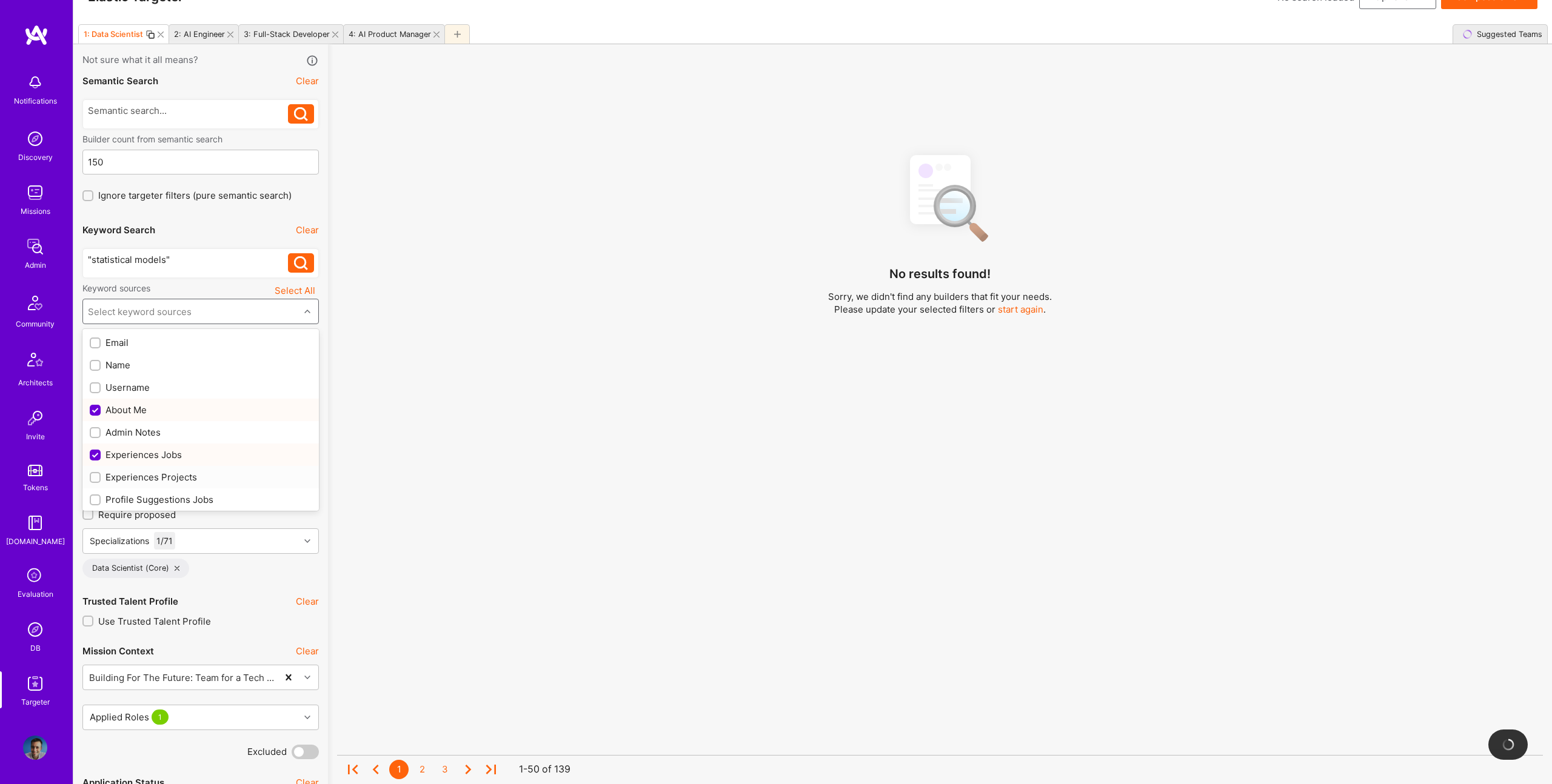
checkbox input "true"
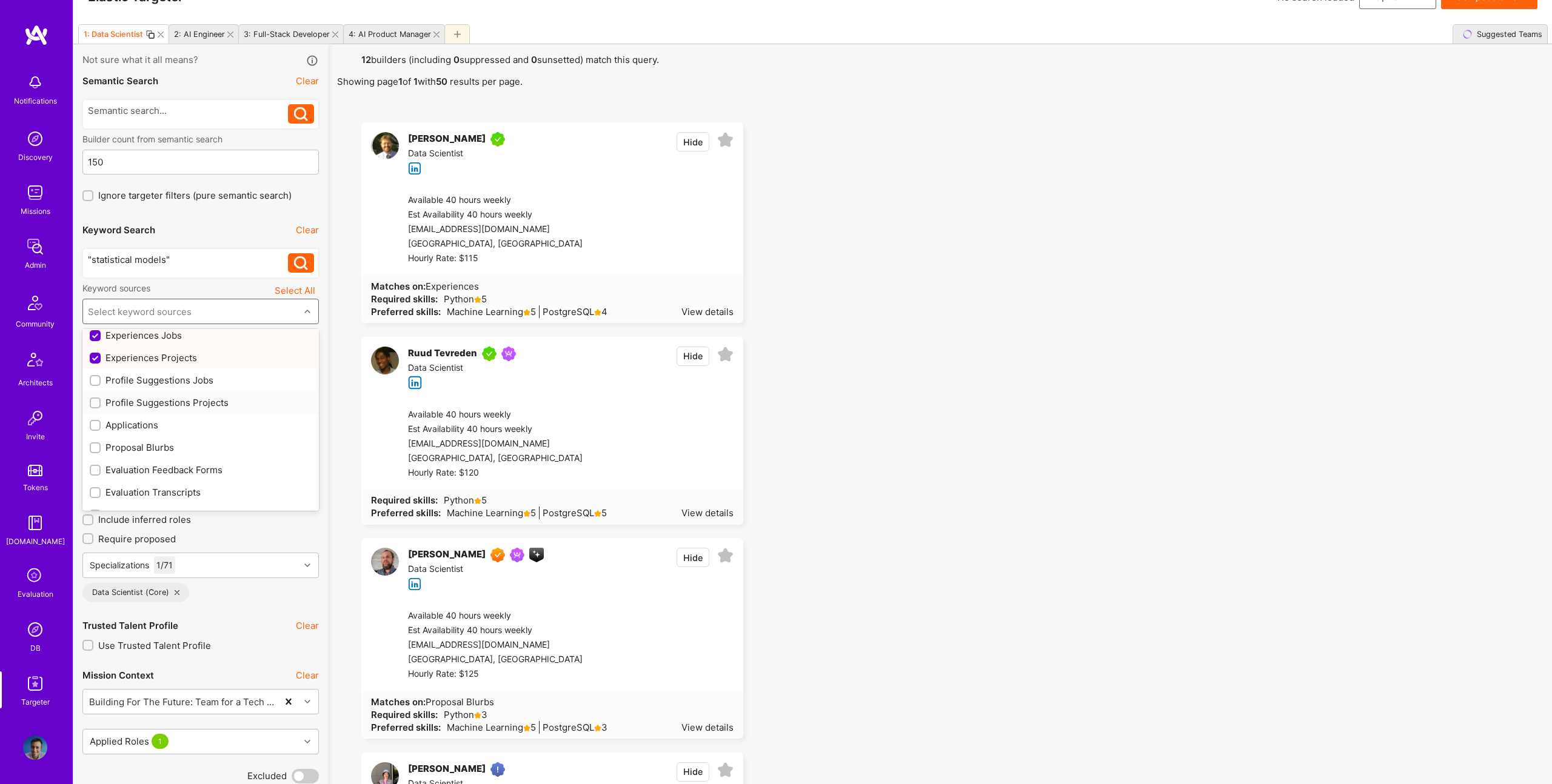
scroll to position [122, 0]
click at [191, 377] on div "Profile Suggestions Jobs" at bounding box center [200, 378] width 222 height 13
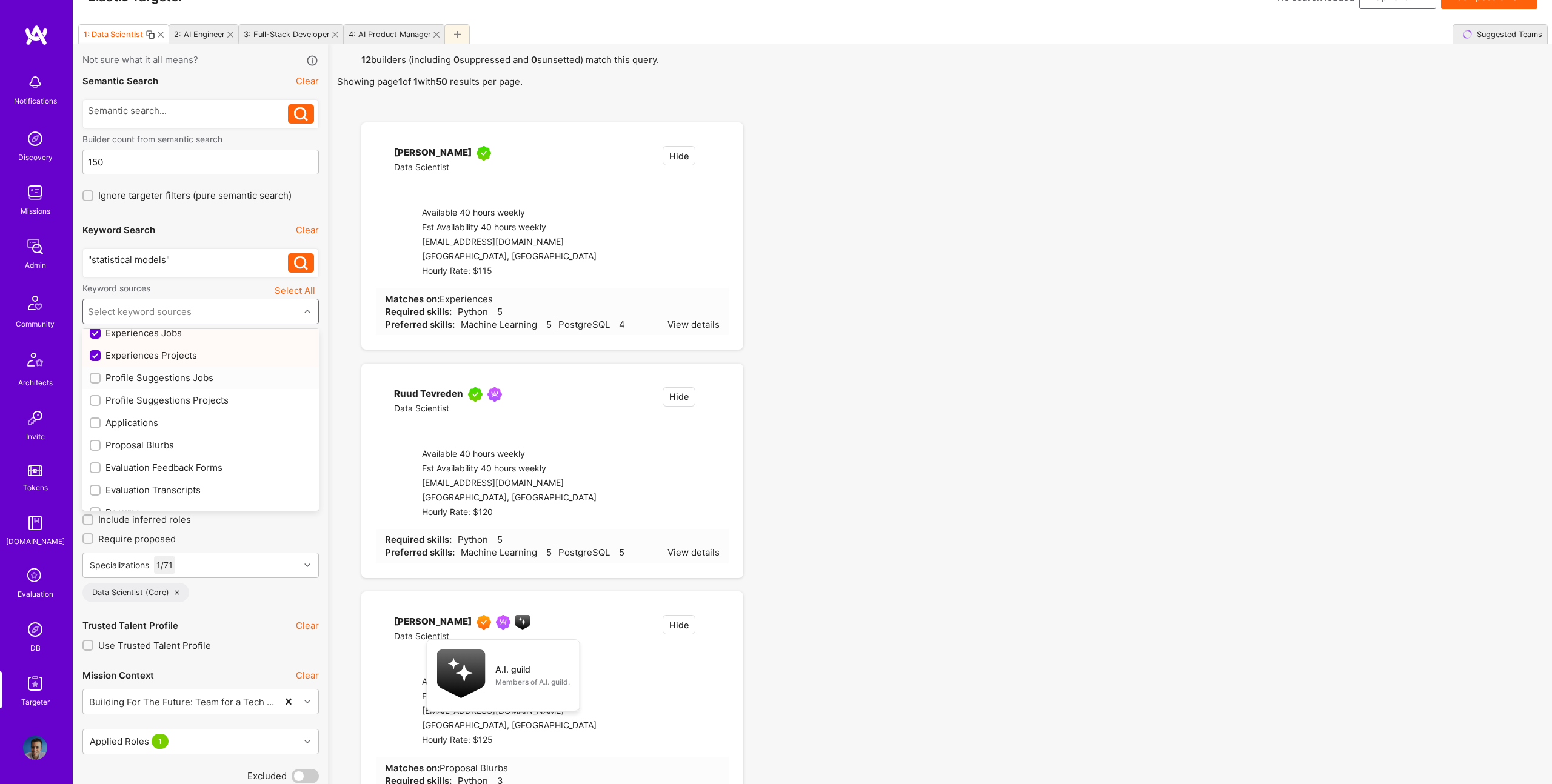
checkbox input "true"
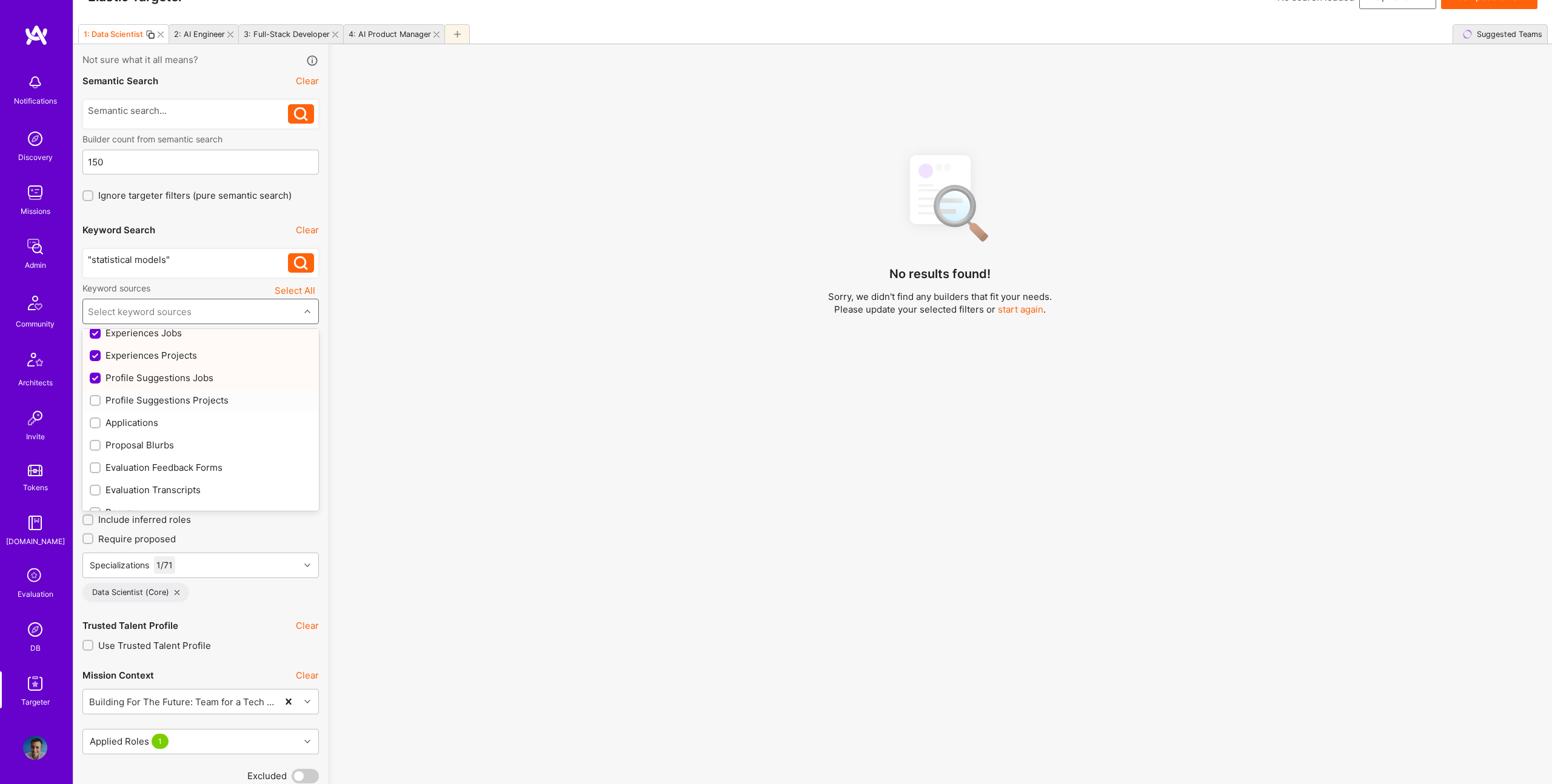
click at [195, 393] on div "Profile Suggestions Projects" at bounding box center [200, 400] width 236 height 22
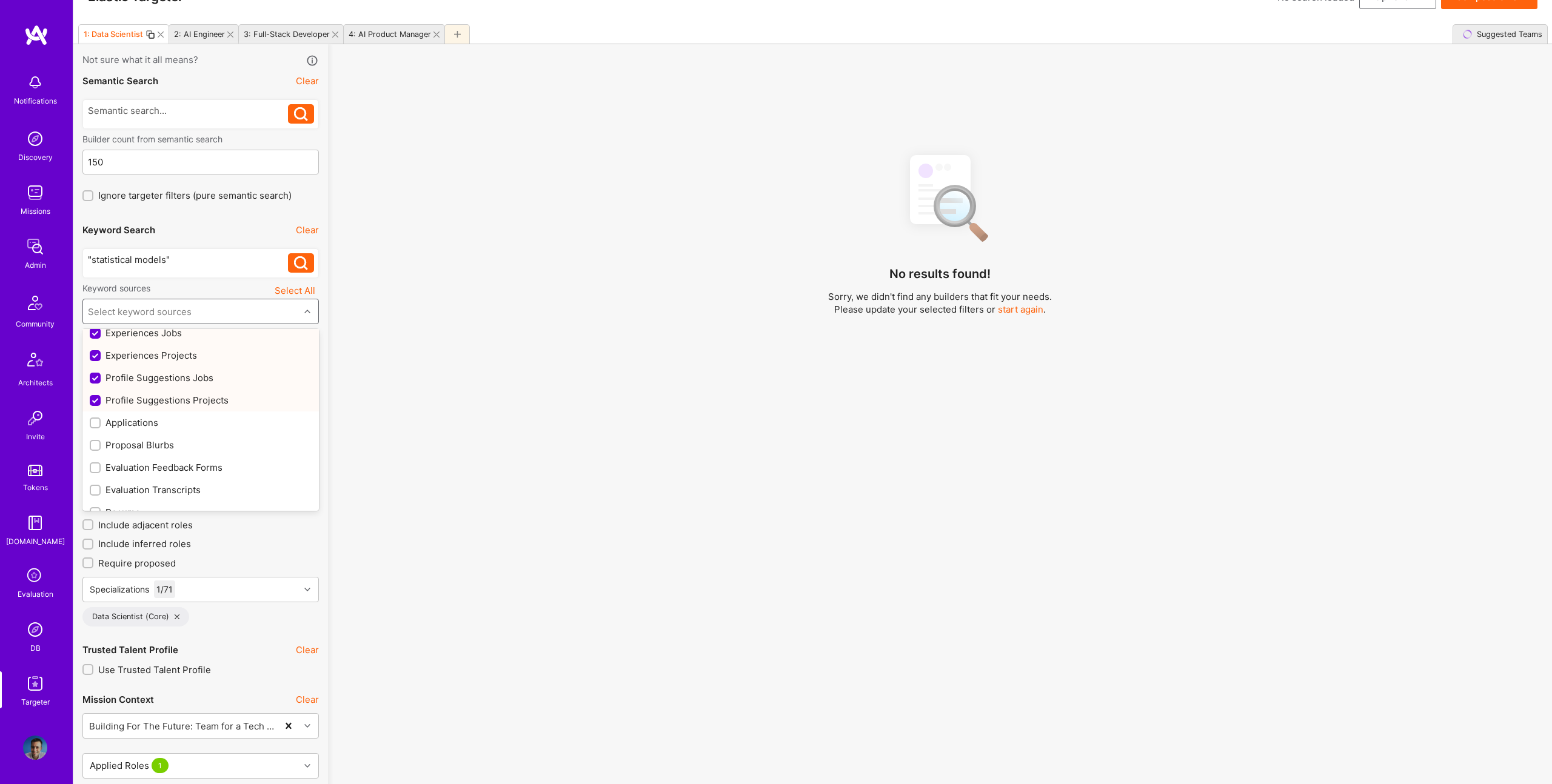
click at [209, 400] on div "Profile Suggestions Projects" at bounding box center [200, 401] width 222 height 13
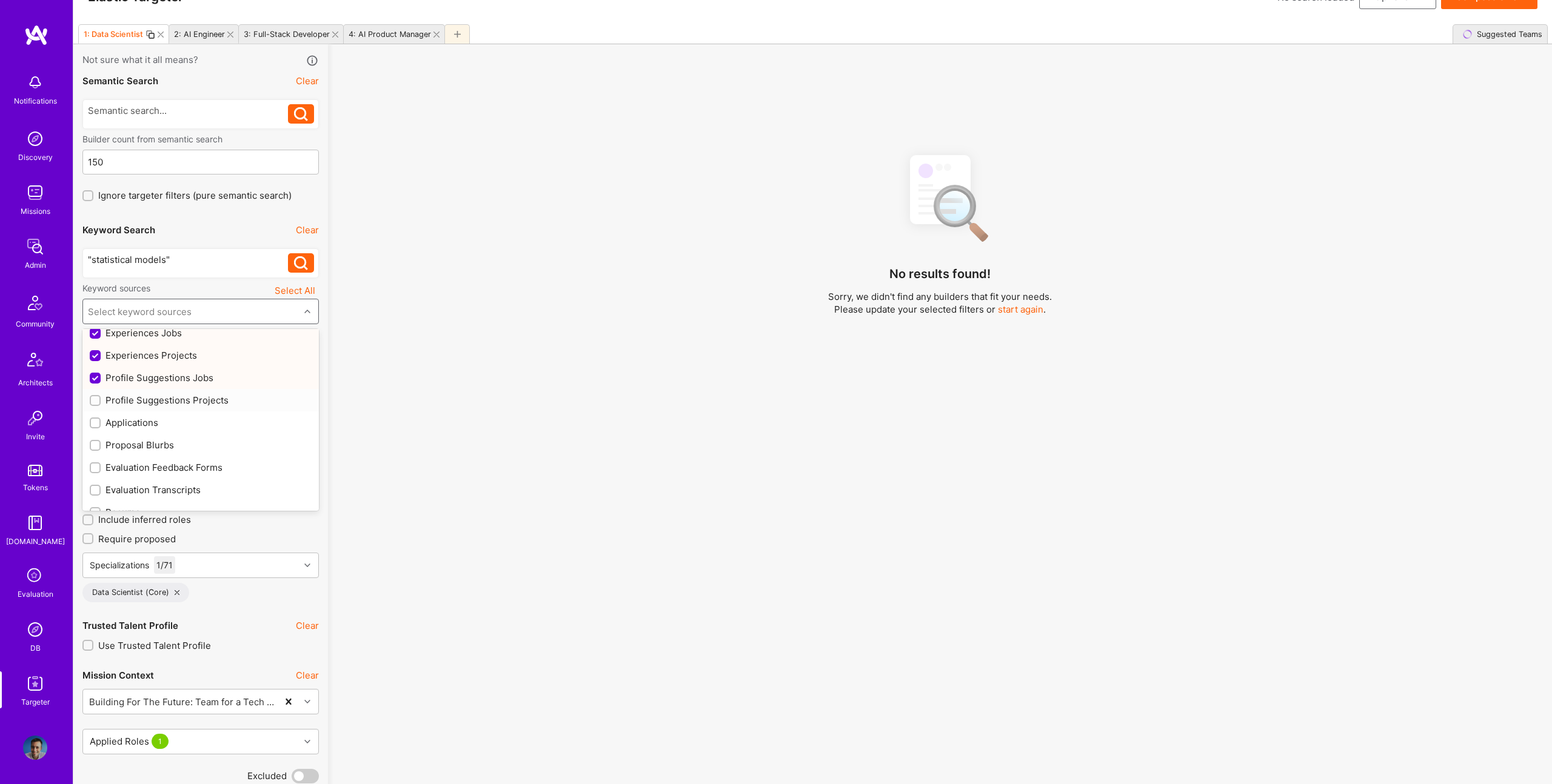
click at [225, 399] on div "Profile Suggestions Projects" at bounding box center [200, 401] width 222 height 13
checkbox input "true"
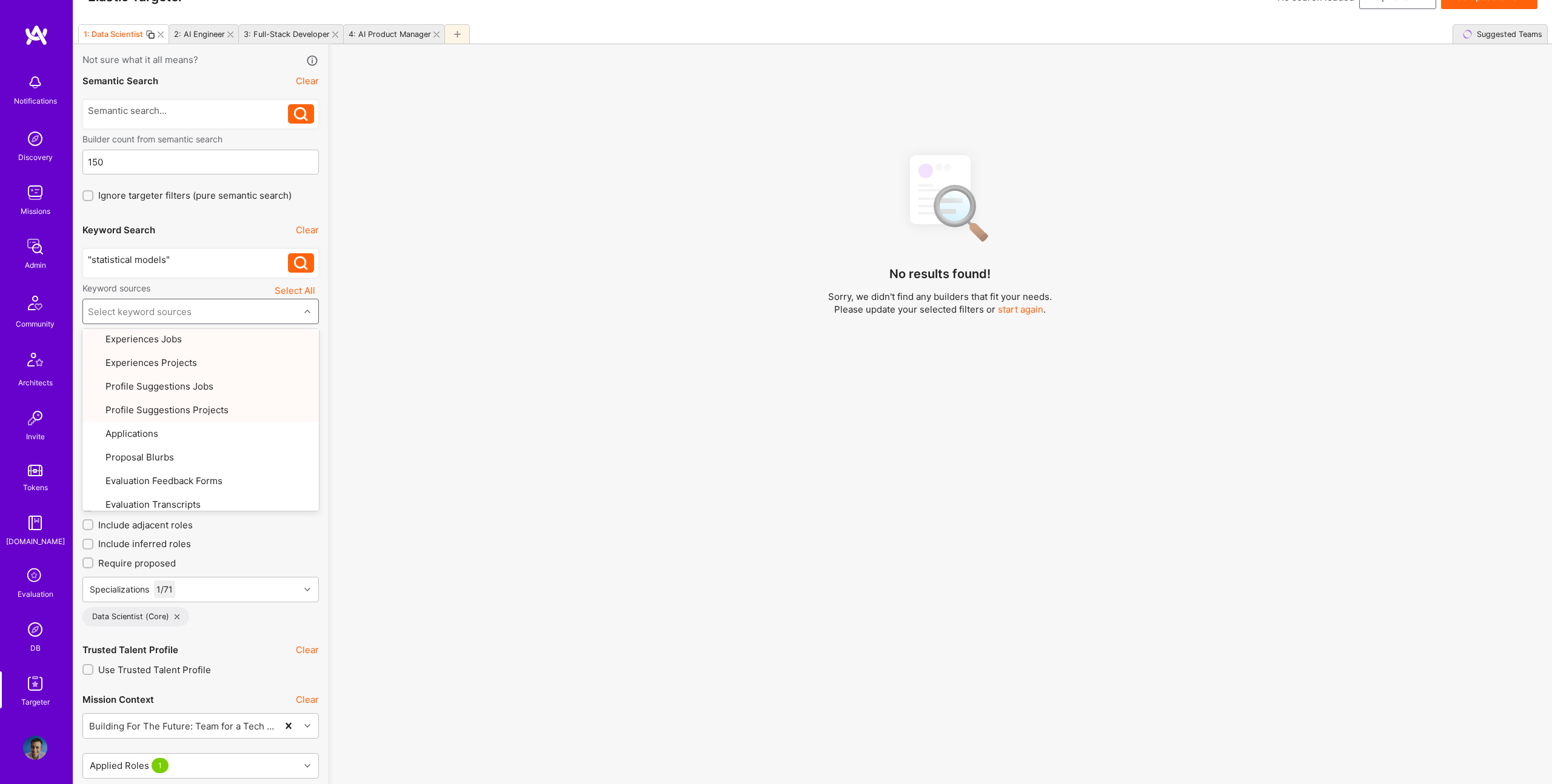
click at [519, 428] on div "No results found! Sorry, we didn't find any builders that fit your needs. Pleas…" at bounding box center [940, 457] width 1206 height 627
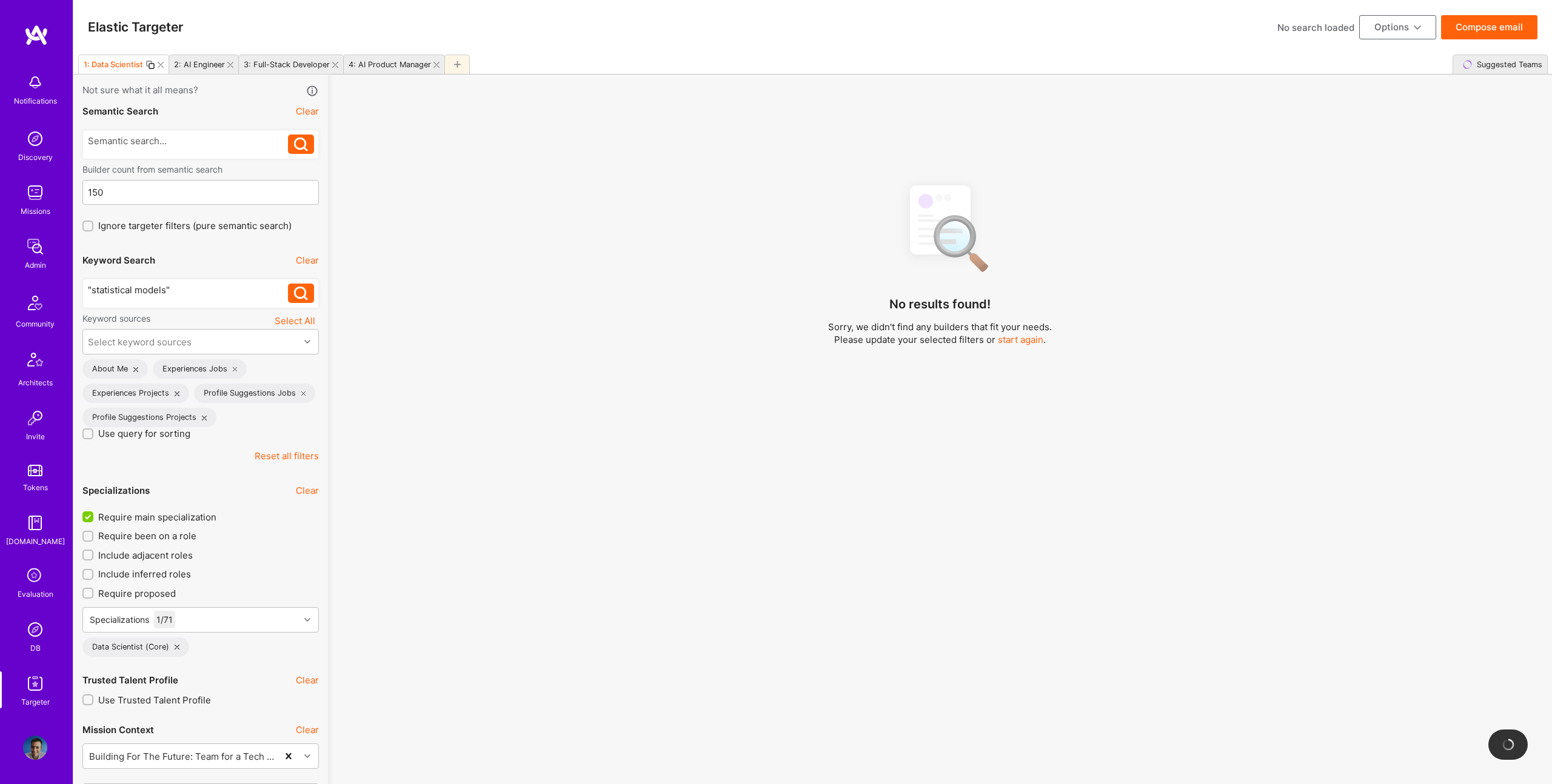
click at [216, 296] on div ""statistical models"" at bounding box center [188, 290] width 200 height 13
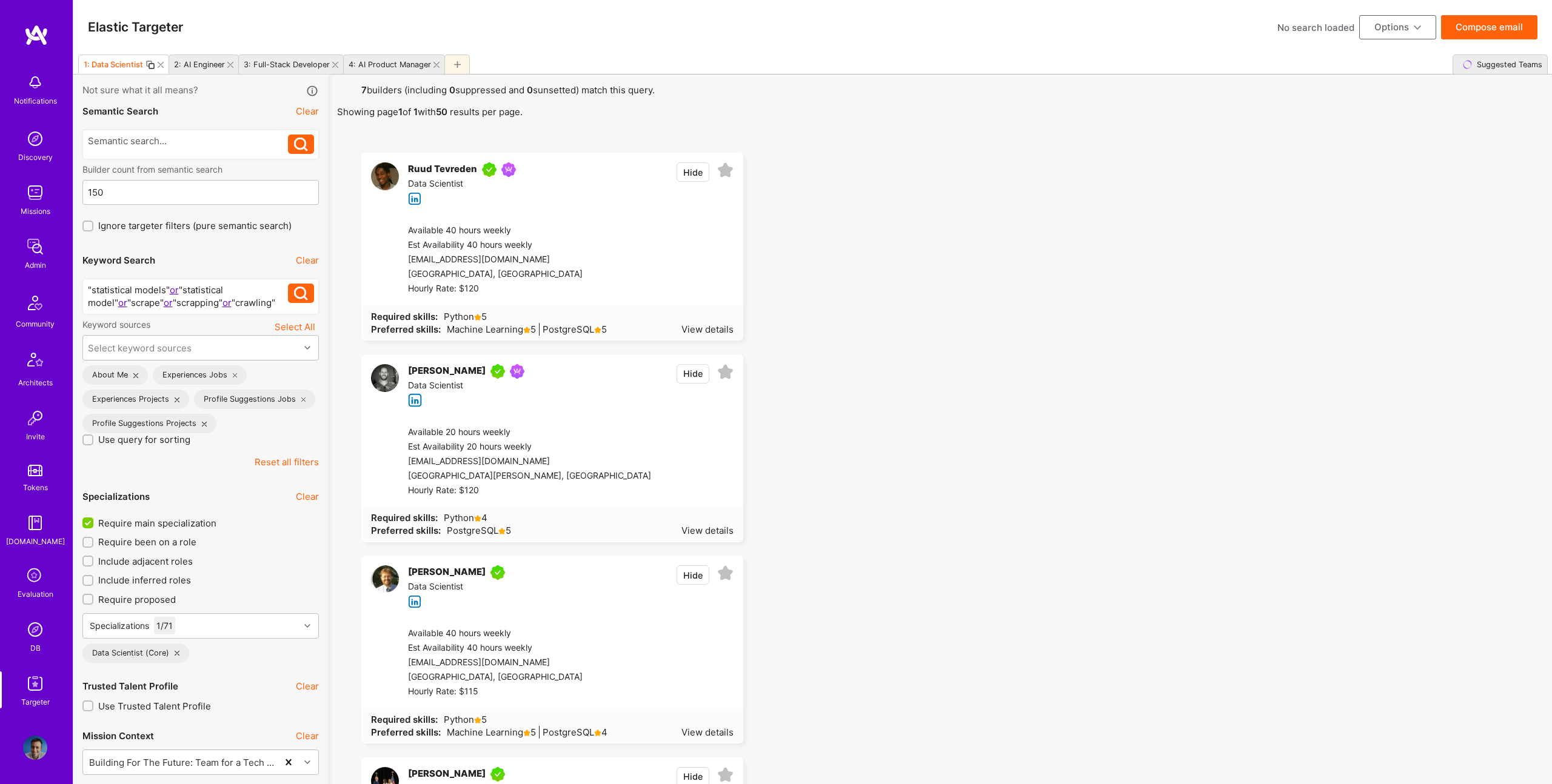
click at [191, 65] on div "2: AI Engineer" at bounding box center [199, 65] width 51 height 9
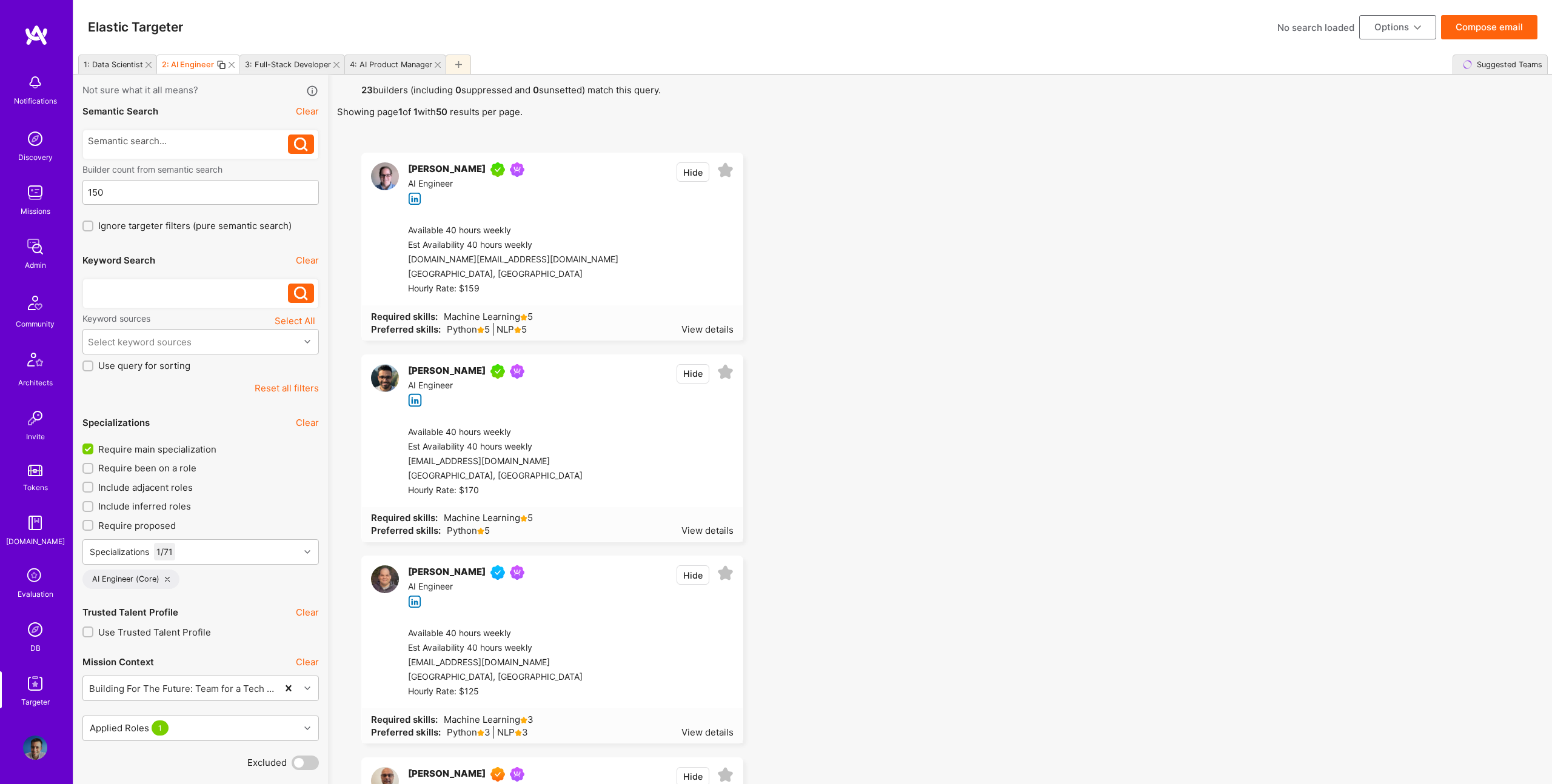
click at [688, 568] on button "Hide" at bounding box center [692, 574] width 32 height 19
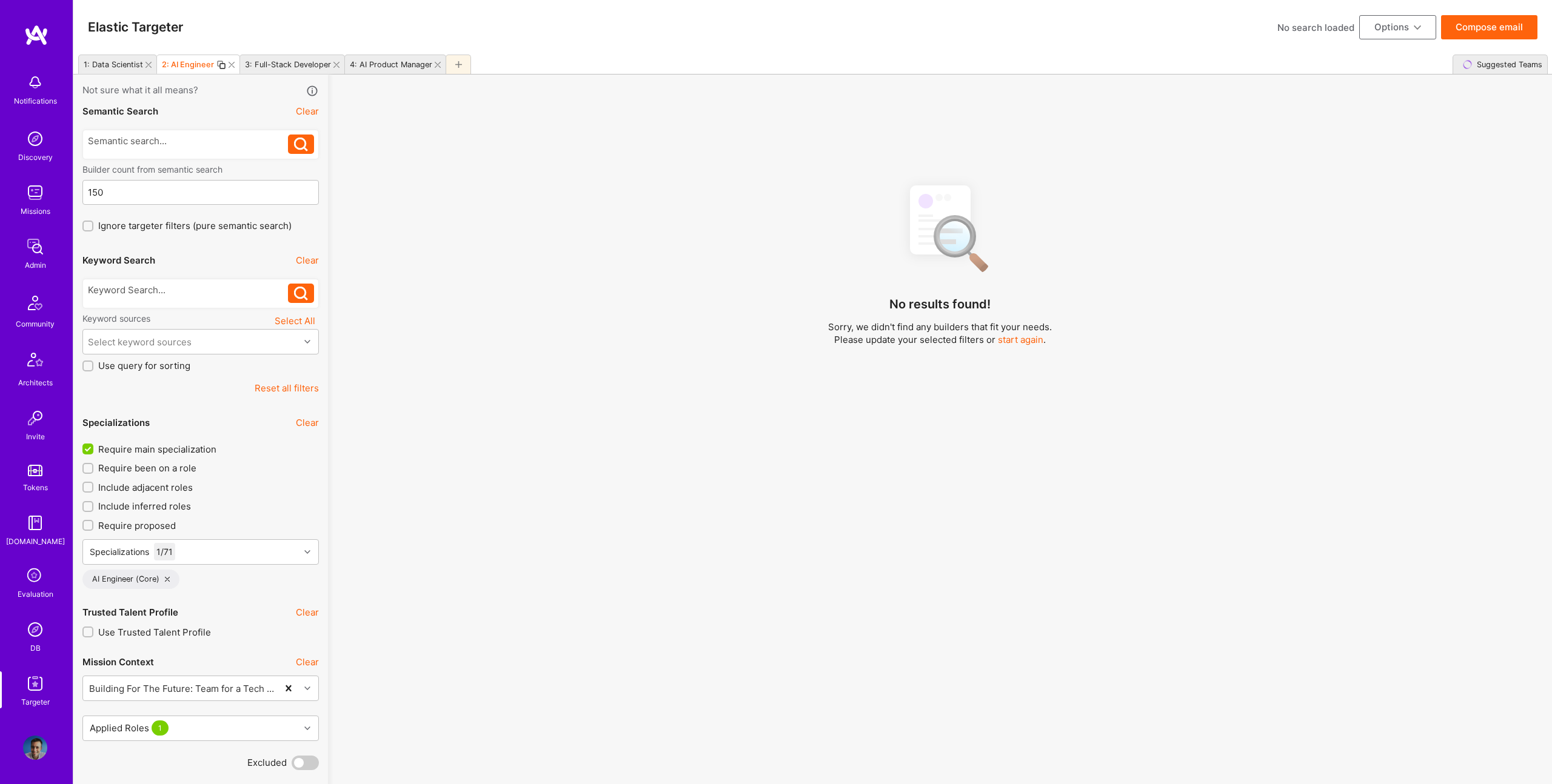
click at [747, 480] on div "No results found! Sorry, we didn't find any builders that fit your needs. Pleas…" at bounding box center [940, 488] width 1206 height 627
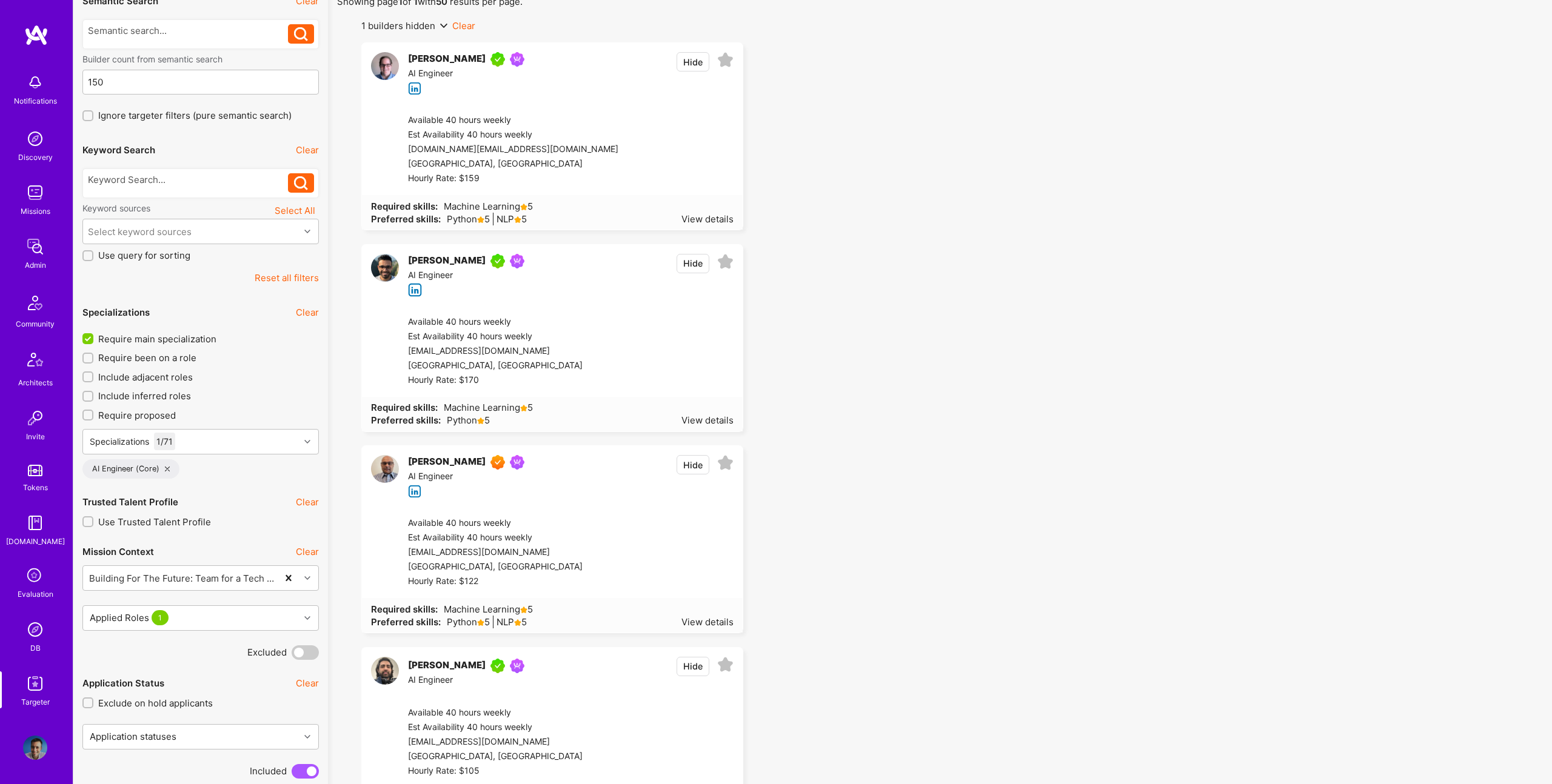
click at [693, 464] on button "Hide" at bounding box center [692, 464] width 32 height 19
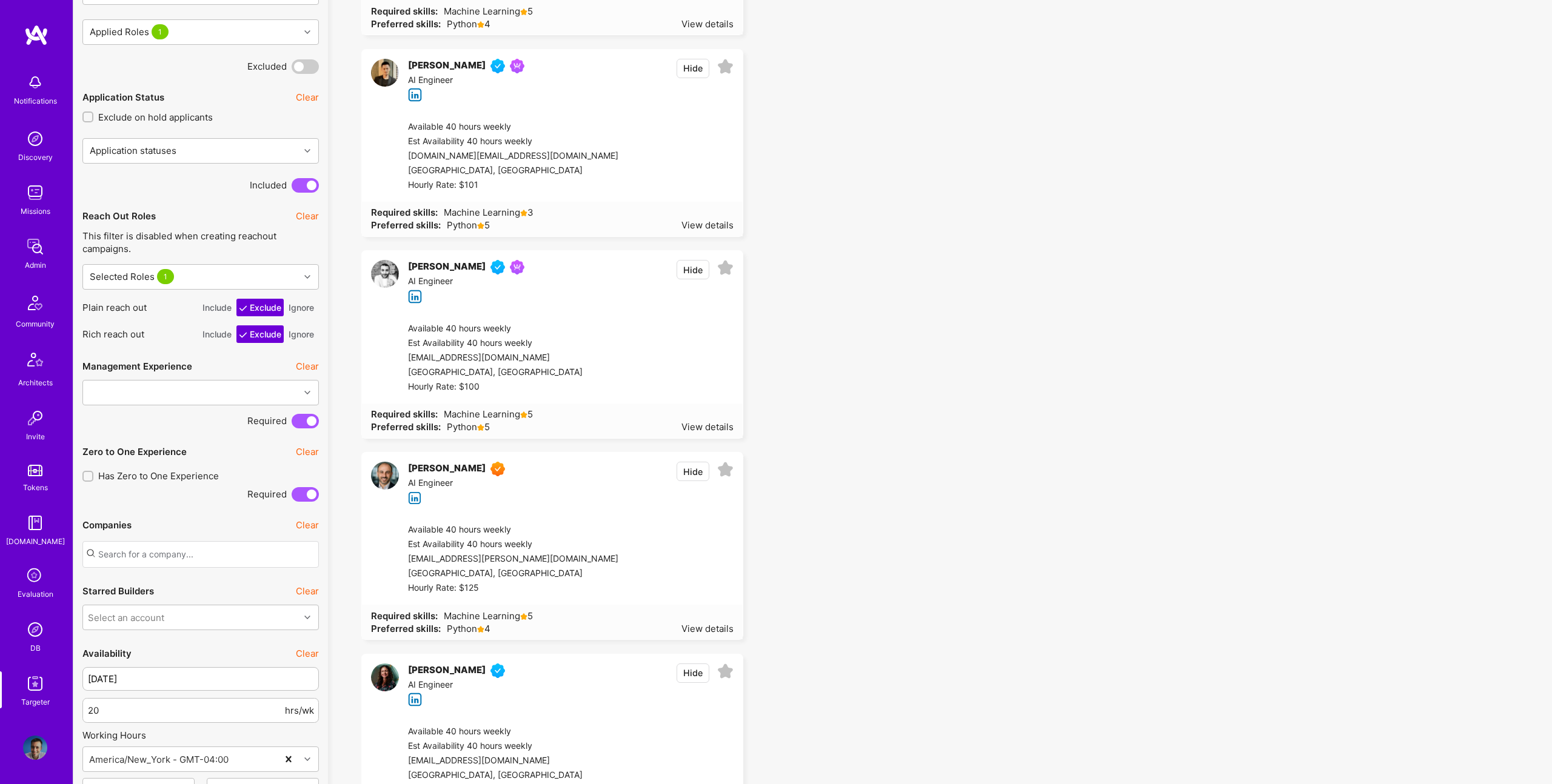
scroll to position [688, 0]
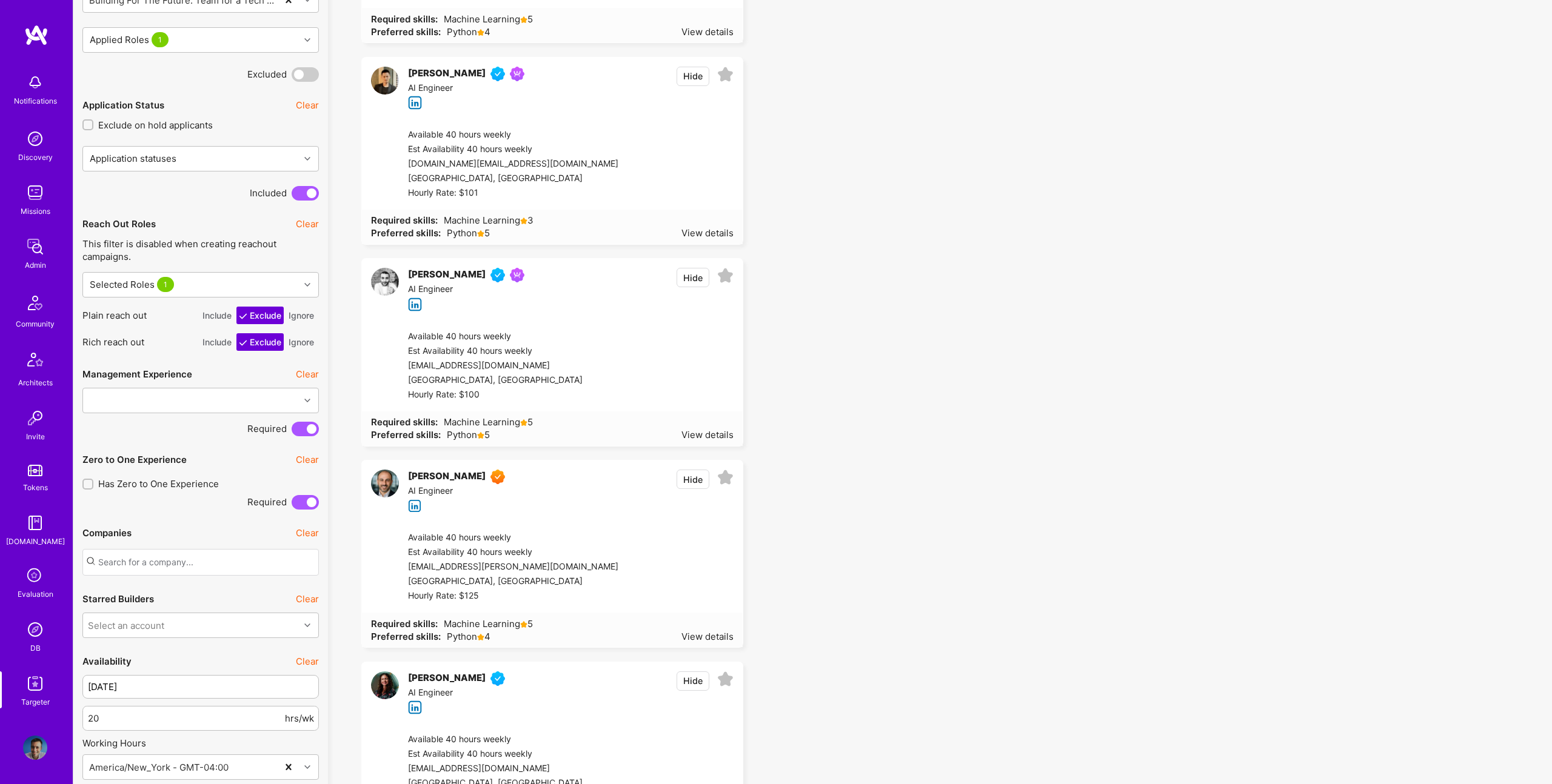
click at [694, 71] on button "Hide" at bounding box center [692, 76] width 32 height 19
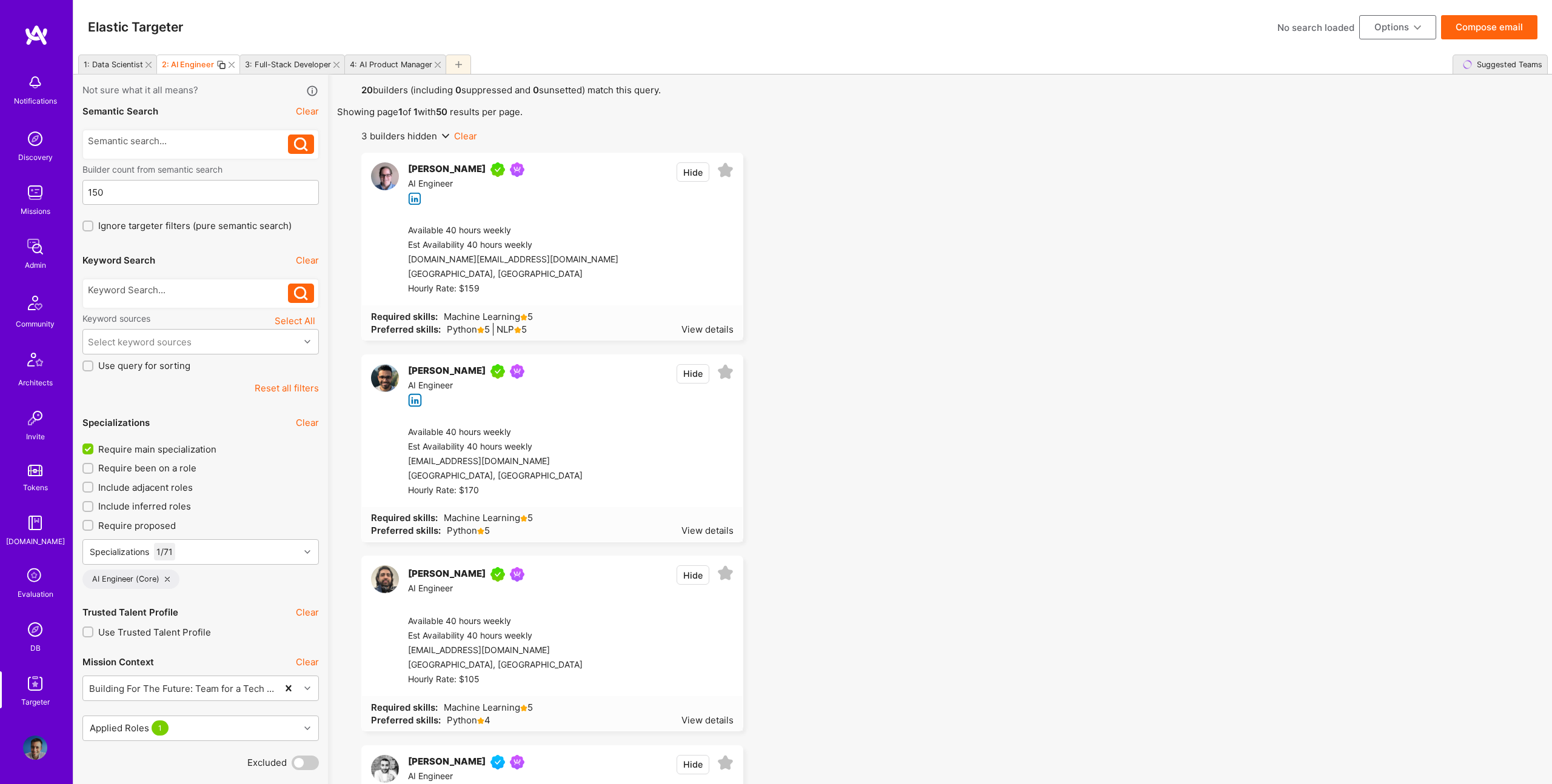
click at [297, 69] on div "3: Full-Stack Developer" at bounding box center [285, 63] width 91 height 18
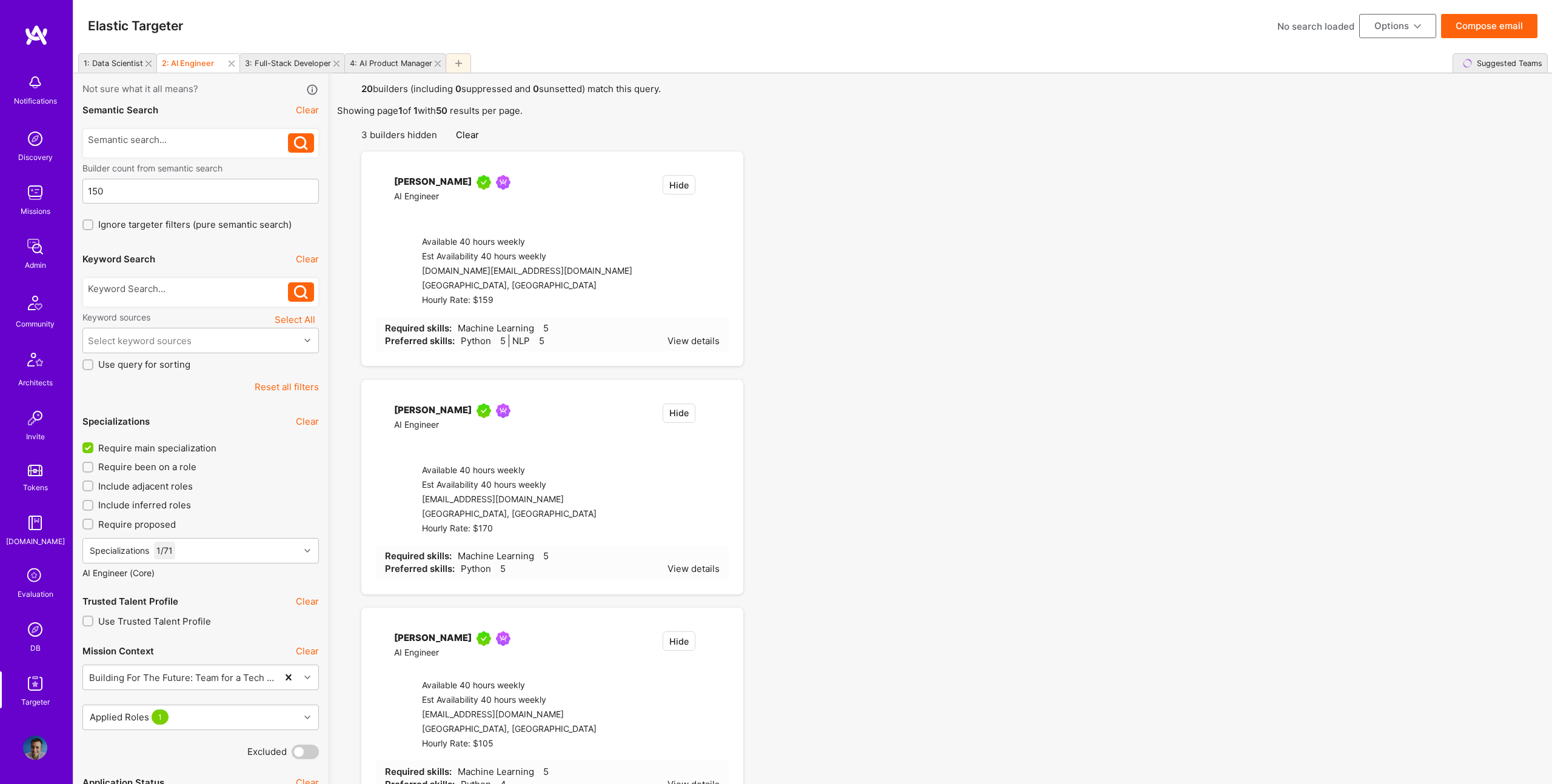
click at [294, 62] on div "3: Full-Stack Developer" at bounding box center [287, 64] width 86 height 9
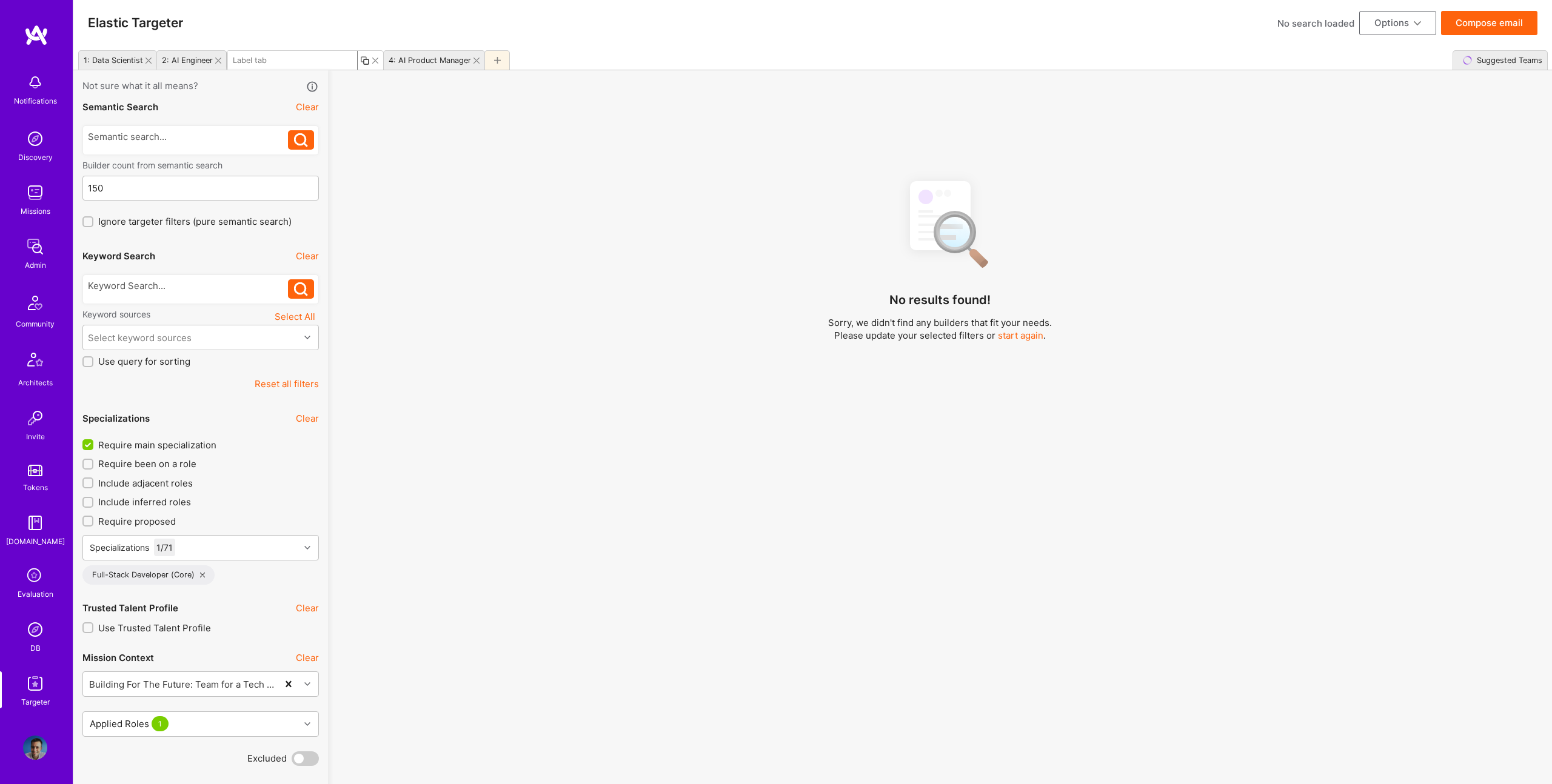
click at [294, 62] on input at bounding box center [292, 60] width 131 height 20
drag, startPoint x: 588, startPoint y: 272, endPoint x: 580, endPoint y: 247, distance: 26.2
click at [588, 272] on div "No results found! Sorry, we didn't find any builders that fit your needs. Pleas…" at bounding box center [940, 486] width 1206 height 627
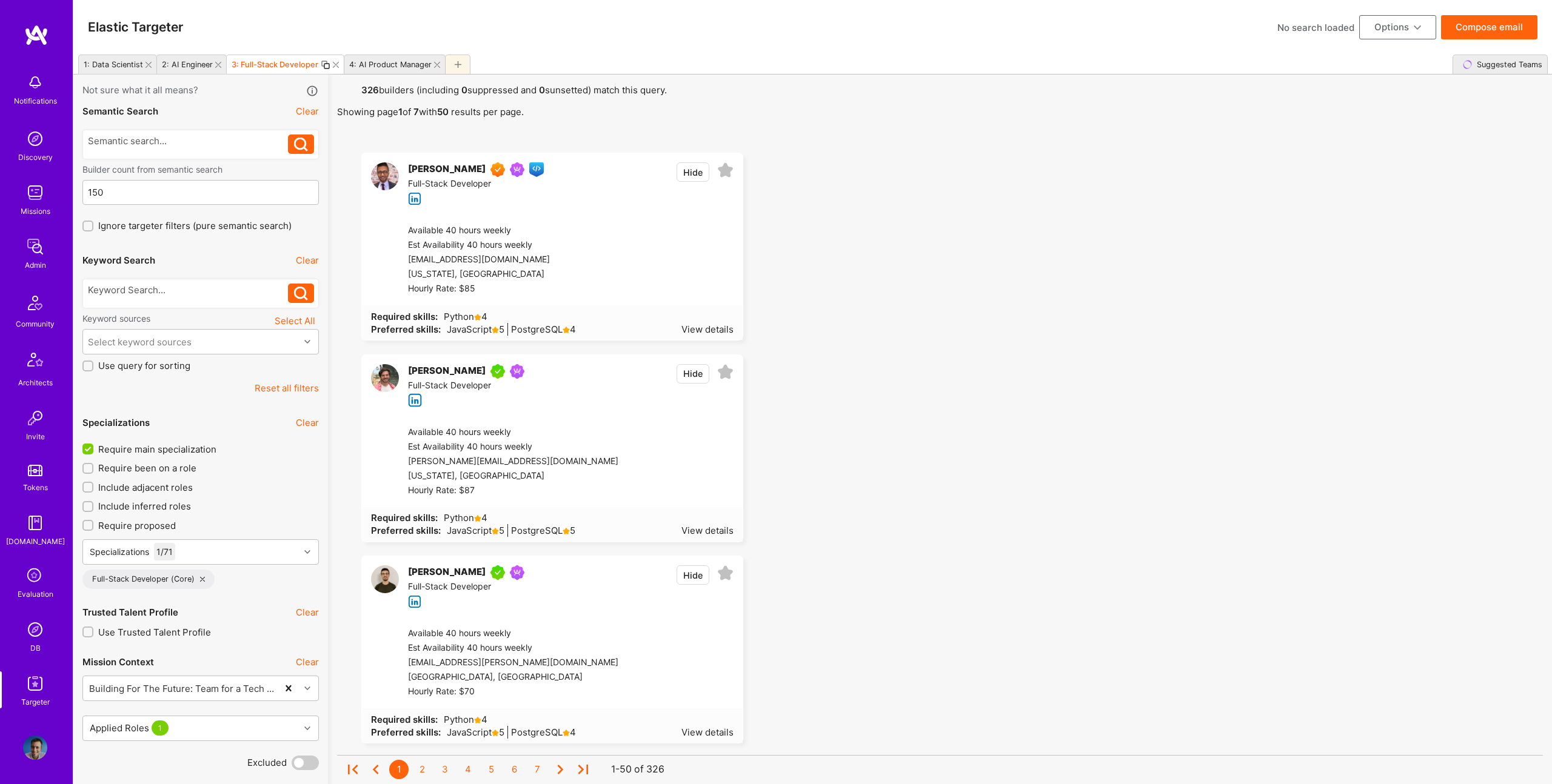
scroll to position [1, 0]
click at [181, 288] on div at bounding box center [188, 290] width 200 height 13
click at [186, 292] on div at bounding box center [188, 290] width 200 height 13
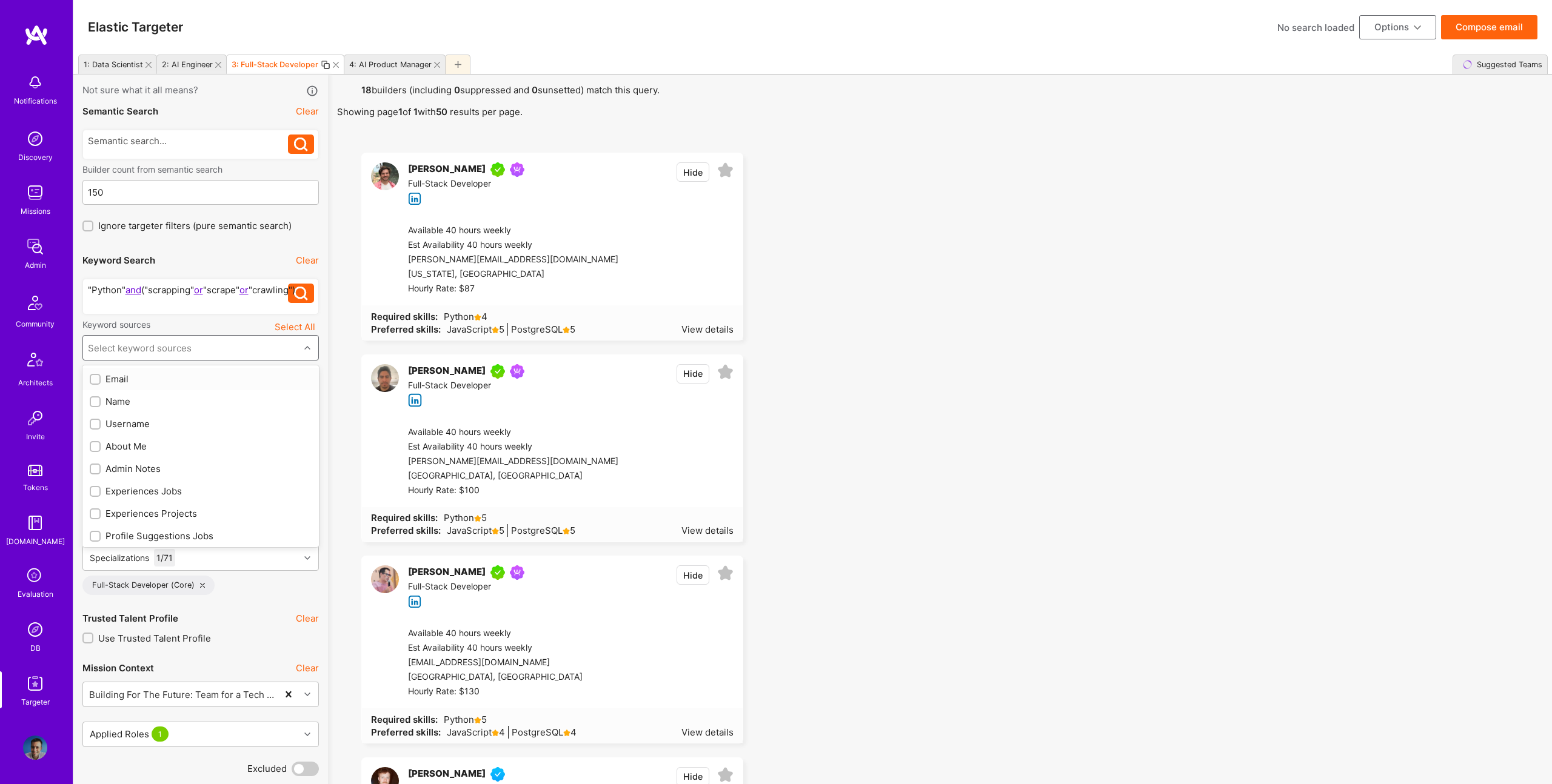
click at [182, 344] on div "Select keyword sources" at bounding box center [139, 348] width 103 height 13
click at [133, 447] on div "About Me" at bounding box center [200, 446] width 222 height 13
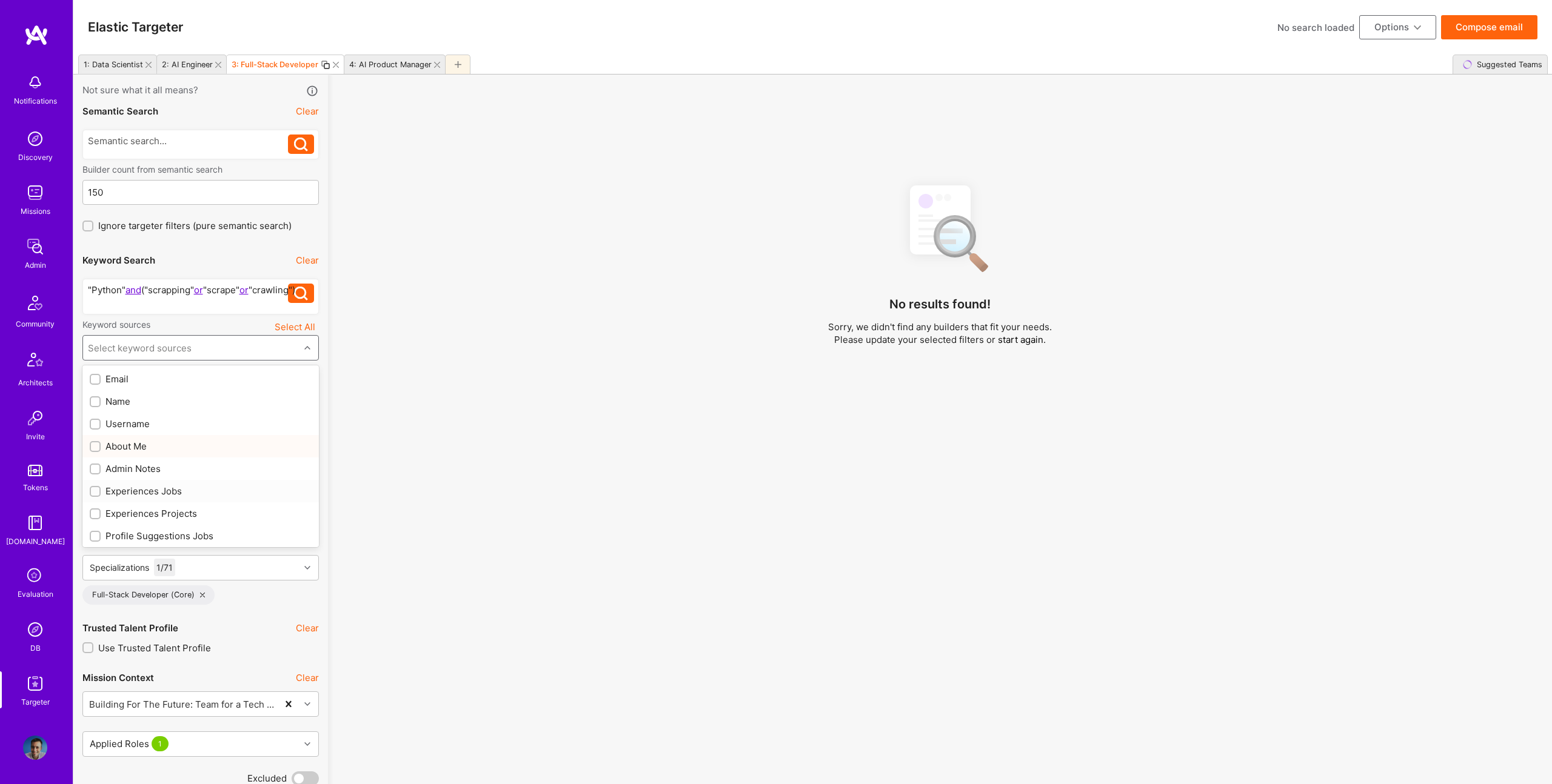
checkbox input "true"
click at [151, 496] on div "Experiences Jobs" at bounding box center [200, 491] width 222 height 13
checkbox input "true"
drag, startPoint x: 155, startPoint y: 513, endPoint x: 223, endPoint y: 489, distance: 72.1
click at [156, 513] on div "Experiences Projects" at bounding box center [200, 513] width 222 height 13
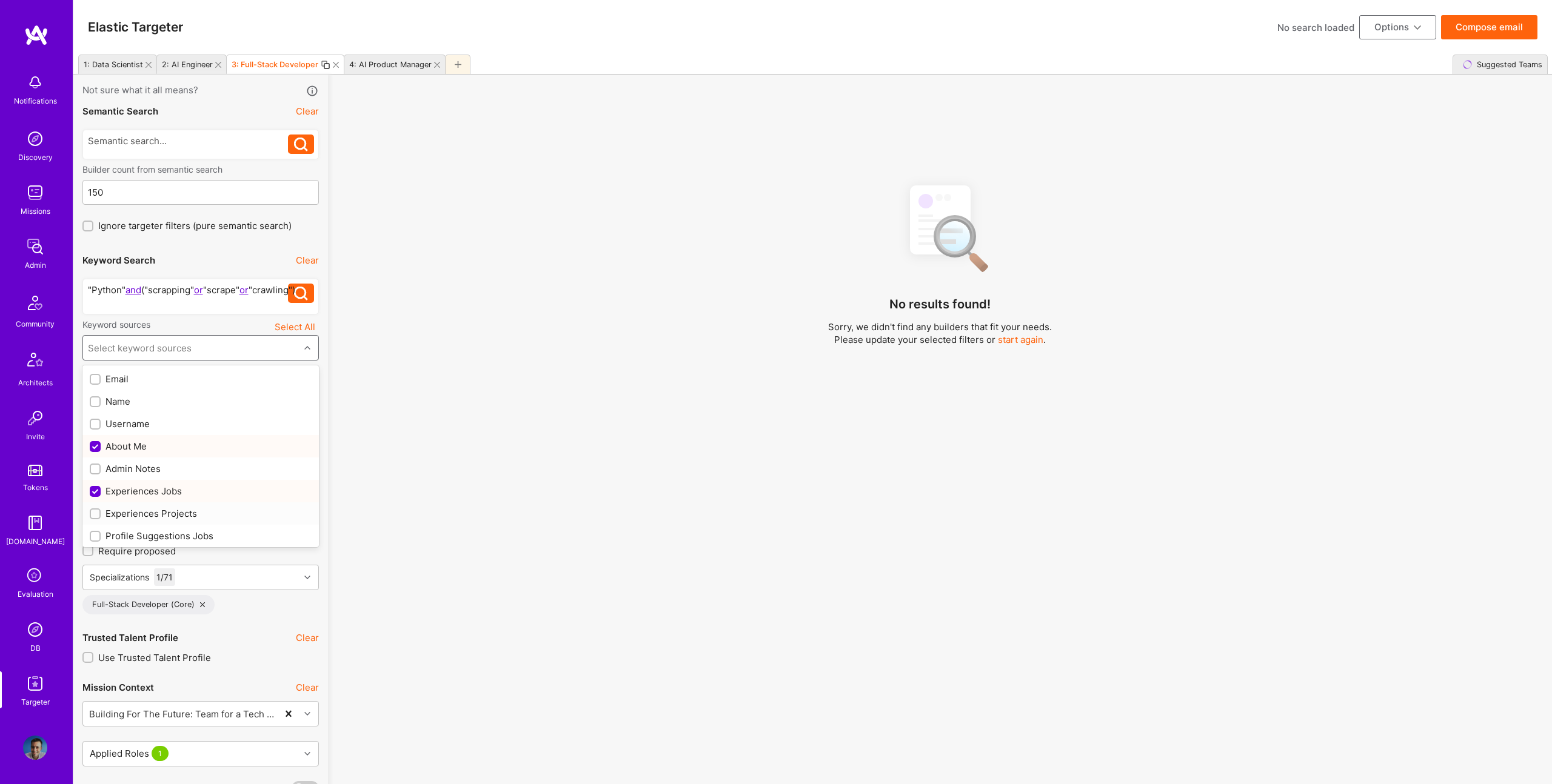
checkbox input "true"
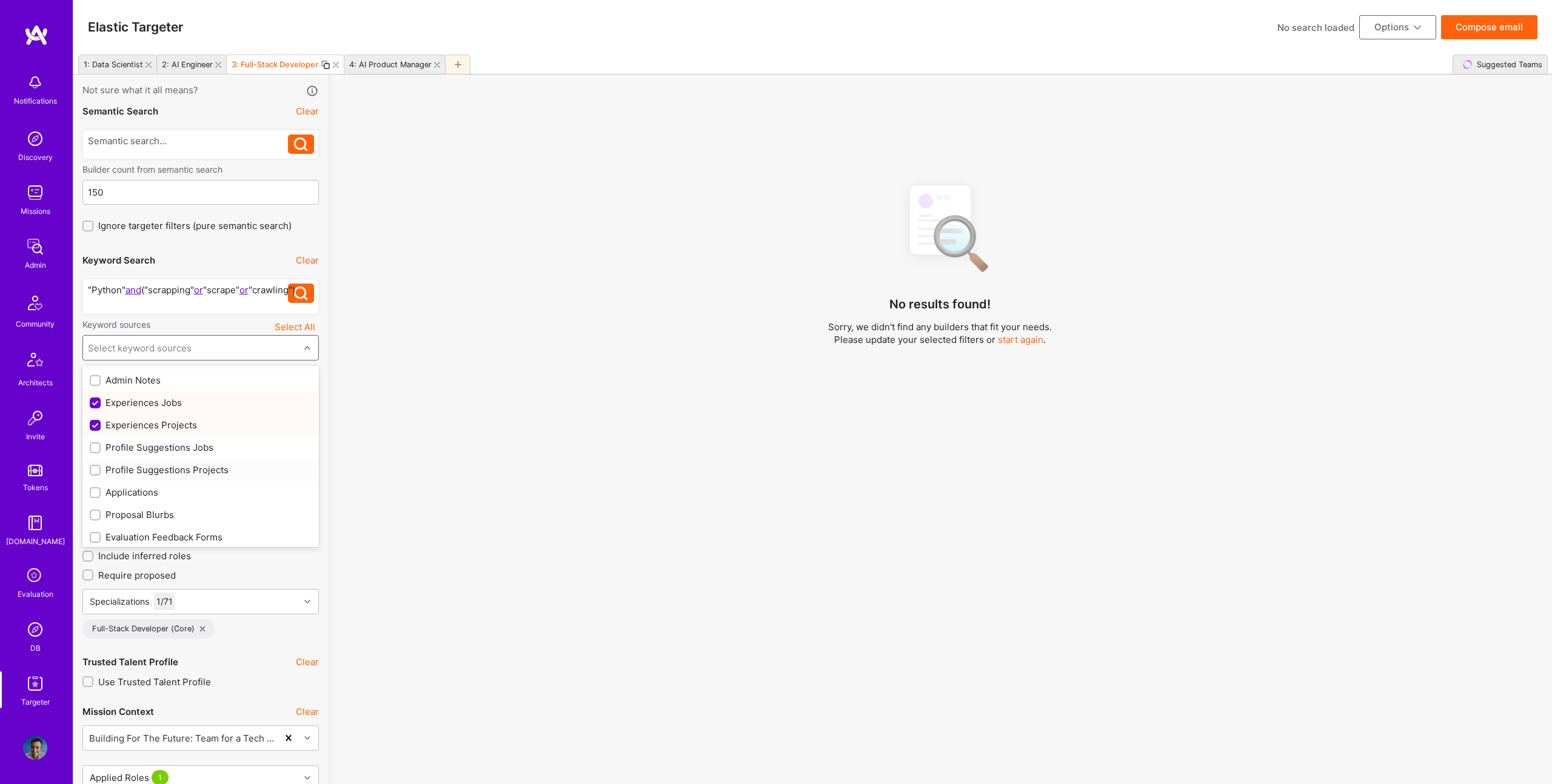
scroll to position [92, 0]
click at [179, 441] on div "Profile Suggestions Jobs" at bounding box center [200, 444] width 222 height 13
checkbox input "true"
click at [189, 476] on div "Profile Suggestions Projects" at bounding box center [200, 466] width 236 height 22
checkbox input "true"
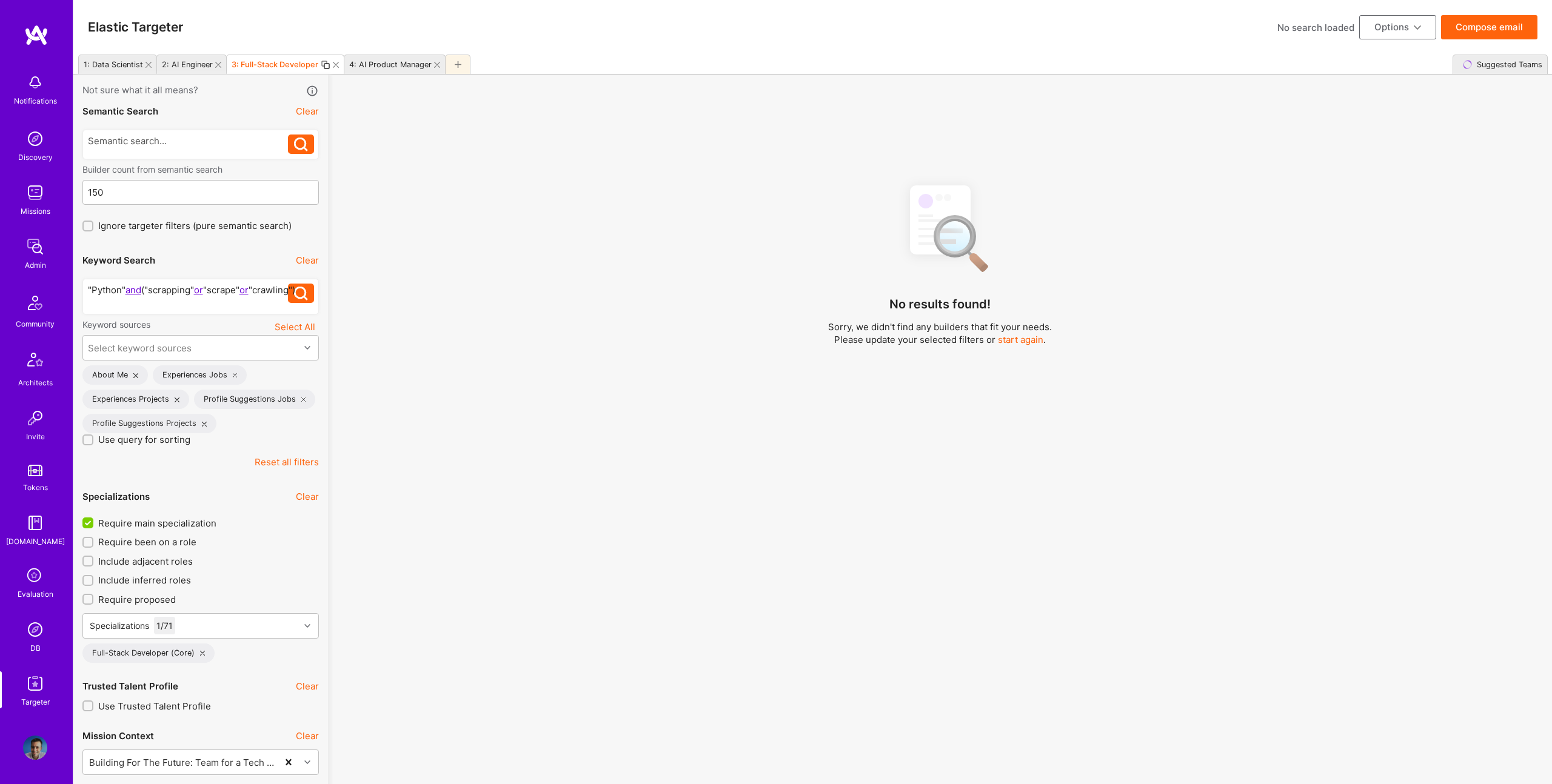
click at [507, 428] on div "No results found! Sorry, we didn't find any builders that fit your needs. Pleas…" at bounding box center [940, 488] width 1206 height 627
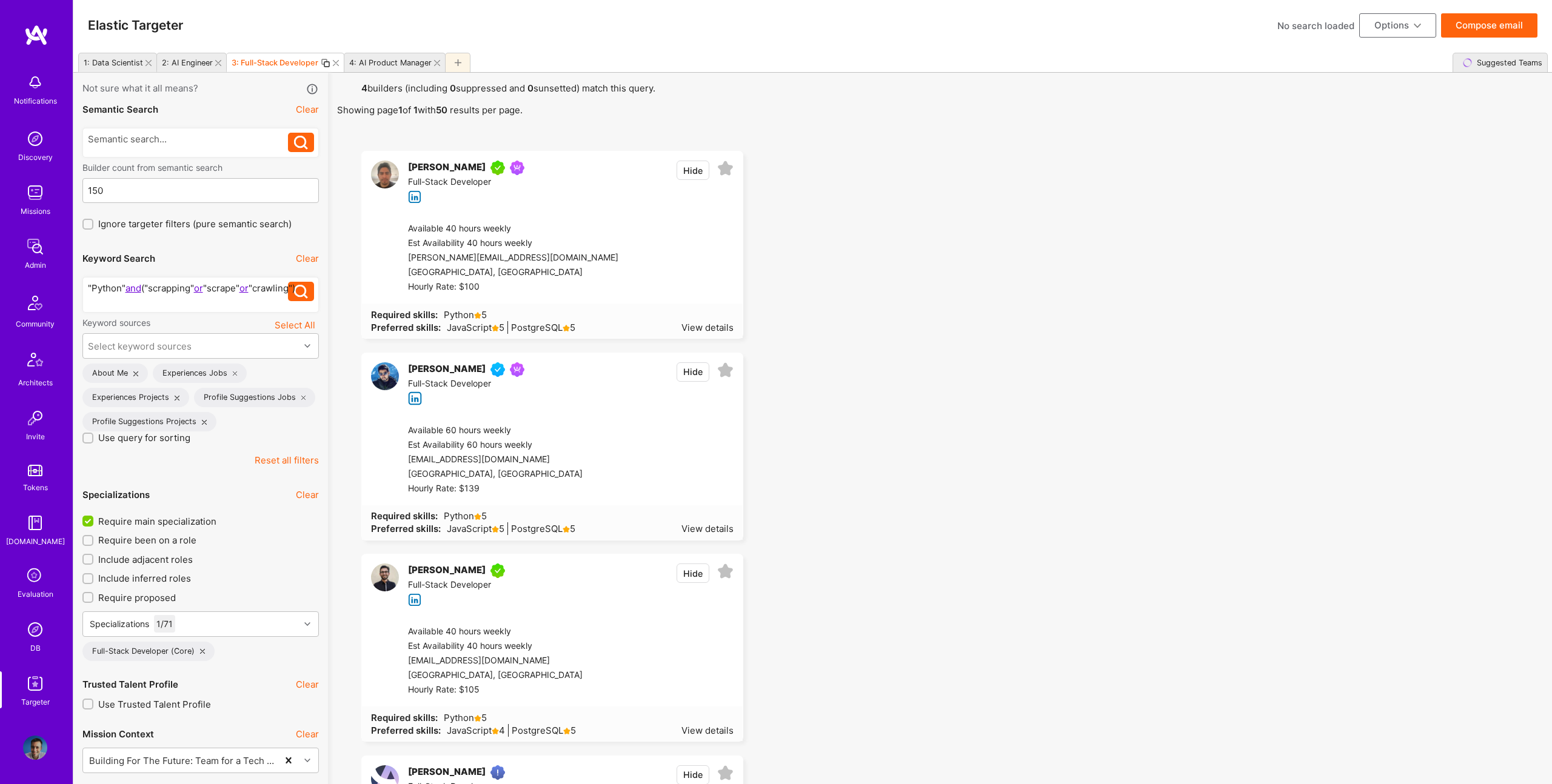
click at [189, 307] on div ""Python" and ("scrapping" or "scrape" or "crawling")" at bounding box center [188, 295] width 200 height 26
drag, startPoint x: 127, startPoint y: 296, endPoint x: 182, endPoint y: 294, distance: 55.0
click at [127, 296] on div ""Python" and ("scrapping" or "scrape" or "crawling")" at bounding box center [188, 293] width 200 height 26
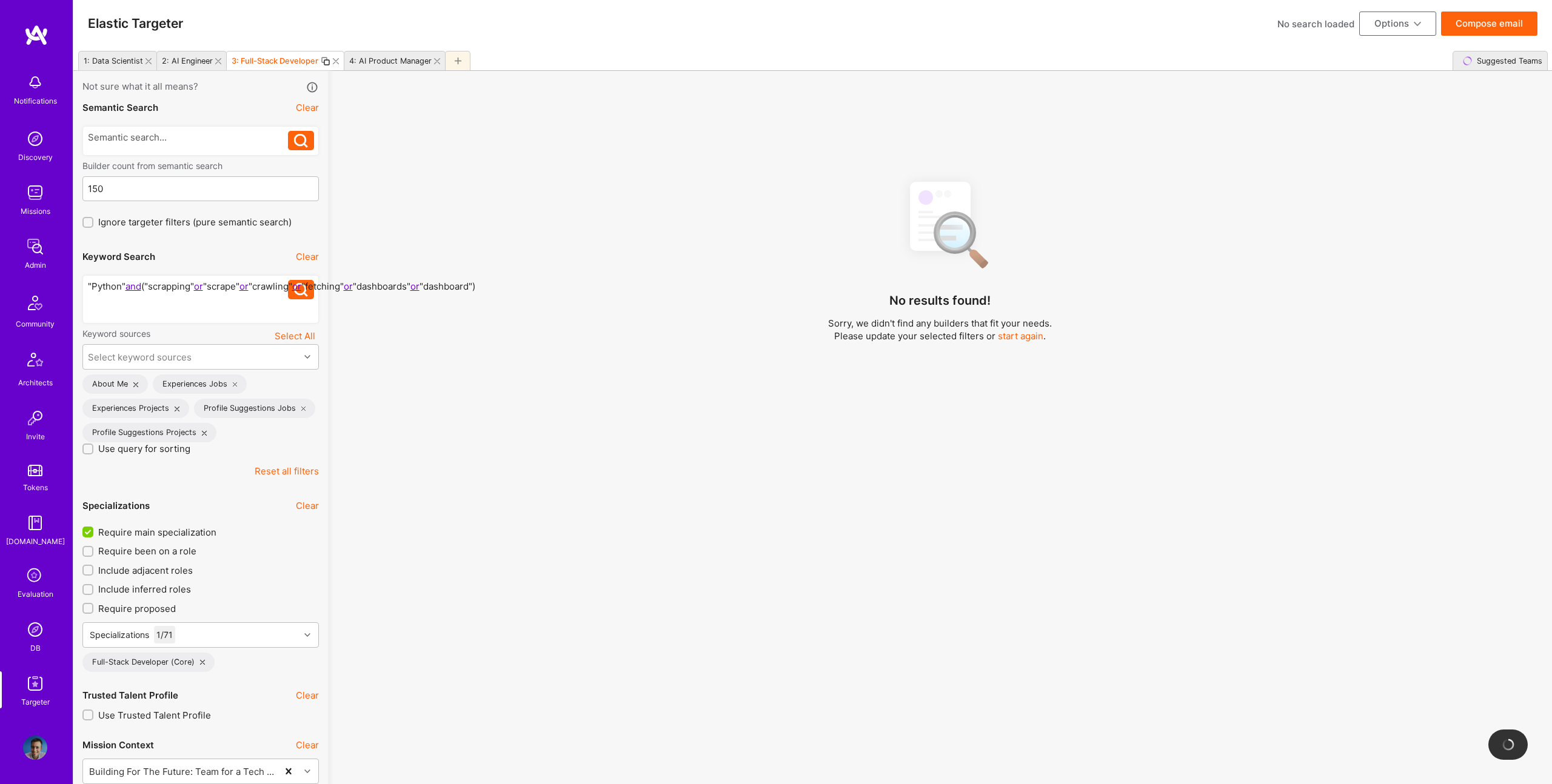
click at [758, 221] on div "No results found! Sorry, we didn't find any builders that fit your needs. Pleas…" at bounding box center [940, 484] width 1206 height 627
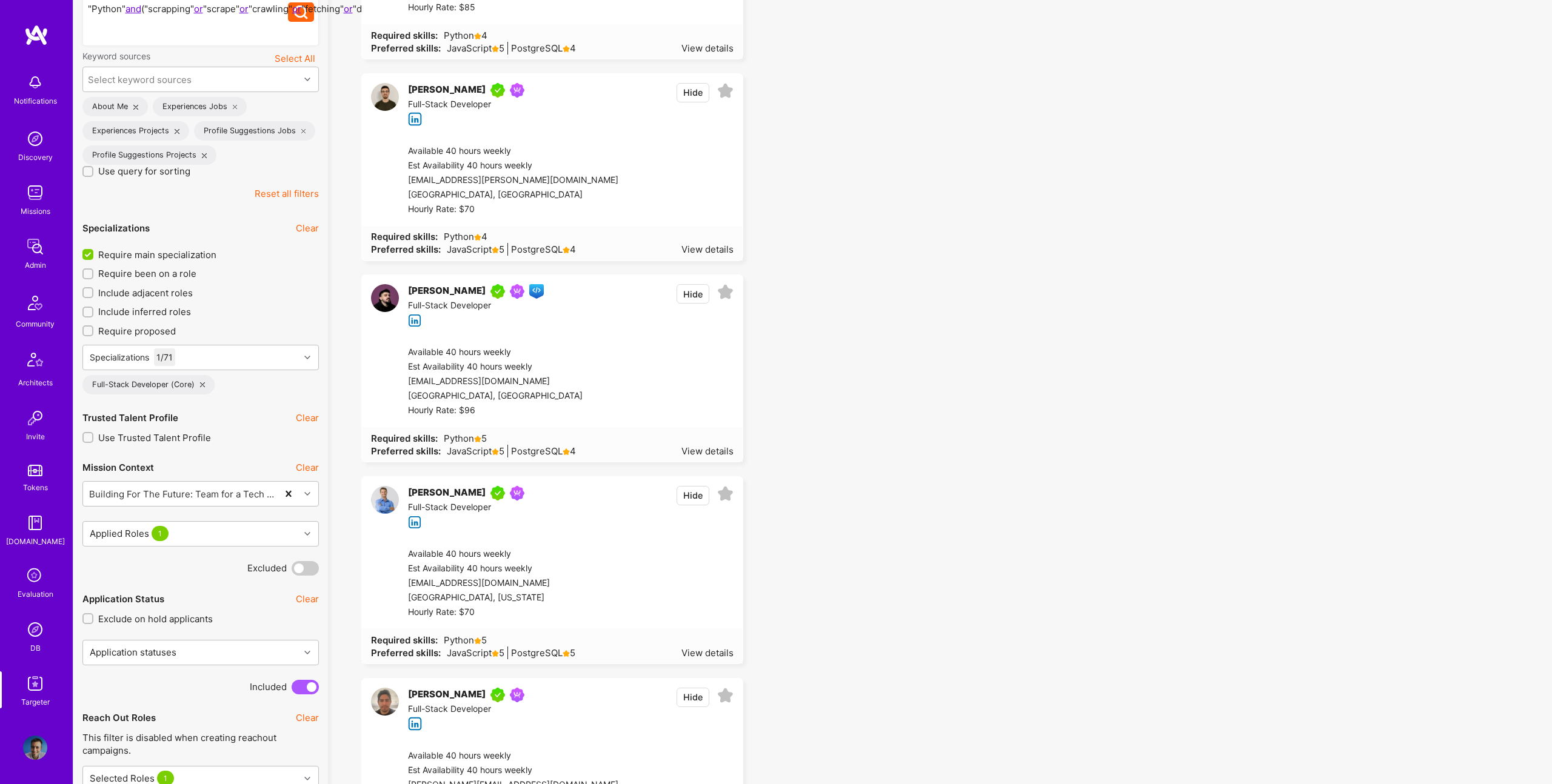
scroll to position [4348, 0]
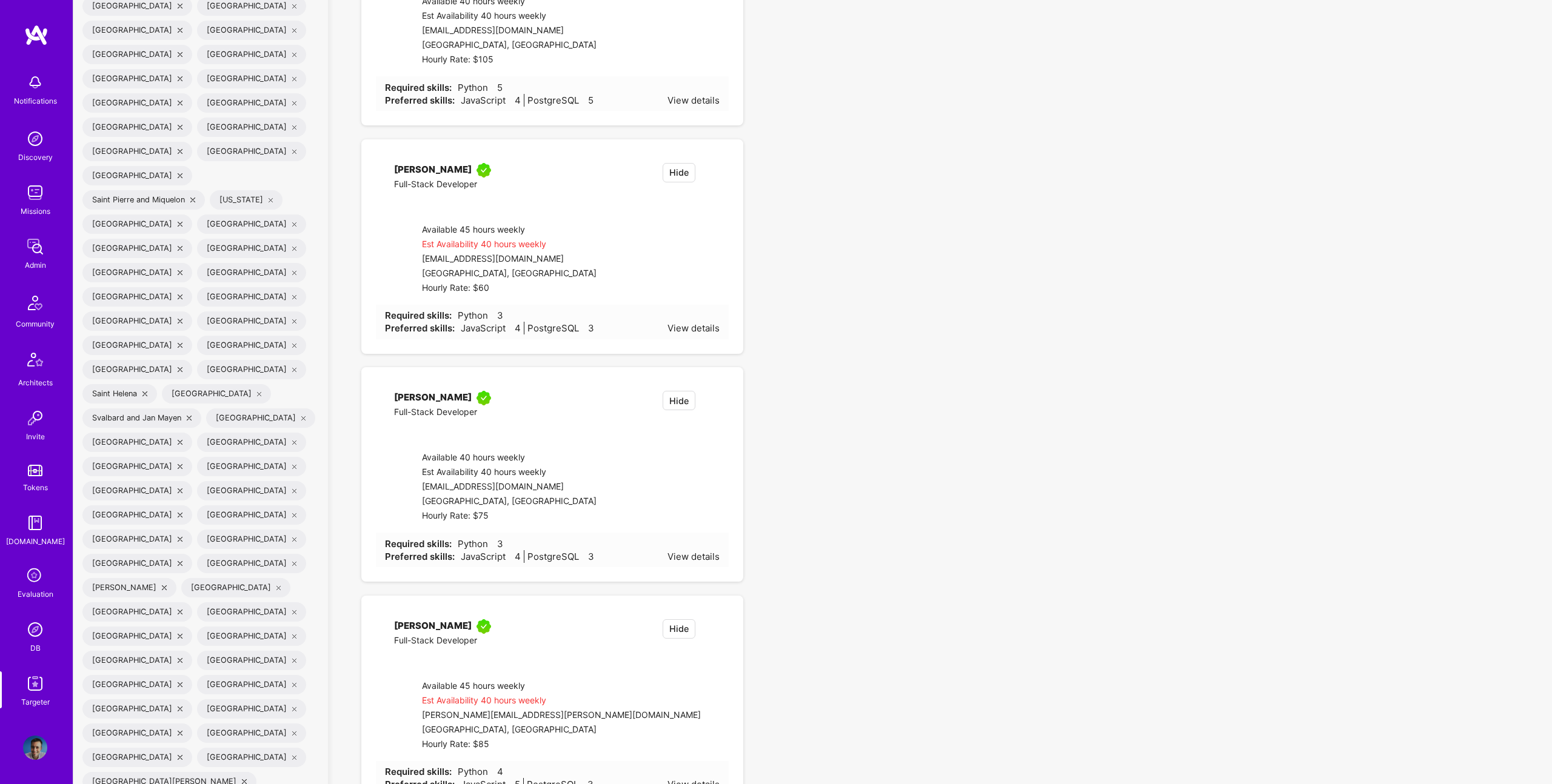
checkbox input "true"
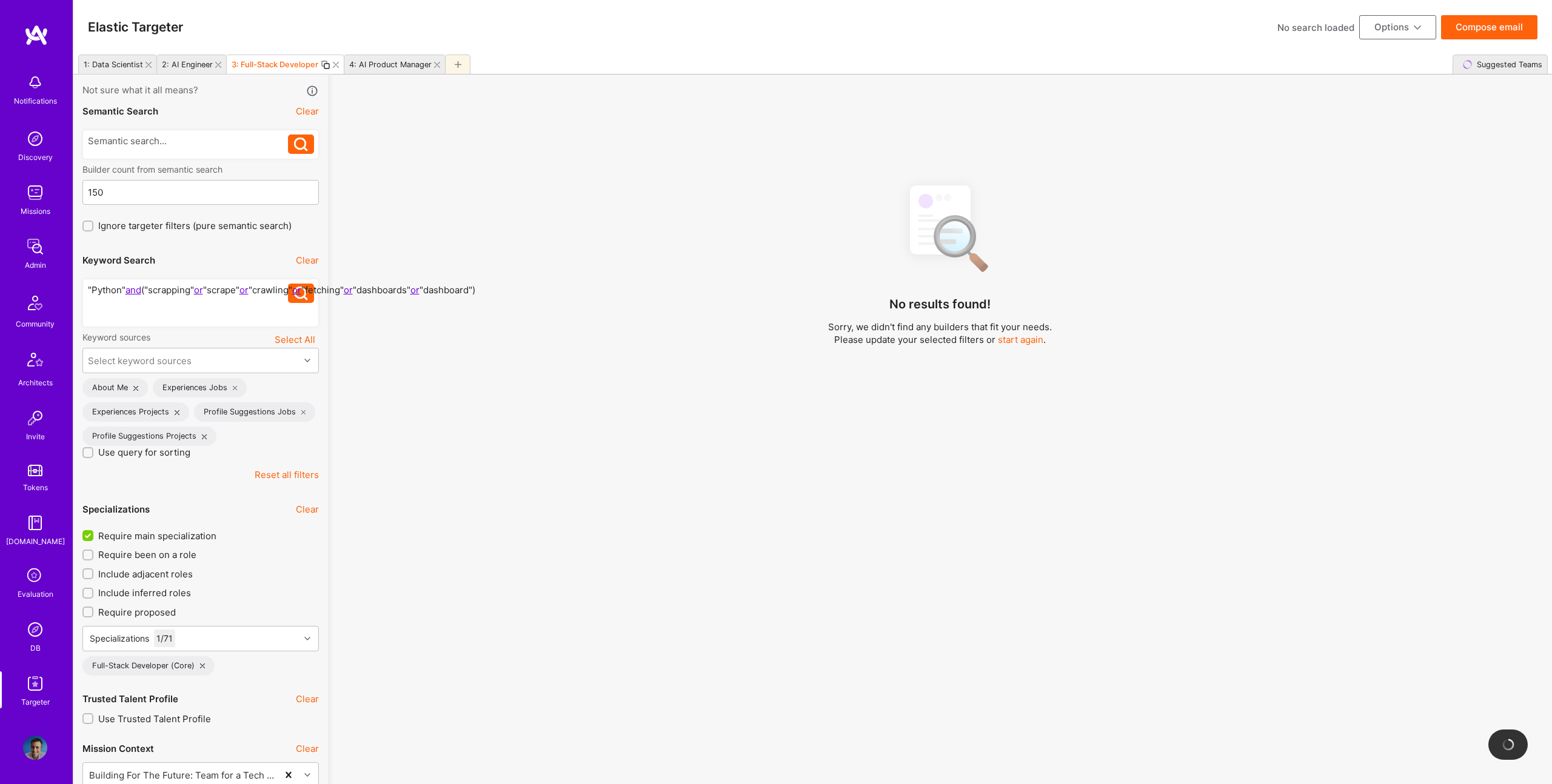
click at [397, 66] on div "4: AI Product Manager" at bounding box center [390, 65] width 82 height 9
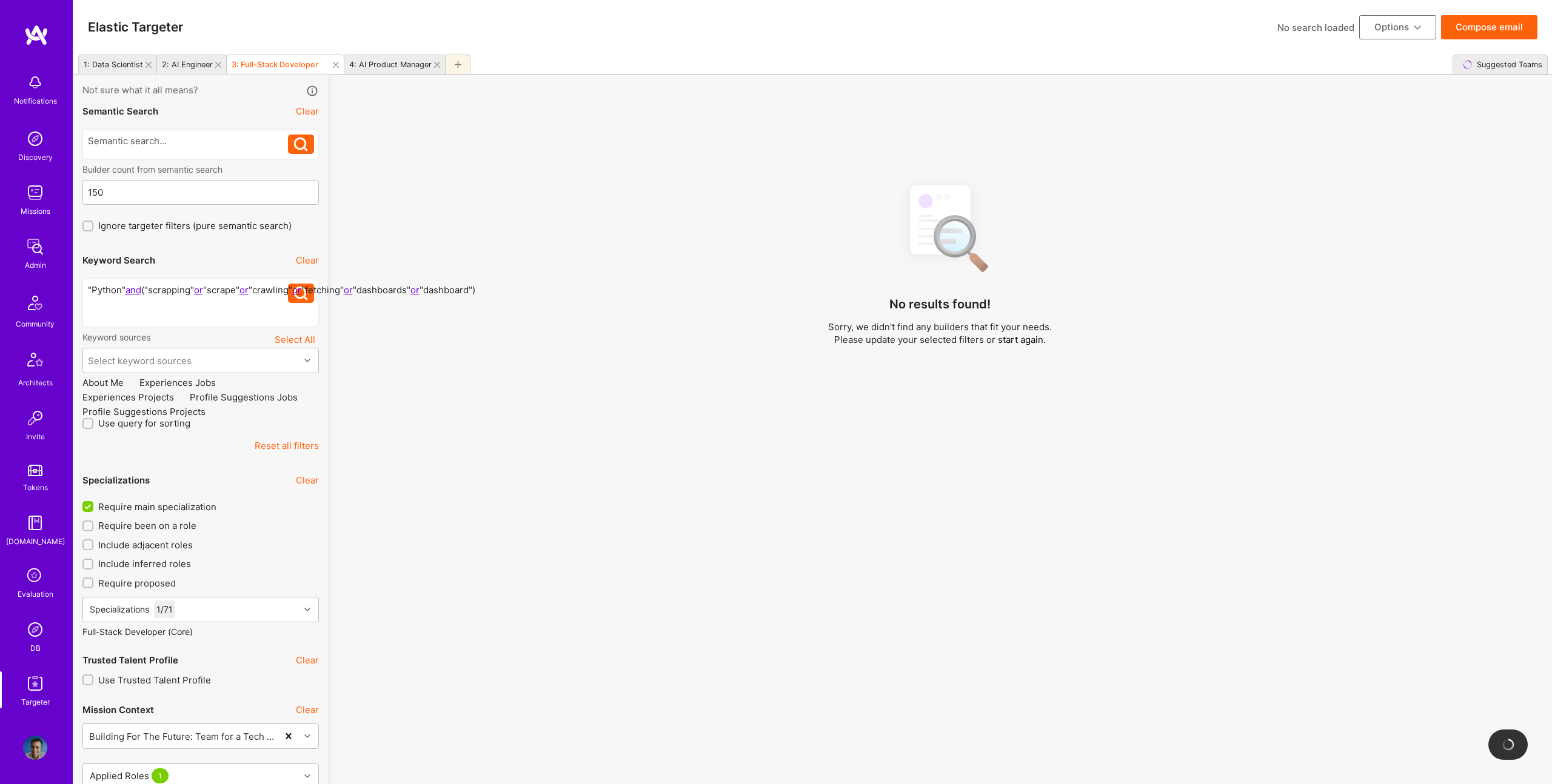
checkbox input "false"
checkbox input "true"
type input "2"
checkbox input "false"
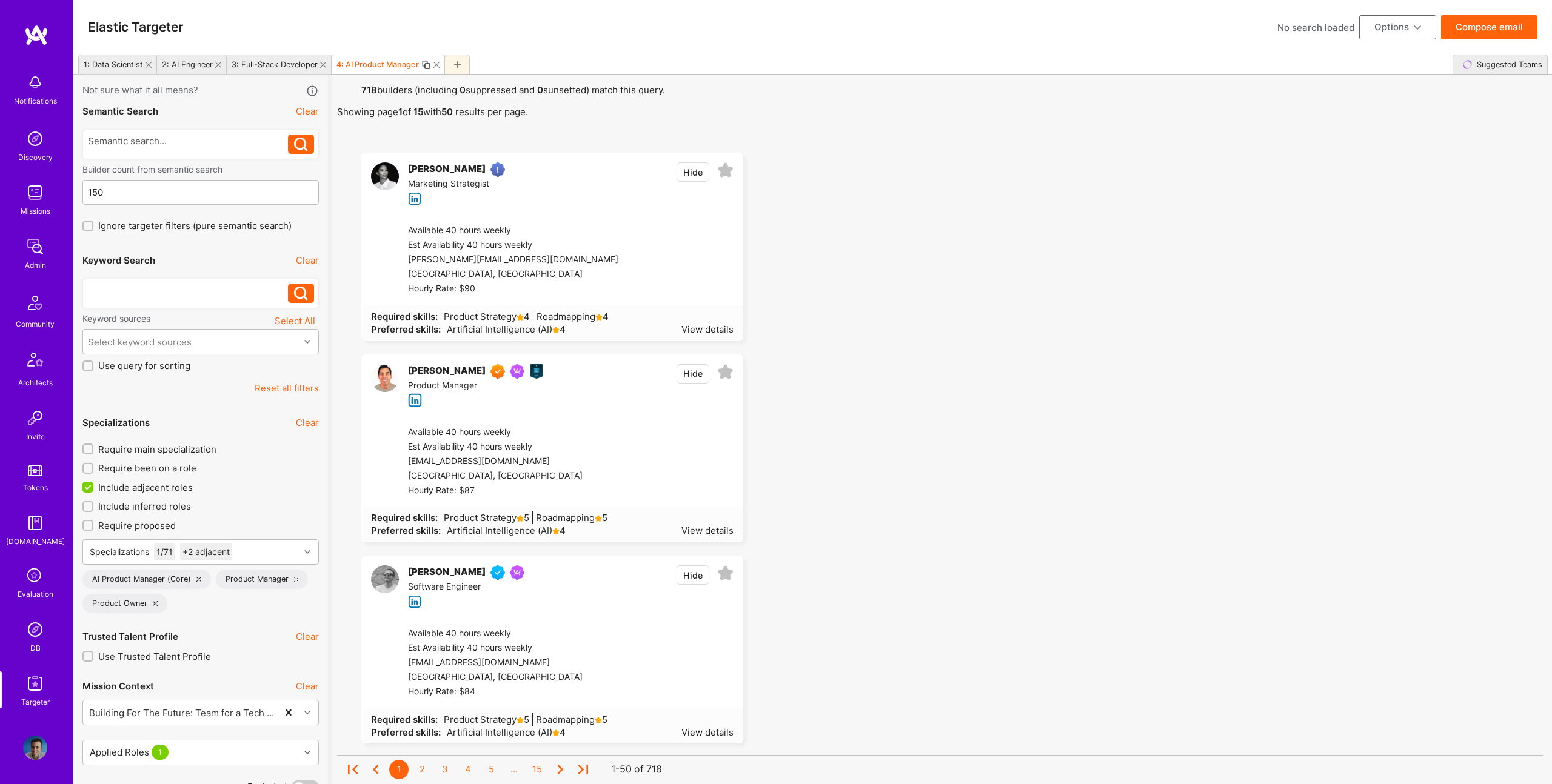
scroll to position [220, 0]
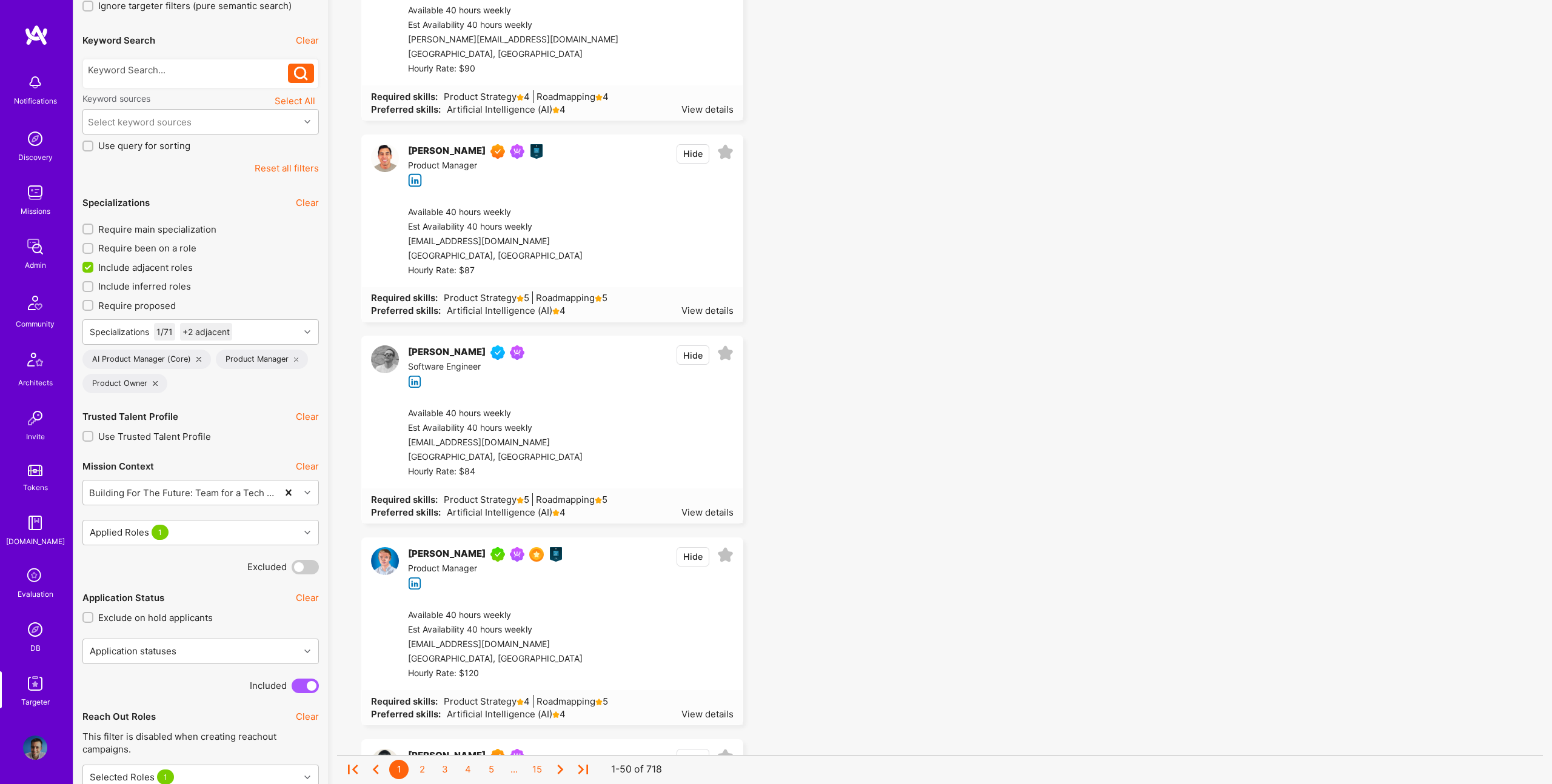
click at [154, 232] on span "Require main specialization" at bounding box center [157, 229] width 118 height 13
click at [93, 232] on input "Require main specialization" at bounding box center [89, 229] width 8 height 8
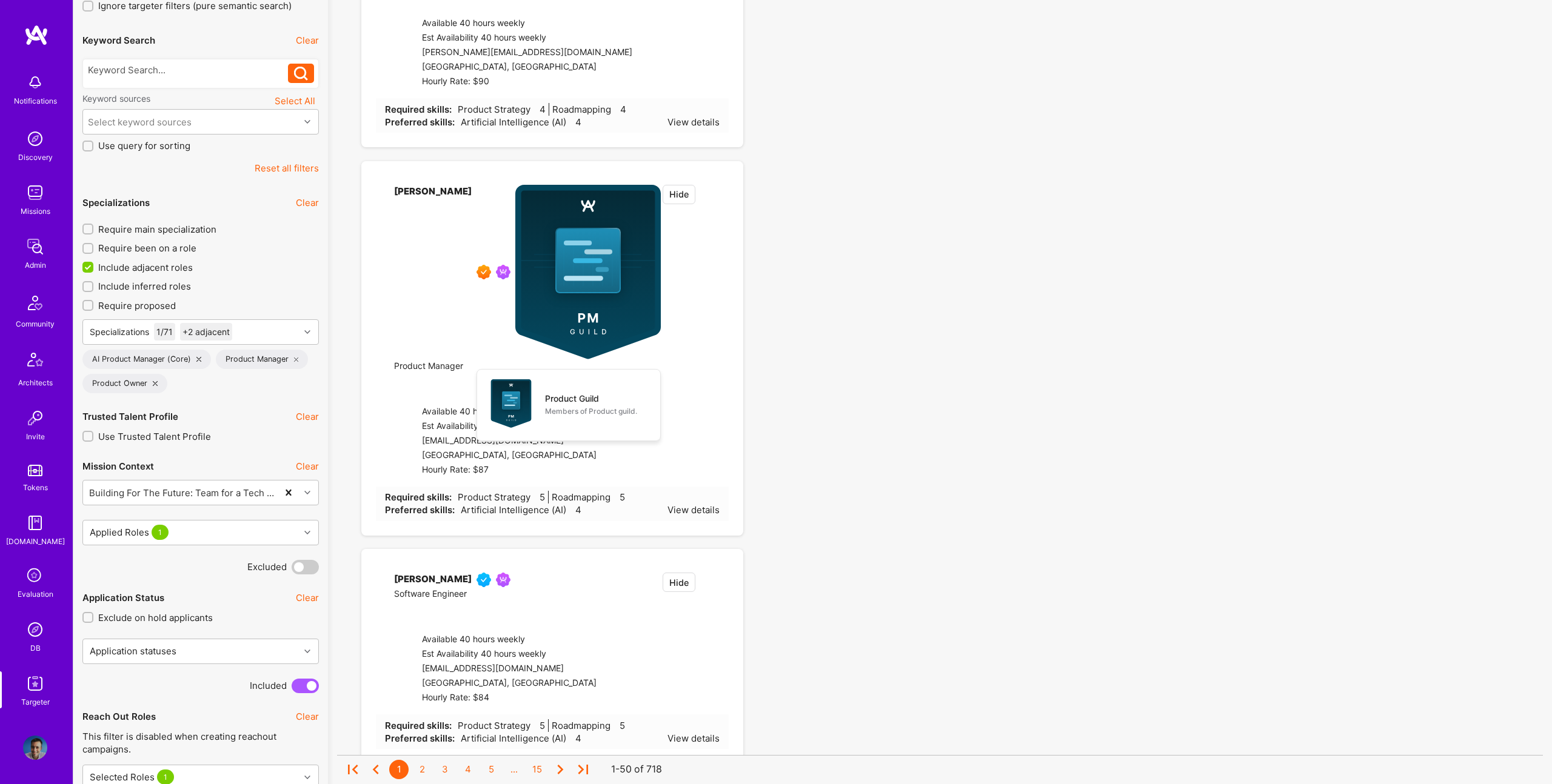
checkbox input "true"
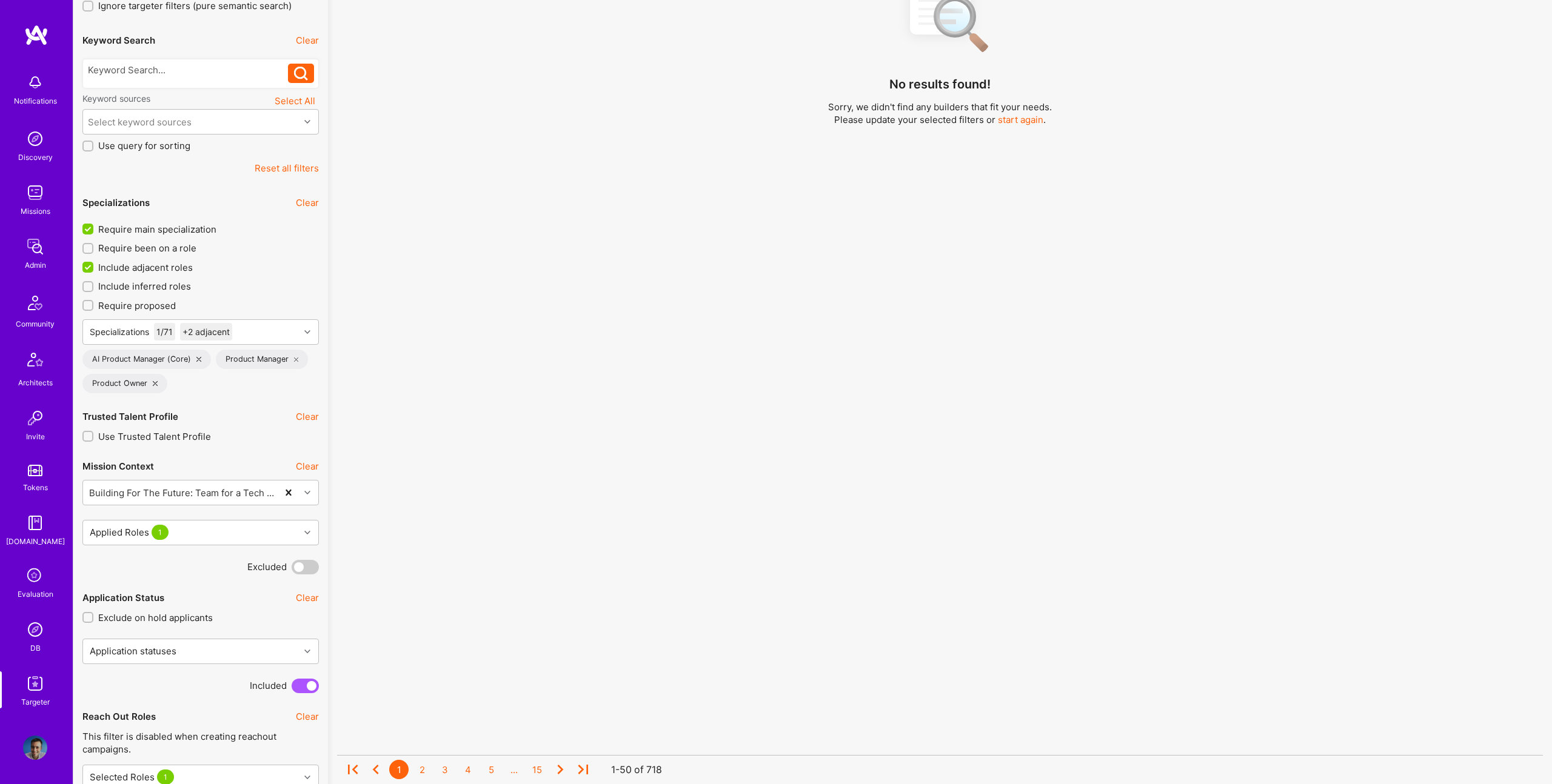
click at [149, 267] on span "Include adjacent roles" at bounding box center [145, 268] width 94 height 13
click at [94, 267] on input "Include adjacent roles" at bounding box center [90, 268] width 11 height 11
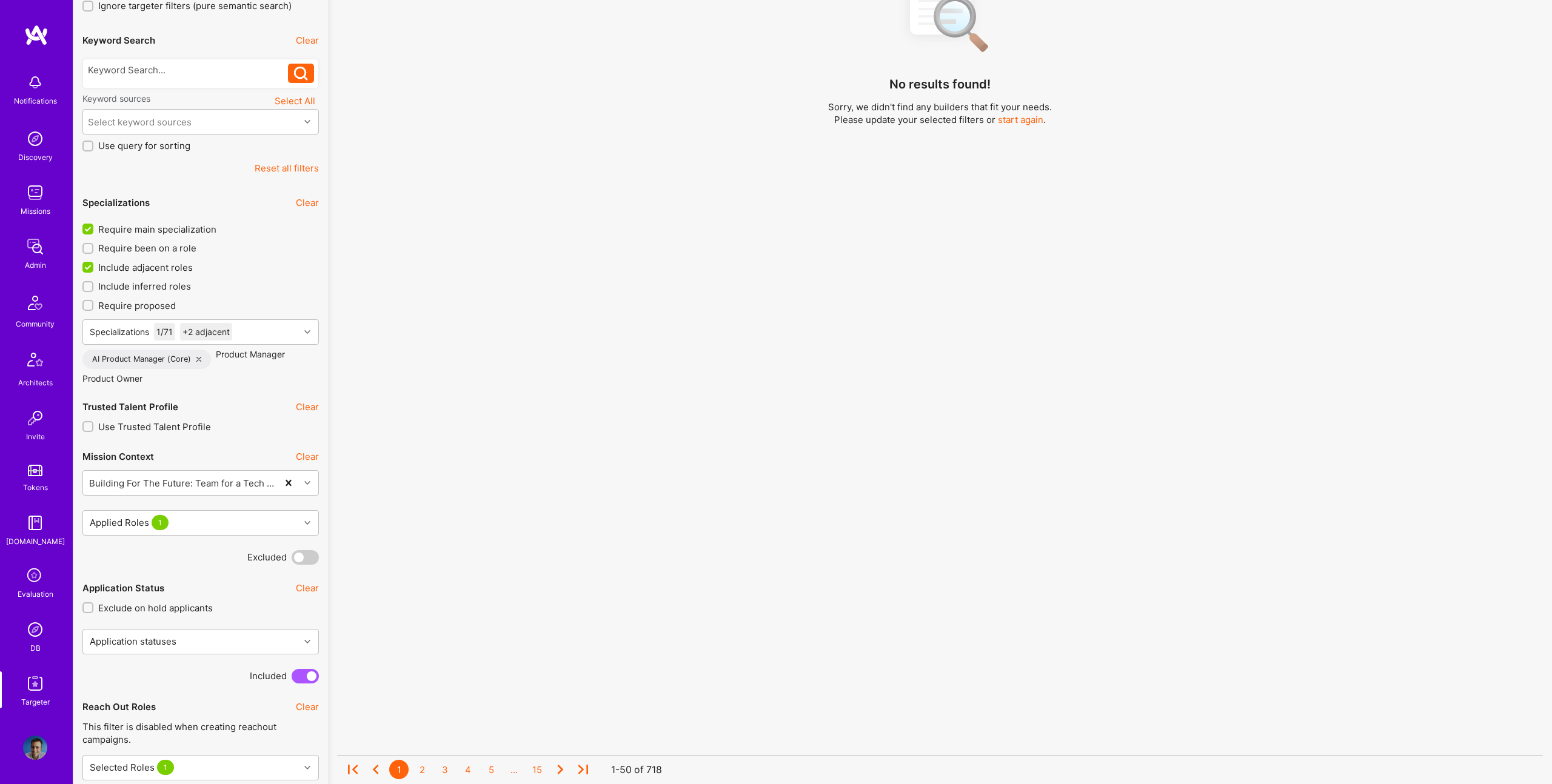
checkbox input "false"
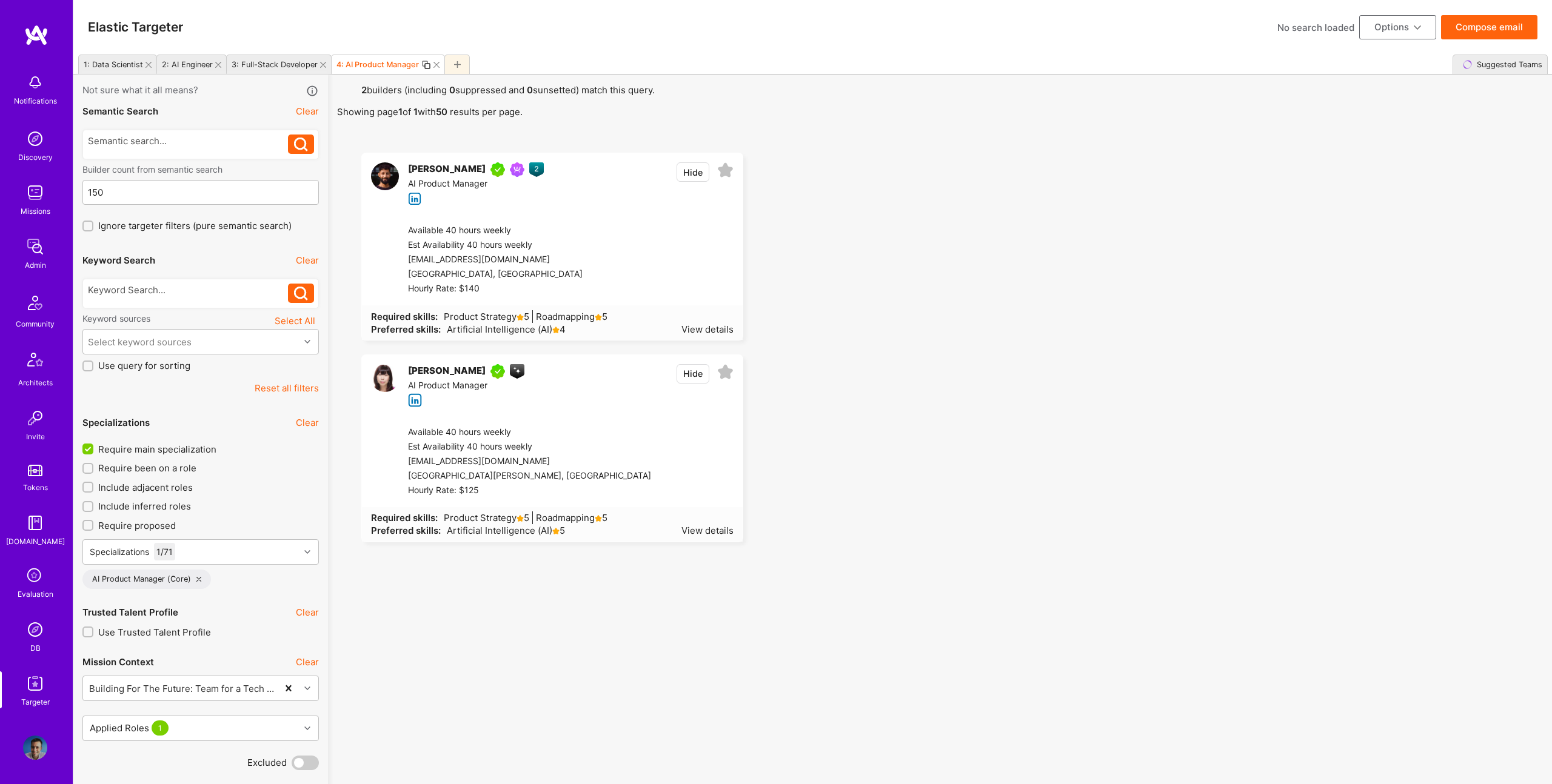
click at [168, 447] on span "Require main specialization" at bounding box center [157, 450] width 118 height 13
click at [94, 447] on input "Require main specialization" at bounding box center [90, 450] width 11 height 11
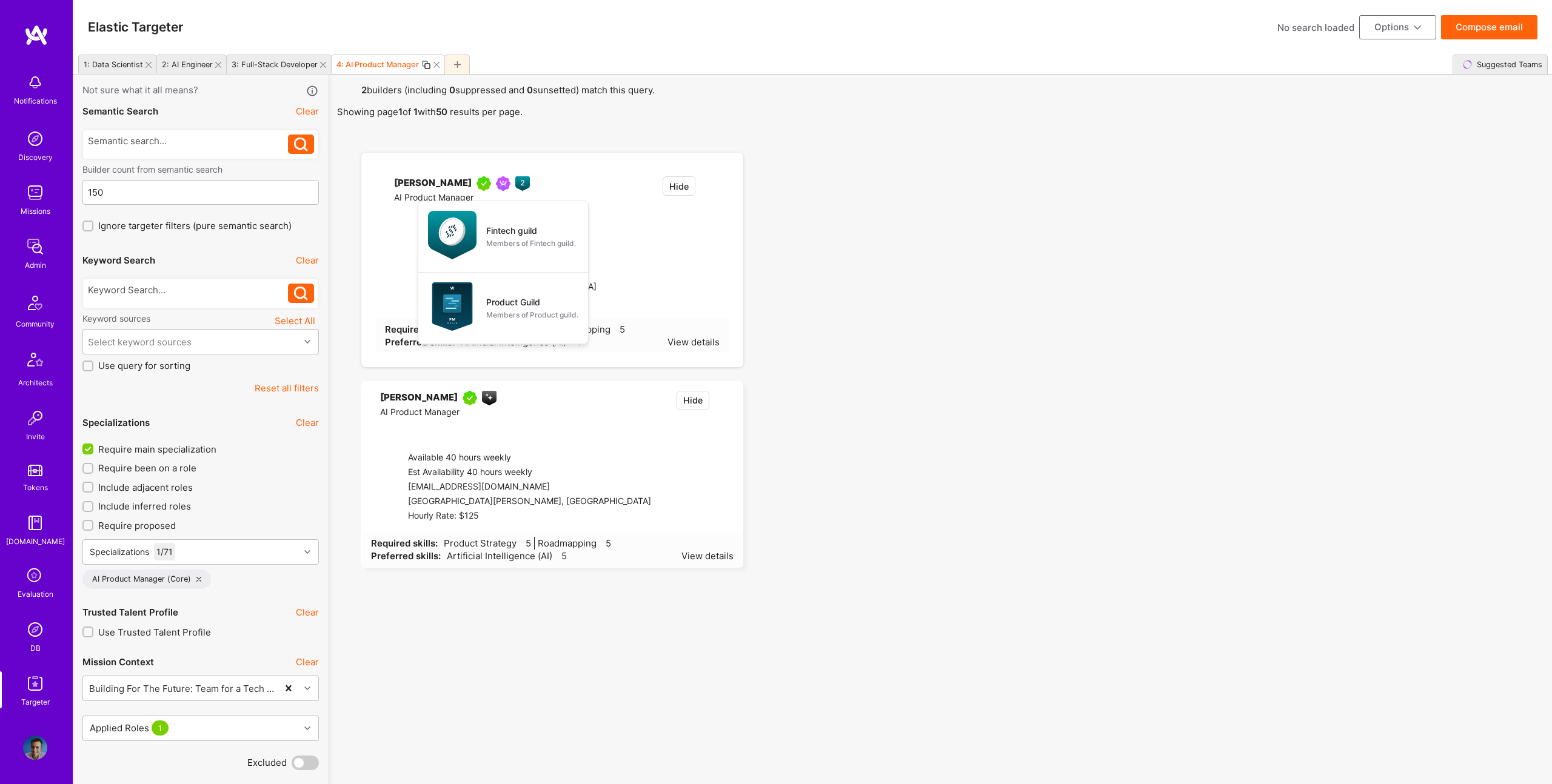
checkbox input "false"
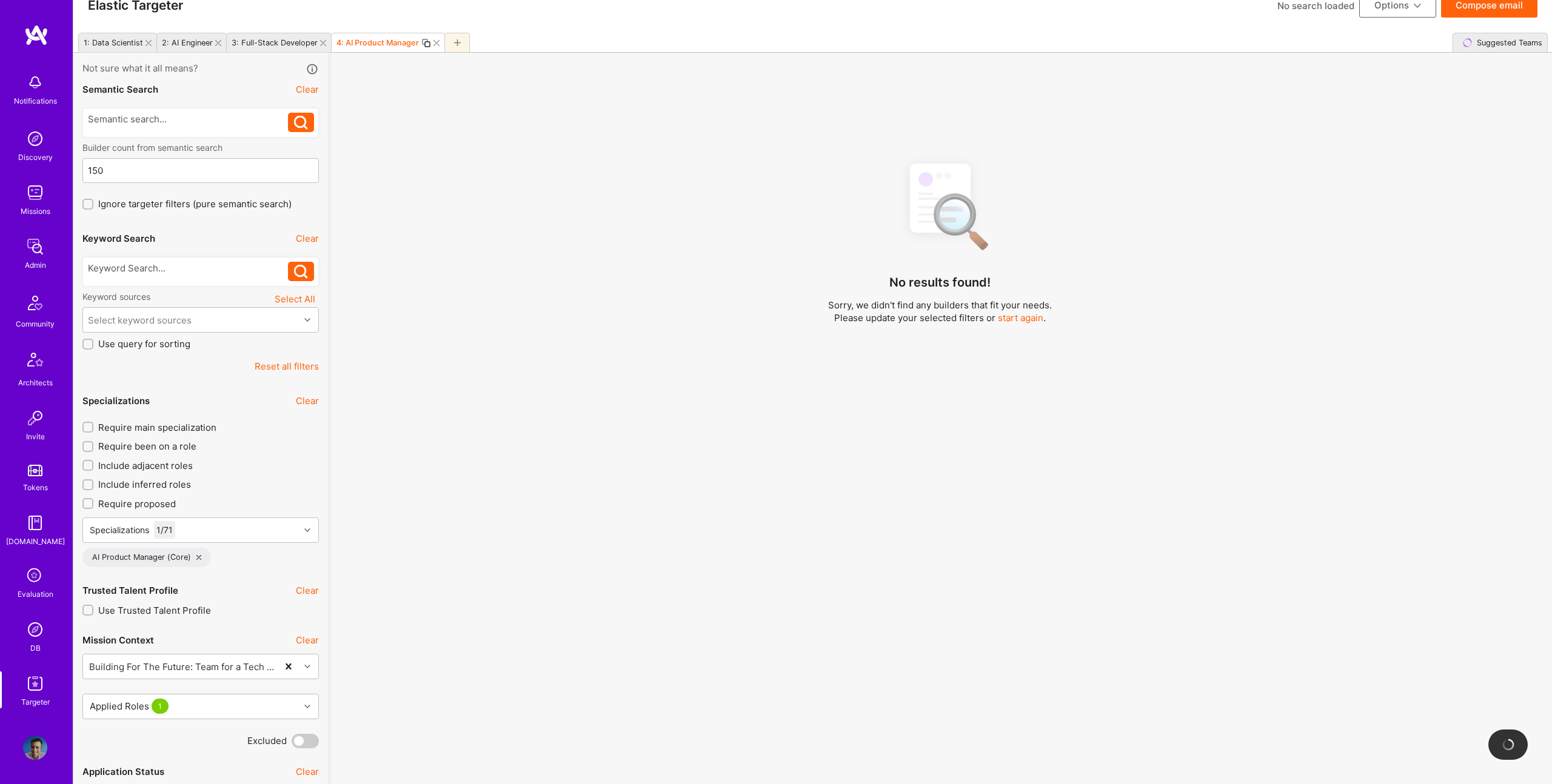
scroll to position [21, 0]
click at [183, 271] on div at bounding box center [188, 269] width 200 height 13
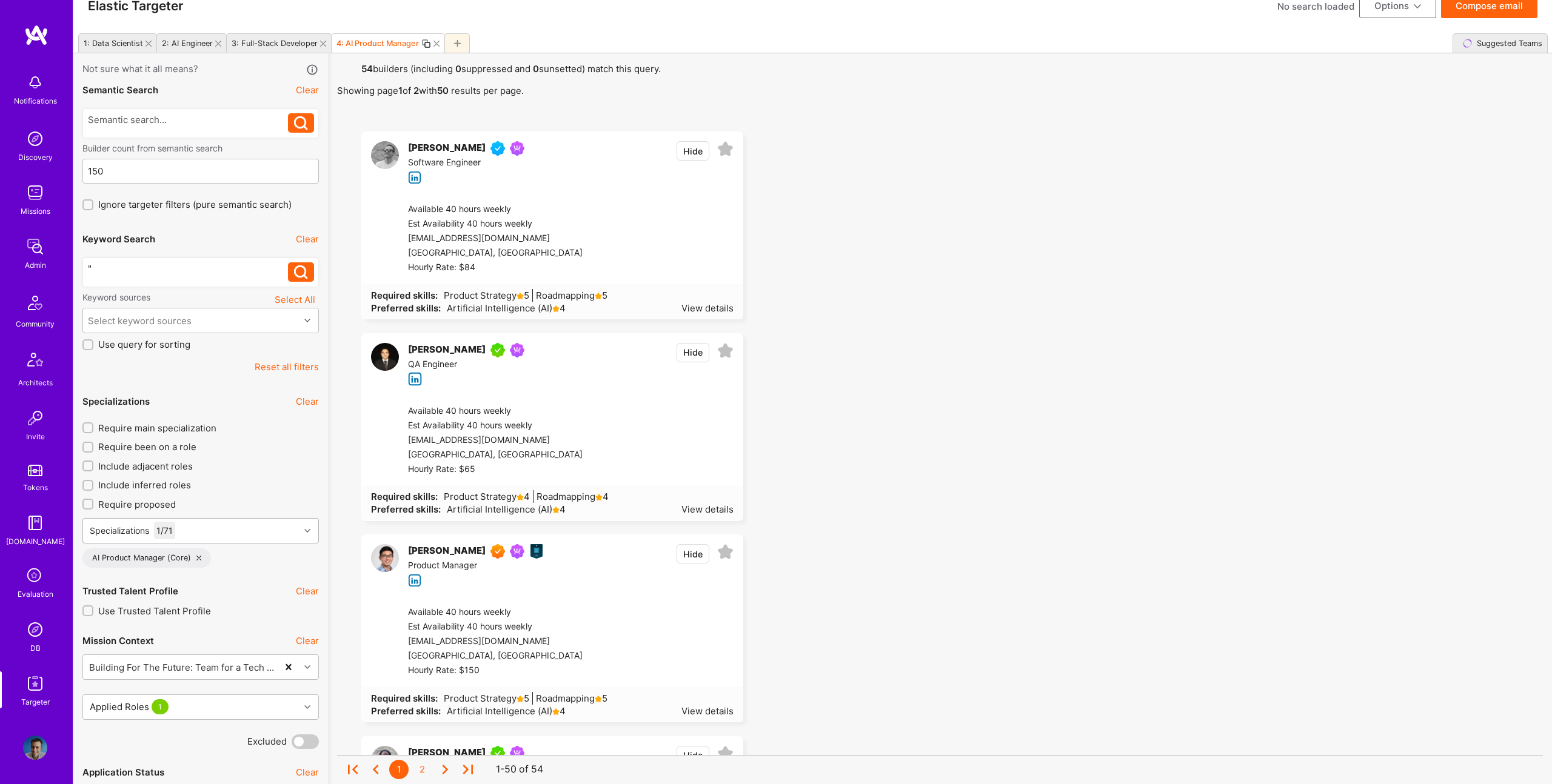
click at [239, 536] on div "Specializations 1 / 71" at bounding box center [191, 531] width 216 height 24
type input "Product"
click at [166, 653] on div "Product Manager" at bounding box center [200, 652] width 222 height 13
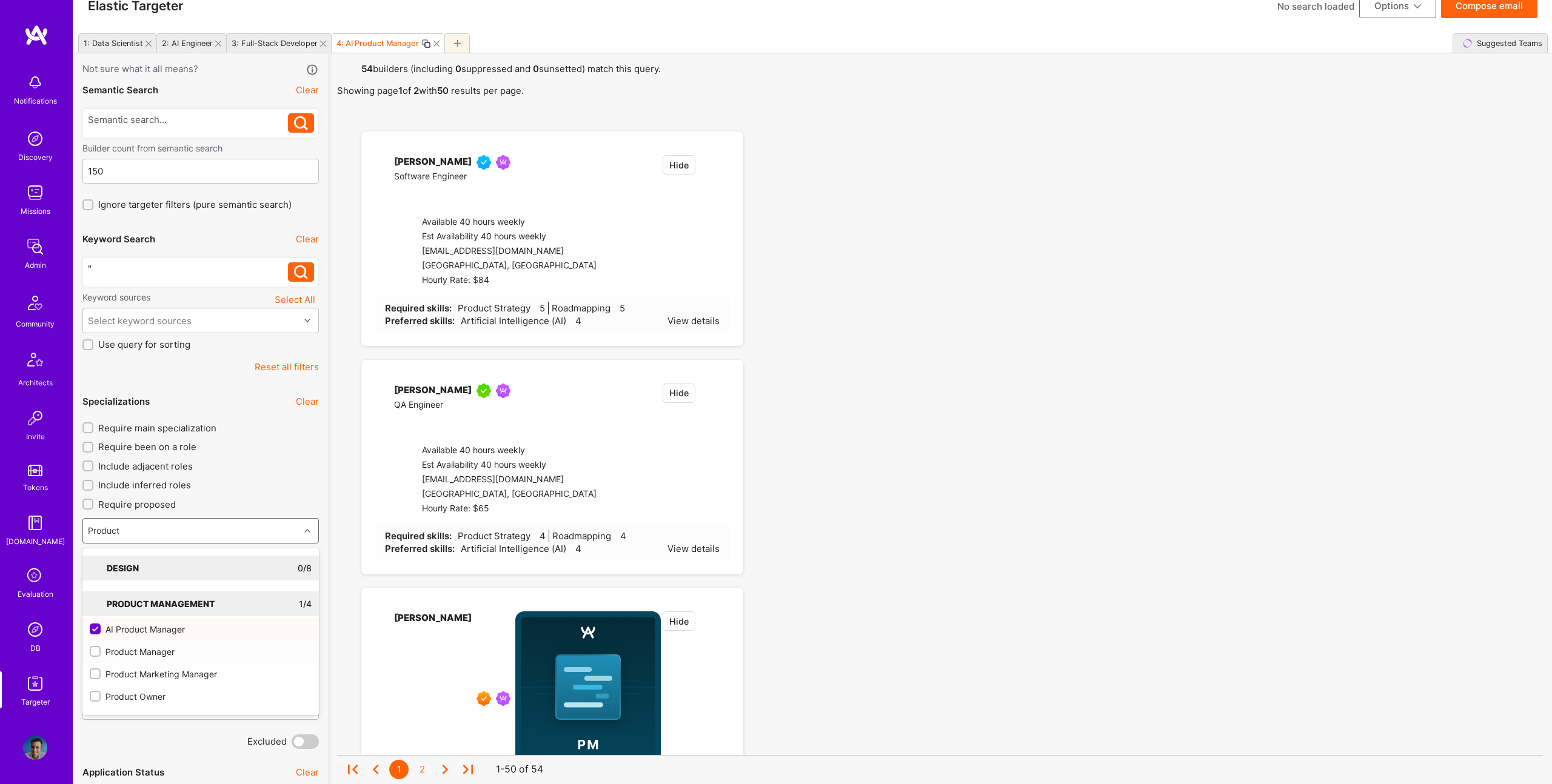
checkbox input "true"
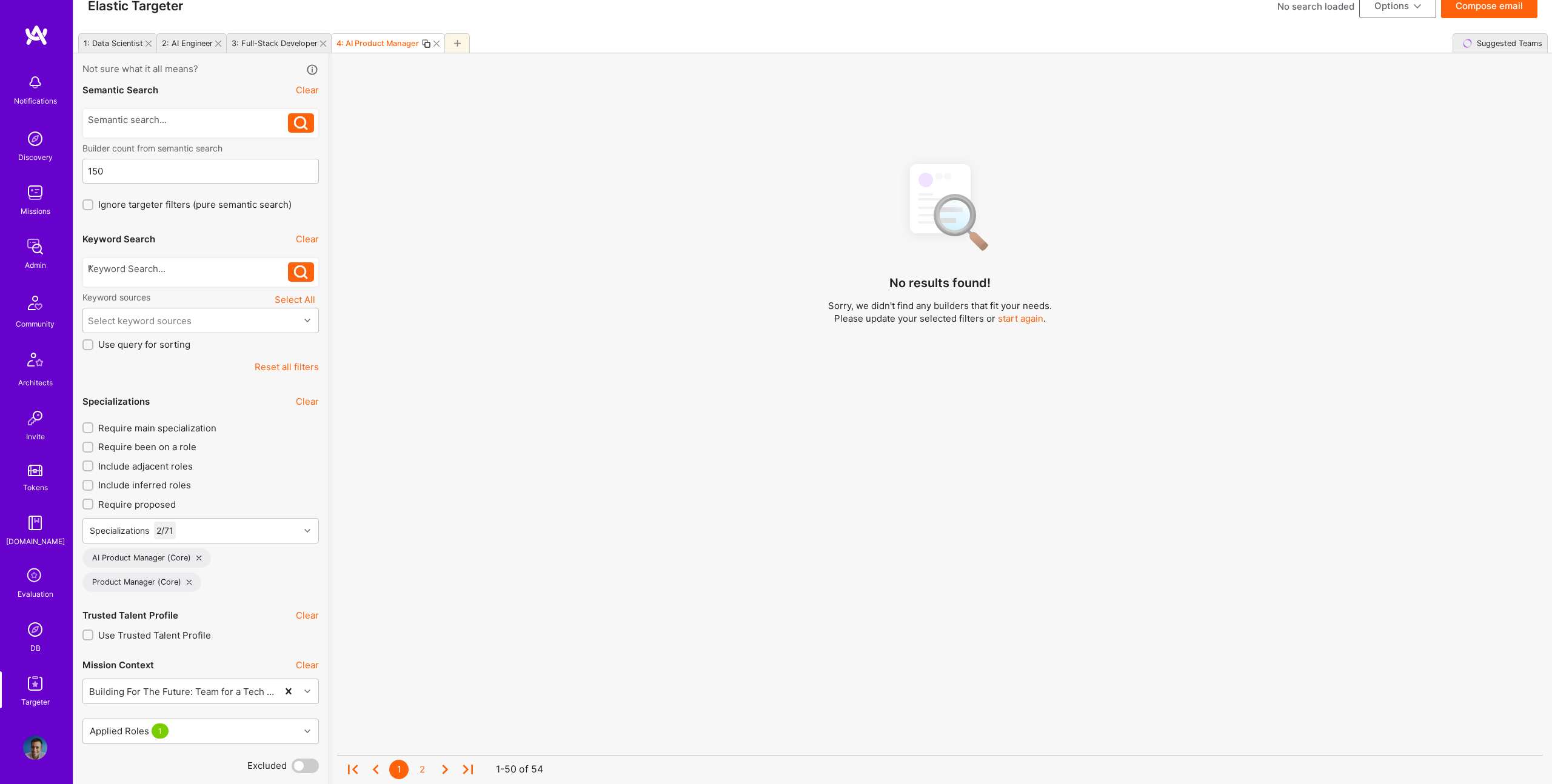
click at [164, 416] on div "Specializations Clear Require main specialization Require been on a role Includ…" at bounding box center [200, 489] width 236 height 204
click at [166, 436] on div "Require main specialization Require been on a role Include adjacent roles Inclu…" at bounding box center [200, 507] width 236 height 170
click at [167, 426] on span "Require main specialization" at bounding box center [157, 428] width 118 height 13
click at [93, 426] on input "Require main specialization" at bounding box center [89, 428] width 8 height 8
checkbox input "true"
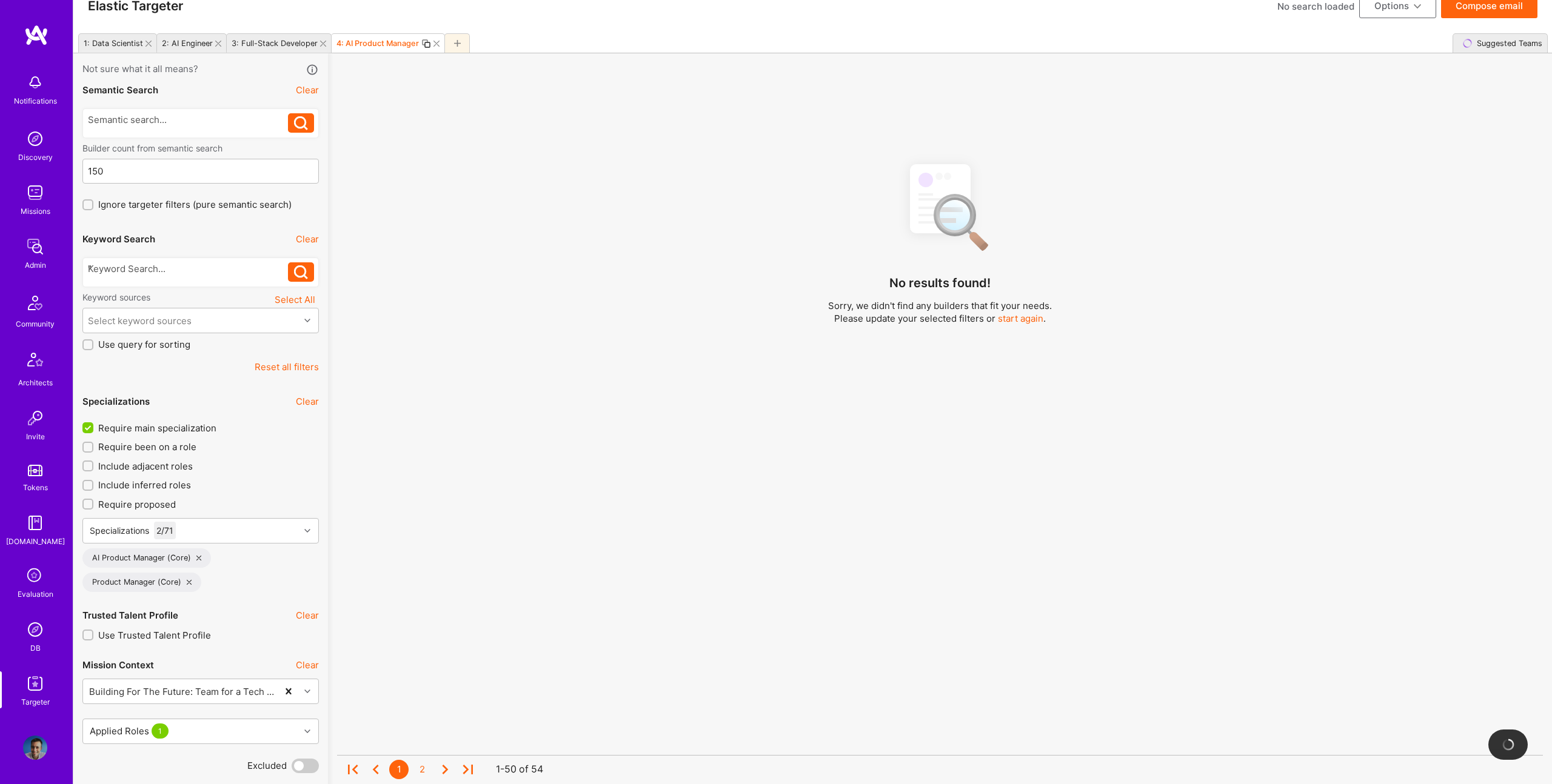
click at [406, 436] on div "No results found! Sorry, we didn't find any builders that fit your needs. Pleas…" at bounding box center [940, 466] width 1206 height 627
drag, startPoint x: 224, startPoint y: 321, endPoint x: 207, endPoint y: 332, distance: 20.2
click at [224, 321] on div "Select keyword sources" at bounding box center [191, 320] width 216 height 24
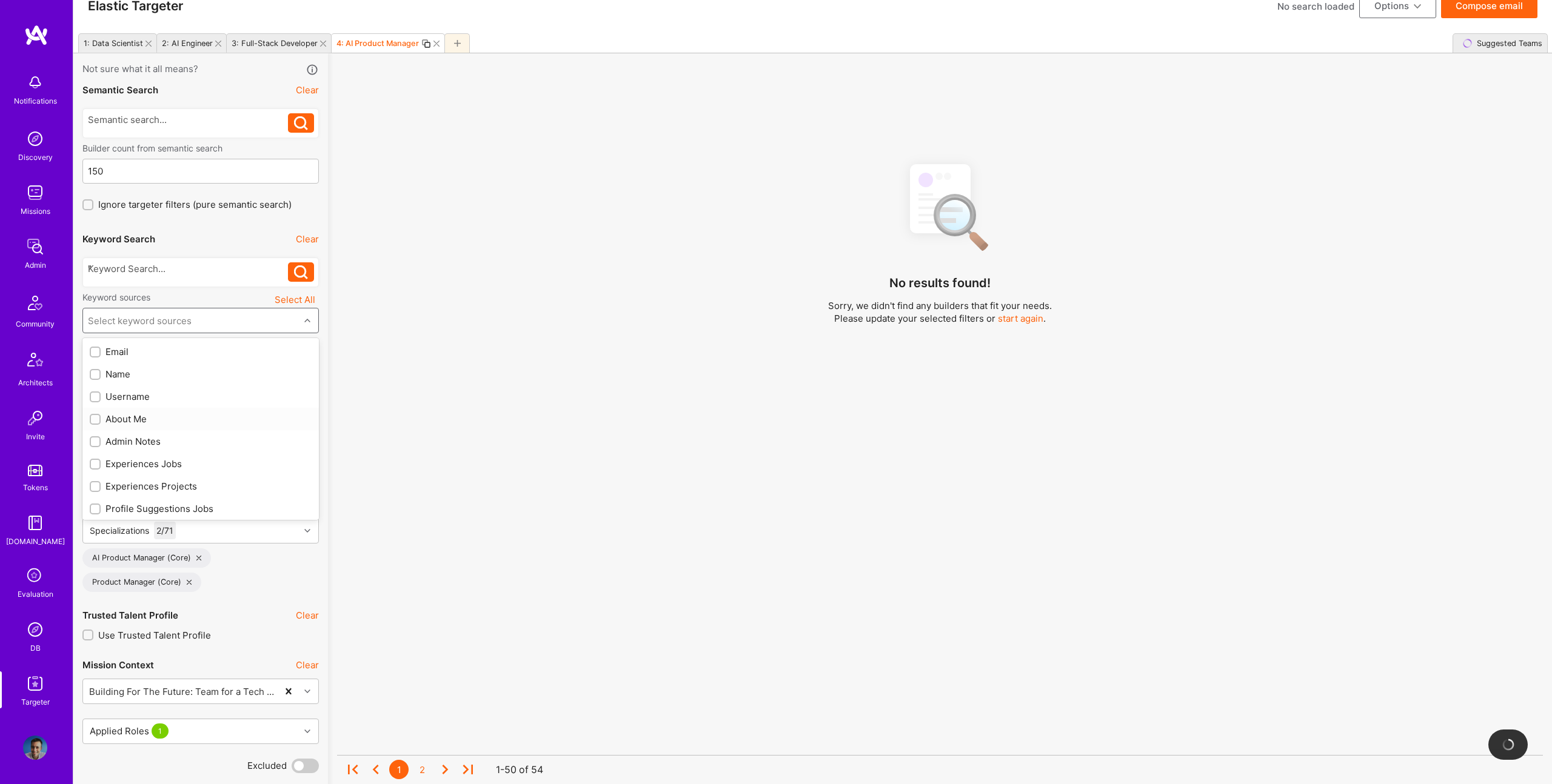
drag, startPoint x: 139, startPoint y: 422, endPoint x: 166, endPoint y: 464, distance: 49.9
click at [139, 421] on div "About Me" at bounding box center [200, 419] width 222 height 13
checkbox input "true"
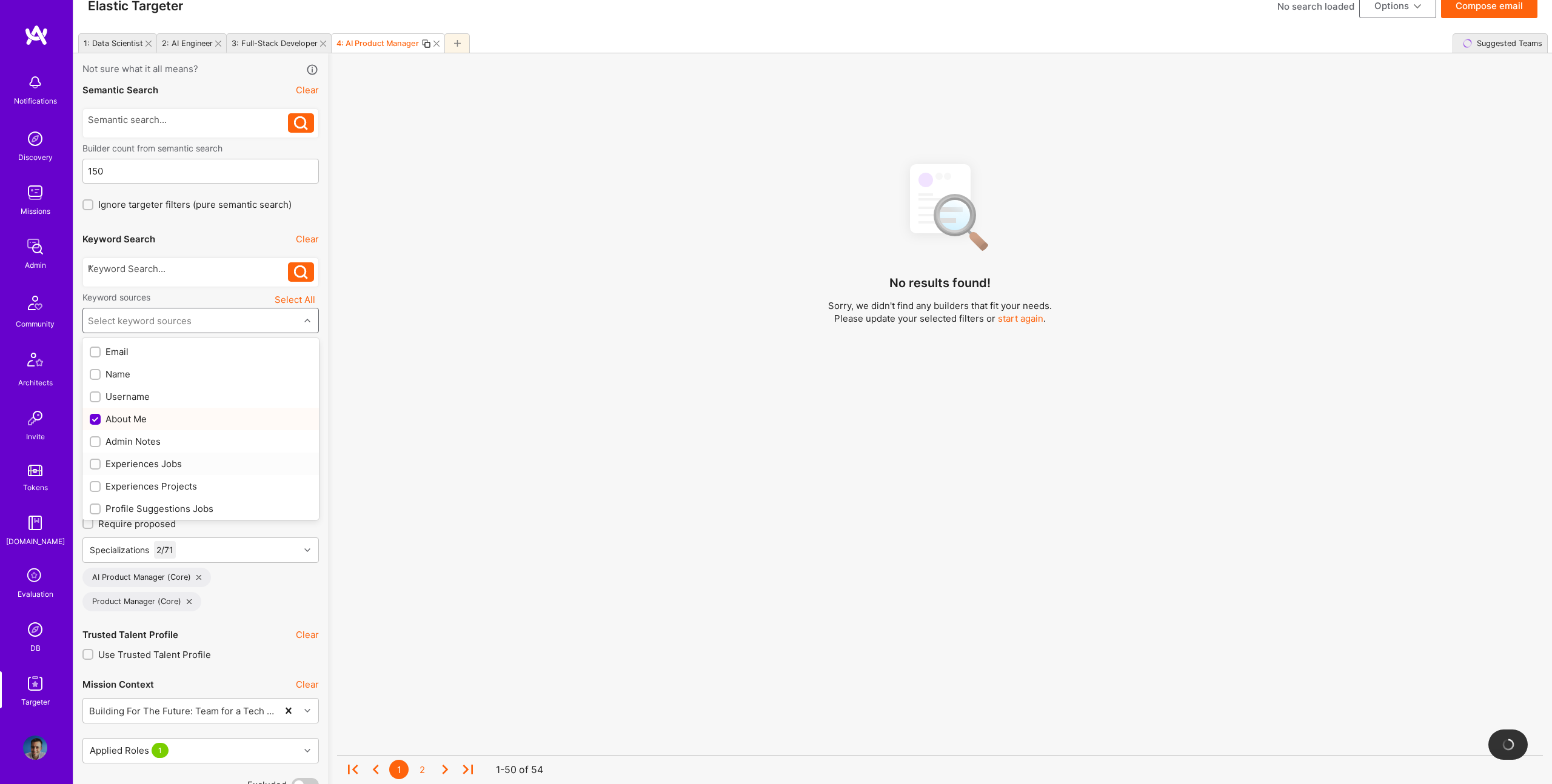
drag, startPoint x: 162, startPoint y: 462, endPoint x: 168, endPoint y: 484, distance: 22.8
click at [162, 463] on div "Experiences Jobs" at bounding box center [200, 464] width 222 height 13
checkbox input "true"
drag, startPoint x: 168, startPoint y: 484, endPoint x: 232, endPoint y: 474, distance: 64.8
click at [168, 484] on div "Experiences Projects" at bounding box center [200, 487] width 222 height 13
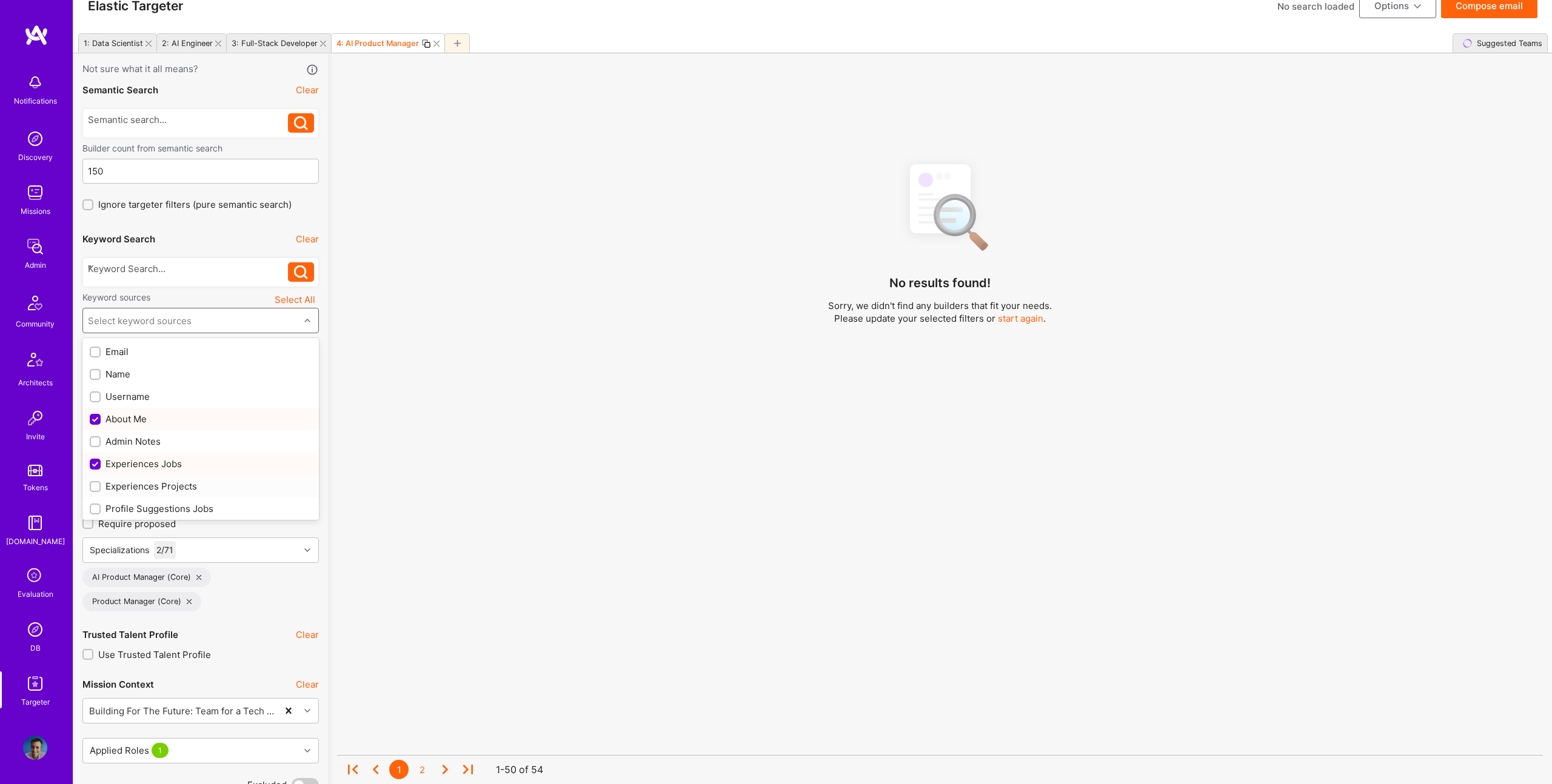
checkbox input "true"
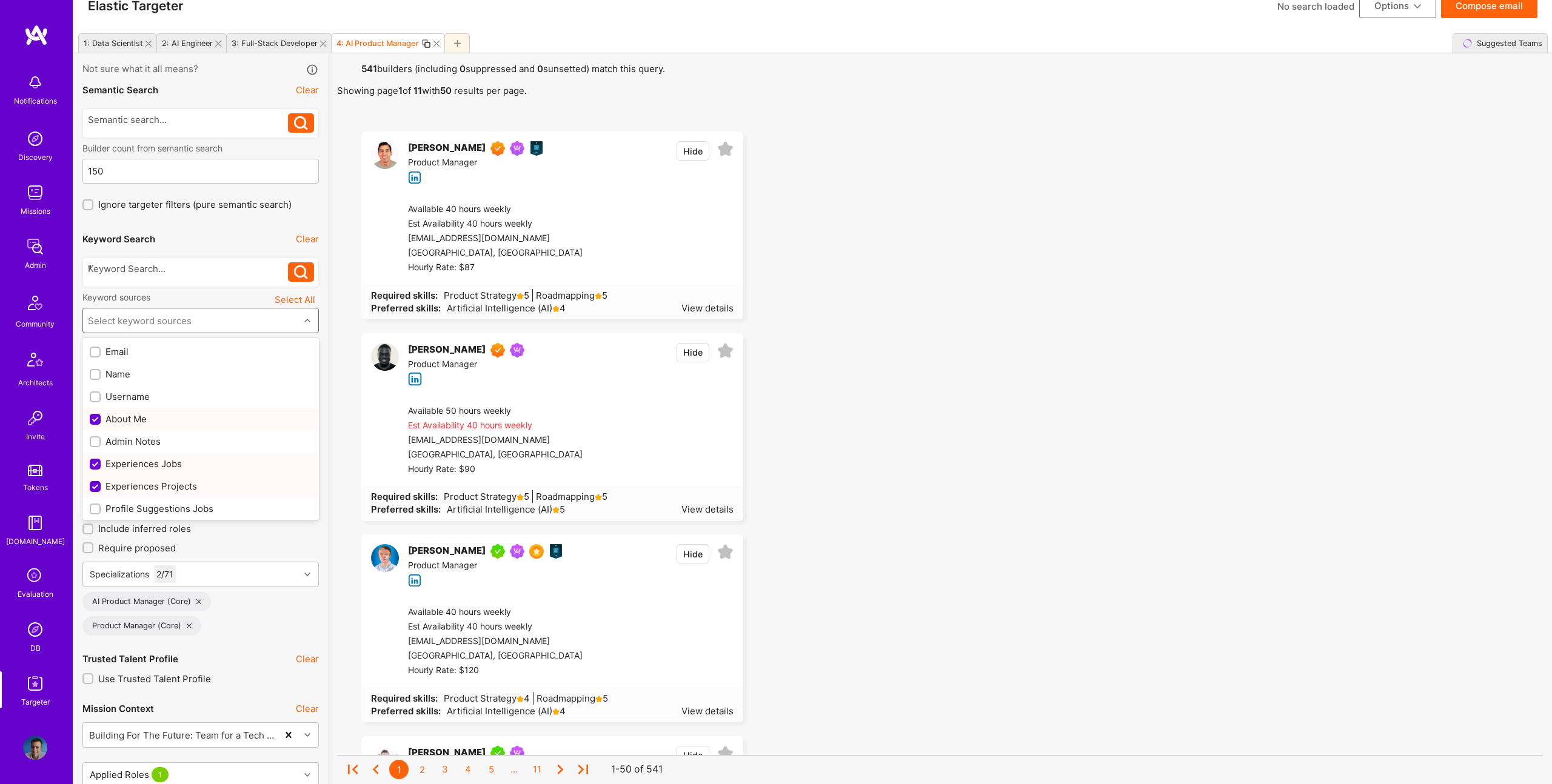
scroll to position [73, 0]
click at [183, 432] on div "Profile Suggestions Jobs" at bounding box center [200, 436] width 222 height 13
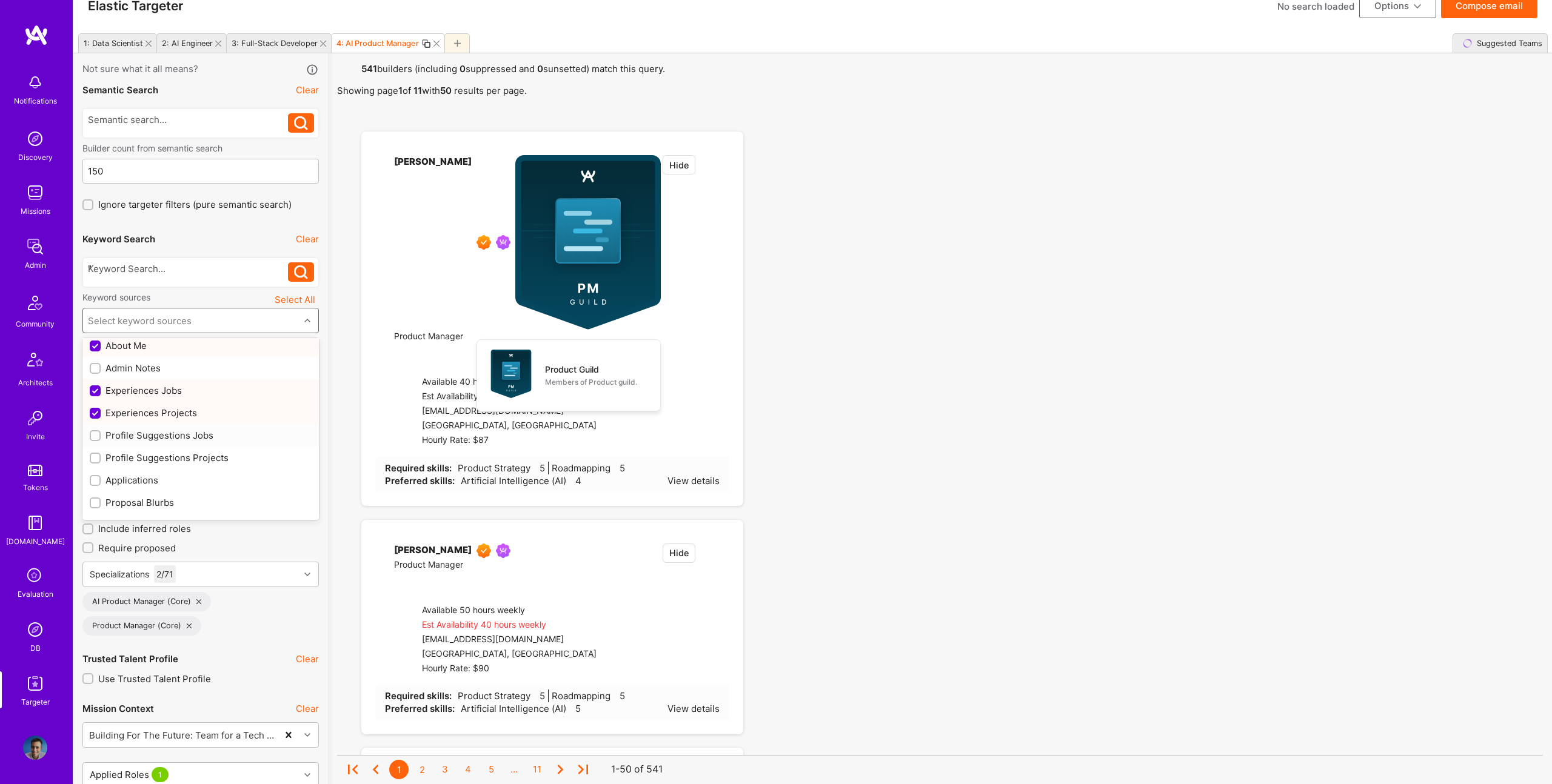
checkbox input "true"
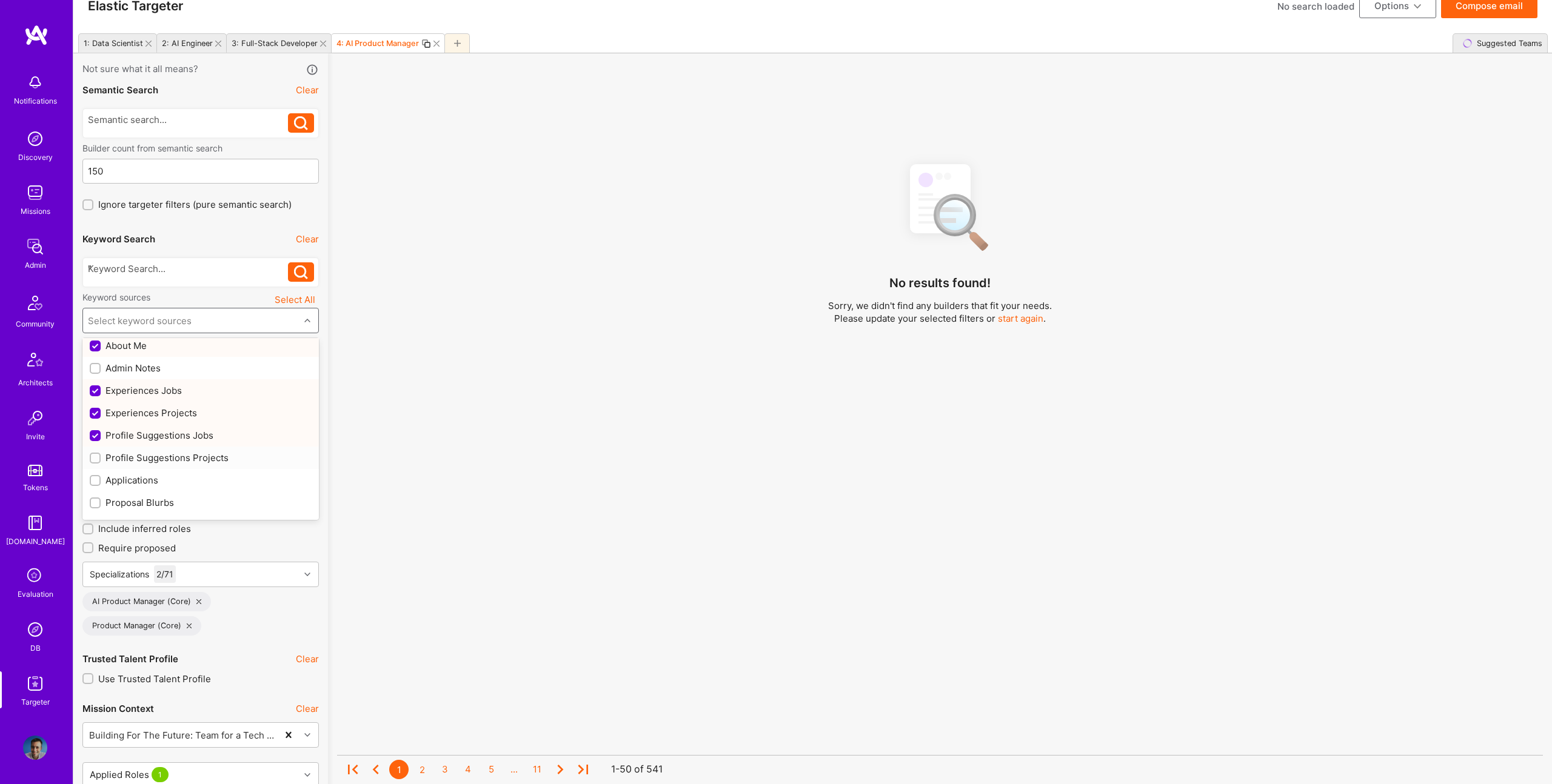
click at [191, 451] on div "Profile Suggestions Projects" at bounding box center [200, 458] width 236 height 22
checkbox input "true"
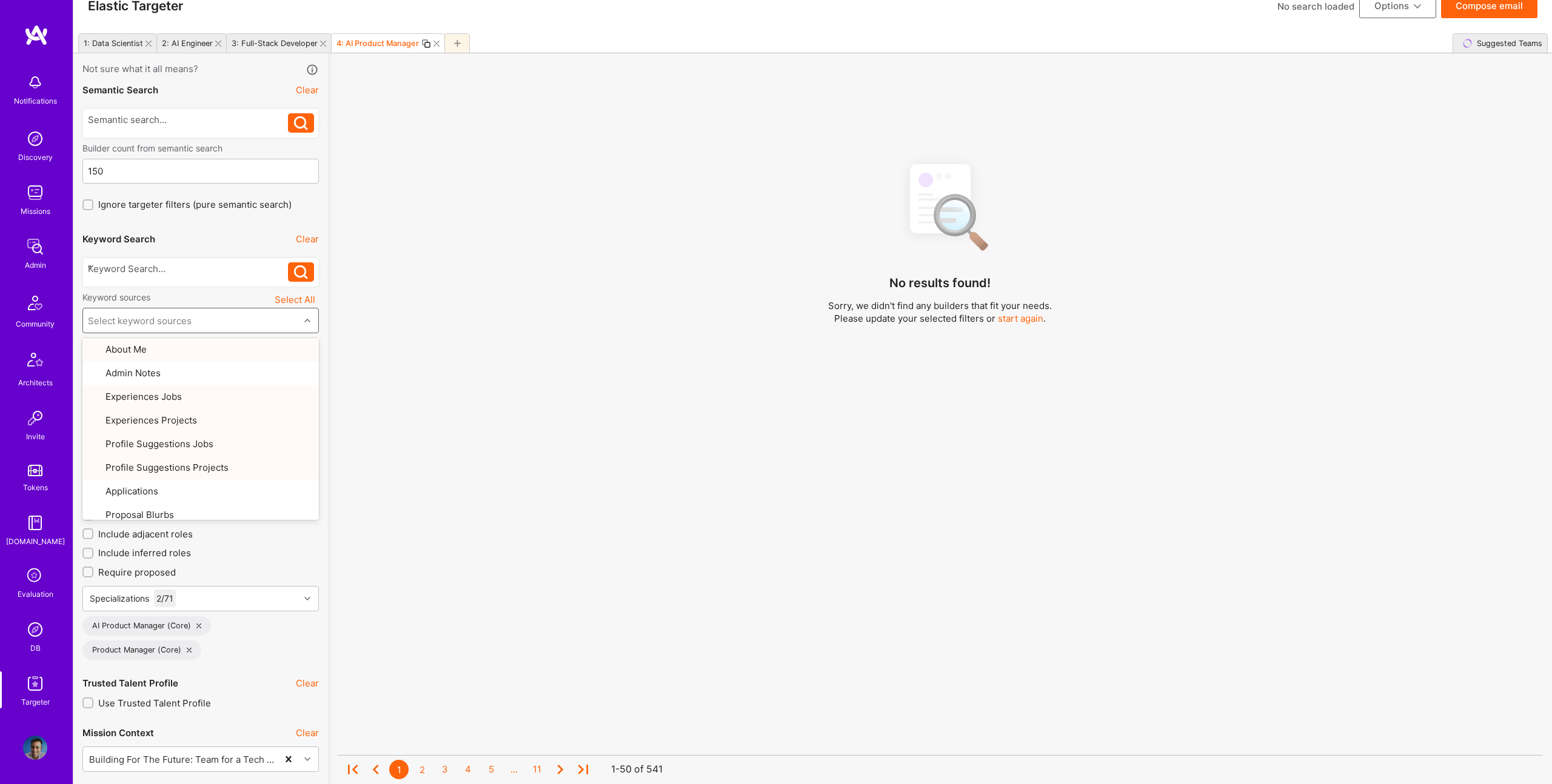
click at [347, 420] on div "No results found! Sorry, we didn't find any builders that fit your needs. Pleas…" at bounding box center [940, 466] width 1206 height 627
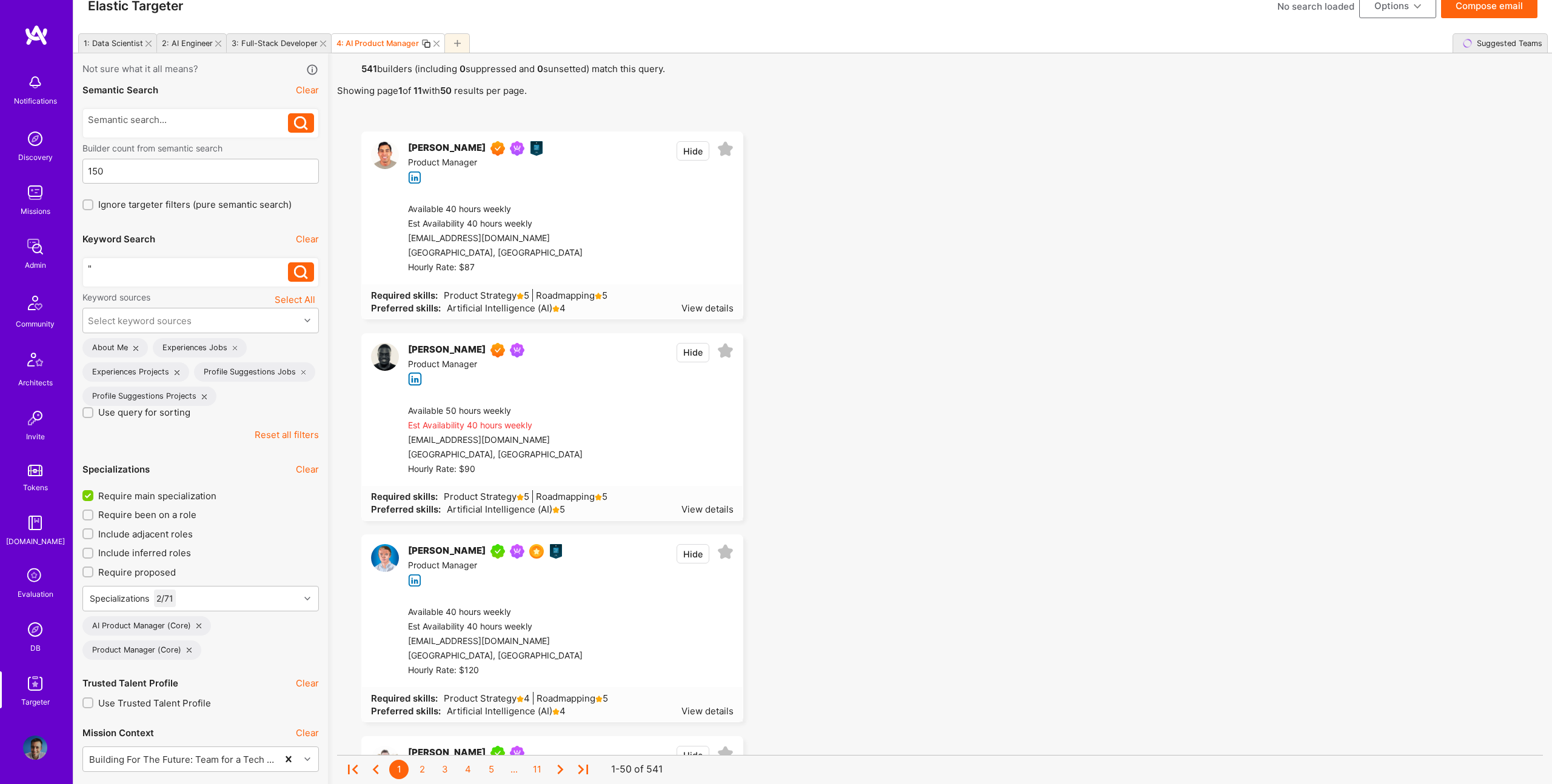
click at [152, 272] on div at bounding box center [188, 269] width 200 height 13
click at [151, 269] on div at bounding box center [188, 269] width 200 height 13
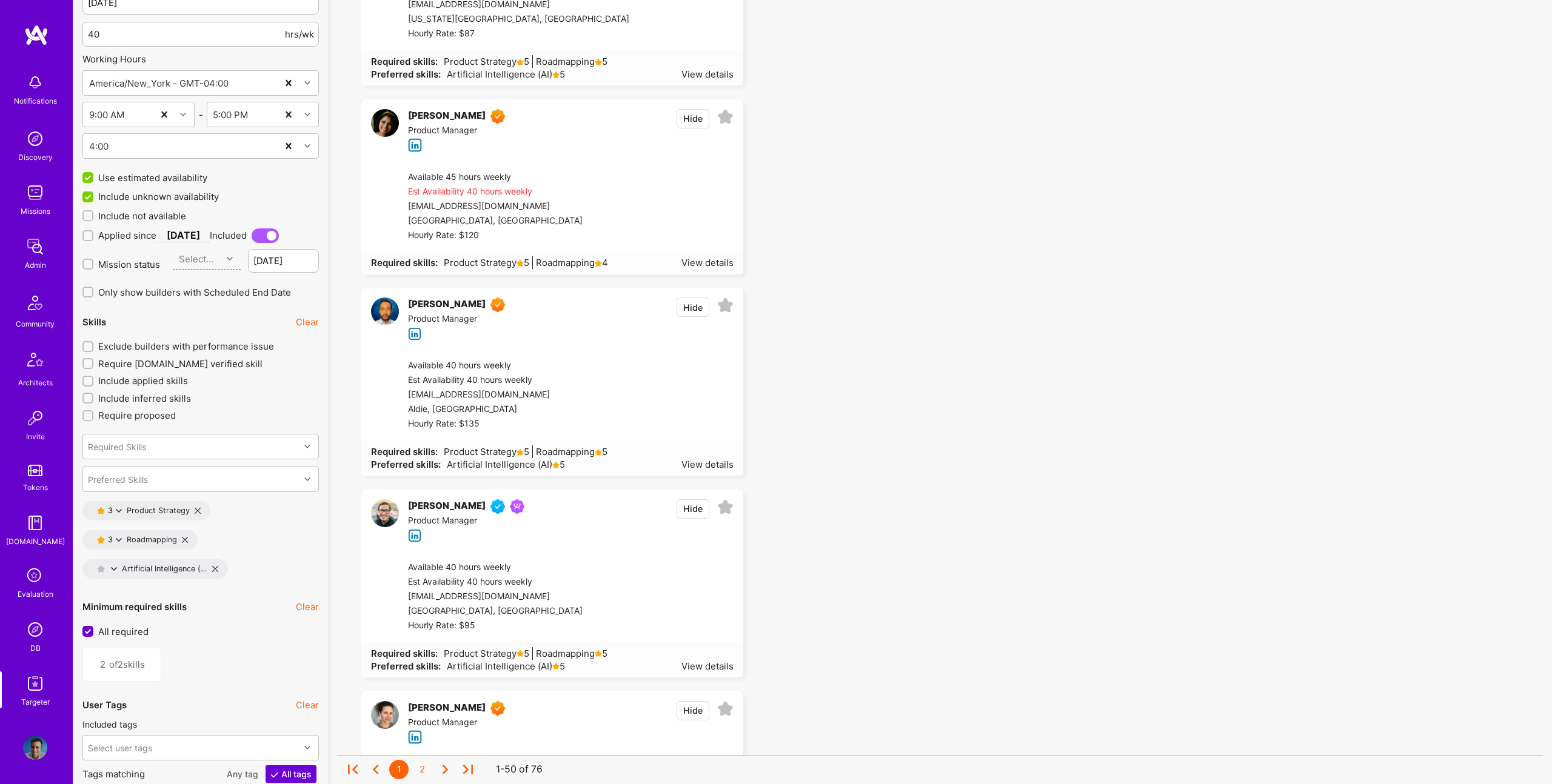
scroll to position [1455, 0]
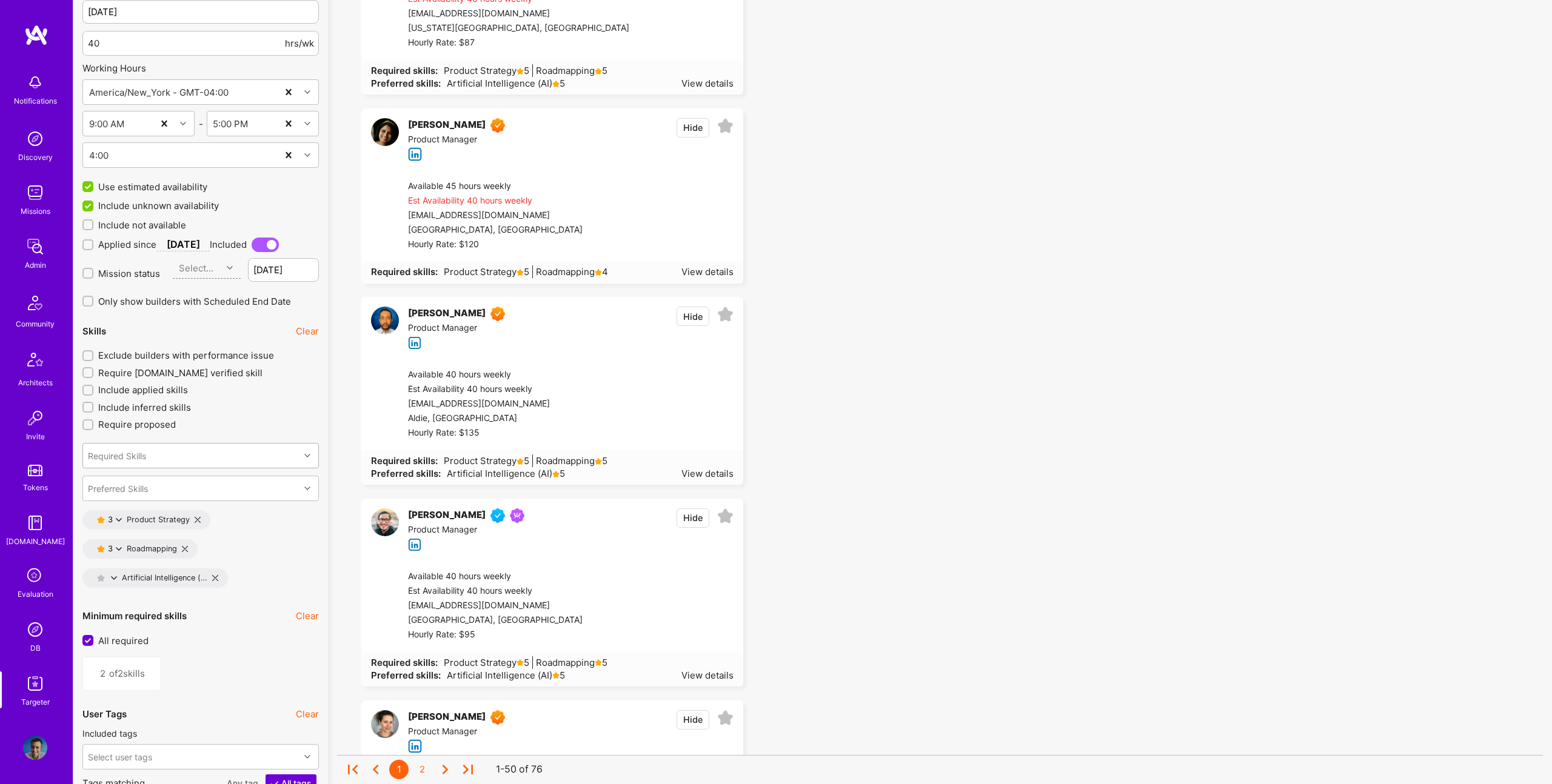
click at [170, 463] on div "Required Skills" at bounding box center [191, 455] width 216 height 24
type input "artifi"
drag, startPoint x: 189, startPoint y: 485, endPoint x: 1186, endPoint y: 325, distance: 1009.8
click at [189, 485] on div "Artificial Intelligence (AI)" at bounding box center [200, 487] width 222 height 13
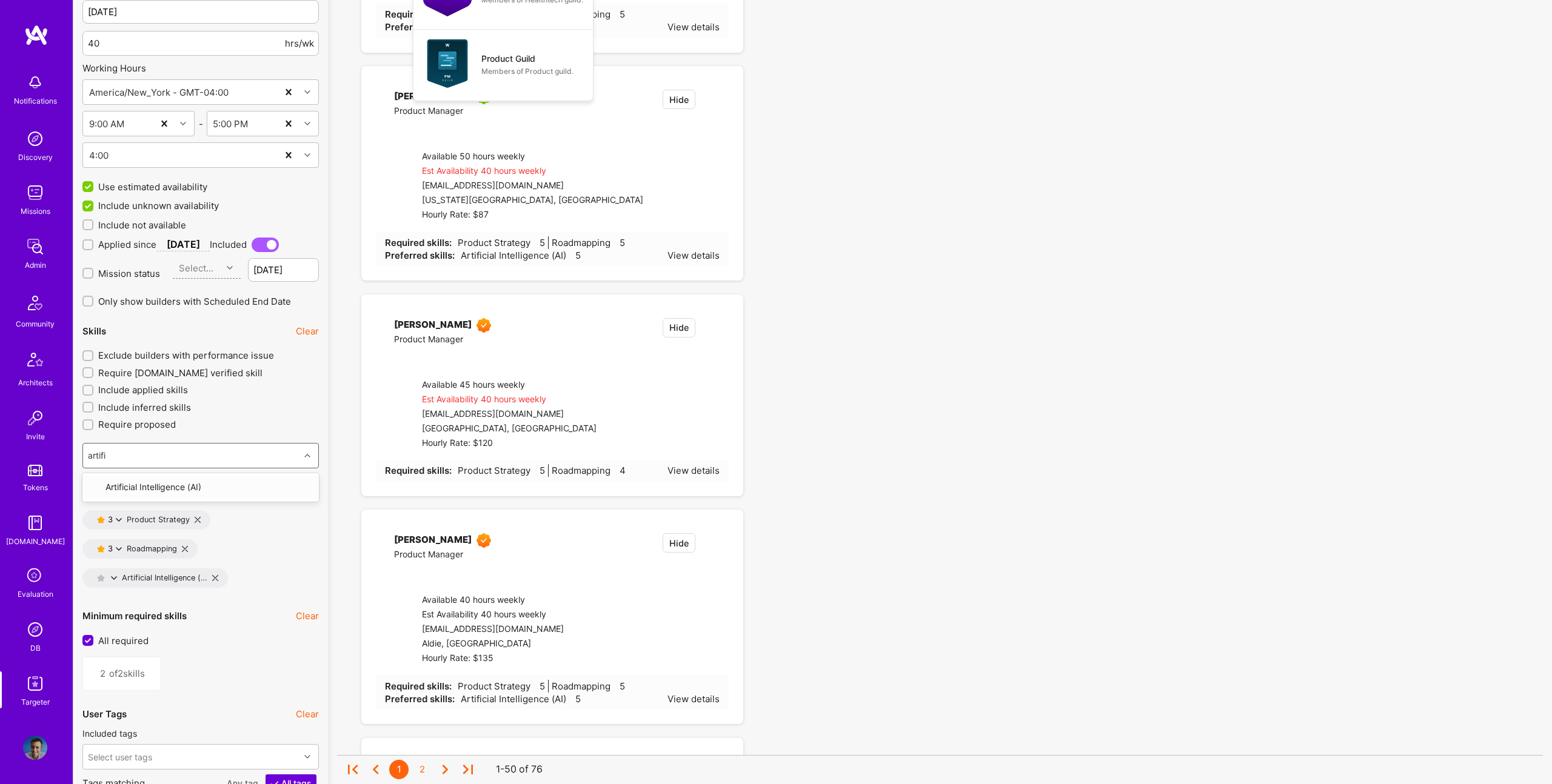
type input "3"
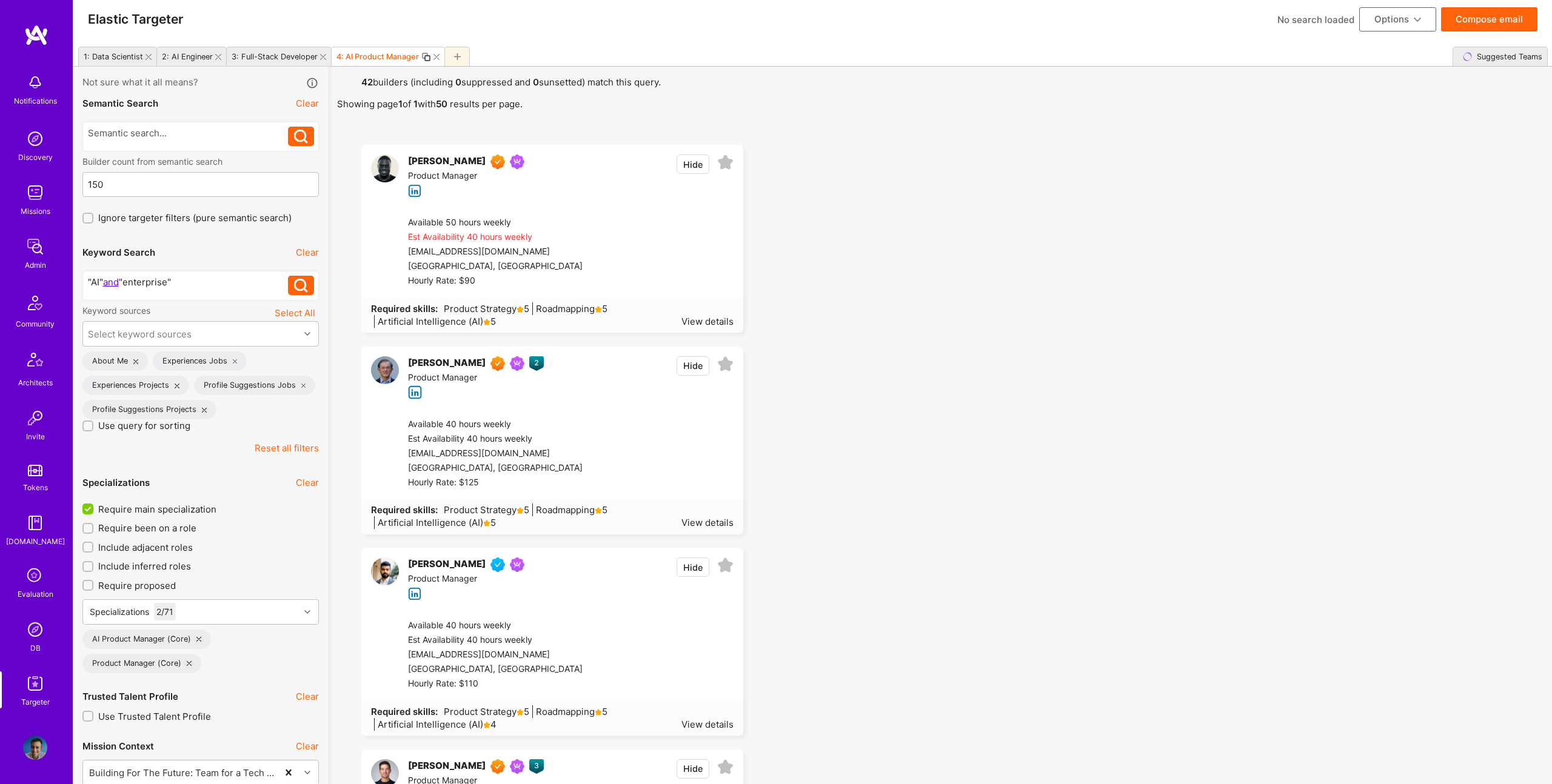
scroll to position [8, 0]
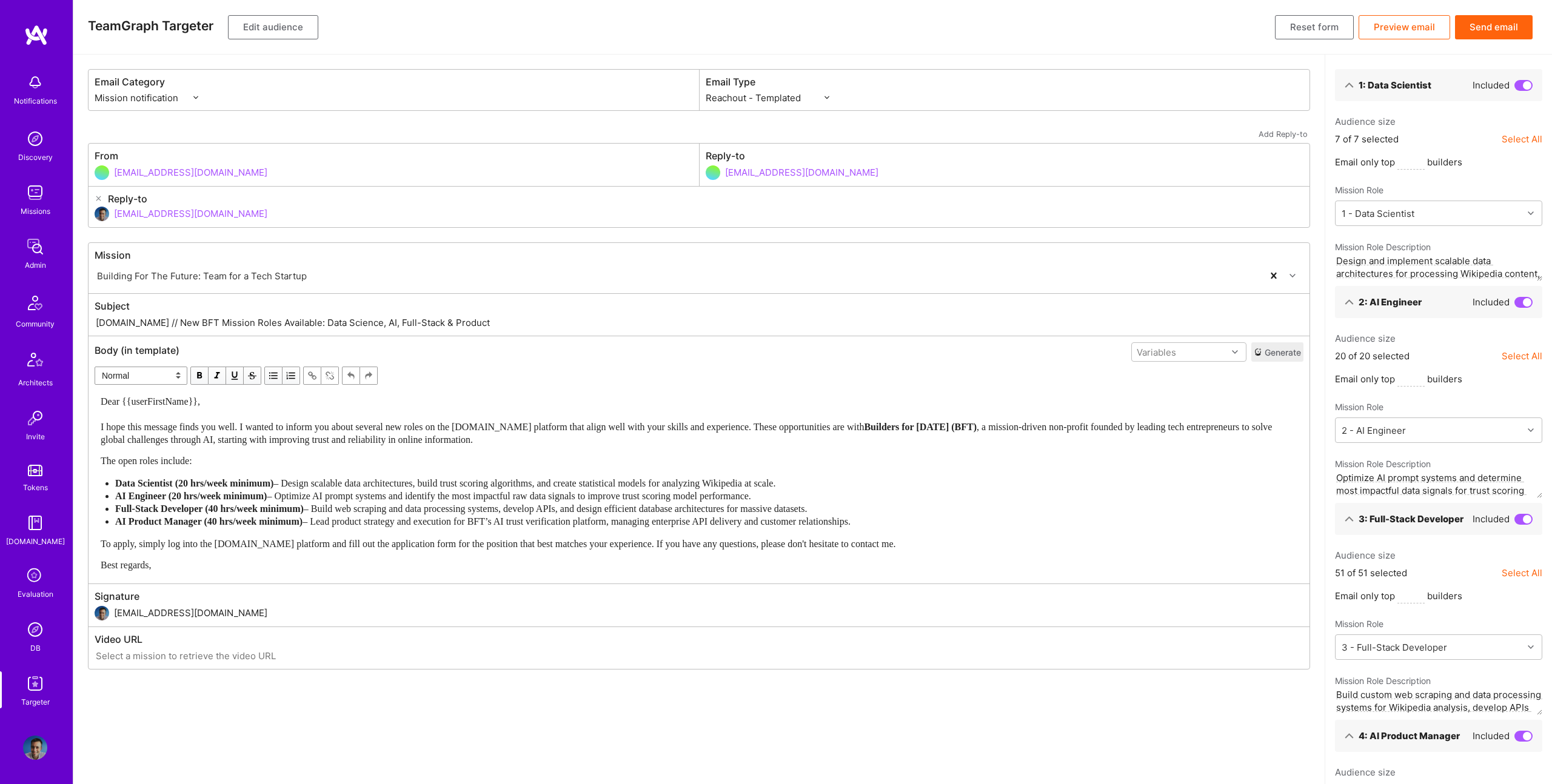
select select "rich-reachout"
click at [1492, 26] on button "Send email" at bounding box center [1494, 27] width 78 height 24
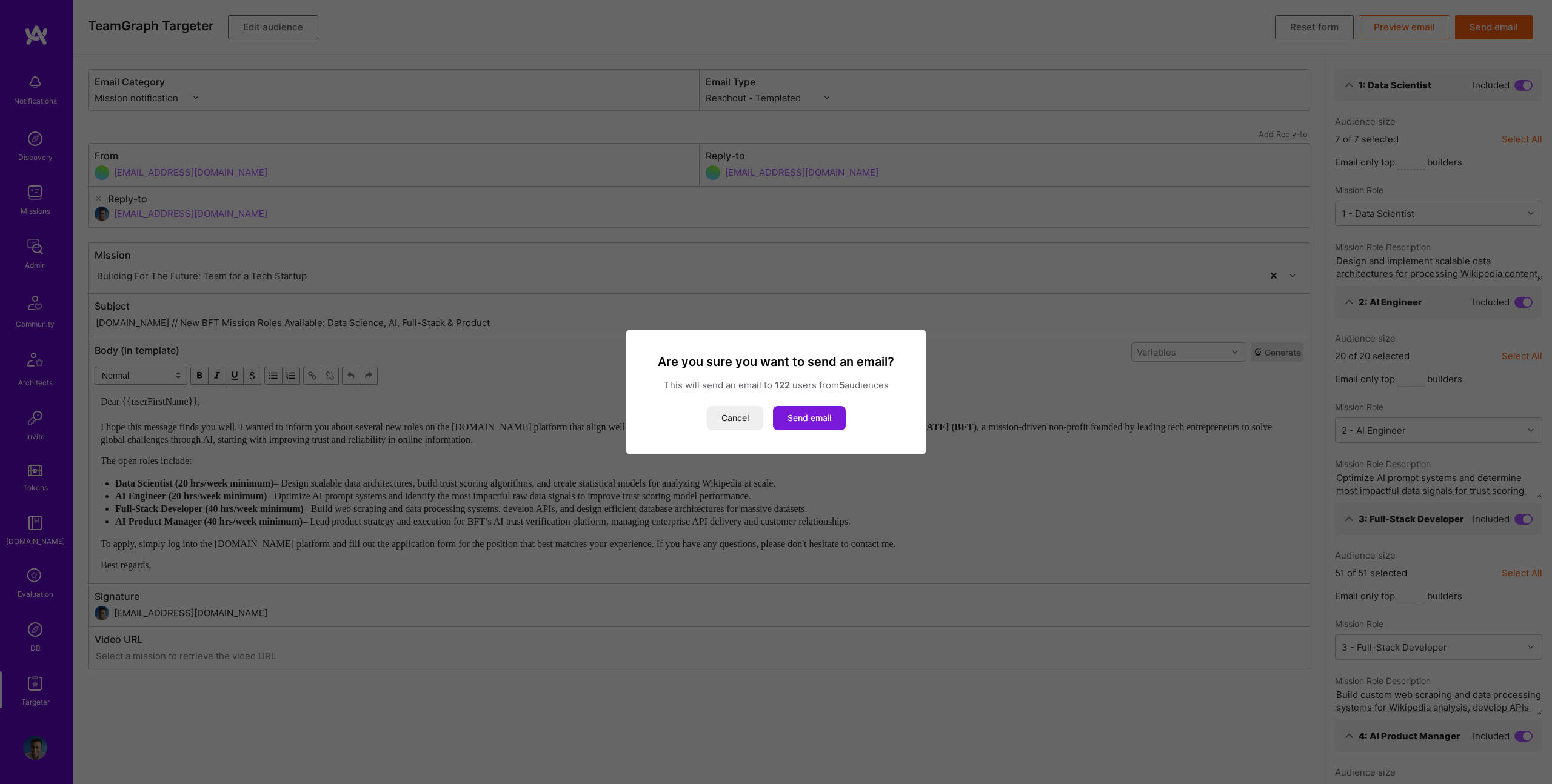
click at [798, 419] on button "Send email" at bounding box center [809, 418] width 73 height 24
